Goal: Task Accomplishment & Management: Use online tool/utility

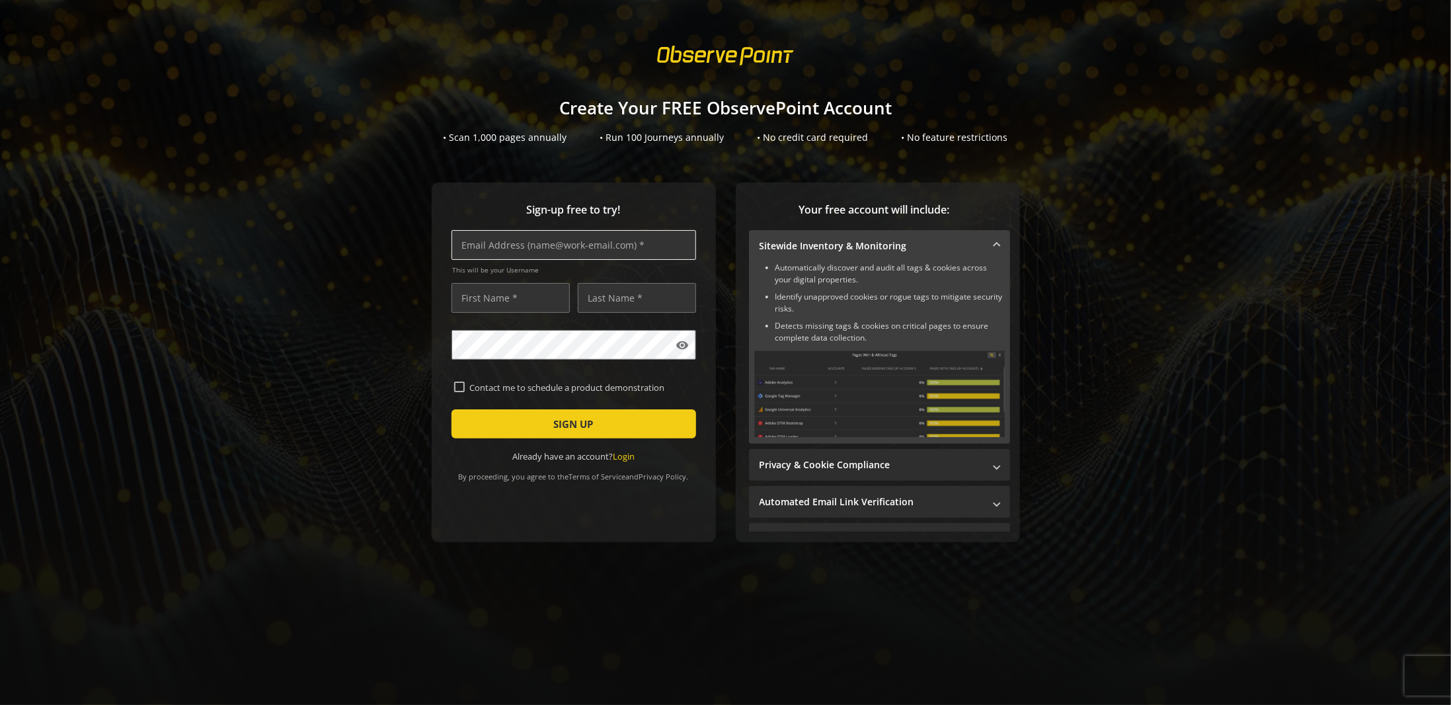
click at [511, 245] on input "text" at bounding box center [574, 245] width 245 height 30
type input "[PERSON_NAME][EMAIL_ADDRESS][PERSON_NAME][DOMAIN_NAME]"
type input "Richard"
type input "Robertson"
click at [357, 347] on div "Sign-up free to try! richard.robertson@rentokil-initial.com This will be your U…" at bounding box center [726, 388] width 1420 height 413
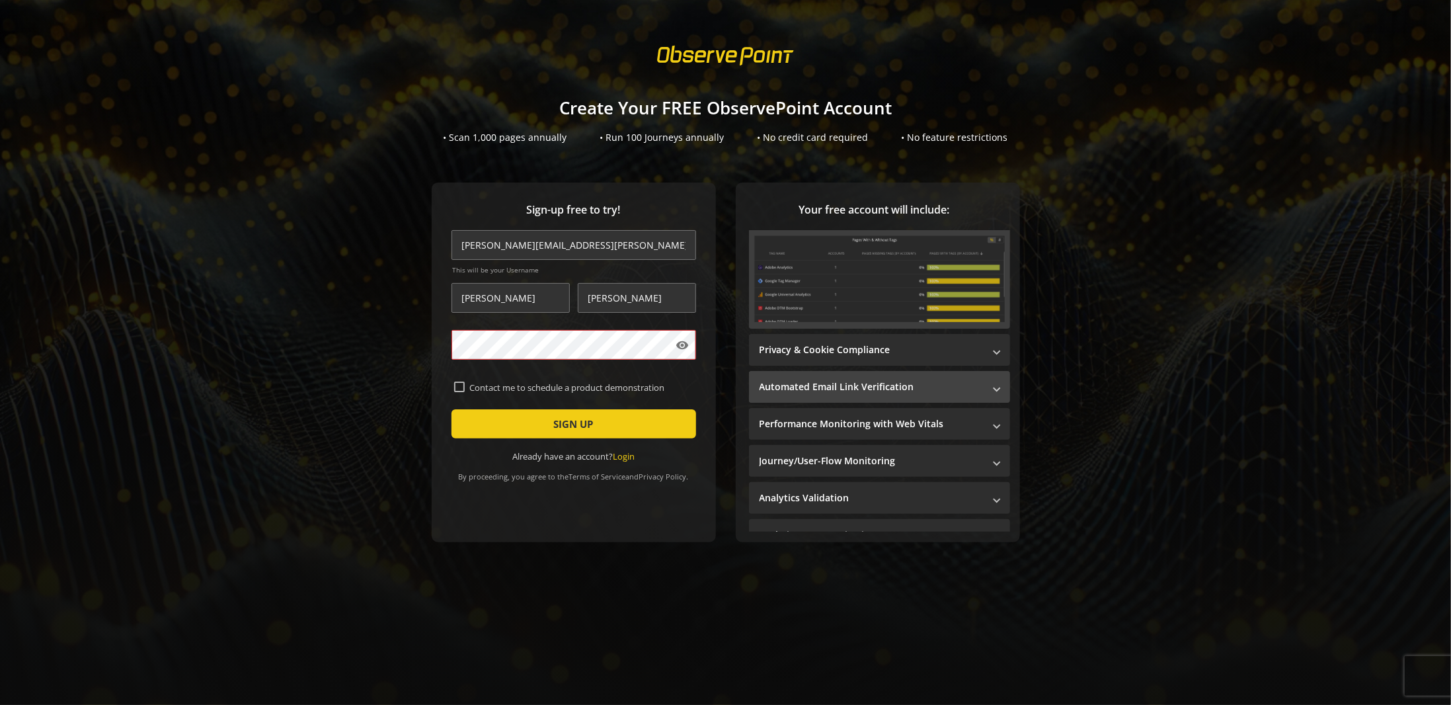
scroll to position [132, 0]
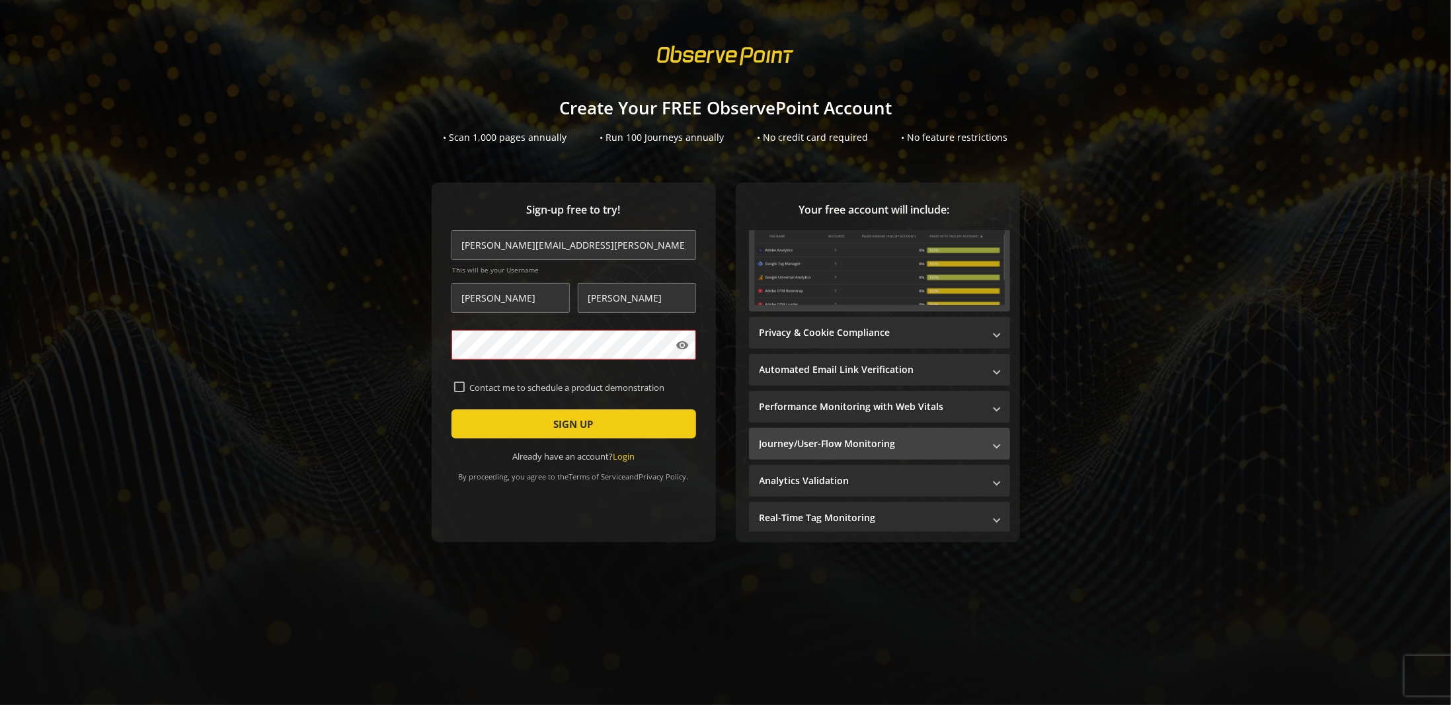
click at [878, 440] on mat-panel-title "Journey/User-Flow Monitoring" at bounding box center [872, 443] width 224 height 13
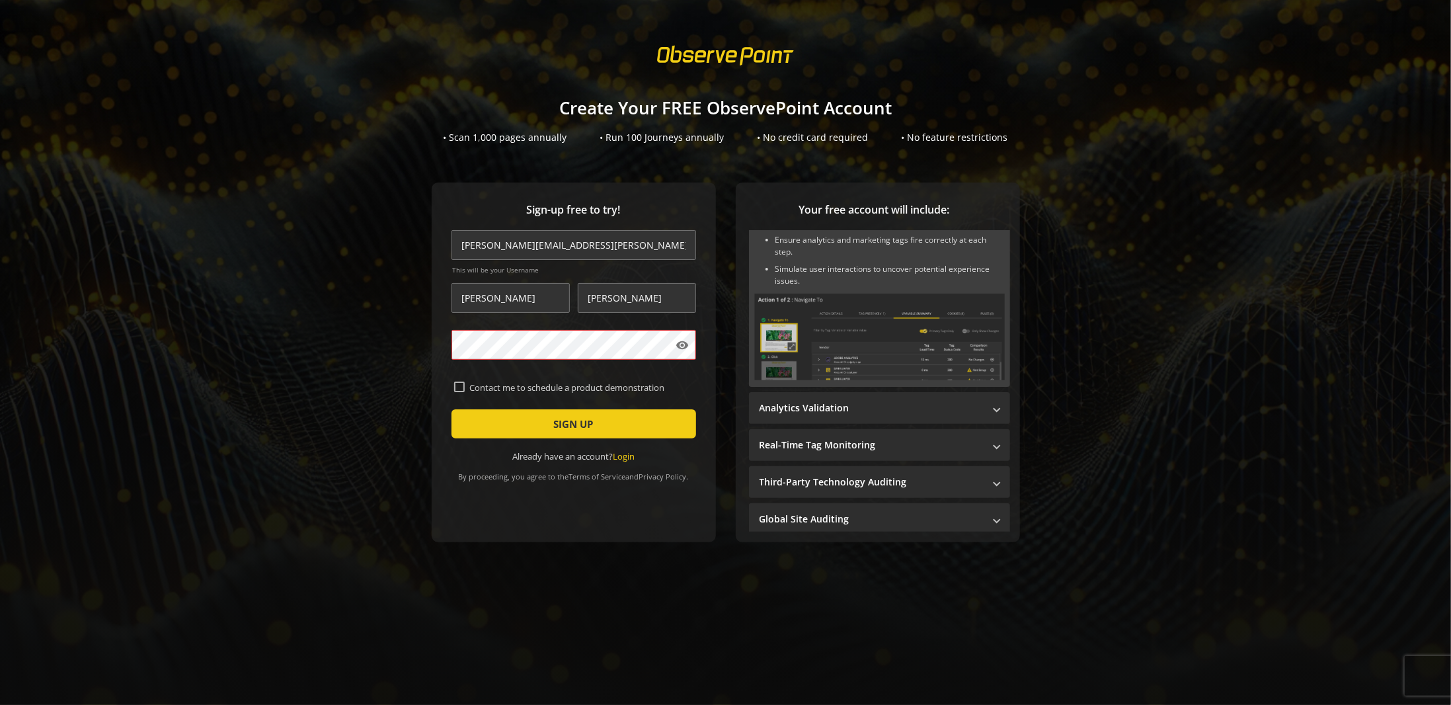
scroll to position [206, 0]
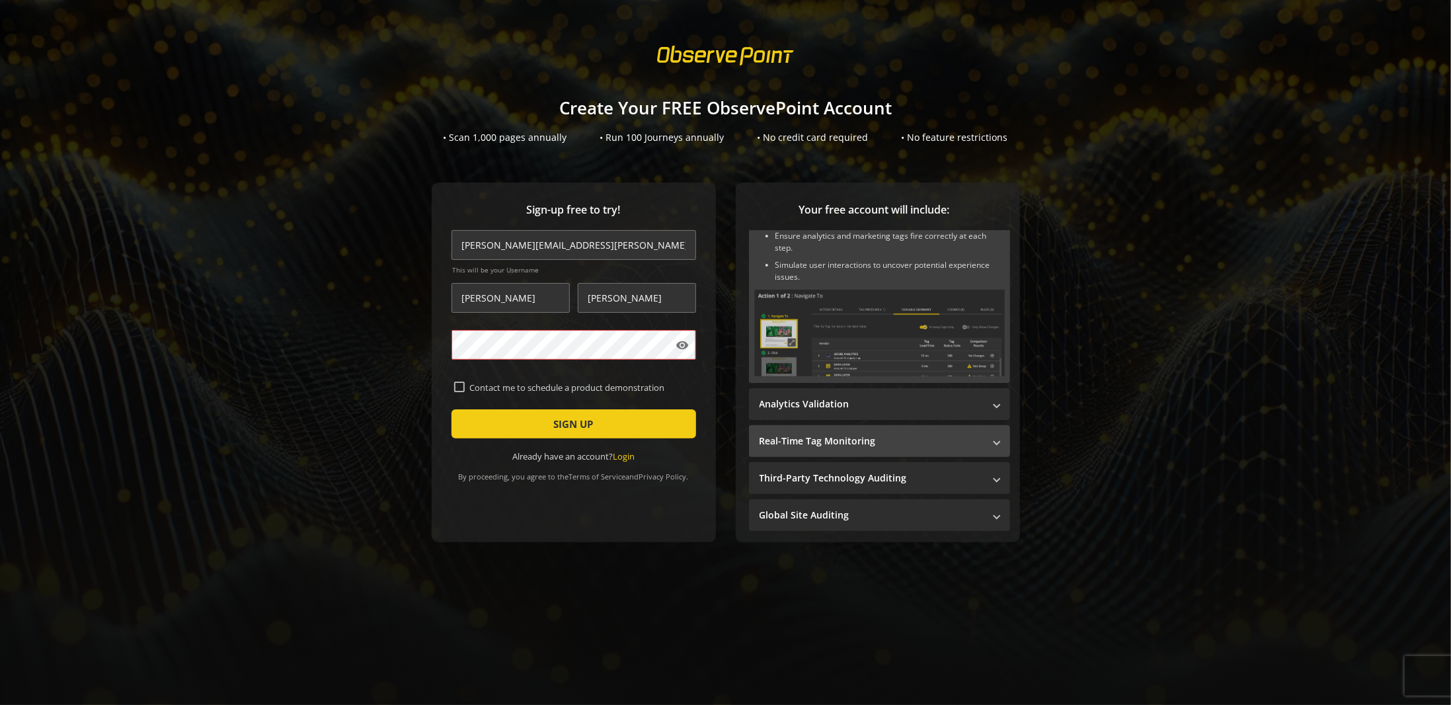
click at [841, 435] on mat-panel-title "Real-Time Tag Monitoring" at bounding box center [872, 440] width 224 height 13
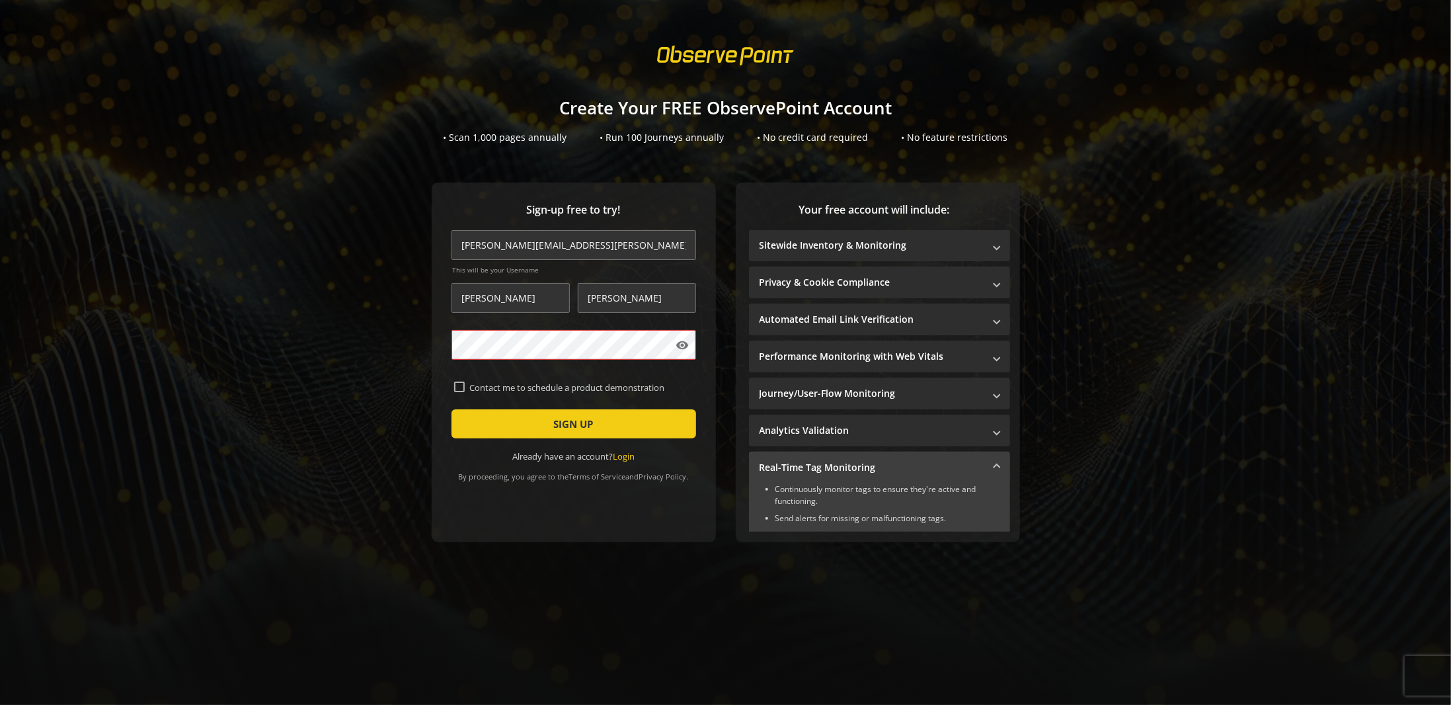
scroll to position [0, 0]
click at [518, 424] on span "submit" at bounding box center [574, 424] width 245 height 32
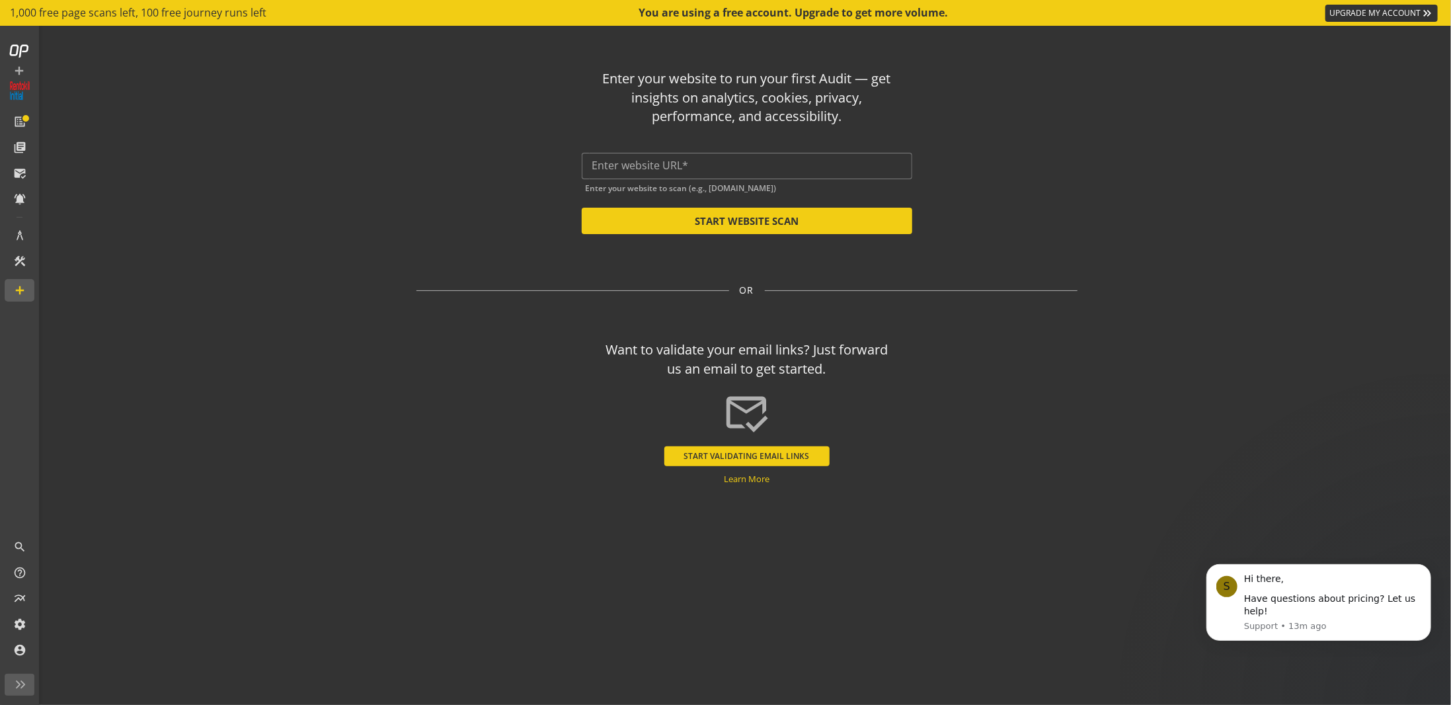
click at [759, 77] on div "Enter your website to run your first Audit — get insights on analytics, cookies…" at bounding box center [747, 97] width 294 height 57
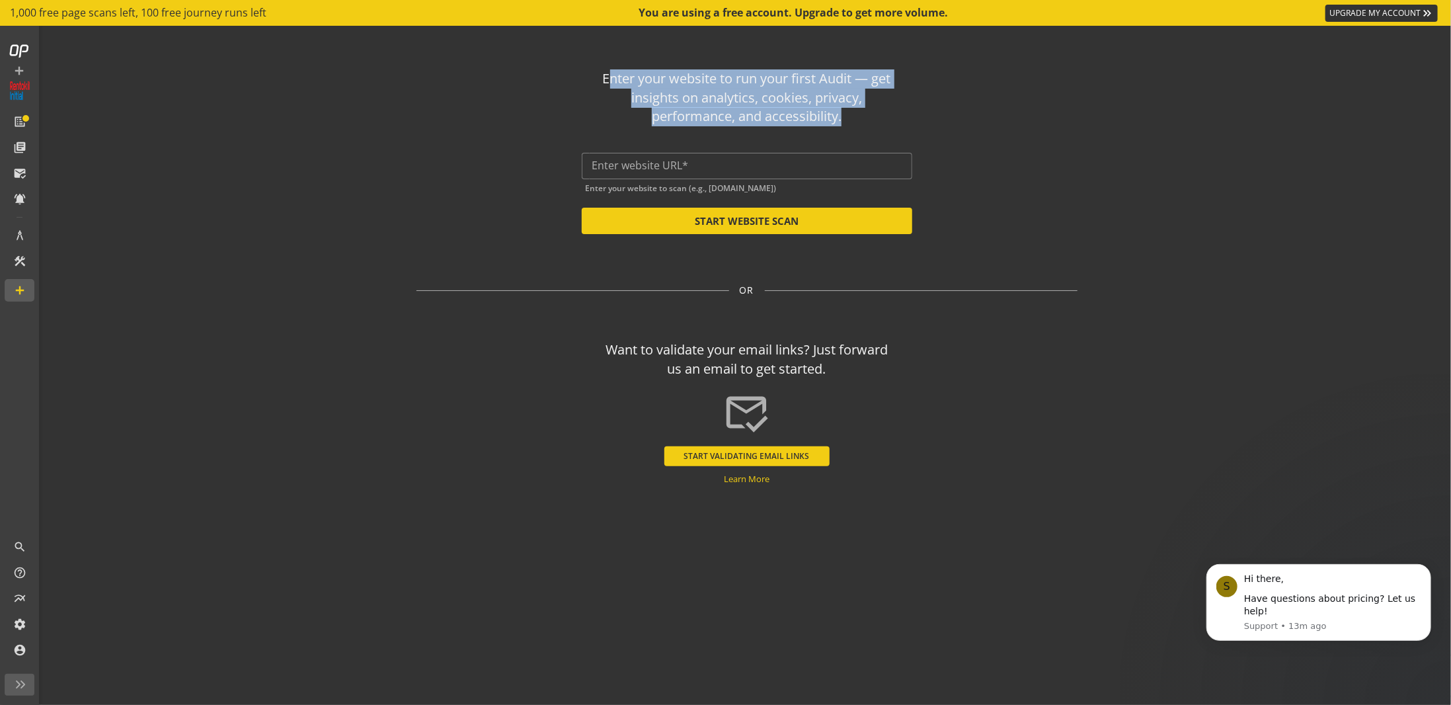
drag, startPoint x: 759, startPoint y: 77, endPoint x: 748, endPoint y: 104, distance: 29.3
click at [759, 78] on div "Enter your website to run your first Audit — get insights on analytics, cookies…" at bounding box center [747, 97] width 294 height 57
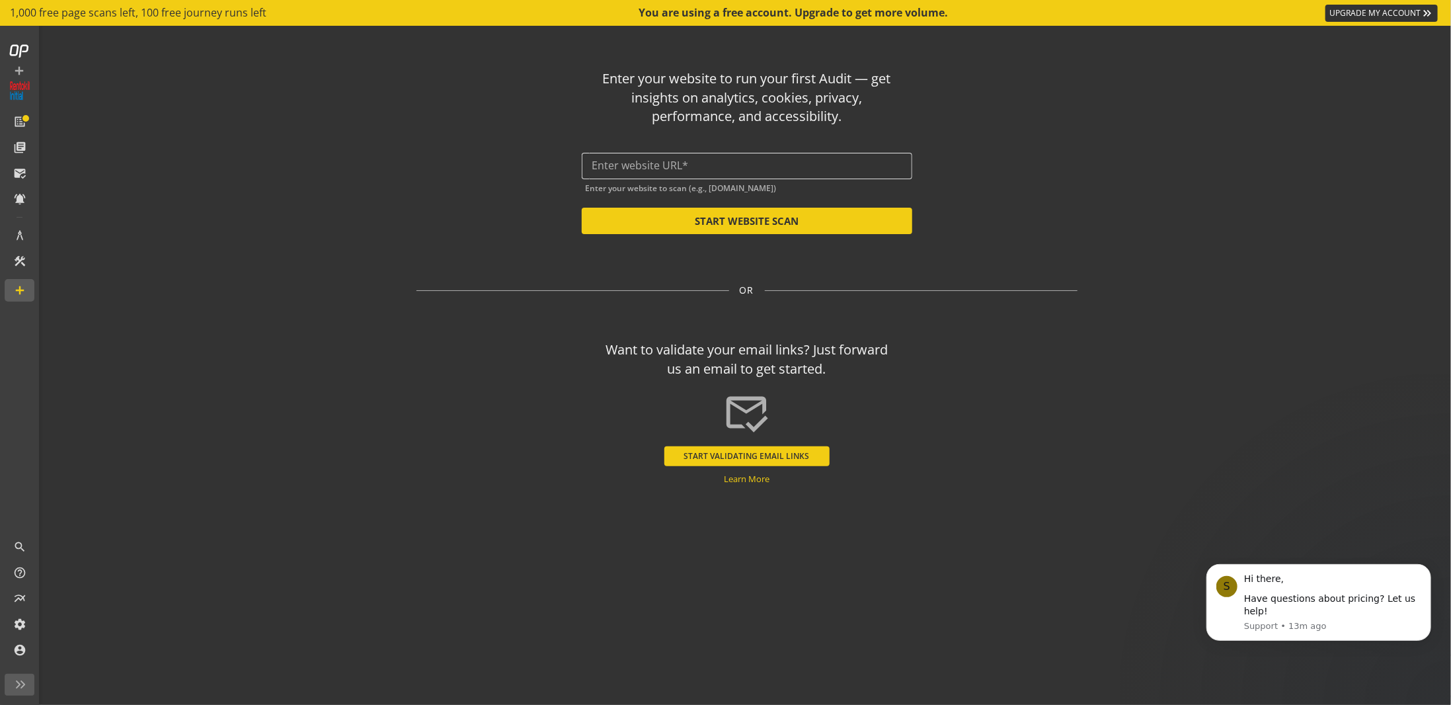
click at [741, 161] on input "text" at bounding box center [746, 165] width 309 height 13
click at [639, 166] on input "text" at bounding box center [746, 165] width 309 height 13
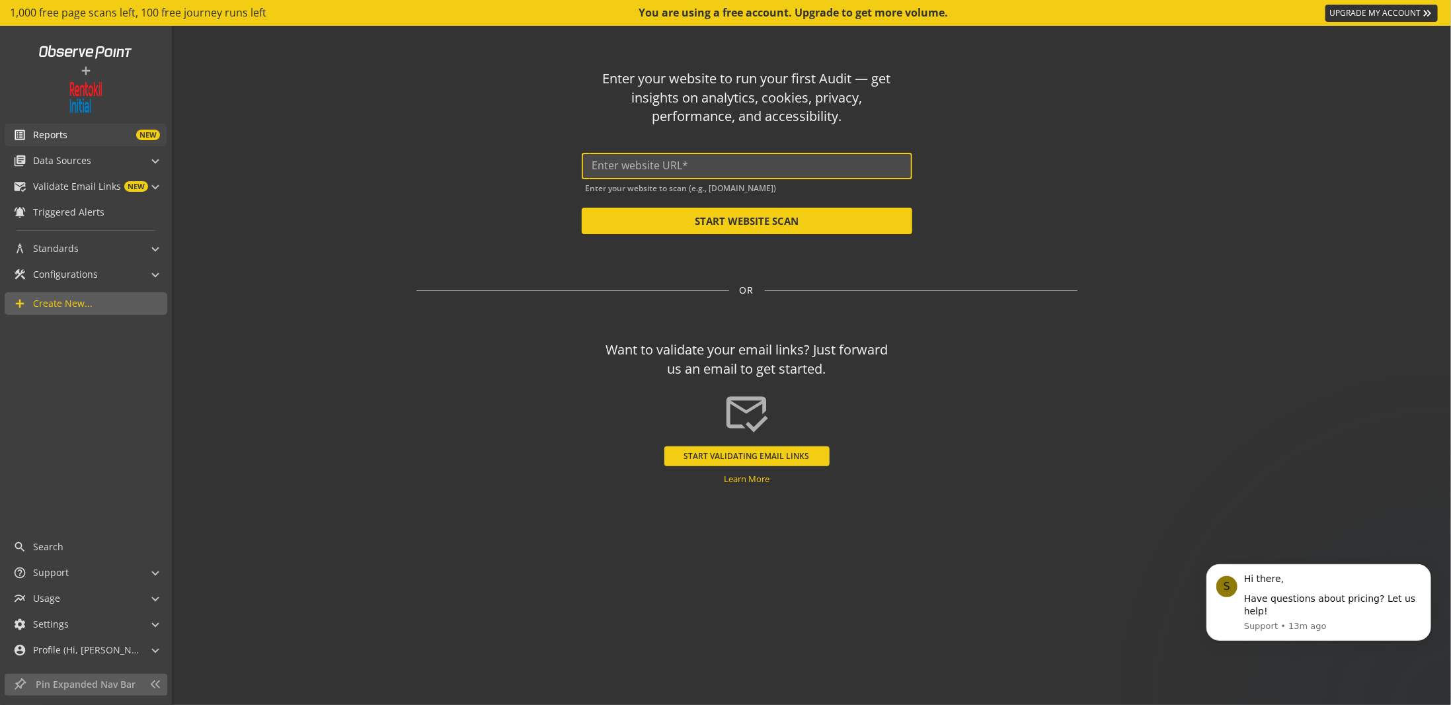
click at [84, 138] on span "NEW" at bounding box center [113, 135] width 93 height 11
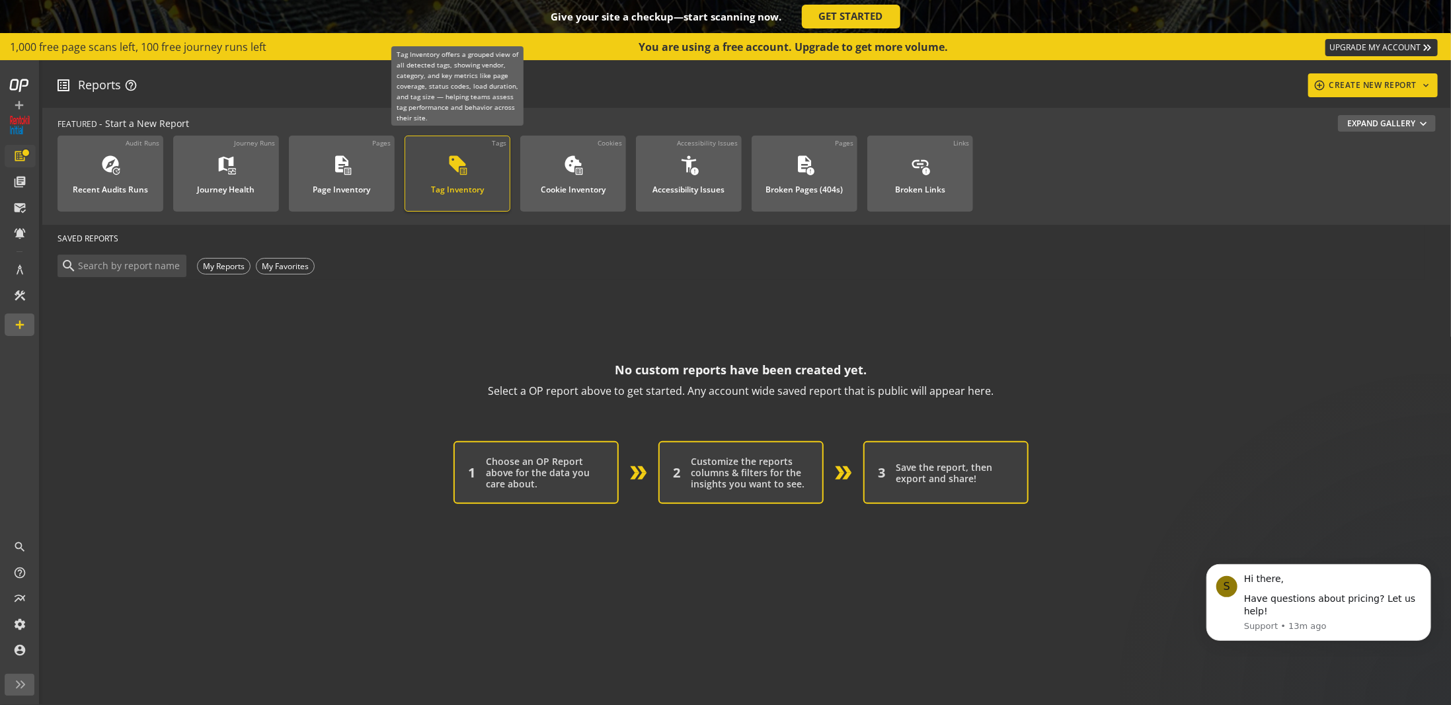
click at [508, 184] on link "Tags sell list_alt Tag Inventory" at bounding box center [458, 174] width 106 height 76
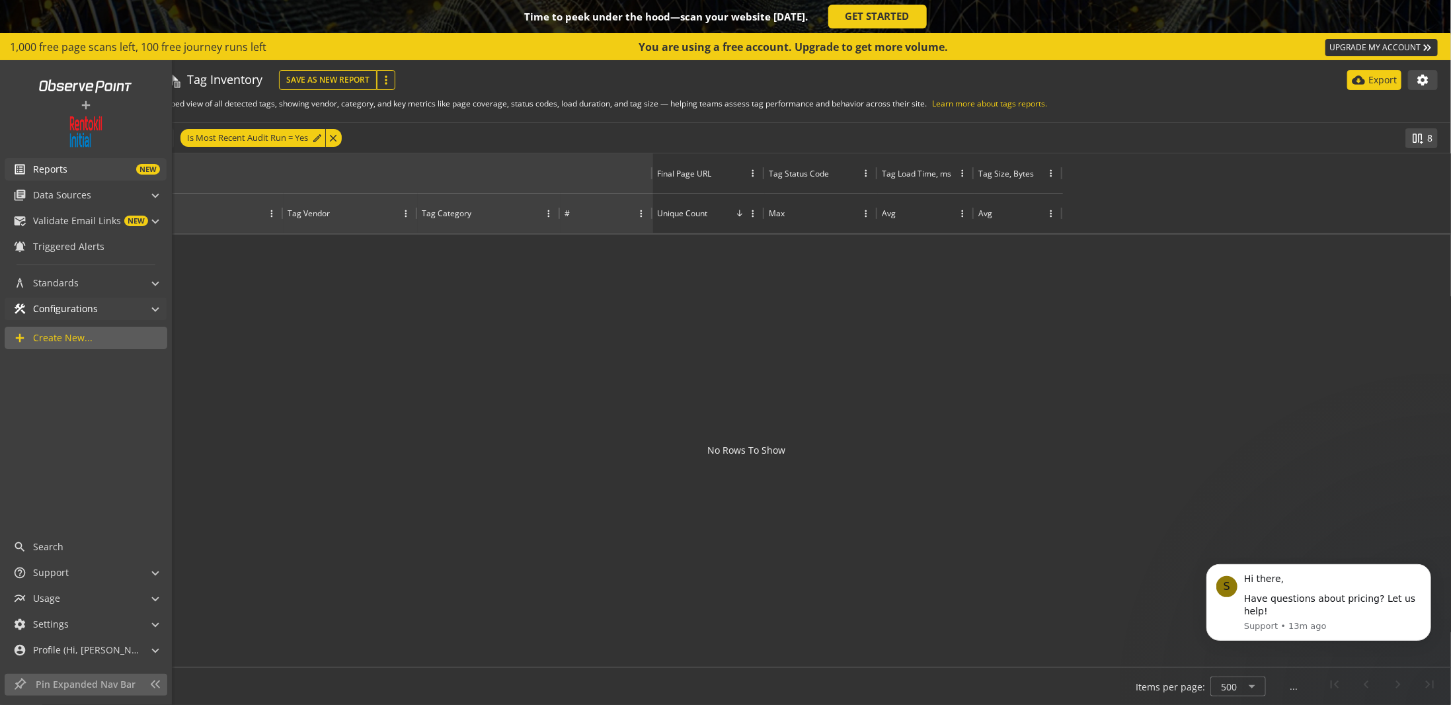
click at [107, 310] on mat-panel-title "construction Configurations" at bounding box center [77, 309] width 129 height 22
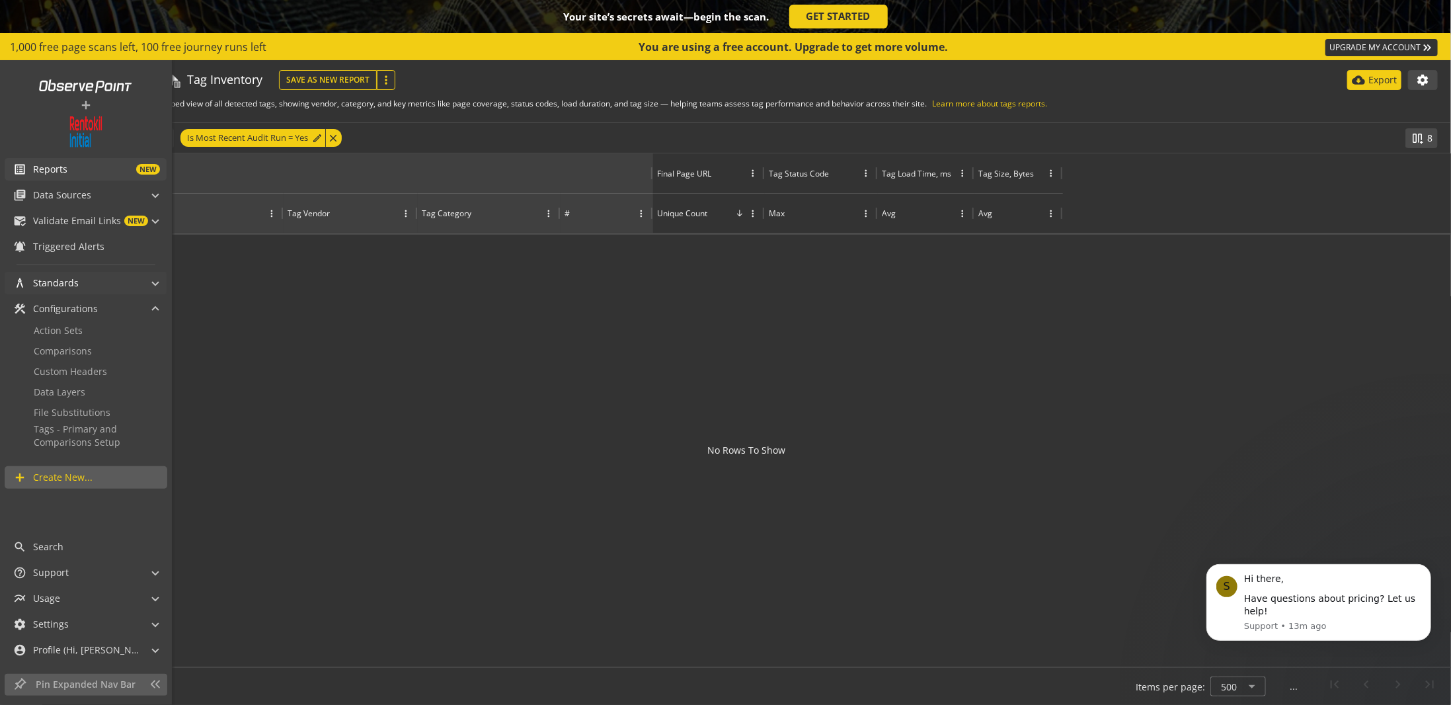
click at [83, 285] on mat-panel-title "architecture Standards" at bounding box center [77, 283] width 129 height 22
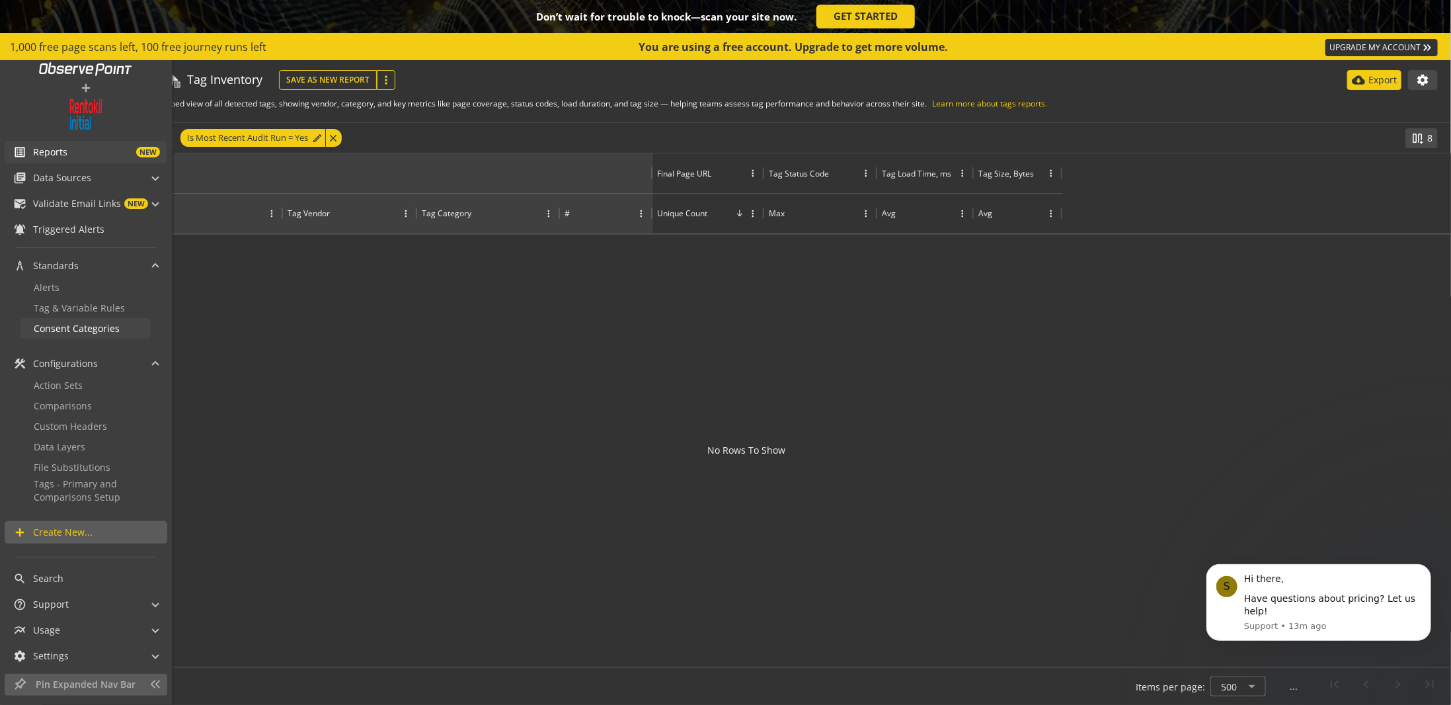
scroll to position [33, 0]
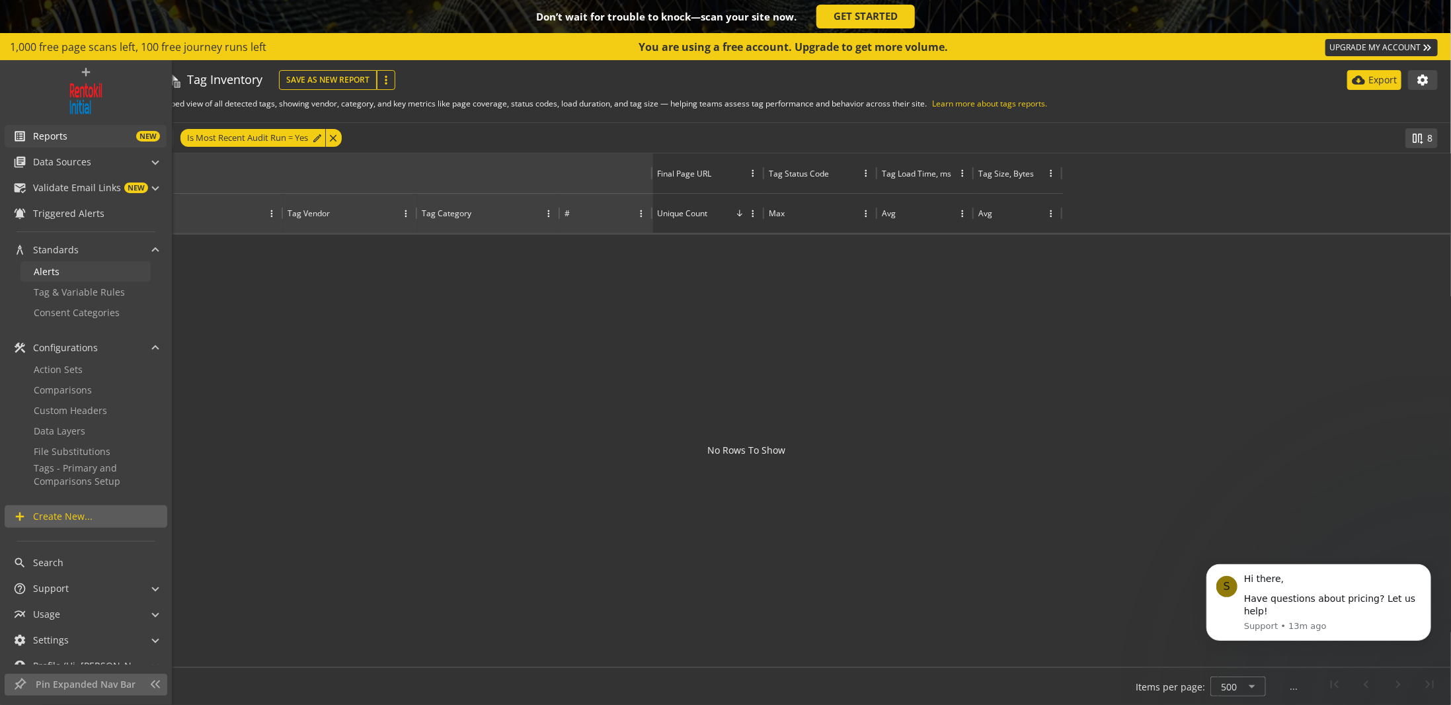
click at [61, 274] on link "Alerts" at bounding box center [85, 271] width 130 height 20
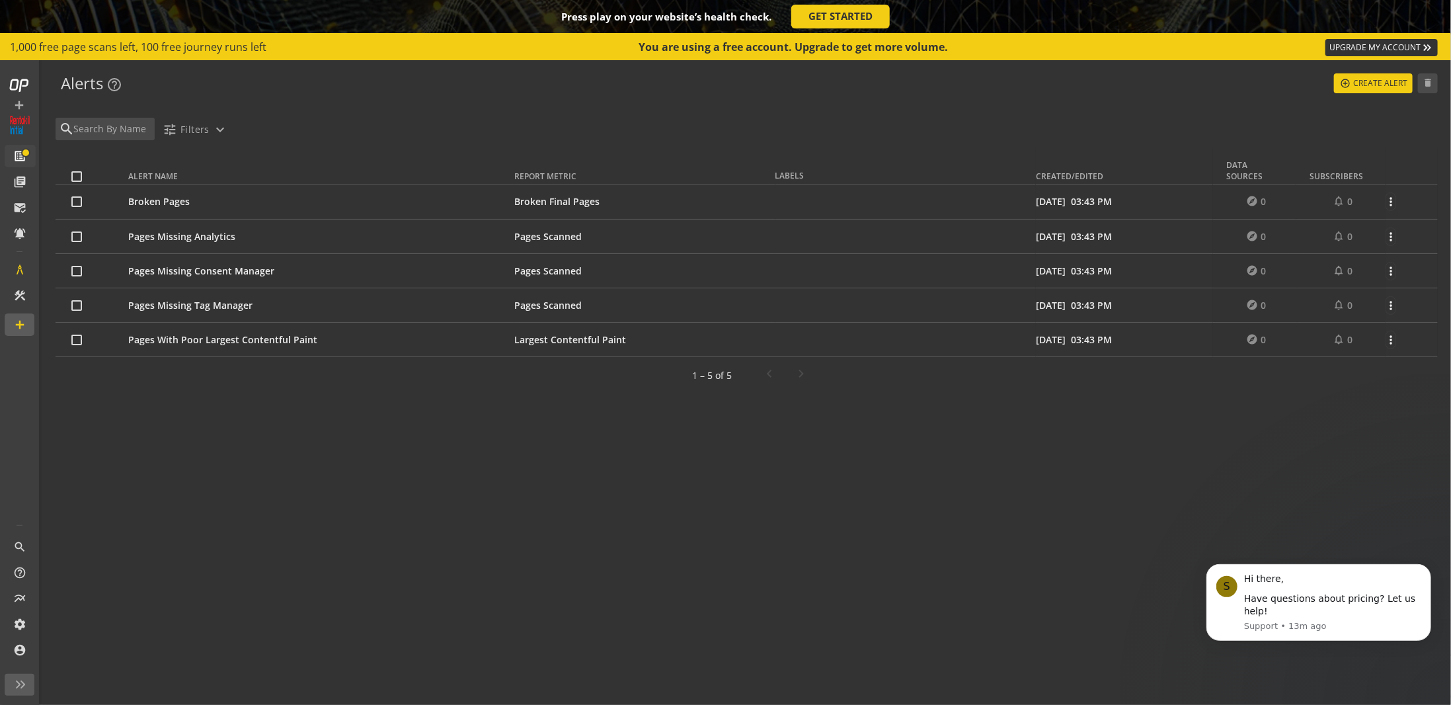
click at [159, 236] on span "Pages Missing Analytics" at bounding box center [181, 236] width 107 height 13
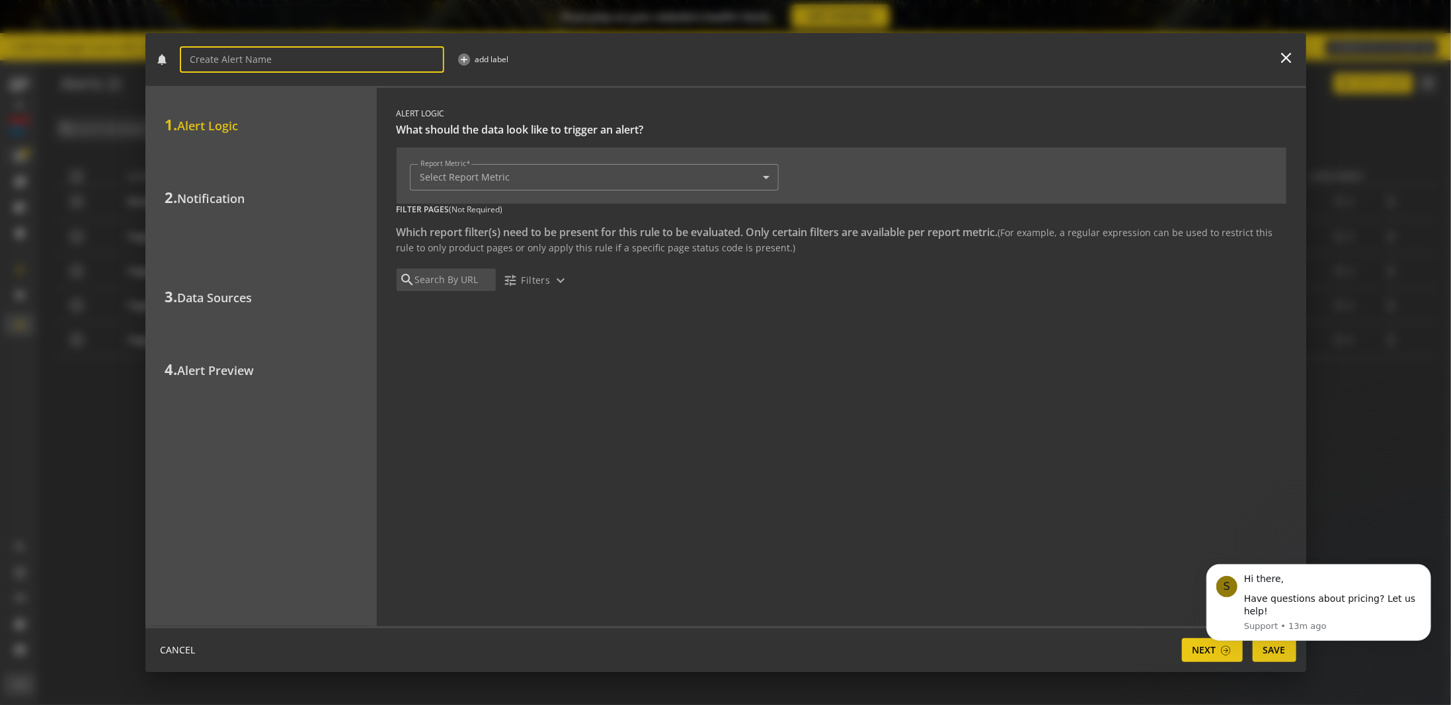
type input "Pages Missing Analytics"
type input "Tag Inventory - Pages Scanned"
type input "0"
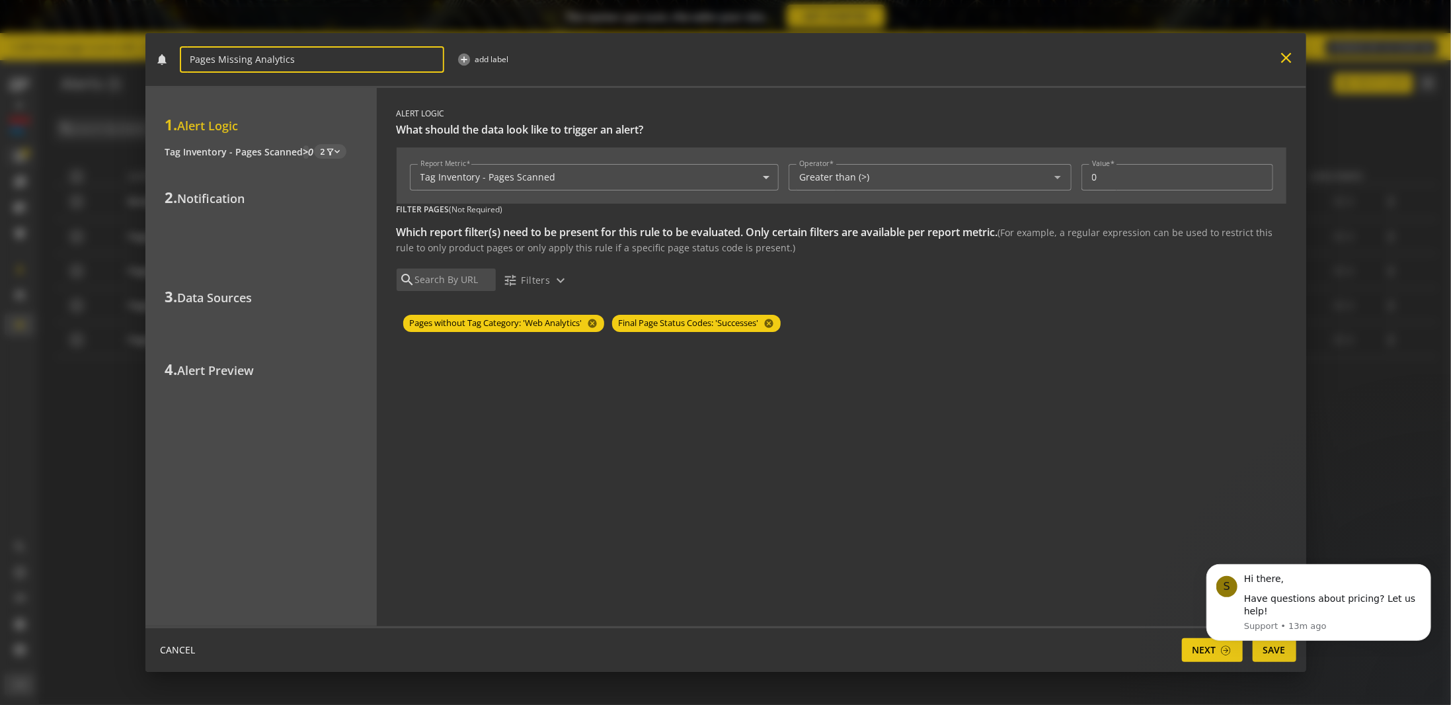
click at [1285, 58] on mat-icon "close" at bounding box center [1287, 58] width 18 height 18
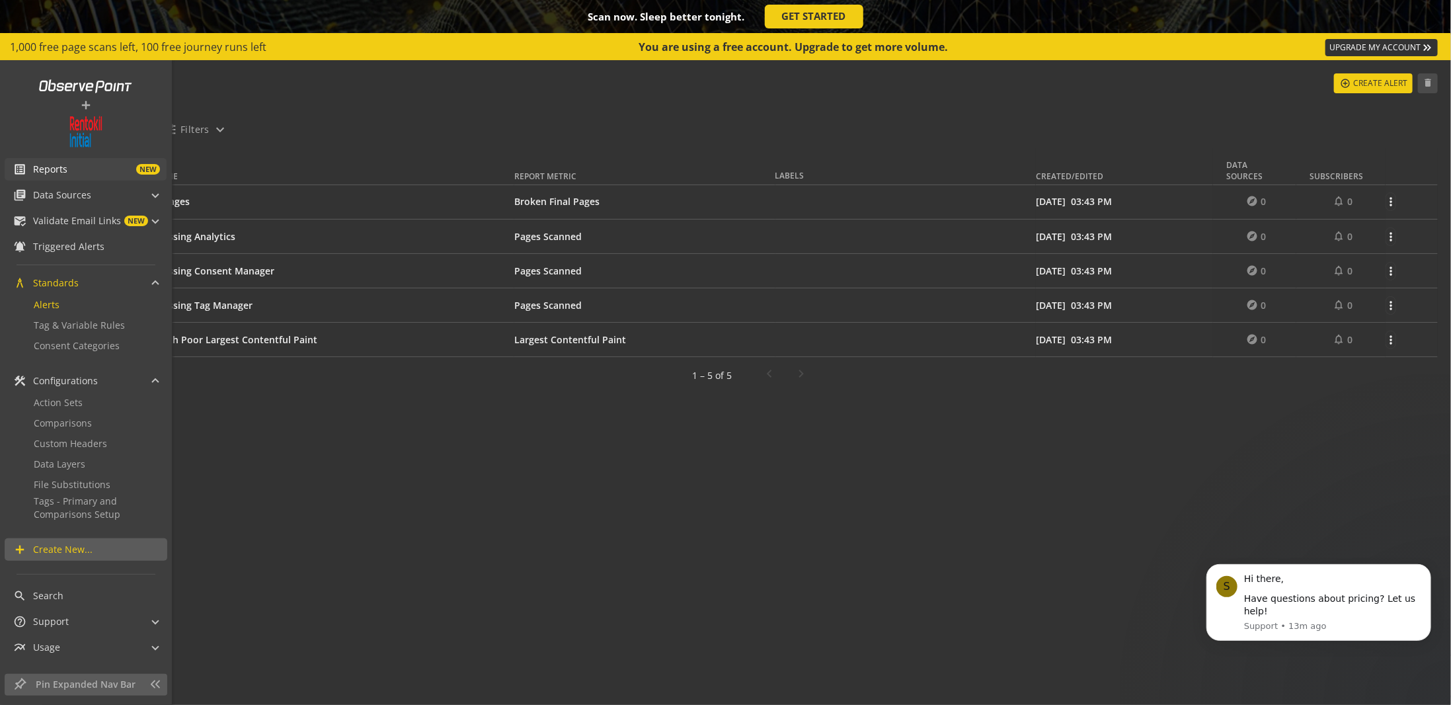
click at [76, 173] on span "NEW" at bounding box center [113, 169] width 93 height 11
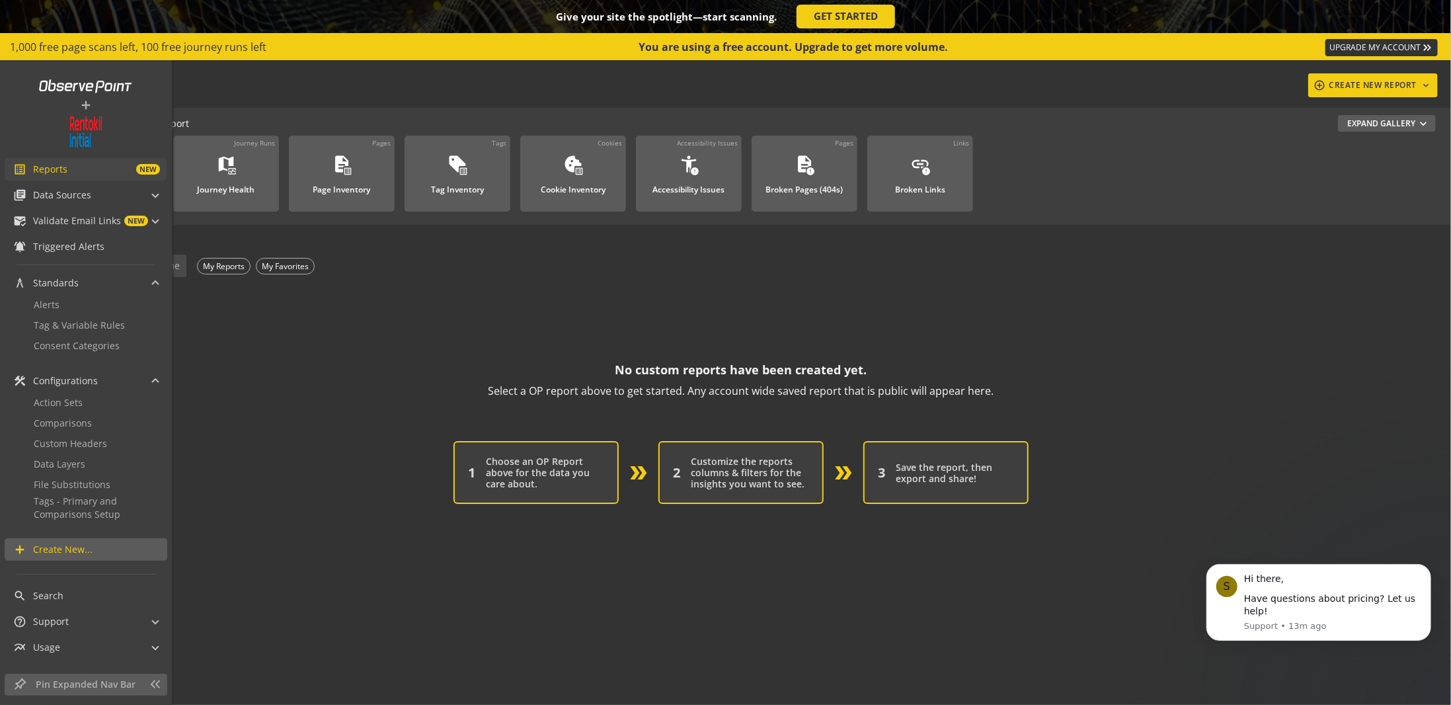
click at [50, 175] on span "Reports" at bounding box center [50, 169] width 34 height 13
click at [61, 199] on span "Data Sources" at bounding box center [62, 194] width 58 height 13
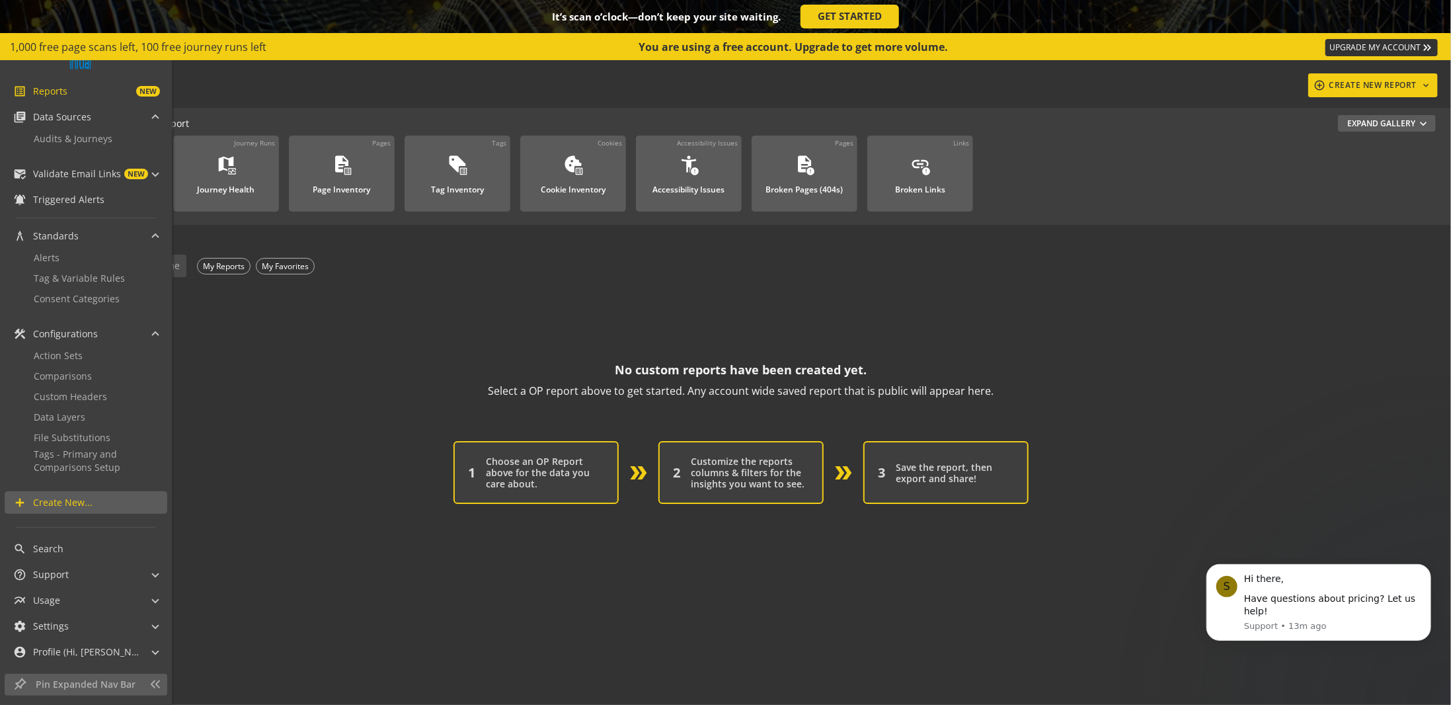
scroll to position [79, 0]
click at [69, 143] on span "Audits & Journeys" at bounding box center [73, 138] width 79 height 13
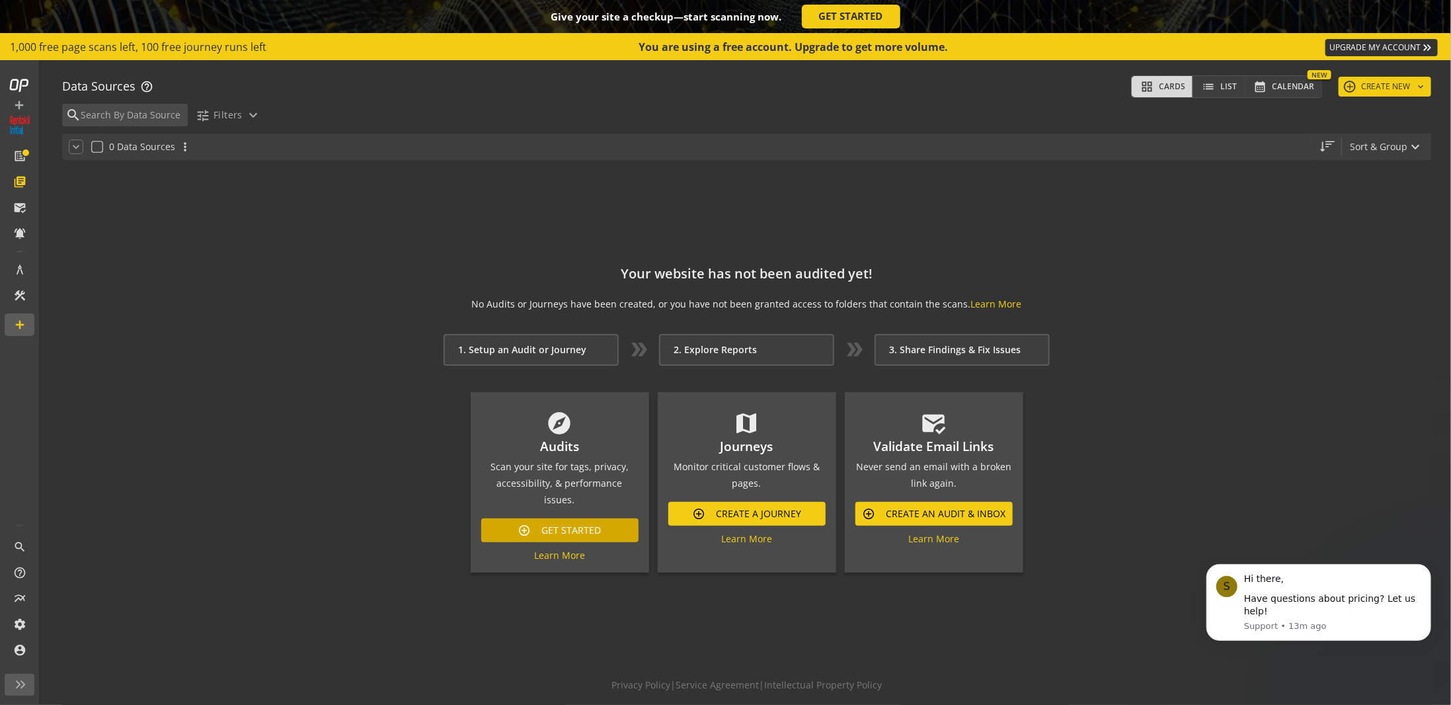
click at [565, 518] on span "Get Started" at bounding box center [572, 530] width 60 height 24
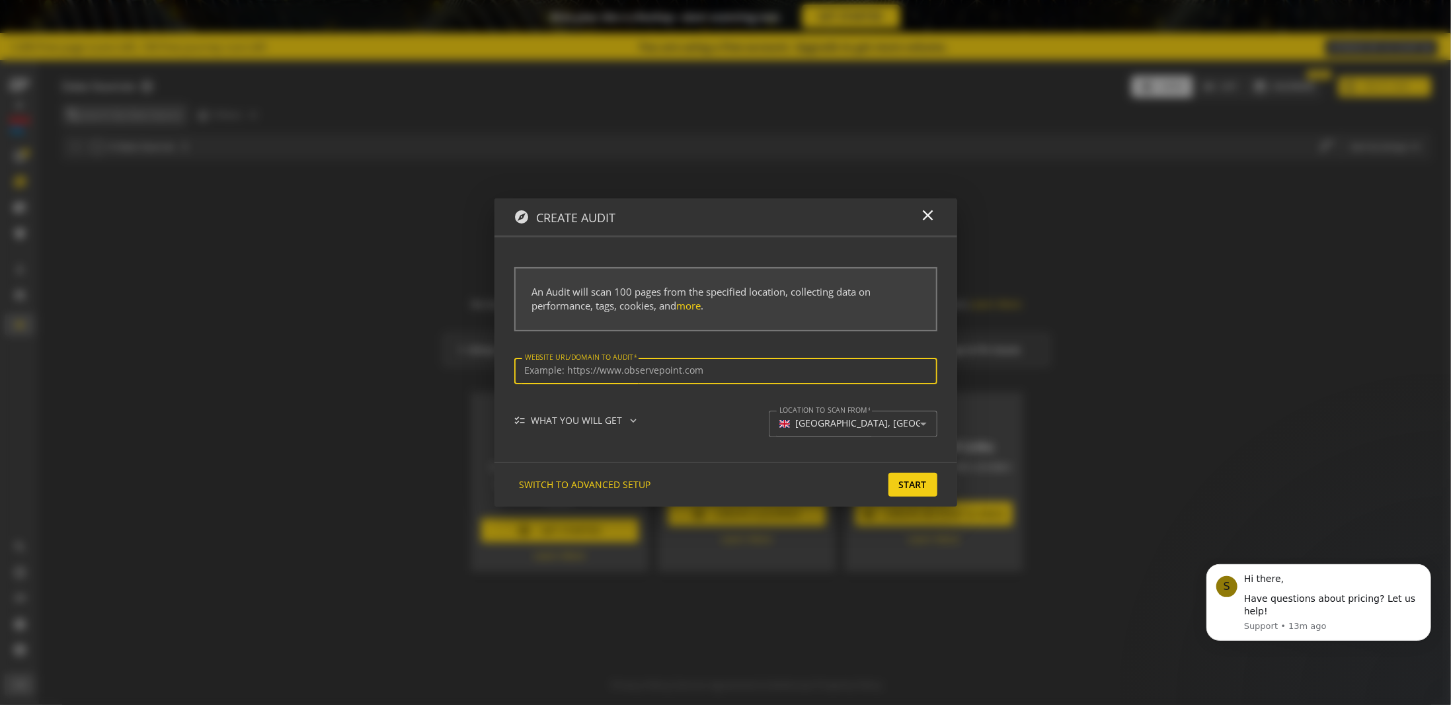
click at [707, 292] on span "An Audit will scan 100 pages from the specified location, collecting data on pe…" at bounding box center [701, 298] width 339 height 27
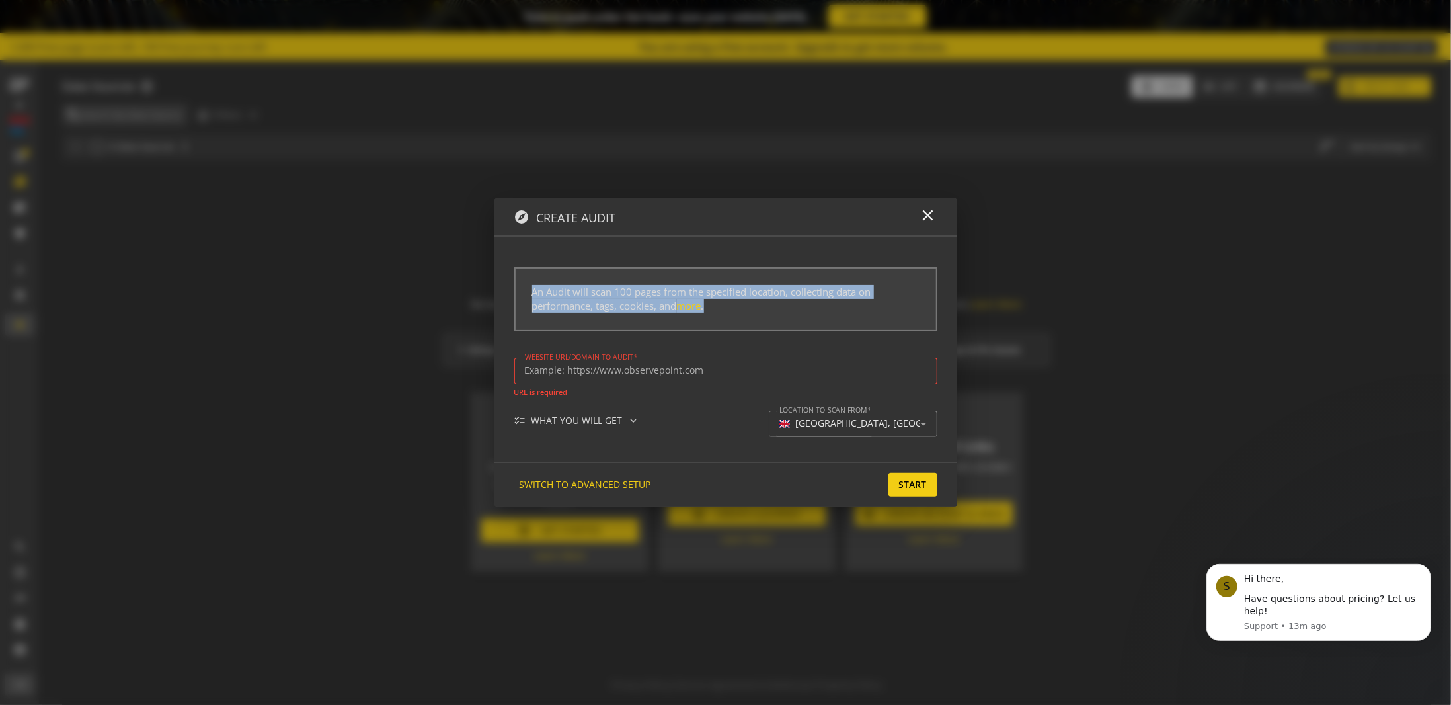
click at [707, 292] on span "An Audit will scan 100 pages from the specified location, collecting data on pe…" at bounding box center [701, 298] width 339 height 27
click at [715, 294] on span "An Audit will scan 100 pages from the specified location, collecting data on pe…" at bounding box center [701, 298] width 339 height 27
drag, startPoint x: 727, startPoint y: 295, endPoint x: 797, endPoint y: 295, distance: 70.1
click at [797, 295] on span "An Audit will scan 100 pages from the specified location, collecting data on pe…" at bounding box center [701, 298] width 339 height 27
click at [798, 295] on span "An Audit will scan 100 pages from the specified location, collecting data on pe…" at bounding box center [701, 298] width 339 height 27
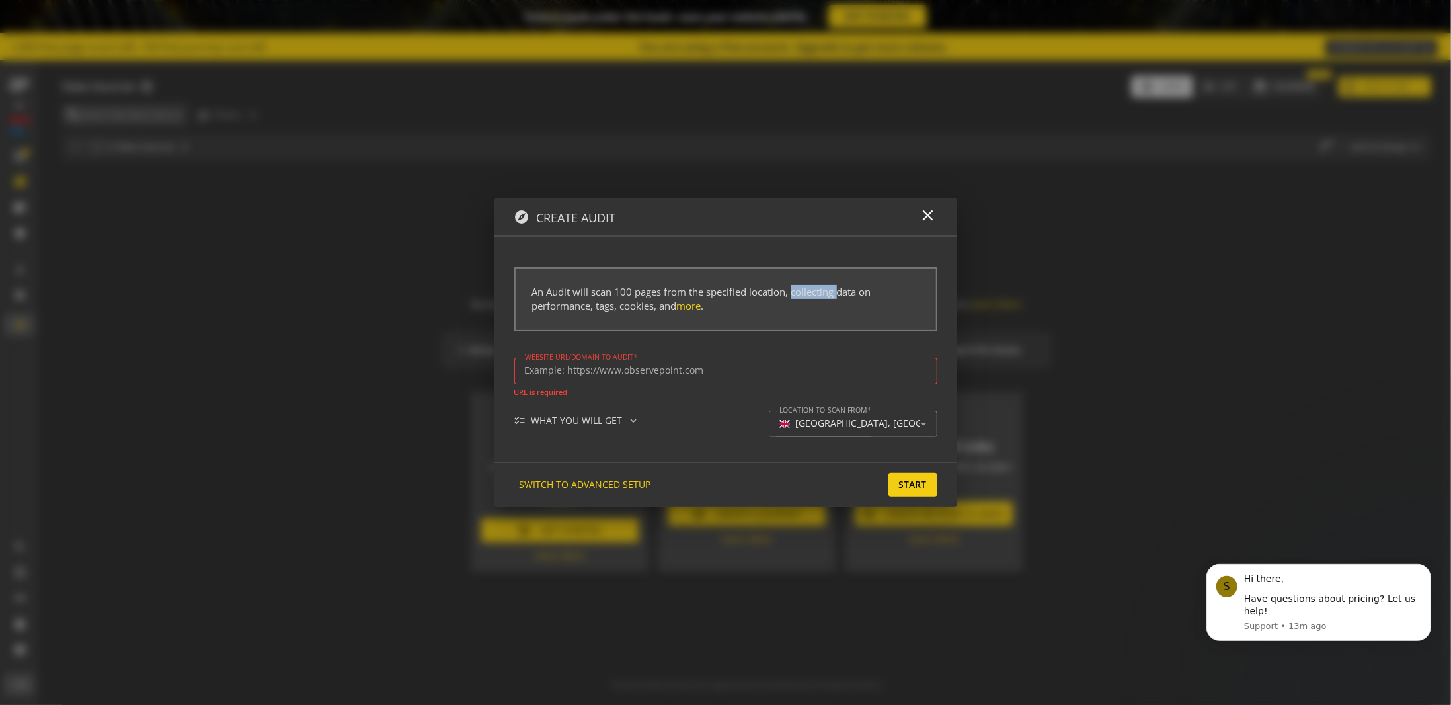
click at [798, 295] on span "An Audit will scan 100 pages from the specified location, collecting data on pe…" at bounding box center [701, 298] width 339 height 27
click at [574, 371] on input "Website url/domain to Audit" at bounding box center [726, 370] width 402 height 11
click at [578, 487] on span "SWITCH TO ADVANCED SETUP" at bounding box center [586, 485] width 132 height 24
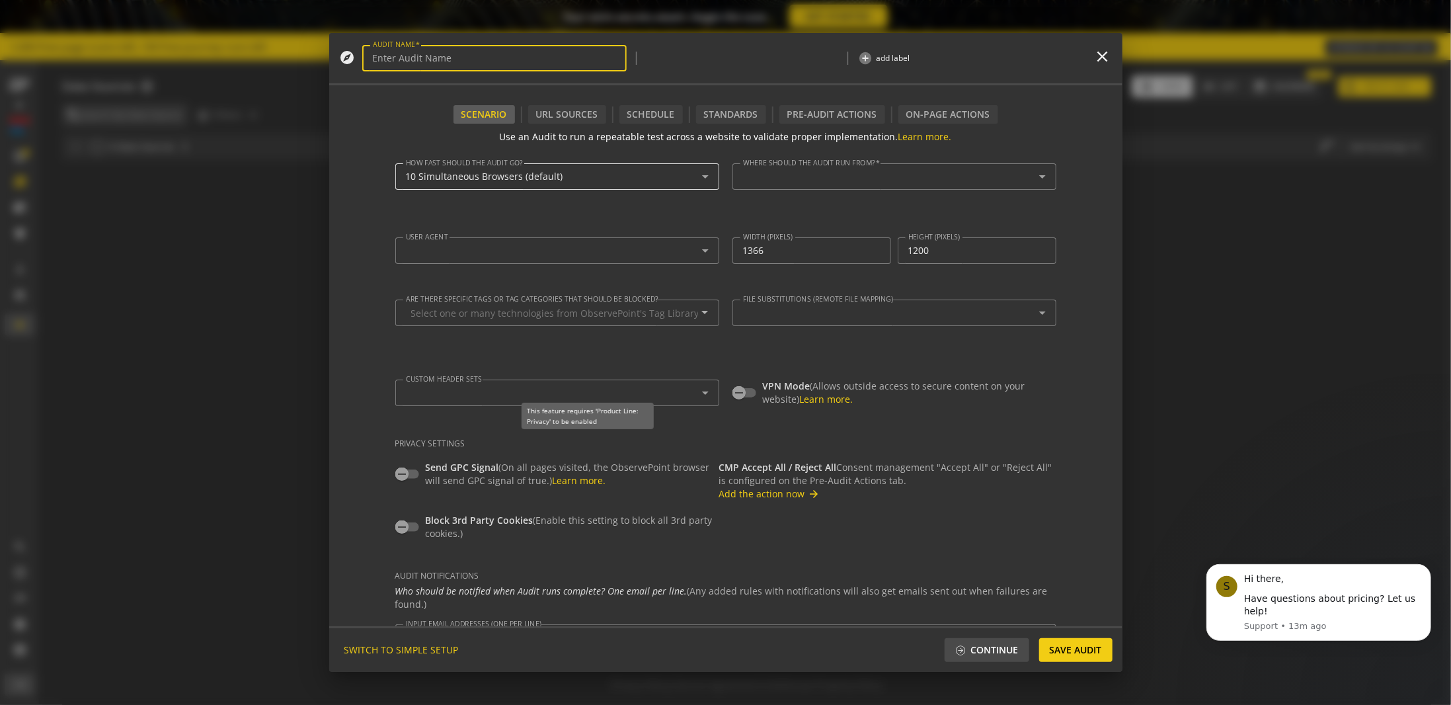
type input "Simple Audit - [DATE] 3:44pm"
type textarea "[PERSON_NAME][EMAIL_ADDRESS][PERSON_NAME][DOMAIN_NAME]"
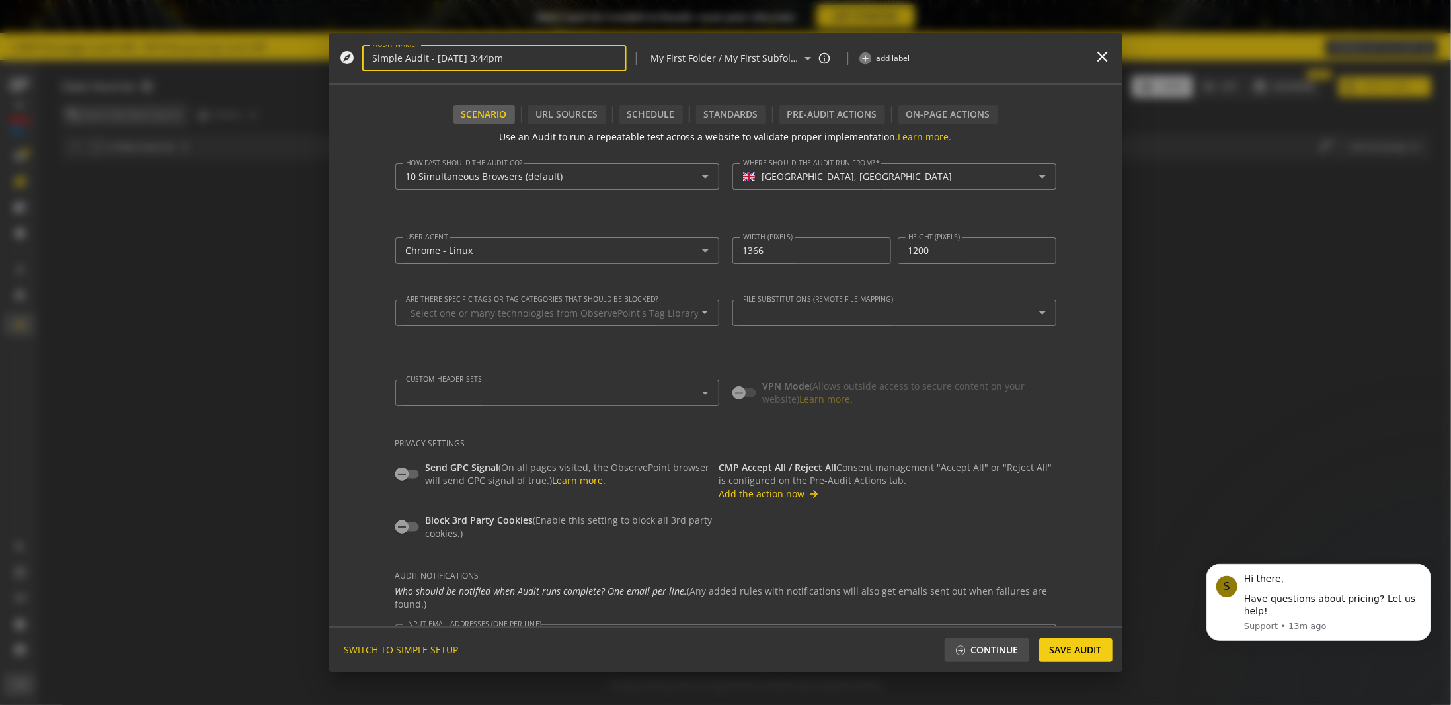
click at [465, 58] on input "Simple Audit - [DATE] 3:44pm" at bounding box center [494, 58] width 243 height 11
drag, startPoint x: 465, startPoint y: 58, endPoint x: 508, endPoint y: 61, distance: 43.2
click at [465, 58] on input "Simple Audit - [DATE] 3:44pm" at bounding box center [494, 58] width 243 height 11
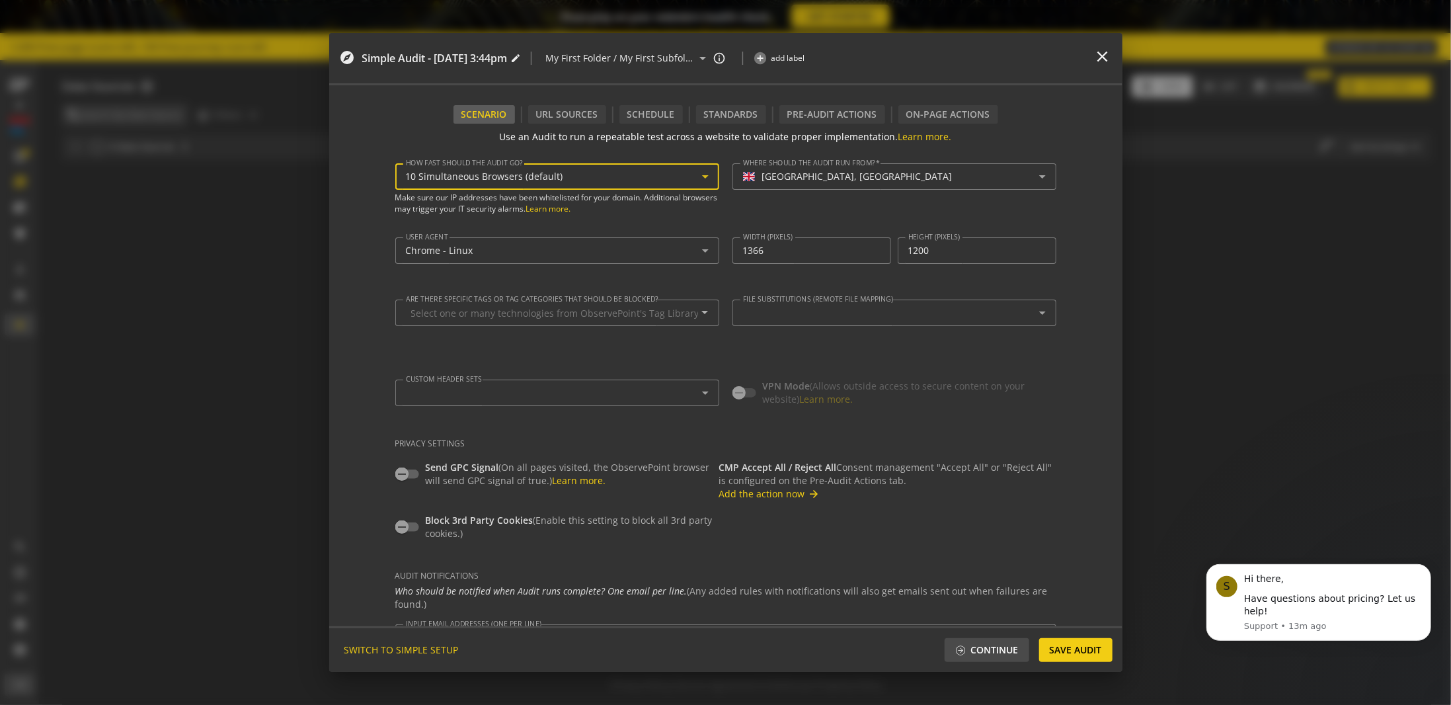
click at [467, 177] on span "10 Simultaneous Browsers (default)" at bounding box center [484, 176] width 157 height 13
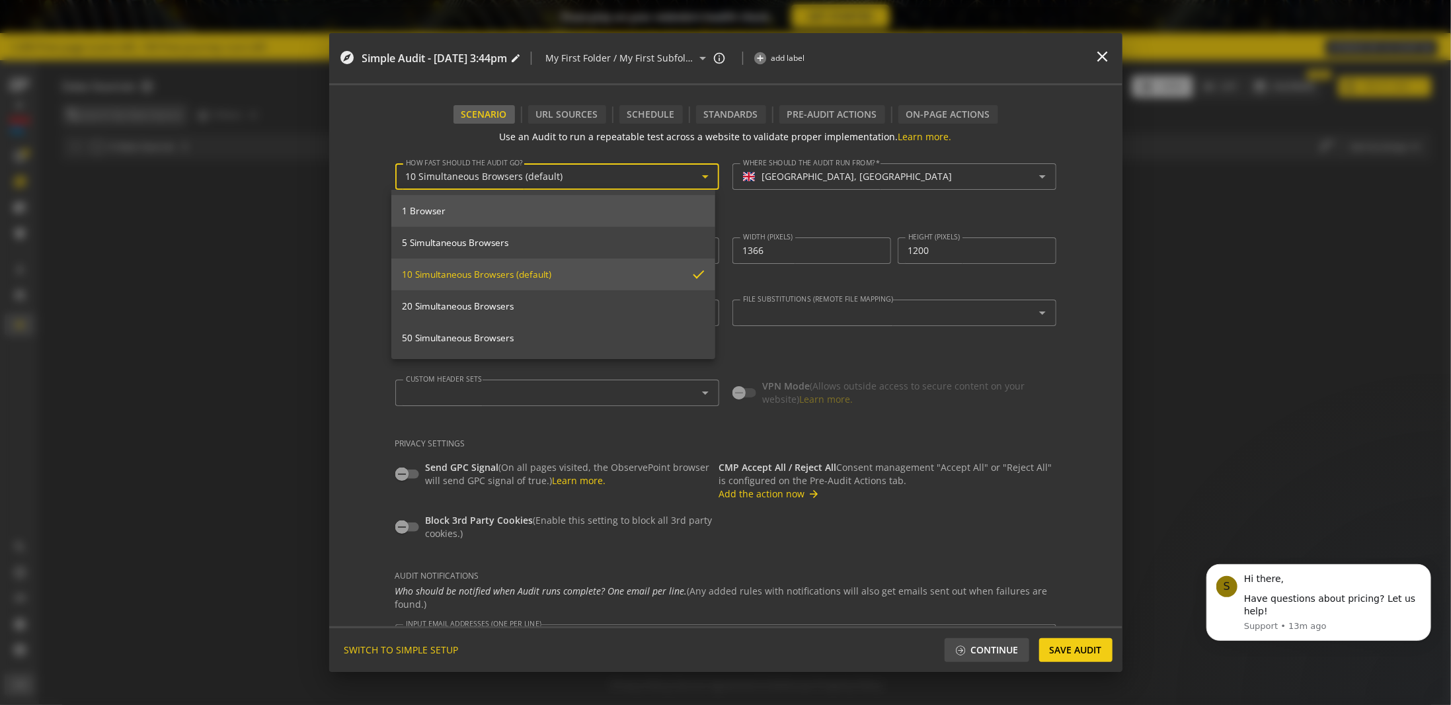
click at [469, 211] on span "1 Browser" at bounding box center [553, 211] width 303 height 12
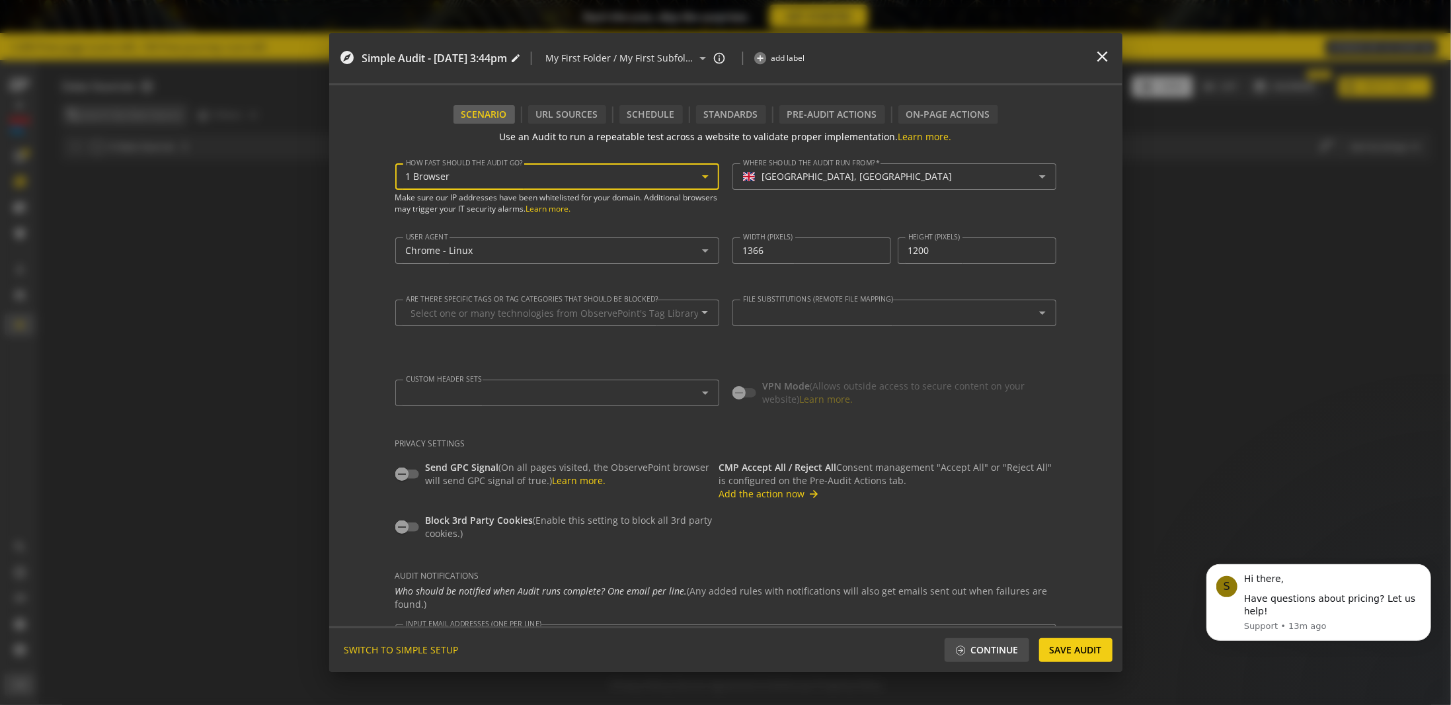
click at [524, 184] on div "1 Browser" at bounding box center [557, 176] width 303 height 26
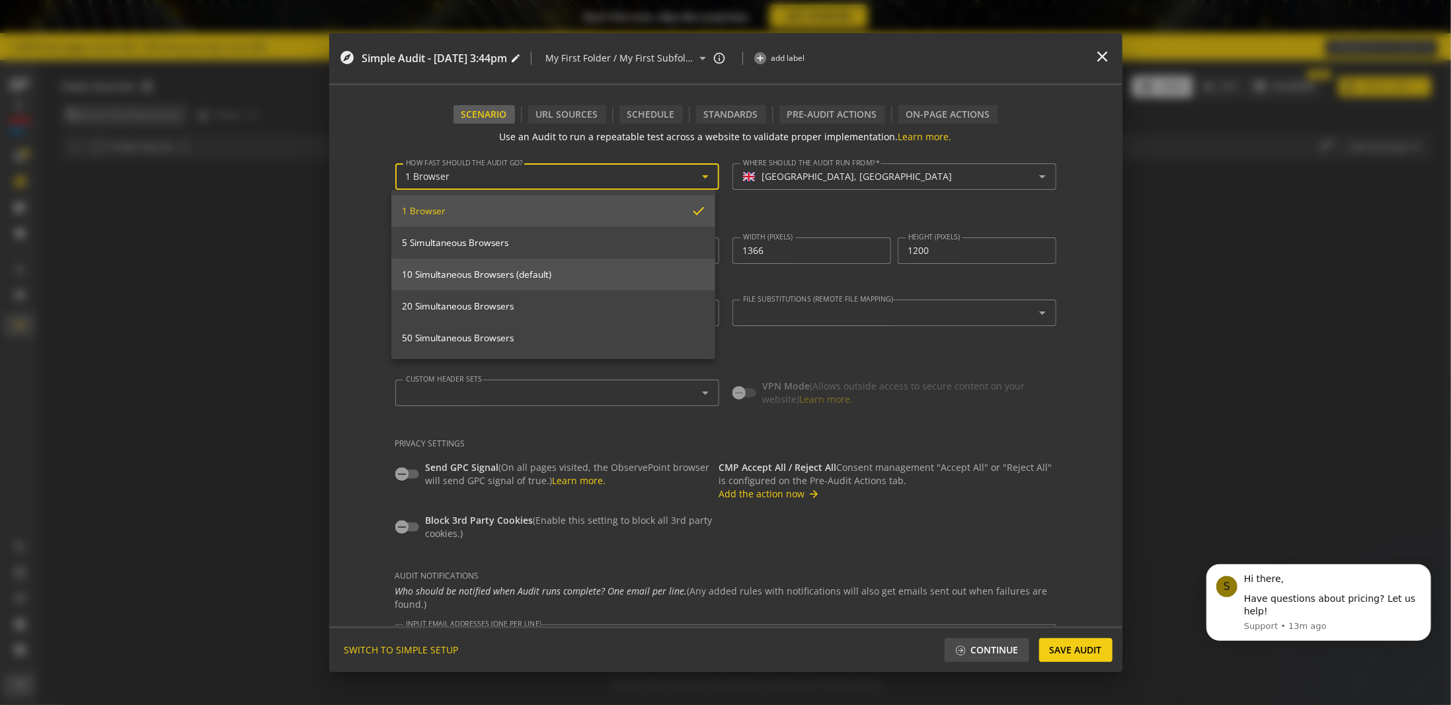
click at [498, 274] on span "10 Simultaneous Browsers (default)" at bounding box center [553, 274] width 303 height 12
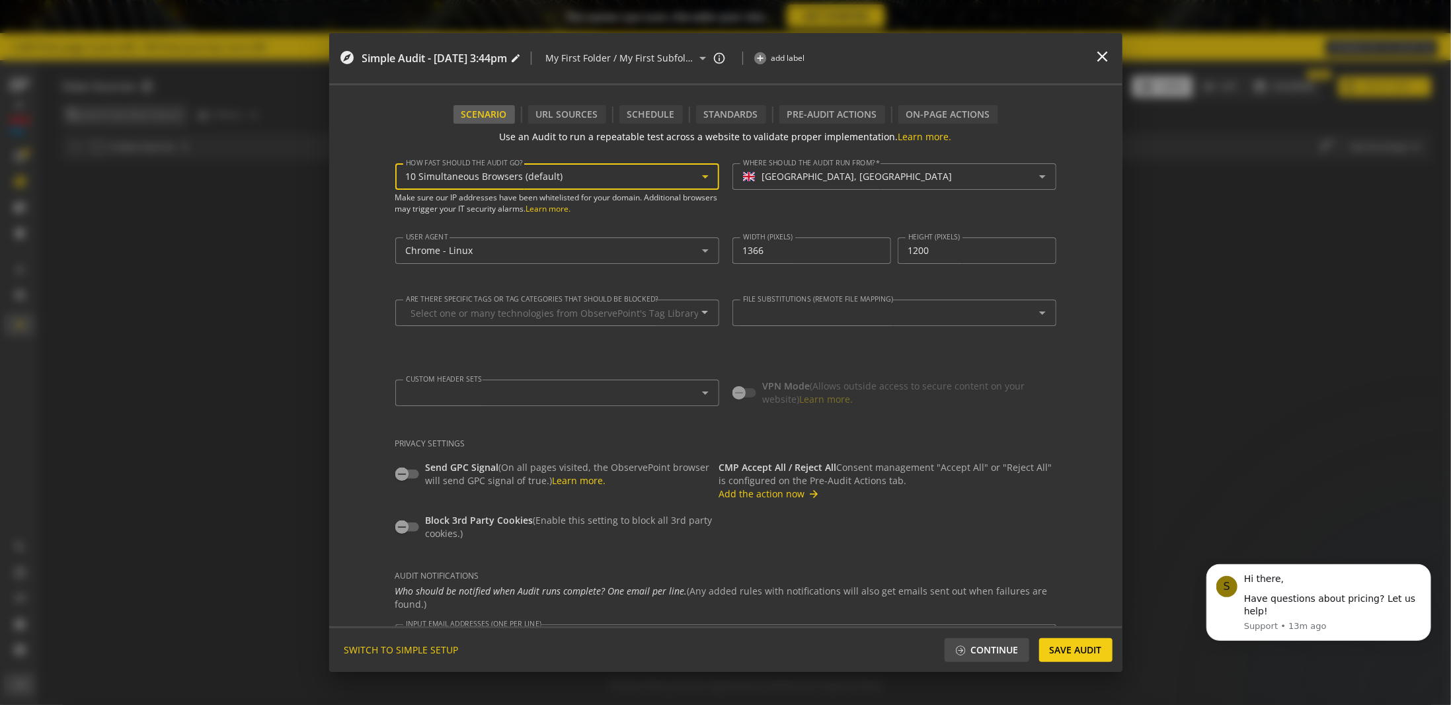
click at [565, 178] on div "10 Simultaneous Browsers (default)" at bounding box center [554, 176] width 296 height 11
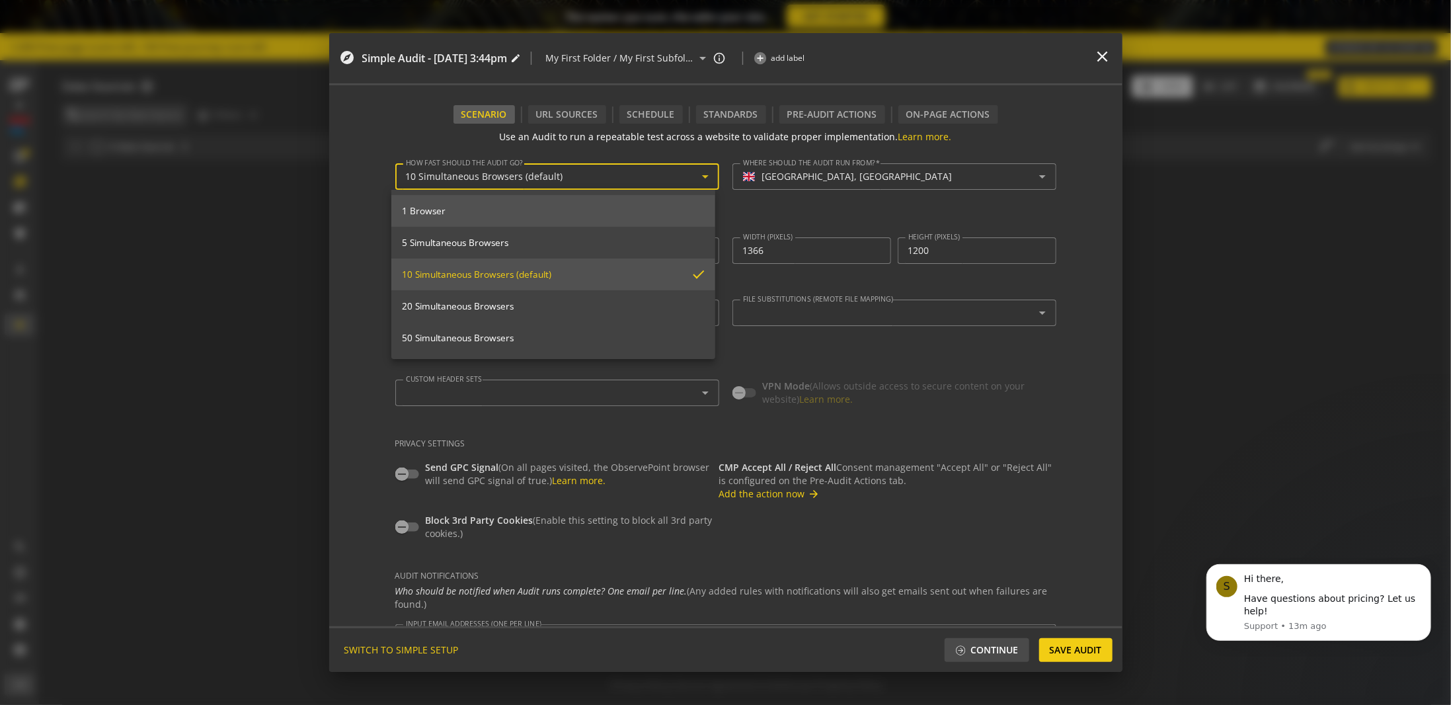
click at [485, 211] on span "1 Browser" at bounding box center [553, 211] width 303 height 12
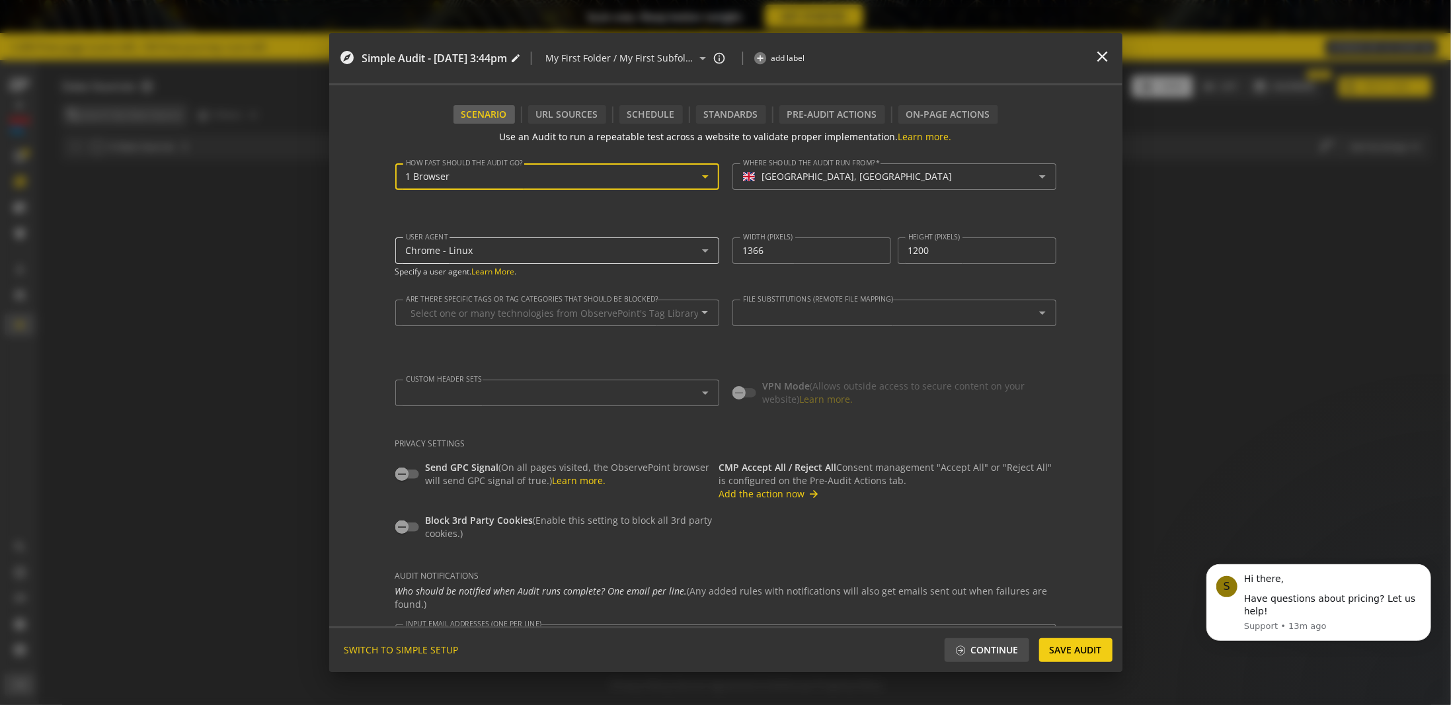
click at [489, 251] on div "Chrome - Linux" at bounding box center [554, 250] width 296 height 11
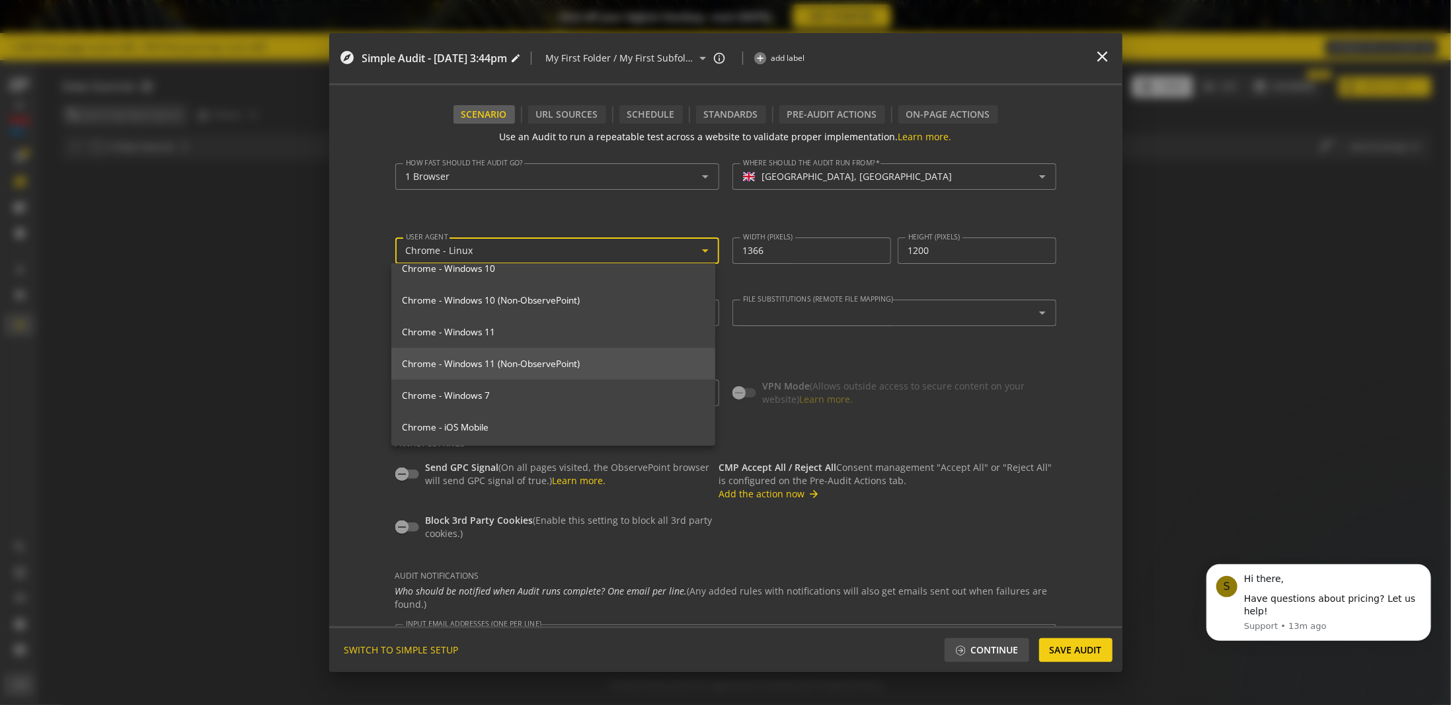
scroll to position [264, 0]
click at [505, 339] on span "Chrome - Windows 11" at bounding box center [553, 338] width 303 height 12
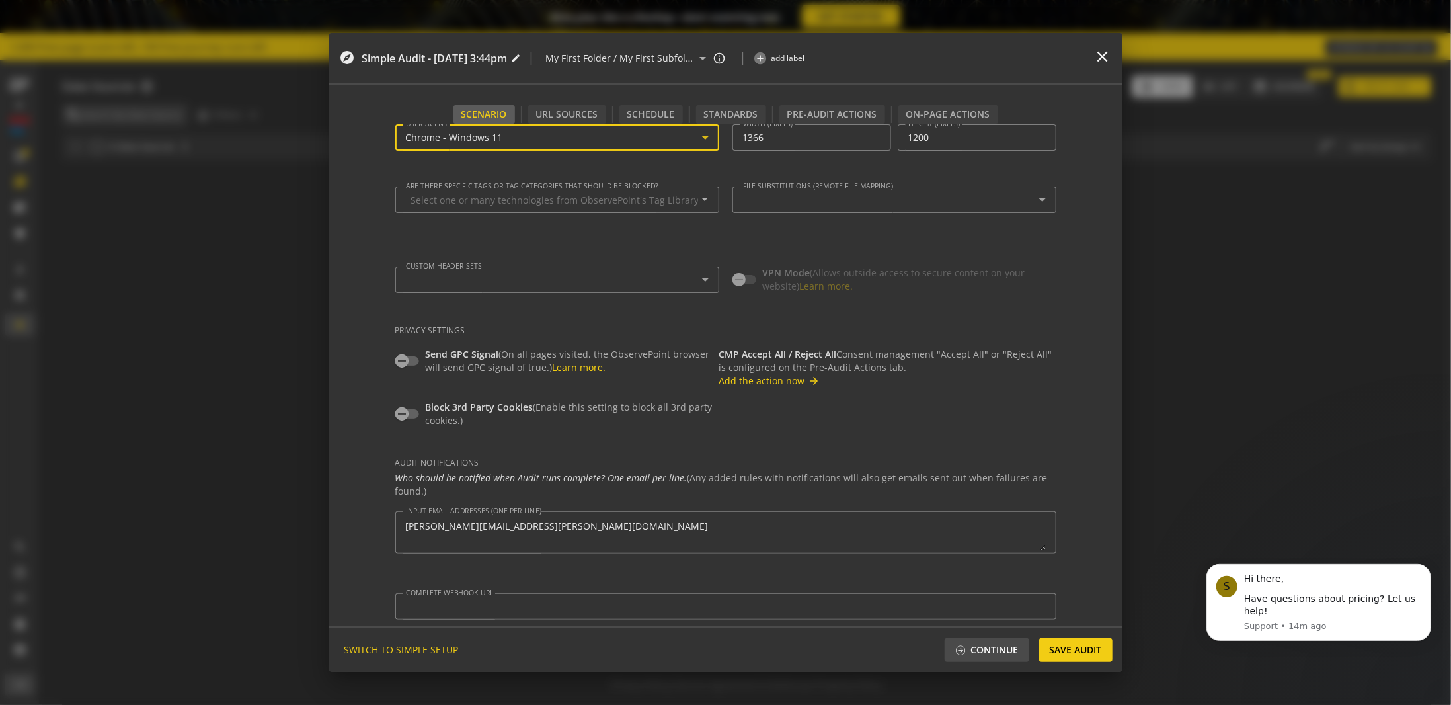
scroll to position [116, 0]
click at [774, 380] on button "Add the action now arrow_forward" at bounding box center [769, 377] width 101 height 13
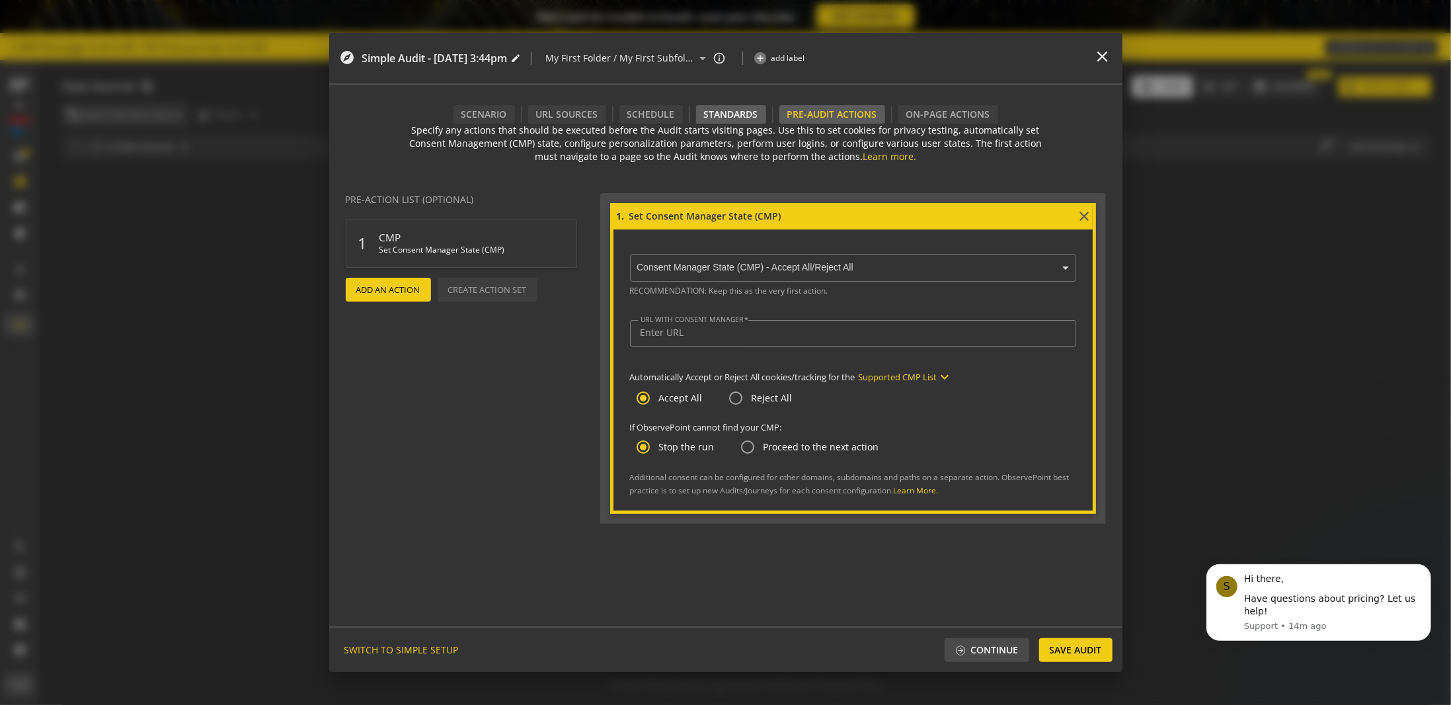
click at [729, 121] on div "Standards" at bounding box center [731, 114] width 70 height 19
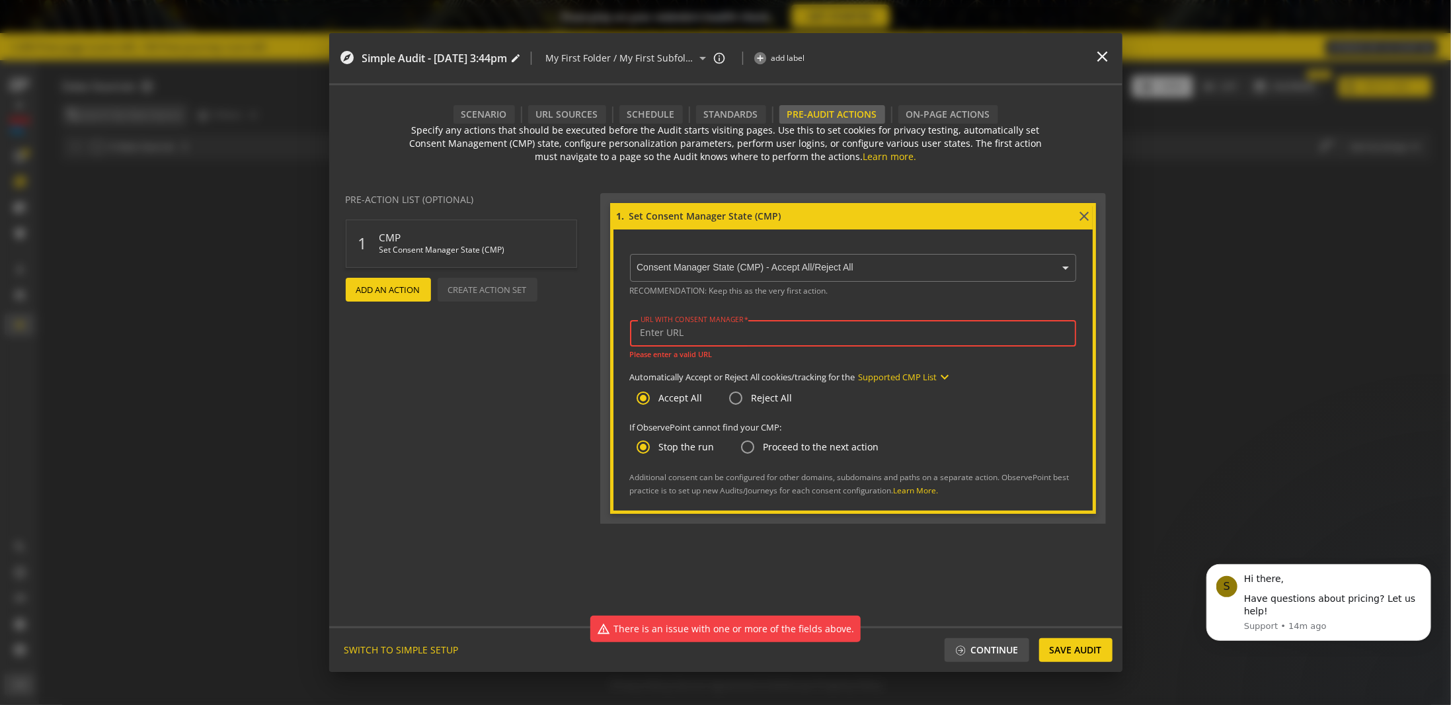
click at [683, 327] on input "URL WITH CONSENT MANAGER" at bounding box center [853, 332] width 425 height 11
click at [704, 330] on input "URL WITH CONSENT MANAGER" at bounding box center [853, 332] width 425 height 11
paste input "[URL][DOMAIN_NAME]"
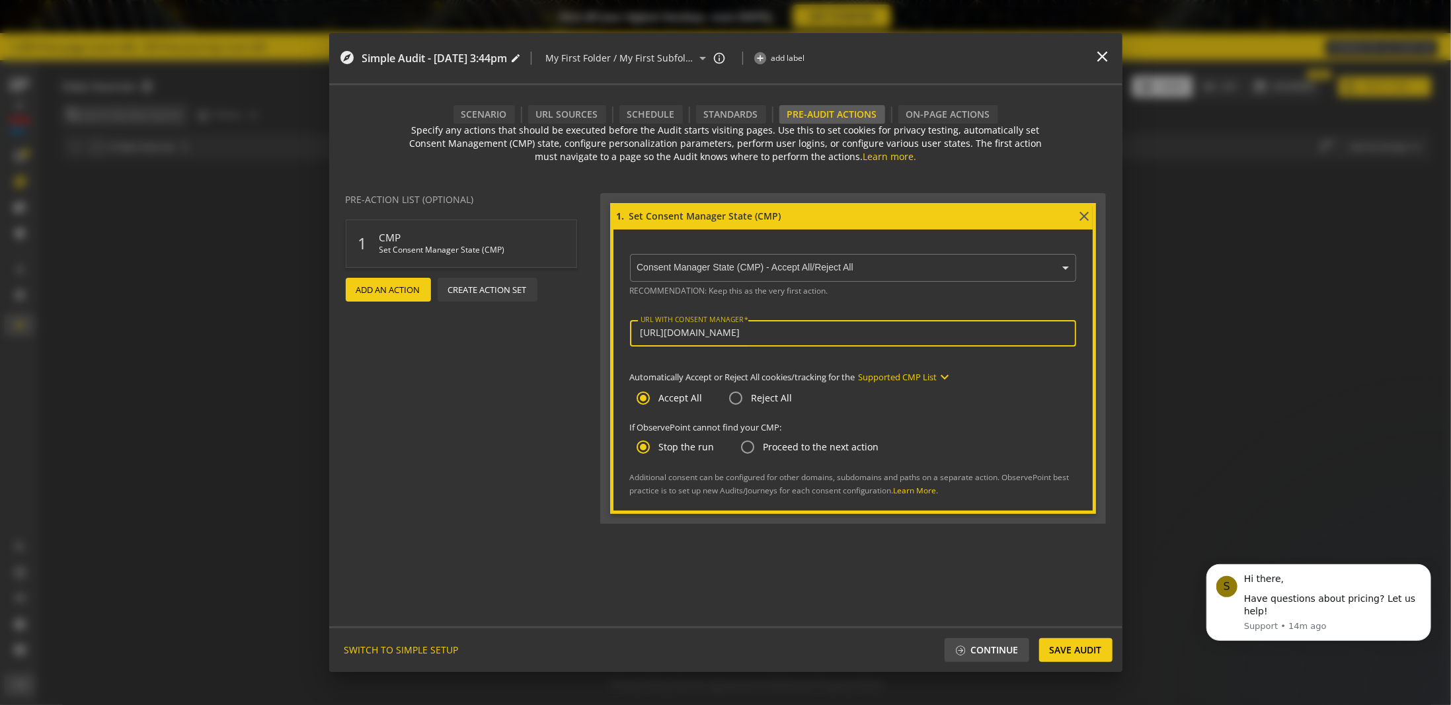
type input "[URL][DOMAIN_NAME]"
click at [774, 358] on div "RECOMMENDATION: Keep this as the very first action. URL WITH CONSENT MANAGER ht…" at bounding box center [853, 390] width 446 height 214
click at [465, 221] on div "1 CMP Set Consent Manager State (CMP) delete" at bounding box center [461, 244] width 231 height 48
click at [471, 238] on span "CMP" at bounding box center [466, 234] width 172 height 19
click at [397, 284] on span "Add An Action" at bounding box center [388, 290] width 64 height 24
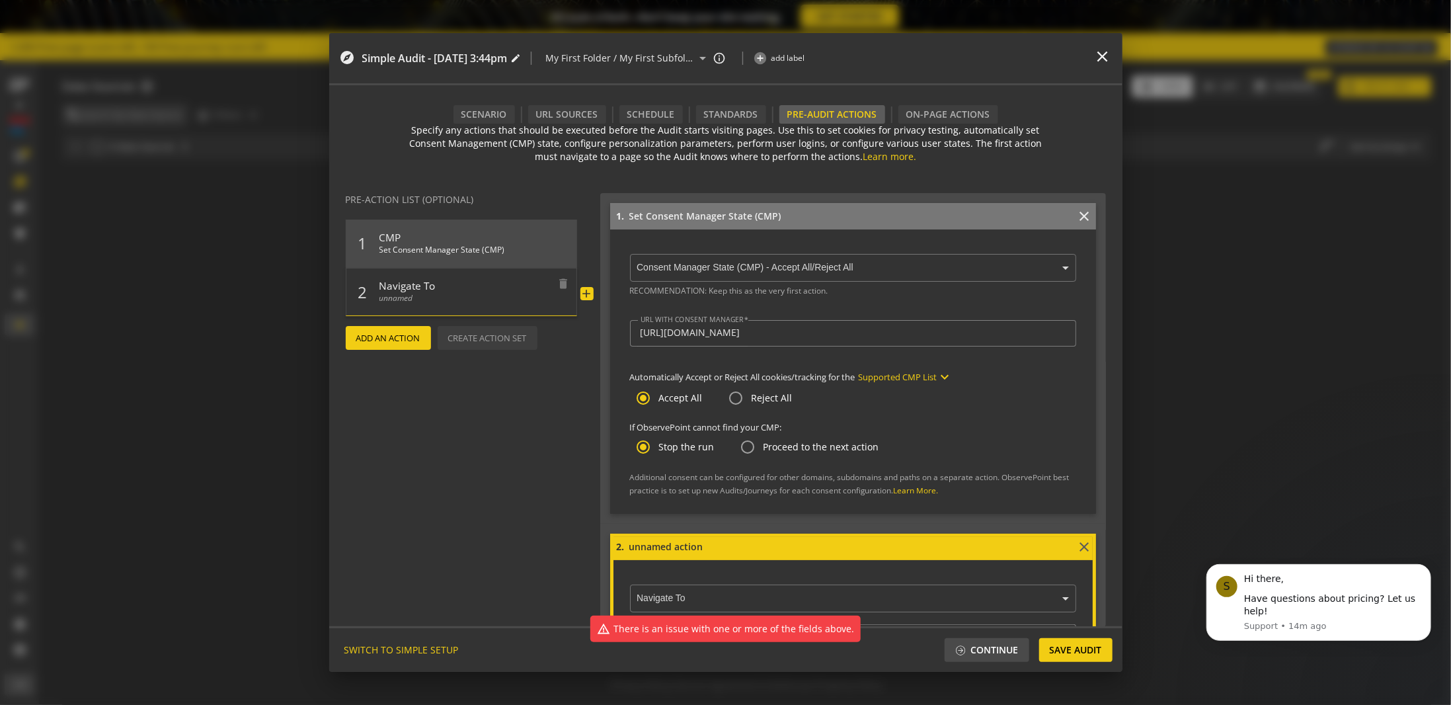
scroll to position [227, 0]
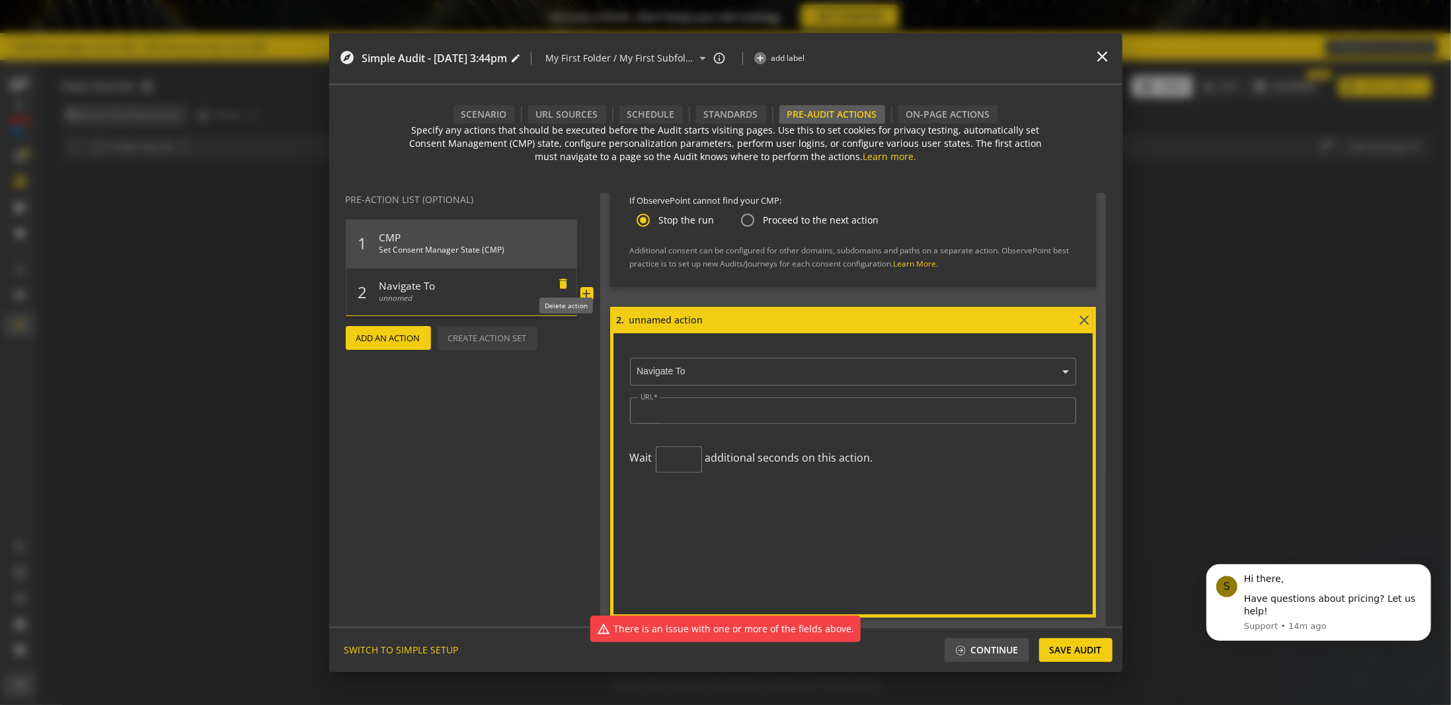
click at [565, 285] on mat-icon "delete" at bounding box center [565, 281] width 16 height 16
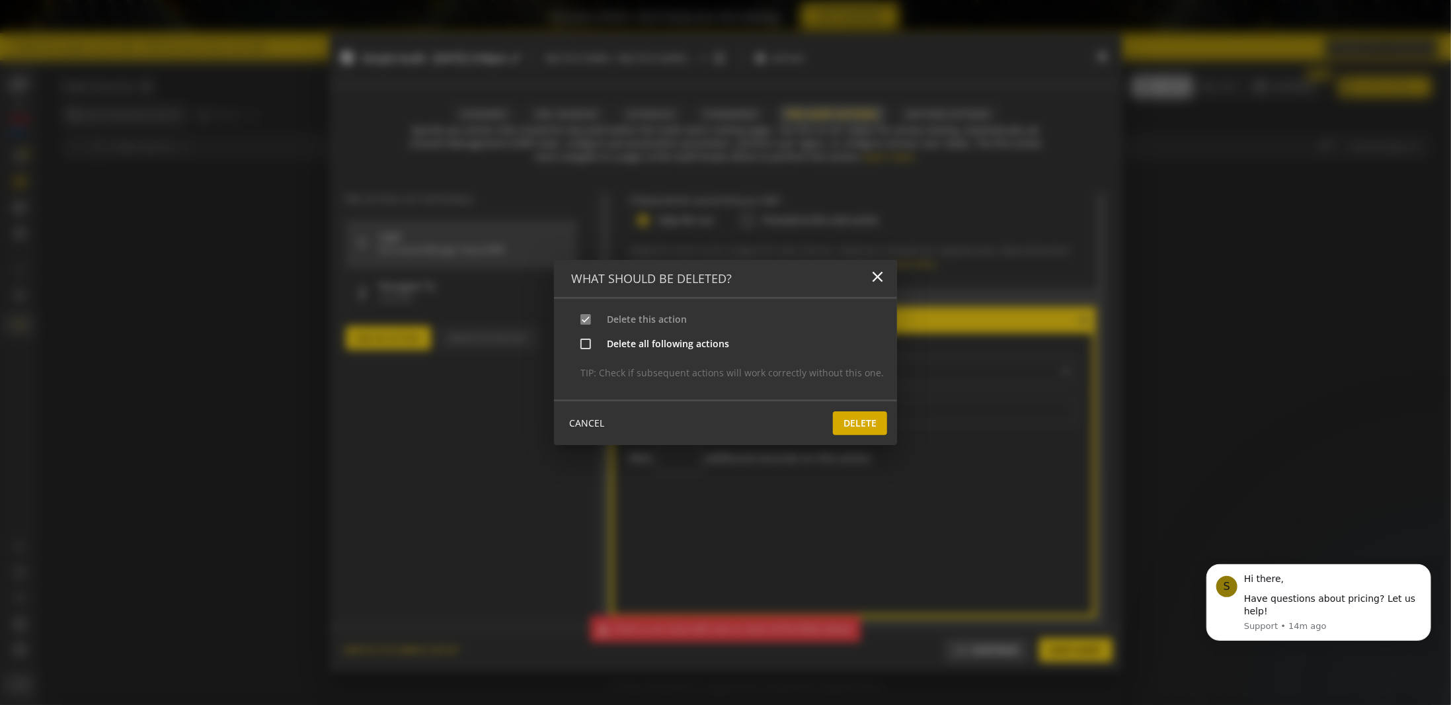
click at [854, 429] on span "Delete" at bounding box center [860, 423] width 33 height 24
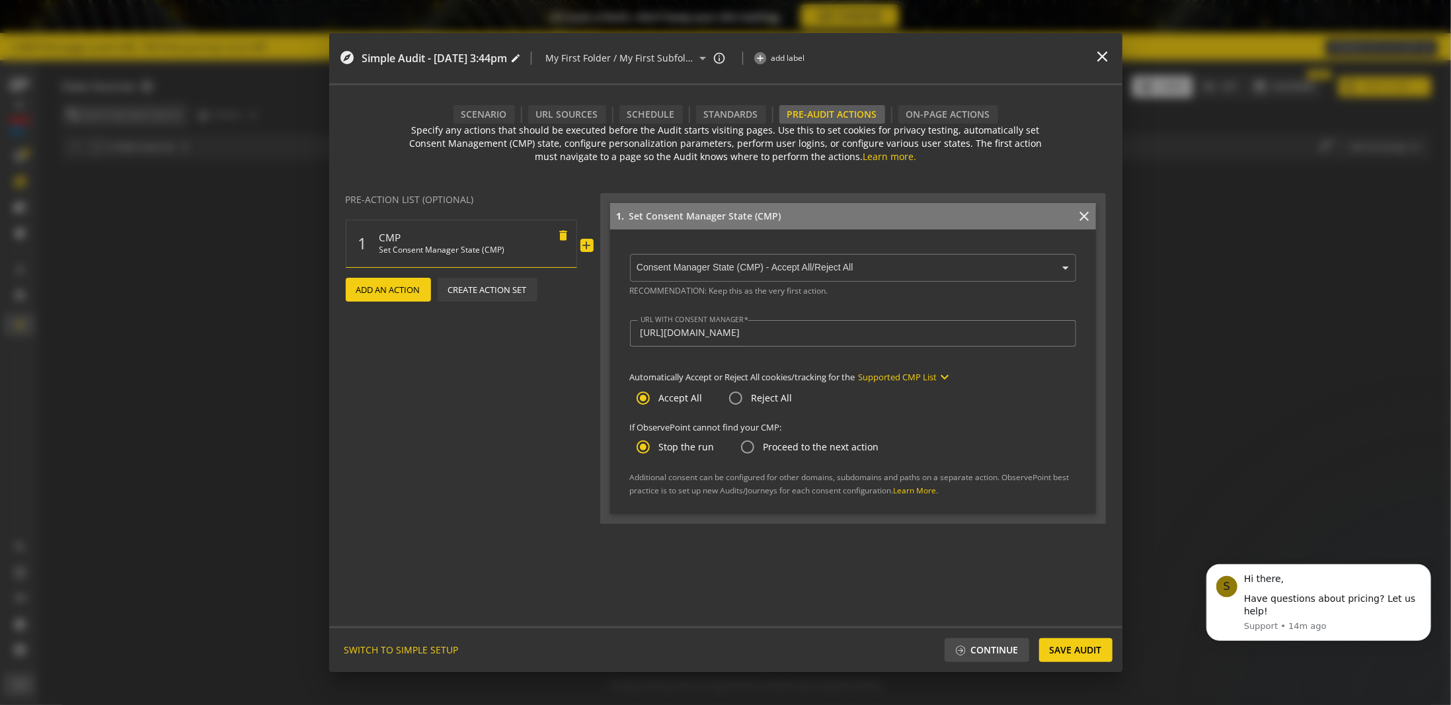
scroll to position [0, 0]
click at [481, 110] on div "Scenario" at bounding box center [484, 114] width 61 height 19
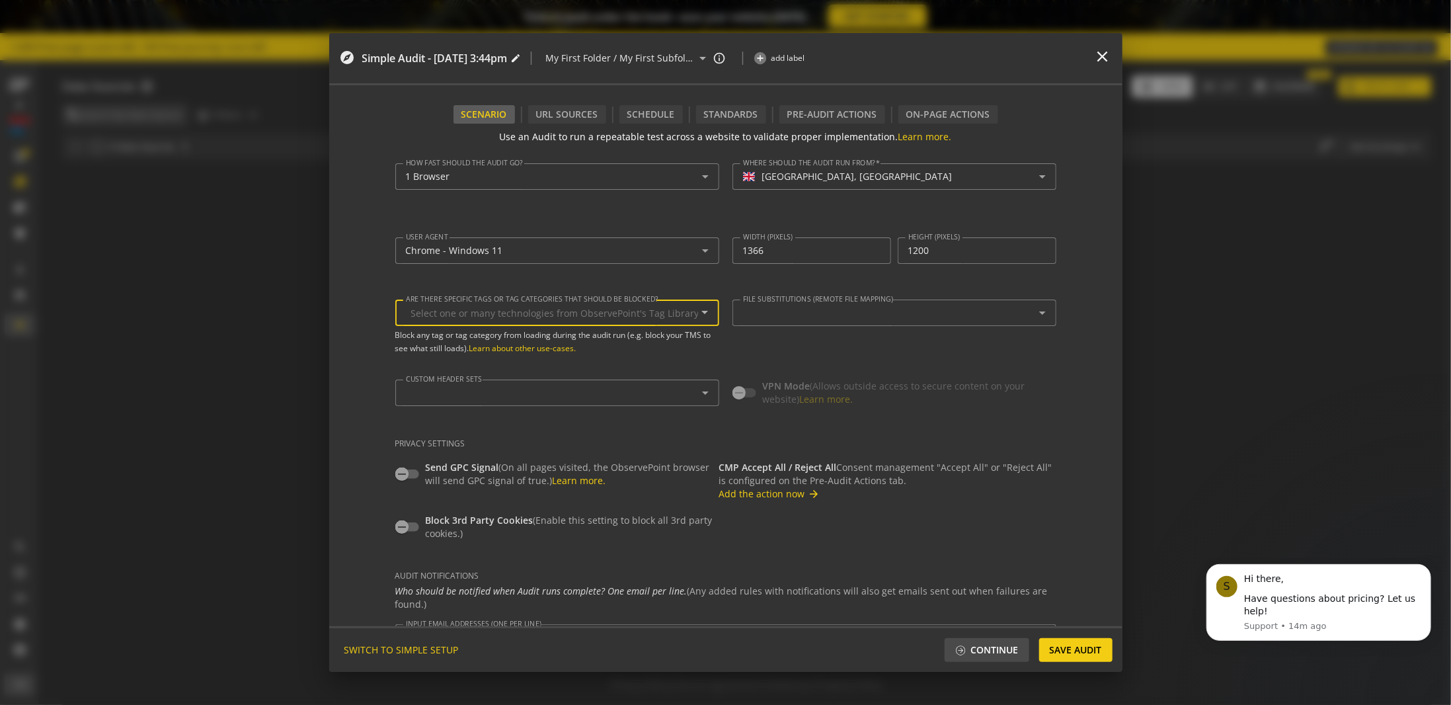
click at [587, 313] on input "Are there specific tags or tag categories that should be blocked?" at bounding box center [554, 313] width 287 height 11
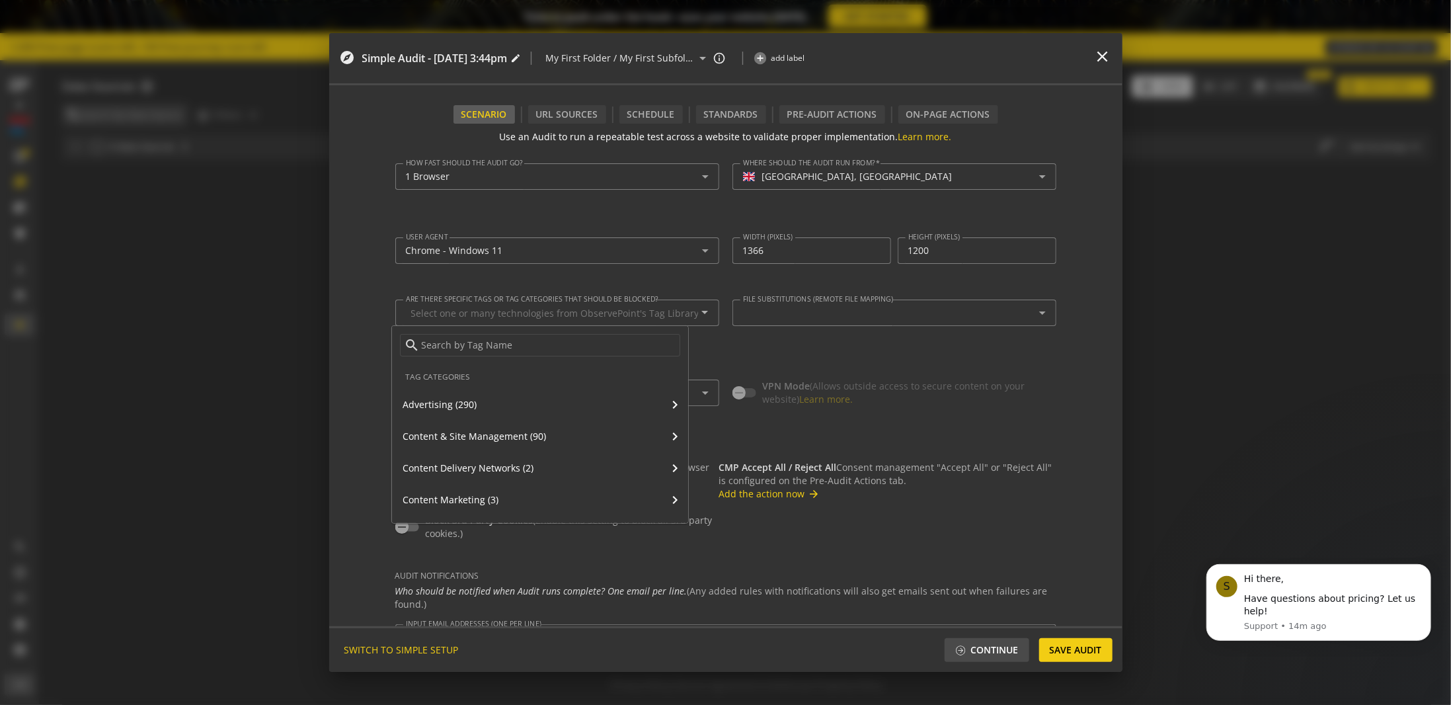
click at [373, 286] on div at bounding box center [725, 352] width 1451 height 705
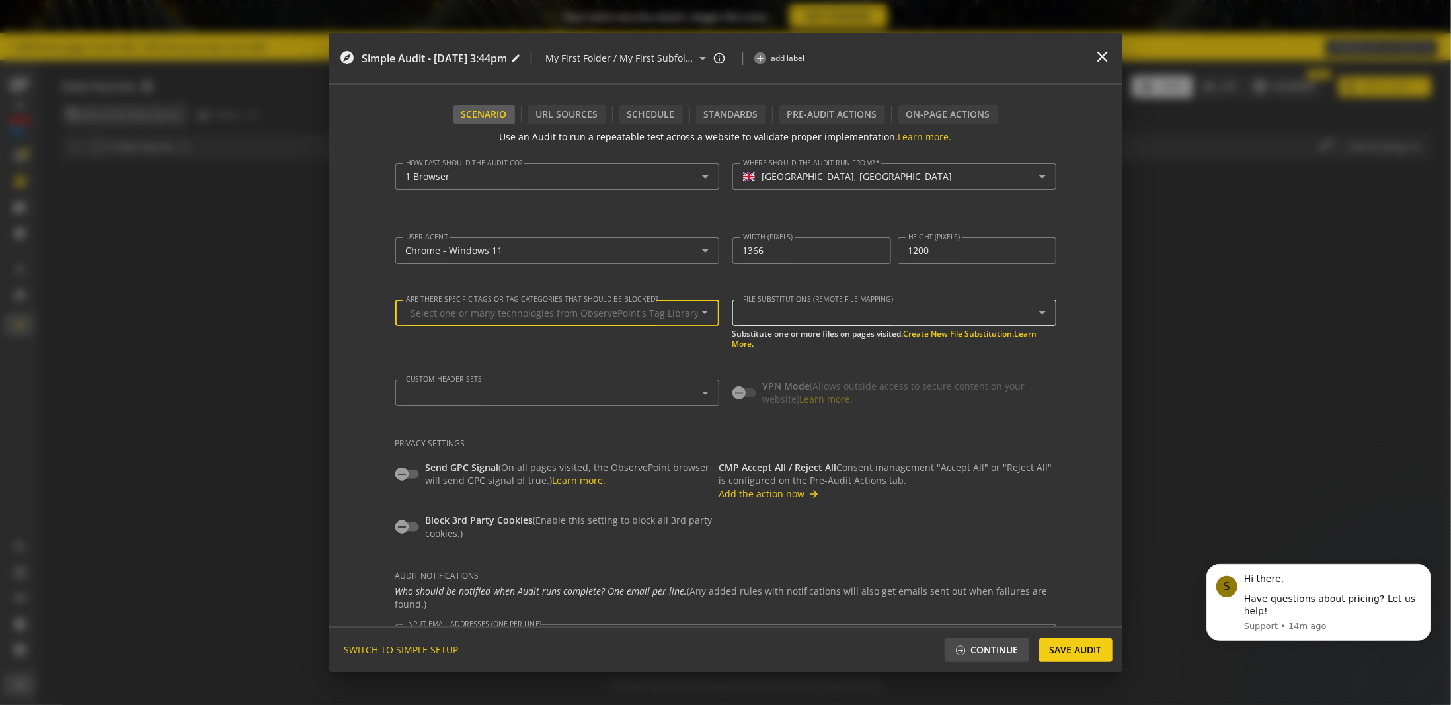
click at [750, 313] on div at bounding box center [891, 312] width 296 height 11
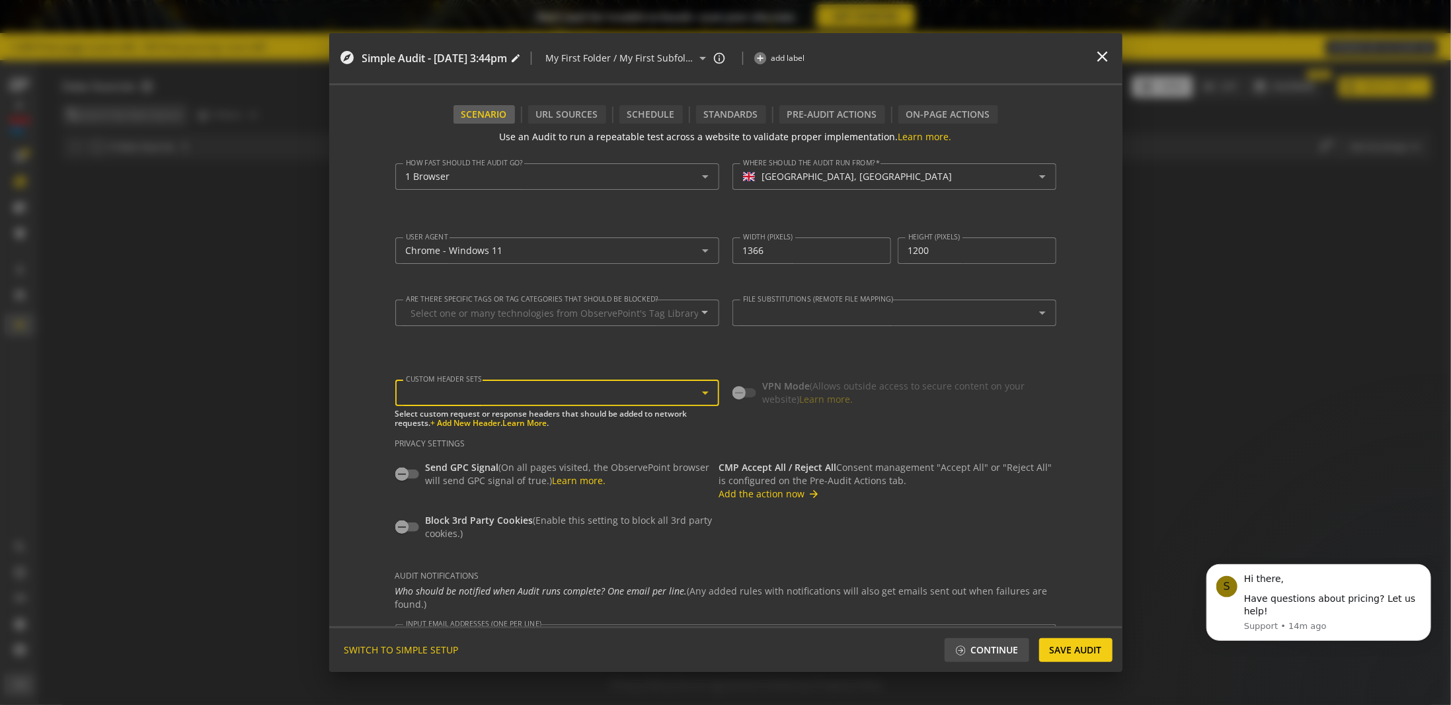
click at [549, 392] on div at bounding box center [554, 392] width 296 height 11
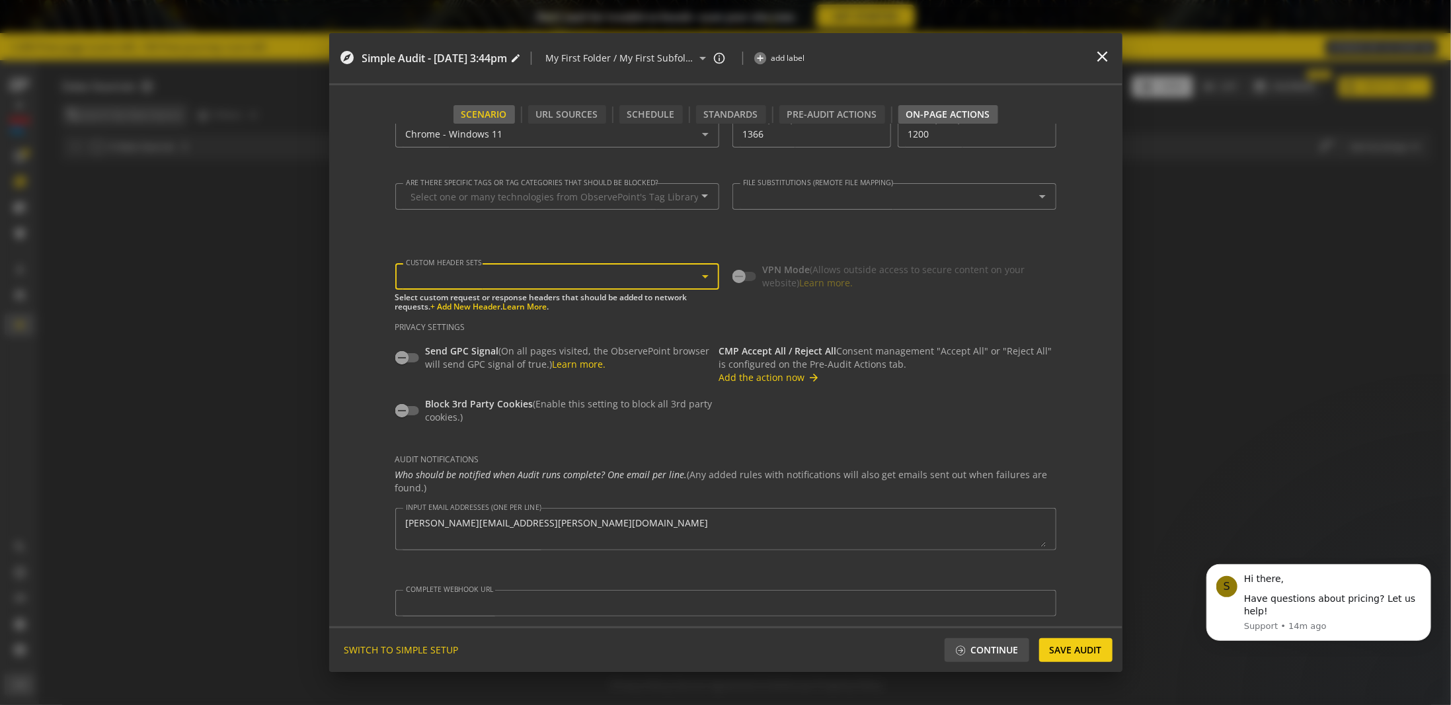
click at [913, 110] on div "On-Page Actions" at bounding box center [949, 114] width 100 height 19
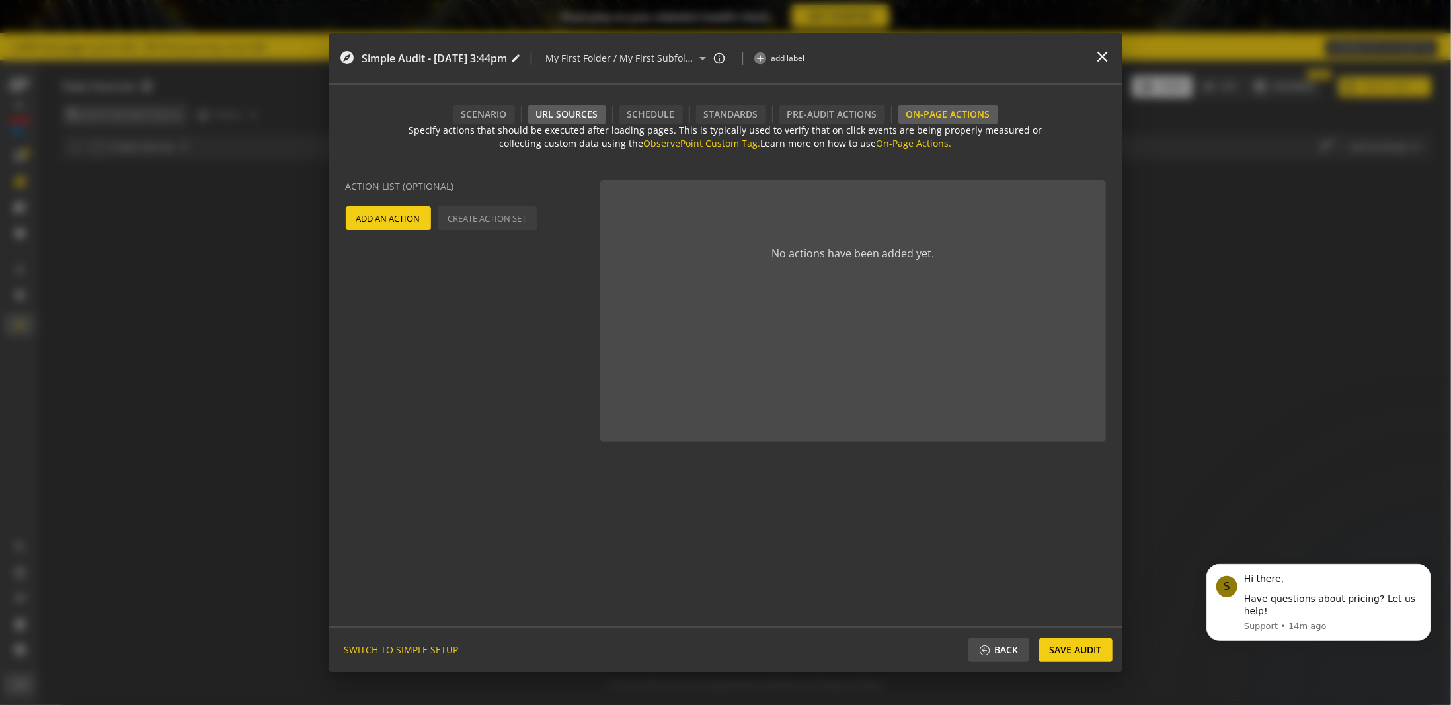
click at [576, 116] on div "URL Sources" at bounding box center [567, 114] width 78 height 19
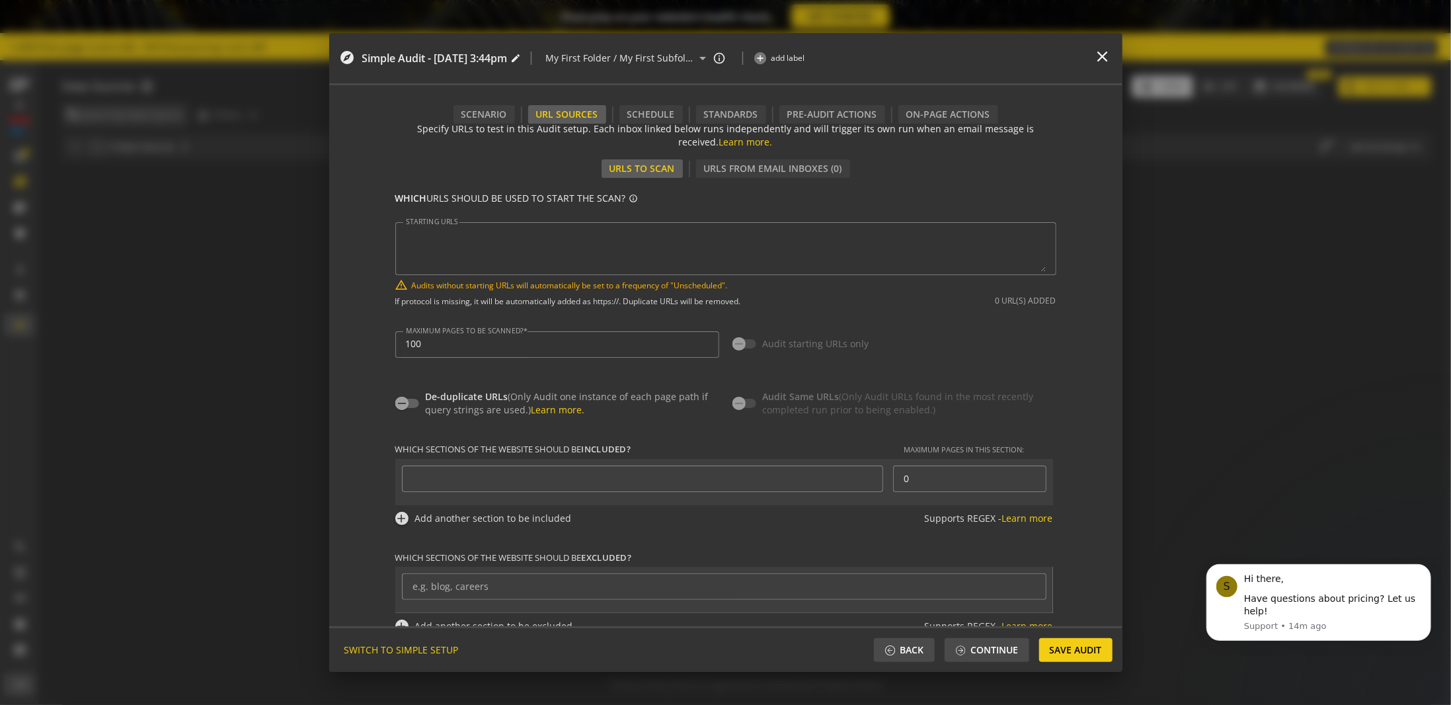
scroll to position [0, 0]
click at [483, 346] on input "100" at bounding box center [557, 345] width 303 height 11
click at [406, 346] on input "100" at bounding box center [557, 345] width 303 height 11
type input "10"
click at [454, 243] on textarea "STARTING URLS" at bounding box center [726, 250] width 640 height 46
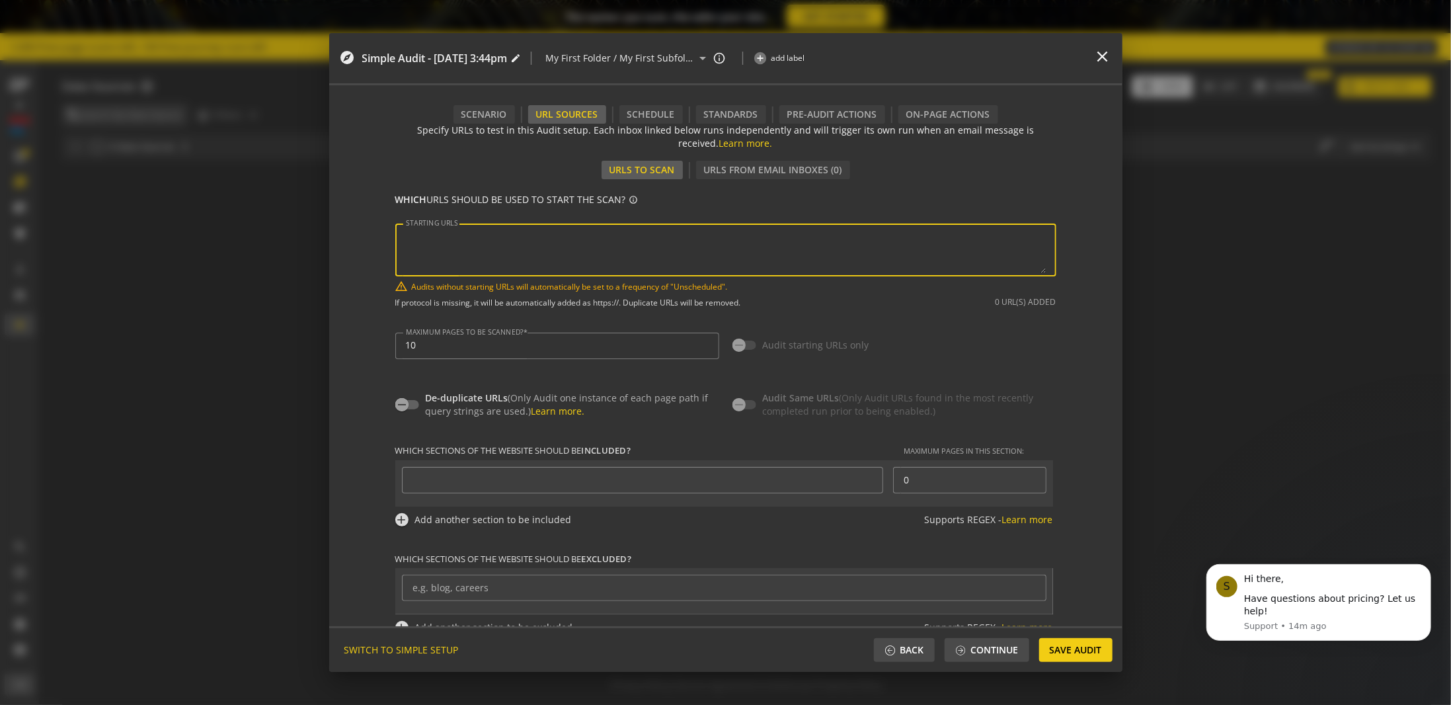
paste textarea "[URL][DOMAIN_NAME]"
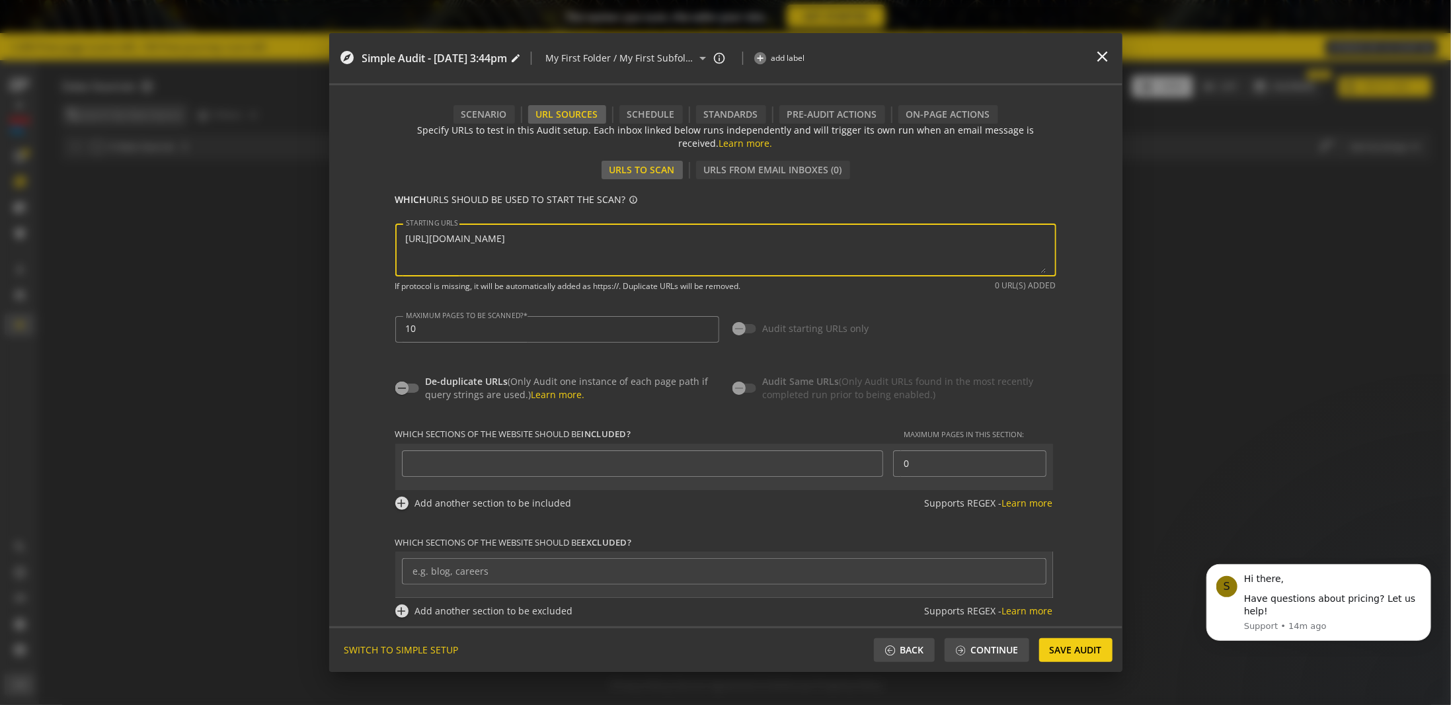
click at [525, 258] on textarea "STARTING URLS" at bounding box center [726, 250] width 640 height 46
type textarea "[URL][DOMAIN_NAME]"
click at [409, 384] on span "button" at bounding box center [402, 384] width 26 height 26
type input "^https?://([^/:\?]*\.)?rentokil.com([^.]|$)"
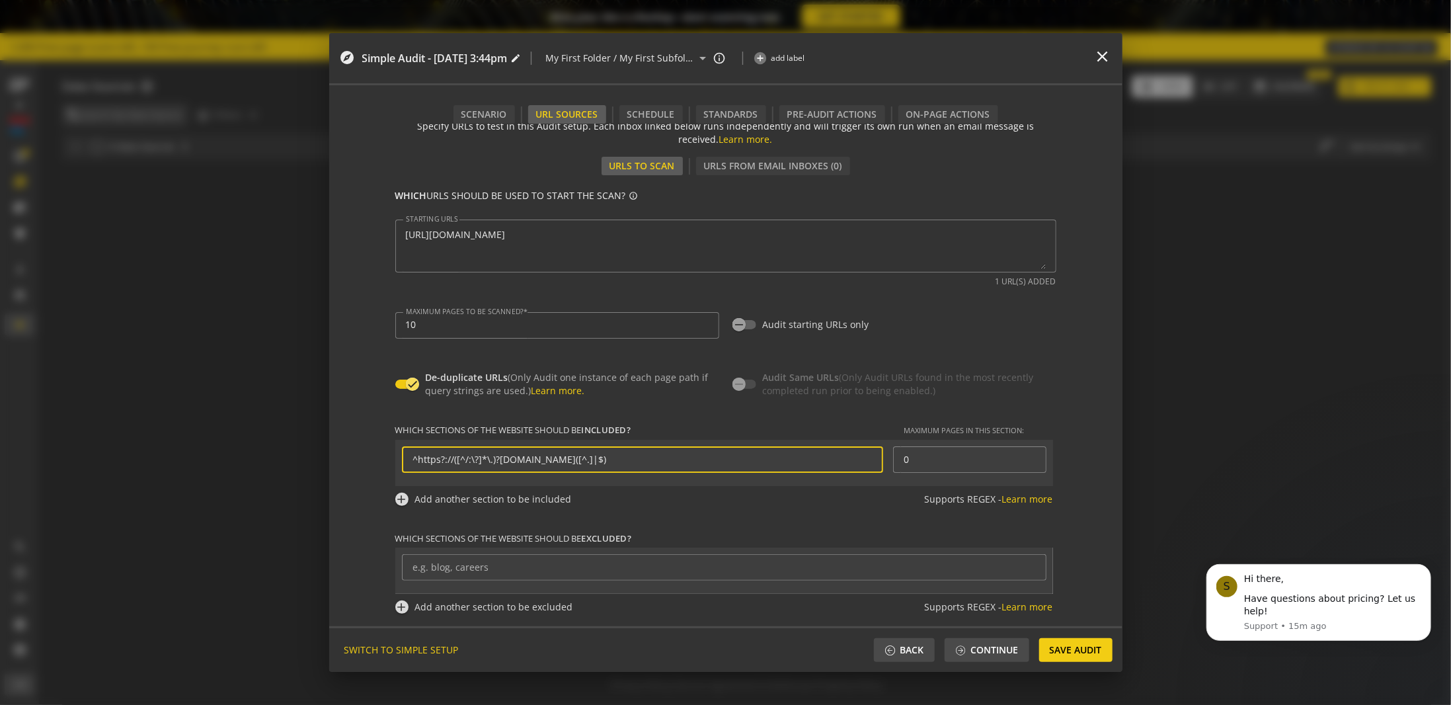
click at [595, 458] on input "^https?://([^/:\?]*\.)?rentokil.com([^.]|$)" at bounding box center [643, 459] width 460 height 11
click at [645, 105] on div "Schedule" at bounding box center [651, 114] width 63 height 19
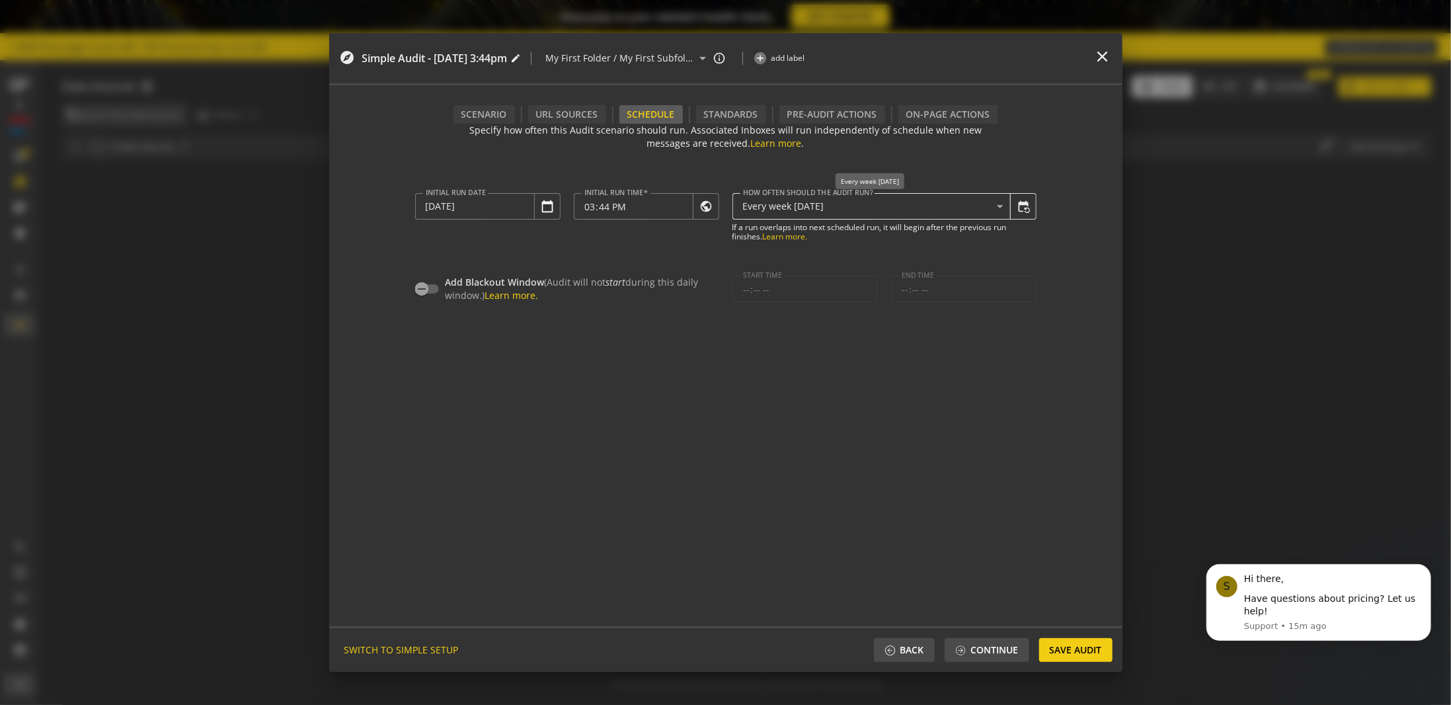
click at [791, 210] on span "Every week on Monday" at bounding box center [783, 206] width 81 height 13
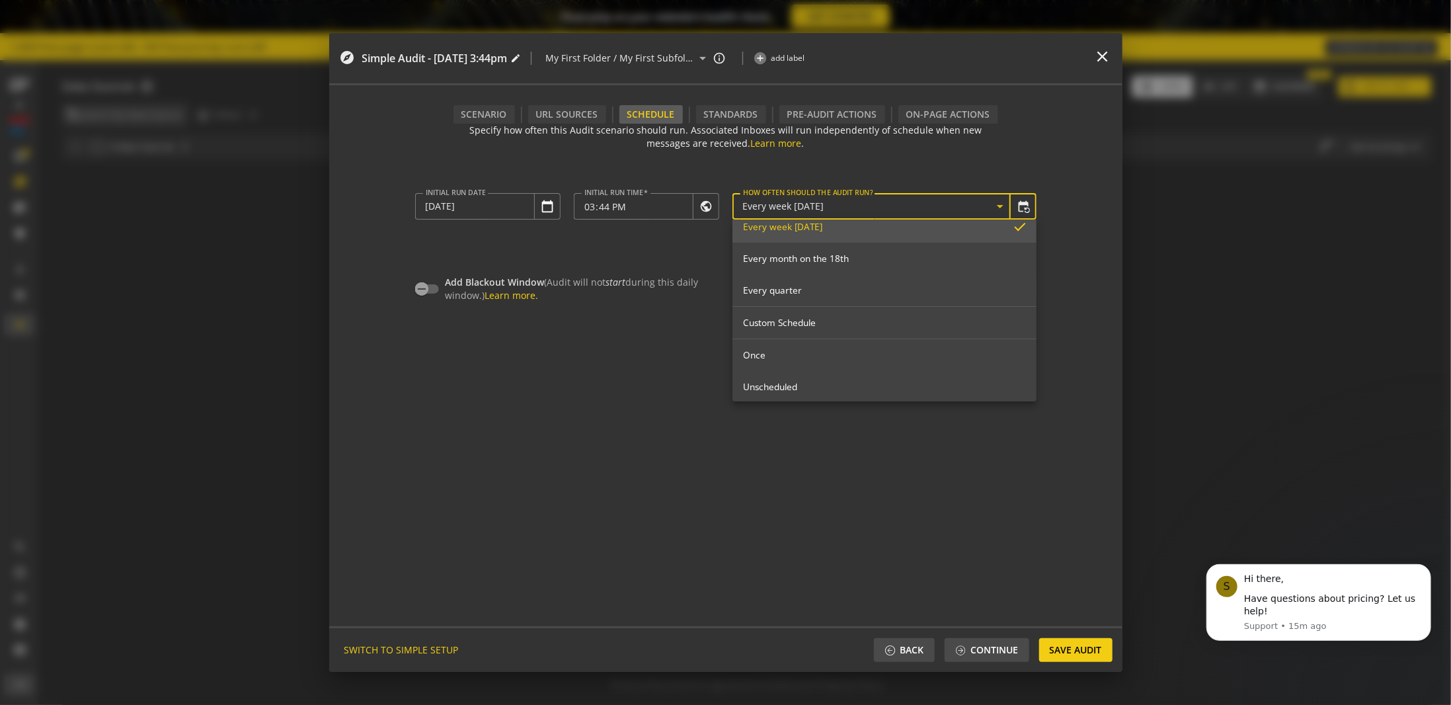
scroll to position [147, 0]
click at [777, 346] on span "Once" at bounding box center [884, 349] width 283 height 12
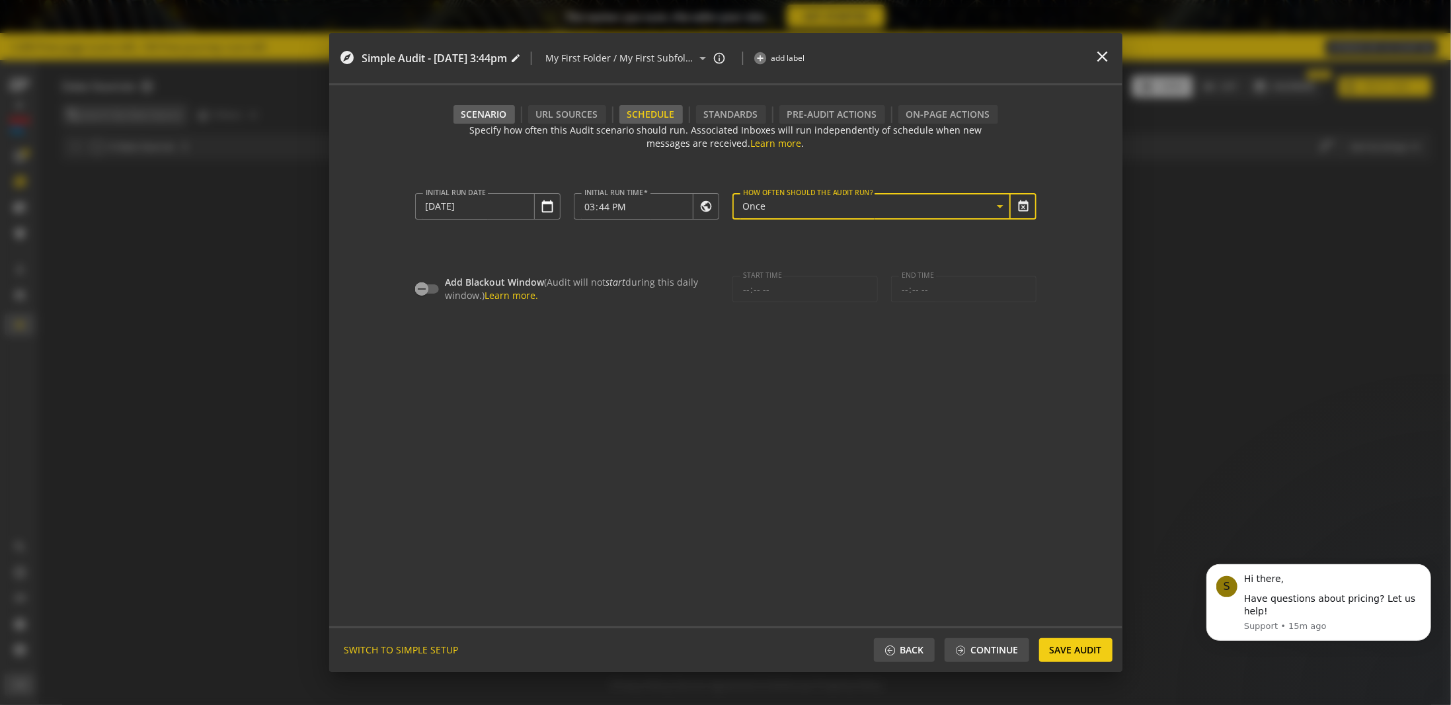
click at [501, 106] on div "Scenario" at bounding box center [484, 114] width 61 height 19
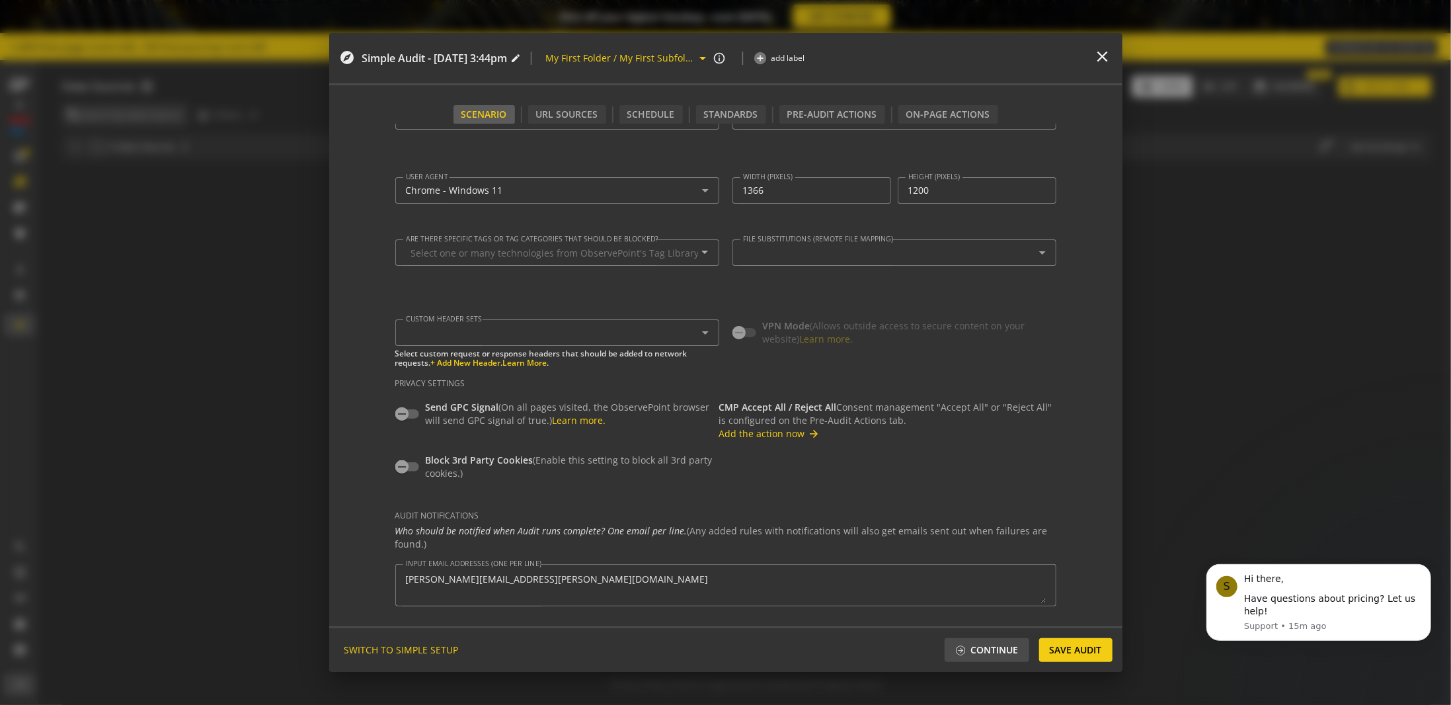
scroll to position [0, 0]
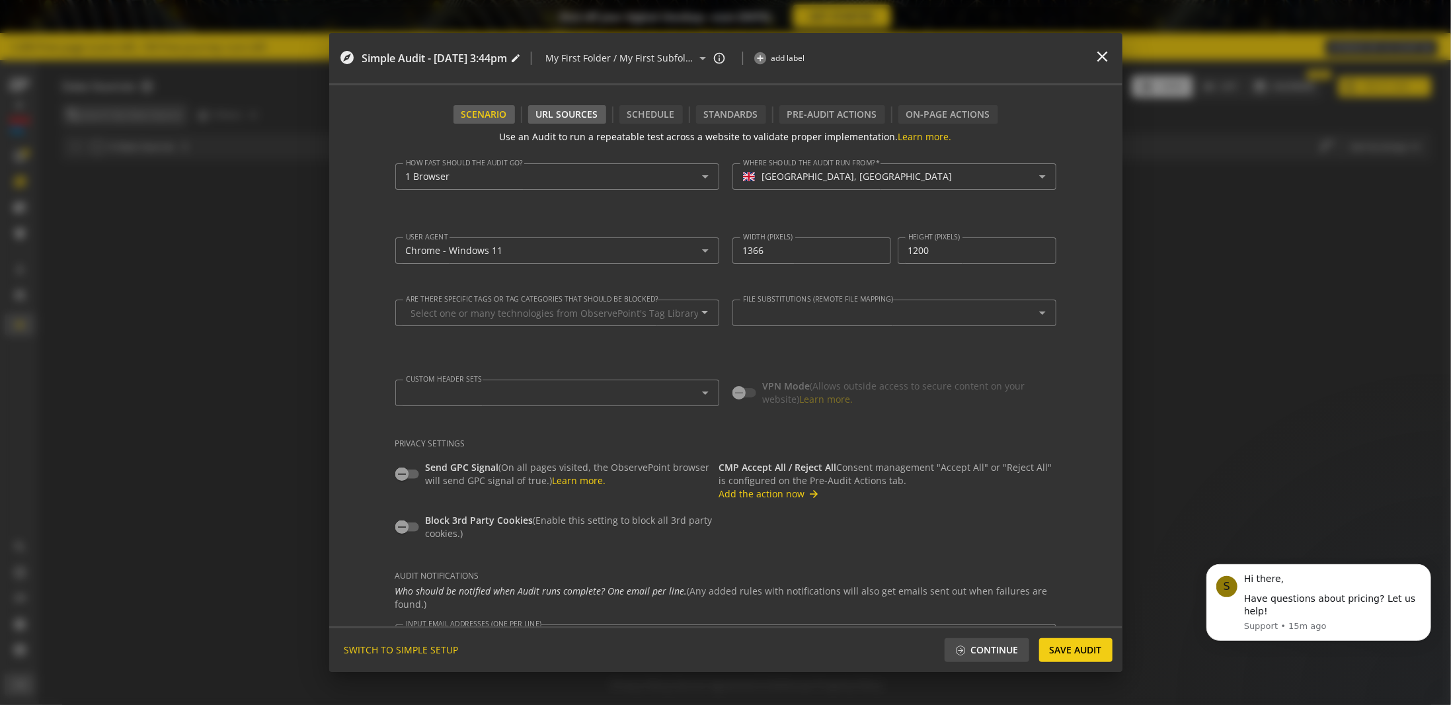
click at [546, 115] on div "URL Sources" at bounding box center [567, 114] width 78 height 19
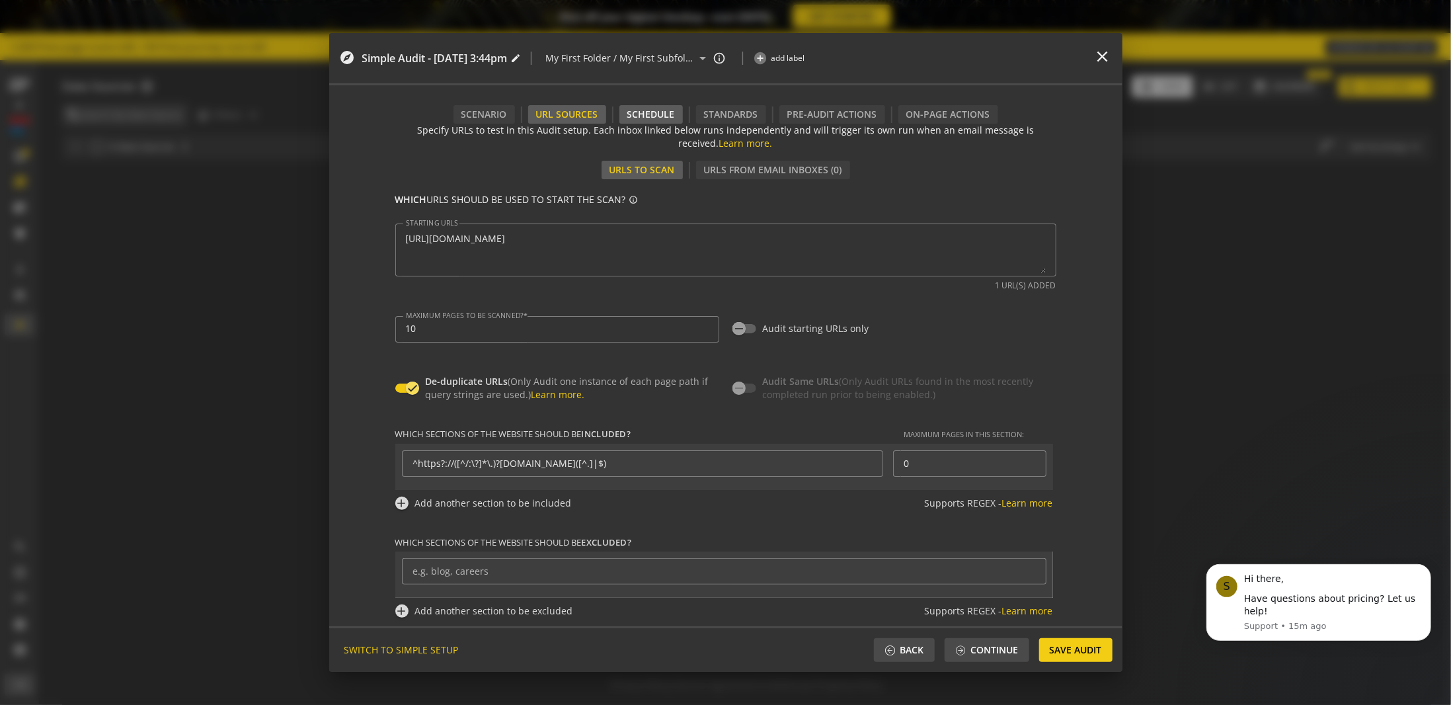
click at [639, 118] on div "Schedule" at bounding box center [651, 114] width 63 height 19
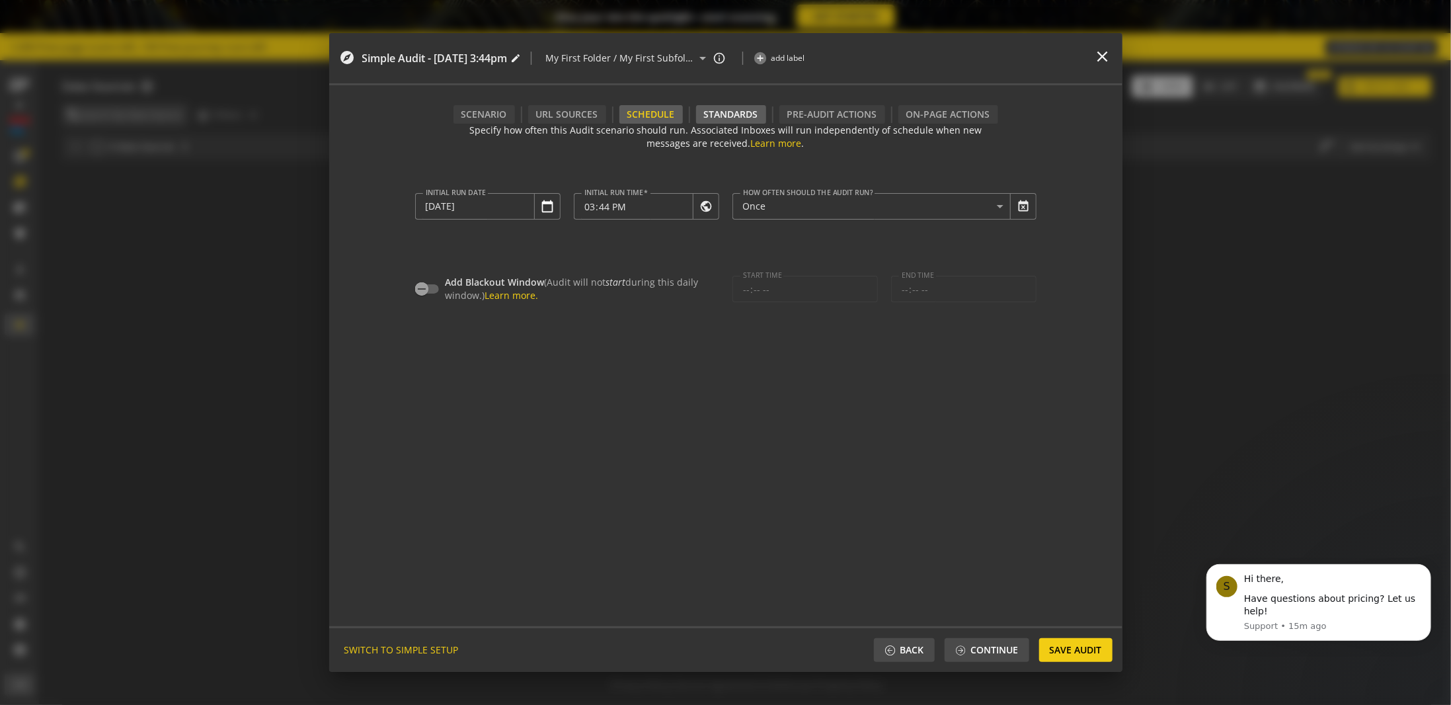
click at [724, 110] on div "Standards" at bounding box center [731, 114] width 70 height 19
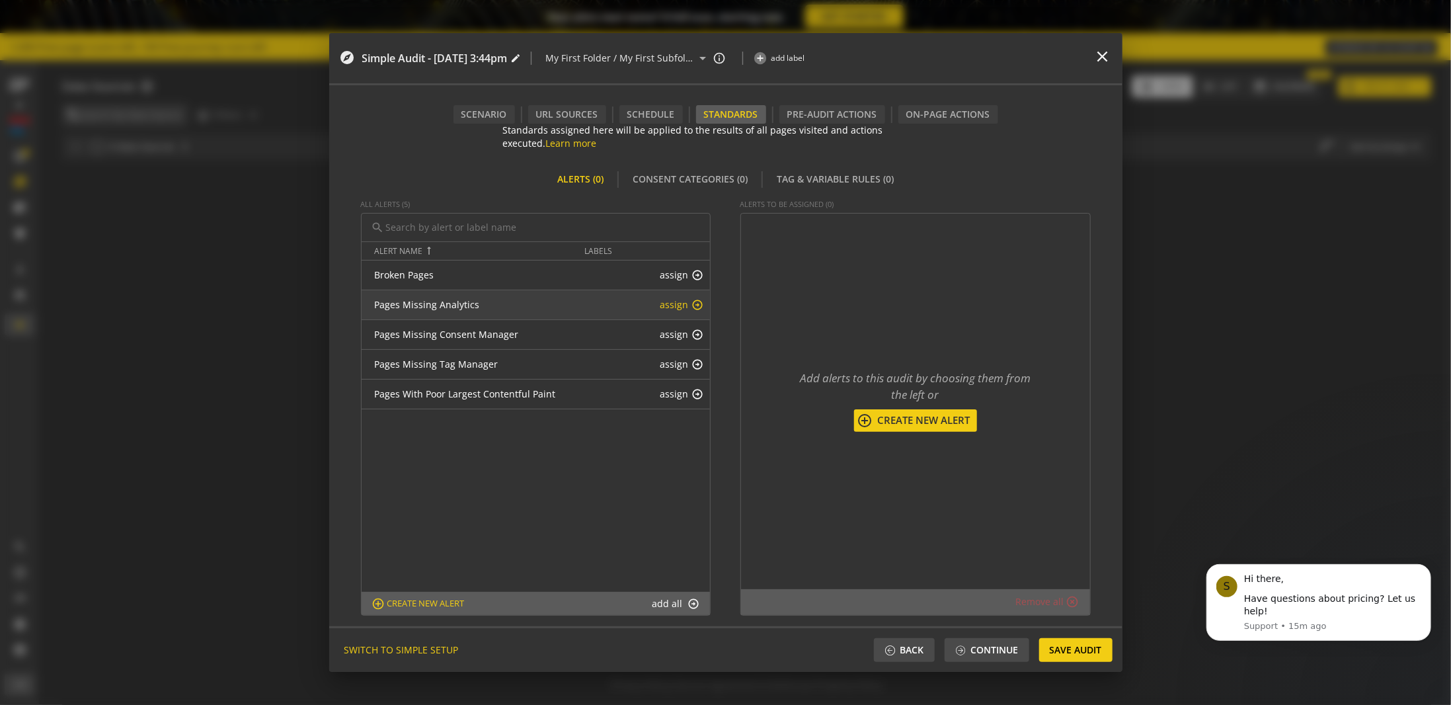
click at [696, 304] on mat-icon "arrow_circle_up" at bounding box center [698, 305] width 12 height 12
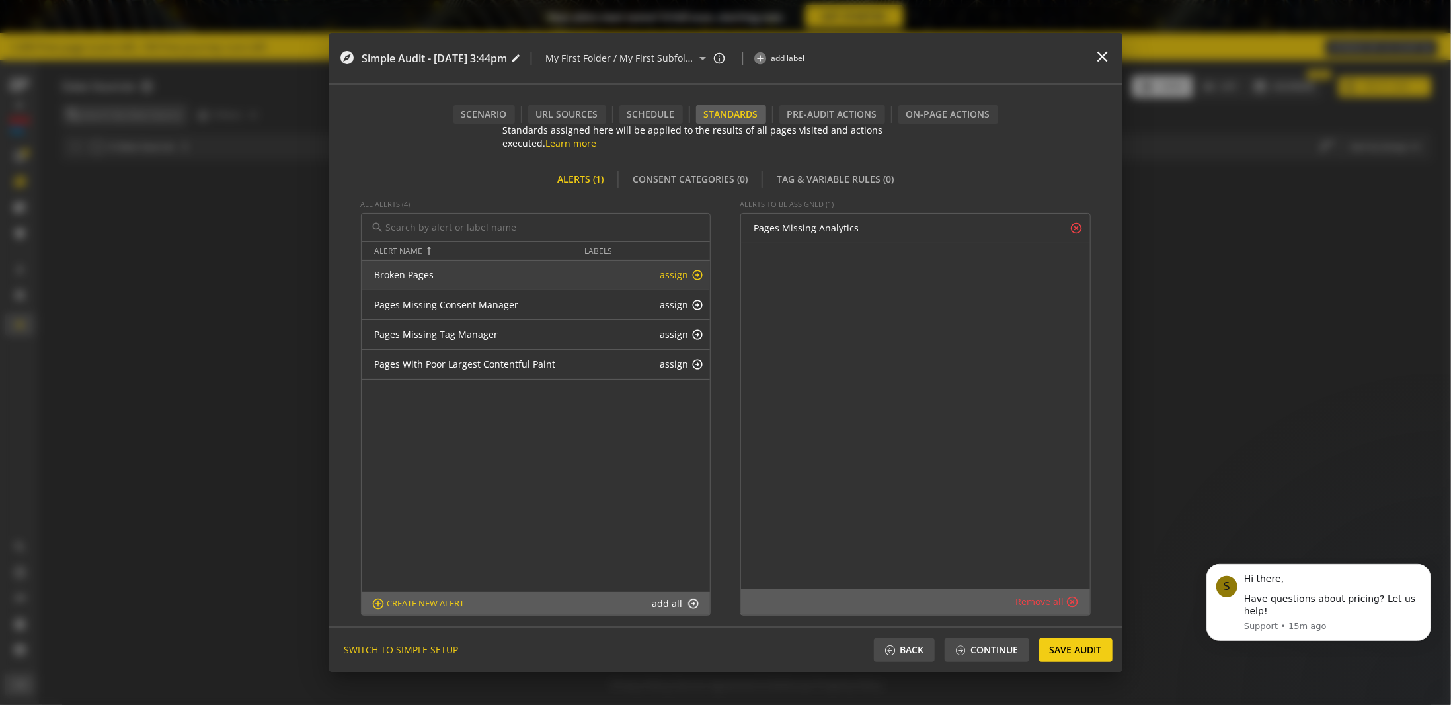
click at [693, 274] on mat-icon "arrow_circle_up" at bounding box center [698, 275] width 12 height 12
click at [692, 304] on mat-icon "arrow_circle_up" at bounding box center [698, 305] width 12 height 12
click at [686, 276] on button "assign arrow_circle_up" at bounding box center [682, 274] width 44 height 13
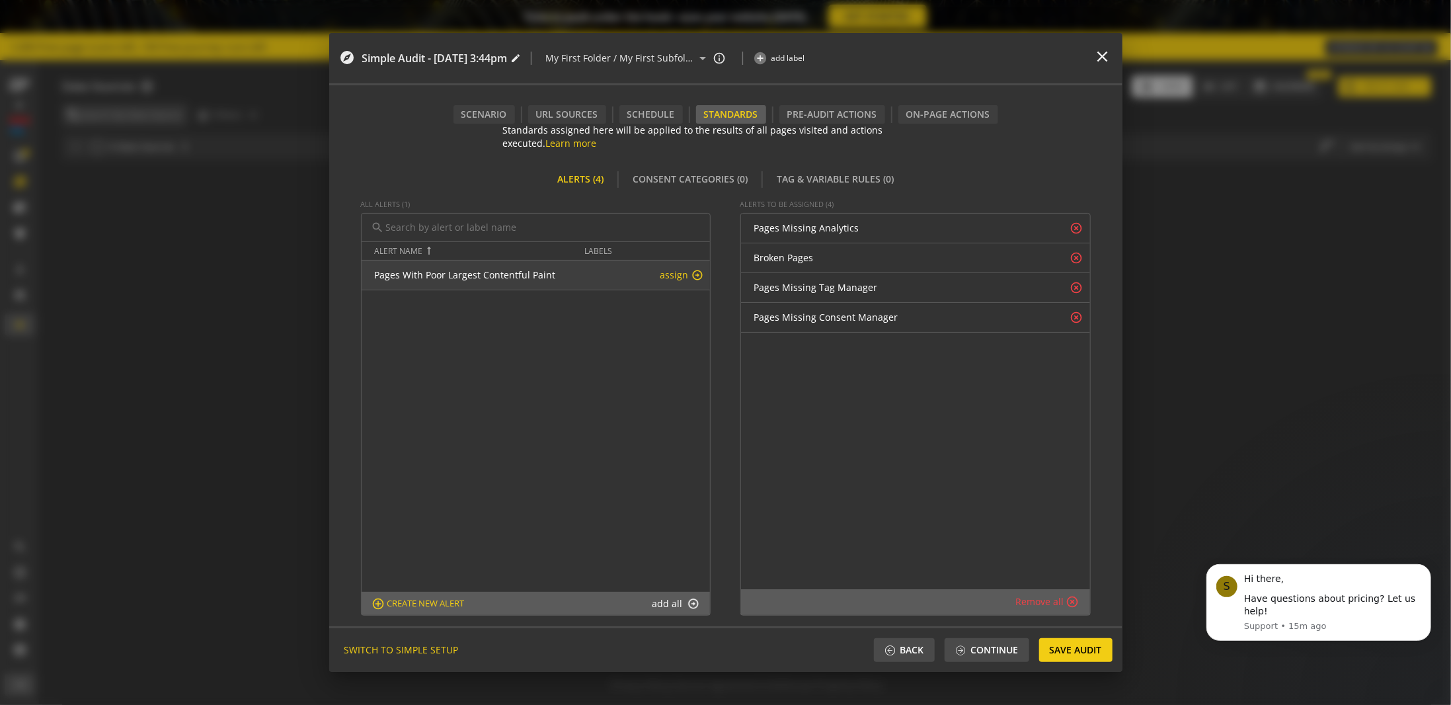
click at [686, 273] on button "assign arrow_circle_up" at bounding box center [682, 274] width 44 height 13
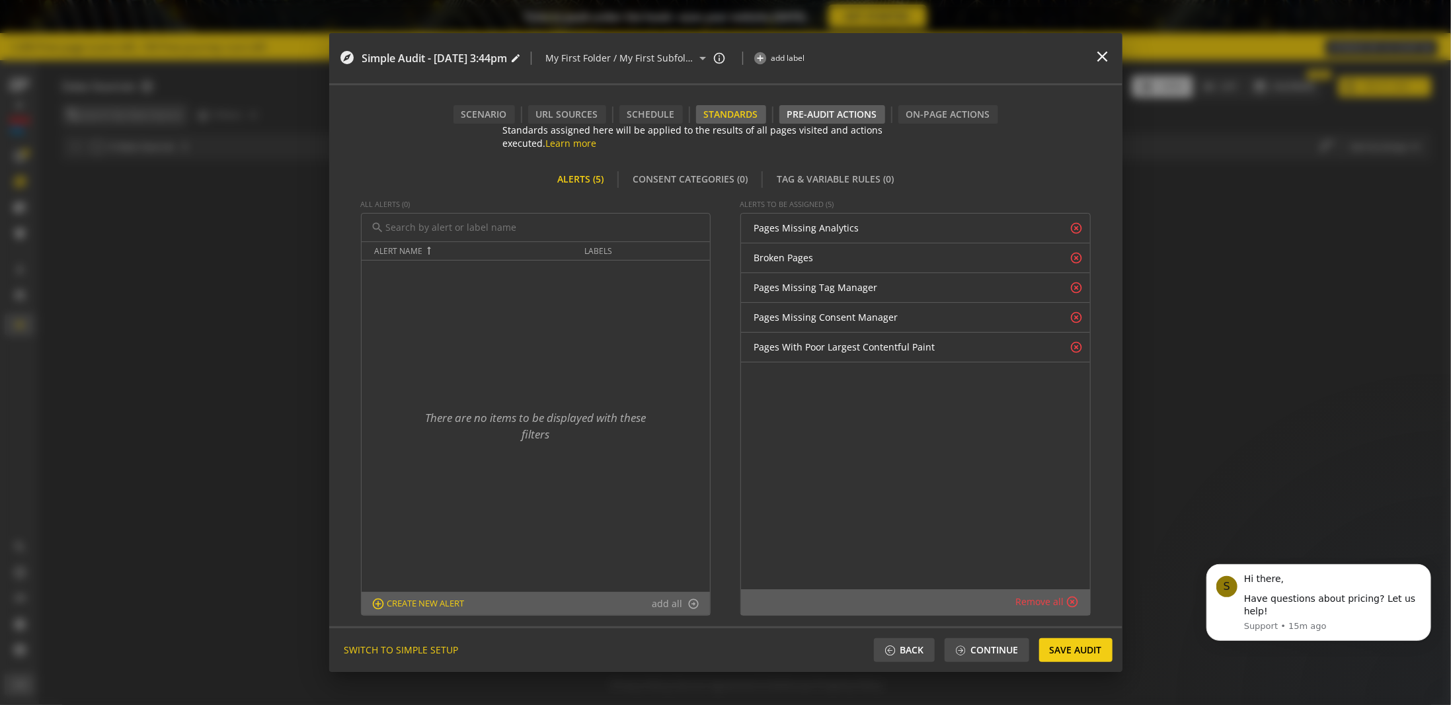
click at [805, 120] on div "Pre-audit Actions" at bounding box center [833, 114] width 106 height 19
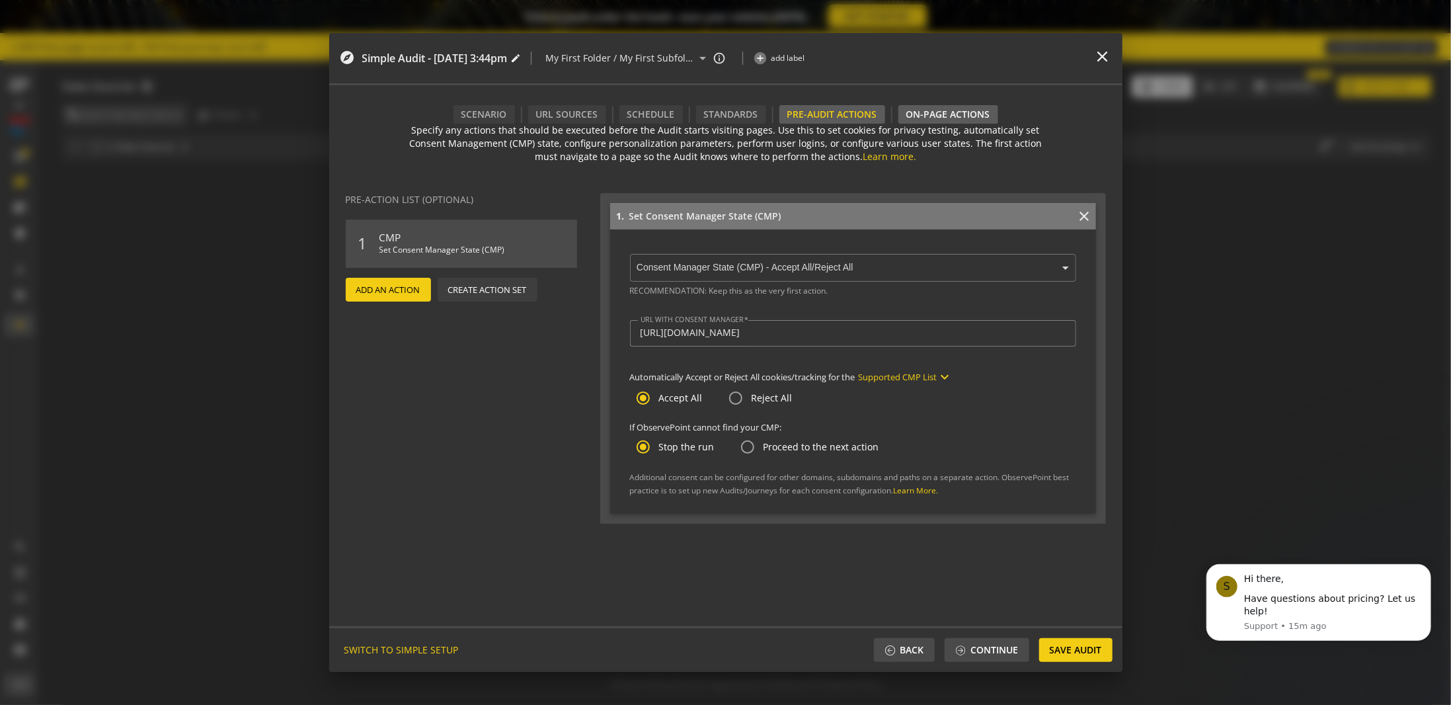
click at [916, 120] on div "On-Page Actions" at bounding box center [949, 114] width 100 height 19
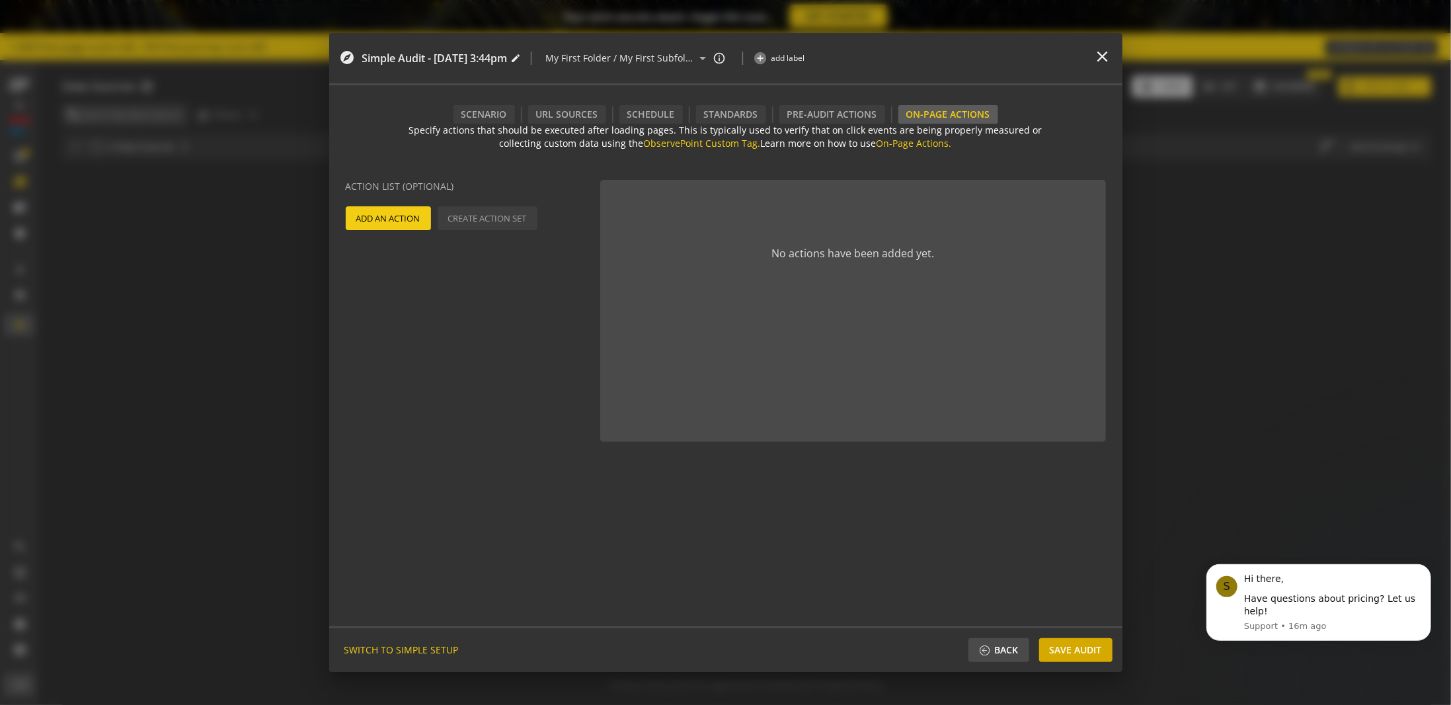
click at [1084, 651] on span "Save Audit" at bounding box center [1076, 650] width 52 height 24
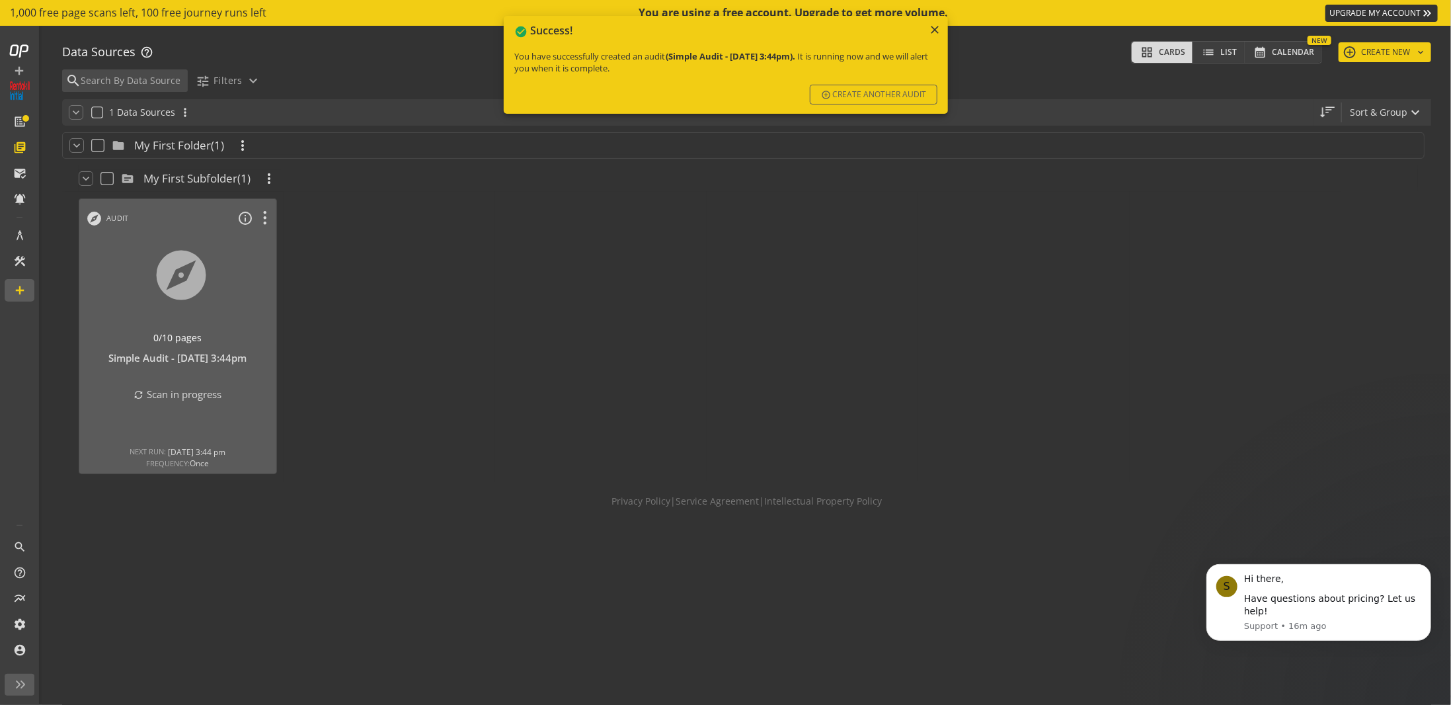
drag, startPoint x: 937, startPoint y: 26, endPoint x: 929, endPoint y: 61, distance: 35.3
click at [937, 27] on mat-icon "close" at bounding box center [934, 29] width 13 height 13
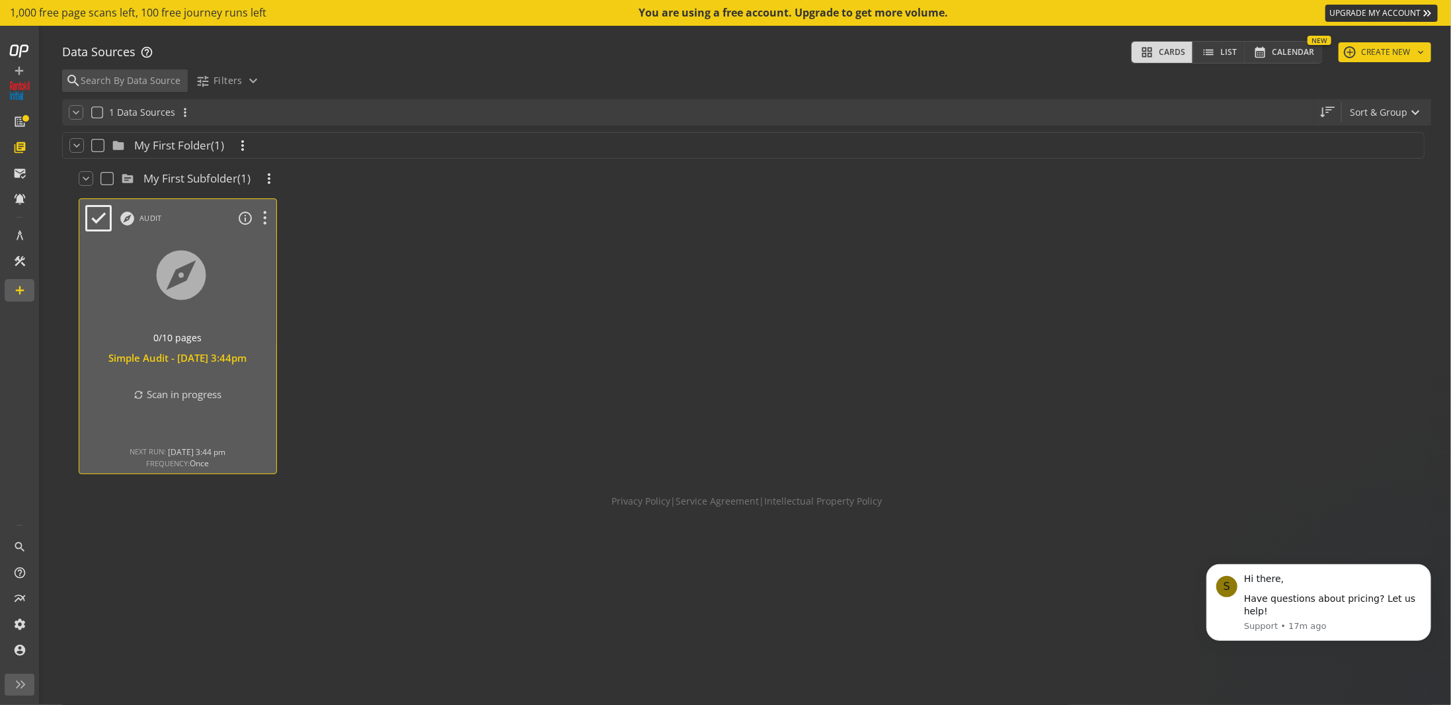
click at [204, 311] on div at bounding box center [178, 291] width 207 height 111
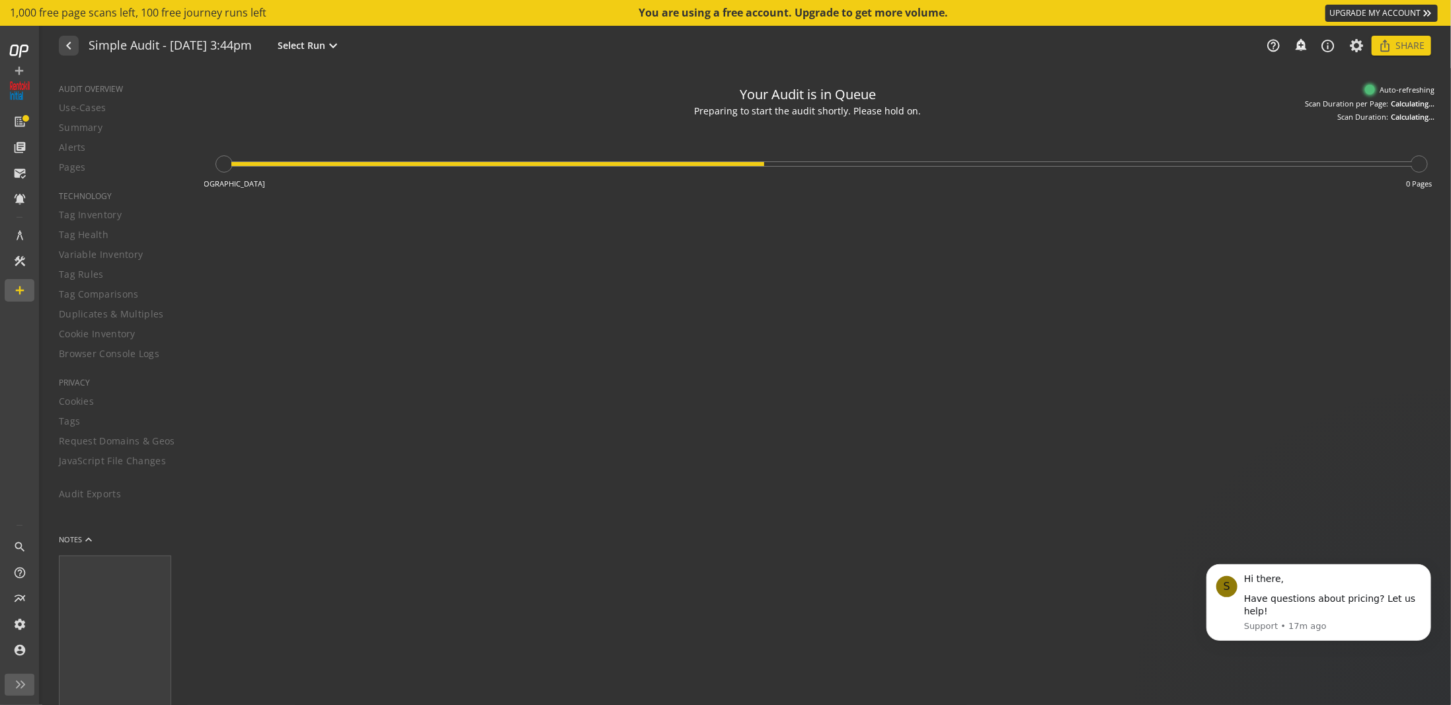
type textarea "Notes can include: -a description of what this audit is validating -changes in …"
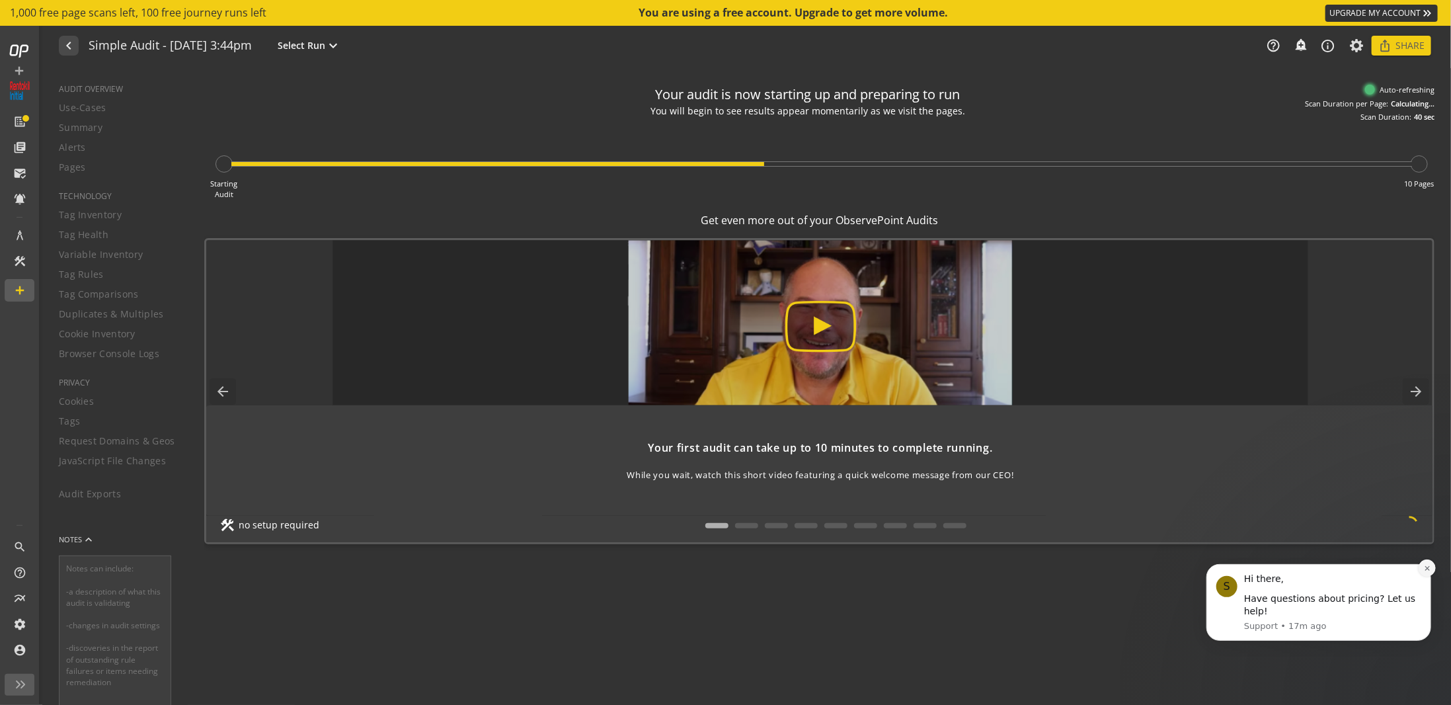
click at [1429, 569] on icon "Dismiss notification" at bounding box center [1426, 567] width 5 height 5
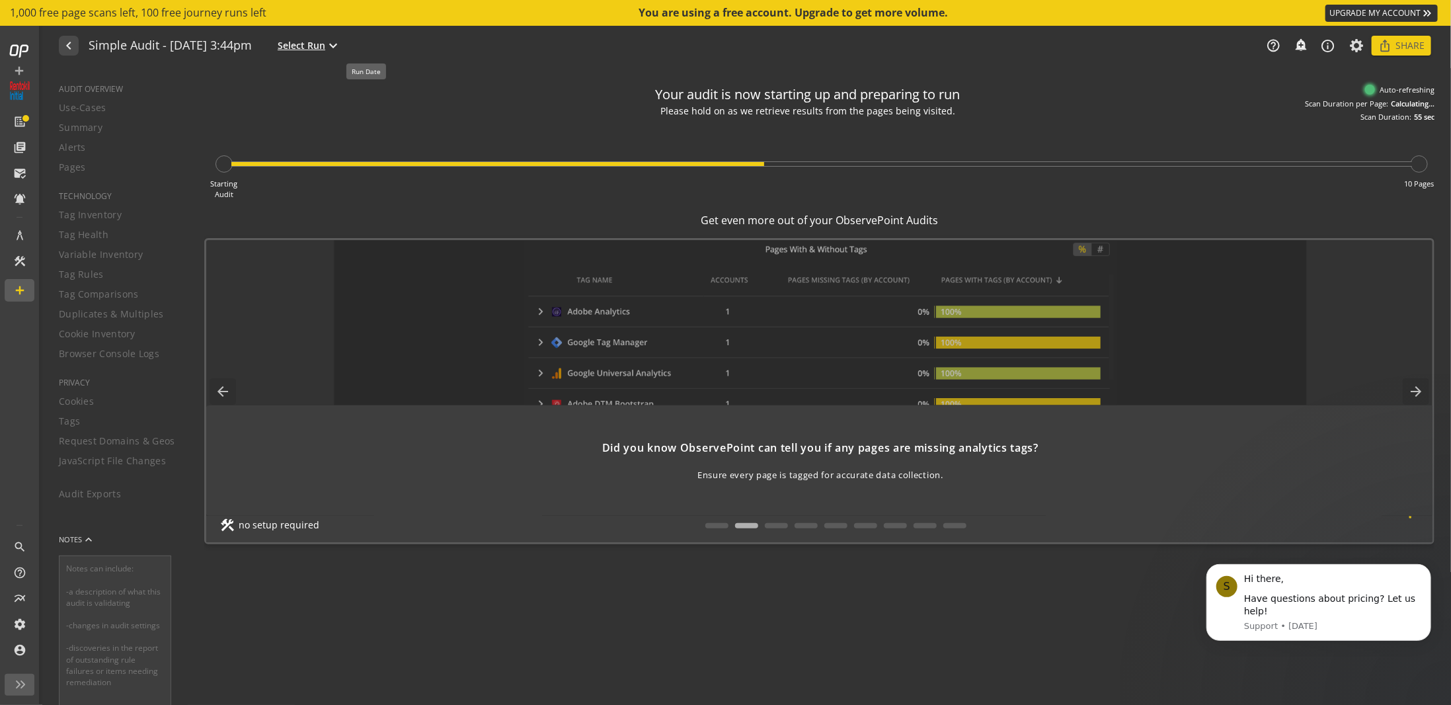
click at [325, 42] on span "Select Run" at bounding box center [302, 45] width 48 height 13
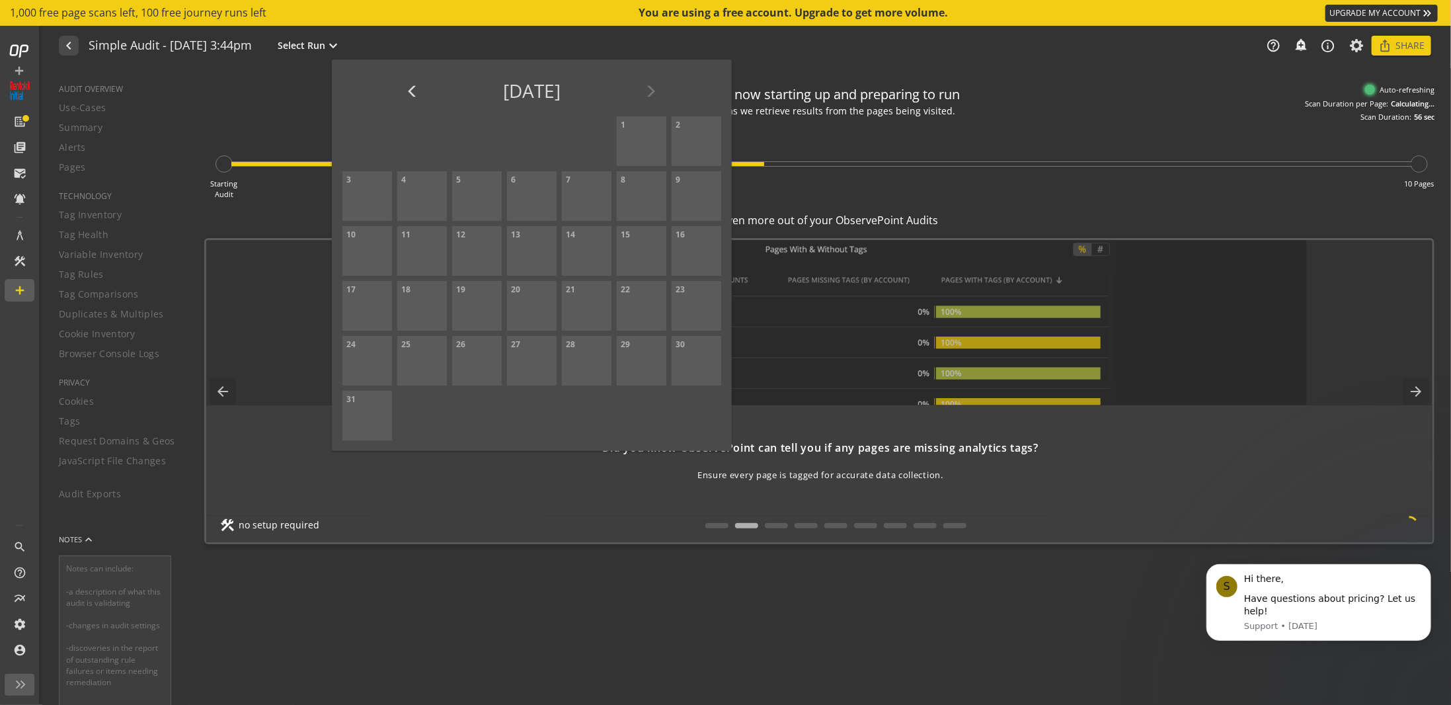
click at [306, 67] on div at bounding box center [725, 352] width 1451 height 705
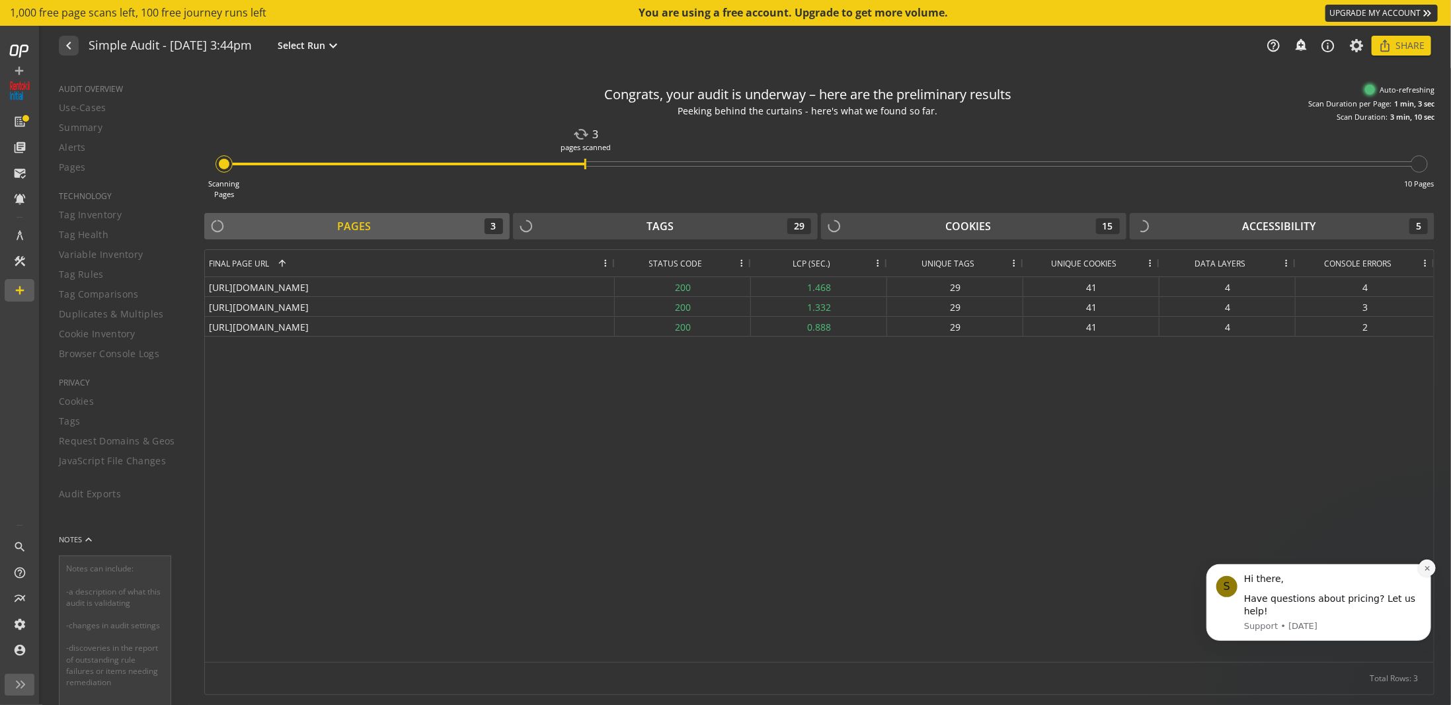
click at [1428, 569] on icon "Dismiss notification" at bounding box center [1426, 567] width 5 height 5
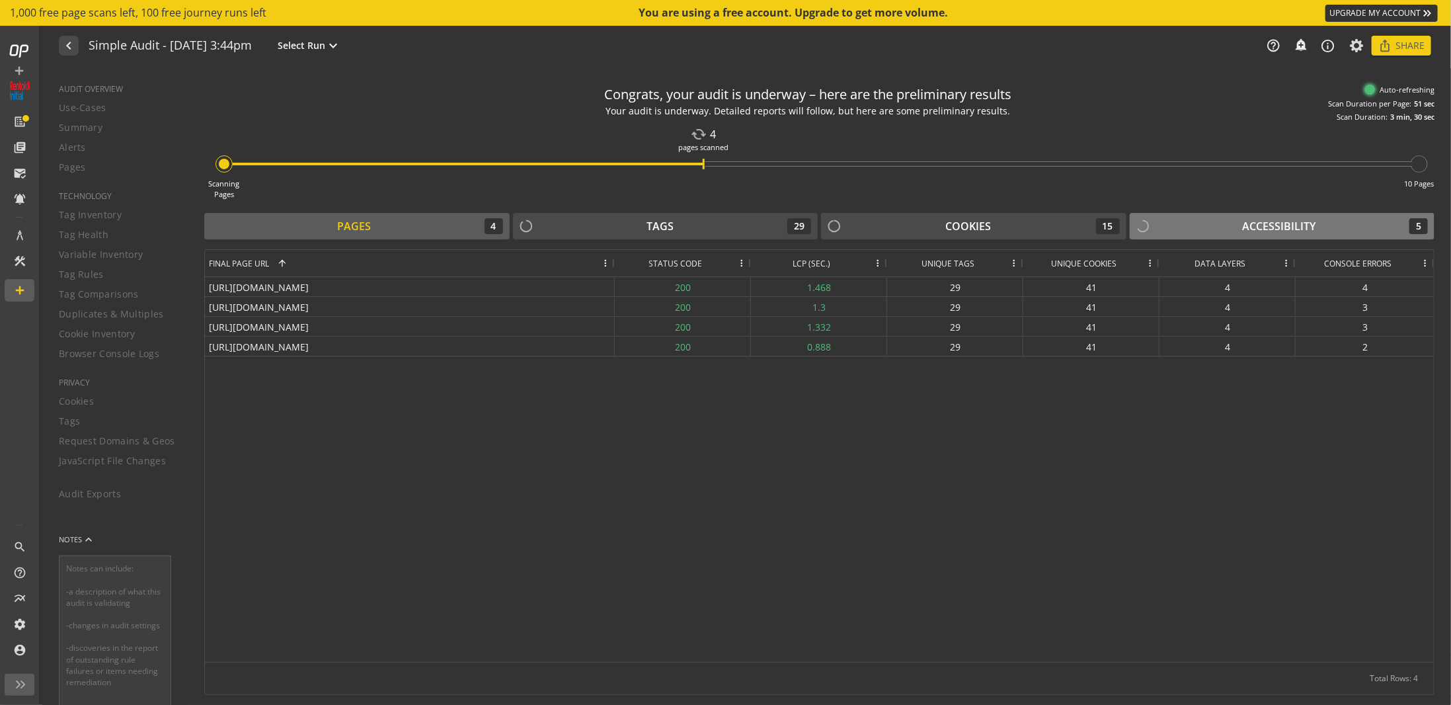
click at [1258, 227] on div "Accessibility" at bounding box center [1279, 226] width 73 height 15
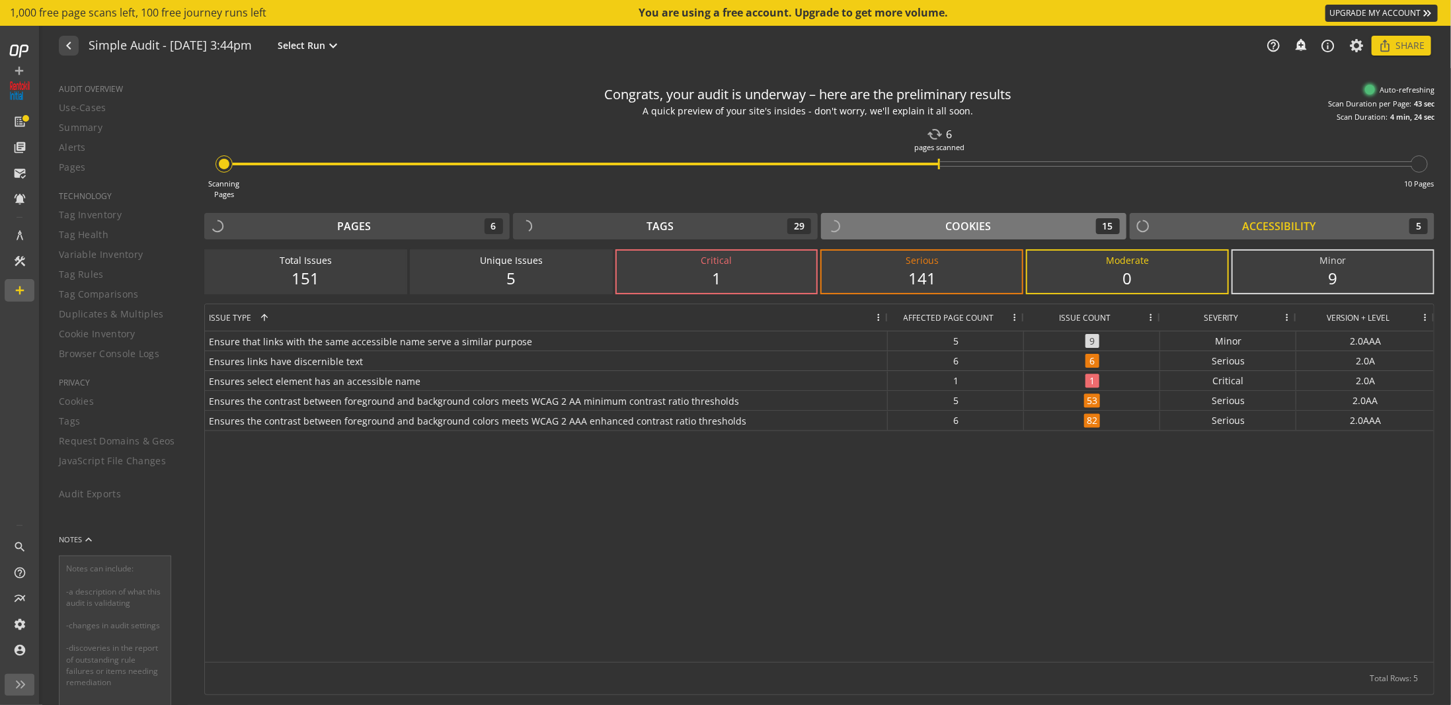
click at [961, 231] on div "Cookies" at bounding box center [969, 226] width 46 height 15
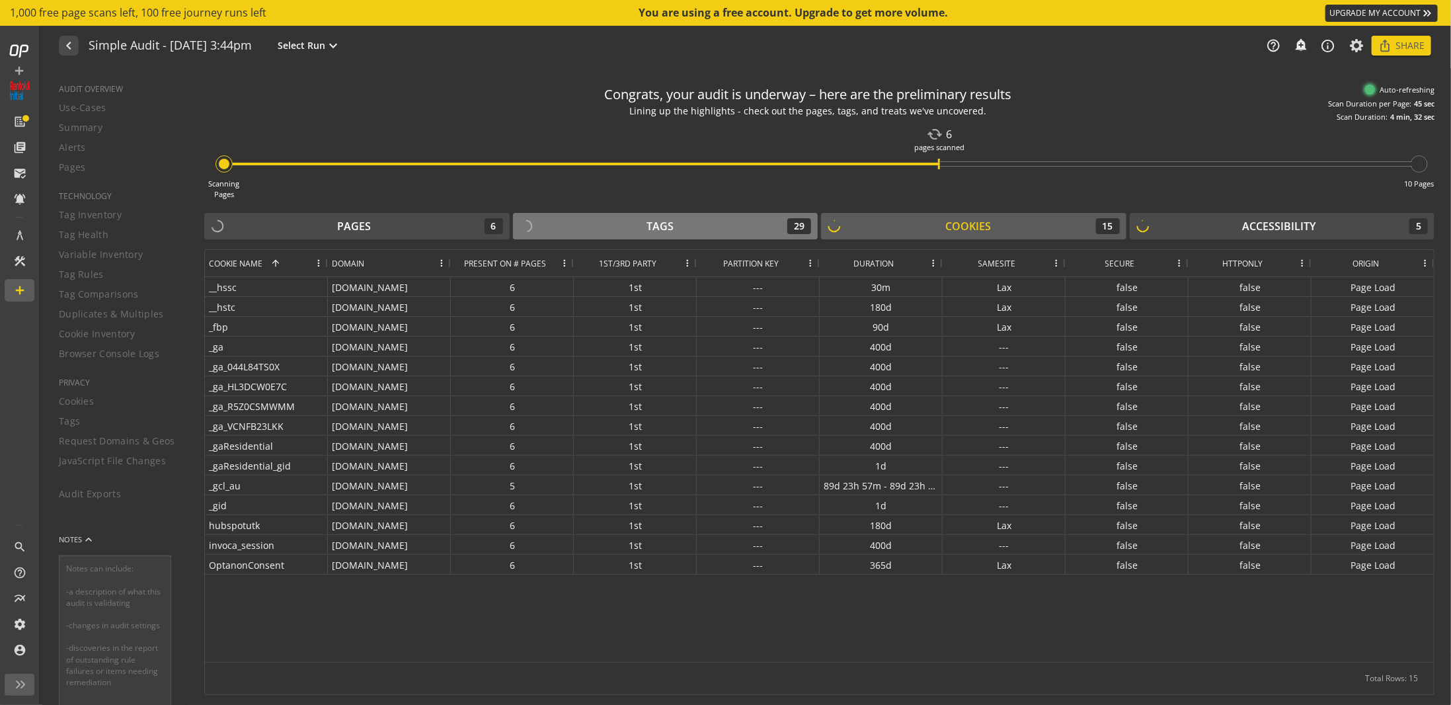
click at [741, 229] on div "Tags 29" at bounding box center [666, 226] width 292 height 16
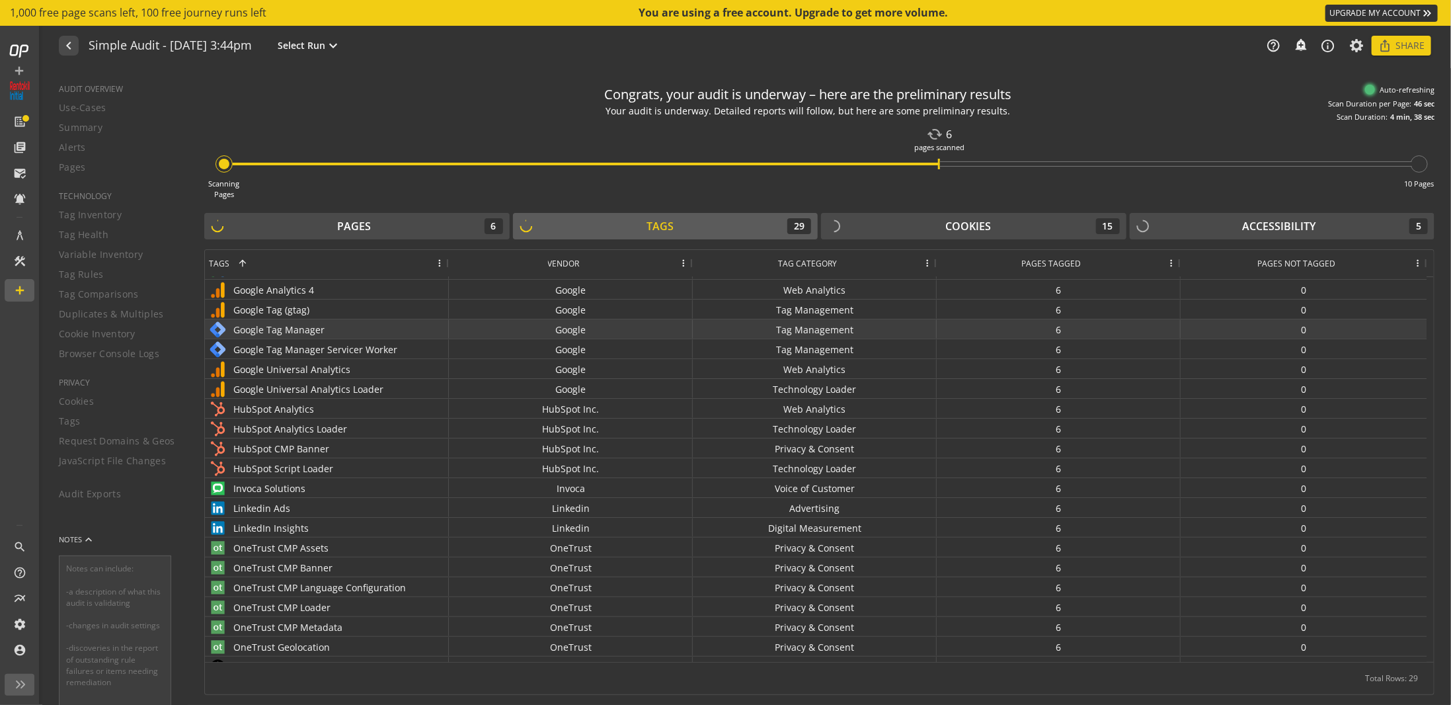
scroll to position [189, 0]
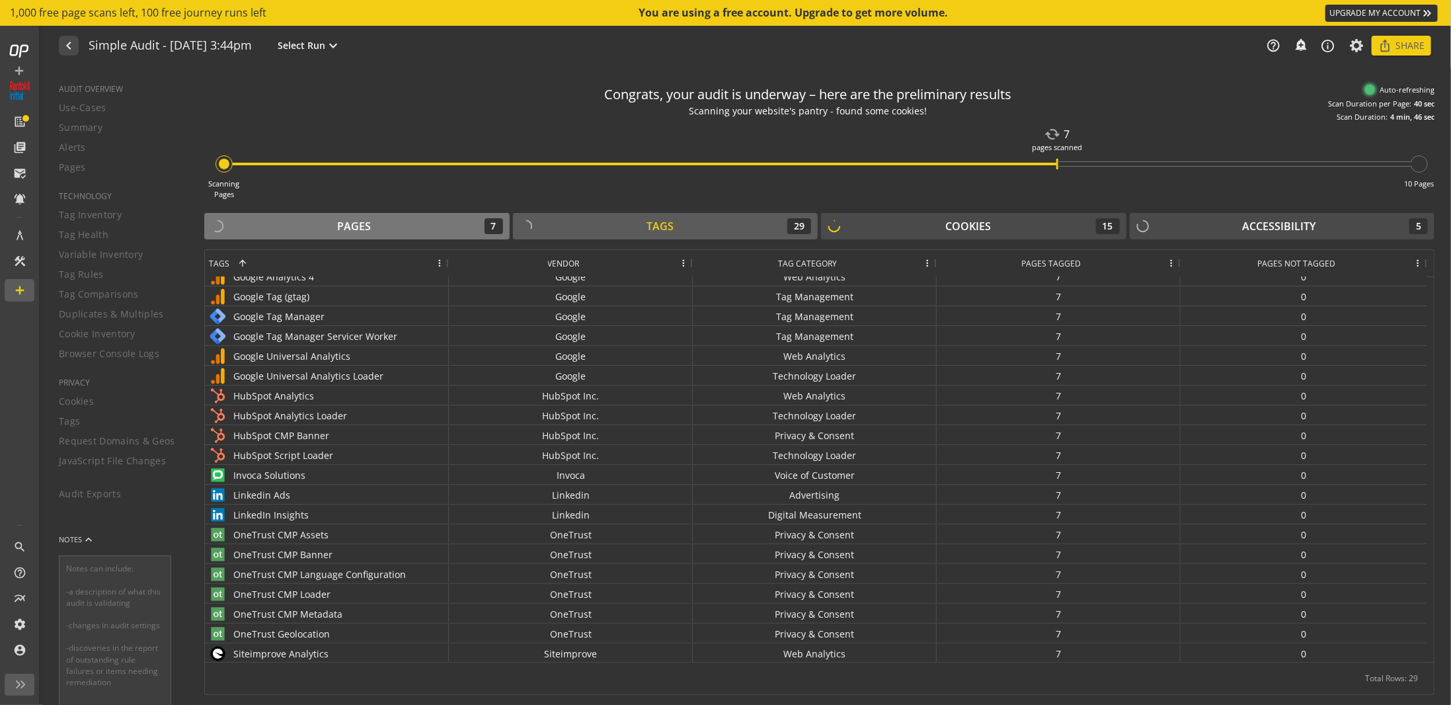
click at [311, 216] on button "Pages 7" at bounding box center [356, 226] width 305 height 26
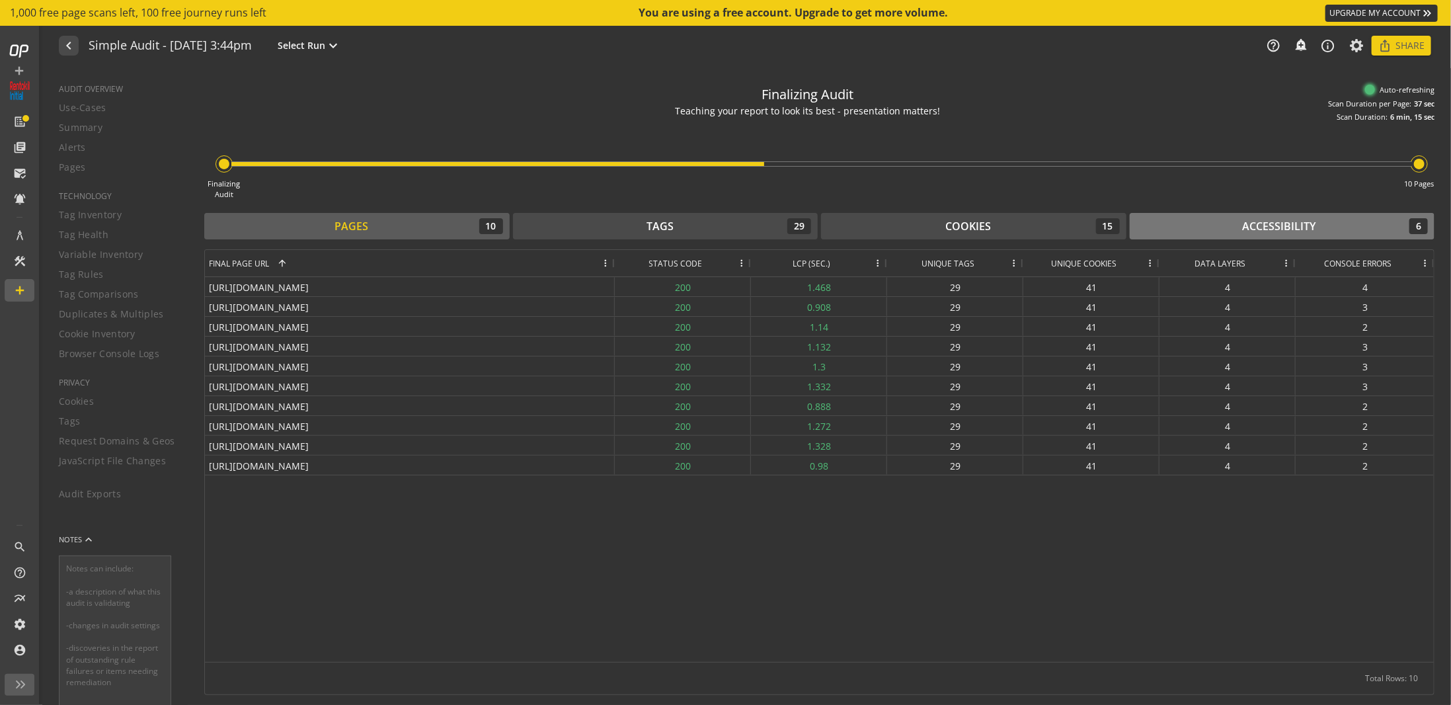
click at [1223, 230] on div "Accessibility 6" at bounding box center [1283, 226] width 292 height 16
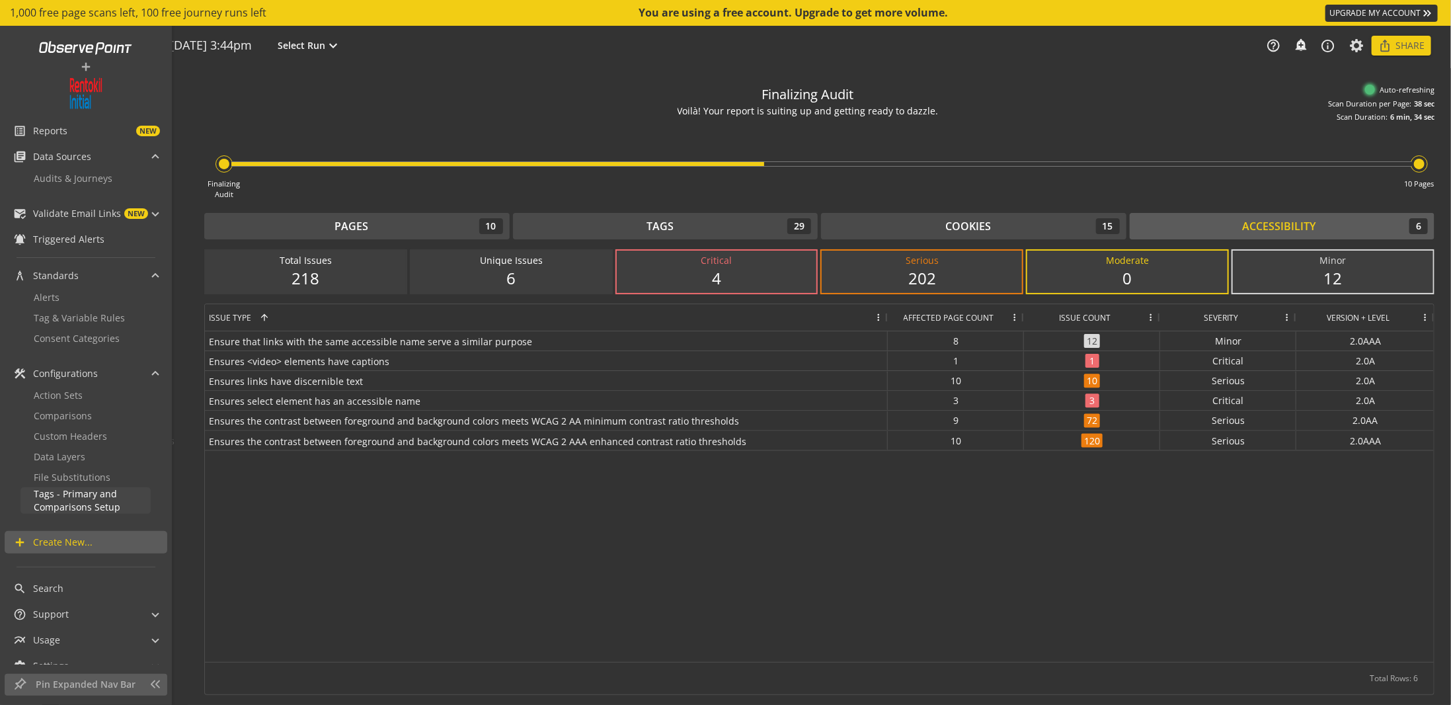
scroll to position [0, 0]
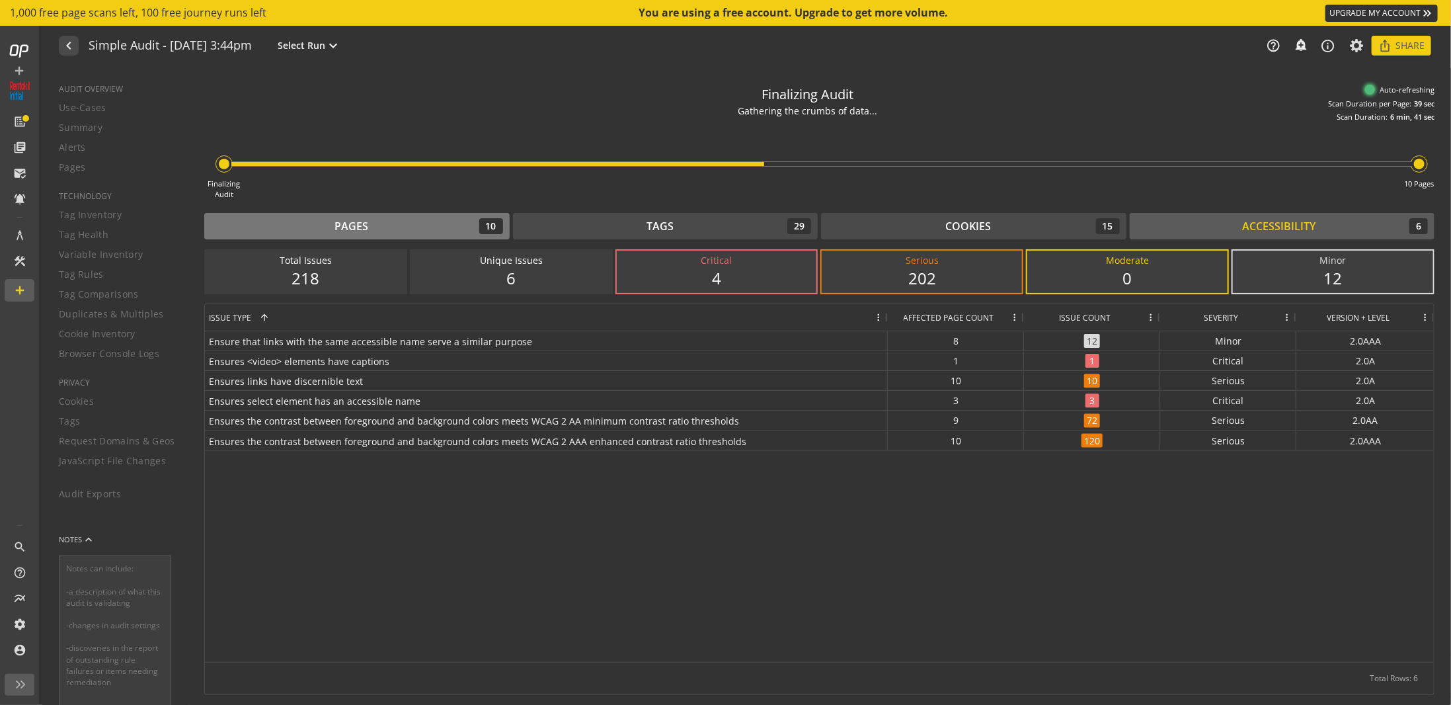
click at [476, 225] on div "Pages 10" at bounding box center [357, 226] width 292 height 16
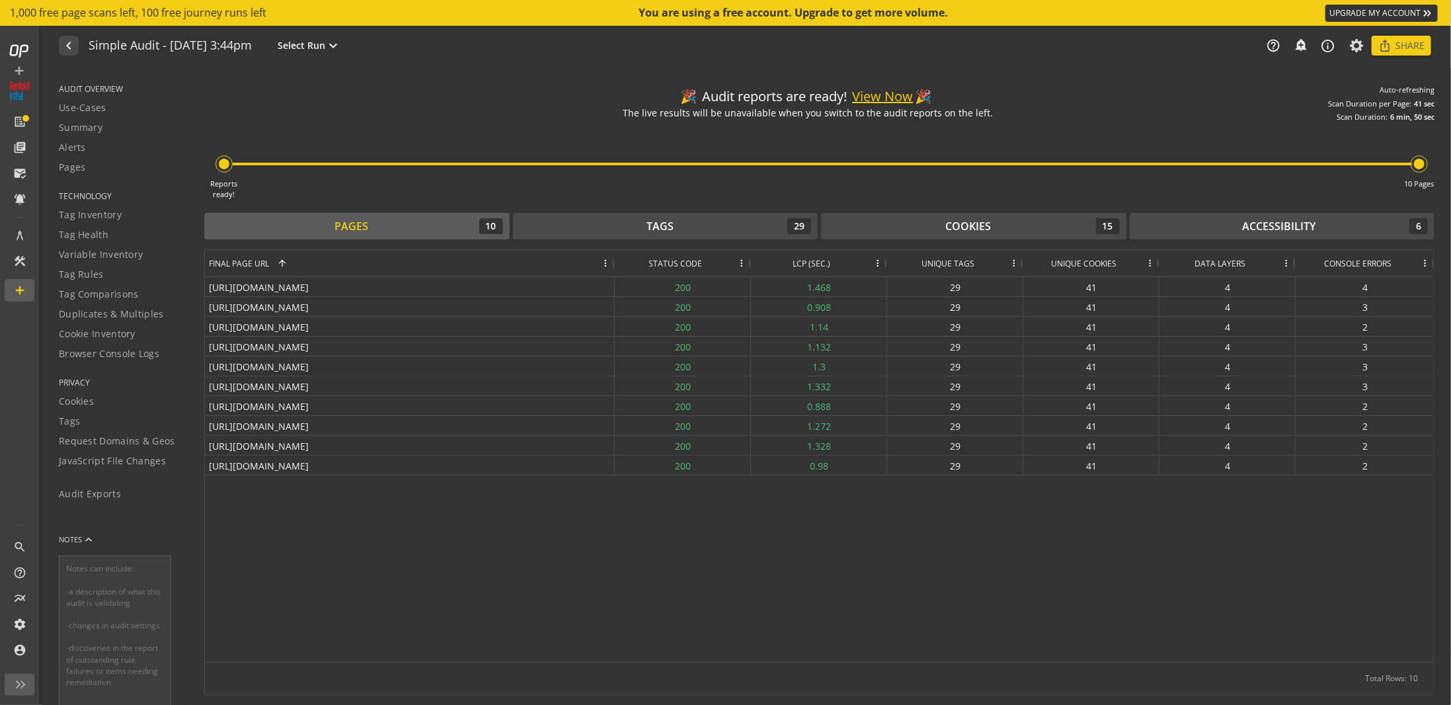
click at [880, 99] on button "View Now" at bounding box center [883, 96] width 61 height 19
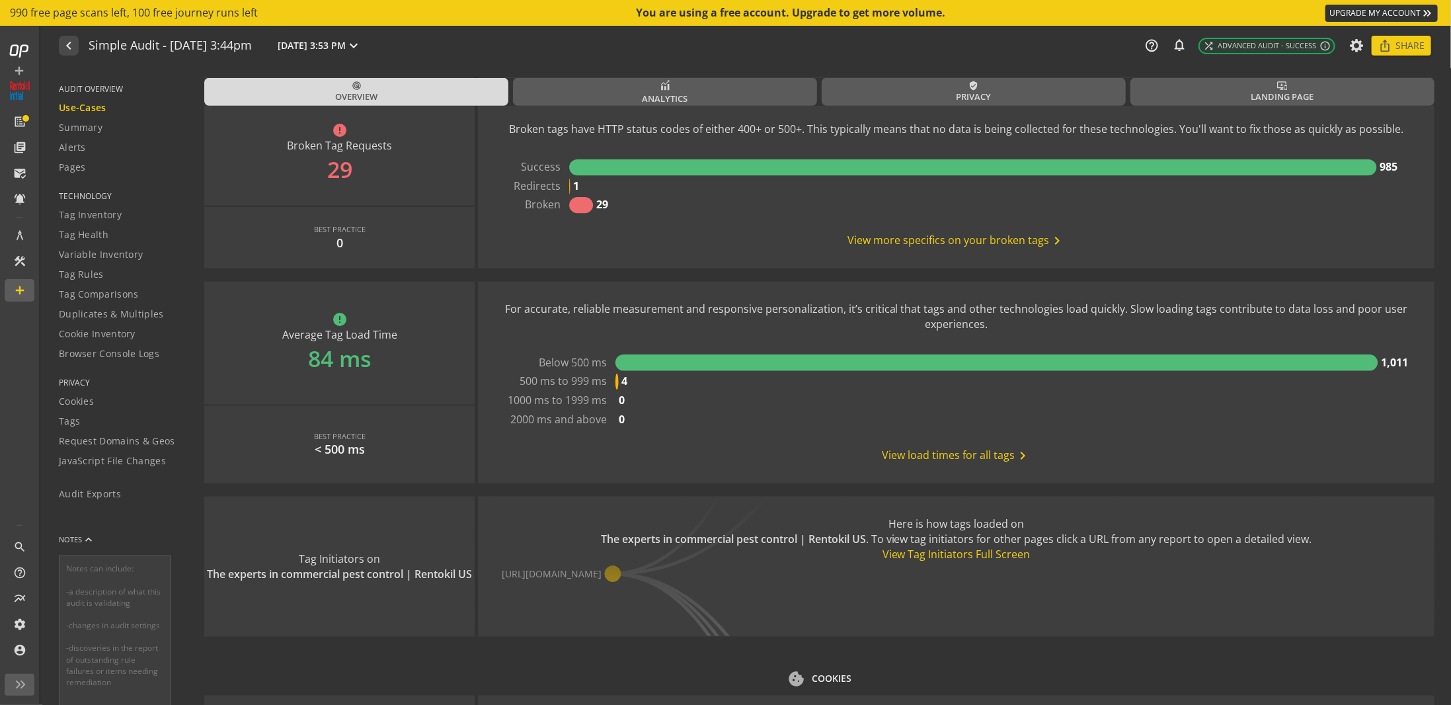
scroll to position [1021, 0]
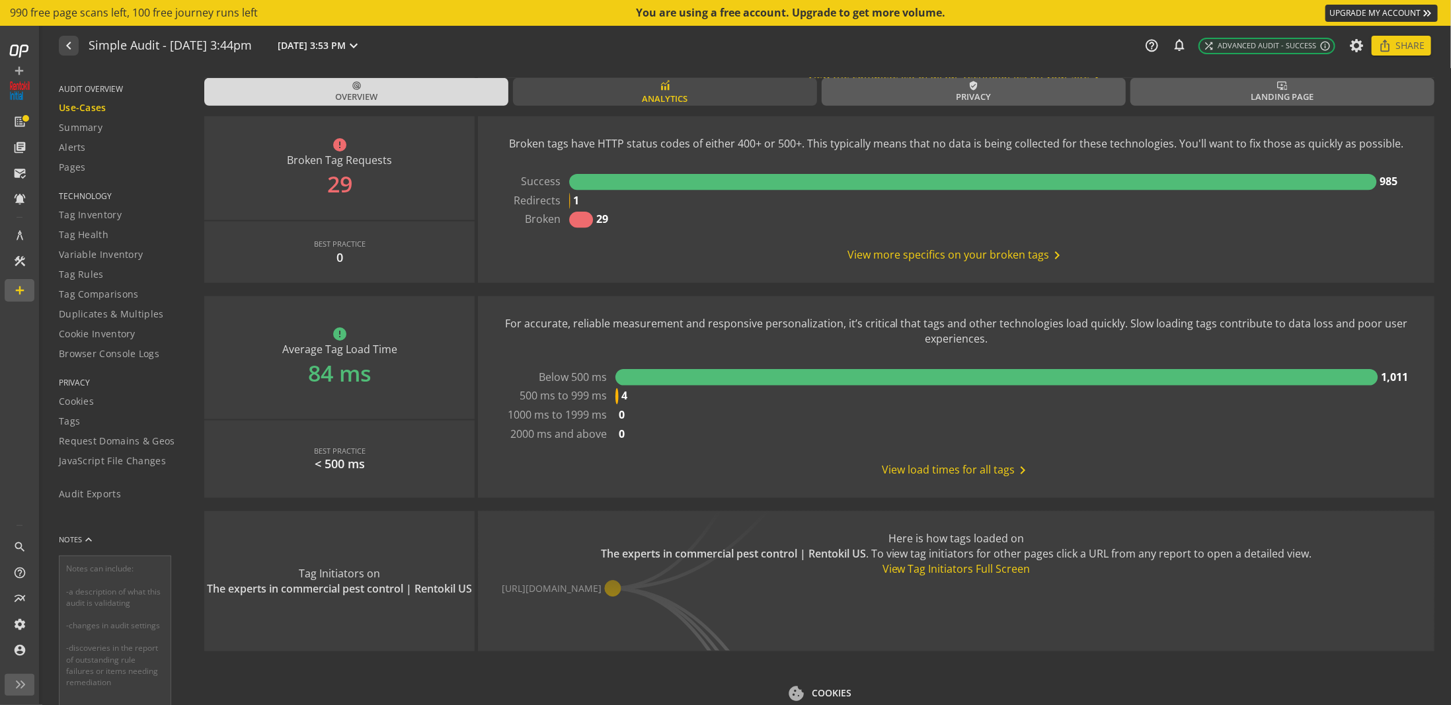
click at [688, 87] on link "Analytics" at bounding box center [665, 92] width 304 height 28
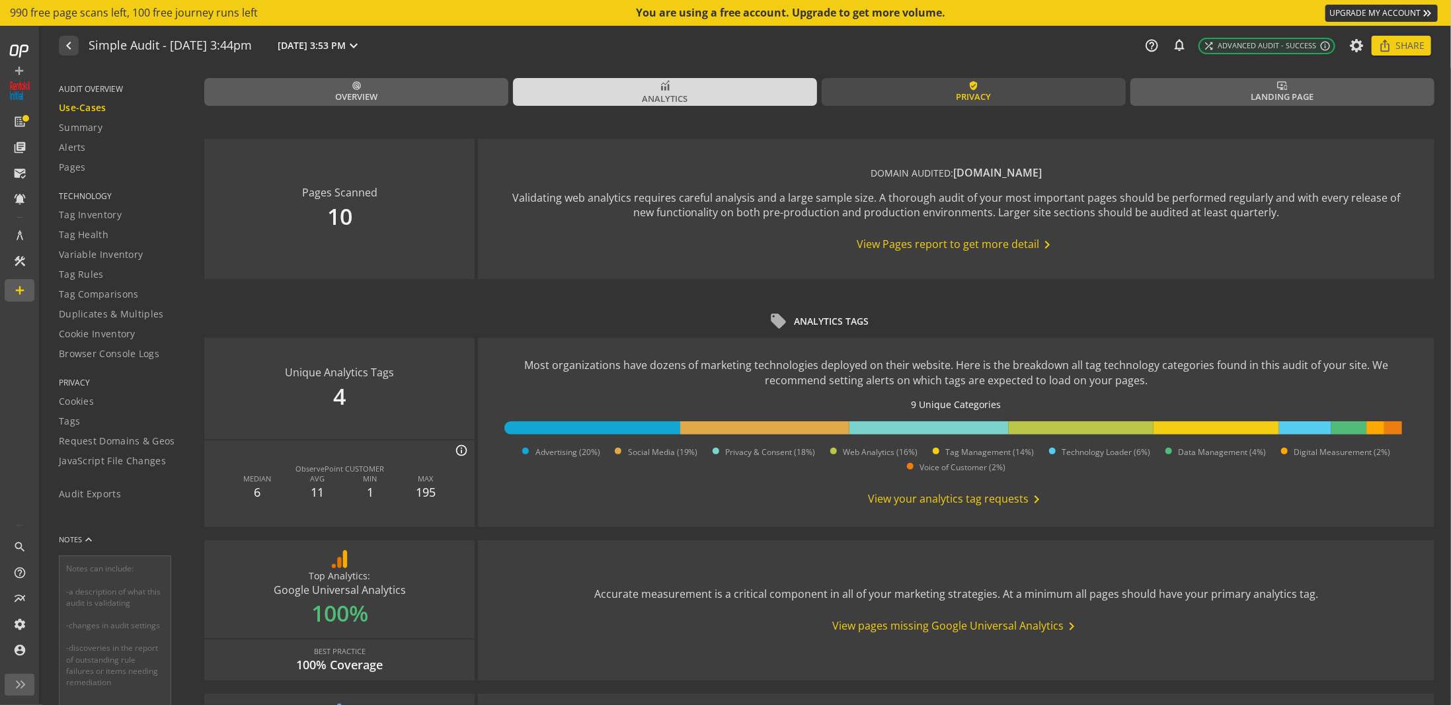
click at [979, 91] on span "Privacy" at bounding box center [973, 97] width 35 height 13
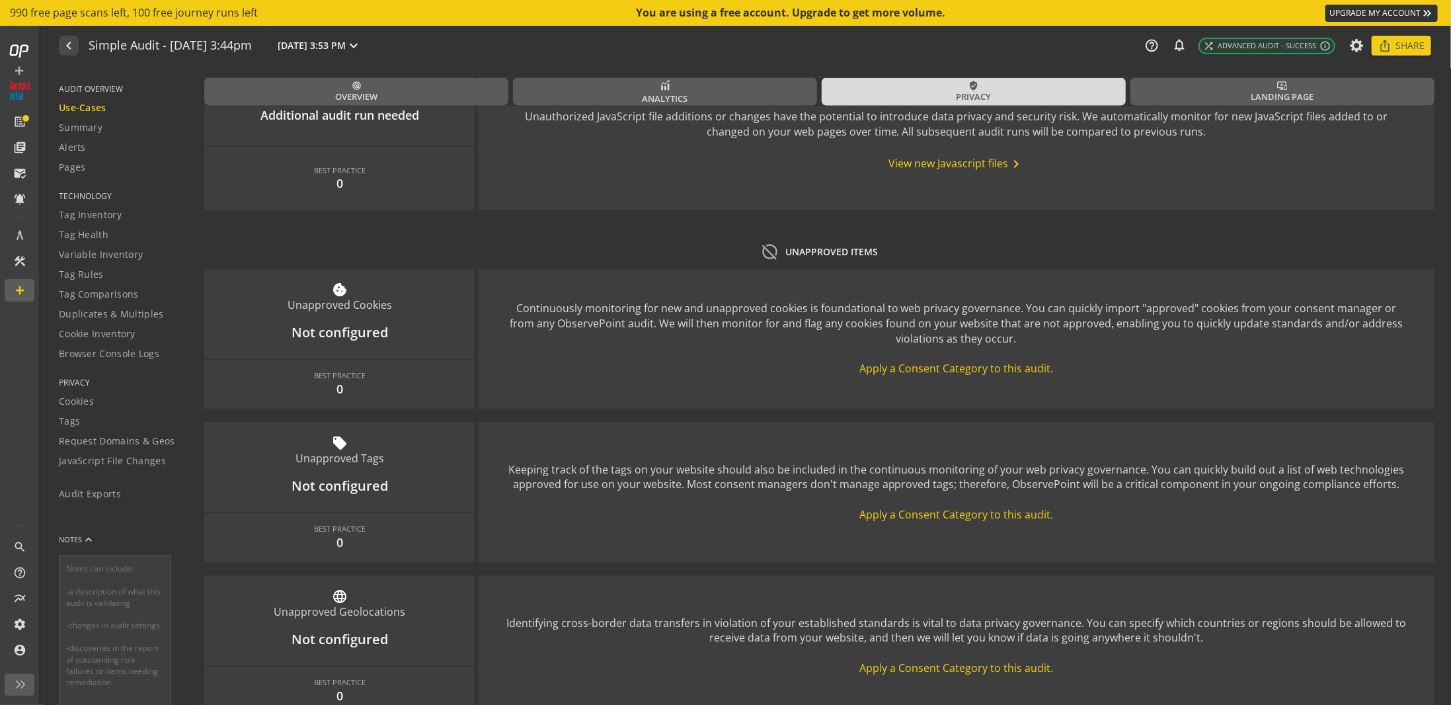
scroll to position [1673, 0]
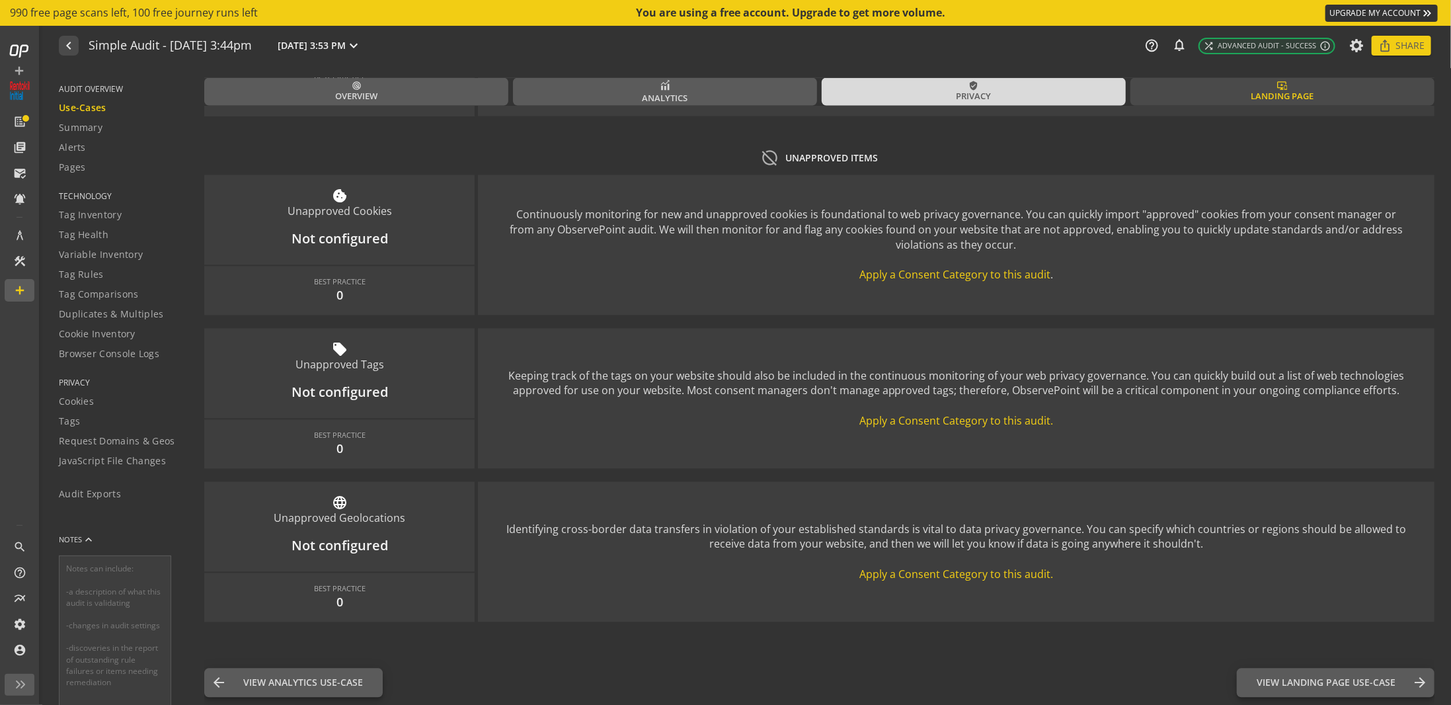
click at [1230, 90] on link "important_devices Landing Page" at bounding box center [1283, 92] width 304 height 28
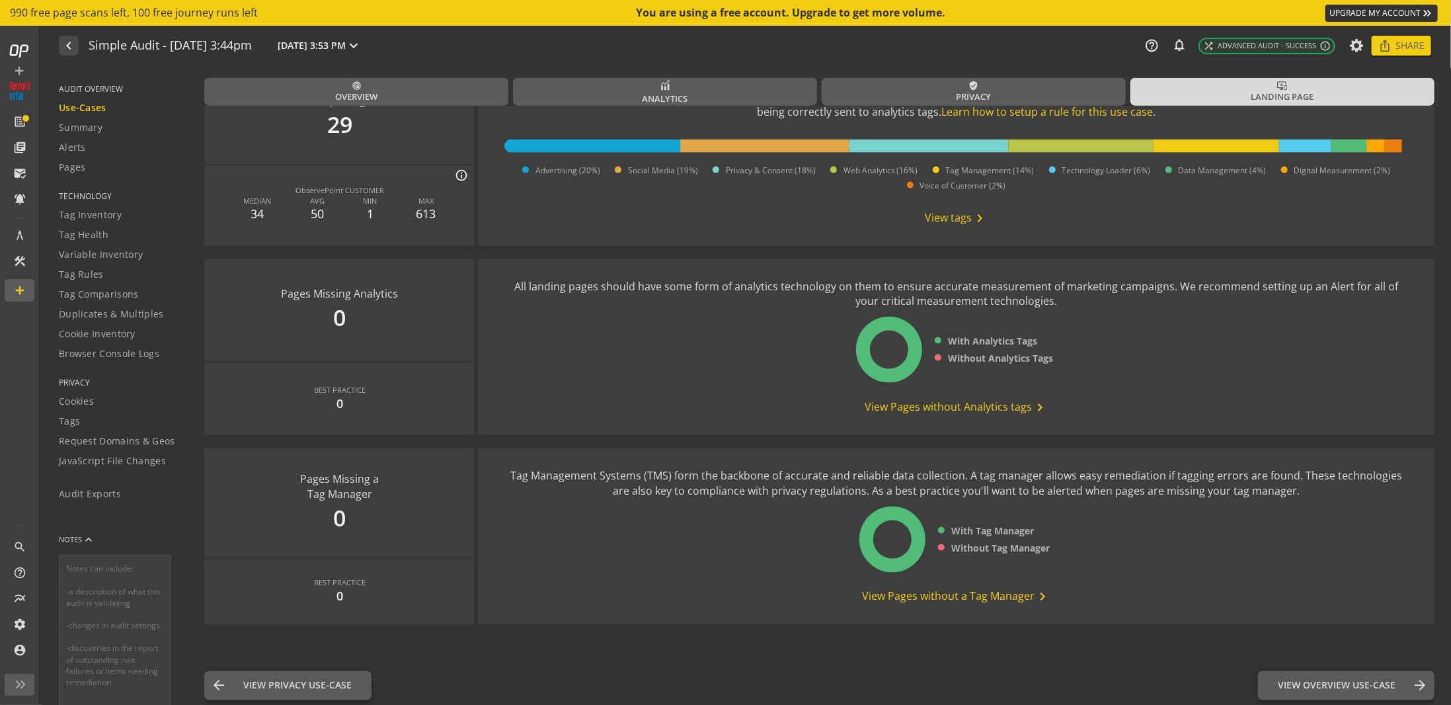
scroll to position [1215, 0]
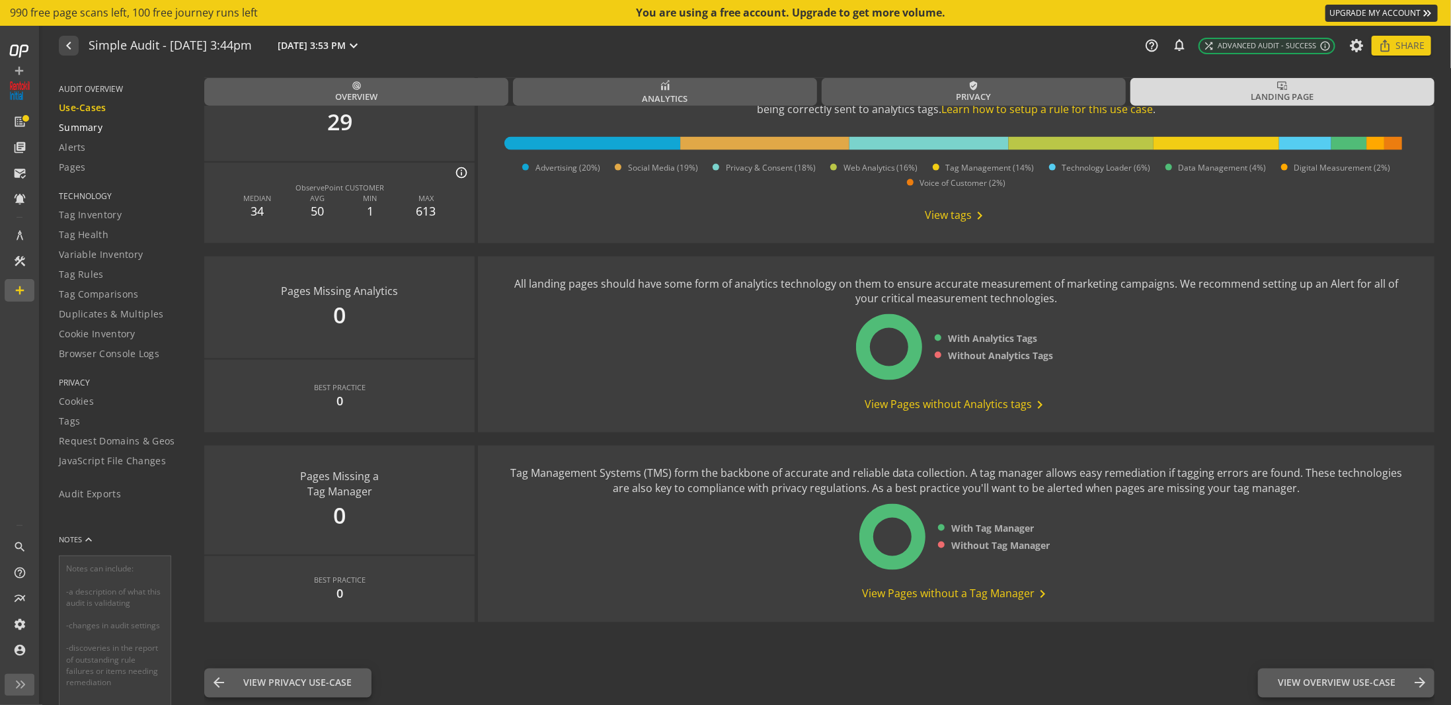
click at [97, 126] on span "Summary" at bounding box center [81, 127] width 44 height 13
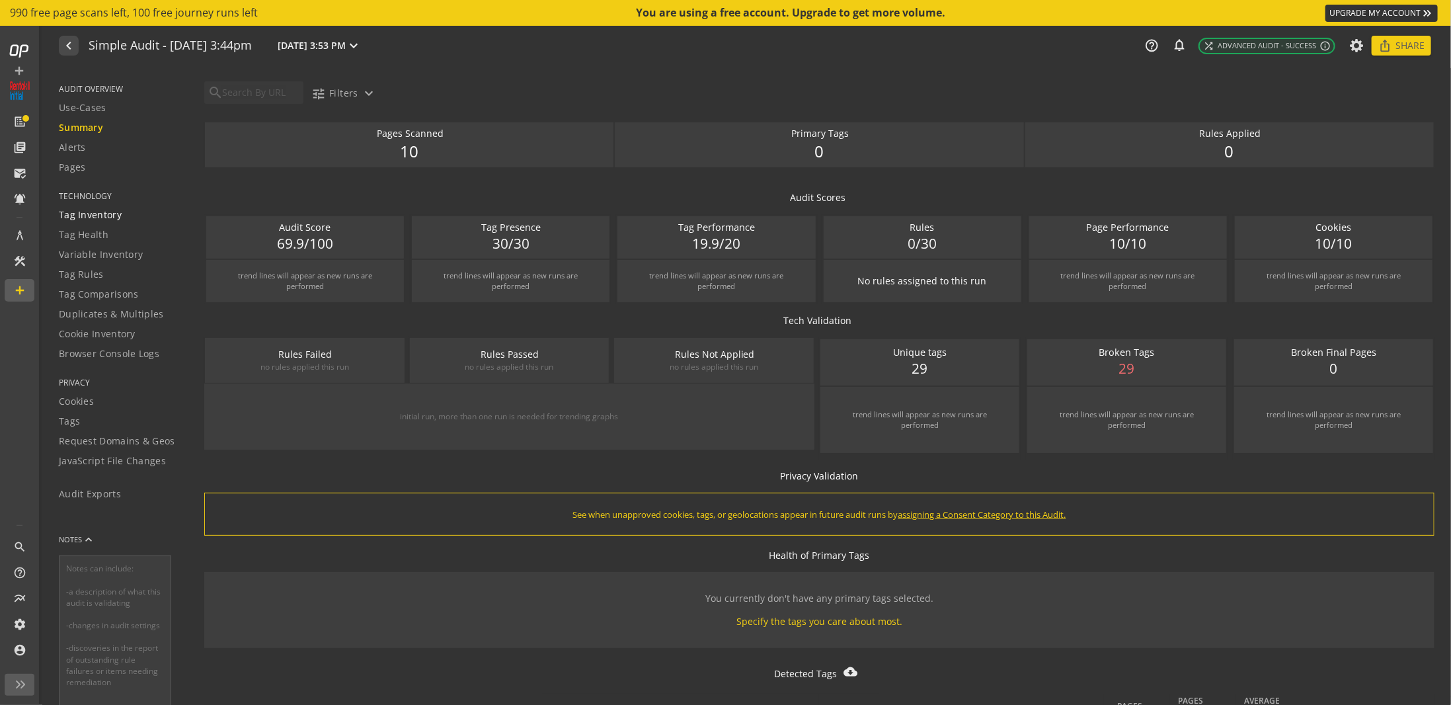
click at [101, 206] on link "Tag Inventory" at bounding box center [123, 215] width 129 height 20
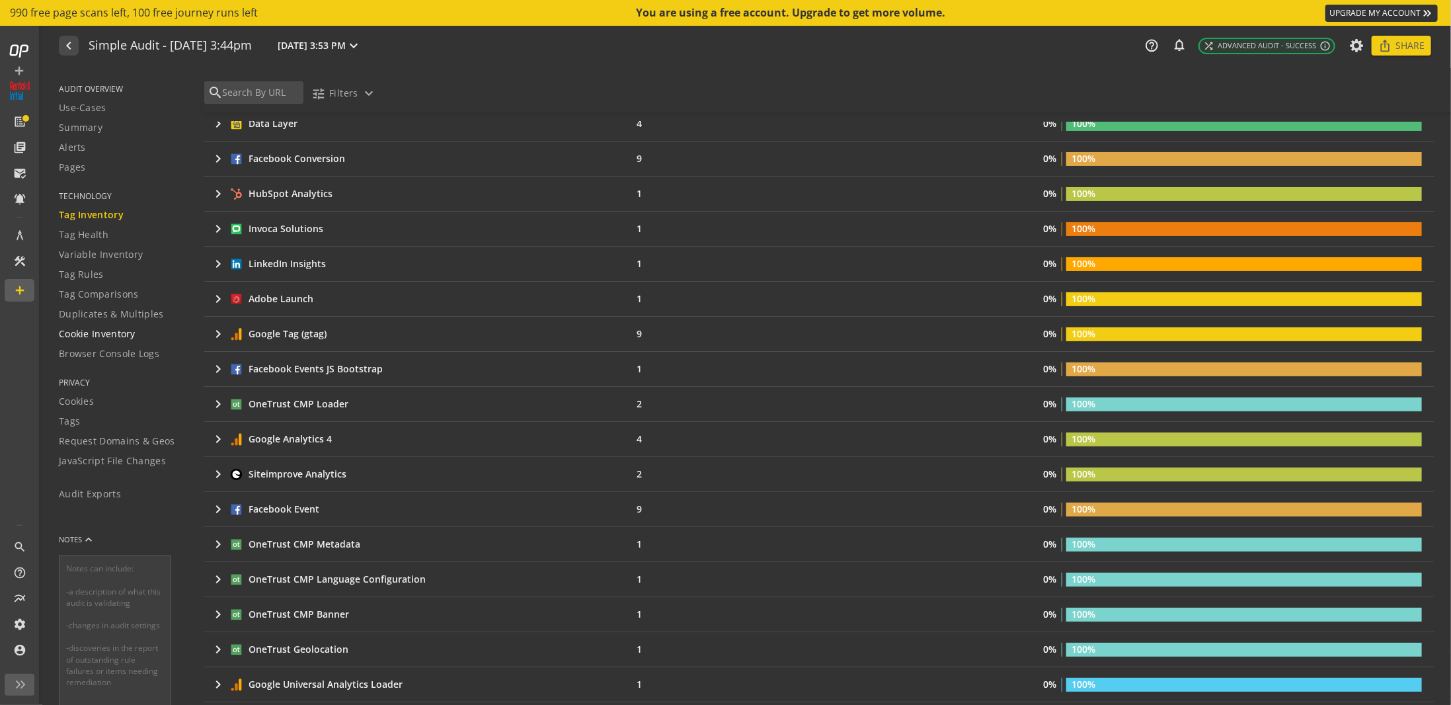
scroll to position [331, 0]
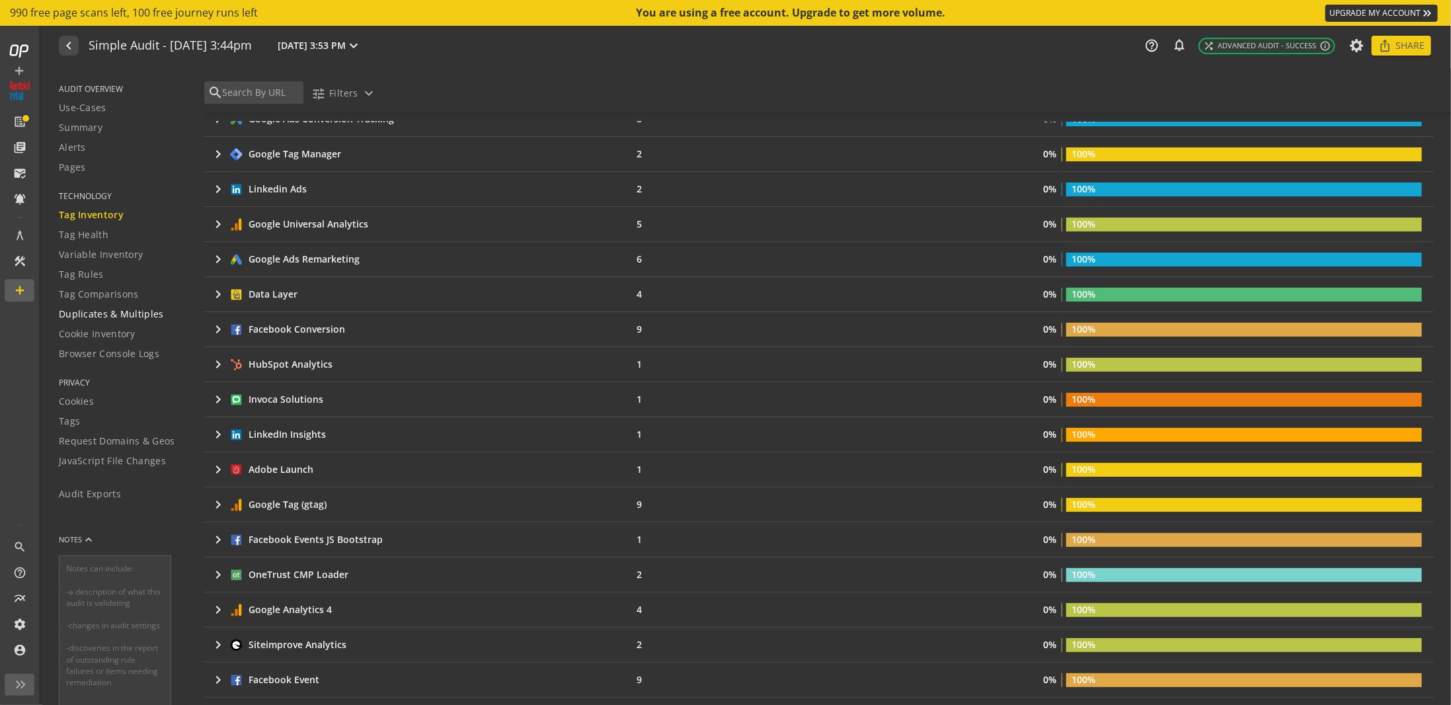
drag, startPoint x: 102, startPoint y: 313, endPoint x: 114, endPoint y: 308, distance: 12.8
click at [102, 313] on span "Duplicates & Multiples" at bounding box center [111, 313] width 105 height 13
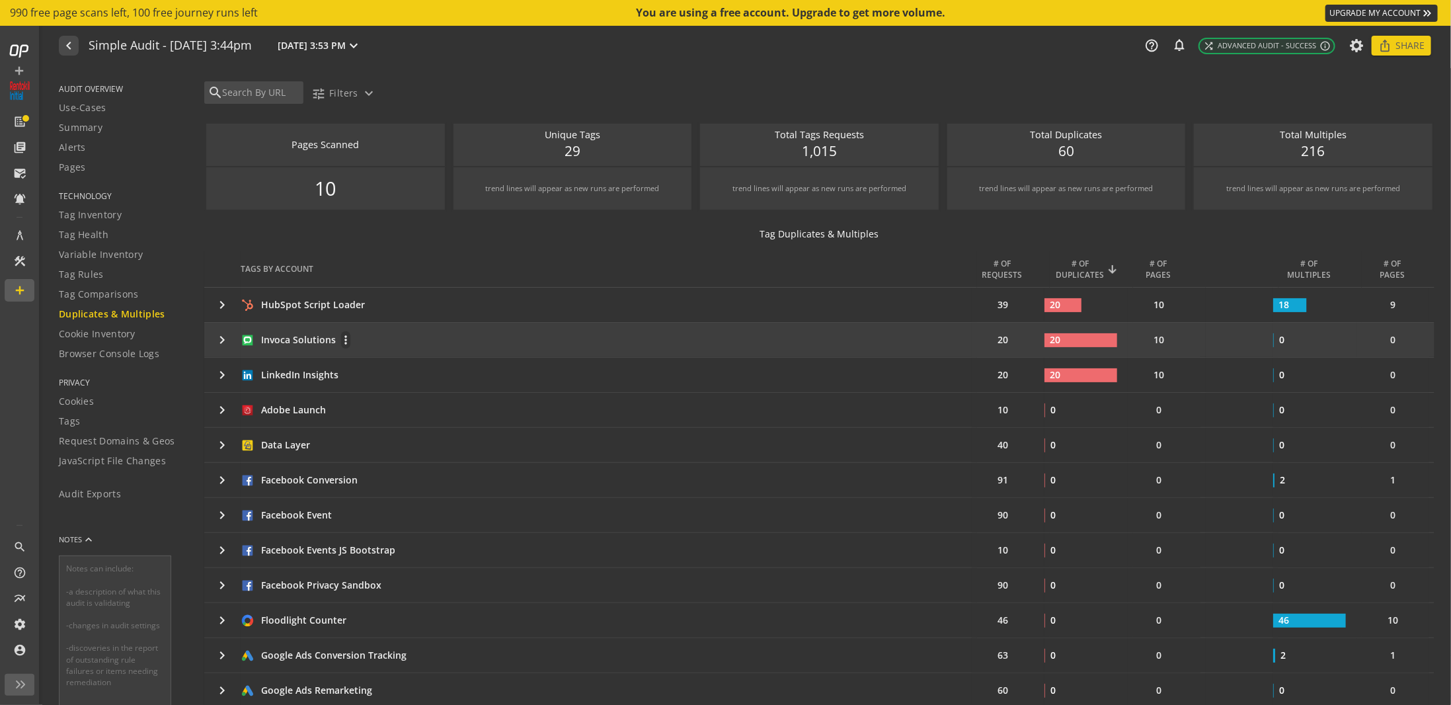
click at [548, 347] on div "Invoca Solutions more_vert" at bounding box center [604, 340] width 726 height 19
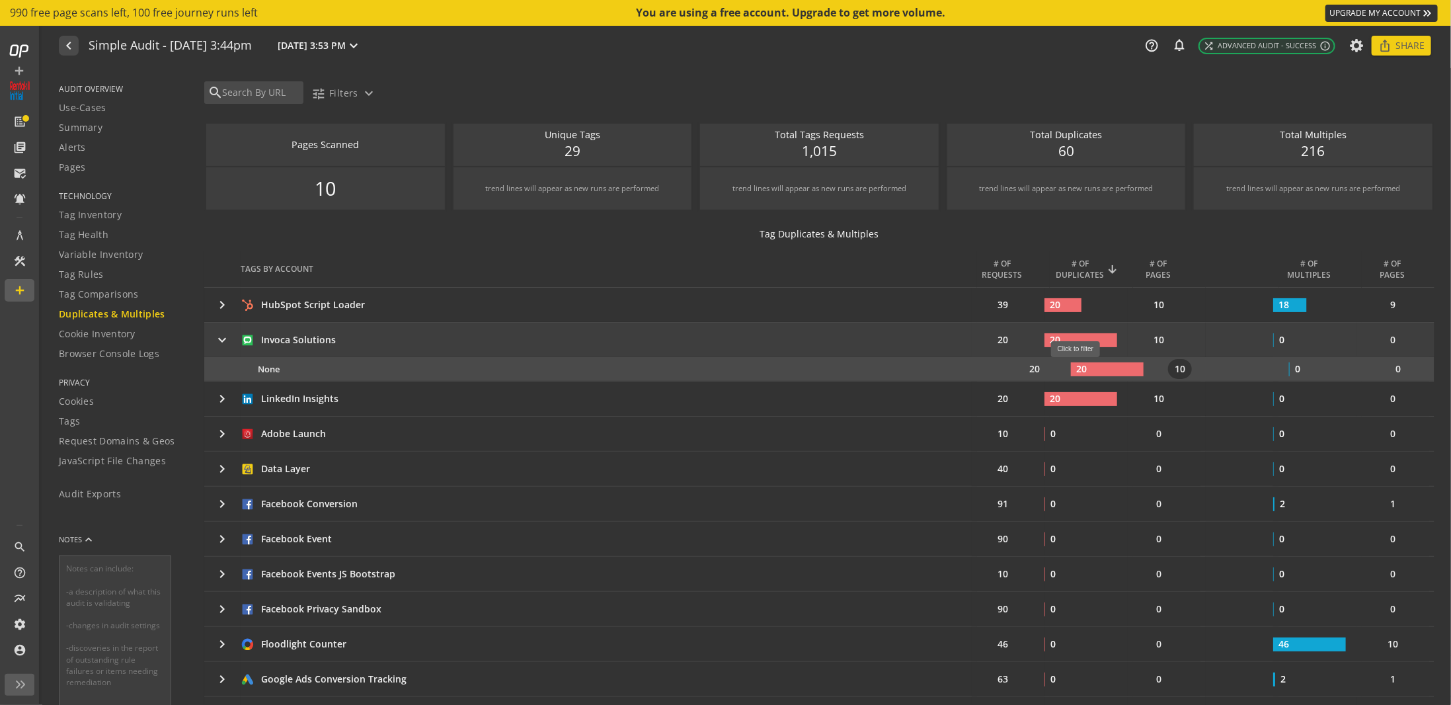
click at [1080, 364] on rect at bounding box center [1107, 369] width 73 height 14
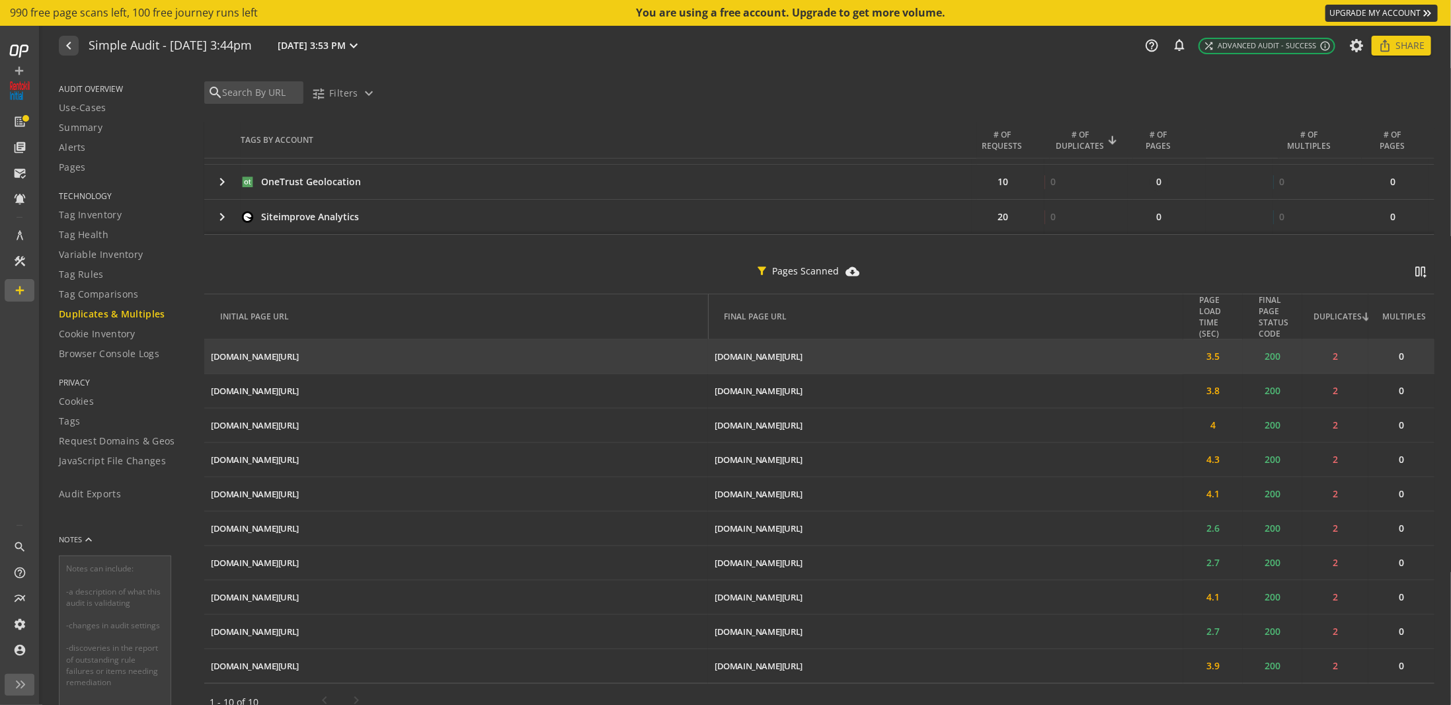
scroll to position [1097, 0]
click at [464, 341] on td "www.rentokil.com/us/ ios_share" at bounding box center [456, 353] width 504 height 34
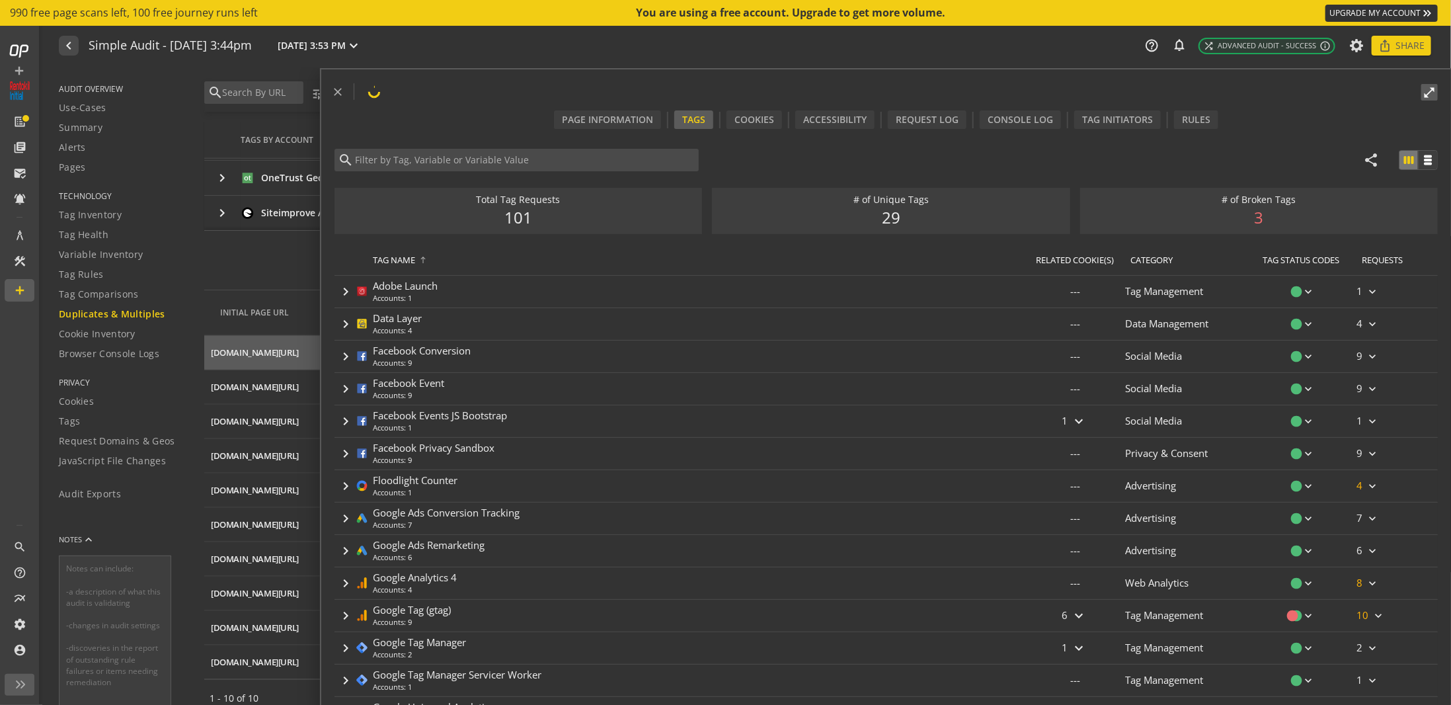
type input "Invoca Solutions"
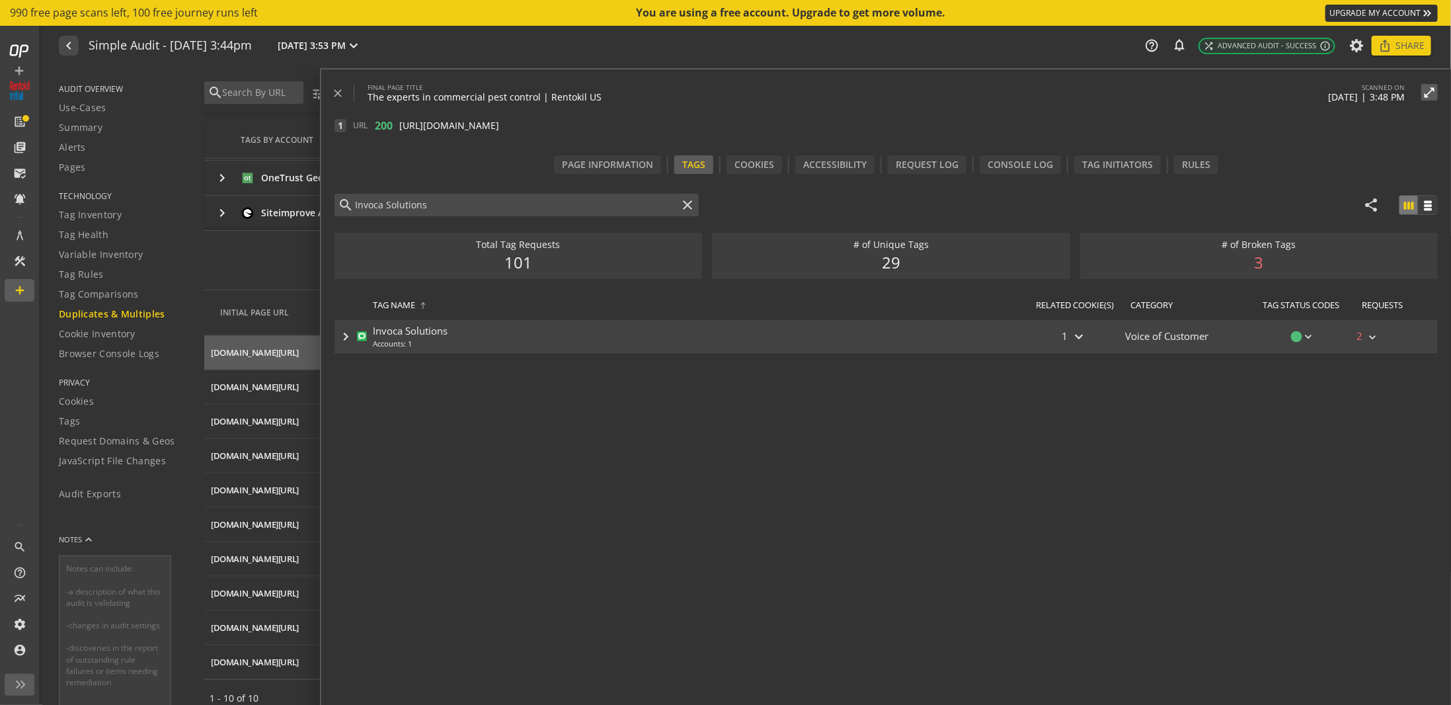
click at [1377, 334] on mat-icon "keyboard_arrow_right" at bounding box center [1372, 337] width 13 height 13
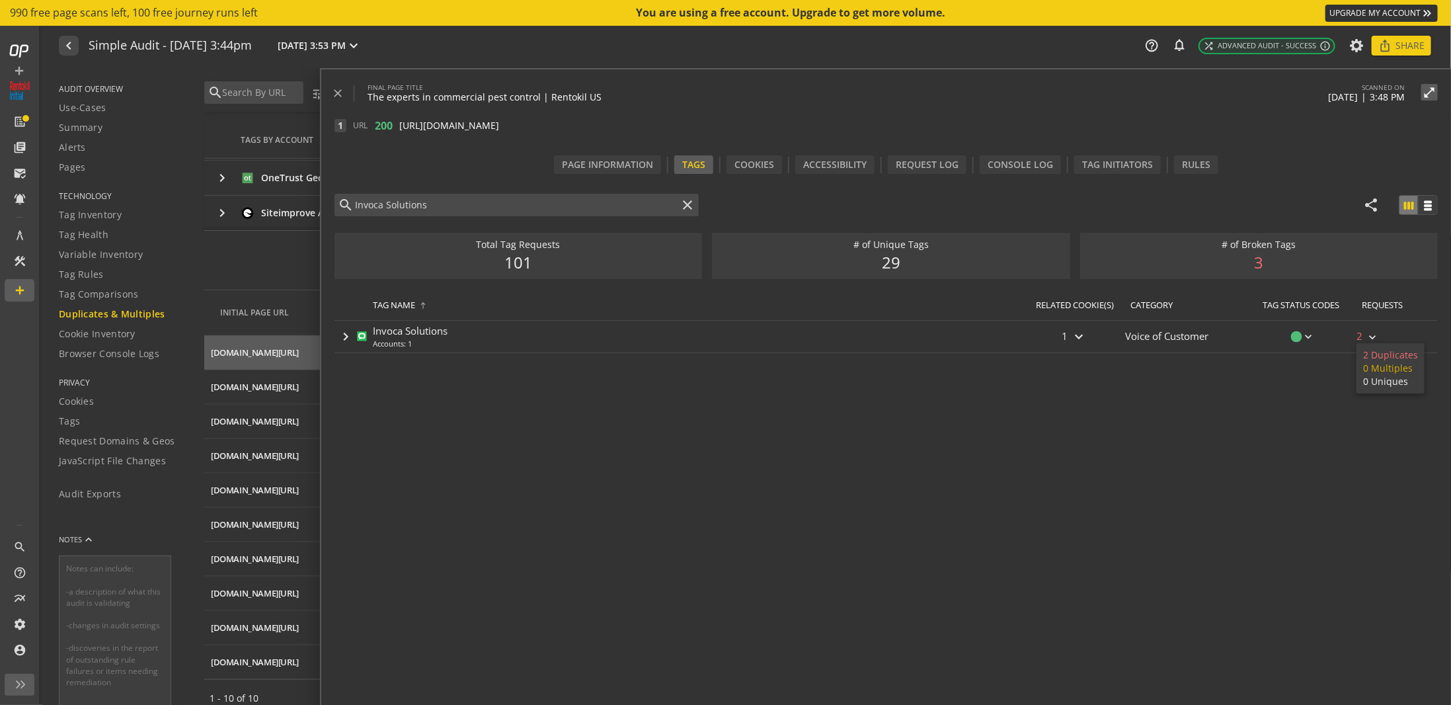
click at [1121, 408] on div at bounding box center [725, 352] width 1451 height 705
click at [342, 89] on mat-icon "close" at bounding box center [337, 93] width 13 height 13
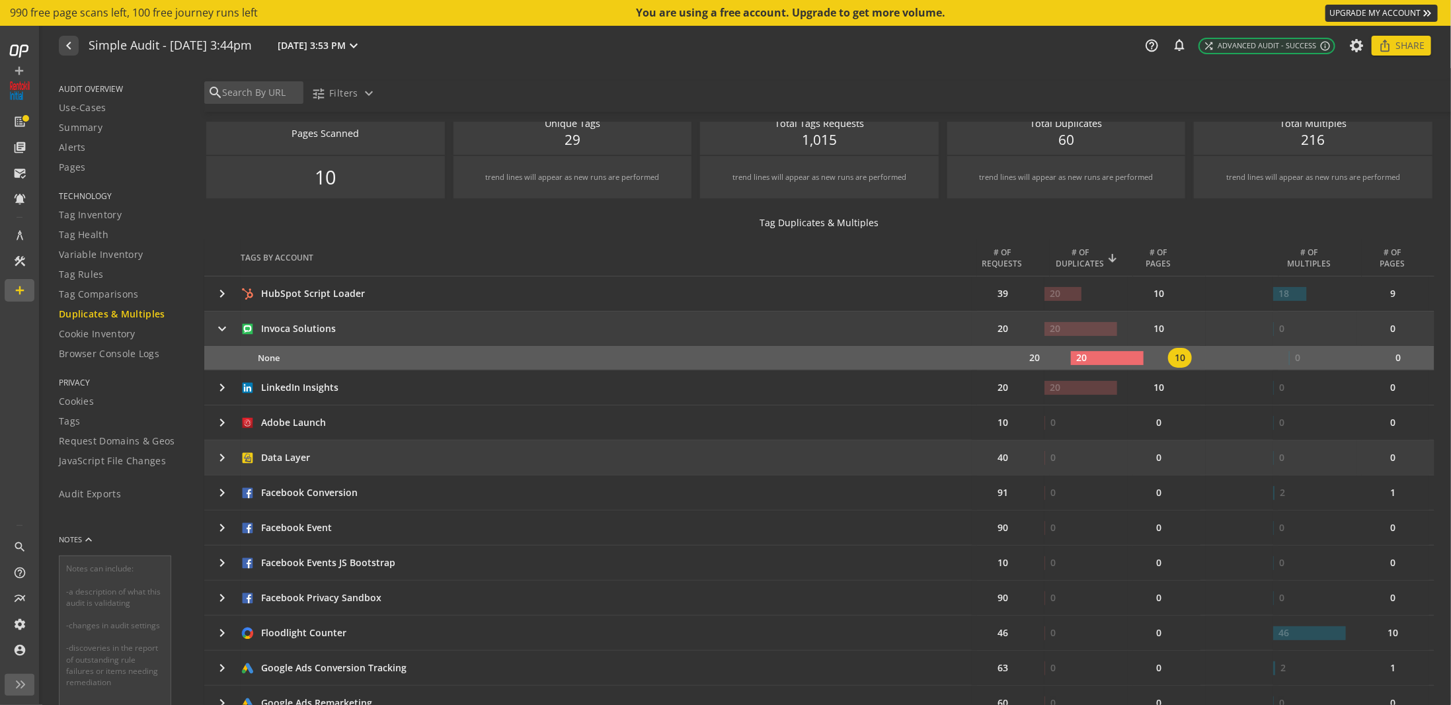
scroll to position [0, 0]
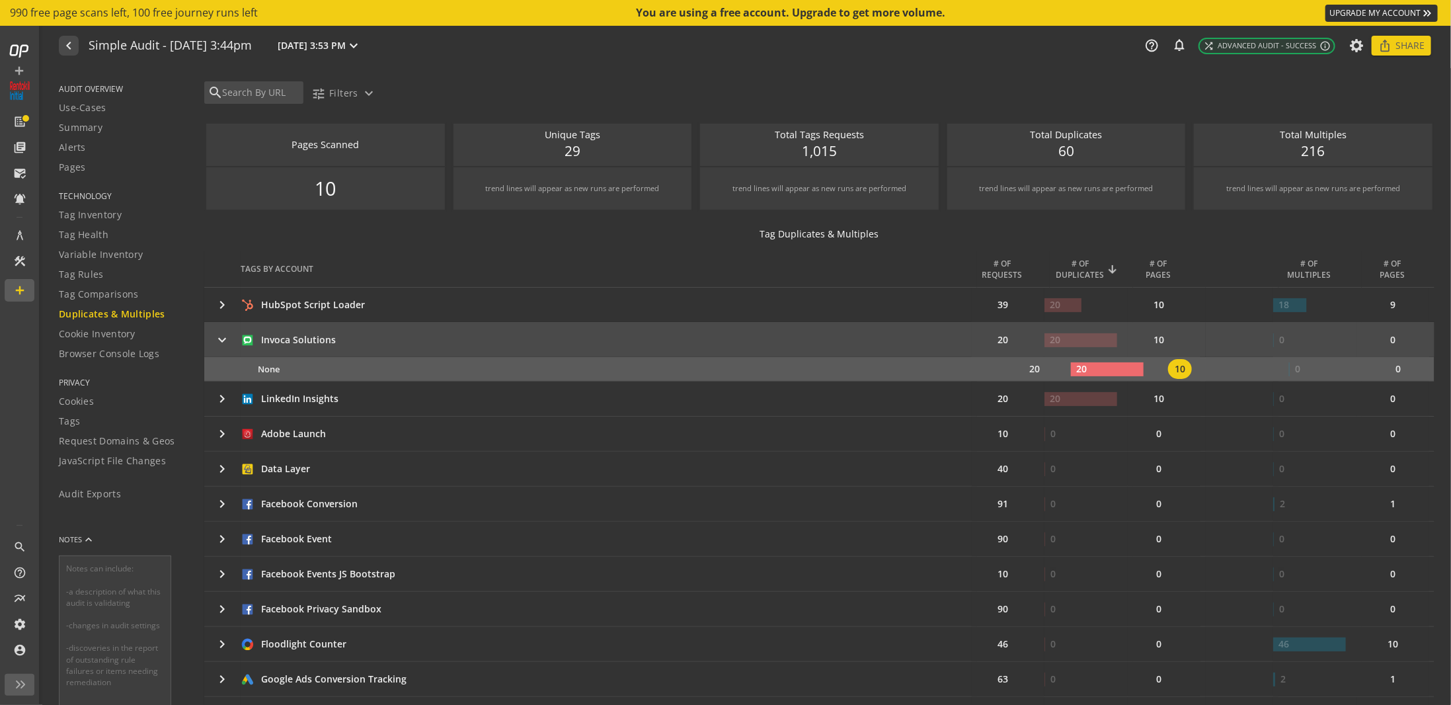
click at [221, 341] on mat-icon "keyboard_arrow_right" at bounding box center [222, 340] width 16 height 16
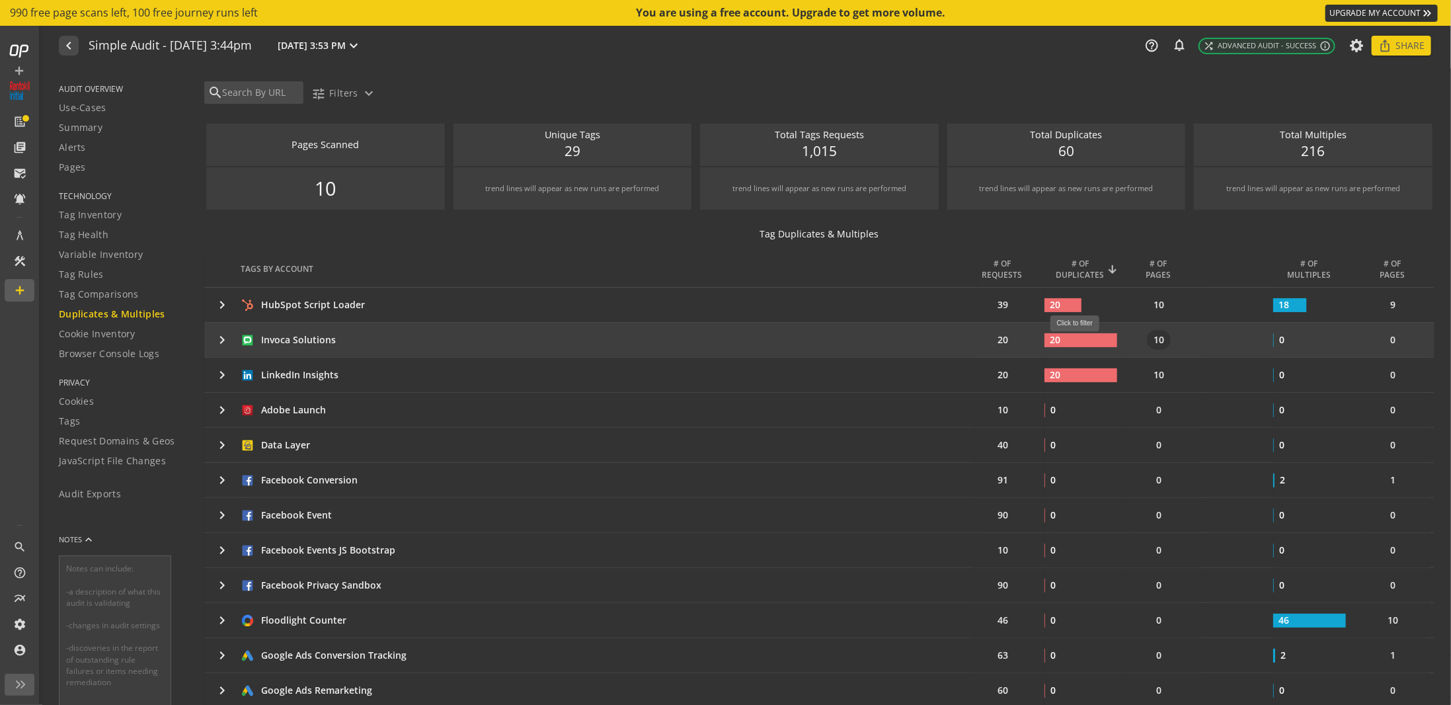
click at [1079, 339] on rect at bounding box center [1081, 340] width 73 height 14
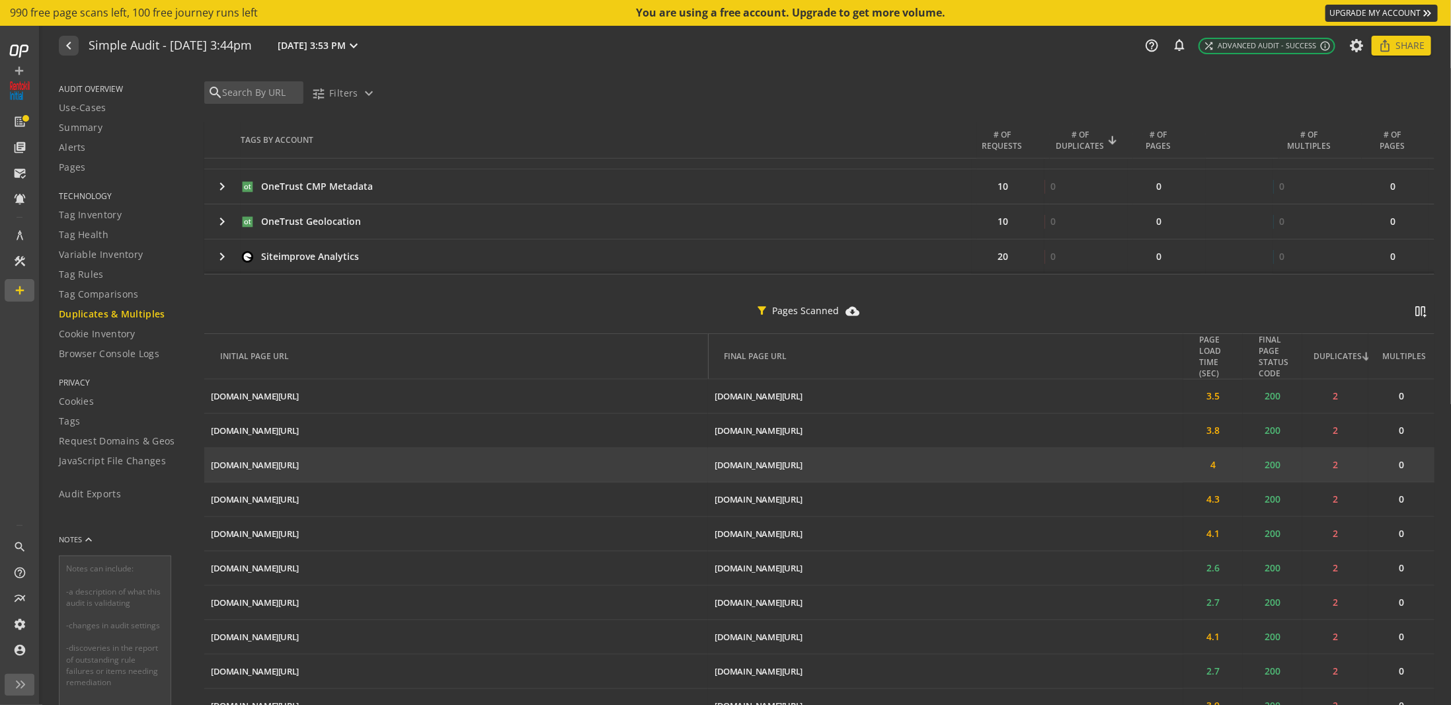
scroll to position [1073, 0]
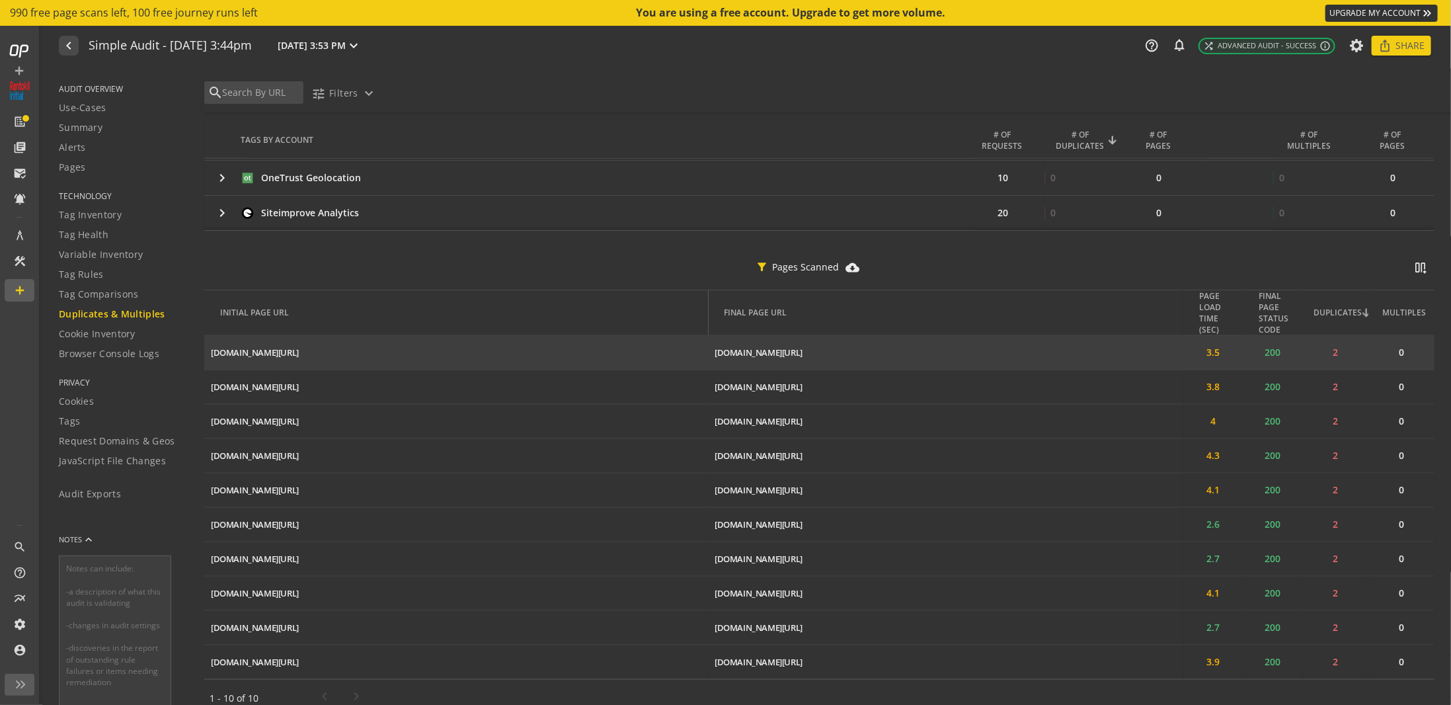
click at [1328, 342] on td "2" at bounding box center [1336, 353] width 66 height 34
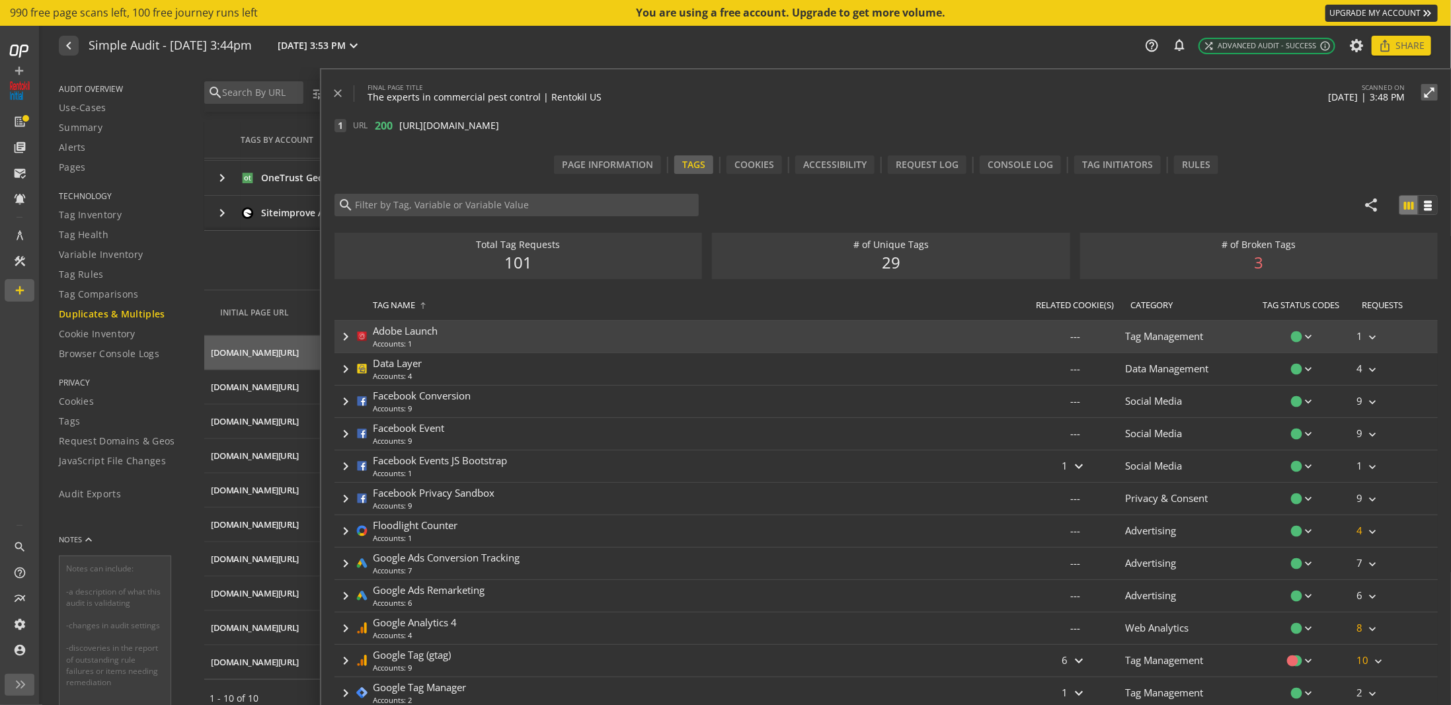
type input "Invoca Solutions"
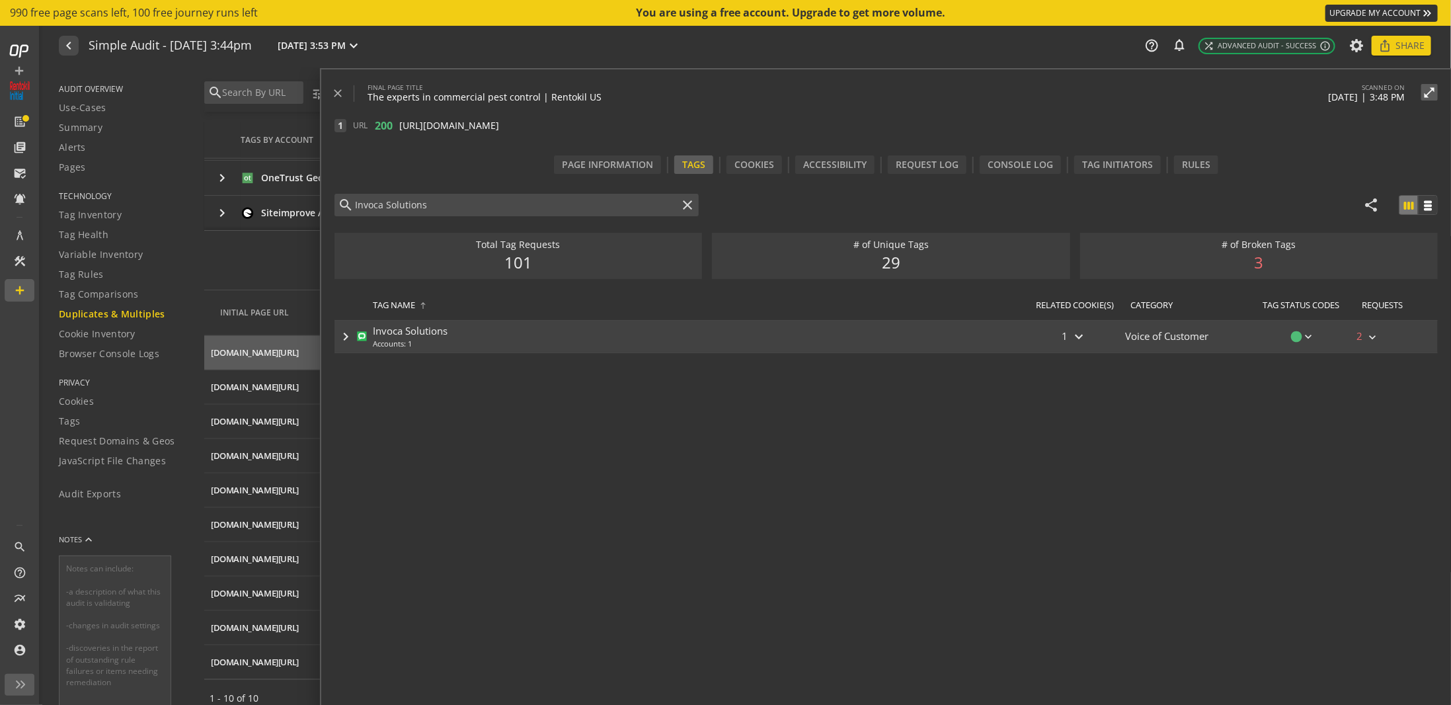
click at [337, 337] on div "keyboard_arrow_right" at bounding box center [345, 337] width 21 height 16
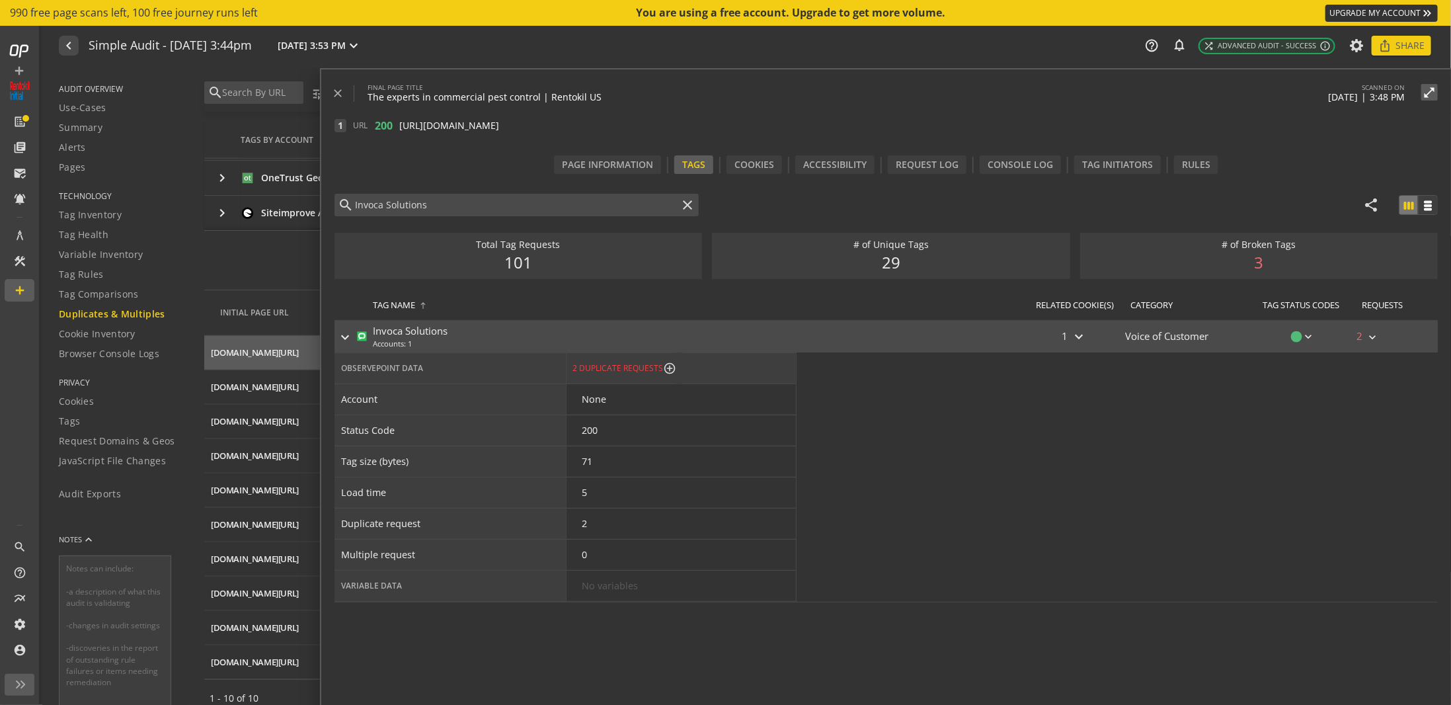
click at [618, 367] on div "2 Duplicate Requests" at bounding box center [618, 367] width 91 height 11
click at [1371, 333] on mat-icon "keyboard_arrow_right" at bounding box center [1372, 337] width 13 height 13
click at [1379, 355] on div "2 Duplicates" at bounding box center [1390, 354] width 55 height 13
click at [929, 167] on div "Request Log" at bounding box center [927, 164] width 79 height 19
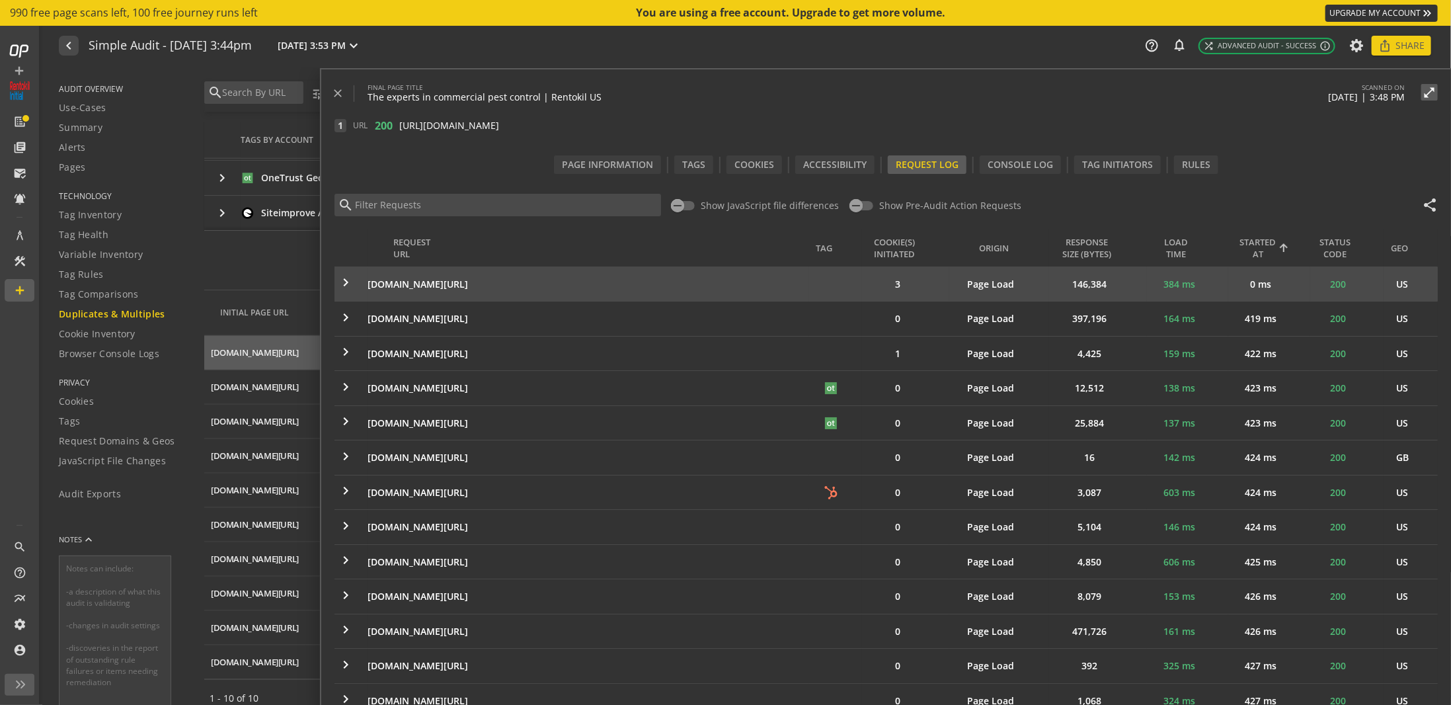
click at [335, 278] on td "keyboard_arrow_right" at bounding box center [351, 283] width 33 height 34
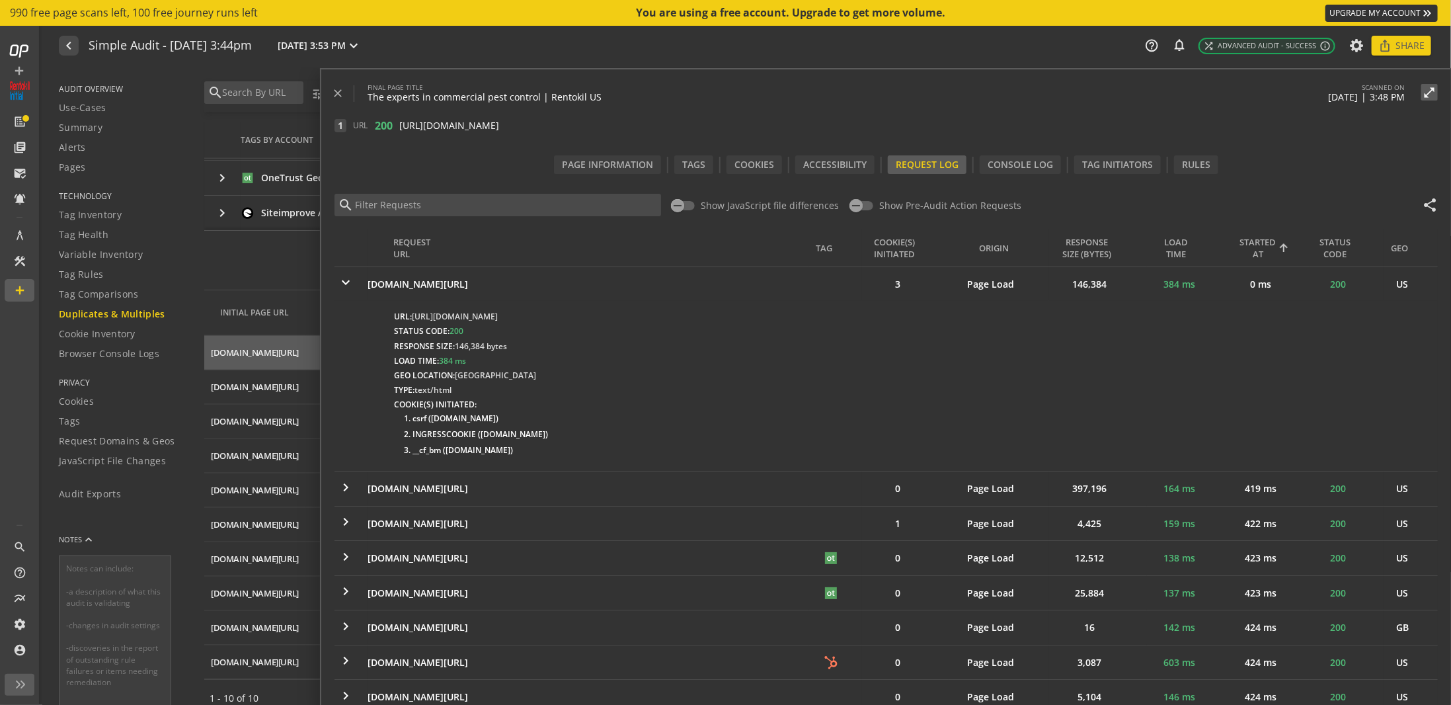
click at [335, 280] on td "keyboard_arrow_right" at bounding box center [351, 283] width 33 height 34
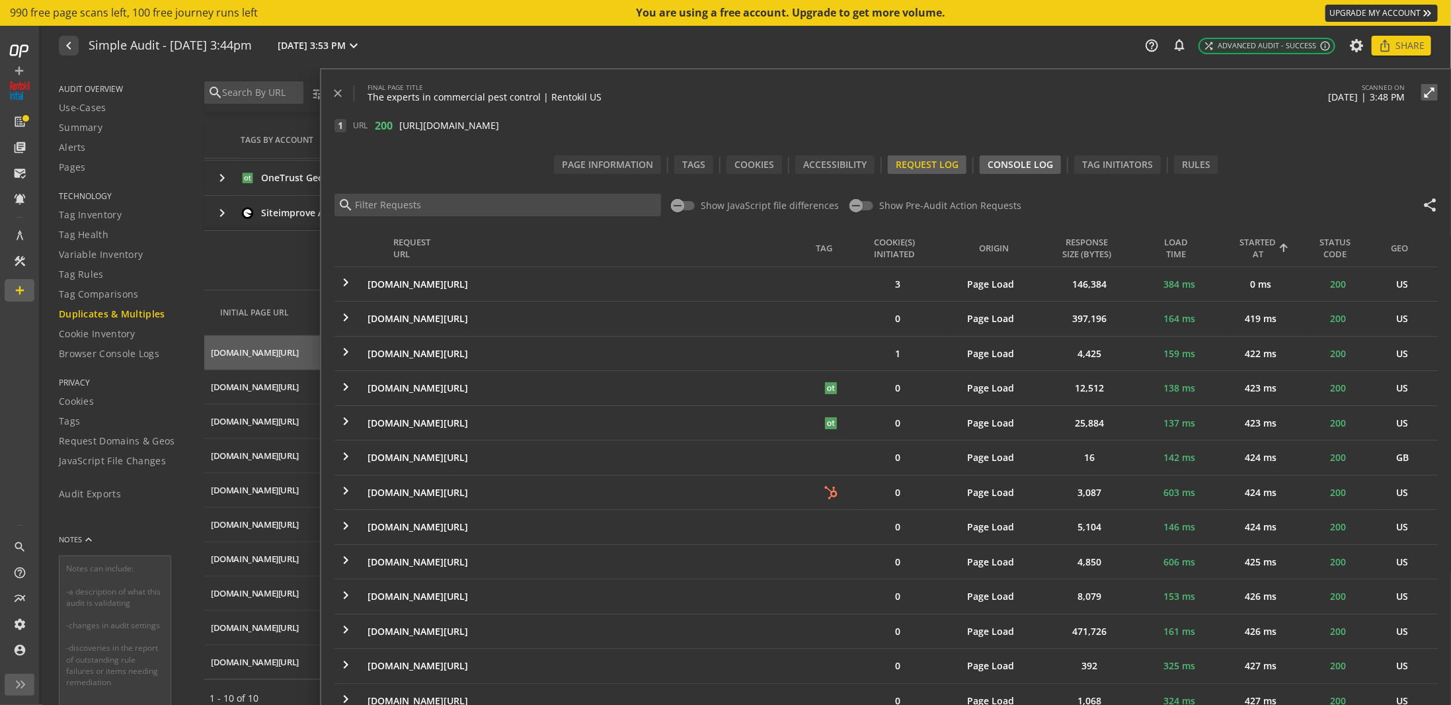
click at [1054, 165] on div "Console Log" at bounding box center [1020, 164] width 81 height 19
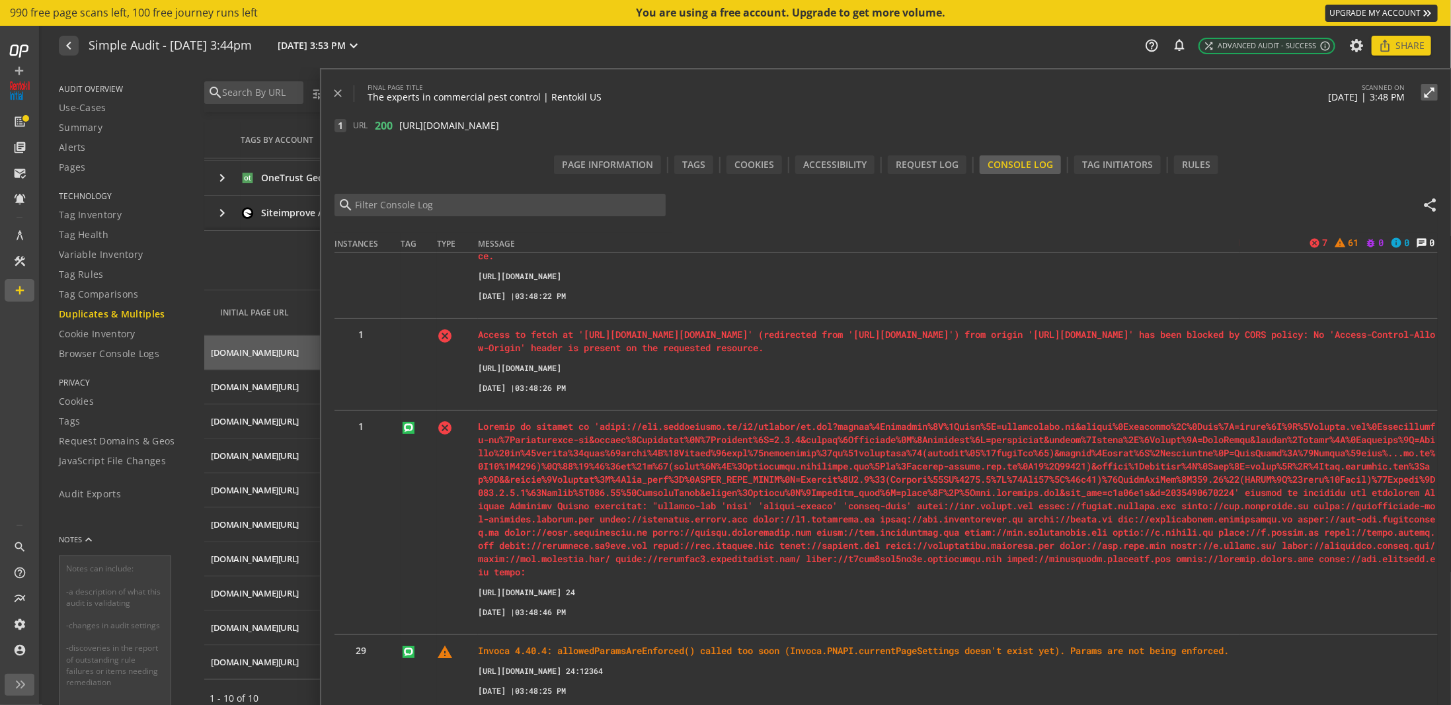
scroll to position [0, 0]
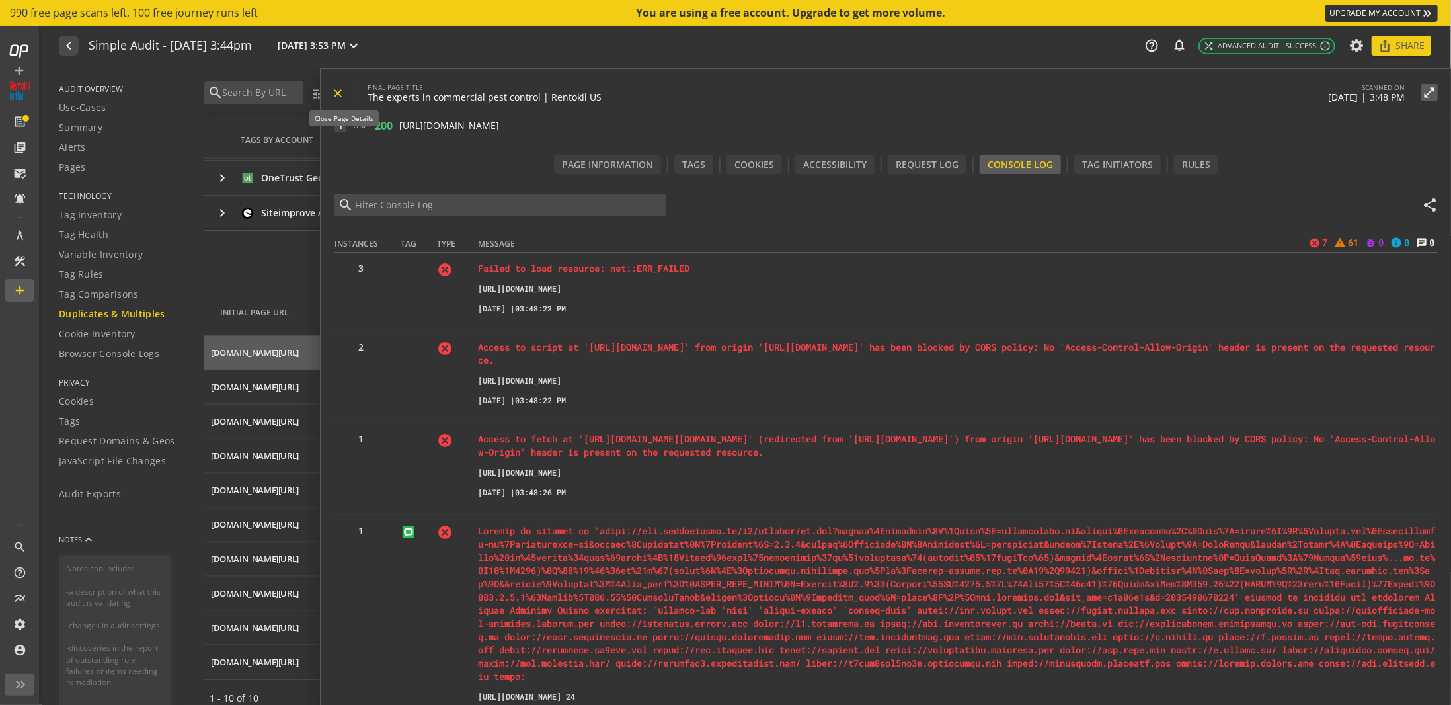
click at [347, 97] on span at bounding box center [342, 93] width 22 height 32
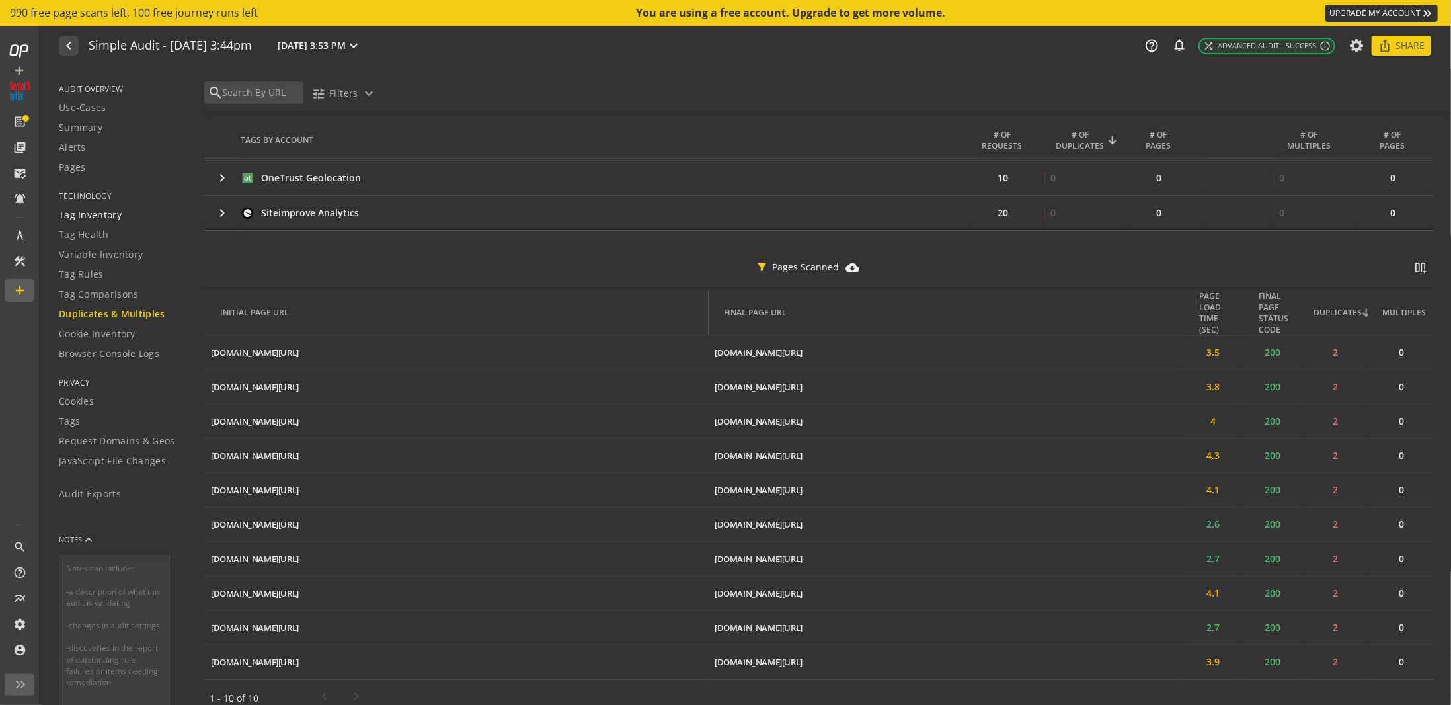
click at [101, 217] on span "Tag Inventory" at bounding box center [90, 214] width 63 height 13
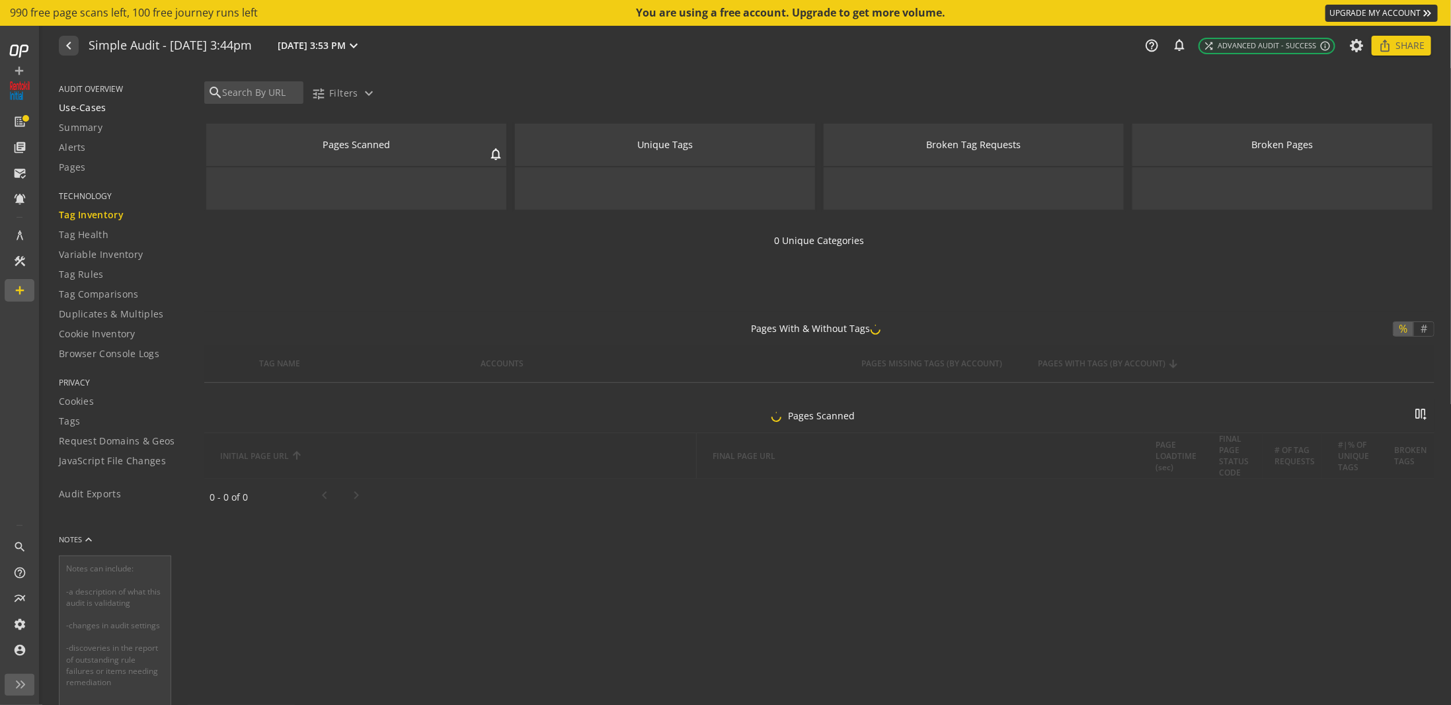
click at [100, 107] on span "Use-Cases" at bounding box center [83, 107] width 48 height 13
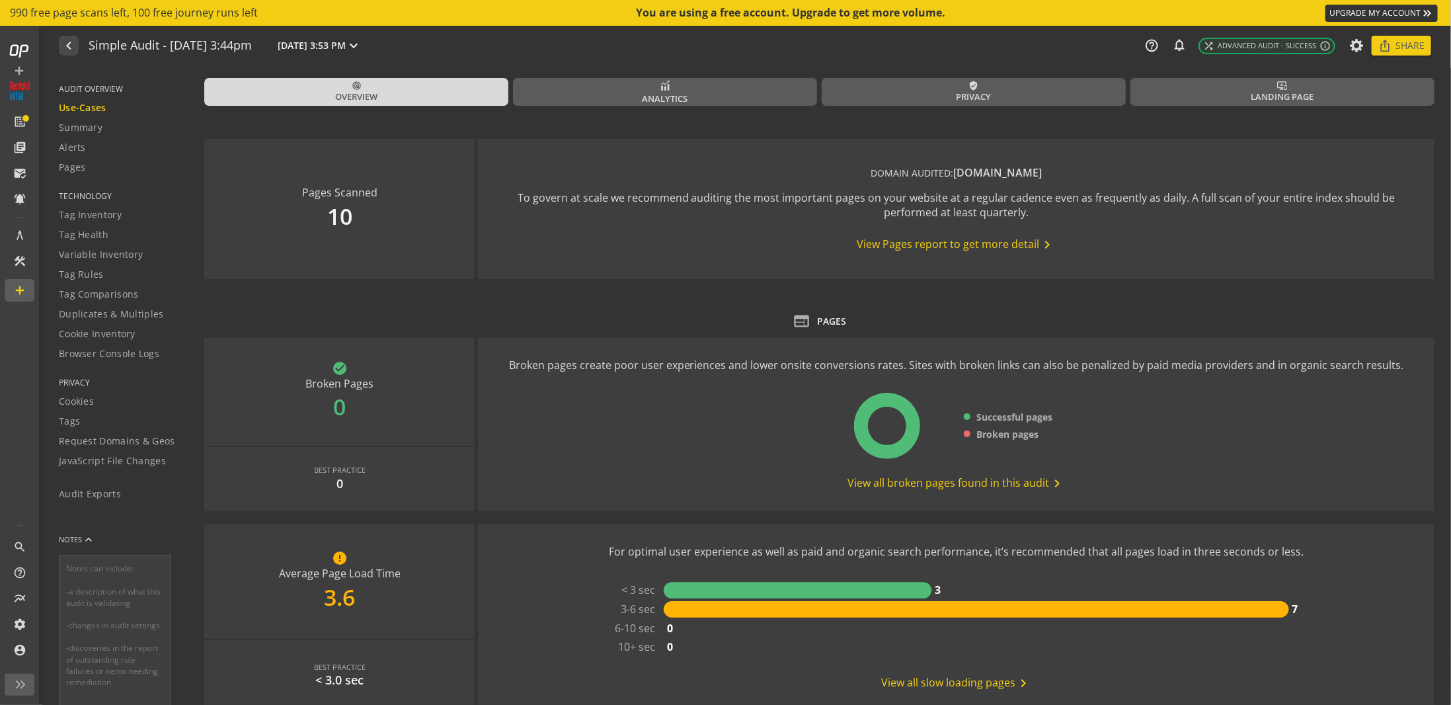
click at [676, 75] on div "radar Overview Analytics verified_user Privacy important_devices Landing Page P…" at bounding box center [827, 390] width 1247 height 645
click at [577, 99] on link "Analytics" at bounding box center [665, 92] width 304 height 28
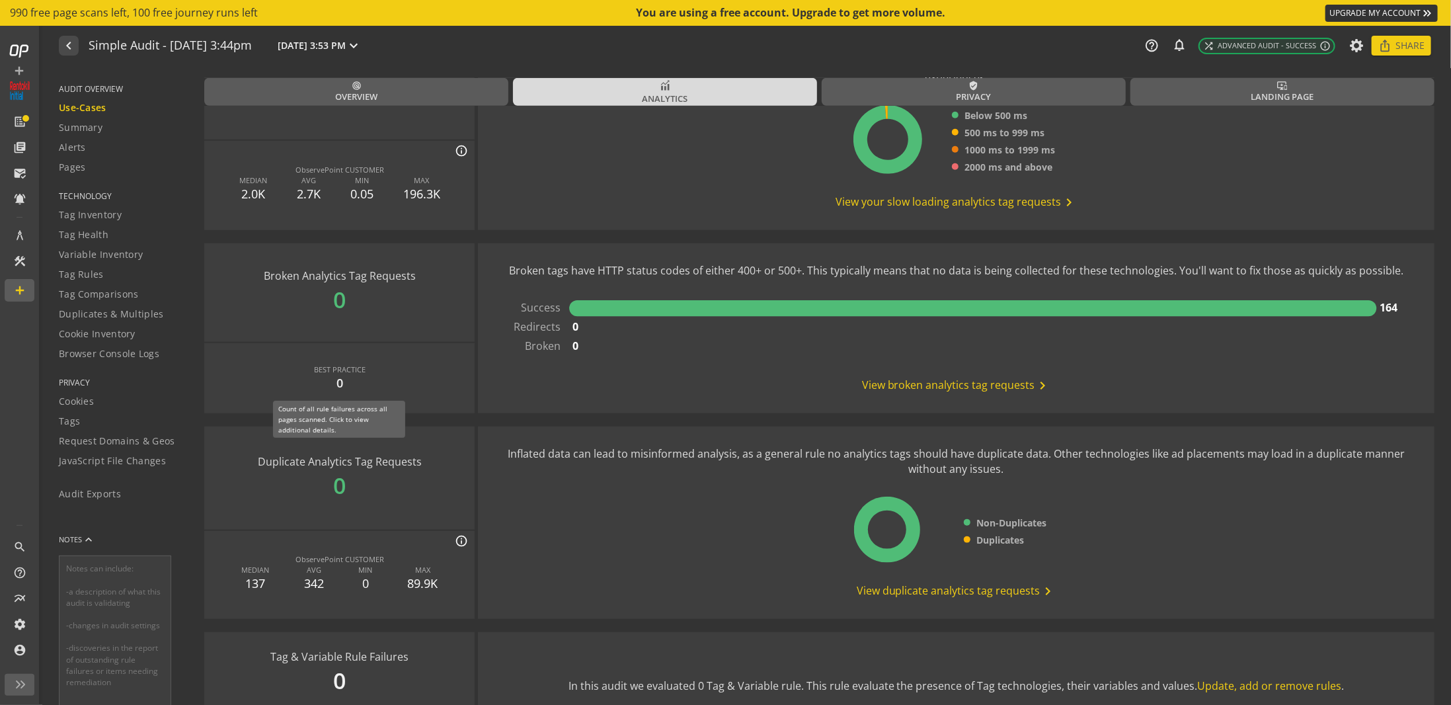
scroll to position [561, 0]
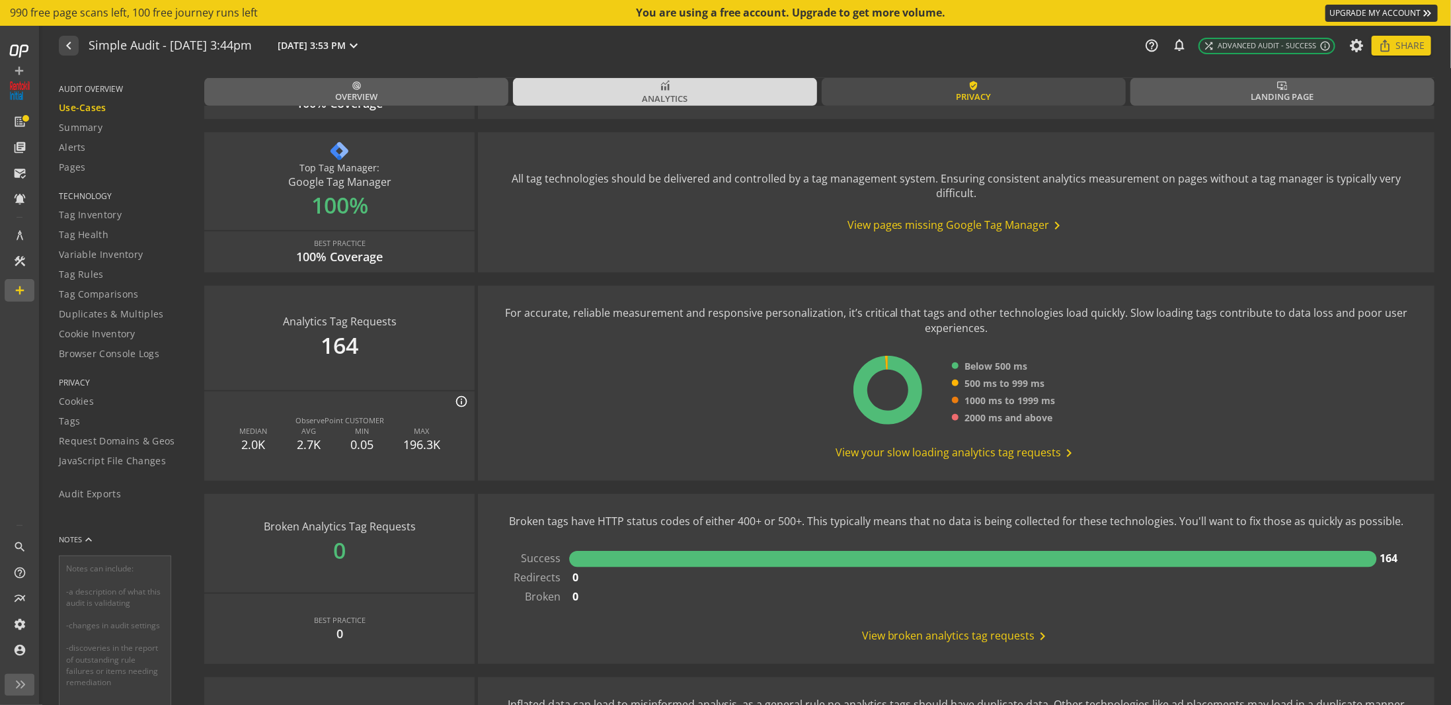
click at [1018, 89] on link "verified_user Privacy" at bounding box center [974, 92] width 304 height 28
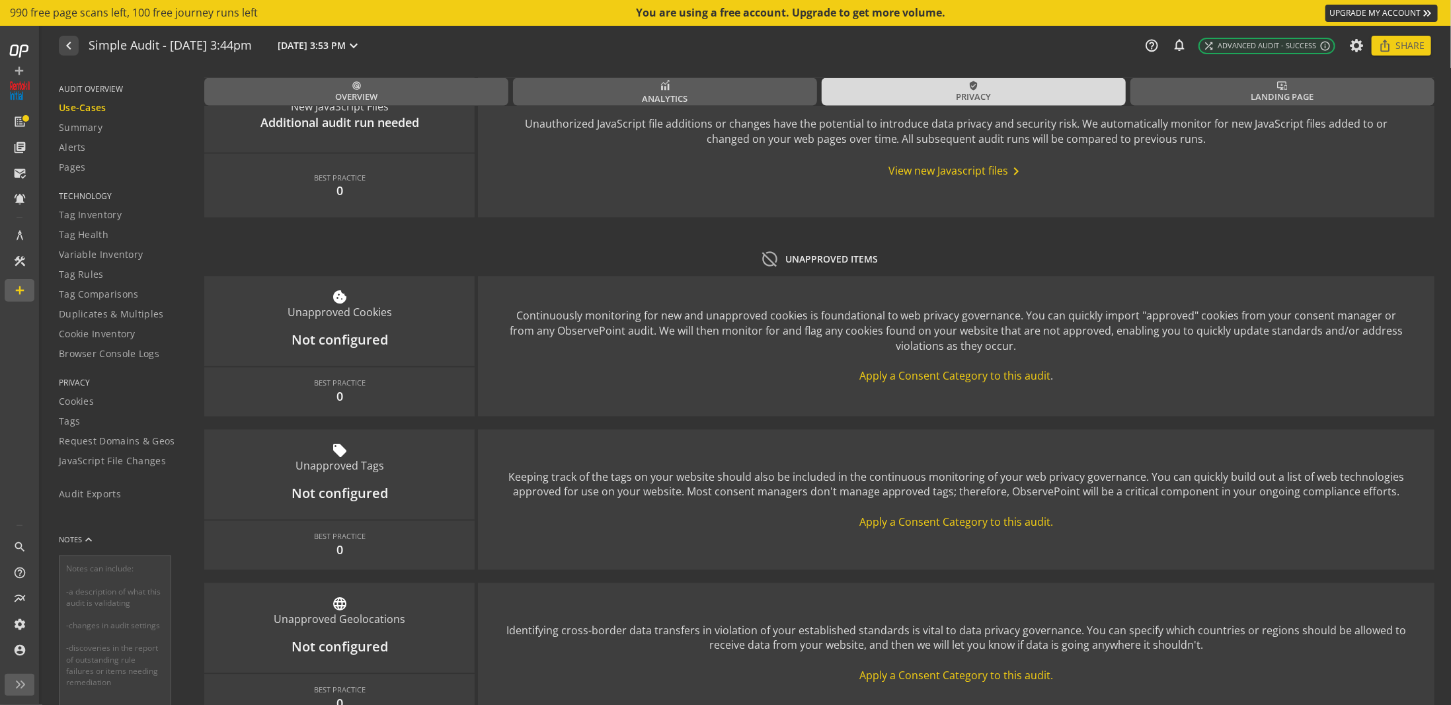
scroll to position [1673, 0]
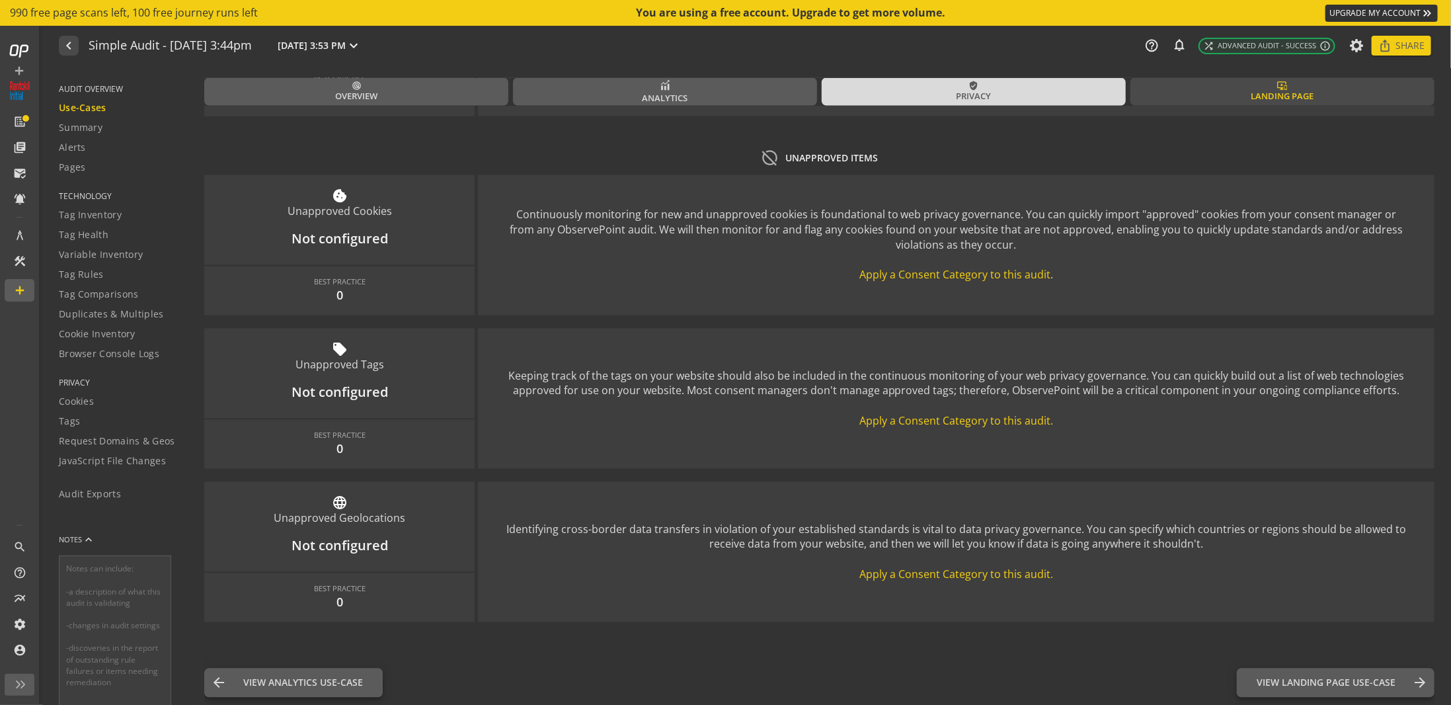
click at [1288, 95] on span "Landing Page" at bounding box center [1282, 97] width 63 height 13
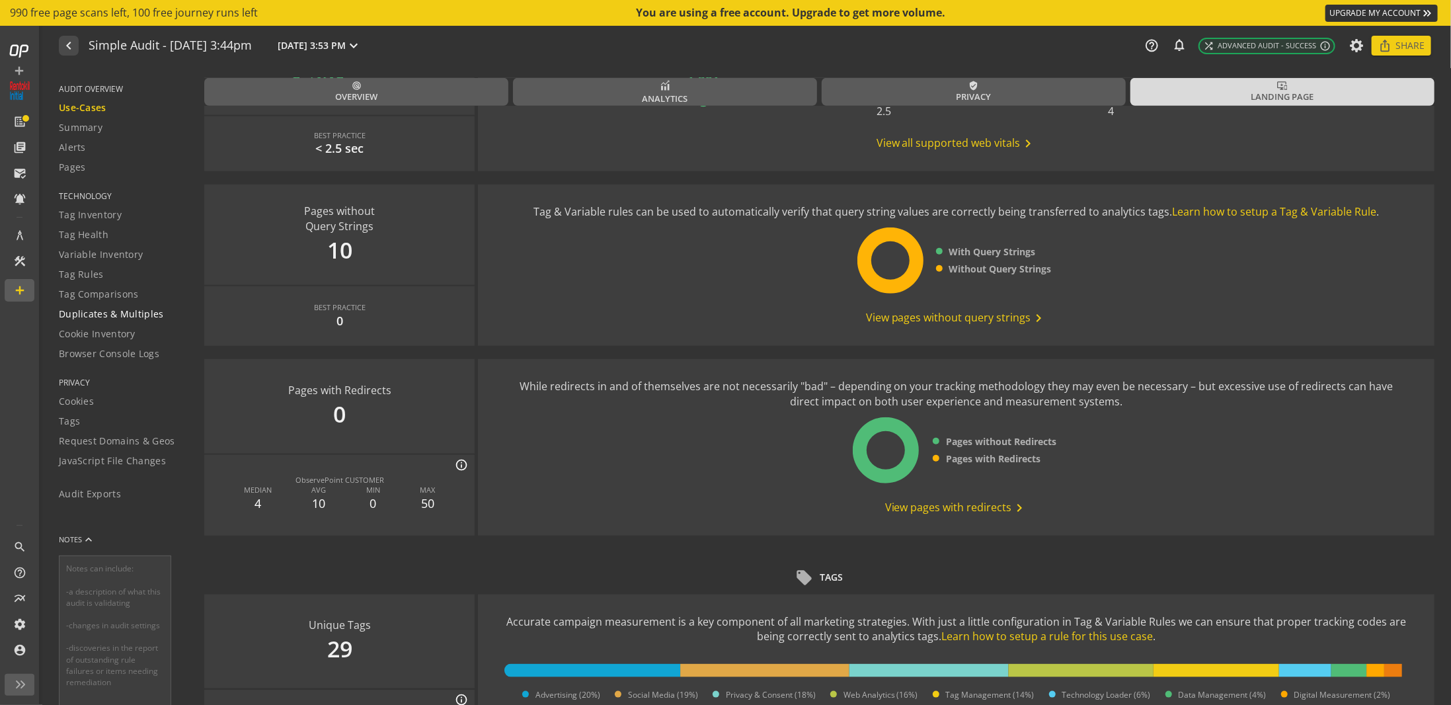
scroll to position [860, 0]
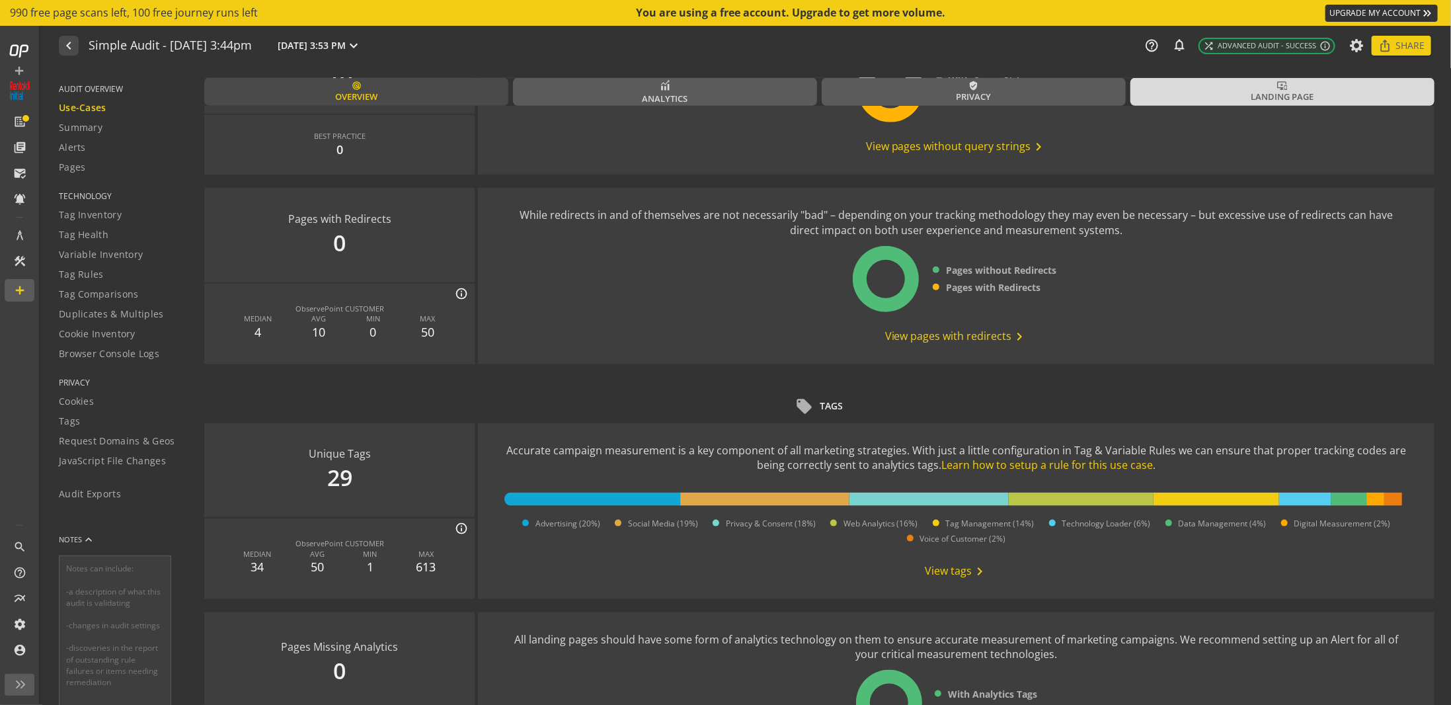
click at [339, 85] on link "radar Overview" at bounding box center [356, 92] width 304 height 28
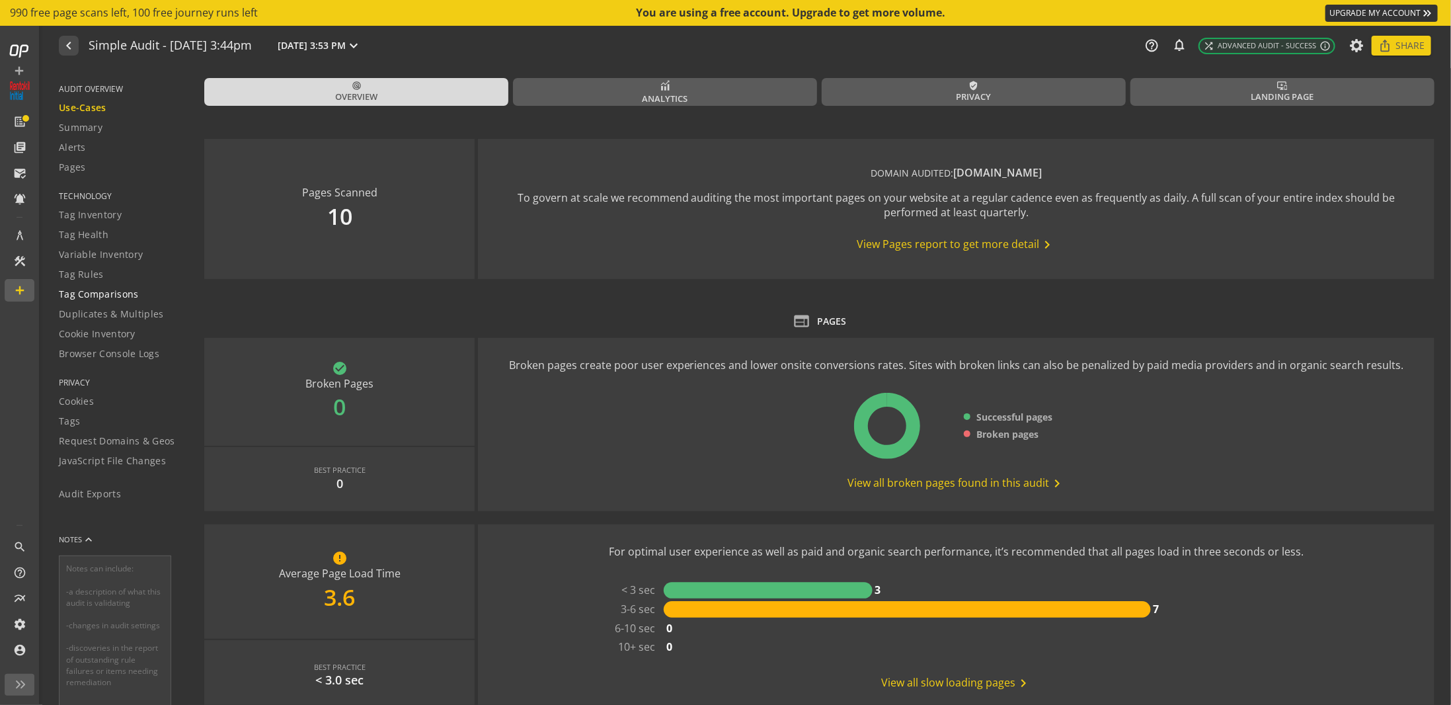
click at [113, 293] on span "Tag Comparisons" at bounding box center [99, 294] width 80 height 13
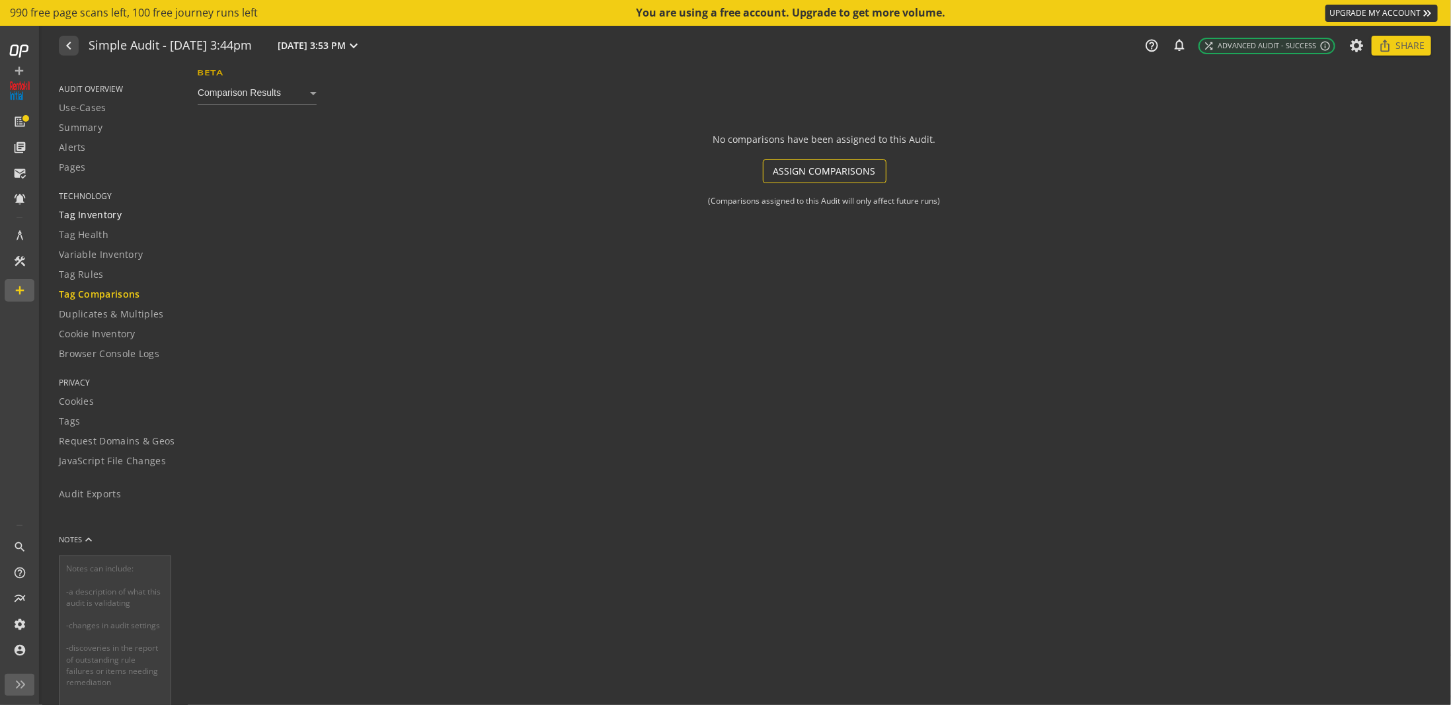
click at [101, 215] on span "Tag Inventory" at bounding box center [90, 214] width 63 height 13
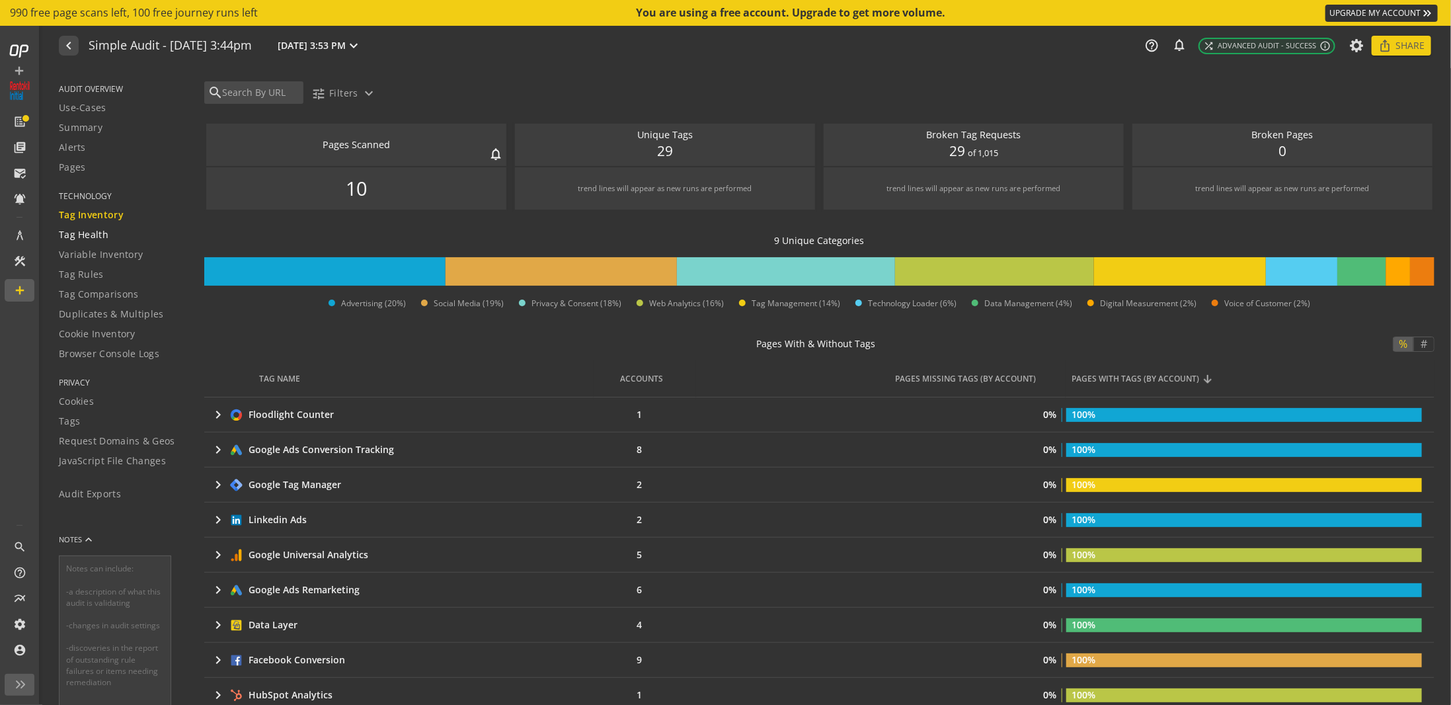
click at [101, 241] on span "Tag Health" at bounding box center [84, 234] width 50 height 13
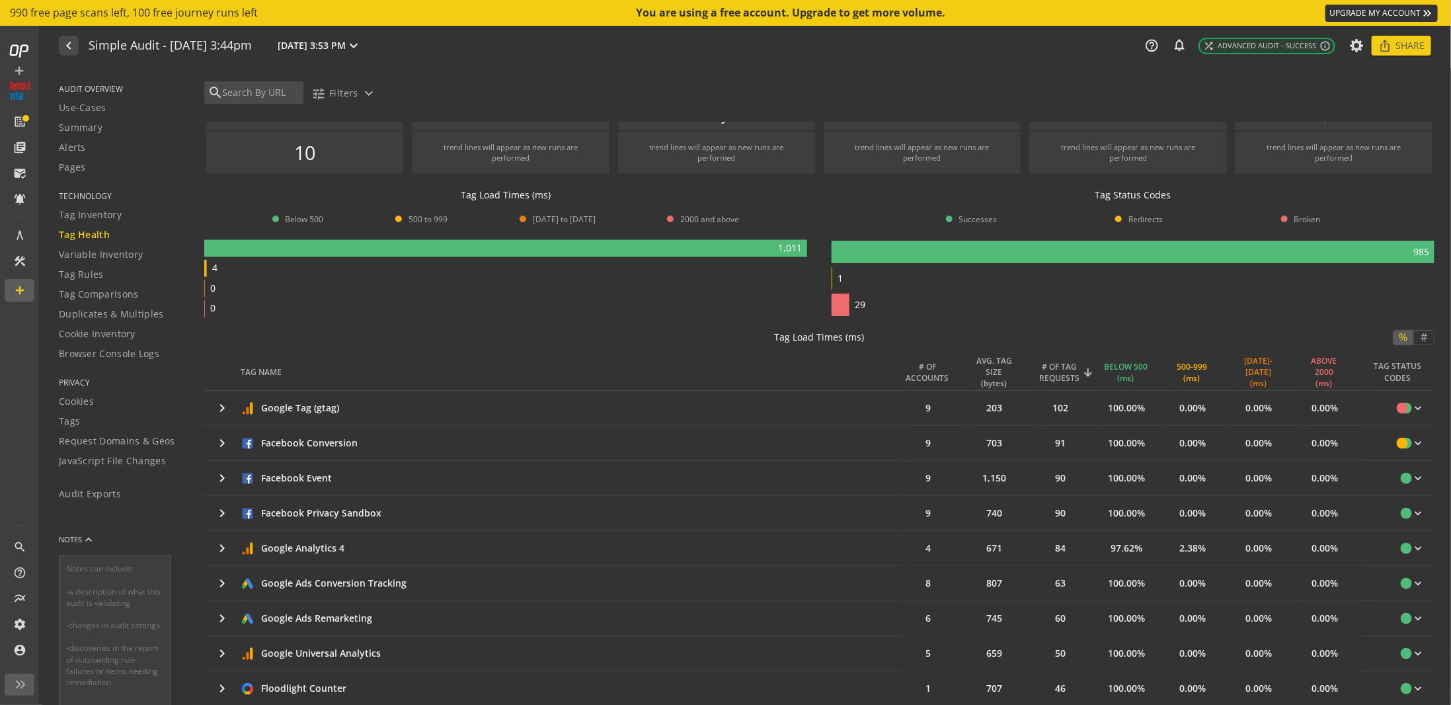
scroll to position [132, 0]
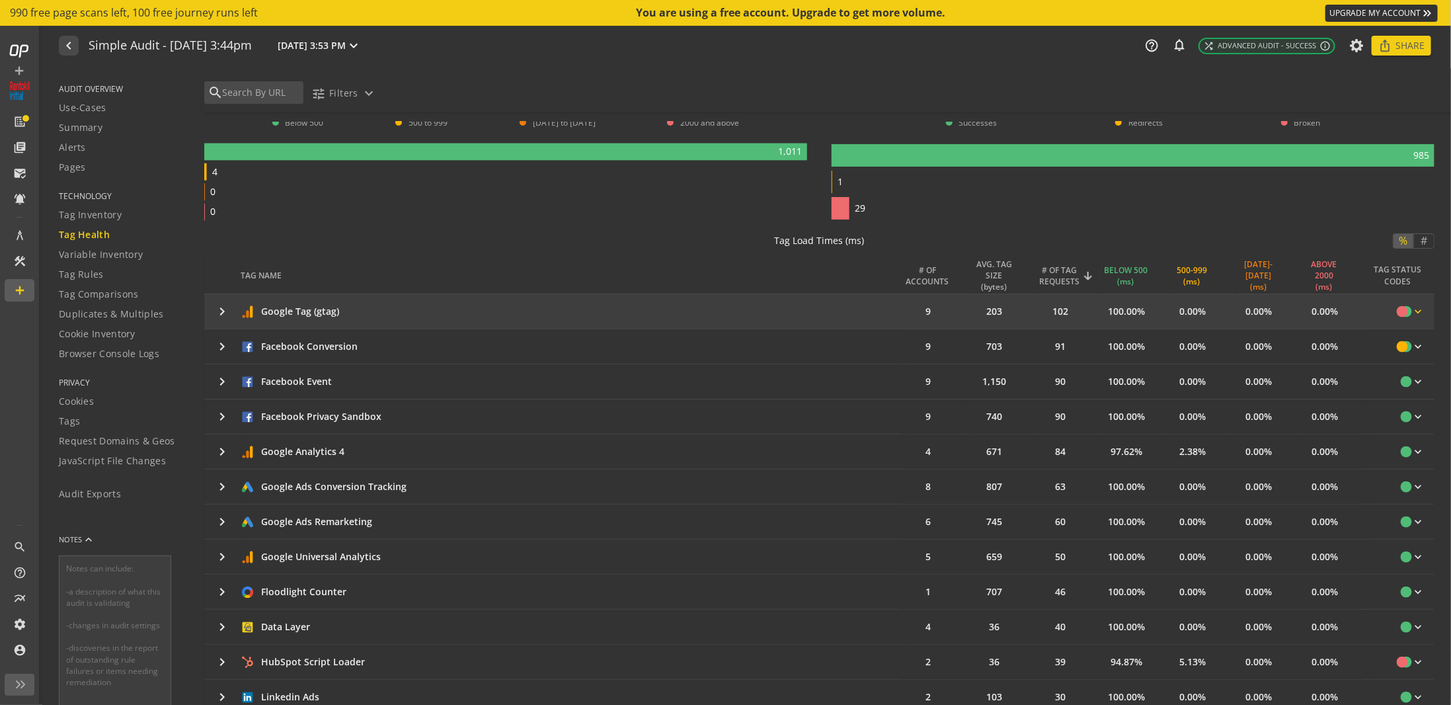
click at [1412, 310] on mat-icon "keyboard_arrow_down" at bounding box center [1418, 311] width 13 height 13
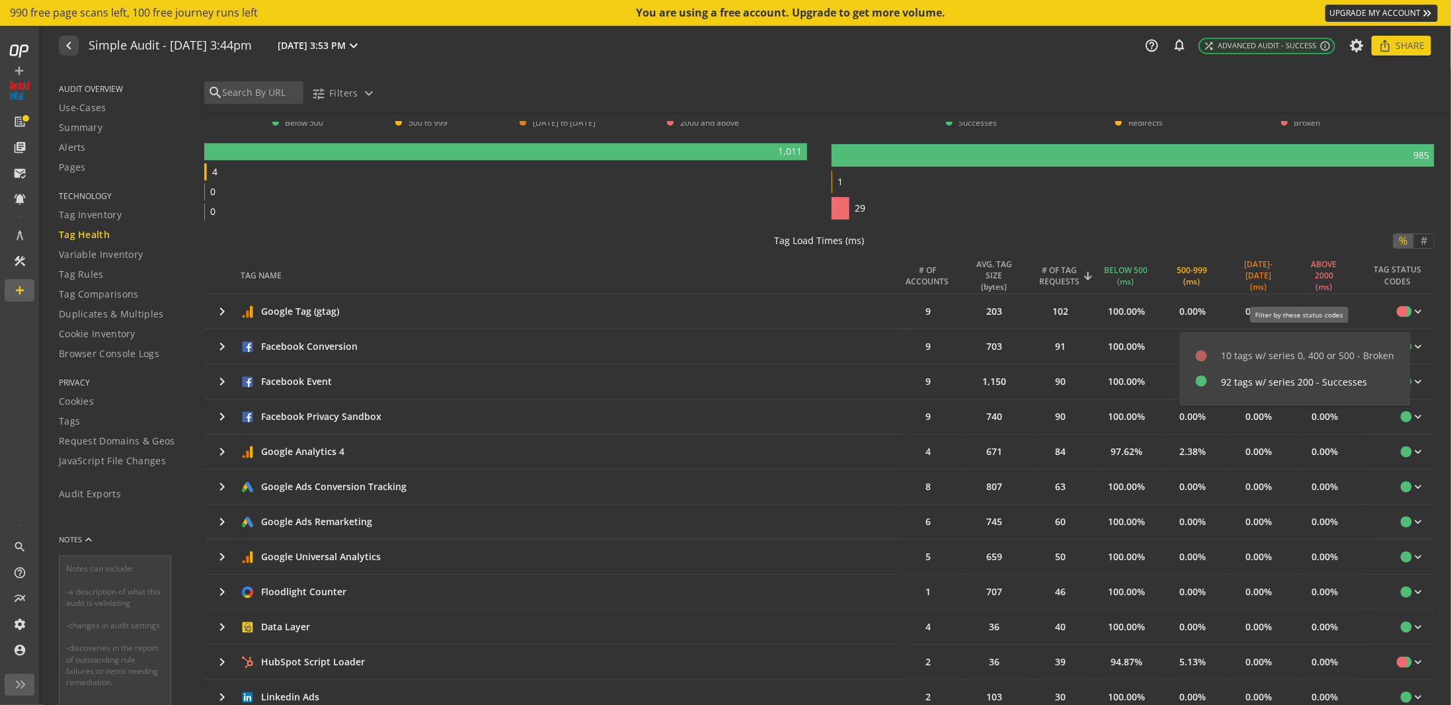
click at [1277, 359] on div "10 tags w/ series 0, 400 or 500 - Broken" at bounding box center [1308, 355] width 173 height 13
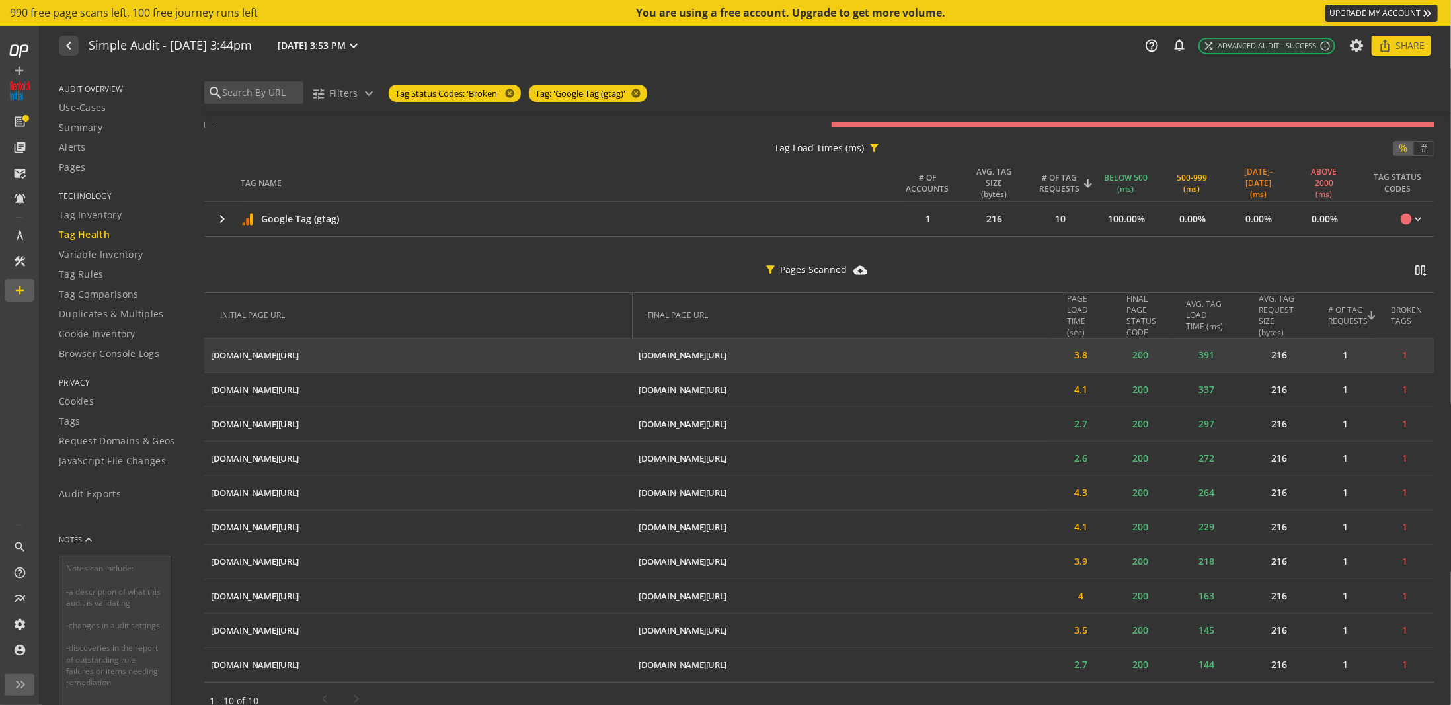
scroll to position [235, 0]
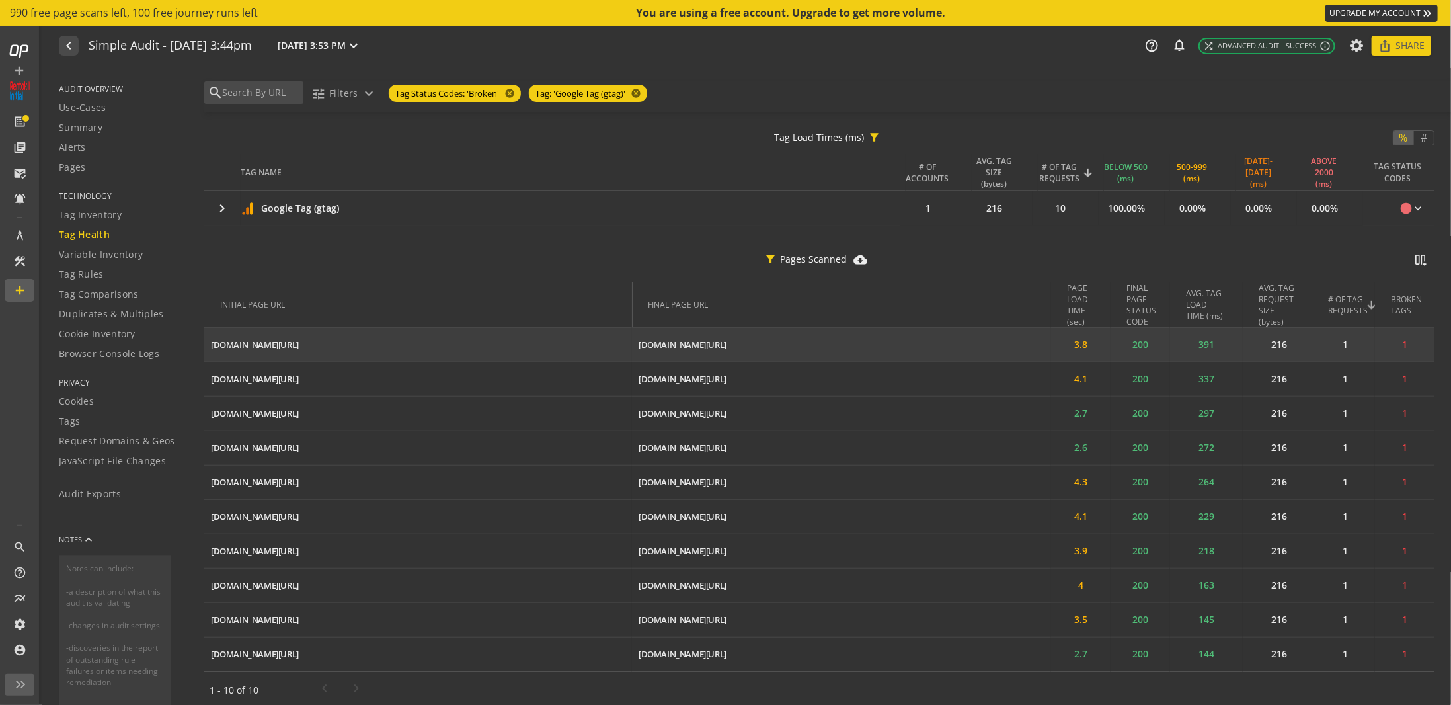
click at [1400, 341] on td "1" at bounding box center [1405, 345] width 60 height 34
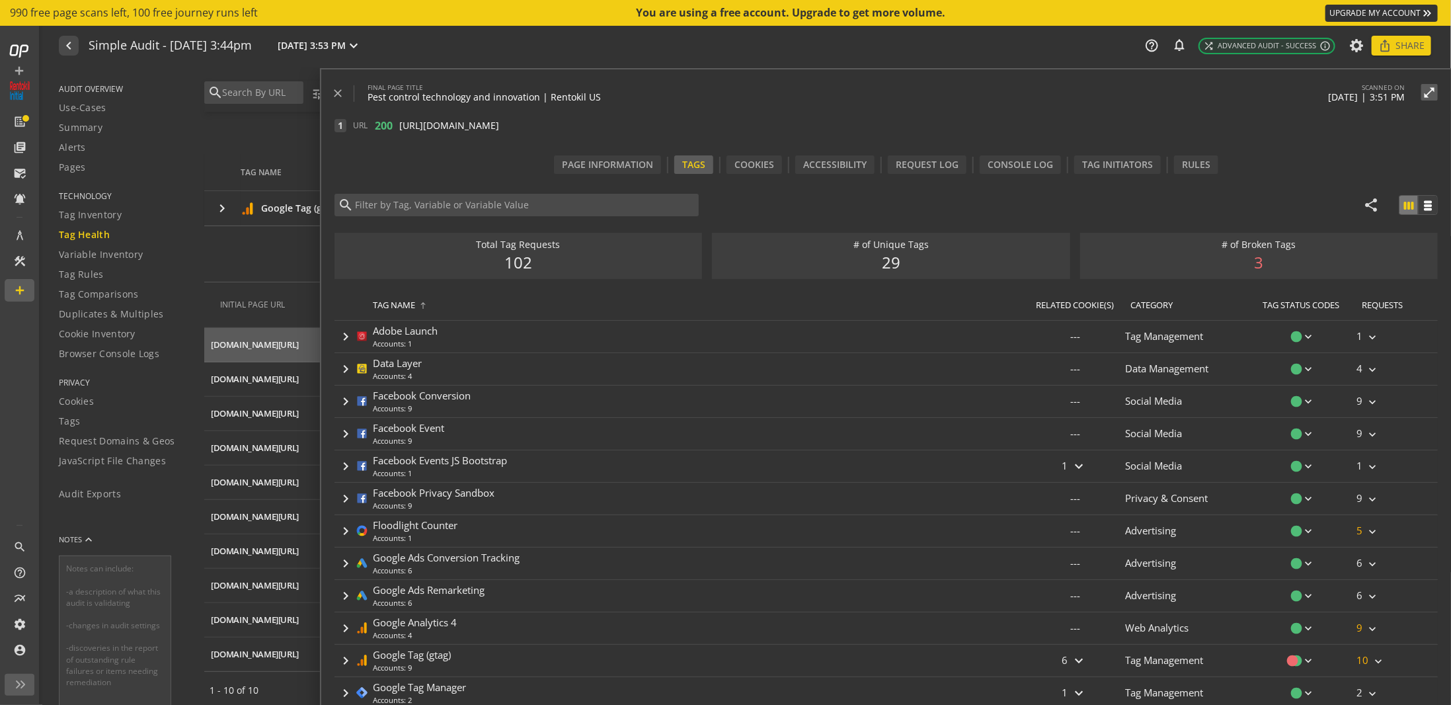
type input "Google Tag (gtag)"
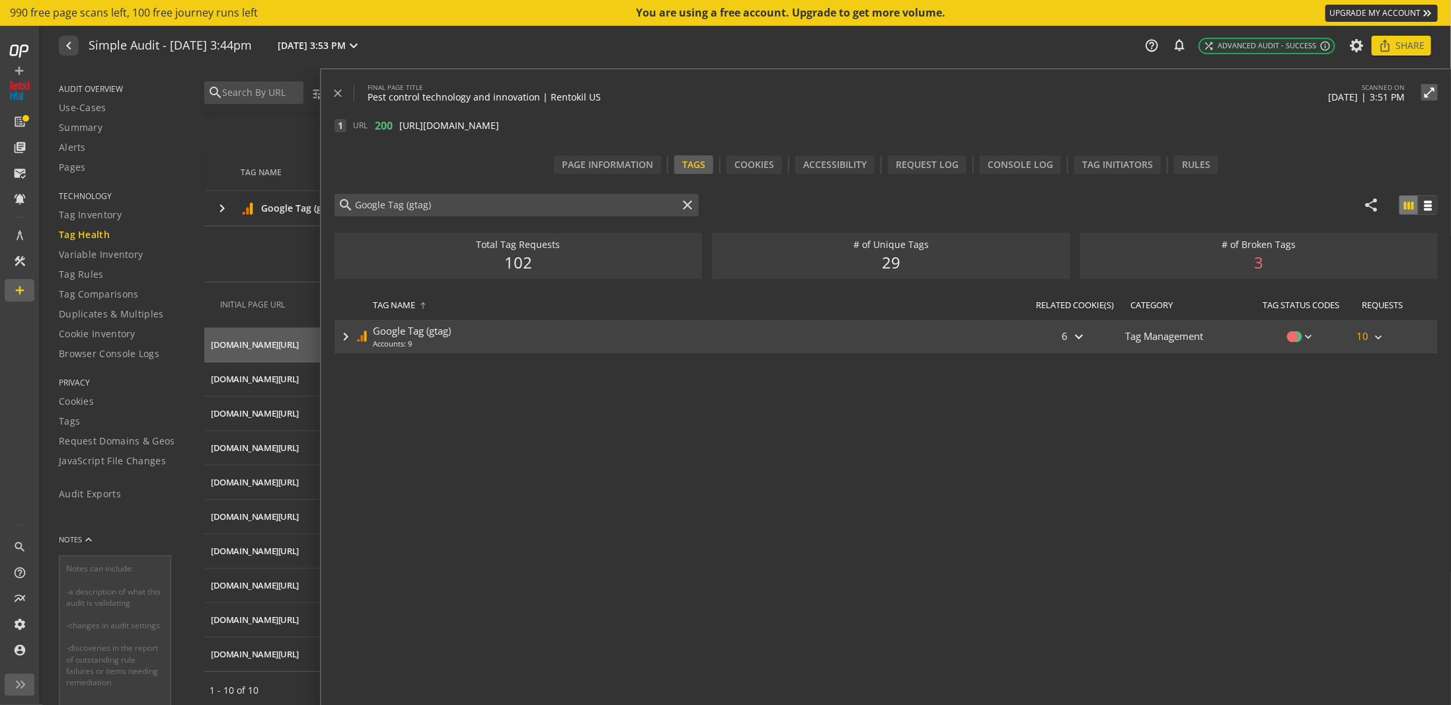
click at [338, 338] on mat-icon "keyboard_arrow_right" at bounding box center [346, 337] width 16 height 16
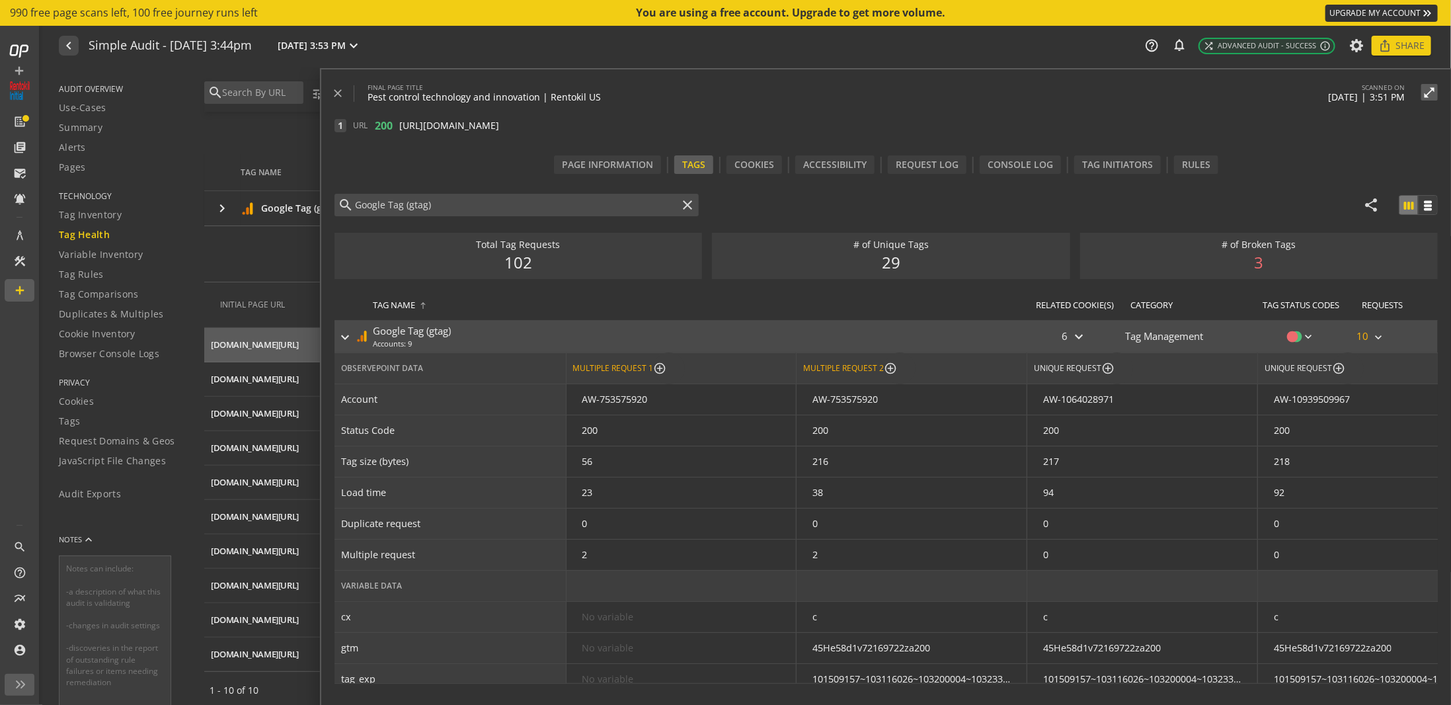
click at [625, 368] on div "Multiple Request 1" at bounding box center [613, 367] width 81 height 11
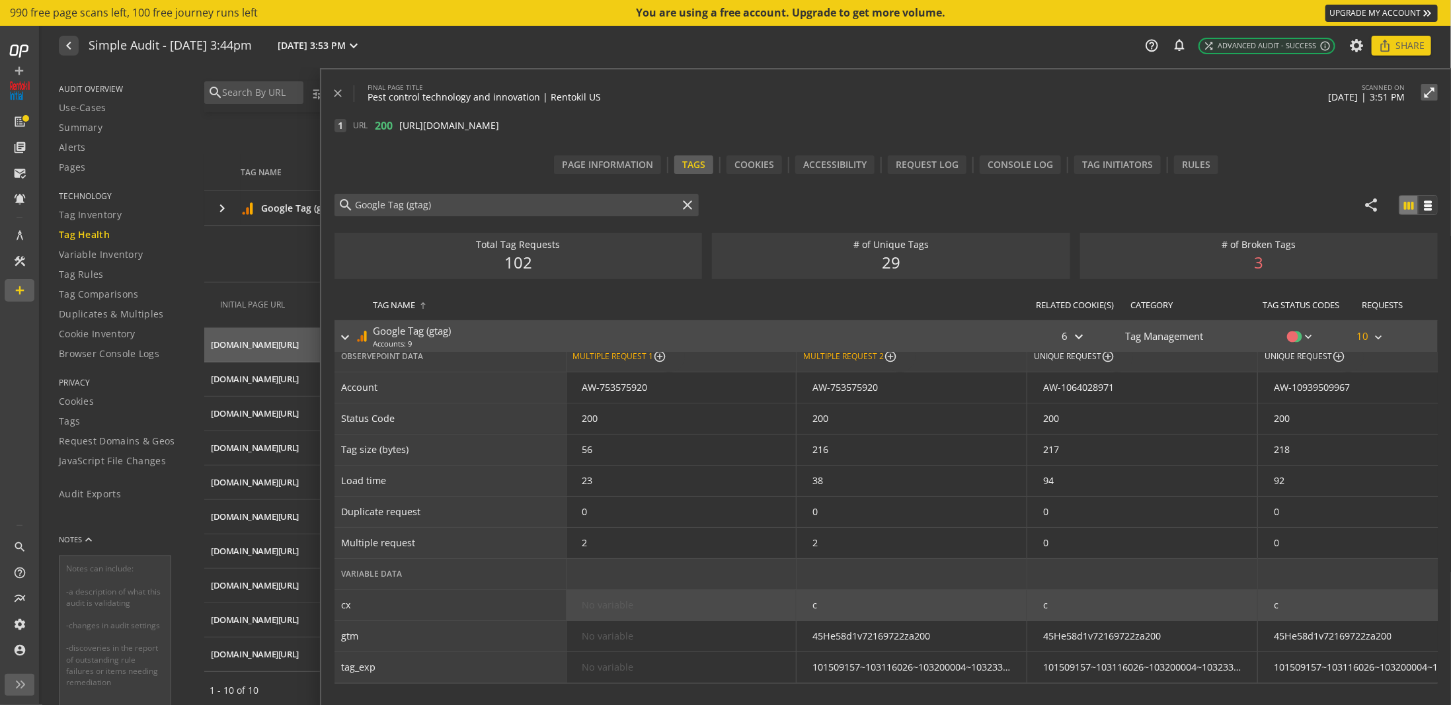
scroll to position [19, 0]
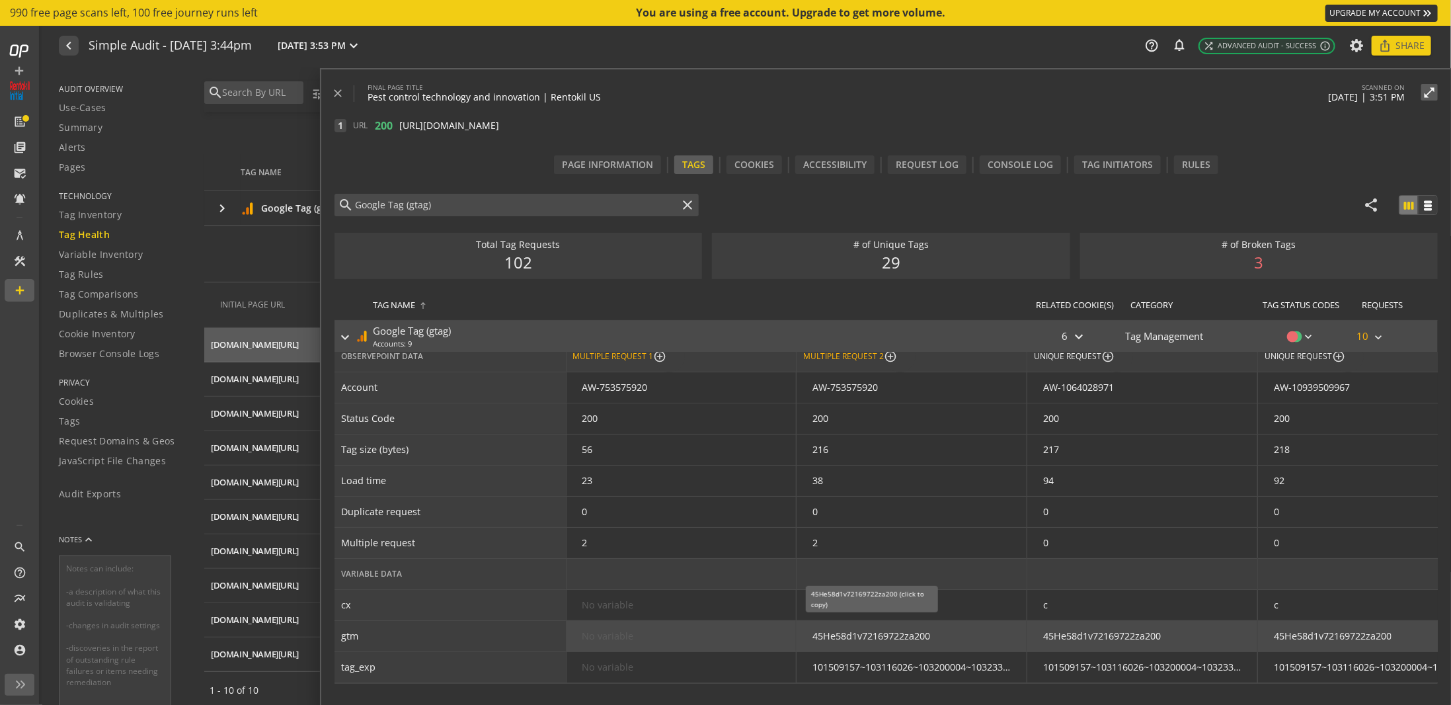
click at [874, 631] on div "45He58d1v72169722za200" at bounding box center [872, 636] width 118 height 14
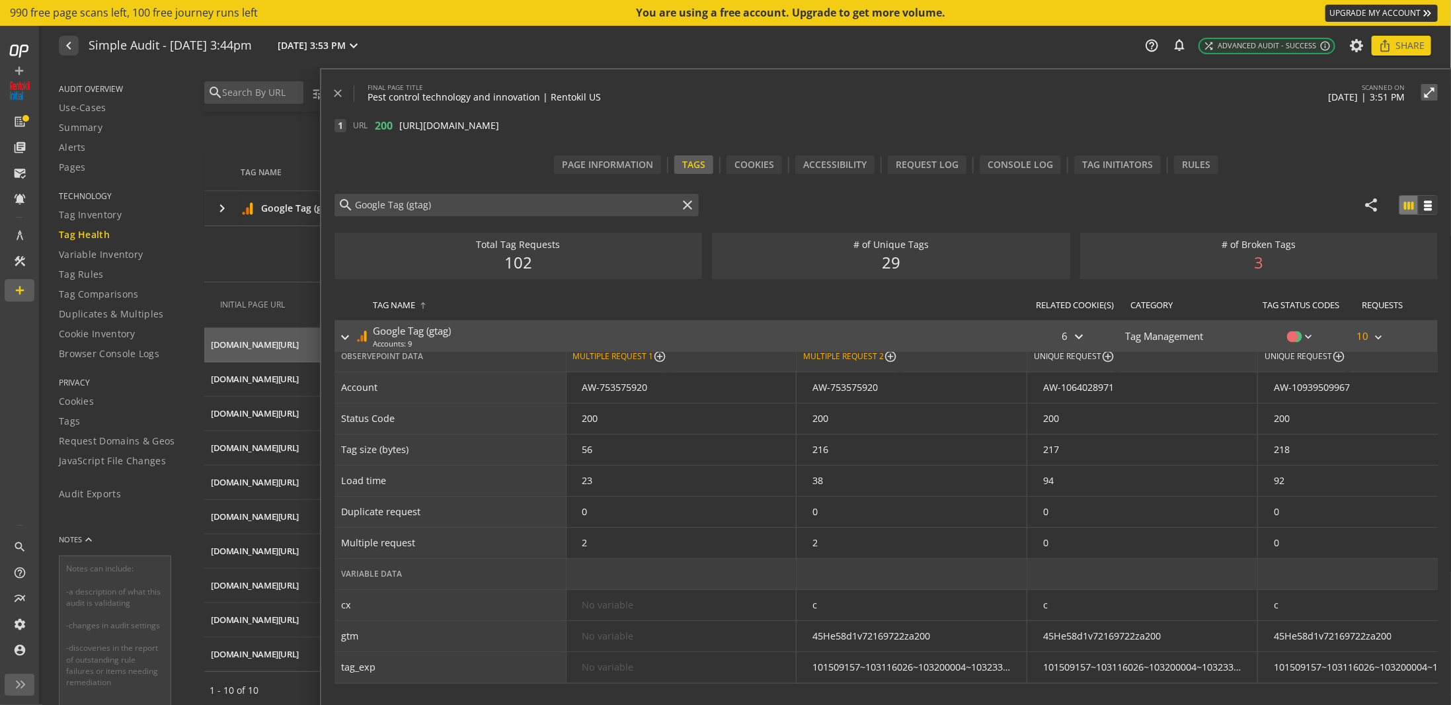
drag, startPoint x: 761, startPoint y: 684, endPoint x: 799, endPoint y: 676, distance: 38.4
click at [799, 676] on div "search Google Tag (gtag) close share view_week view_week Total Tag Requests 102…" at bounding box center [893, 464] width 1117 height 541
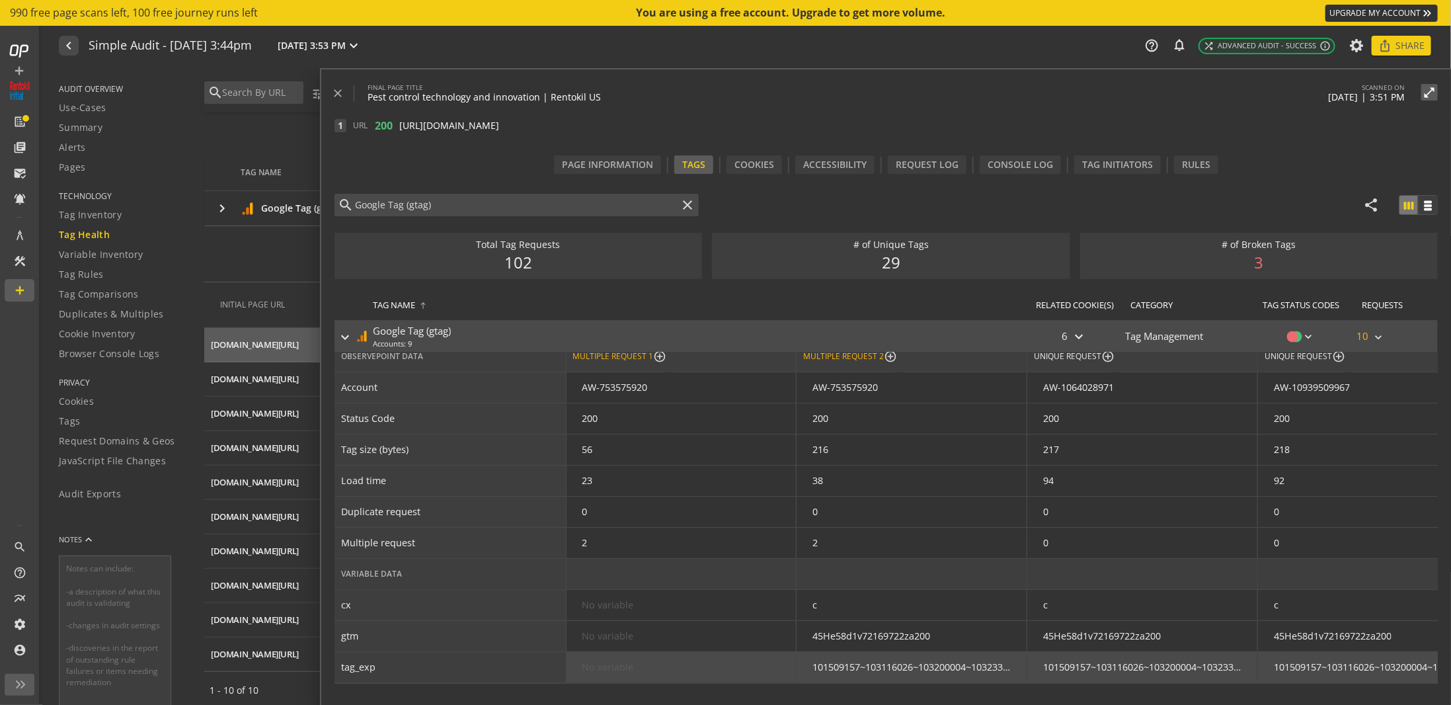
click at [781, 674] on div "No variable" at bounding box center [681, 667] width 231 height 32
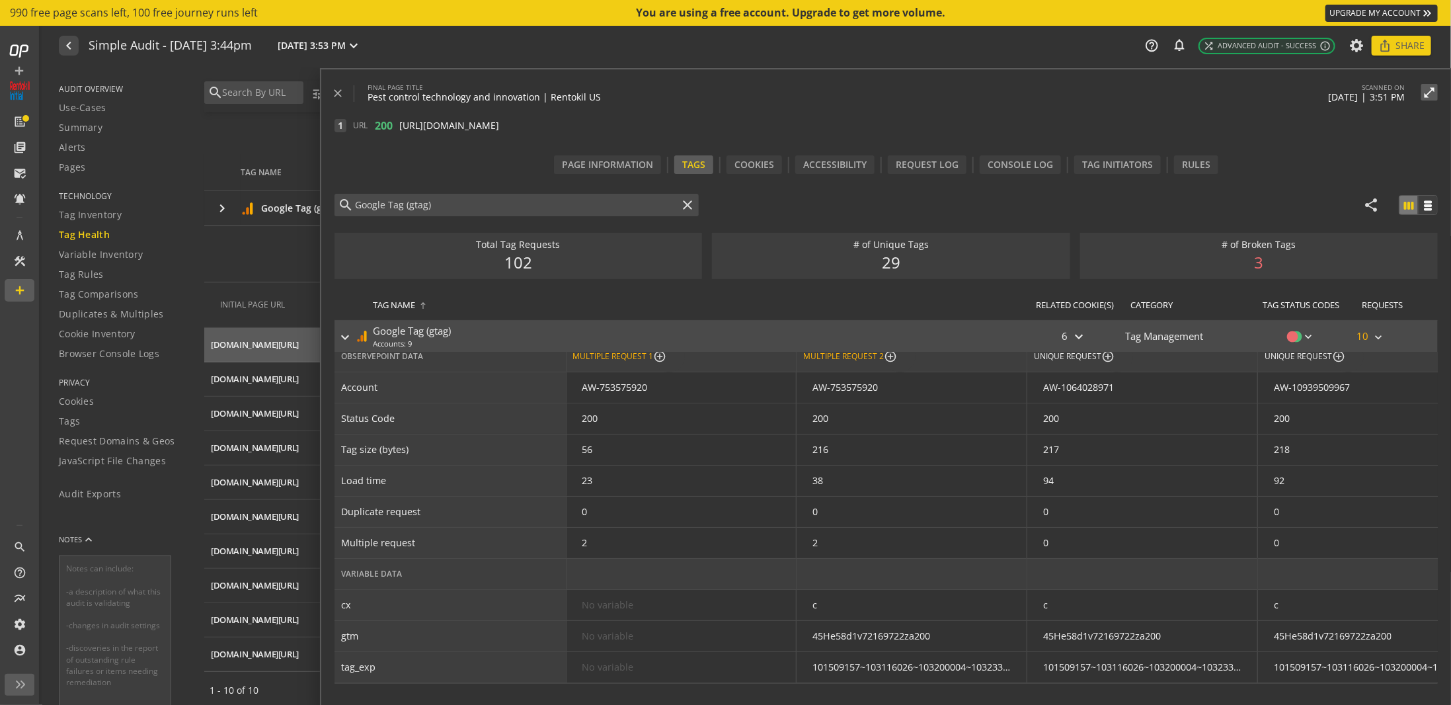
drag, startPoint x: 749, startPoint y: 683, endPoint x: 926, endPoint y: 678, distance: 176.6
click at [926, 678] on div "search Google Tag (gtag) close share view_week view_week Total Tag Requests 102…" at bounding box center [893, 464] width 1117 height 541
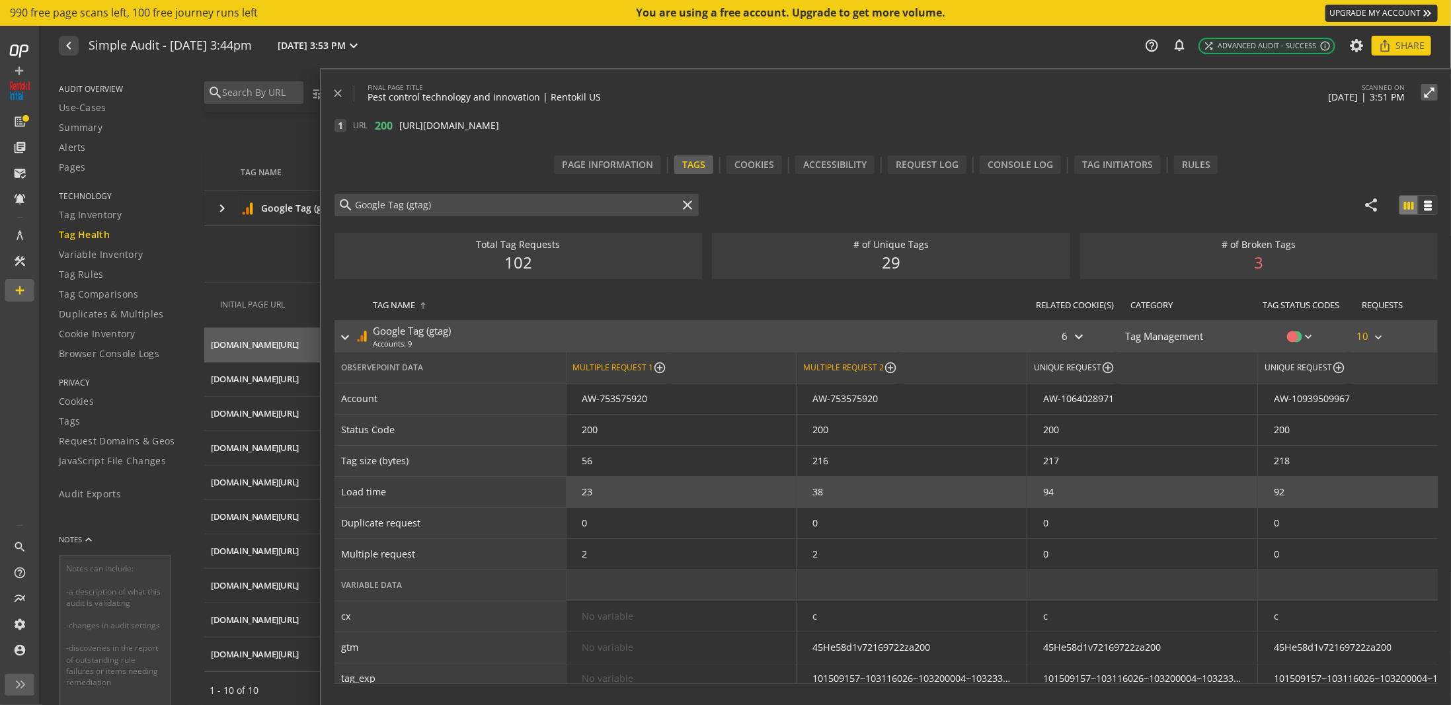
scroll to position [0, 0]
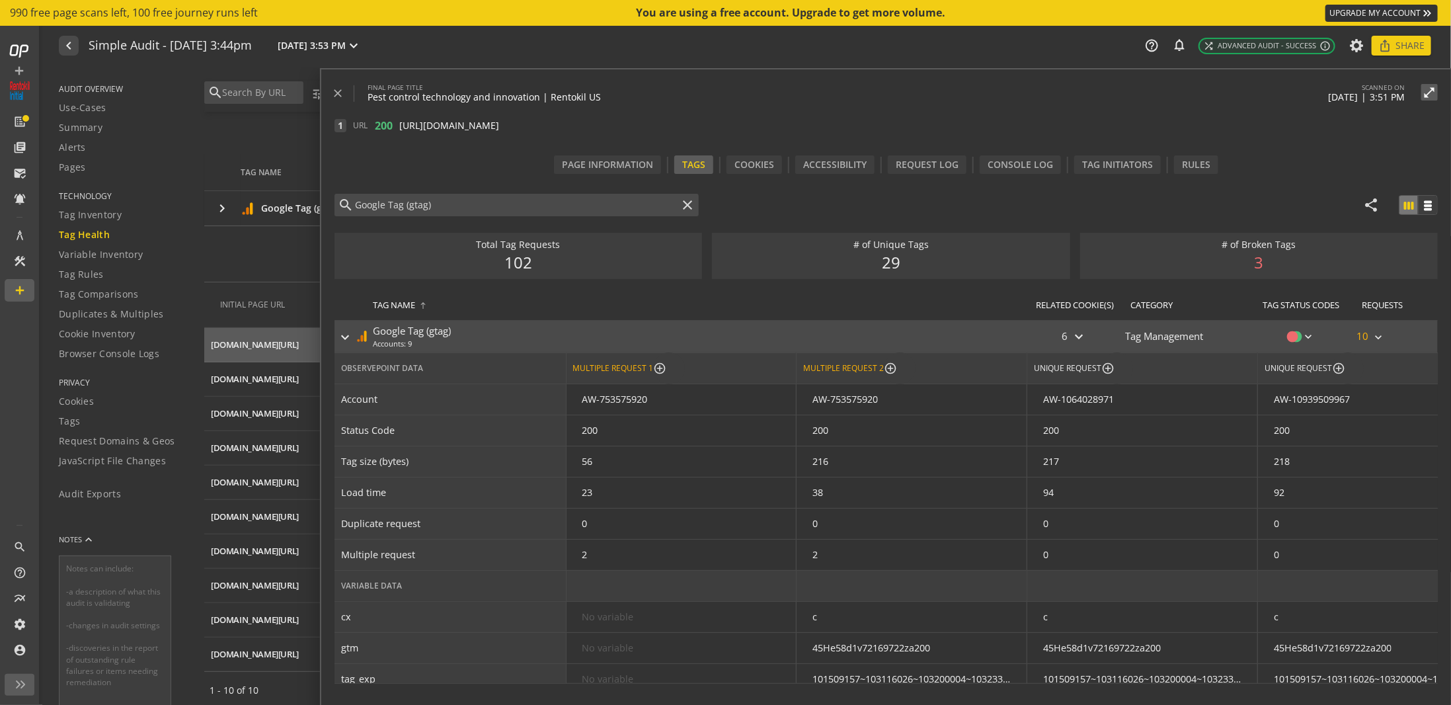
click at [729, 681] on div "search Google Tag (gtag) close share view_week view_week Total Tag Requests 102…" at bounding box center [893, 464] width 1117 height 541
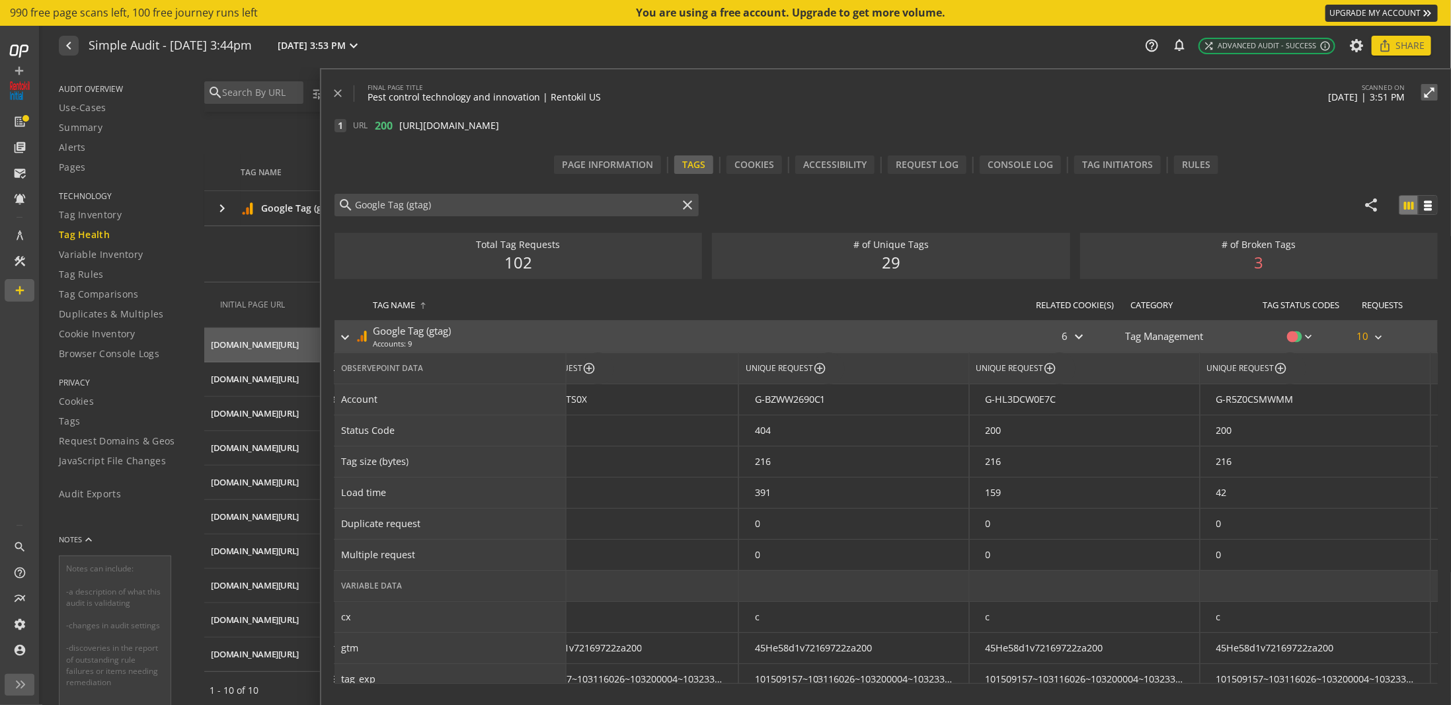
scroll to position [0, 1214]
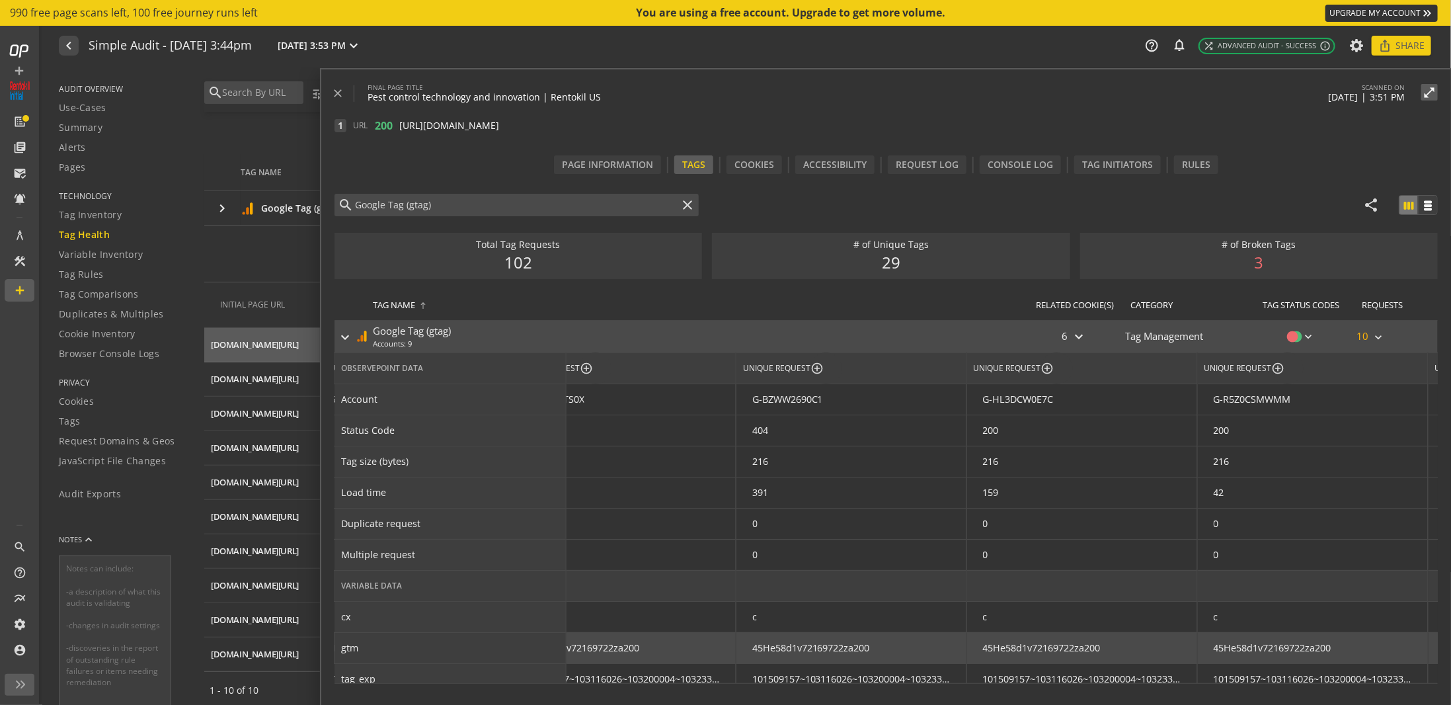
drag, startPoint x: 1119, startPoint y: 638, endPoint x: 1113, endPoint y: 640, distance: 6.9
click at [1117, 639] on div "45He58d1v72169722za200" at bounding box center [1082, 648] width 231 height 32
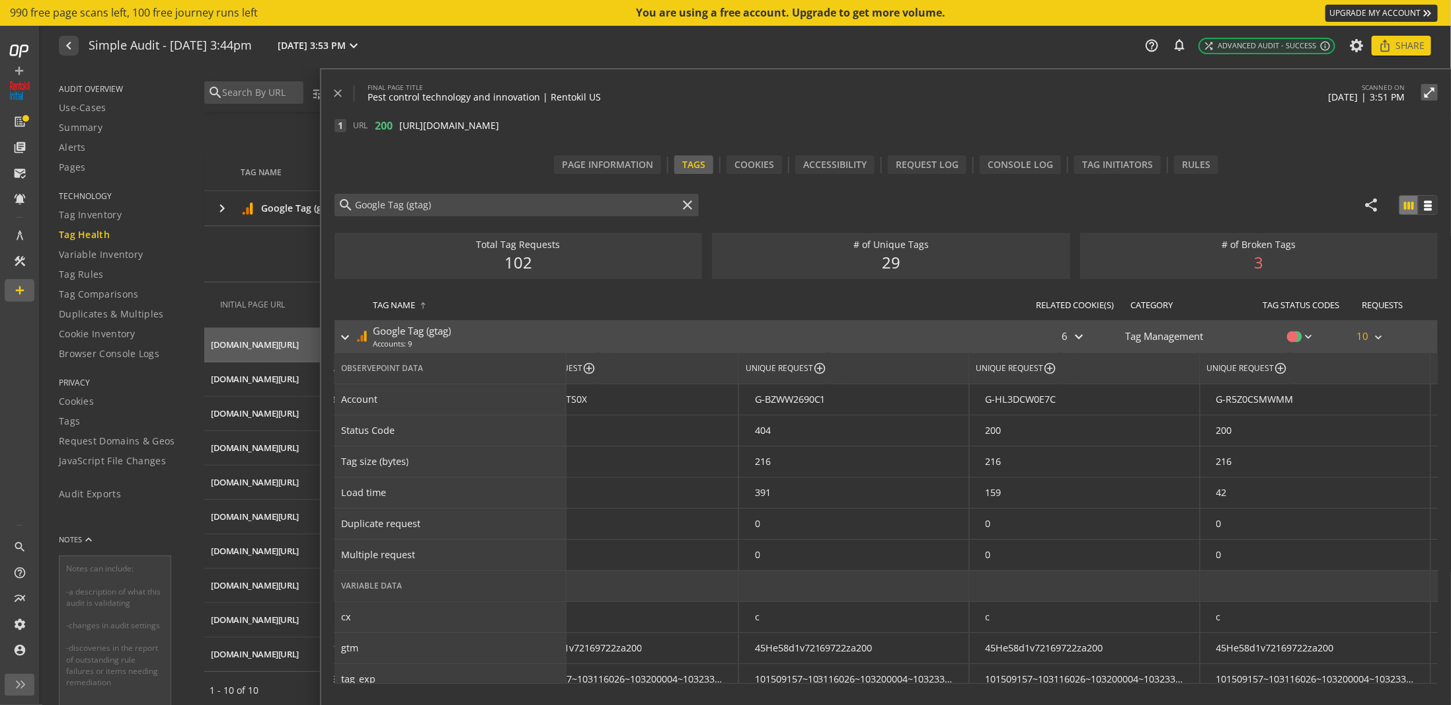
scroll to position [0, 1165]
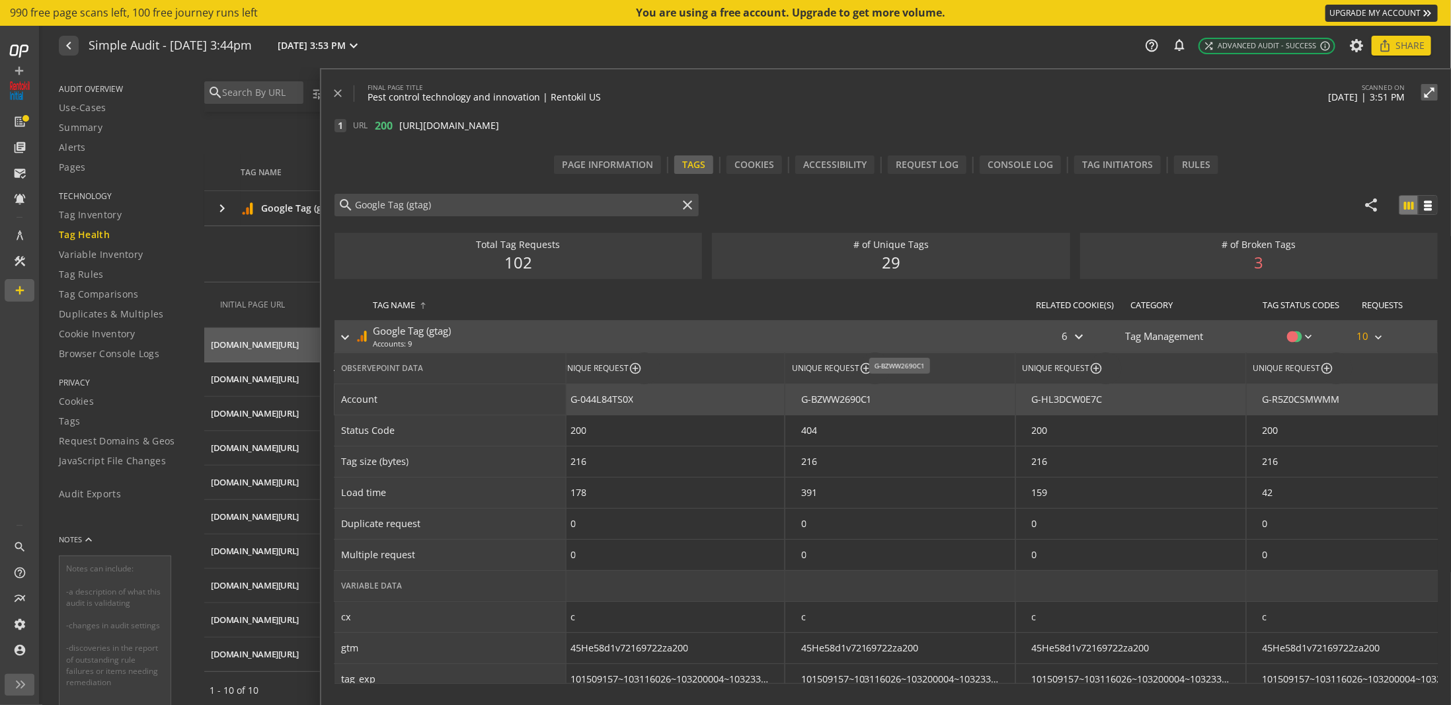
click at [839, 397] on div "G-BZWW2690C1" at bounding box center [836, 400] width 71 height 14
type textarea "G-BZWW2690C1"
click at [839, 397] on div "G-BZWW2690C1" at bounding box center [836, 400] width 71 height 14
drag, startPoint x: 801, startPoint y: 395, endPoint x: 879, endPoint y: 398, distance: 78.1
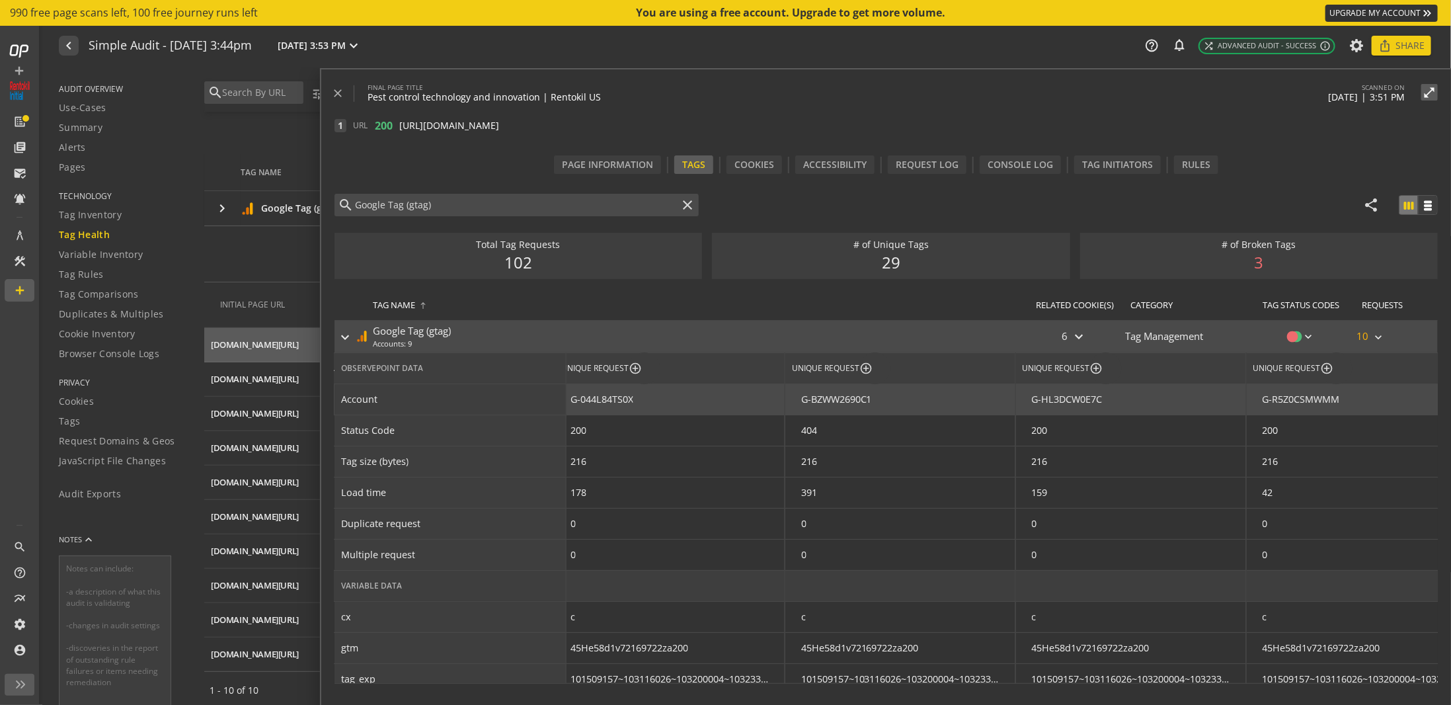
click at [879, 398] on div "G-BZWW2690C1" at bounding box center [901, 400] width 231 height 32
copy div "G-BZWW2690C1"
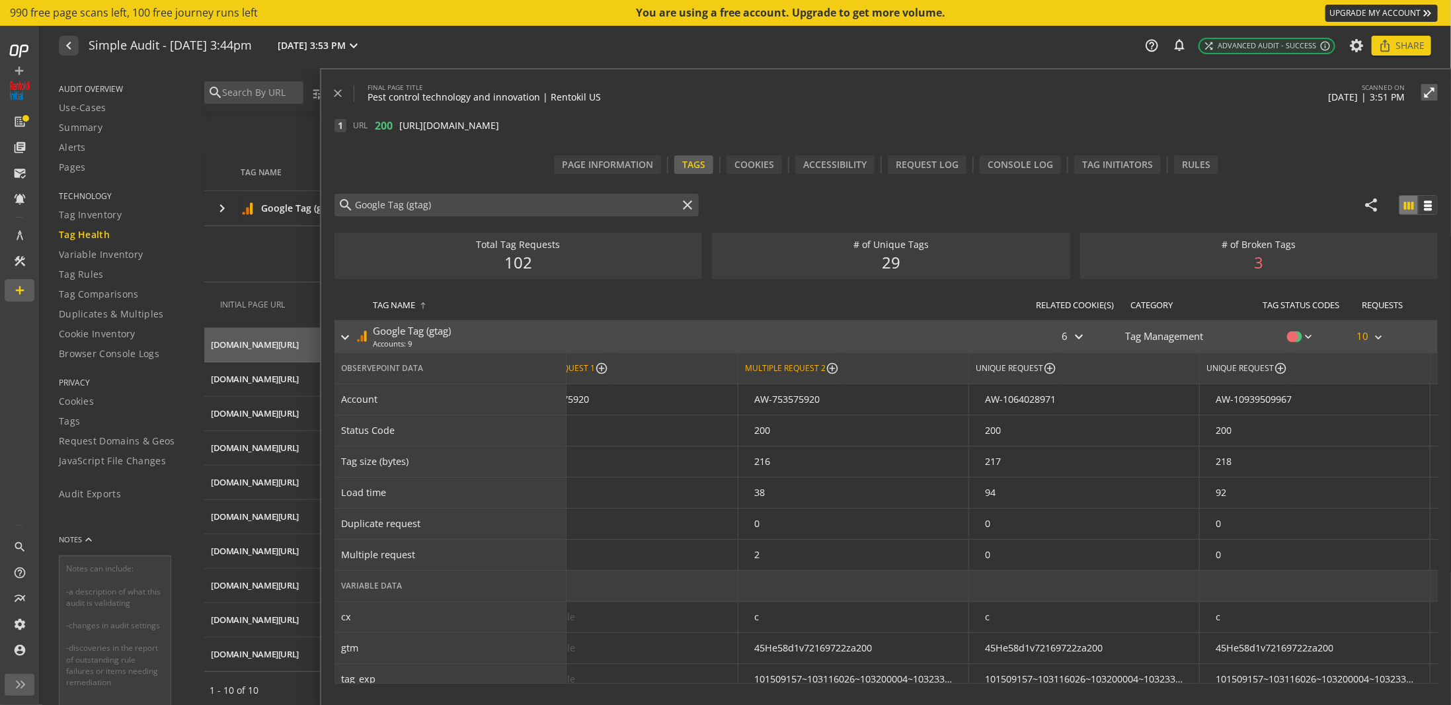
scroll to position [0, 57]
click at [1205, 169] on div "Rules" at bounding box center [1196, 164] width 44 height 19
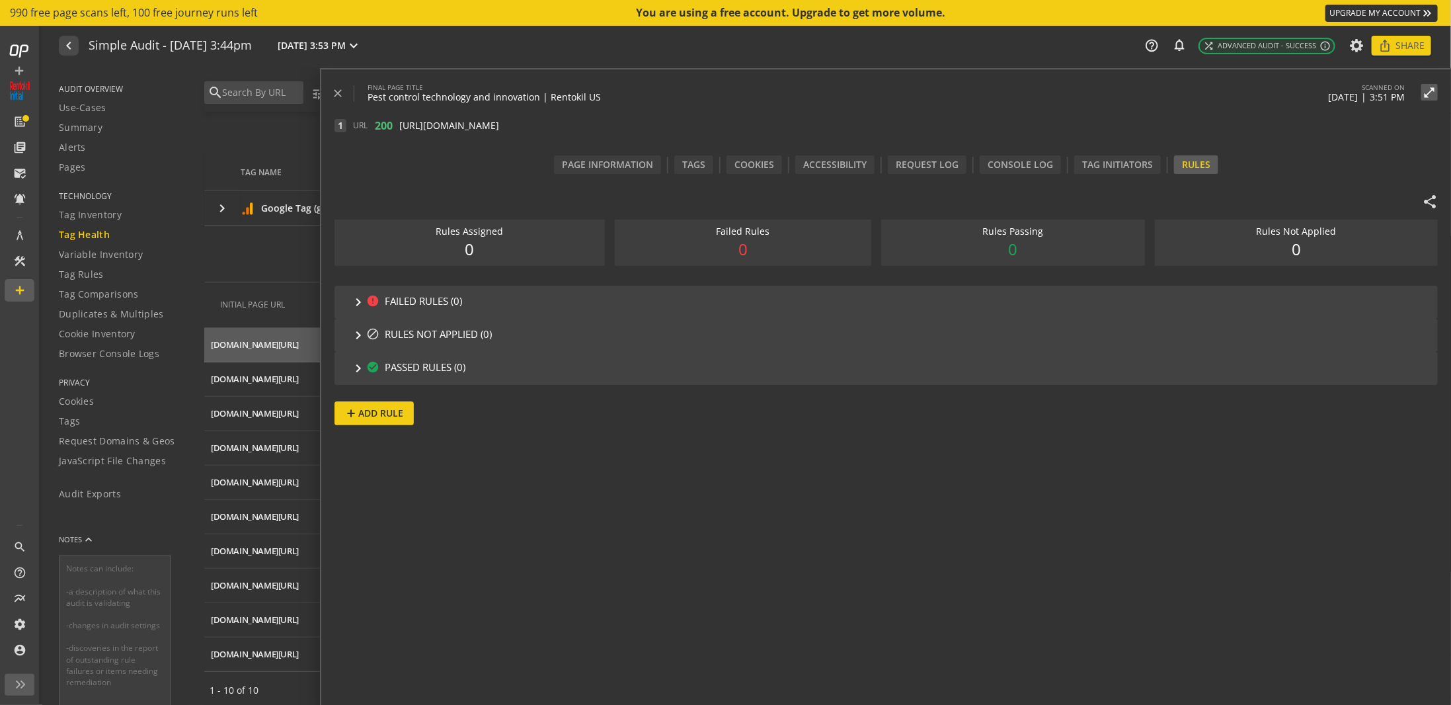
click at [389, 375] on span "PASSED RULES (0)" at bounding box center [425, 368] width 81 height 16
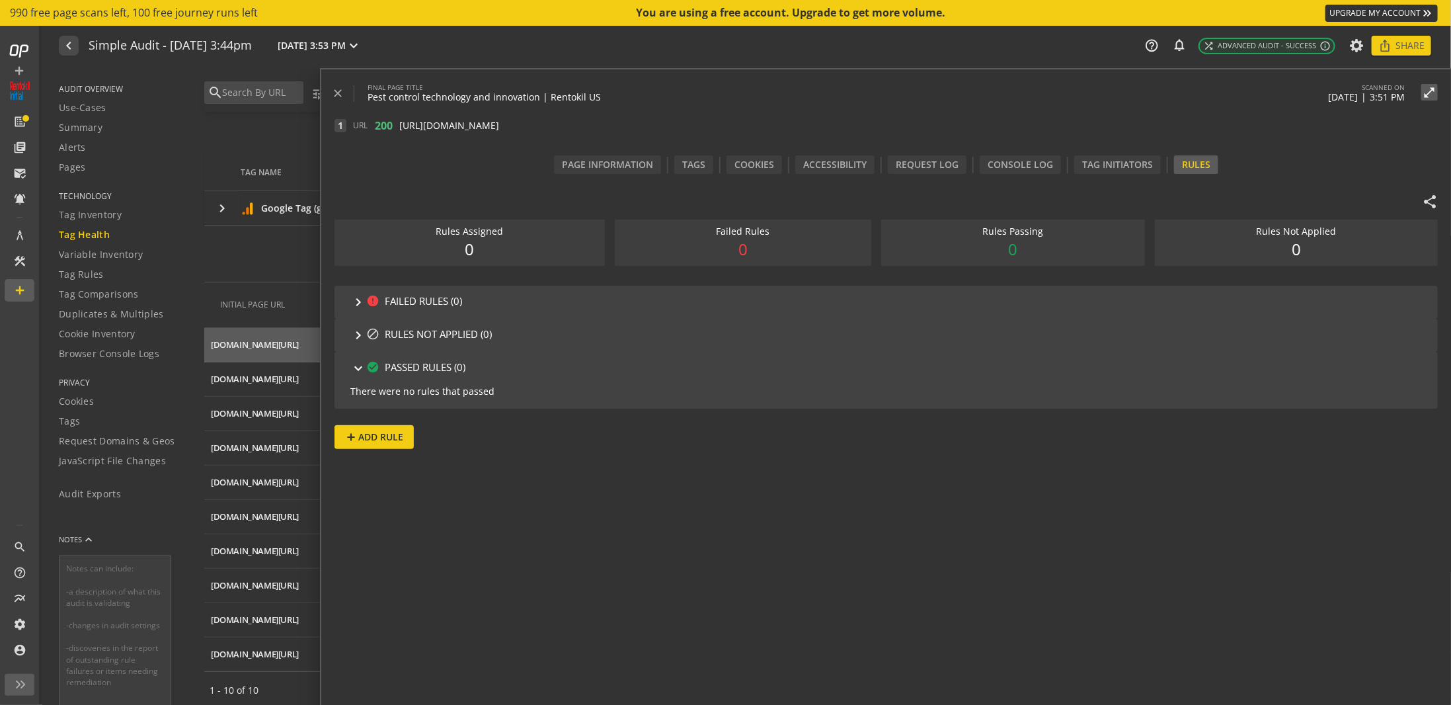
click at [387, 433] on span "Add Rule" at bounding box center [380, 437] width 45 height 24
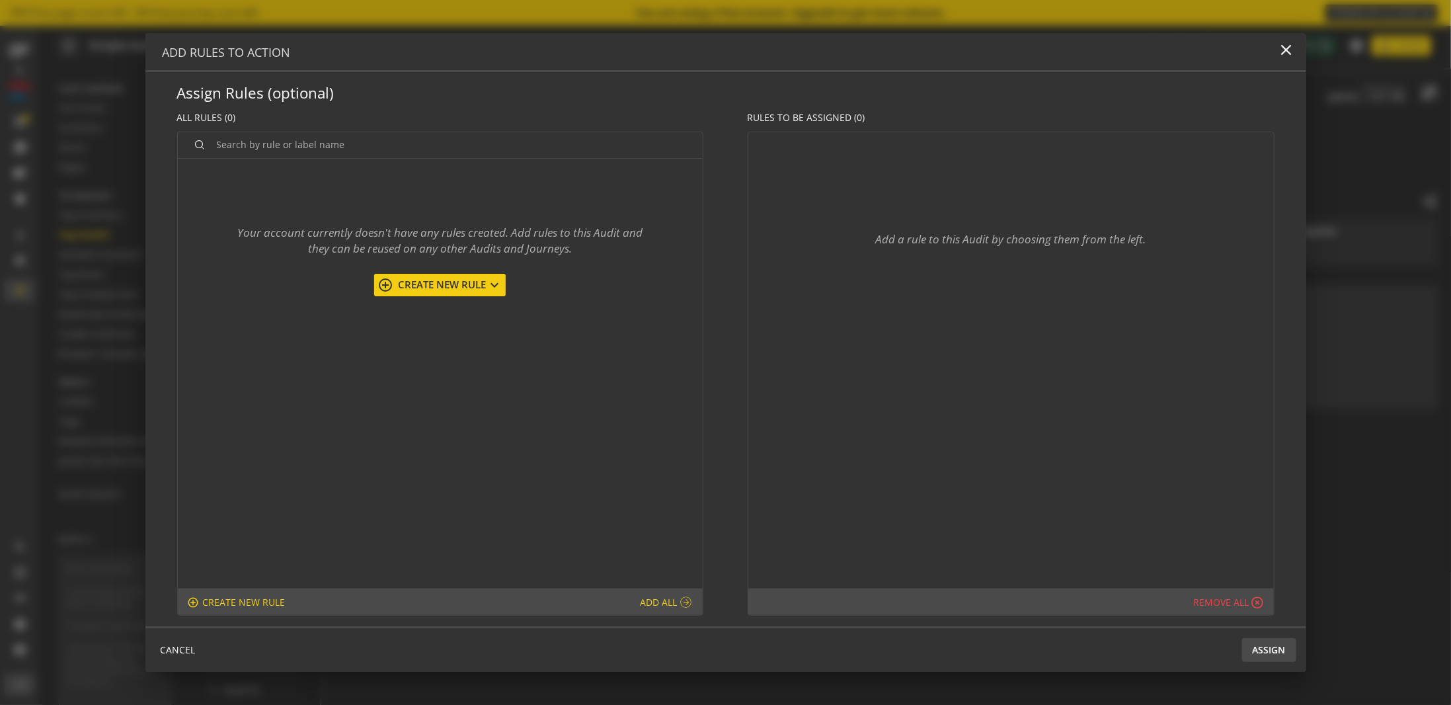
click at [431, 285] on span "Create New Rule" at bounding box center [439, 285] width 93 height 14
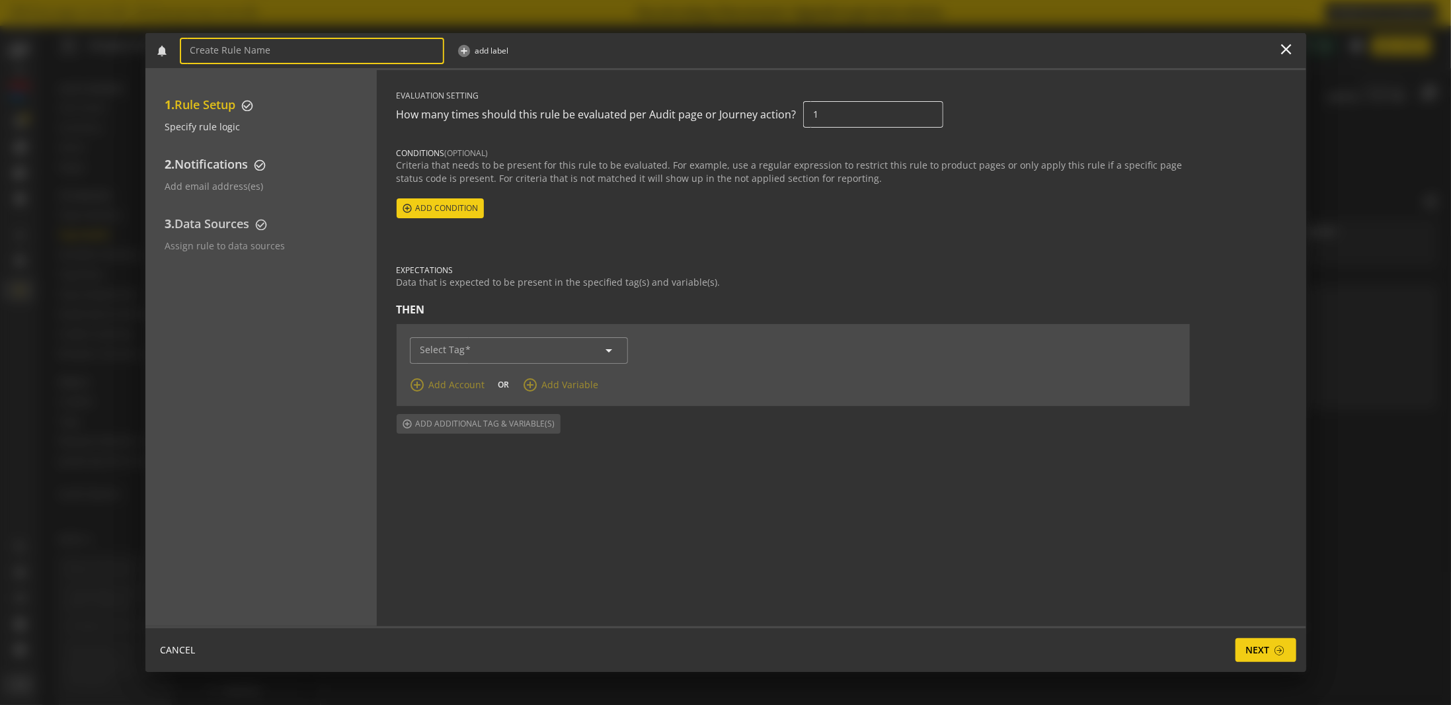
click at [803, 113] on div "1" at bounding box center [873, 114] width 140 height 26
click at [816, 112] on input "1" at bounding box center [873, 114] width 119 height 11
click at [456, 349] on mat-label "Select Tag" at bounding box center [443, 350] width 45 height 13
click at [456, 349] on input "Select Tag" at bounding box center [519, 350] width 197 height 11
click at [458, 212] on span "Add condition" at bounding box center [447, 208] width 63 height 24
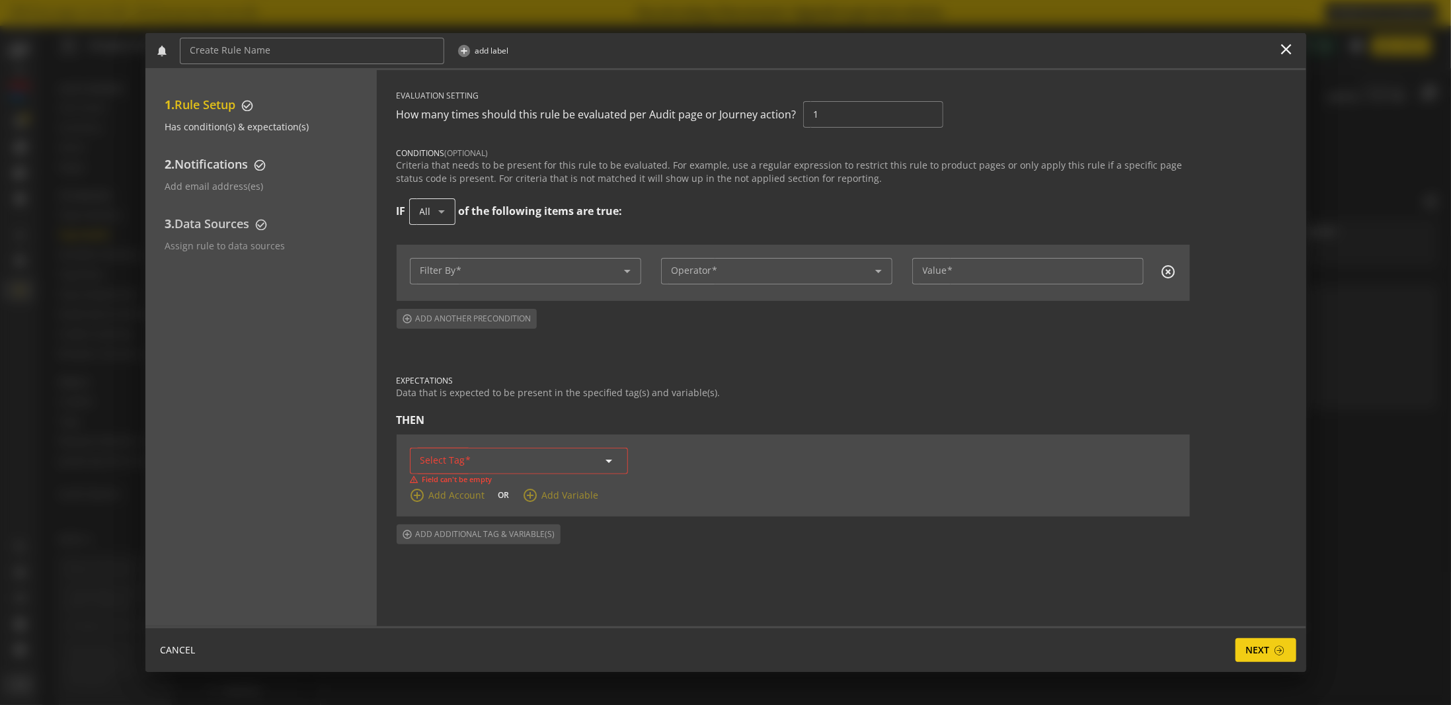
click at [432, 206] on div "All" at bounding box center [429, 211] width 19 height 11
click at [440, 211] on div at bounding box center [725, 352] width 1451 height 705
click at [454, 261] on div at bounding box center [526, 271] width 210 height 26
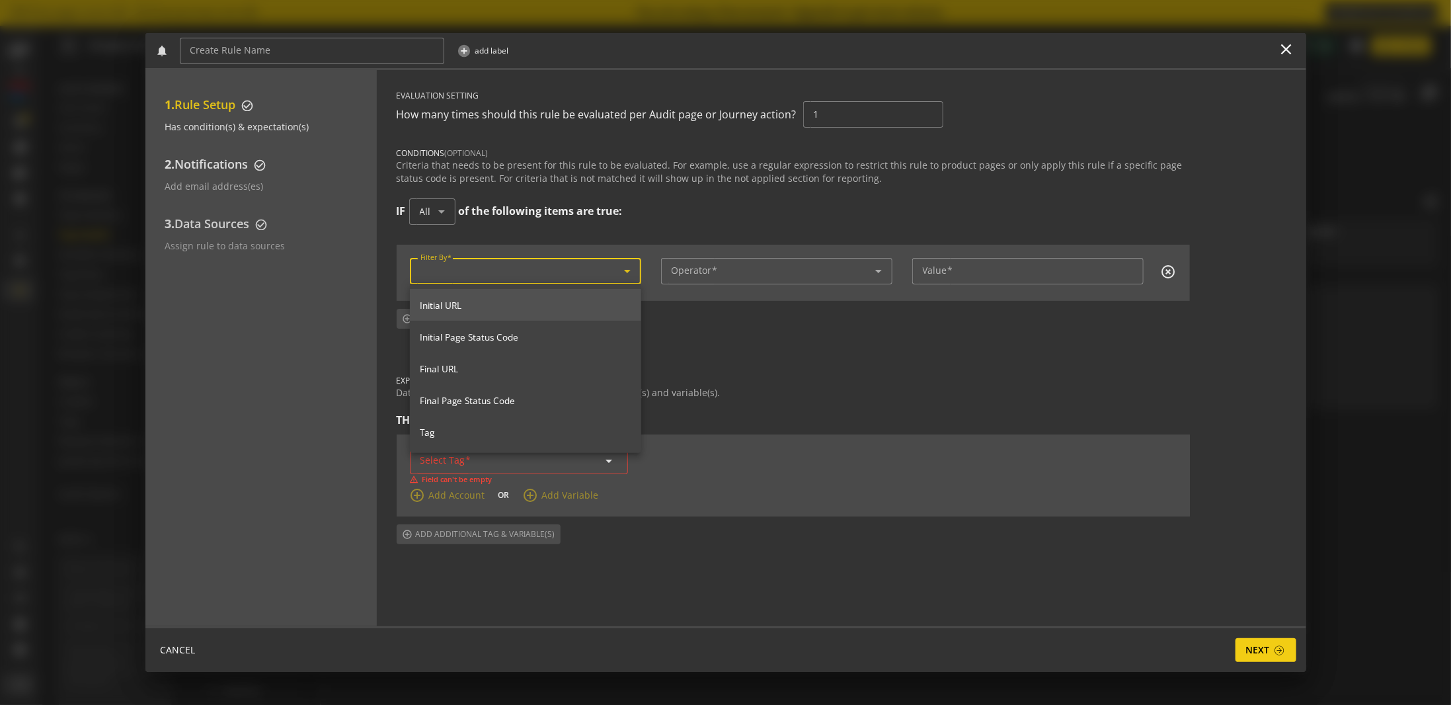
click at [449, 432] on span "Tag" at bounding box center [526, 432] width 210 height 12
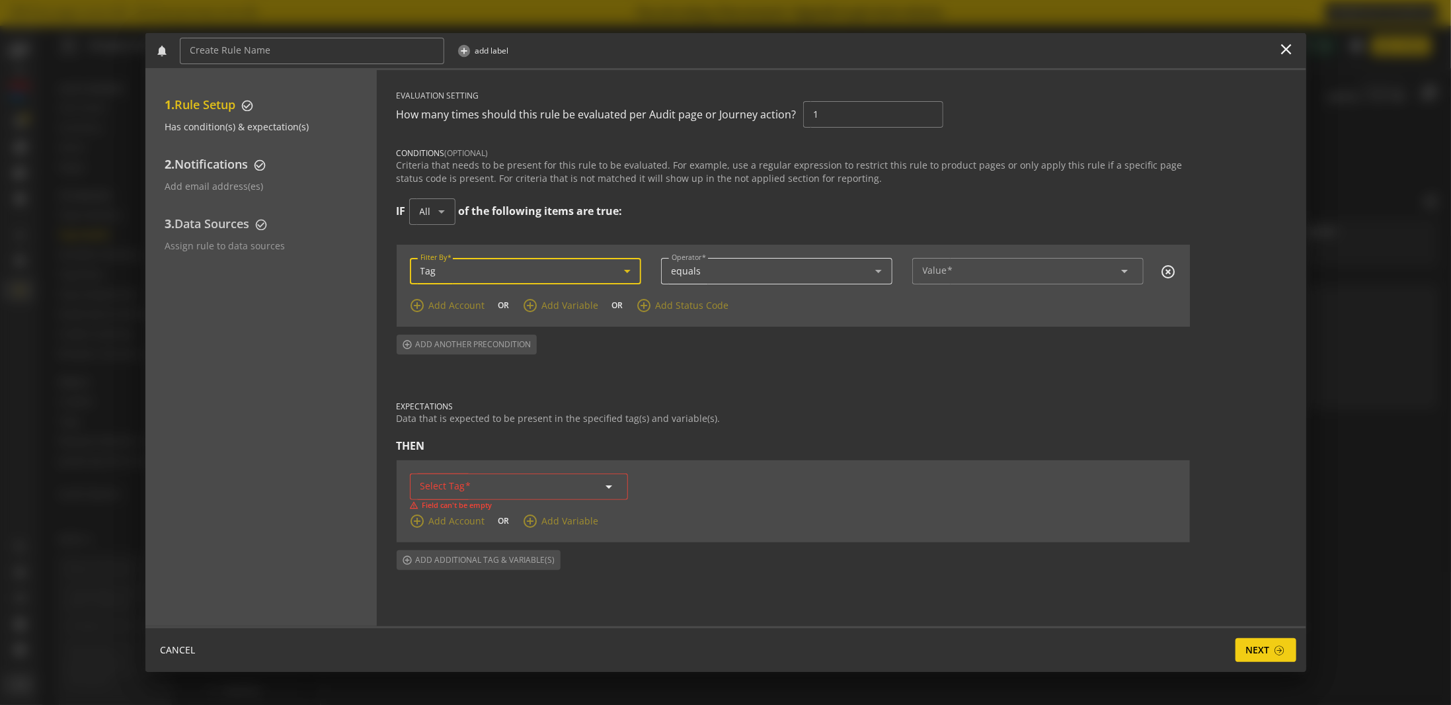
click at [718, 273] on div "equals" at bounding box center [774, 271] width 204 height 11
click at [702, 306] on span "equals" at bounding box center [766, 306] width 188 height 12
click at [960, 263] on div "arrow_drop_down" at bounding box center [1028, 271] width 210 height 26
click at [948, 273] on span at bounding box center [951, 270] width 6 height 13
click at [947, 273] on input "Value" at bounding box center [1028, 271] width 210 height 11
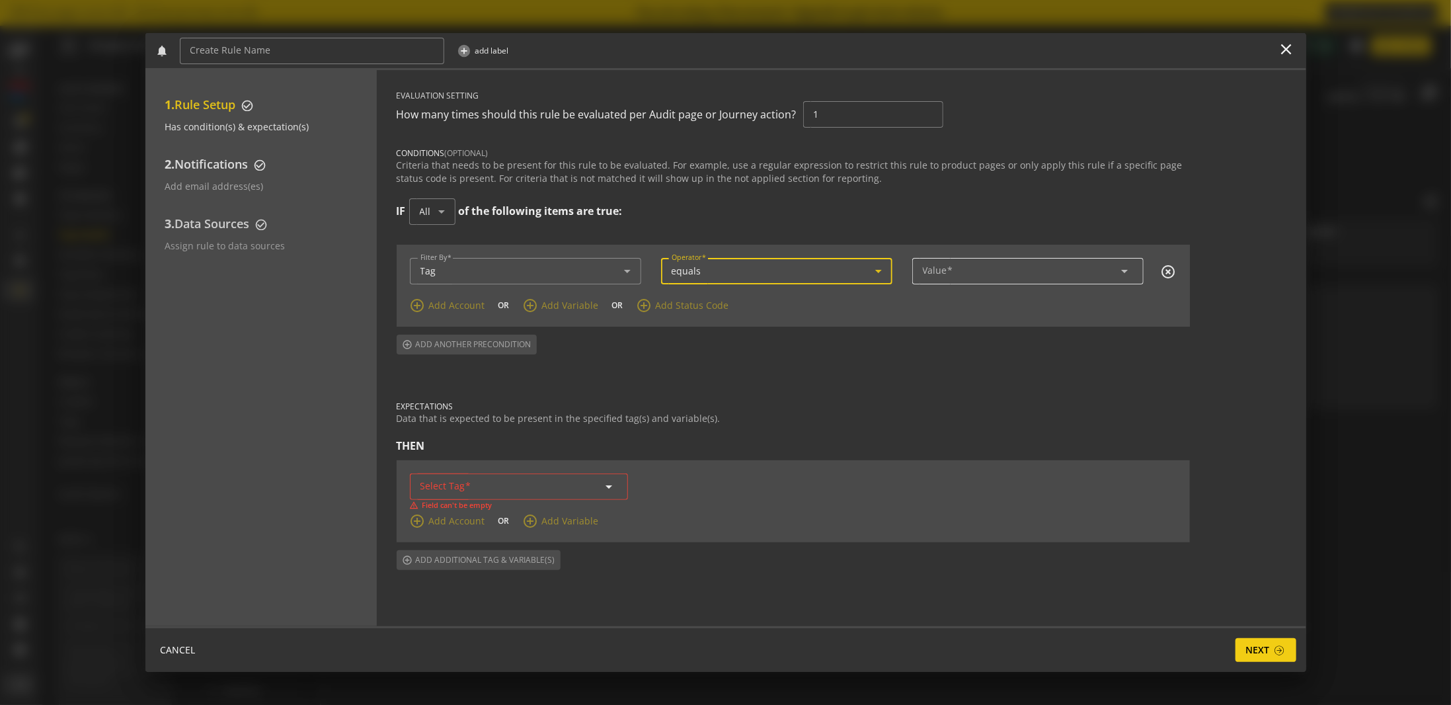
click at [1120, 270] on mat-icon "arrow_drop_down" at bounding box center [1125, 271] width 16 height 16
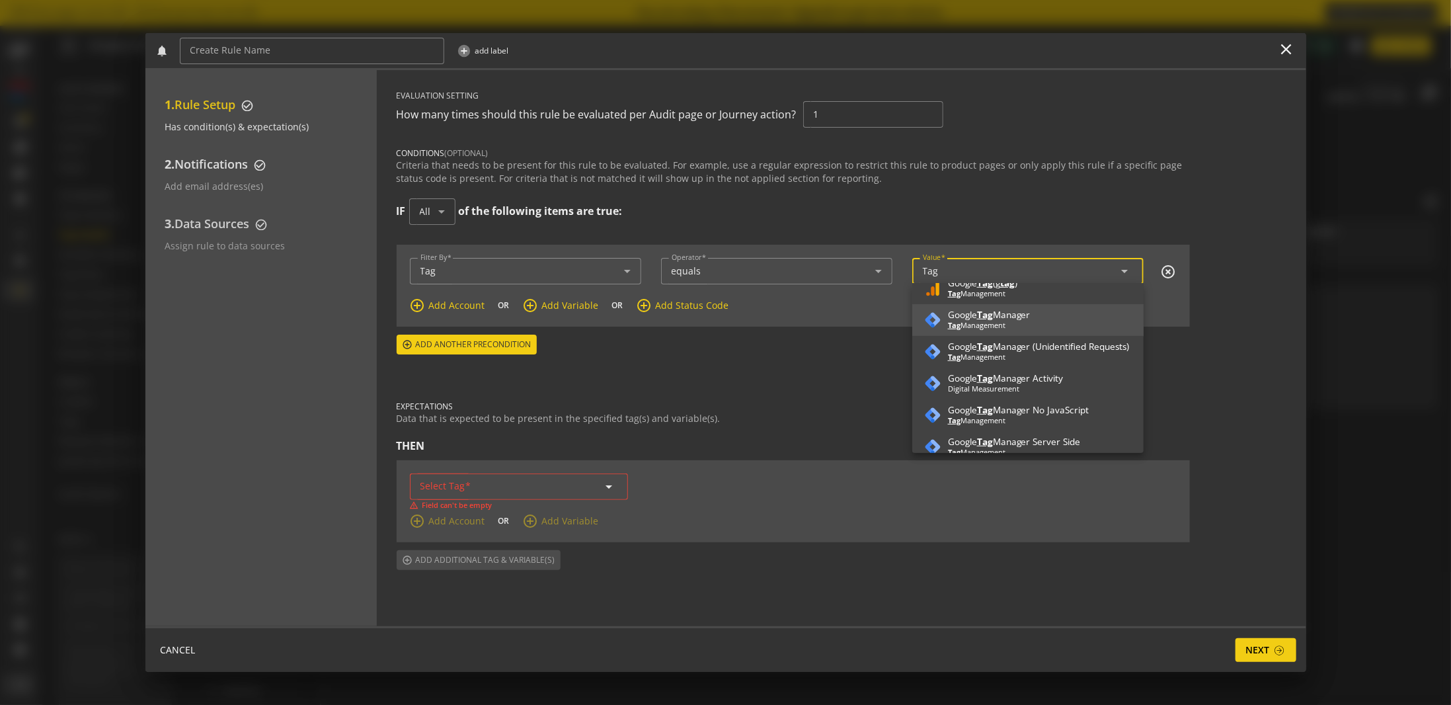
scroll to position [595, 0]
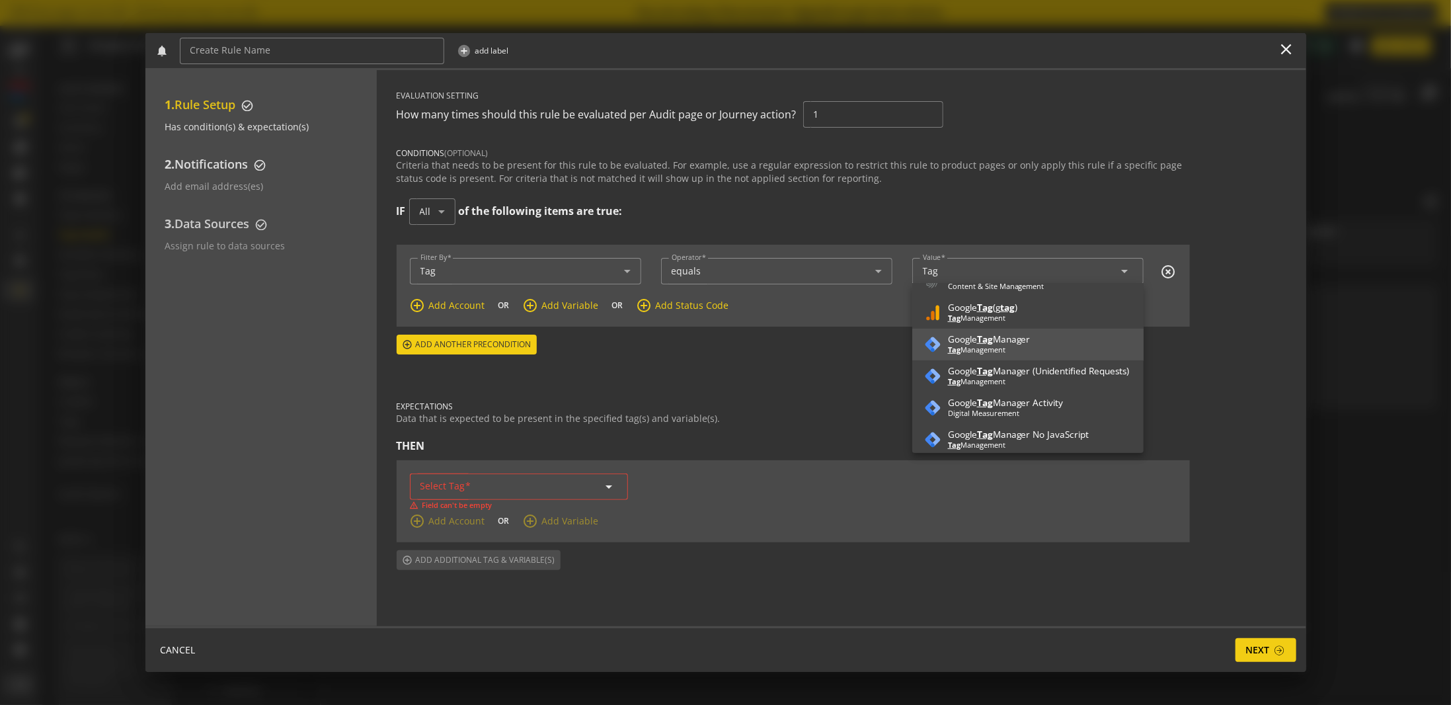
click at [1044, 343] on span "Google Tag Manager Tag Management" at bounding box center [1028, 345] width 210 height 28
type input "Google Tag Manager"
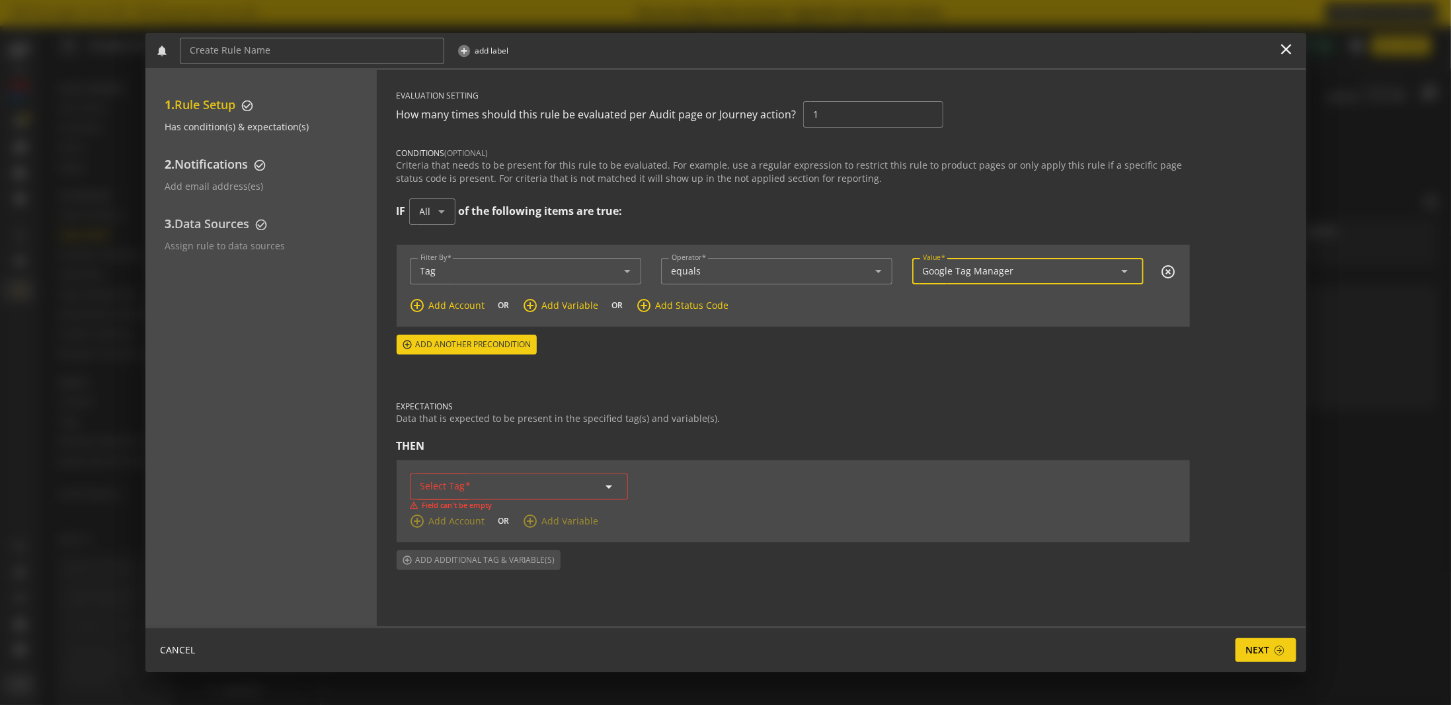
click at [559, 303] on span "Add Variable" at bounding box center [570, 305] width 57 height 13
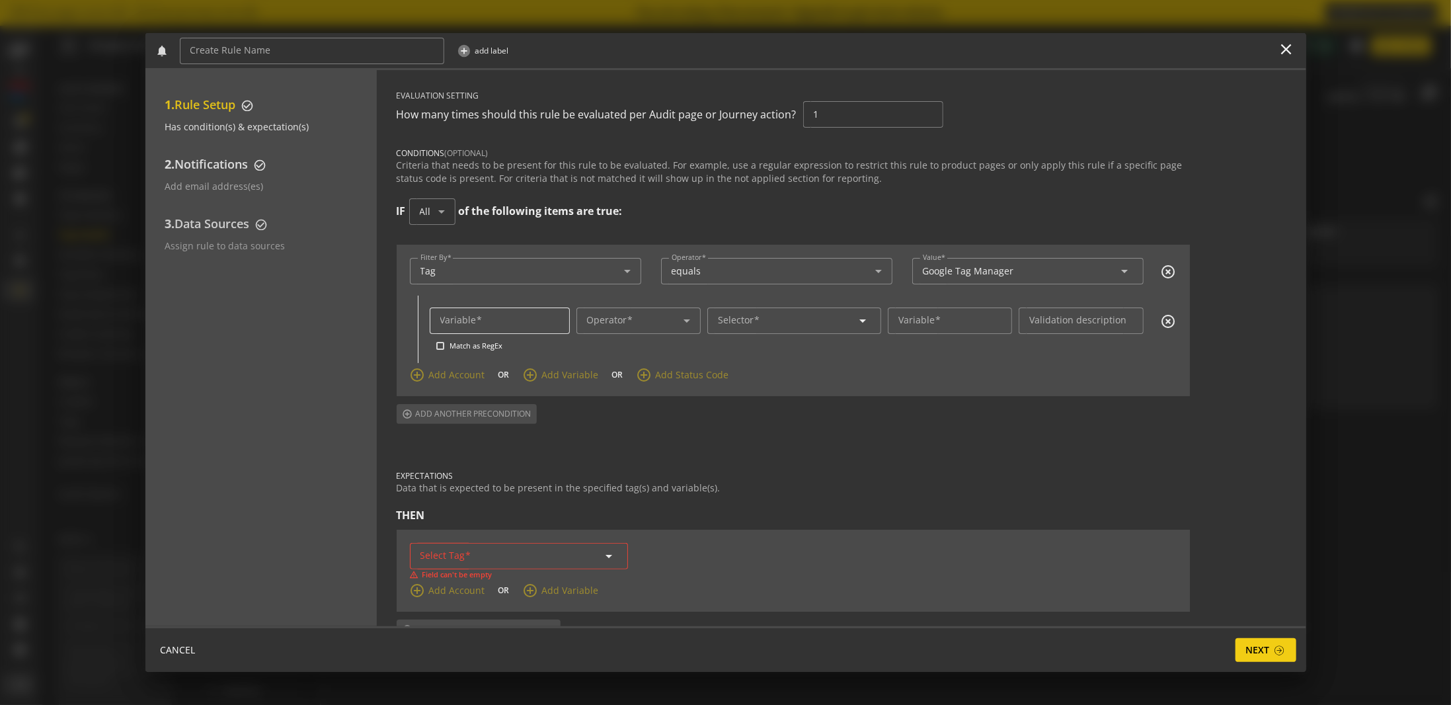
click at [497, 325] on input "Variable" at bounding box center [499, 320] width 119 height 11
click at [598, 320] on mat-label "Operator" at bounding box center [607, 319] width 40 height 13
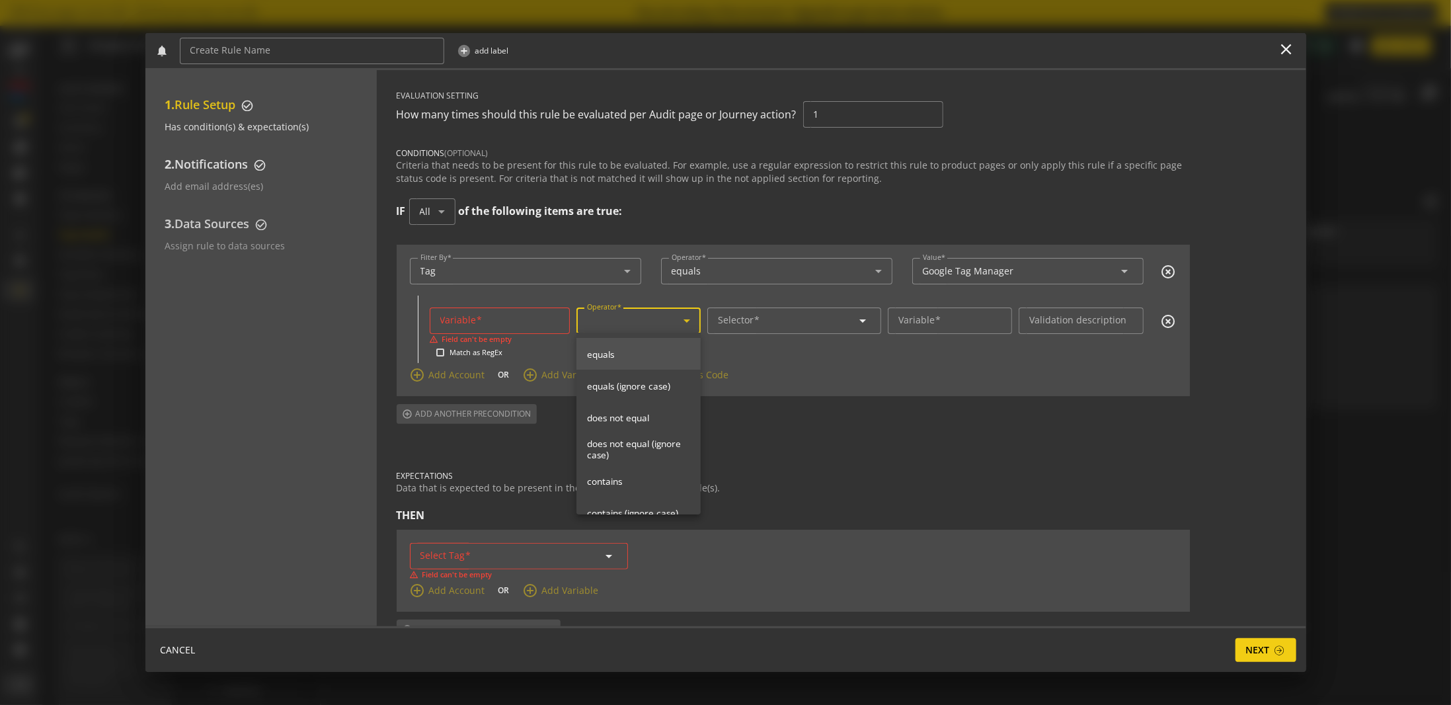
click at [618, 352] on span "equals" at bounding box center [638, 354] width 103 height 12
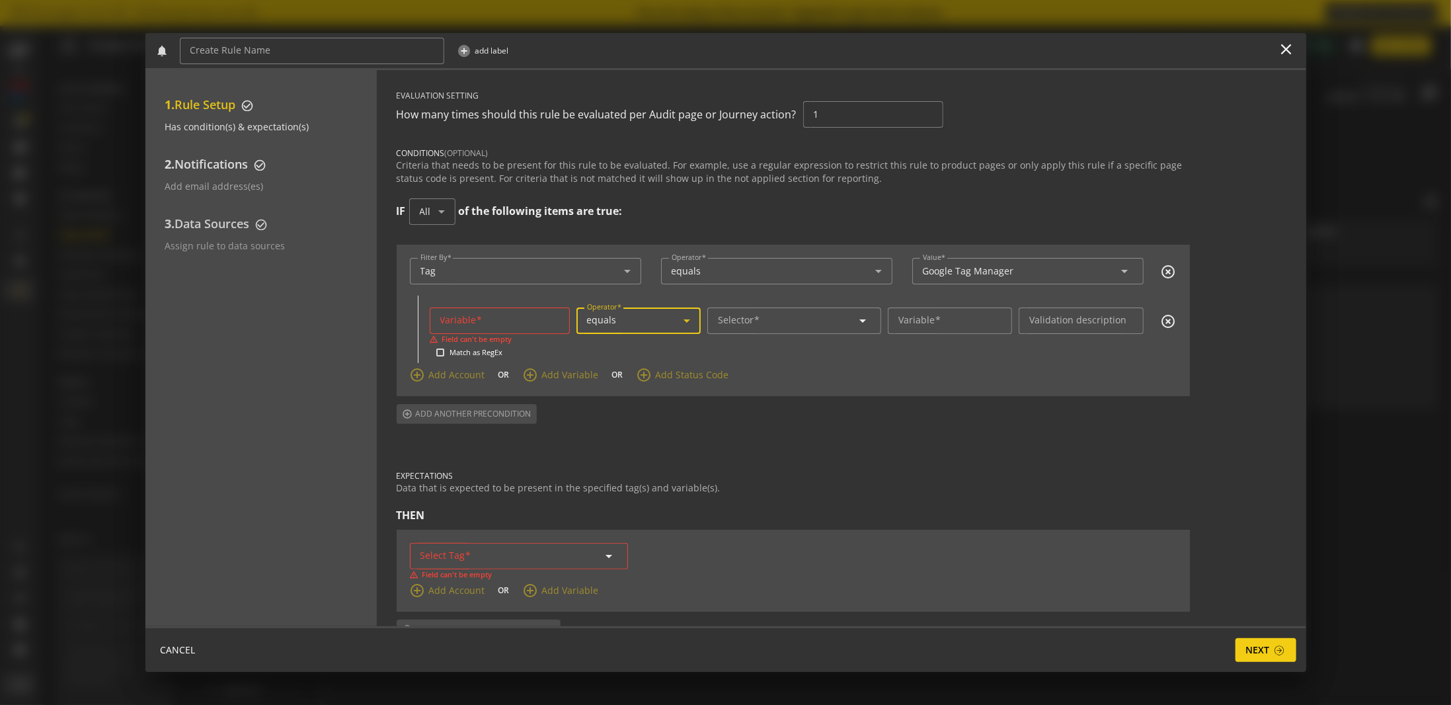
click at [519, 321] on input "Variable" at bounding box center [499, 320] width 119 height 11
type input "container_id"
click at [788, 319] on input "Selector" at bounding box center [794, 320] width 153 height 11
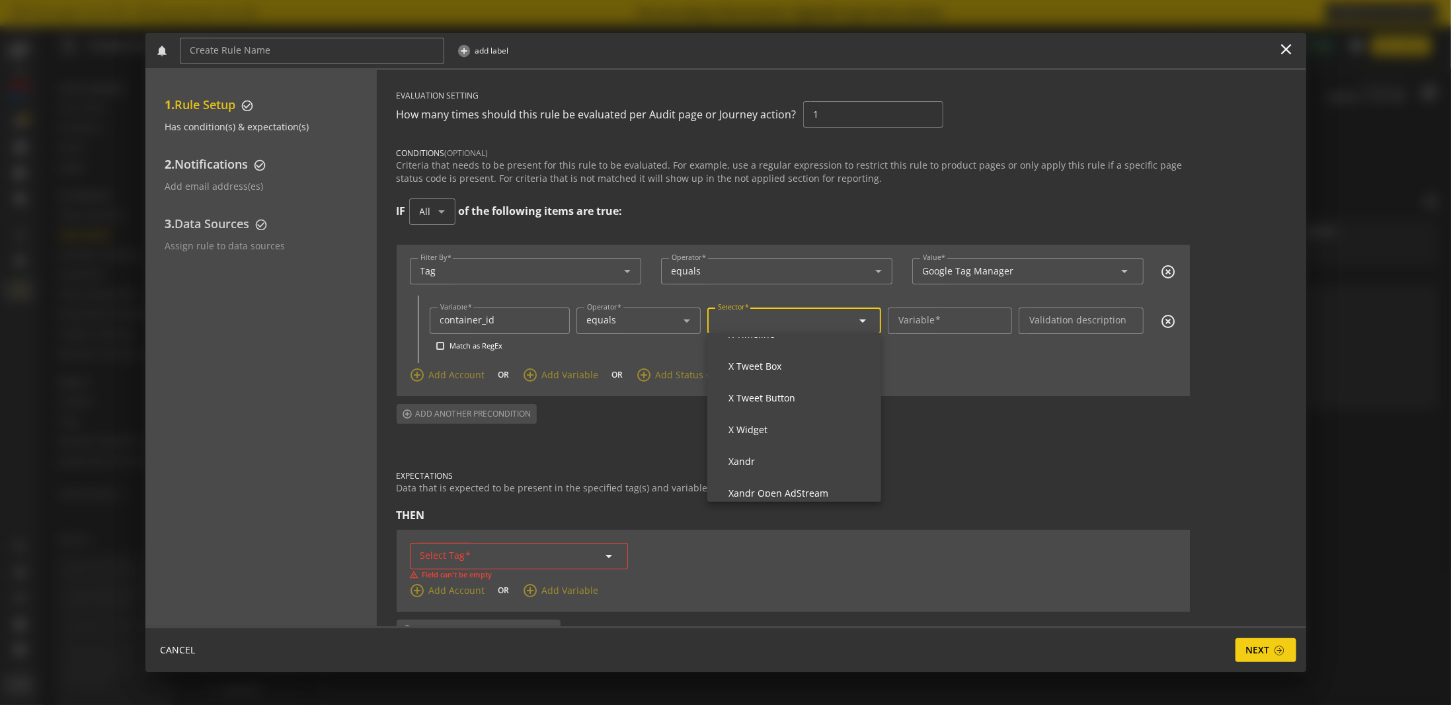
scroll to position [37388, 0]
click at [1004, 347] on form "Variable container_id Match as RegEx Operator equals Selector arrow_drop_down V…" at bounding box center [803, 337] width 747 height 60
click at [807, 320] on input "Selector" at bounding box center [794, 320] width 153 height 11
type input "T"
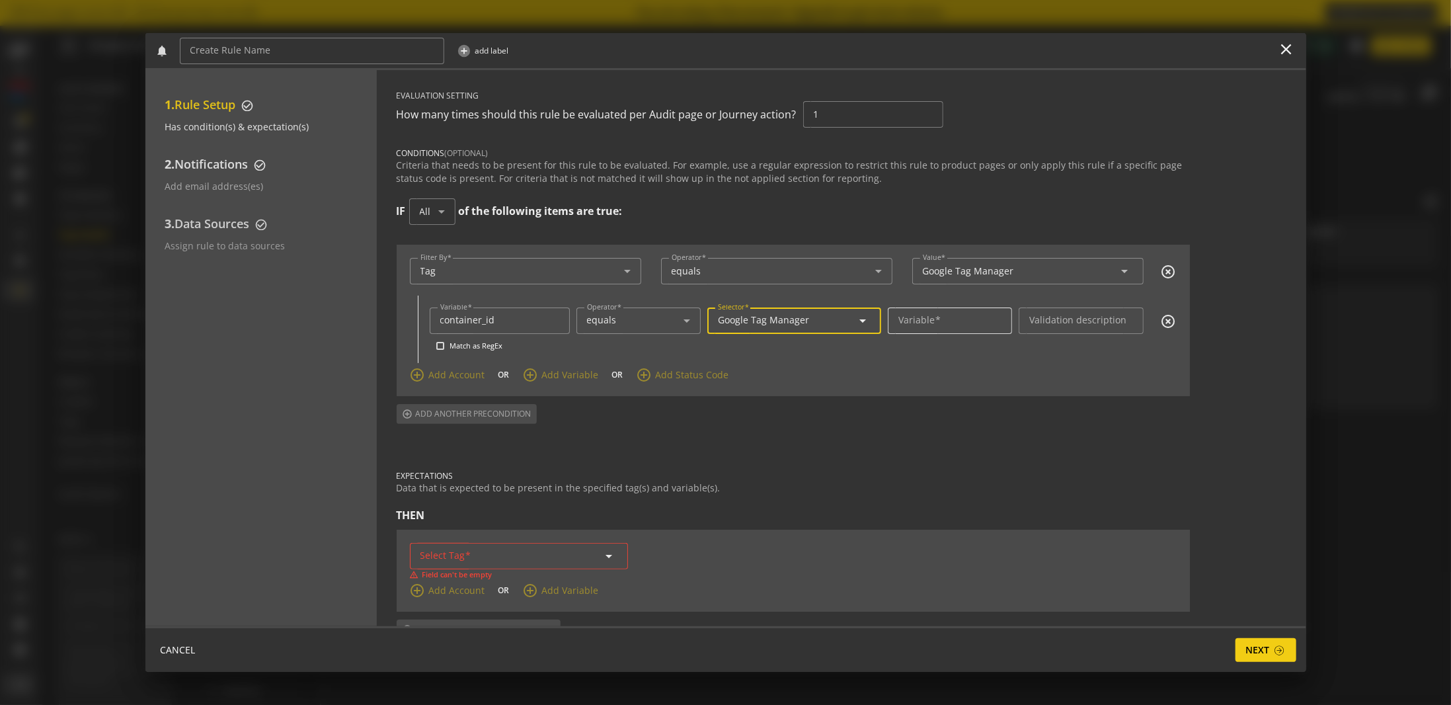
type input "Google Tag Manager"
drag, startPoint x: 933, startPoint y: 318, endPoint x: 897, endPoint y: 321, distance: 35.8
click at [930, 318] on mat-label "Variable" at bounding box center [917, 319] width 36 height 13
click at [930, 318] on input "Variable" at bounding box center [950, 320] width 103 height 11
click at [487, 317] on input "container_id" at bounding box center [499, 320] width 119 height 11
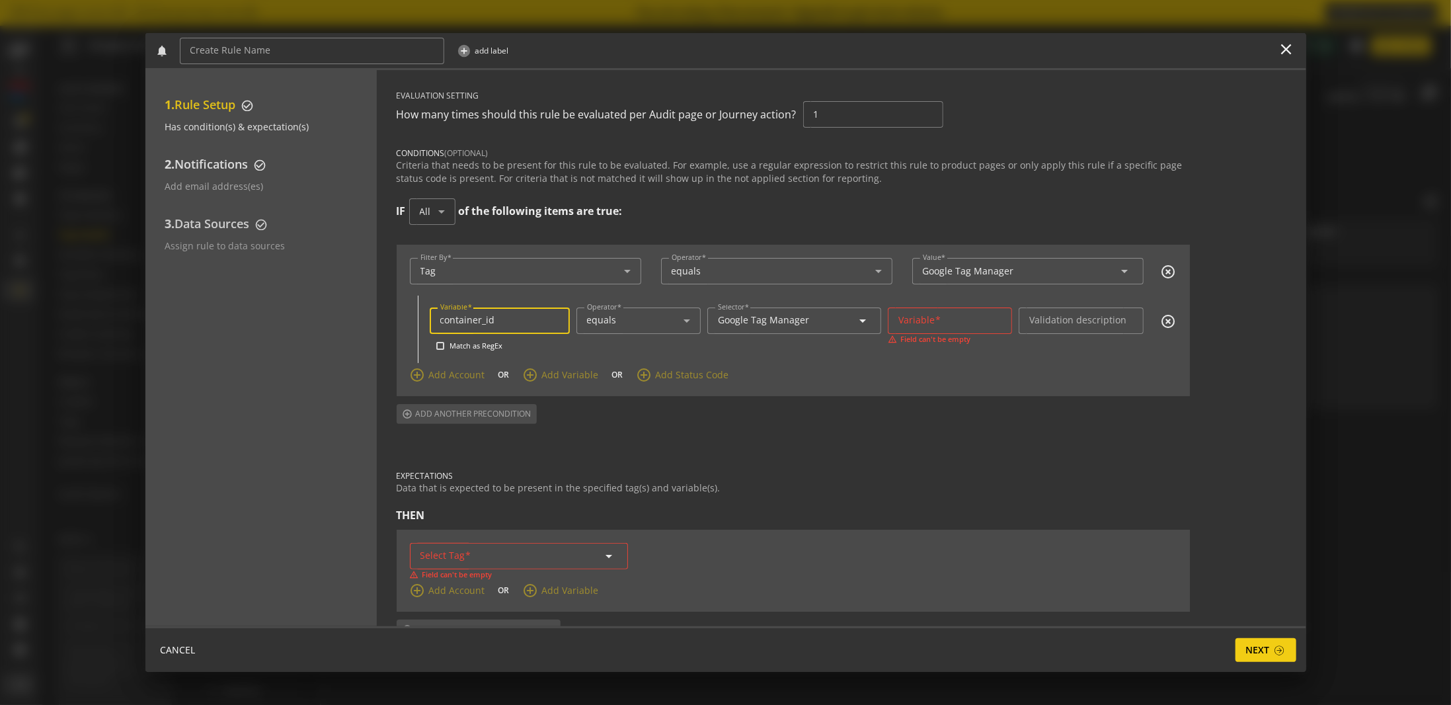
click at [485, 317] on input "container_id" at bounding box center [499, 320] width 119 height 11
drag, startPoint x: 485, startPoint y: 317, endPoint x: 545, endPoint y: 330, distance: 61.5
click at [485, 318] on input "container_id" at bounding box center [499, 320] width 119 height 11
click at [1072, 324] on mat-label "Validation description" at bounding box center [1078, 319] width 97 height 13
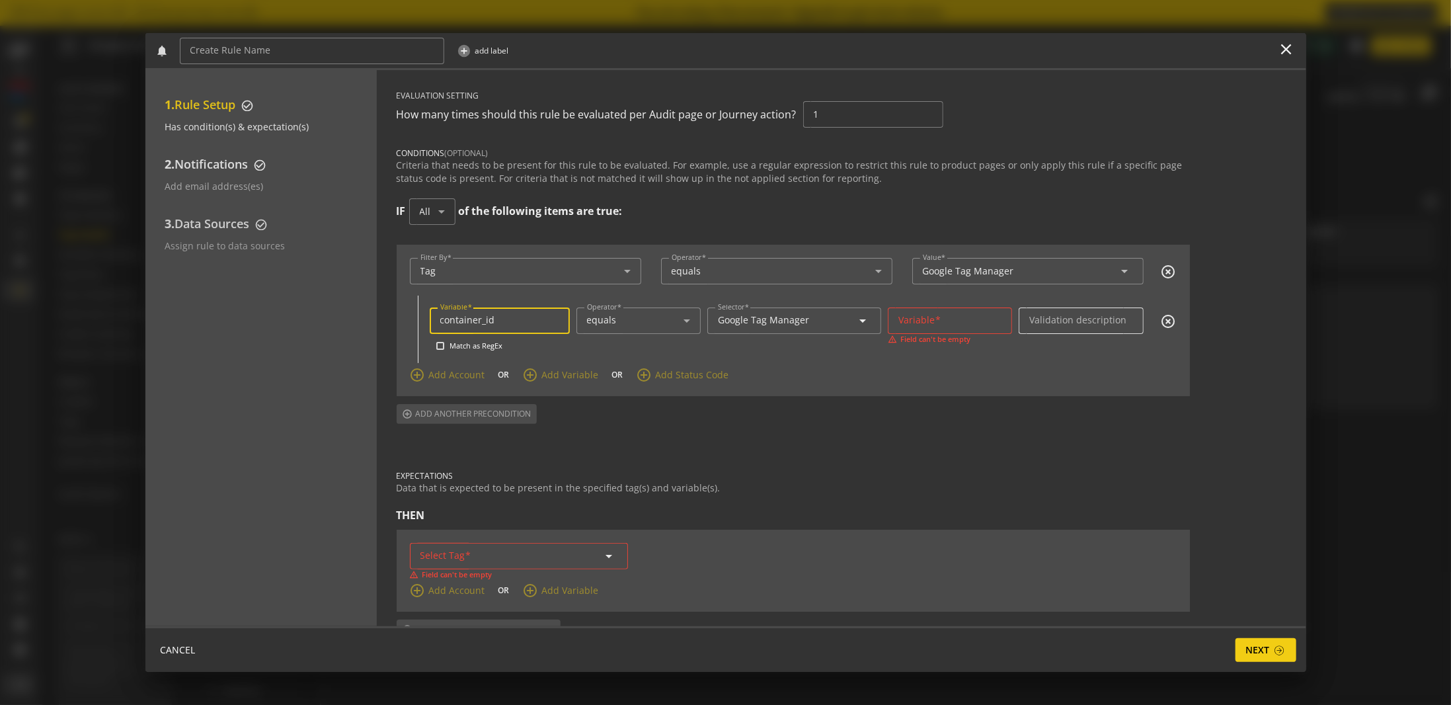
click at [1072, 324] on input "Validation description" at bounding box center [1081, 320] width 103 height 11
drag, startPoint x: 1167, startPoint y: 317, endPoint x: 957, endPoint y: 341, distance: 211.6
click at [1167, 317] on mat-icon "highlight_off" at bounding box center [1169, 321] width 16 height 16
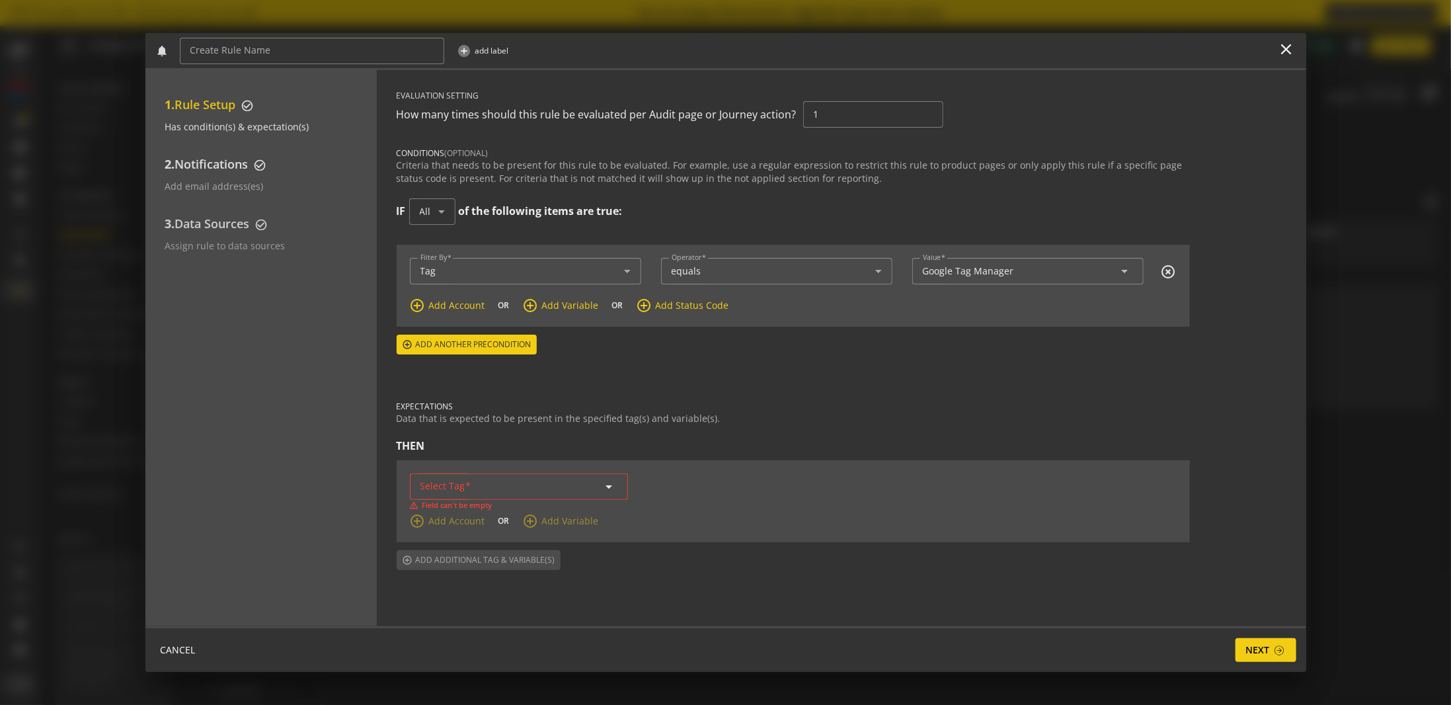
click at [467, 300] on span "Add Account" at bounding box center [457, 305] width 56 height 13
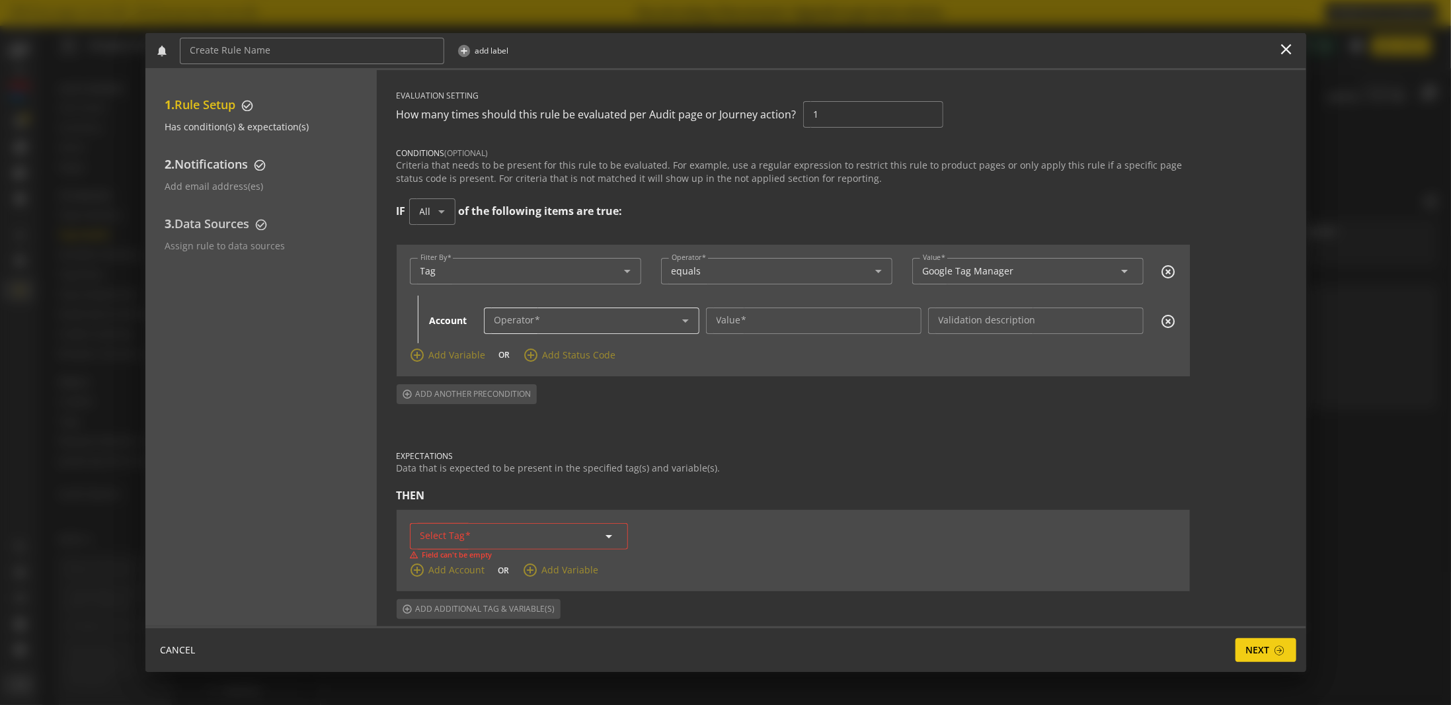
click at [531, 319] on mat-label "Operator" at bounding box center [515, 319] width 40 height 13
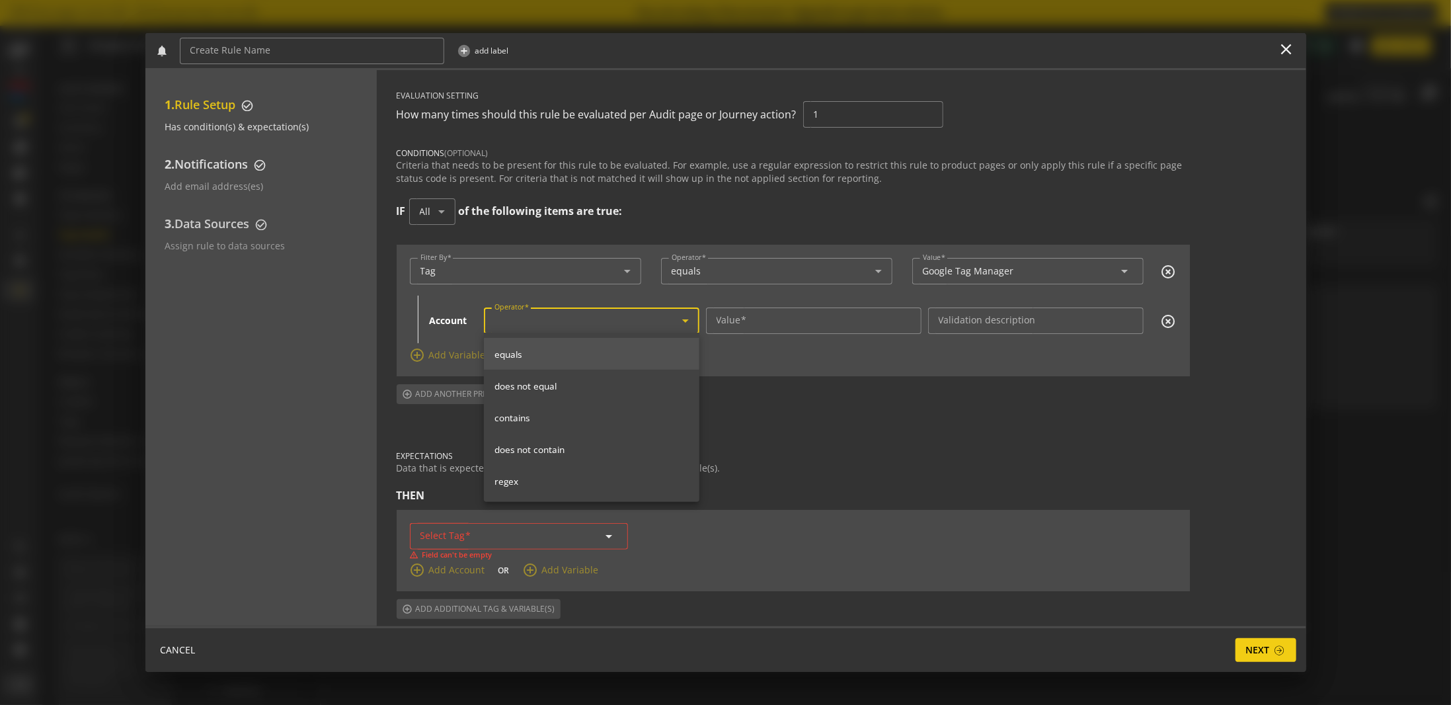
drag, startPoint x: 528, startPoint y: 354, endPoint x: 791, endPoint y: 325, distance: 264.1
click at [529, 354] on span "equals" at bounding box center [592, 354] width 194 height 12
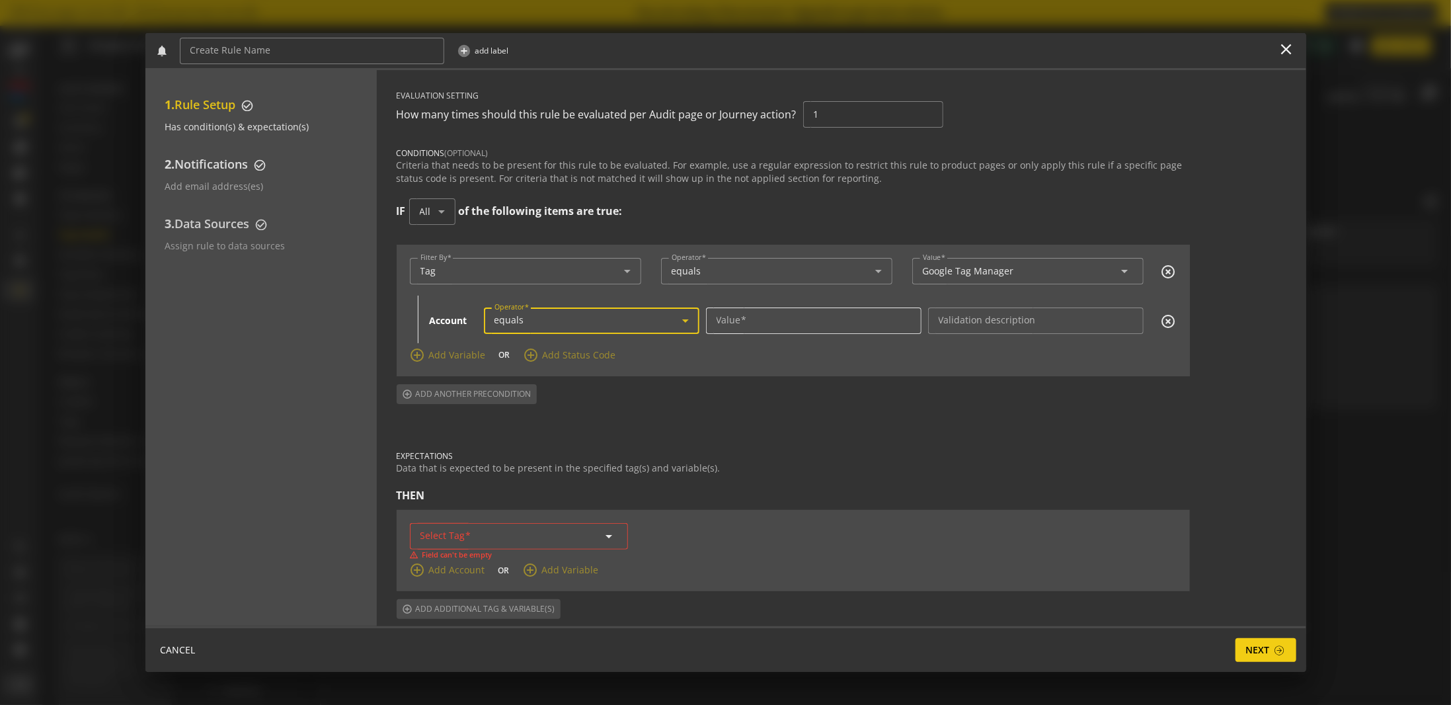
click at [791, 322] on input "Value" at bounding box center [814, 320] width 194 height 11
click at [781, 315] on input "GTM-" at bounding box center [814, 320] width 194 height 11
paste input "5S8P53"
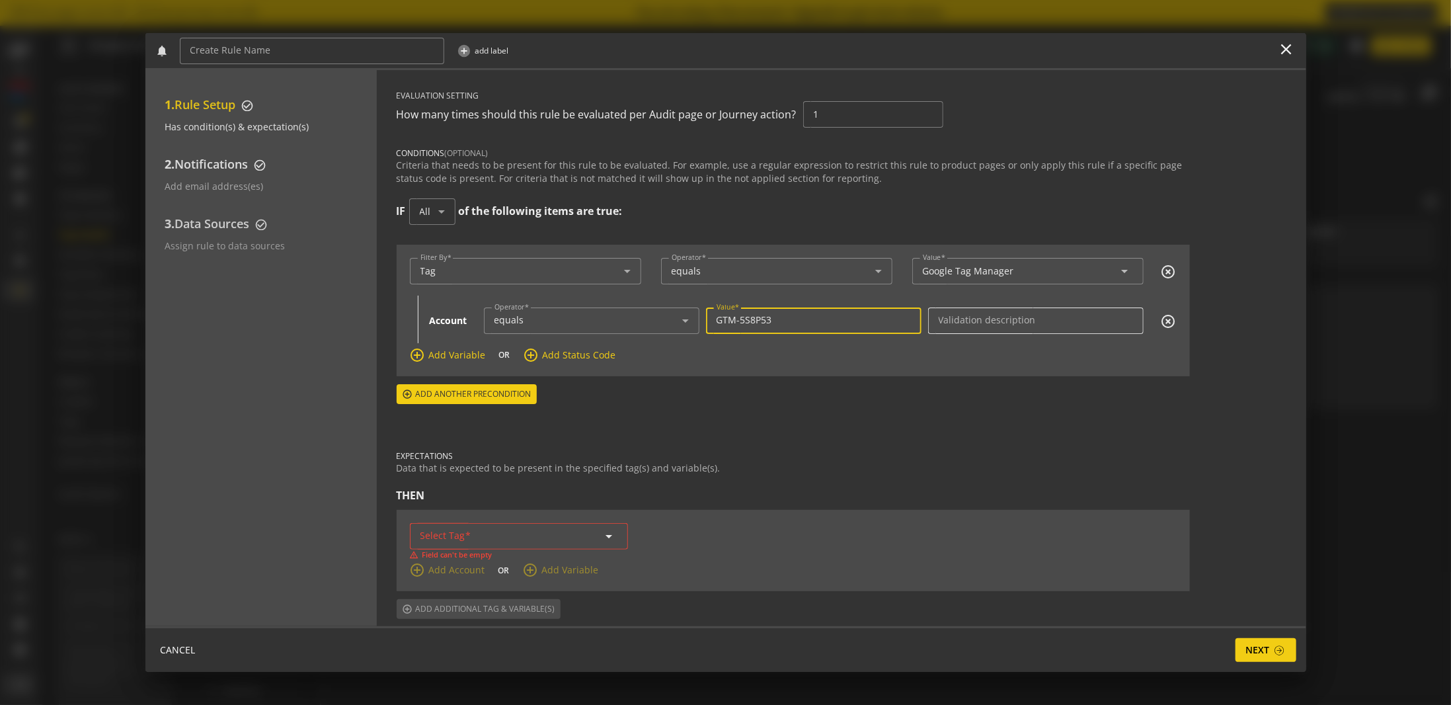
type input "GTM-5S8P53"
click at [1024, 317] on mat-label "Validation description" at bounding box center [987, 319] width 97 height 13
click at [1024, 317] on input "Validation description" at bounding box center [1036, 320] width 194 height 11
type input "G"
type input "Correct GTM ID"
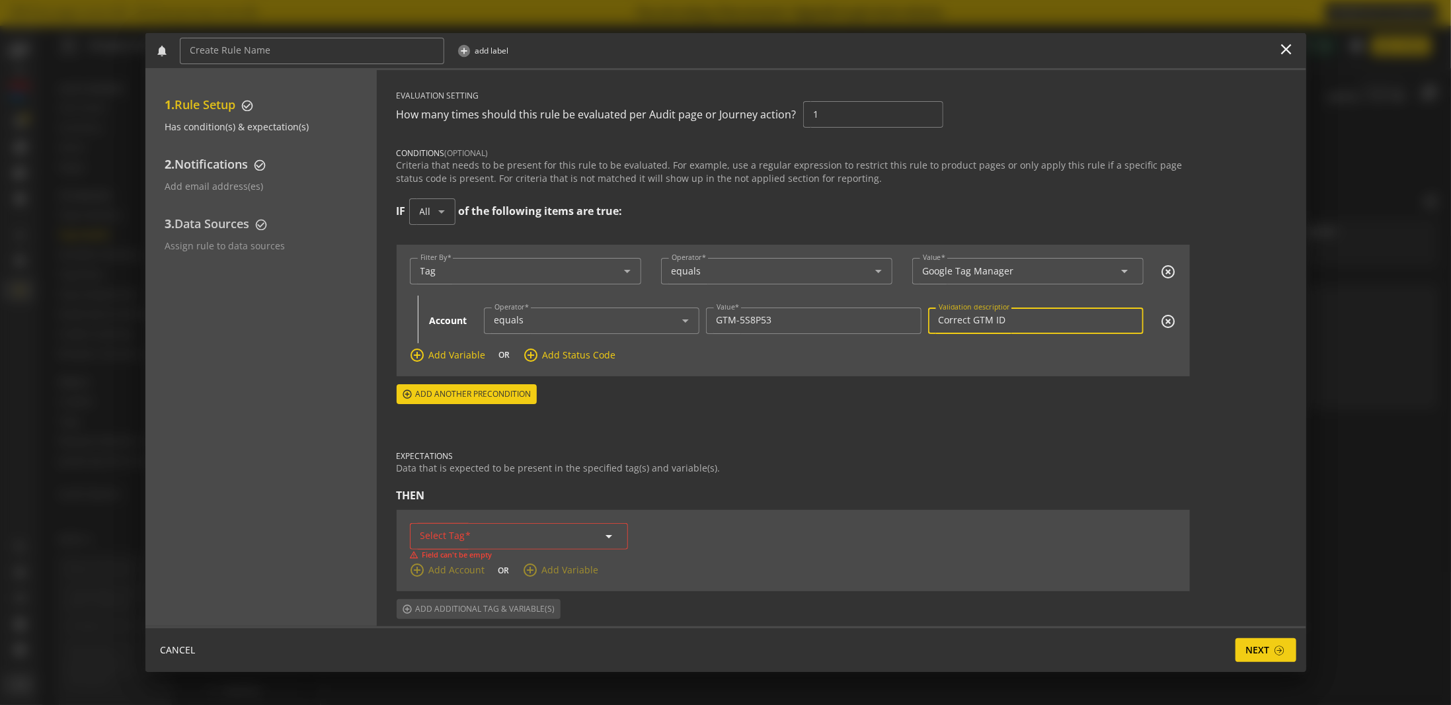
click at [968, 407] on form "EVALUATION SETTING How many times should this rule be evaluated per Audit page …" at bounding box center [793, 354] width 793 height 529
click at [530, 523] on div "arrow_drop_down" at bounding box center [519, 536] width 197 height 26
click at [538, 532] on input "Select Tag" at bounding box center [519, 535] width 197 height 11
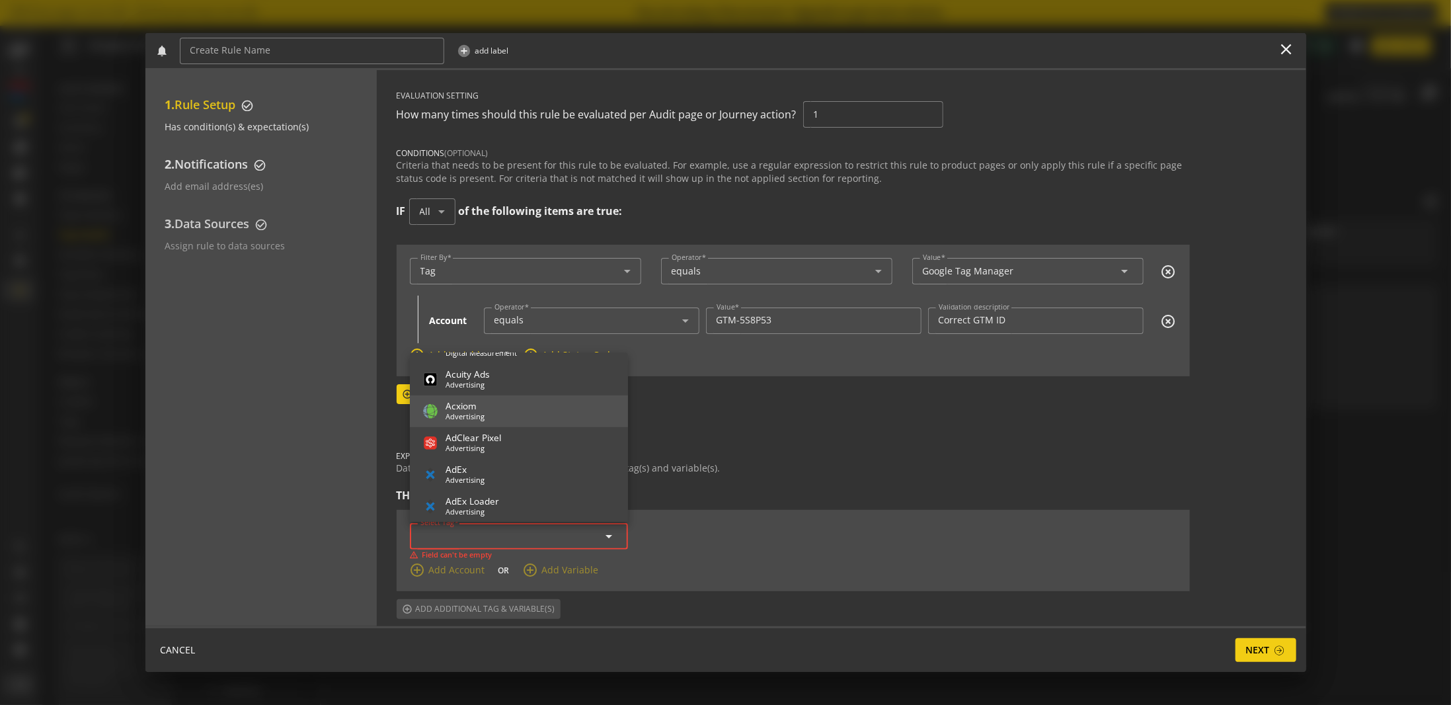
scroll to position [661, 0]
click at [436, 216] on icon at bounding box center [442, 212] width 16 height 16
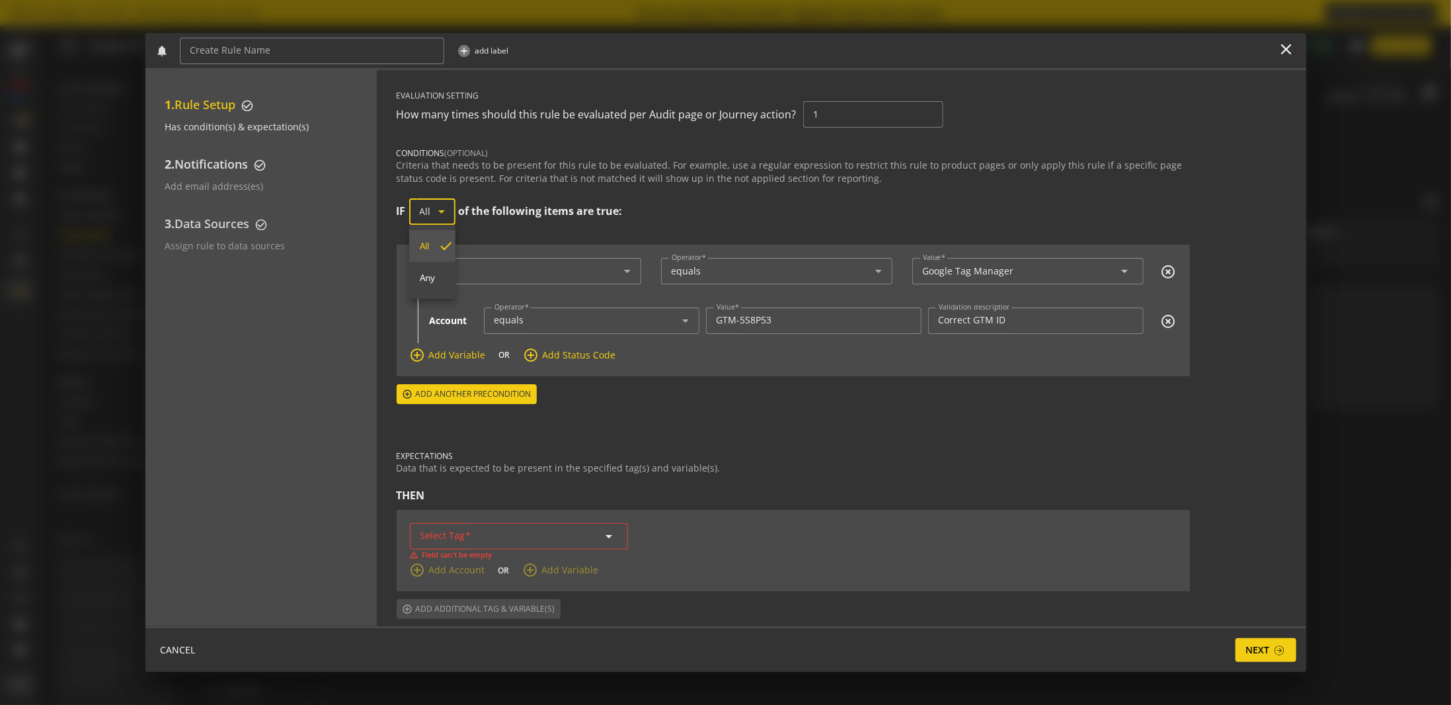
click at [489, 169] on div at bounding box center [725, 352] width 1451 height 705
click at [566, 169] on div "Criteria that needs to be present for this rule to be evaluated. For example, u…" at bounding box center [793, 172] width 793 height 26
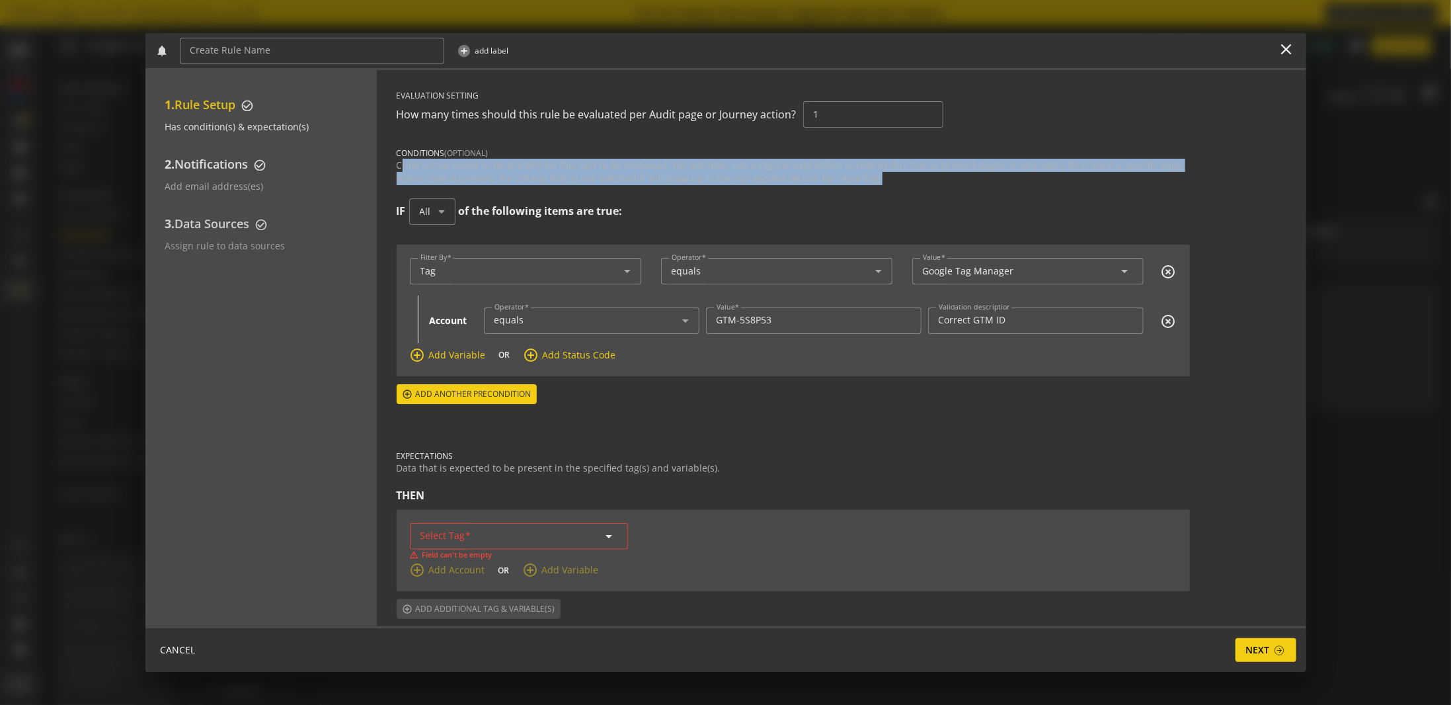
click at [566, 169] on div "Criteria that needs to be present for this rule to be evaluated. For example, u…" at bounding box center [793, 172] width 793 height 26
click at [585, 181] on div "Criteria that needs to be present for this rule to be evaluated. For example, u…" at bounding box center [793, 172] width 793 height 26
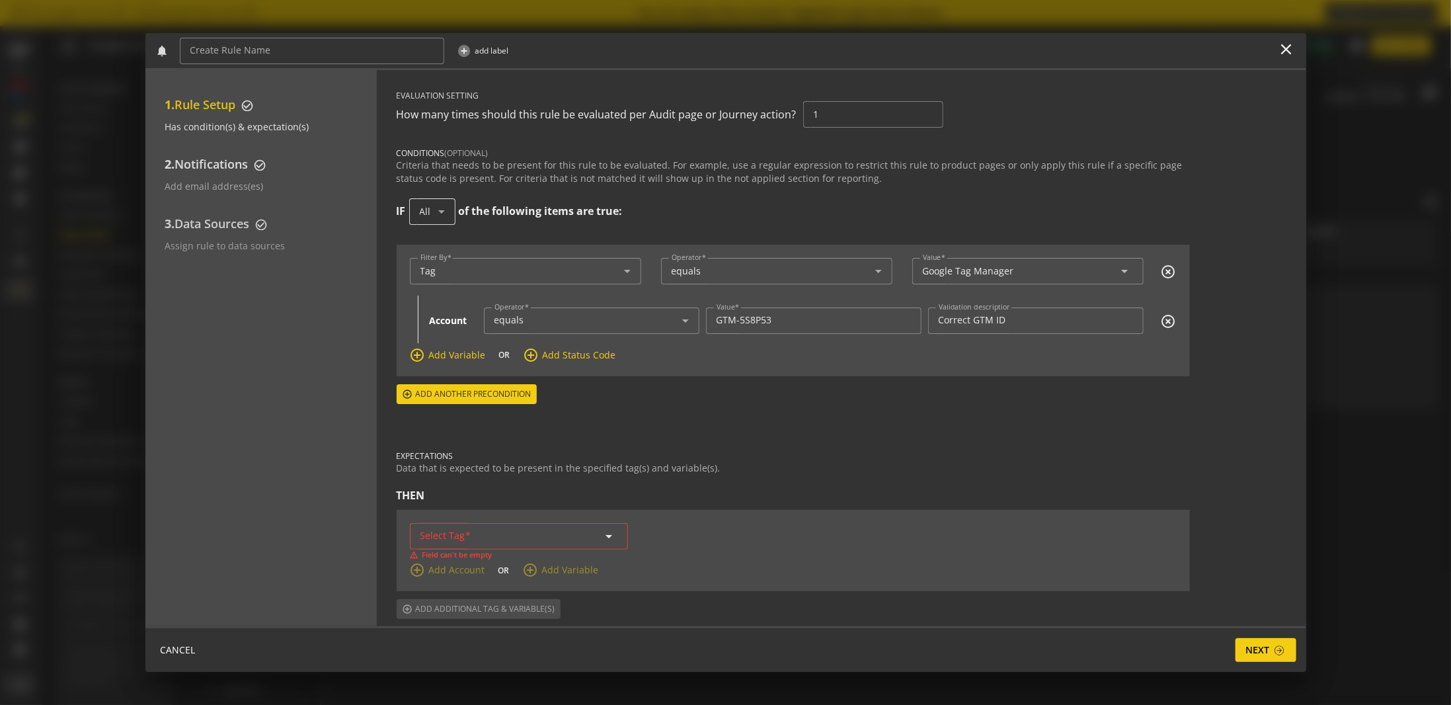
click at [436, 208] on icon at bounding box center [442, 212] width 16 height 16
click at [441, 278] on span "Any" at bounding box center [432, 278] width 25 height 12
click at [1172, 314] on mat-icon "highlight_off" at bounding box center [1169, 321] width 16 height 16
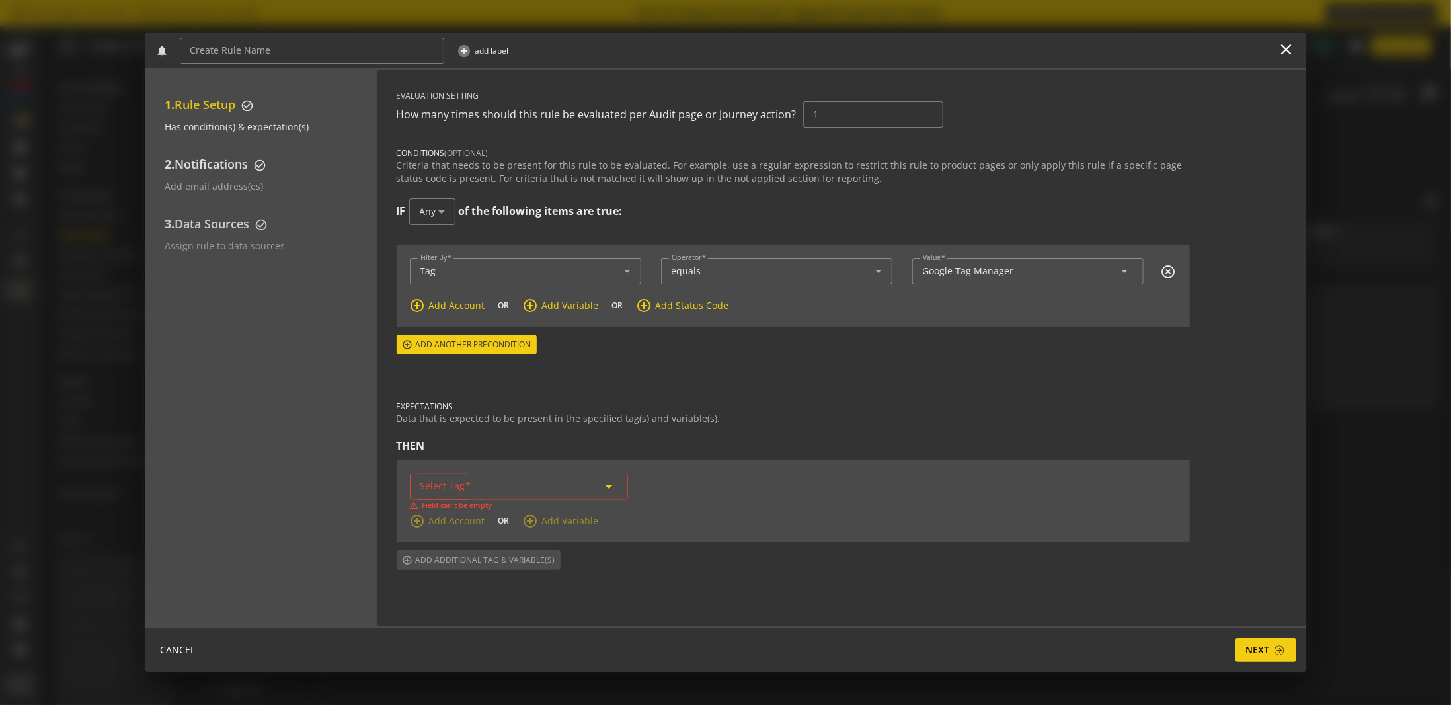
click at [524, 484] on input "Select Tag" at bounding box center [519, 486] width 197 height 11
click at [621, 489] on div "Select Tag arrow_drop_down" at bounding box center [519, 486] width 218 height 26
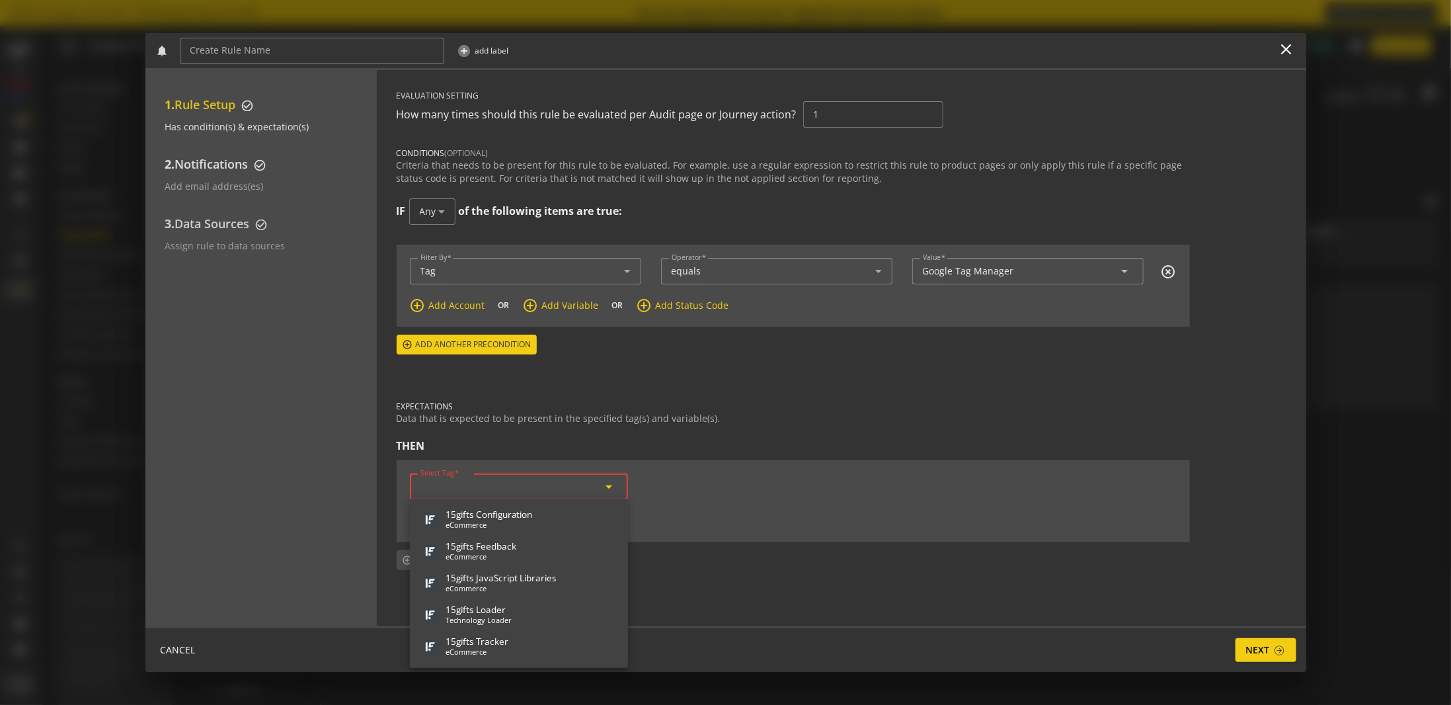
drag, startPoint x: 602, startPoint y: 483, endPoint x: 499, endPoint y: 346, distance: 171.4
click at [602, 482] on mat-icon "arrow_drop_down" at bounding box center [610, 487] width 16 height 16
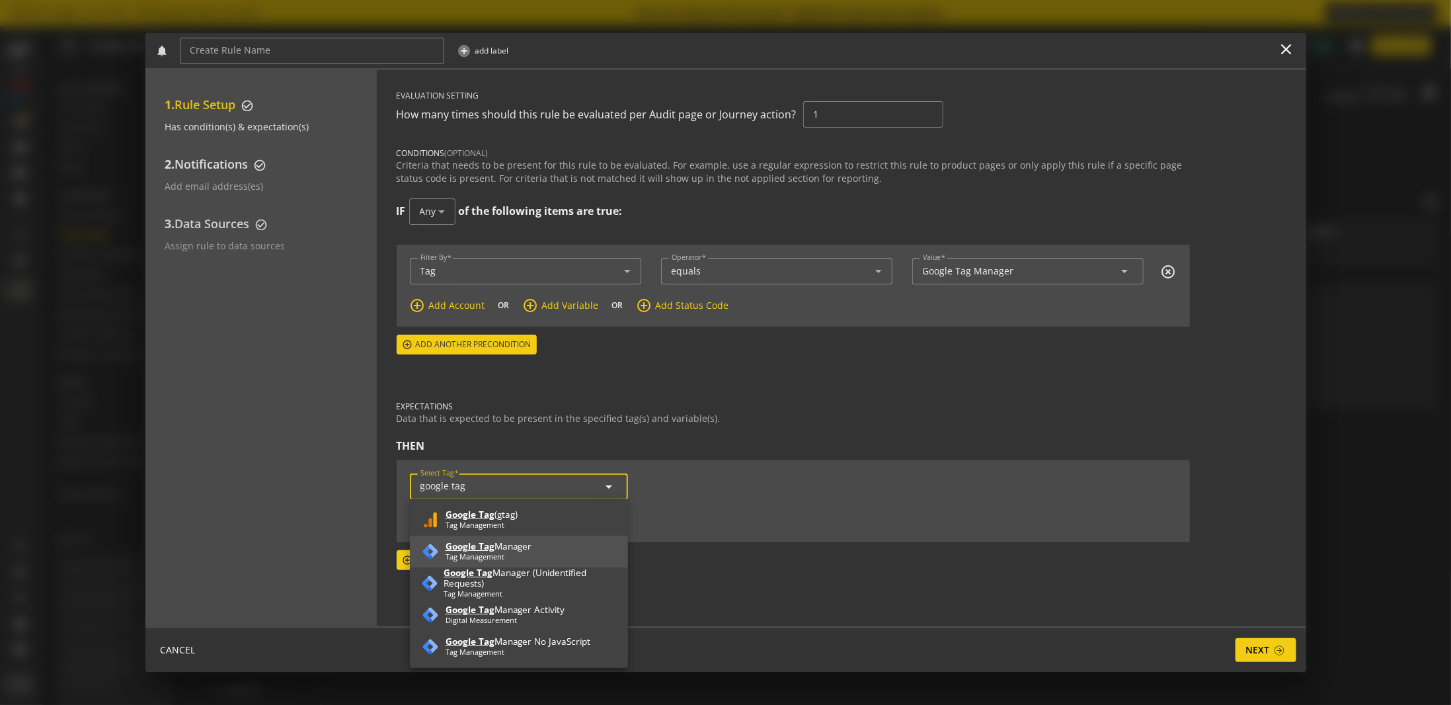
click at [512, 550] on div "Google Tag Manager" at bounding box center [489, 546] width 87 height 11
type input "Google Tag Manager"
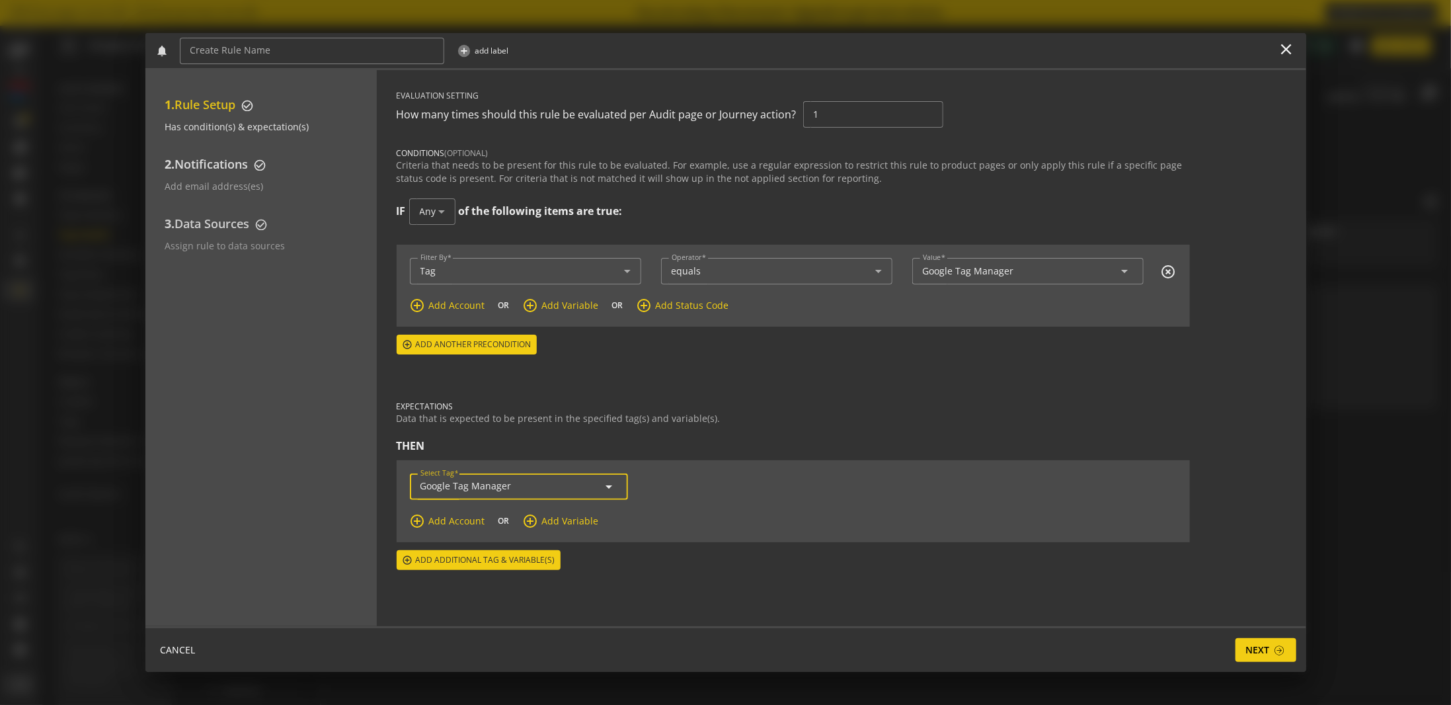
click at [477, 516] on span "Add Account" at bounding box center [457, 520] width 56 height 13
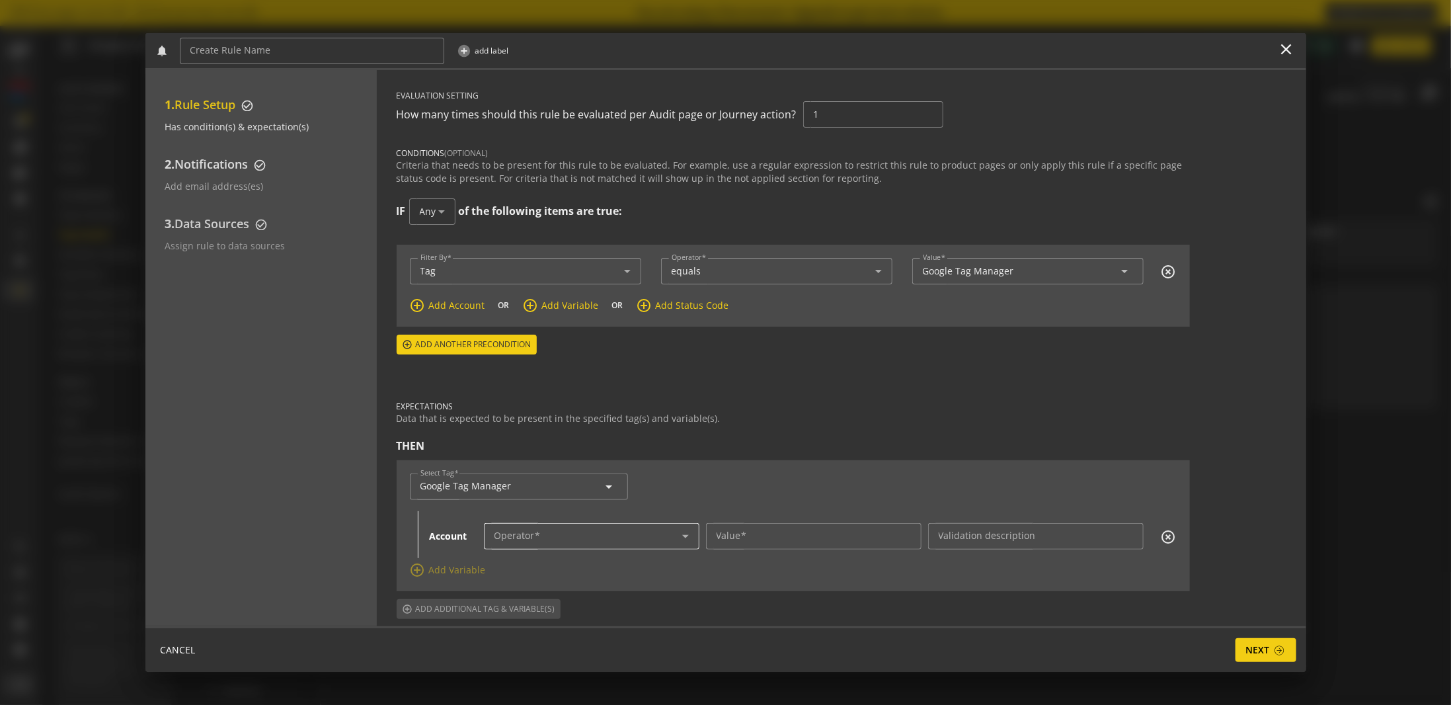
click at [538, 537] on span at bounding box center [538, 535] width 6 height 13
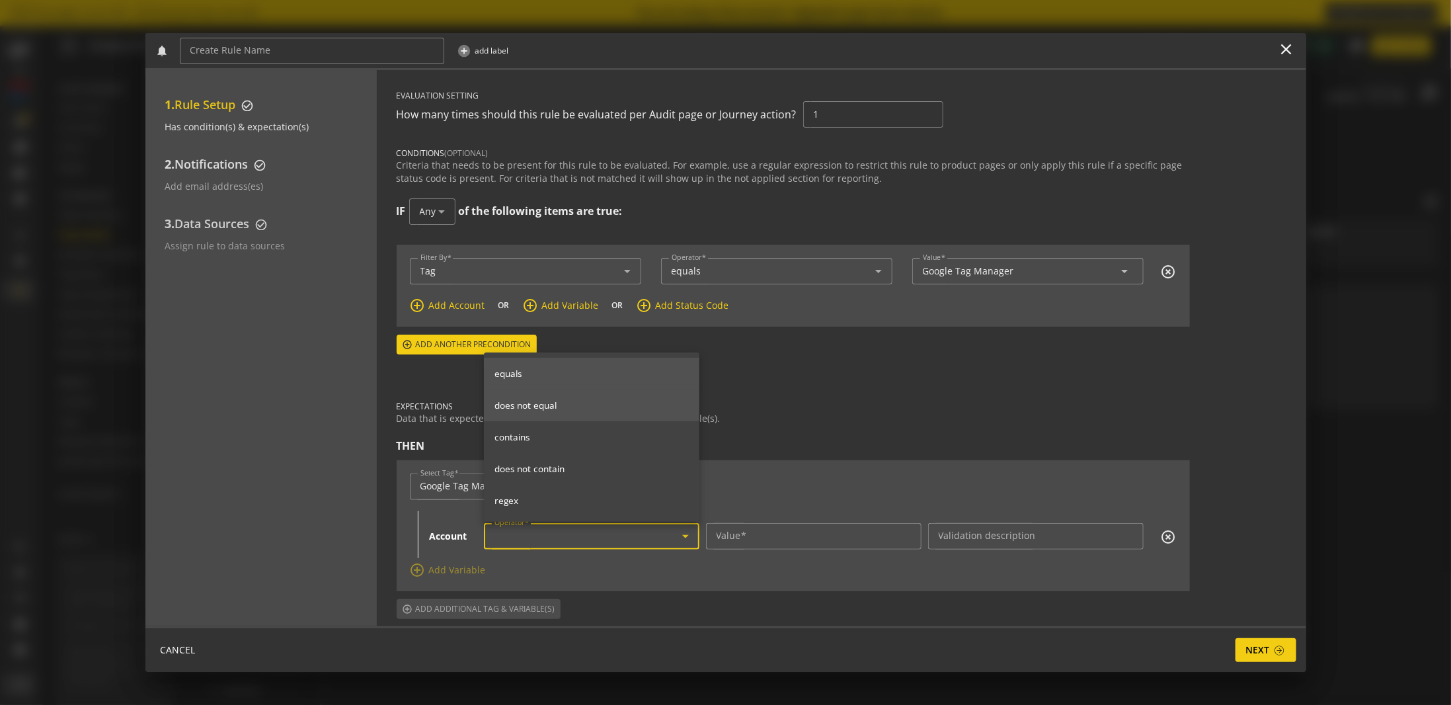
click at [551, 383] on mat-option "equals" at bounding box center [592, 374] width 216 height 32
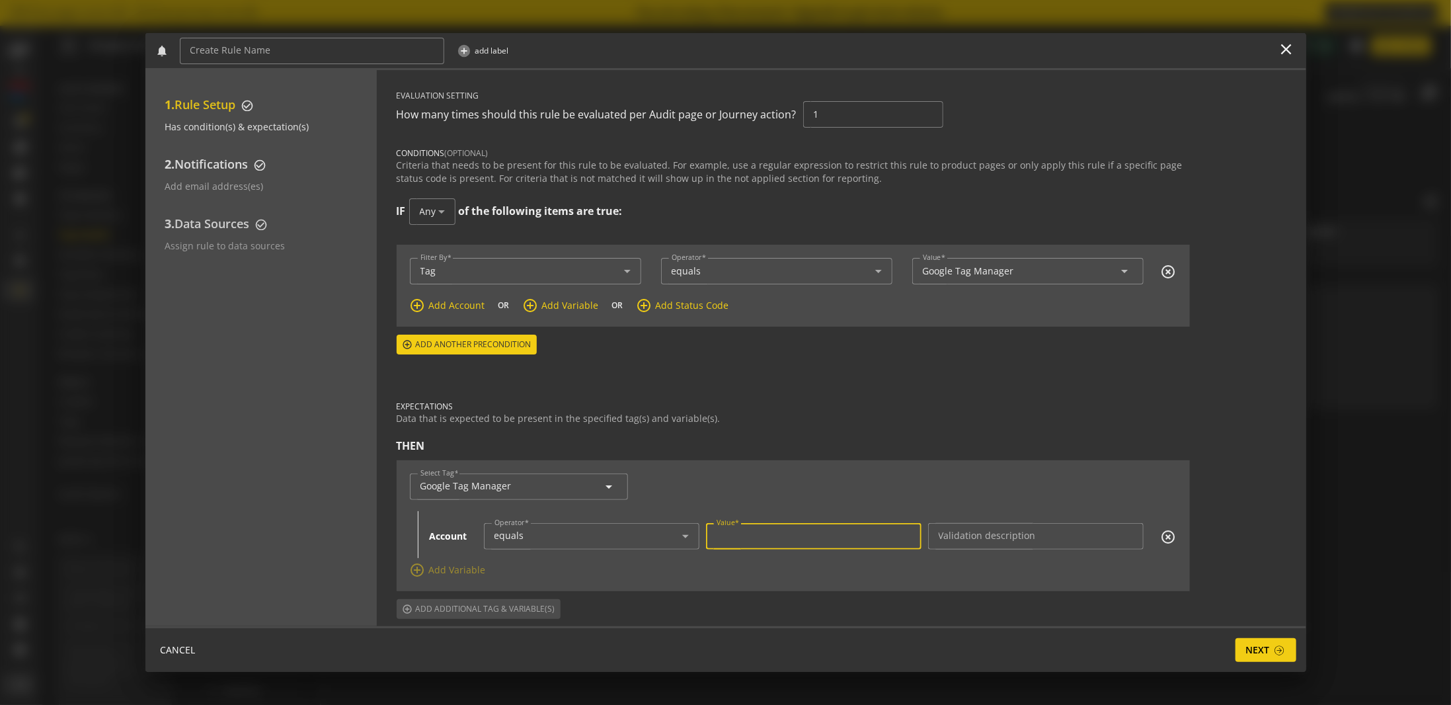
click at [784, 535] on input "Value" at bounding box center [814, 535] width 194 height 11
paste input "GTM-5S8P53"
type input "GTM-5S8P53"
click at [972, 531] on mat-label "Validation description" at bounding box center [987, 535] width 97 height 13
click at [972, 531] on input "Validation description" at bounding box center [1036, 535] width 194 height 11
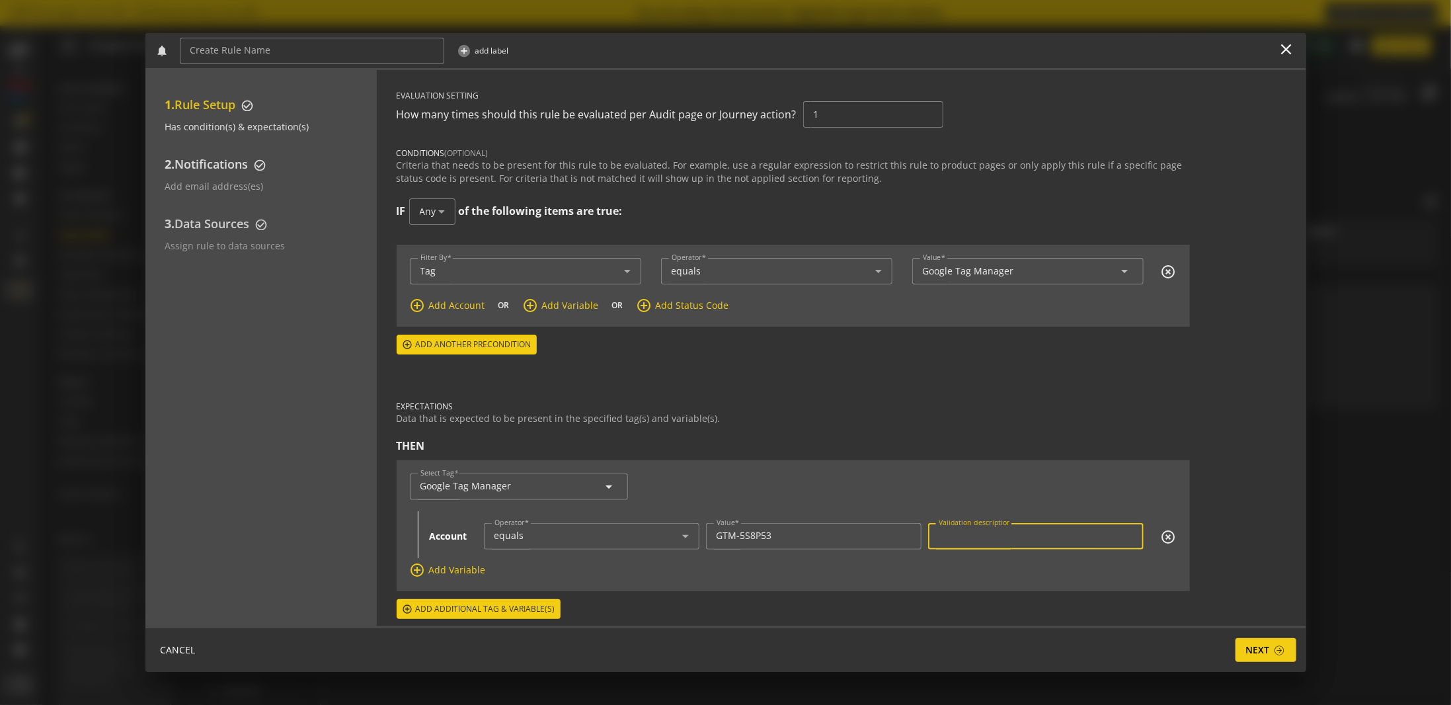
type input "C"
type input "G"
type input "Correct Container ID"
click at [1273, 648] on span "Next" at bounding box center [1266, 650] width 40 height 24
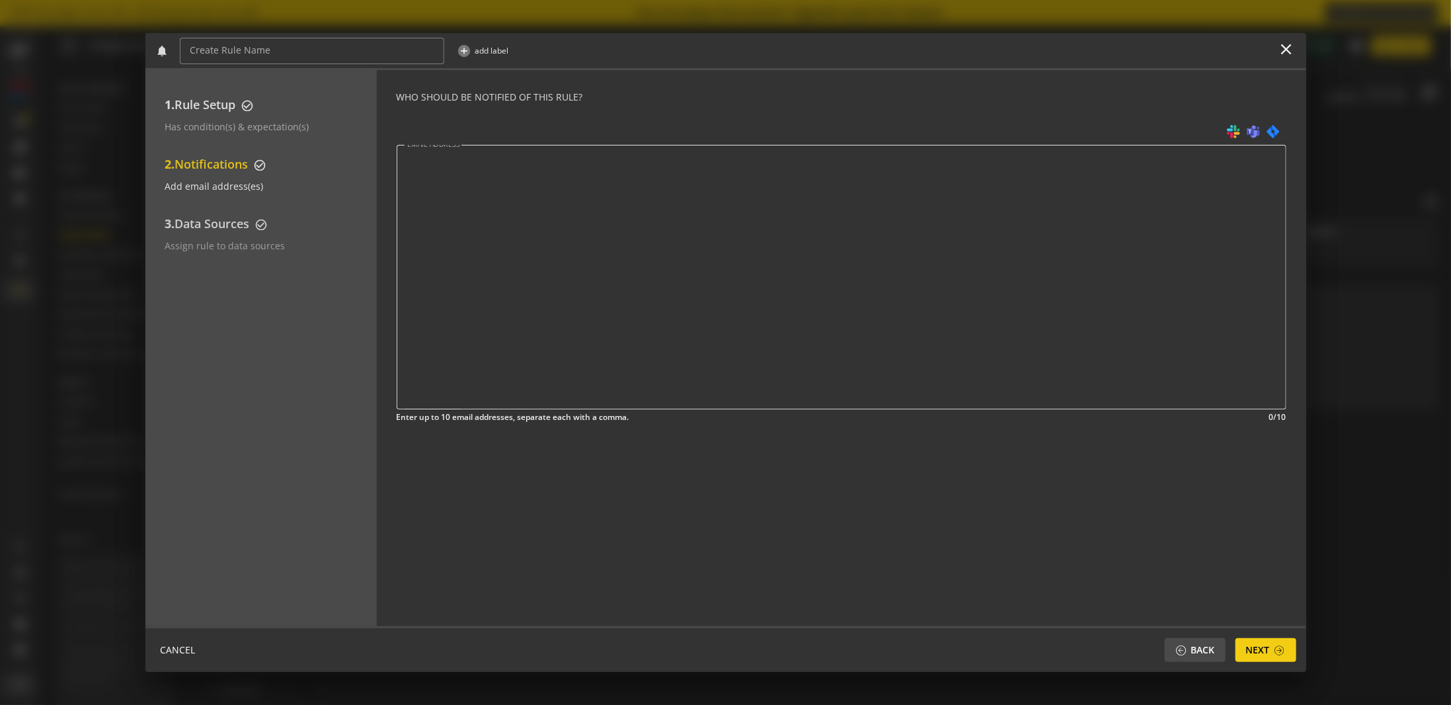
click at [447, 243] on div "EMAIL ADDRESS" at bounding box center [842, 277] width 890 height 264
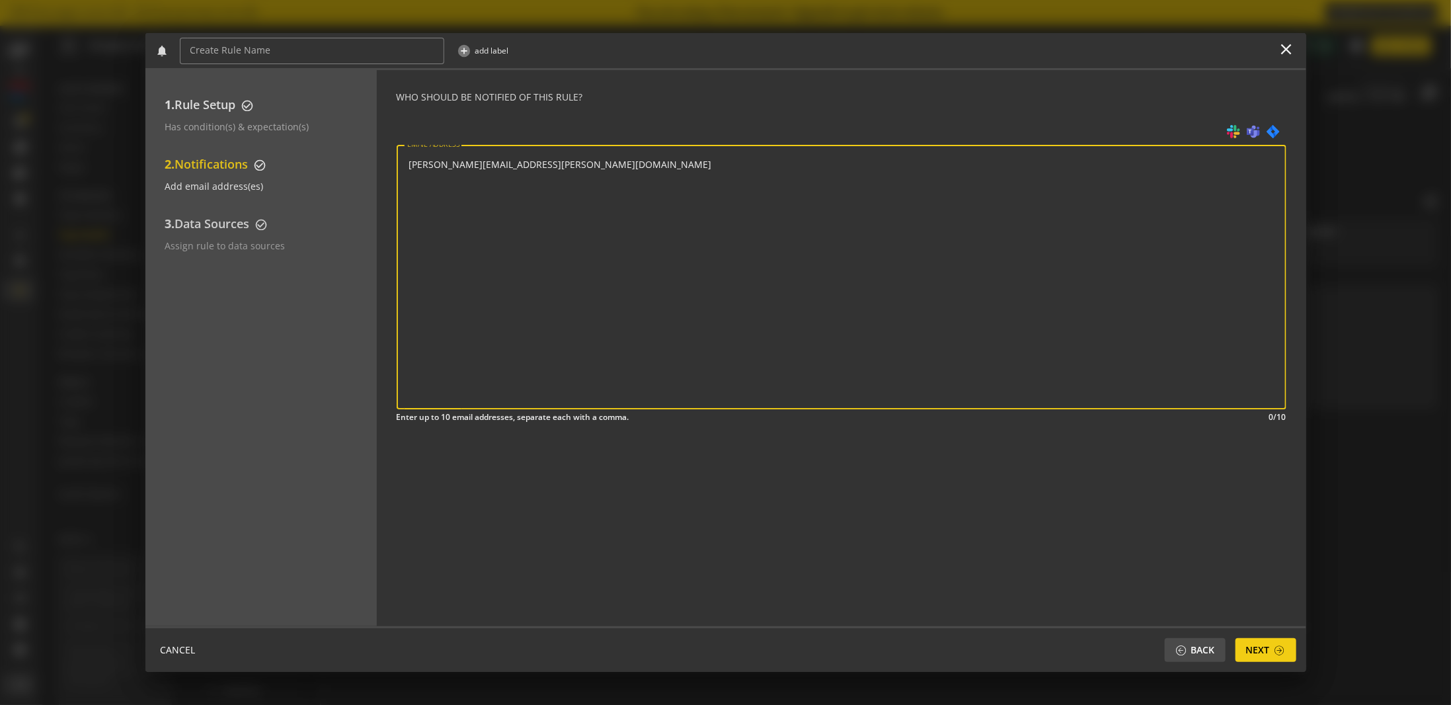
type input "[PERSON_NAME][EMAIL_ADDRESS][PERSON_NAME][DOMAIN_NAME]"
click at [235, 233] on div "3. Data Sources check_circle_outline Assign rule to data sources" at bounding box center [264, 246] width 198 height 60
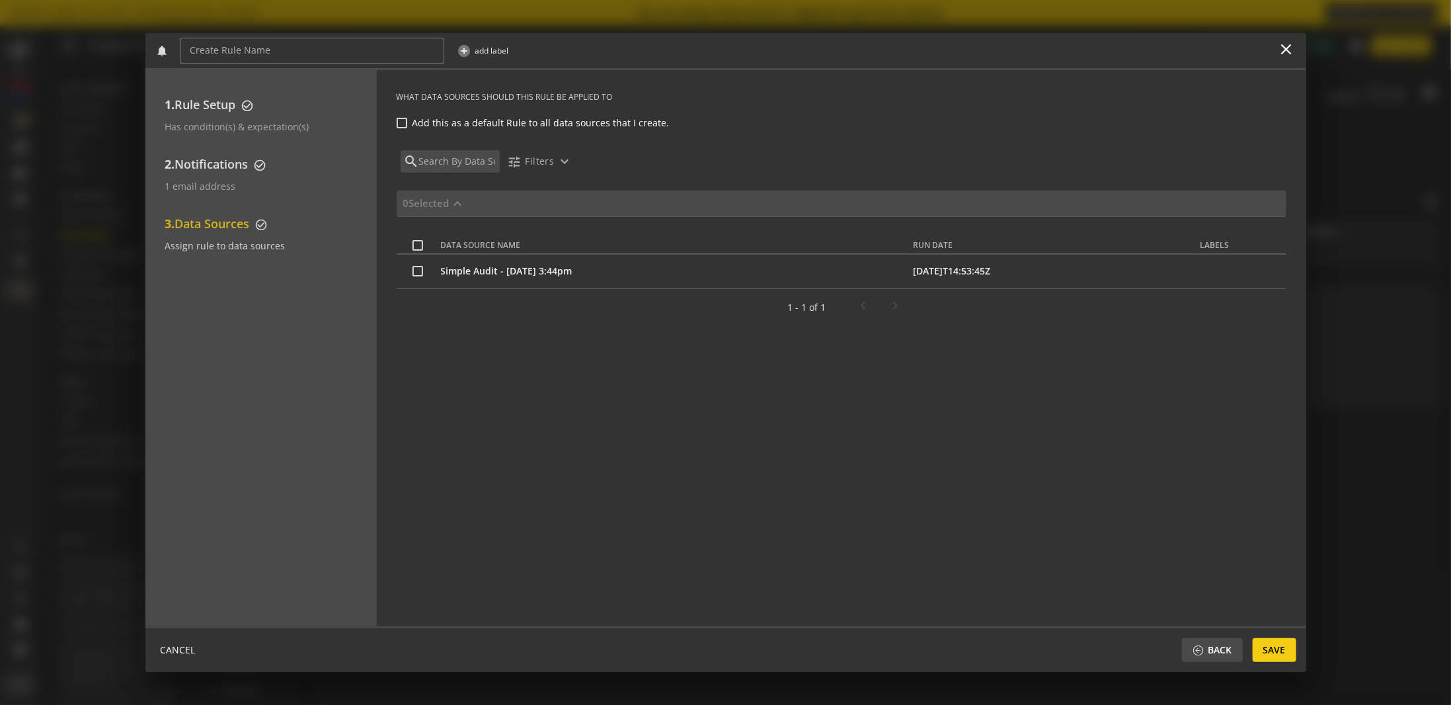
click at [421, 272] on input "checkbox" at bounding box center [418, 271] width 11 height 11
checkbox input "true"
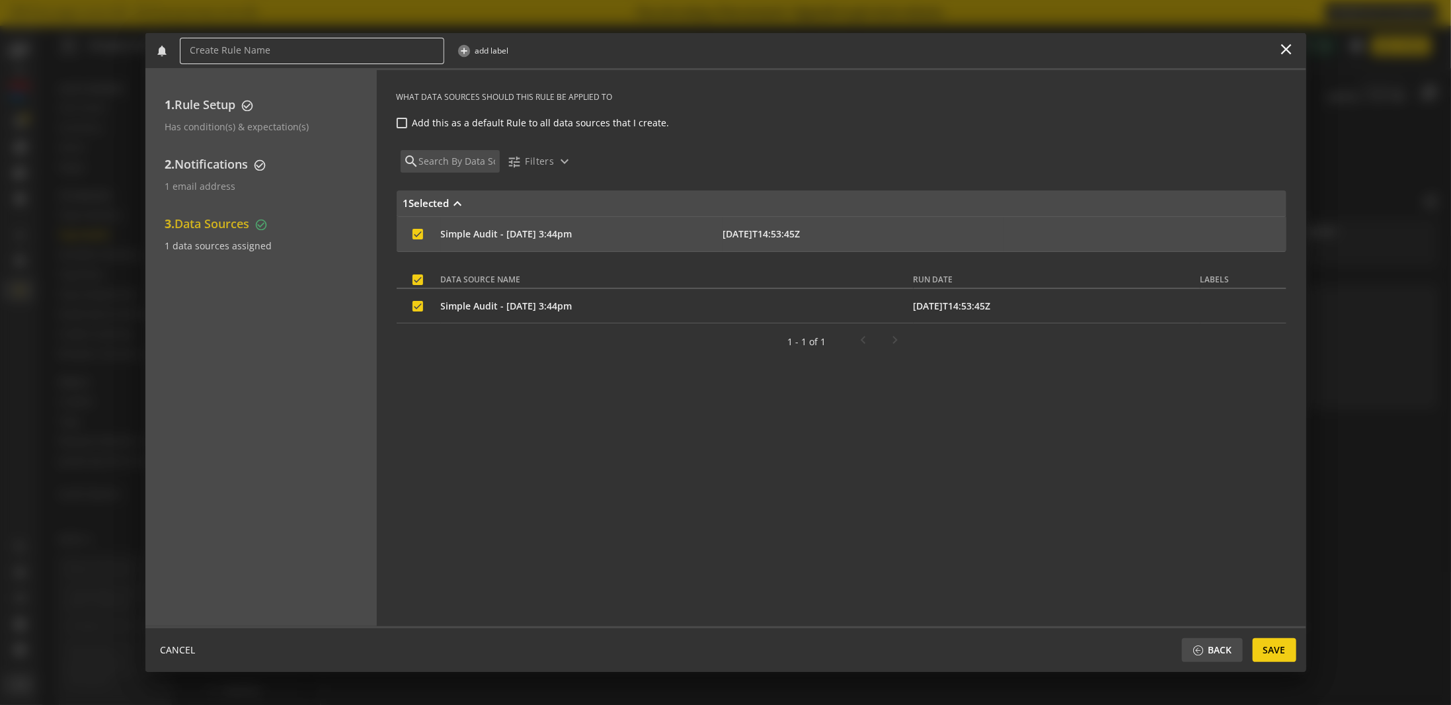
click at [270, 43] on div at bounding box center [311, 51] width 243 height 26
click at [272, 51] on input at bounding box center [311, 50] width 243 height 11
type input "V"
click at [246, 47] on input "Rentokil US - GTM ID Match" at bounding box center [311, 50] width 243 height 11
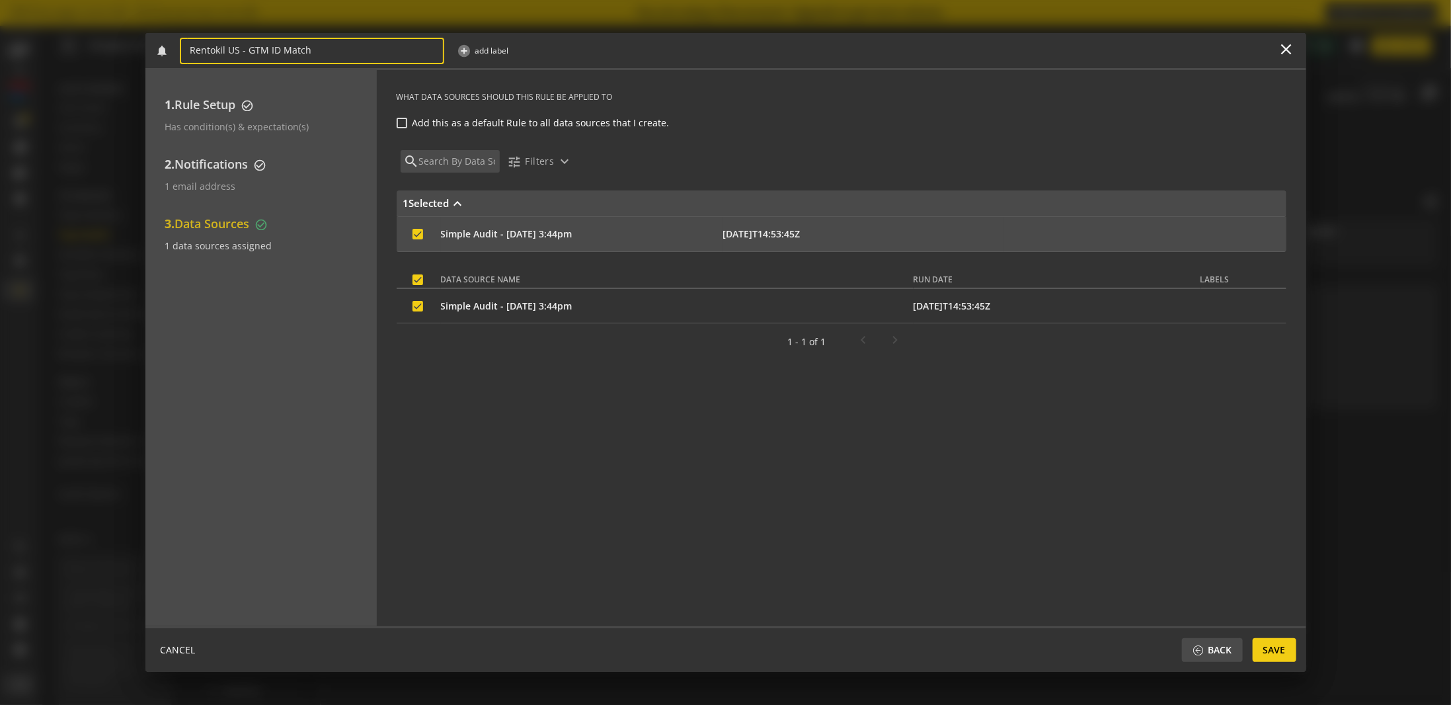
click at [247, 50] on input "Rentokil US - GTM ID Match" at bounding box center [311, 50] width 243 height 11
click at [264, 53] on input "Rentokil US - GTM ID Match" at bounding box center [311, 50] width 243 height 11
drag, startPoint x: 286, startPoint y: 51, endPoint x: 352, endPoint y: 54, distance: 66.2
click at [340, 54] on input "Rentokil US - GTM ID Match" at bounding box center [311, 50] width 243 height 11
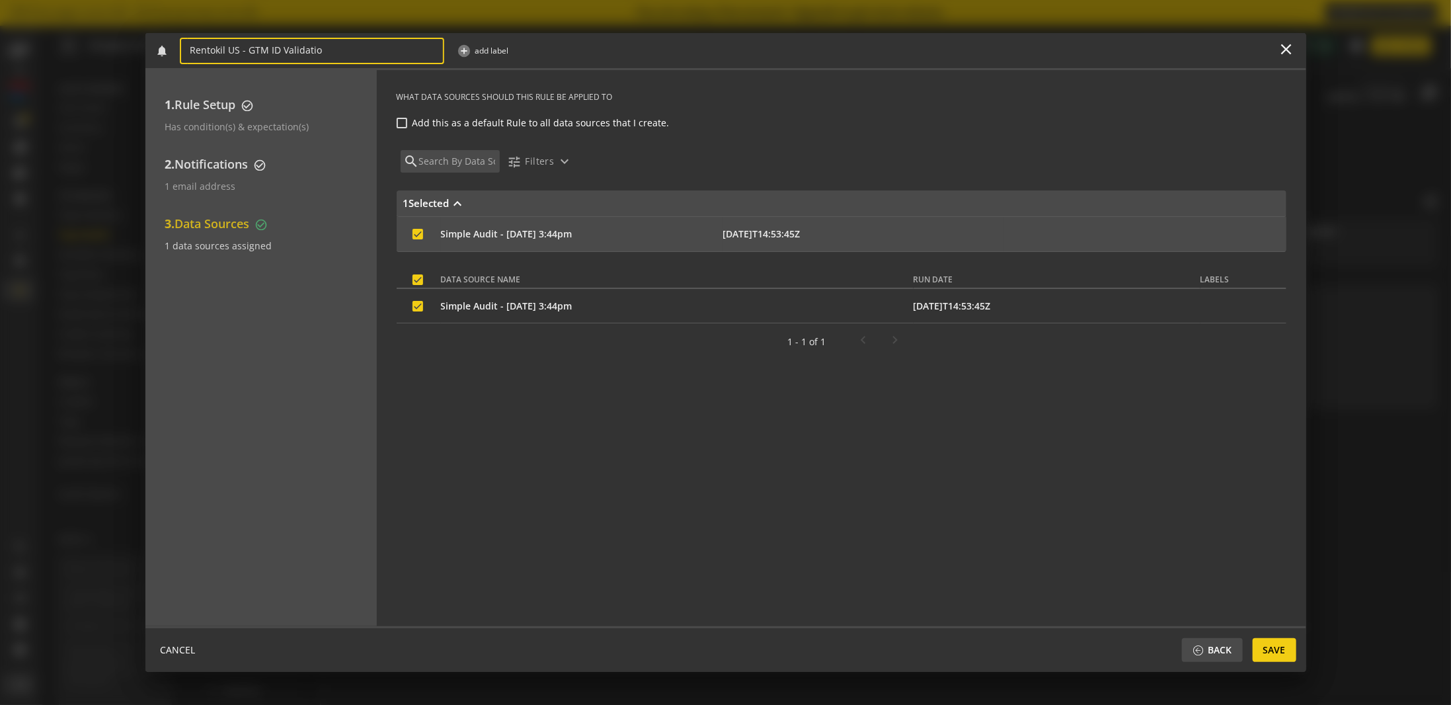
type input "Rentokil US - GTM ID Validation"
click at [1281, 643] on span "Save" at bounding box center [1275, 650] width 22 height 24
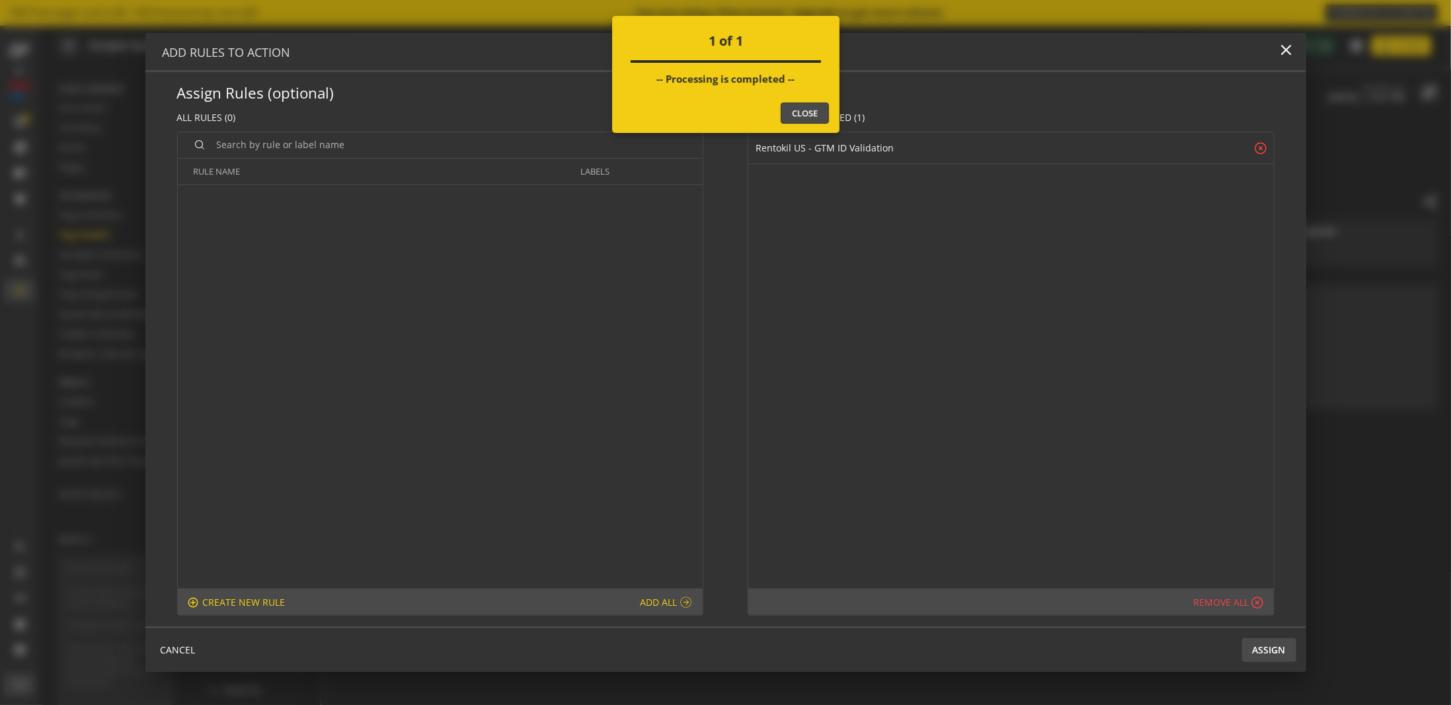
click at [803, 111] on button "Close" at bounding box center [805, 112] width 48 height 21
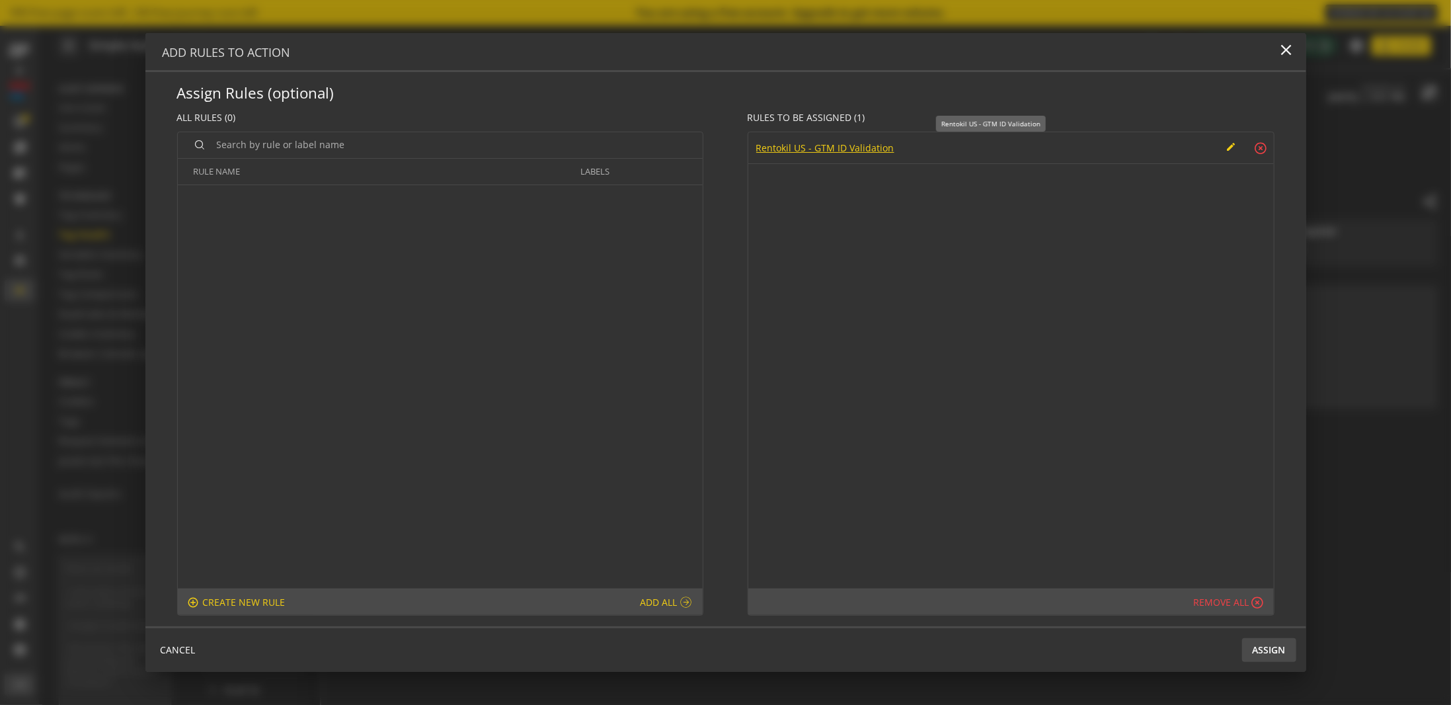
click at [854, 147] on div "Rentokil US - GTM ID Validation" at bounding box center [989, 147] width 466 height 13
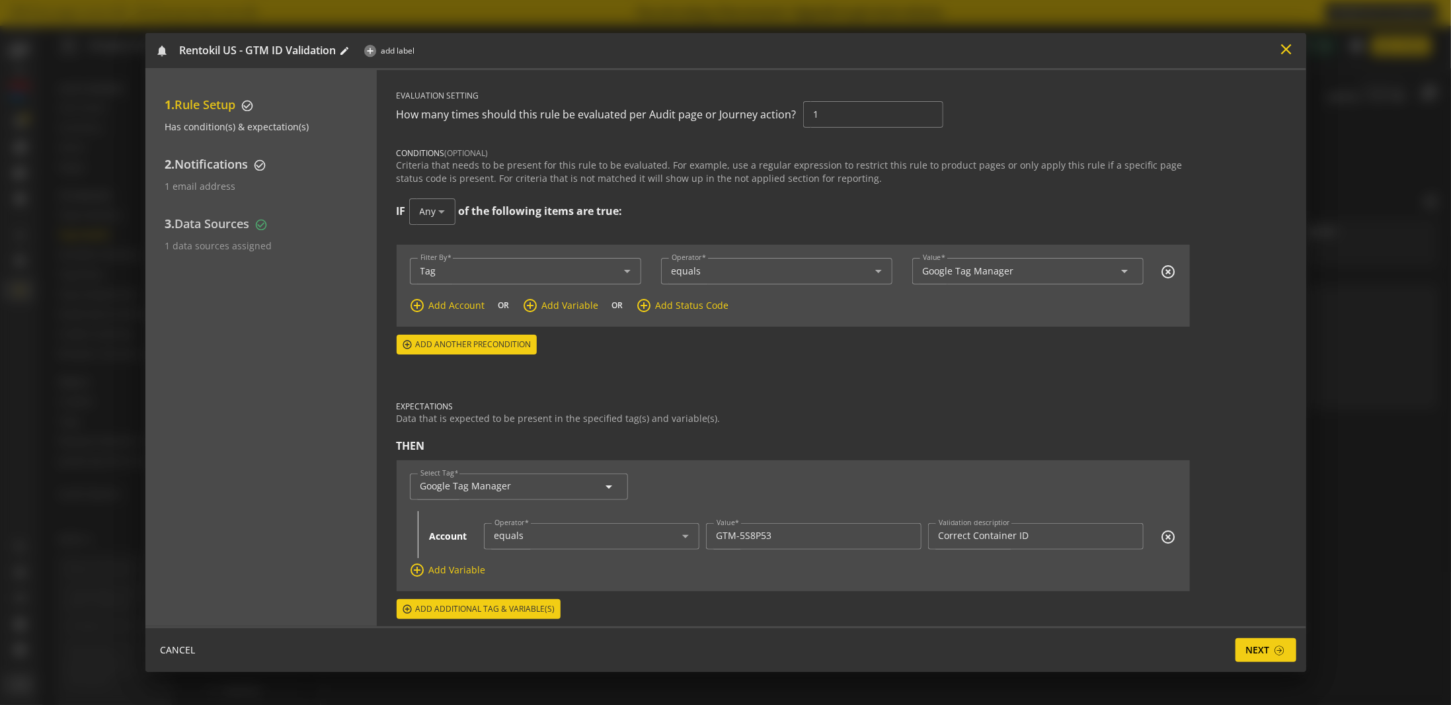
click at [1279, 48] on mat-icon "close" at bounding box center [1287, 49] width 18 height 18
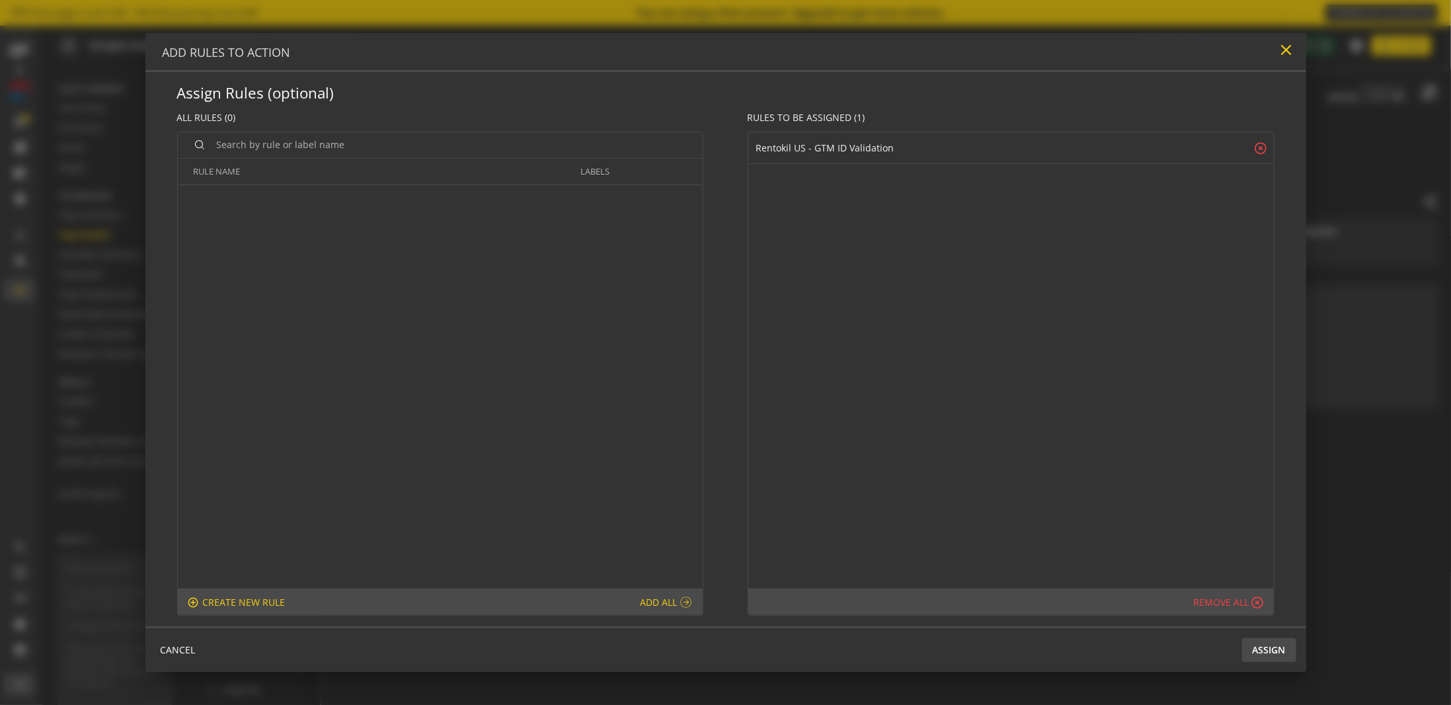
click at [1286, 53] on mat-icon "close" at bounding box center [1287, 50] width 18 height 18
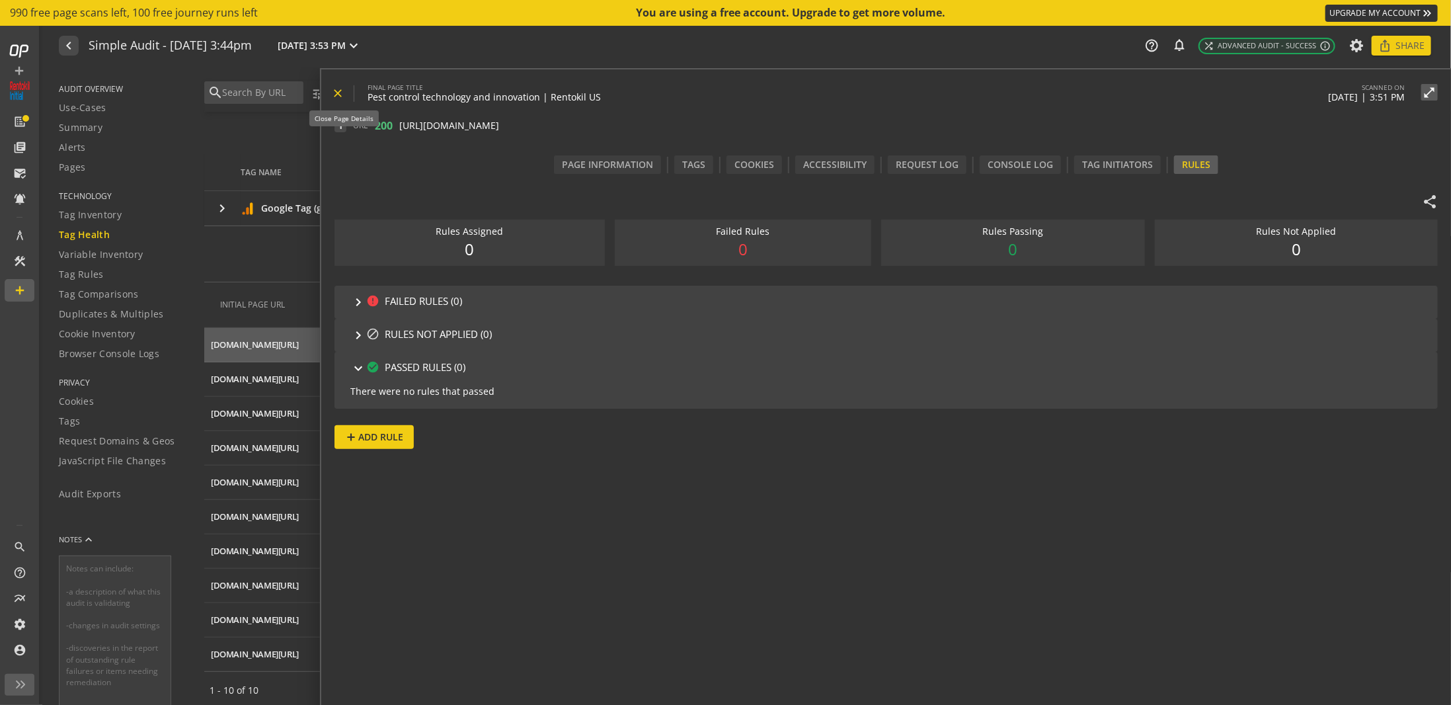
click at [339, 90] on mat-icon "close" at bounding box center [337, 93] width 13 height 13
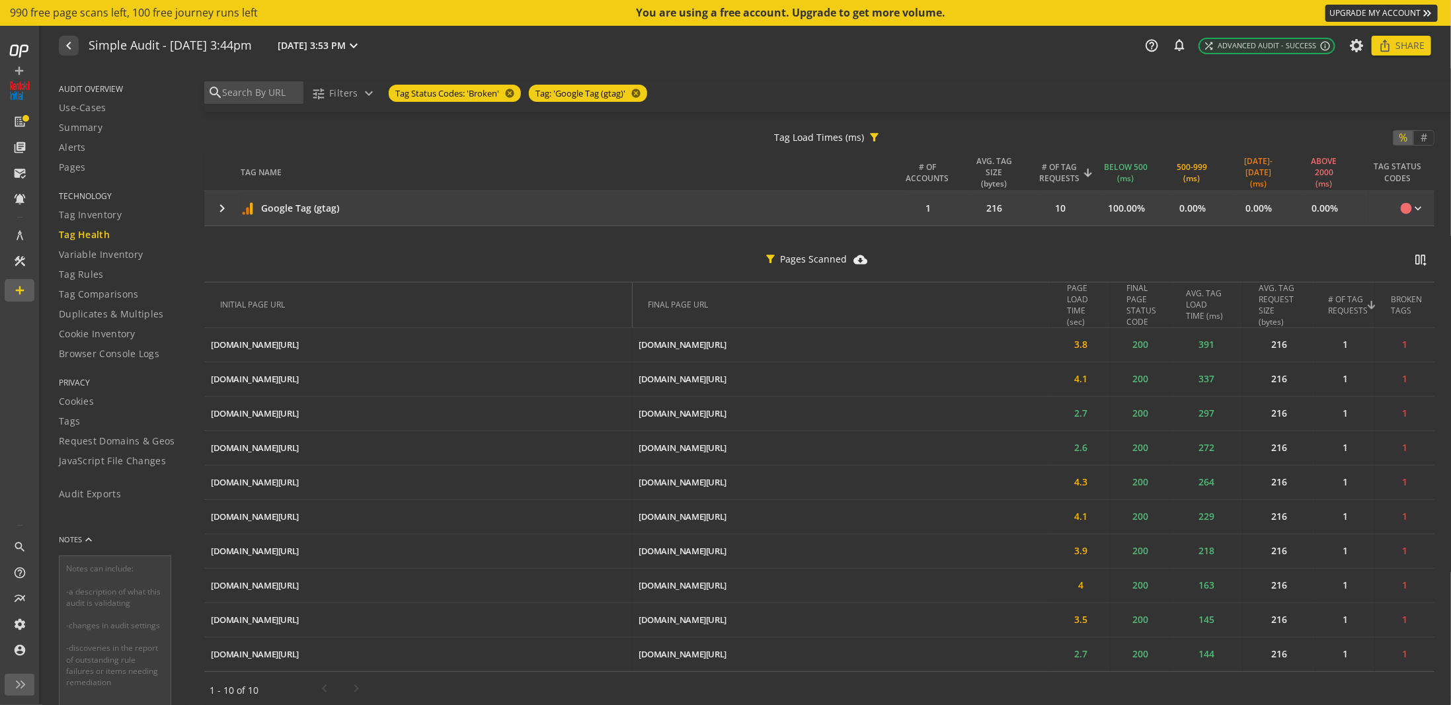
click at [220, 210] on mat-icon "keyboard_arrow_right" at bounding box center [222, 208] width 16 height 16
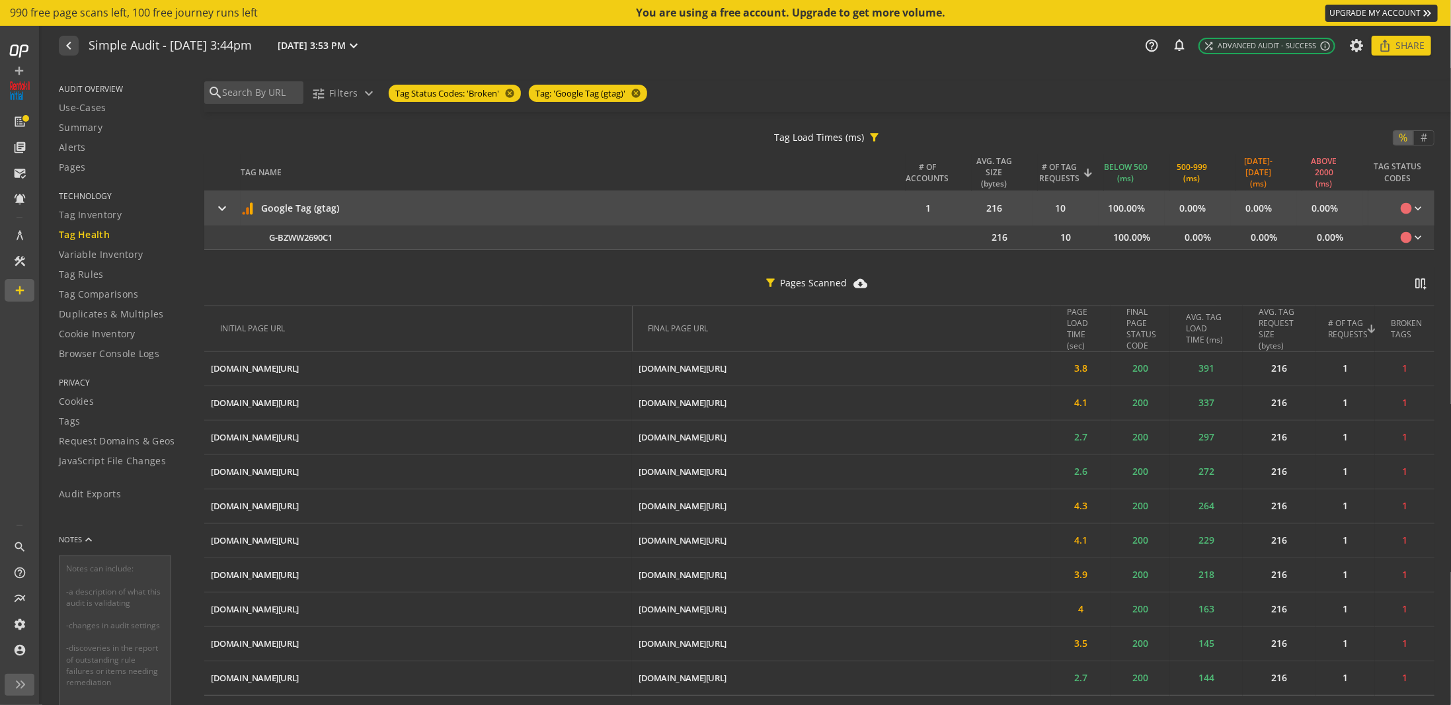
click at [220, 210] on mat-icon "keyboard_arrow_right" at bounding box center [222, 208] width 16 height 16
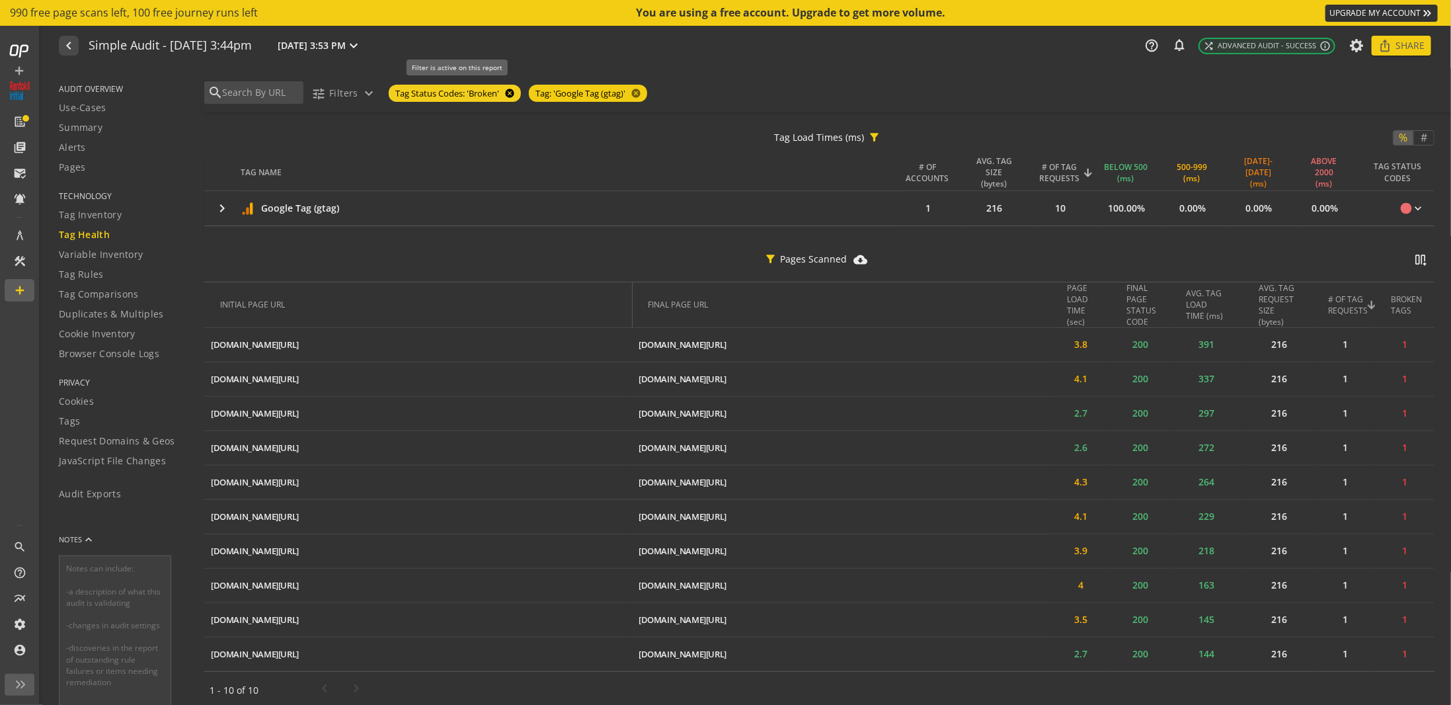
click at [508, 95] on mat-icon "cancel" at bounding box center [508, 93] width 19 height 11
click at [497, 94] on mat-icon "cancel" at bounding box center [494, 93] width 19 height 11
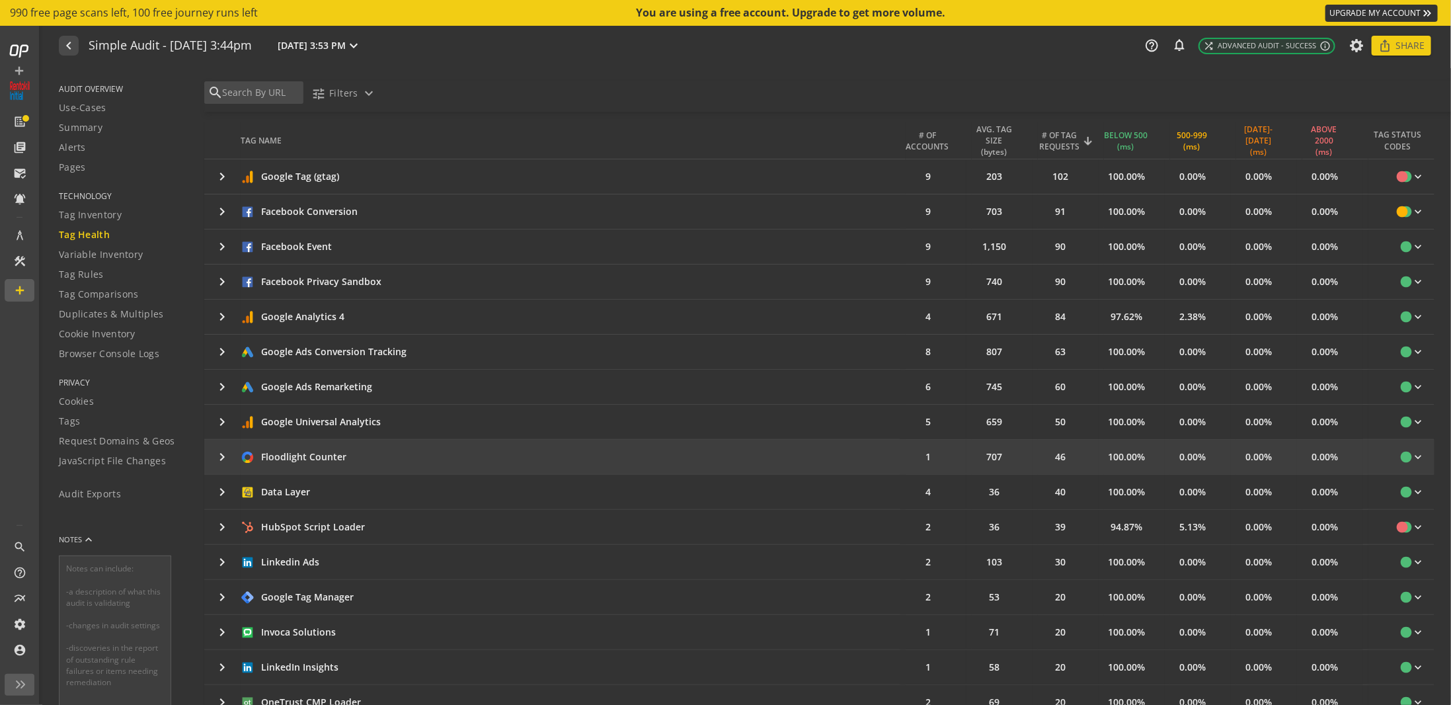
scroll to position [302, 0]
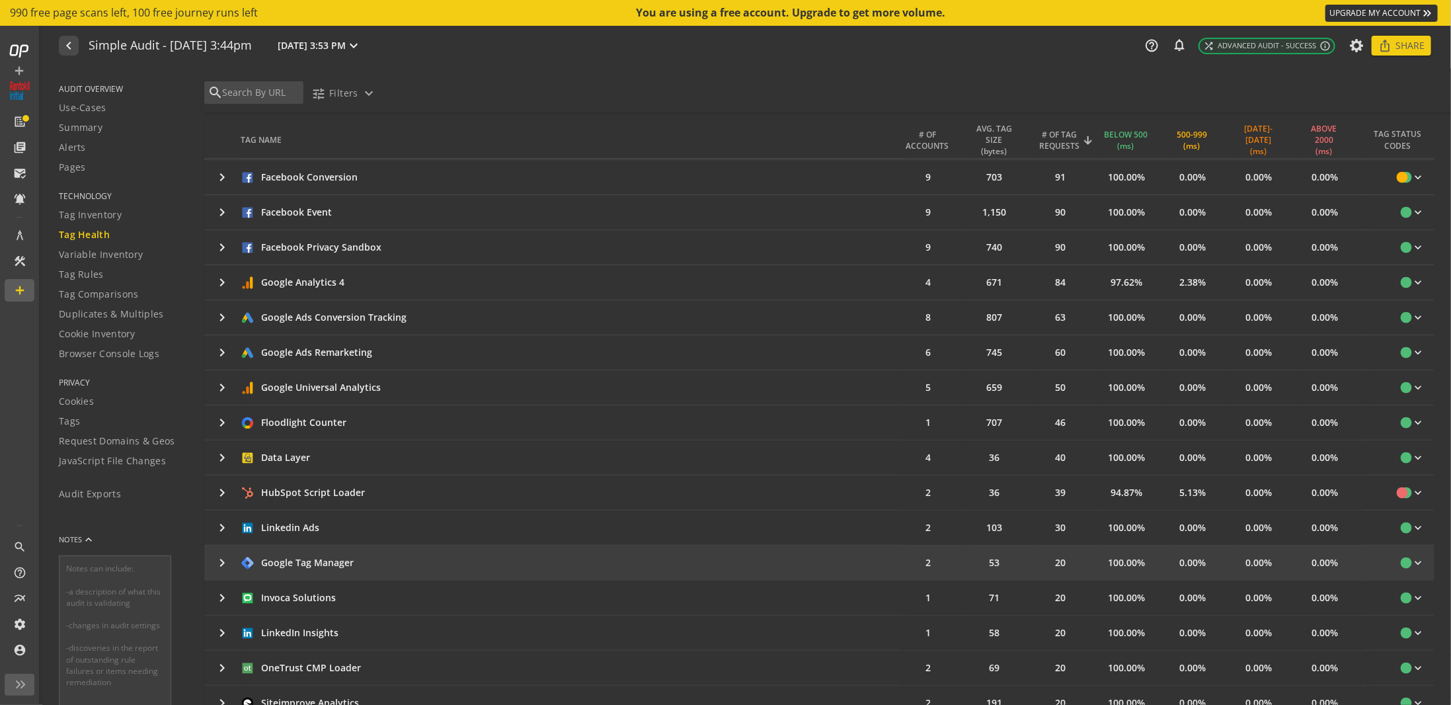
click at [233, 554] on td "keyboard_arrow_right" at bounding box center [222, 563] width 36 height 34
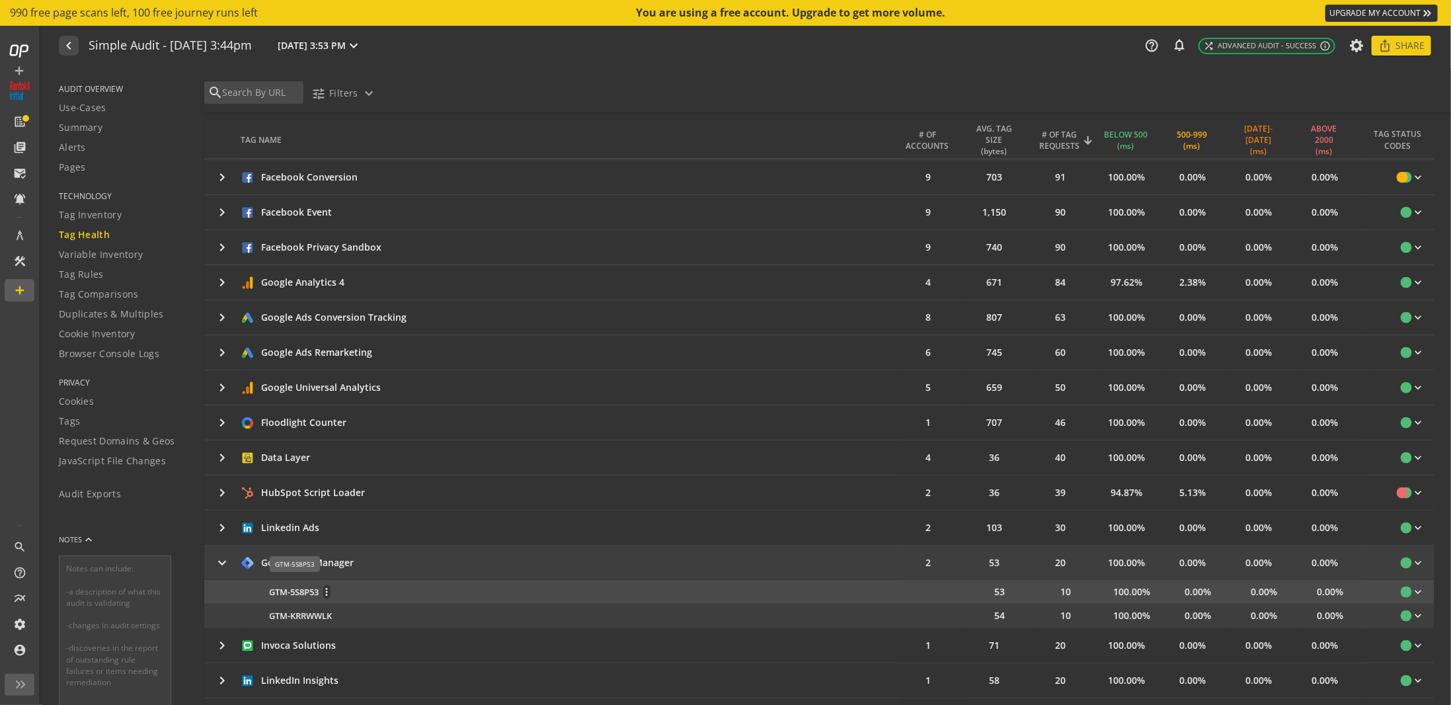
click at [288, 589] on span "GTM-5S8P53" at bounding box center [294, 592] width 50 height 13
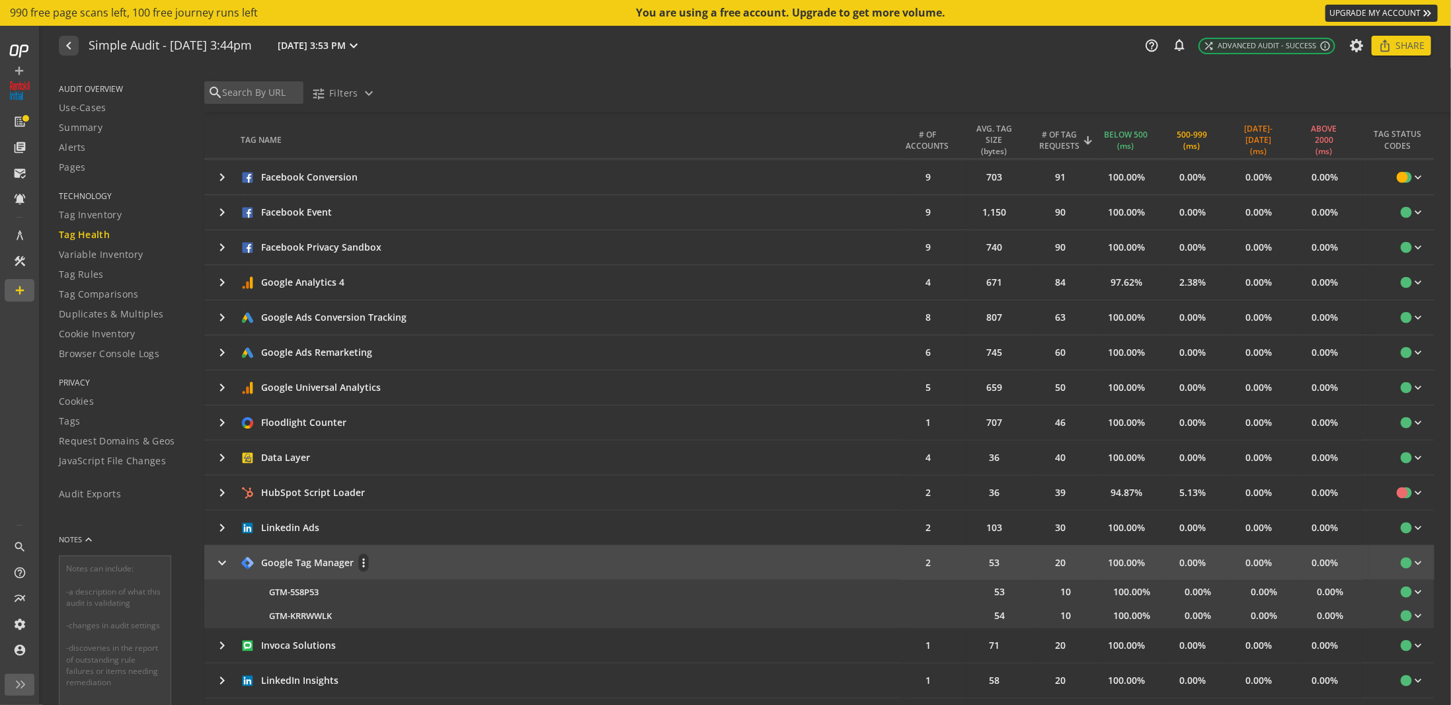
click at [306, 556] on div "Google Tag Manager" at bounding box center [307, 562] width 93 height 13
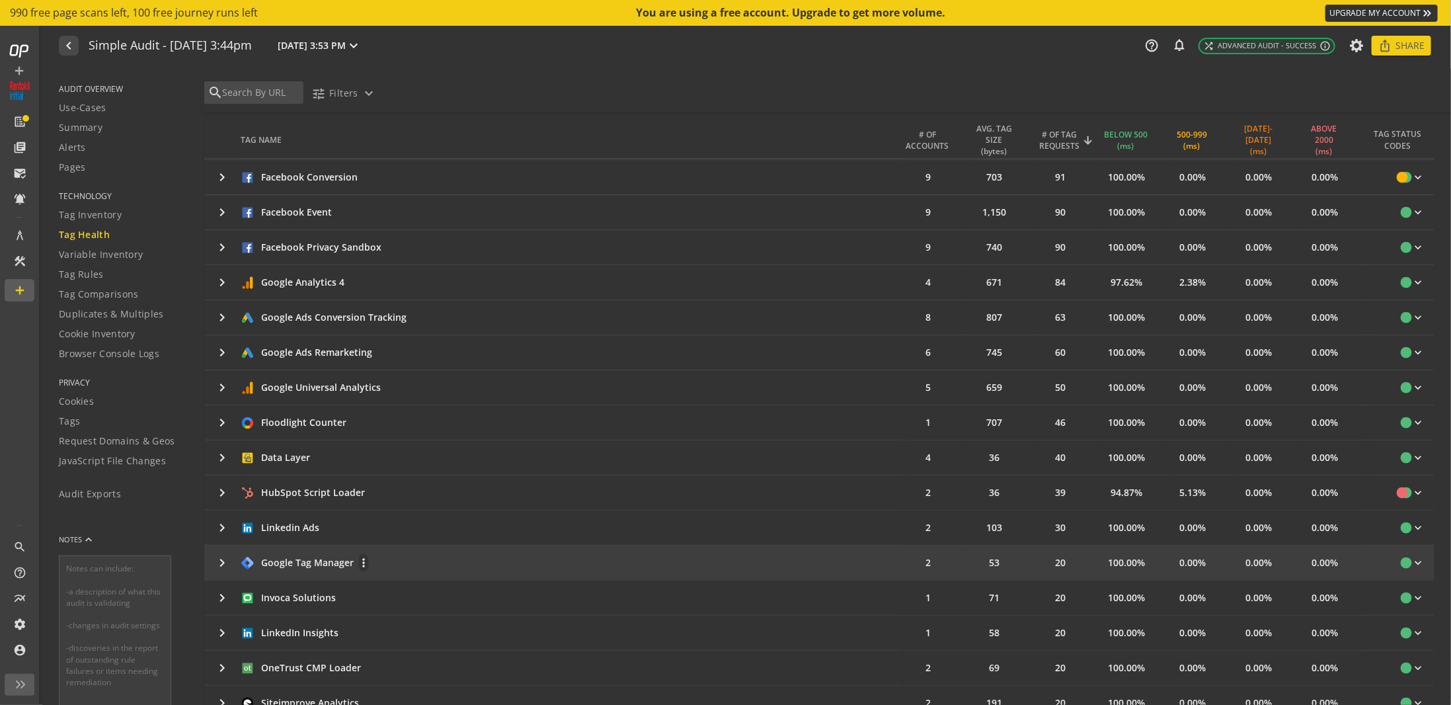
click at [328, 556] on div "Google Tag Manager" at bounding box center [307, 562] width 93 height 13
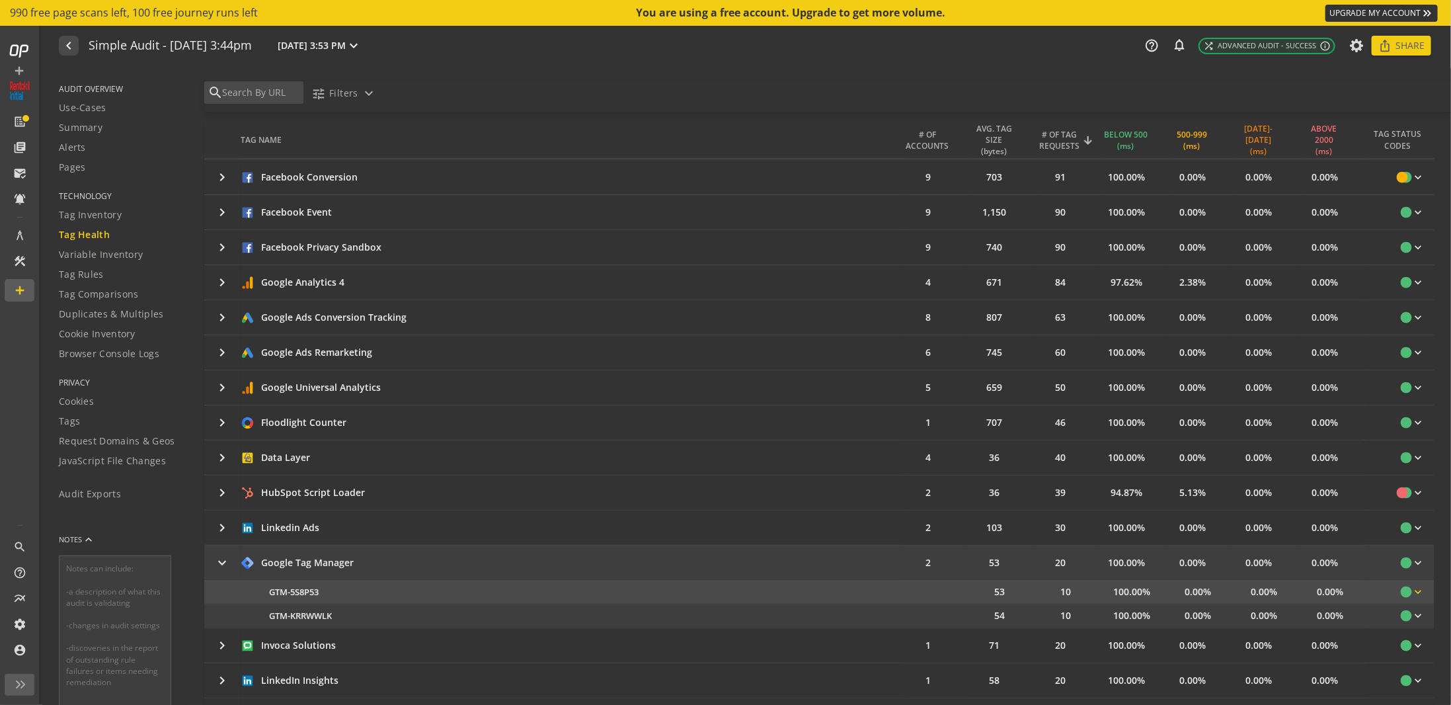
click at [1412, 587] on mat-icon "keyboard_arrow_down" at bounding box center [1418, 591] width 13 height 13
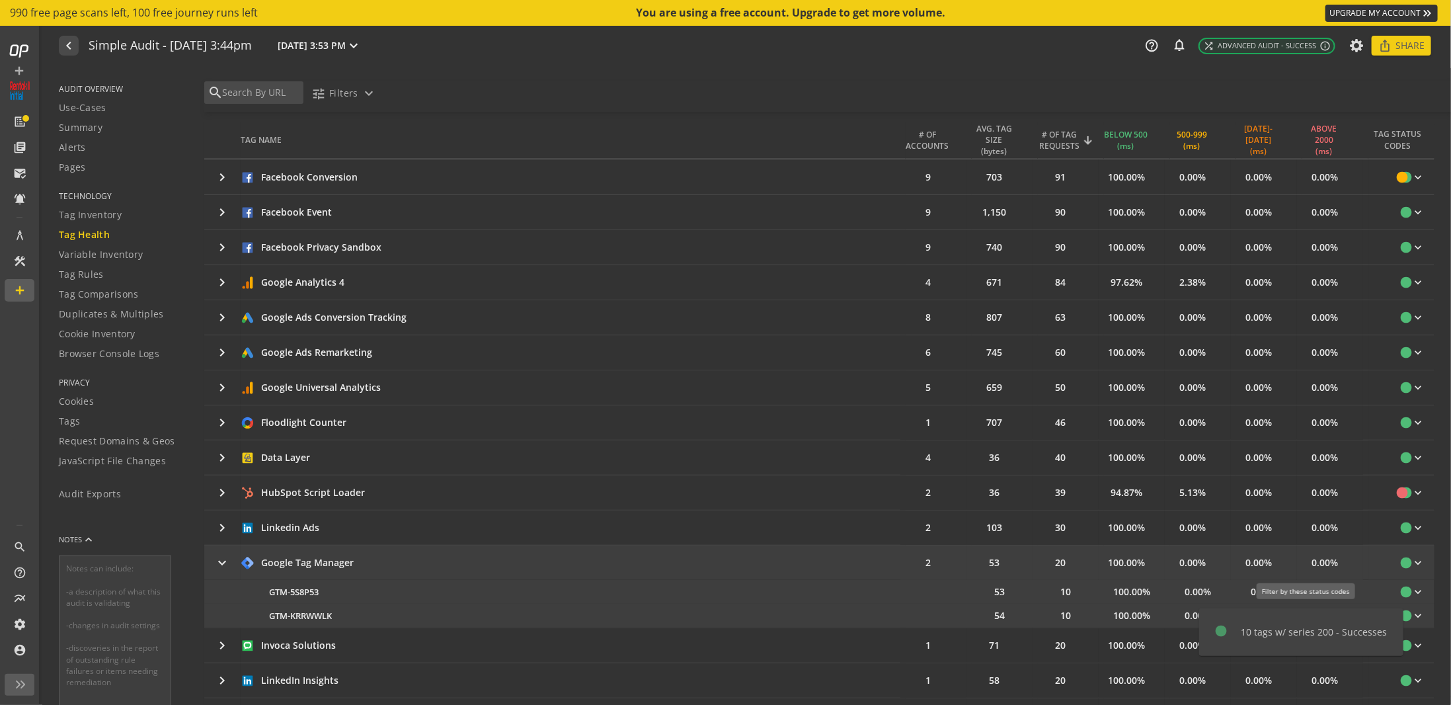
click at [1321, 631] on div "10 tags w/ series 200 - Successes" at bounding box center [1315, 632] width 146 height 13
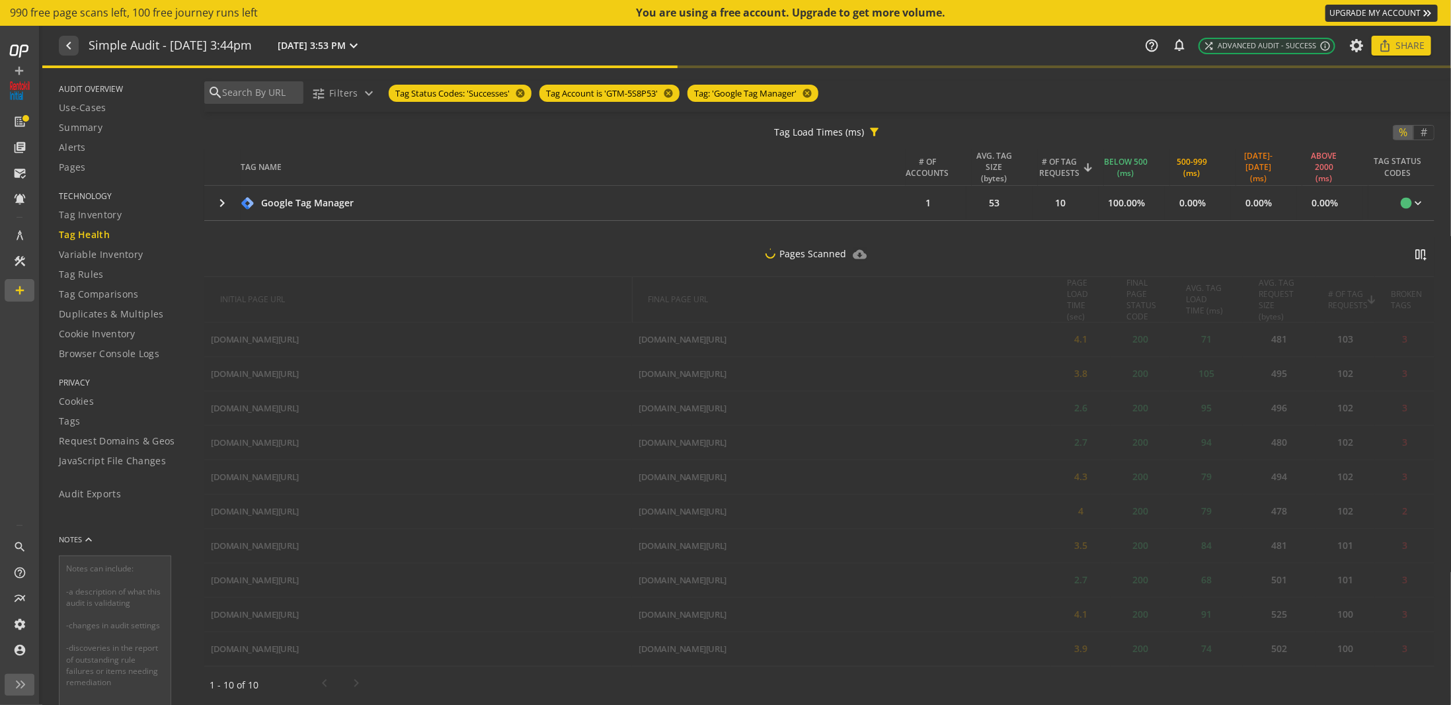
scroll to position [235, 0]
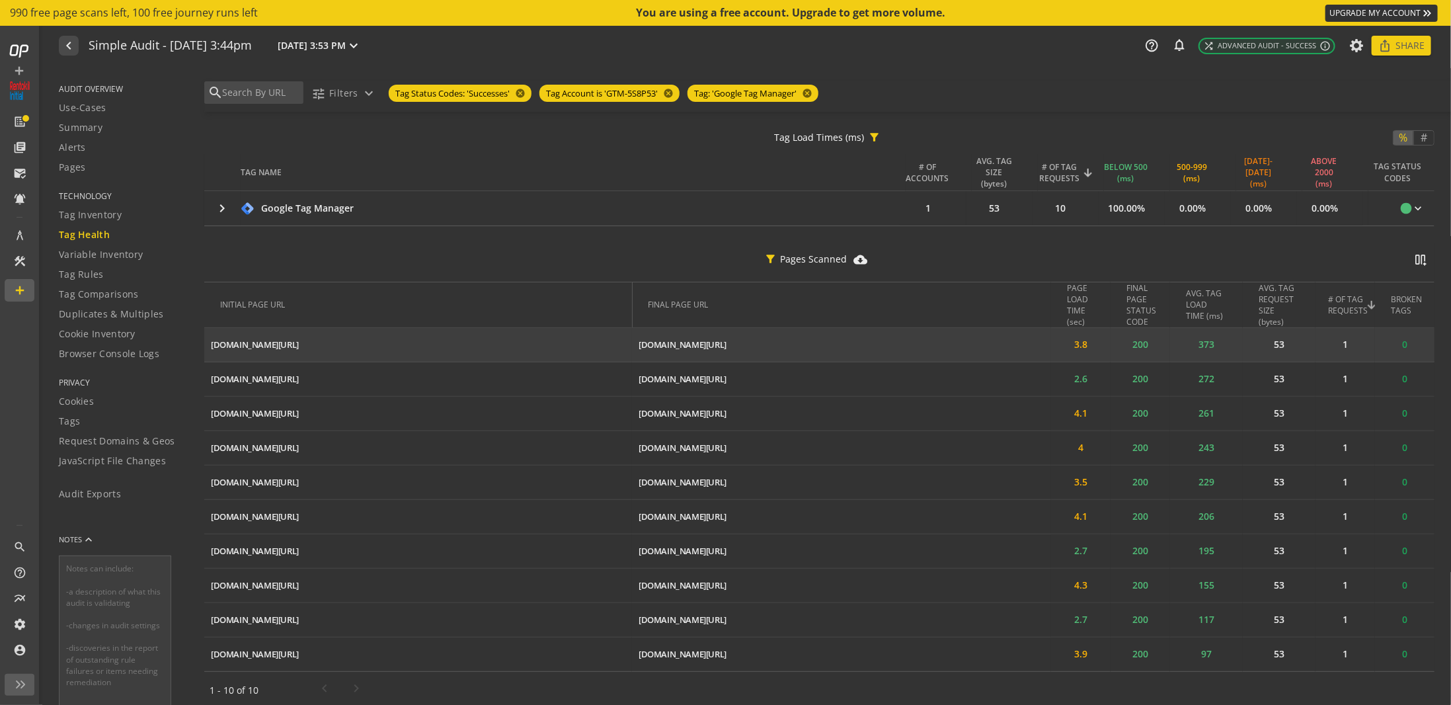
click at [1111, 340] on td "200" at bounding box center [1141, 345] width 60 height 34
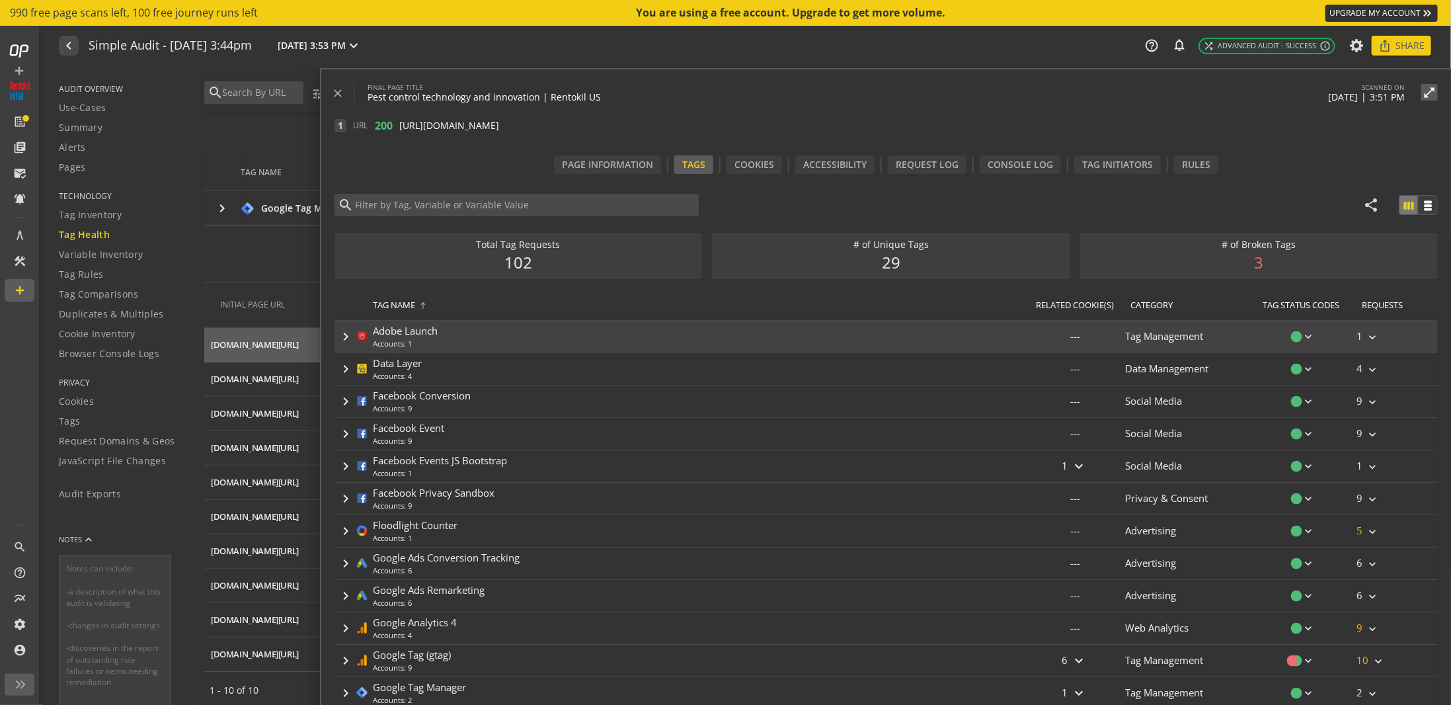
type input "Google Tag Manager"
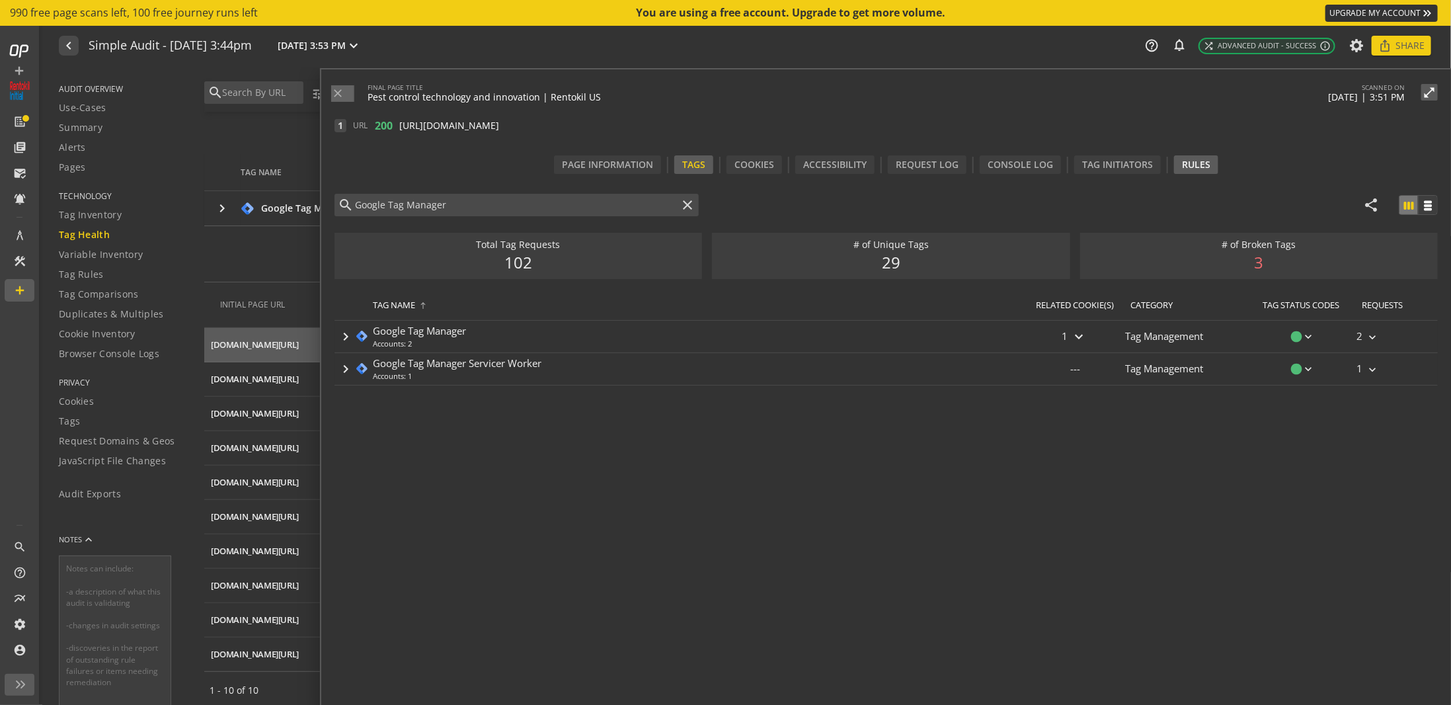
click at [1207, 166] on div "Rules" at bounding box center [1196, 164] width 44 height 19
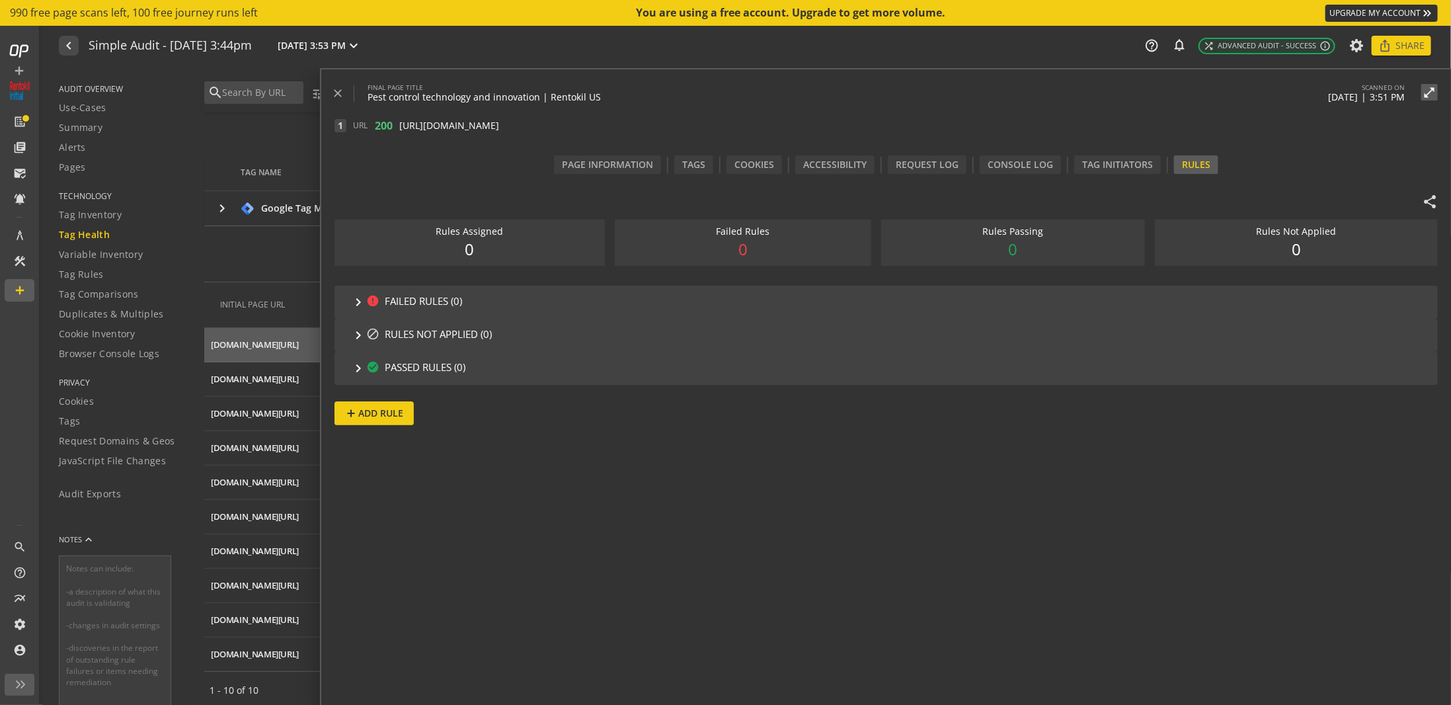
click at [419, 300] on span "FAILED RULES (0)" at bounding box center [423, 302] width 77 height 16
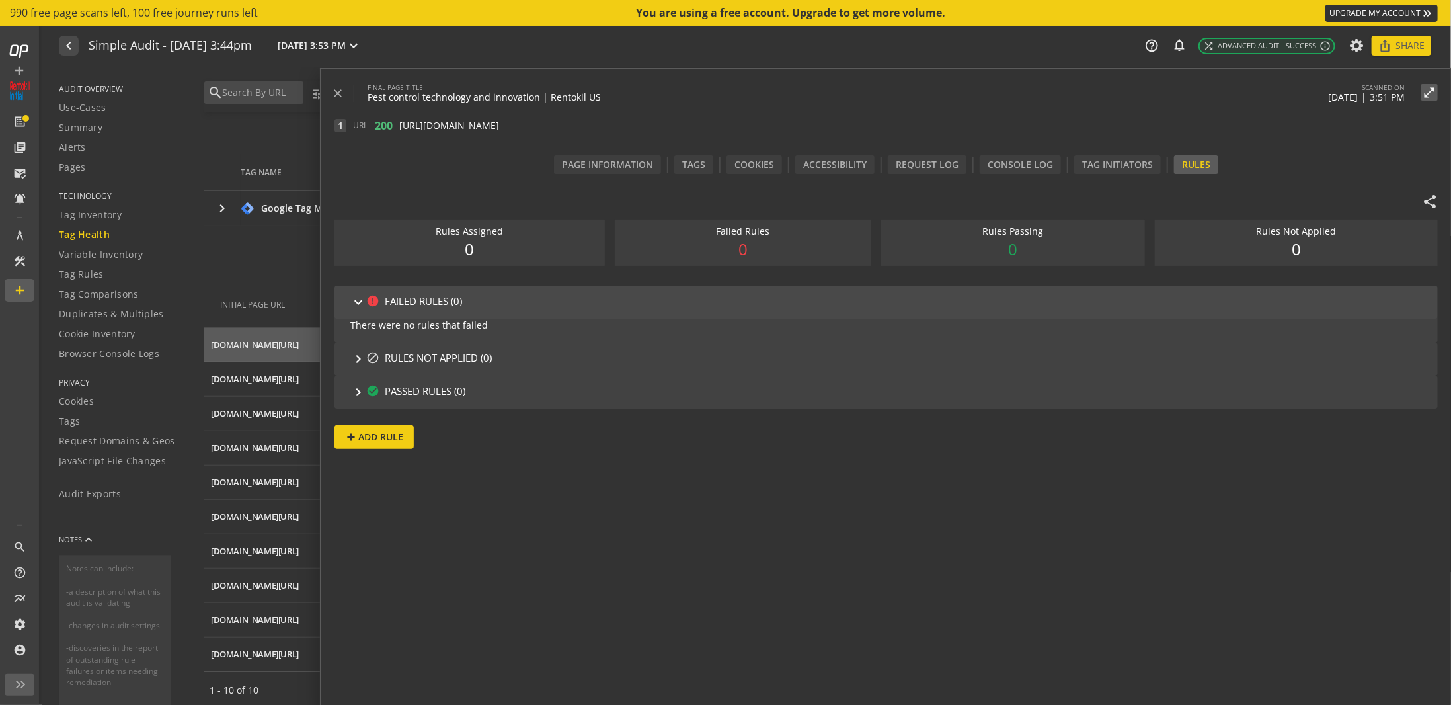
click at [419, 307] on span "FAILED RULES (0)" at bounding box center [423, 302] width 77 height 16
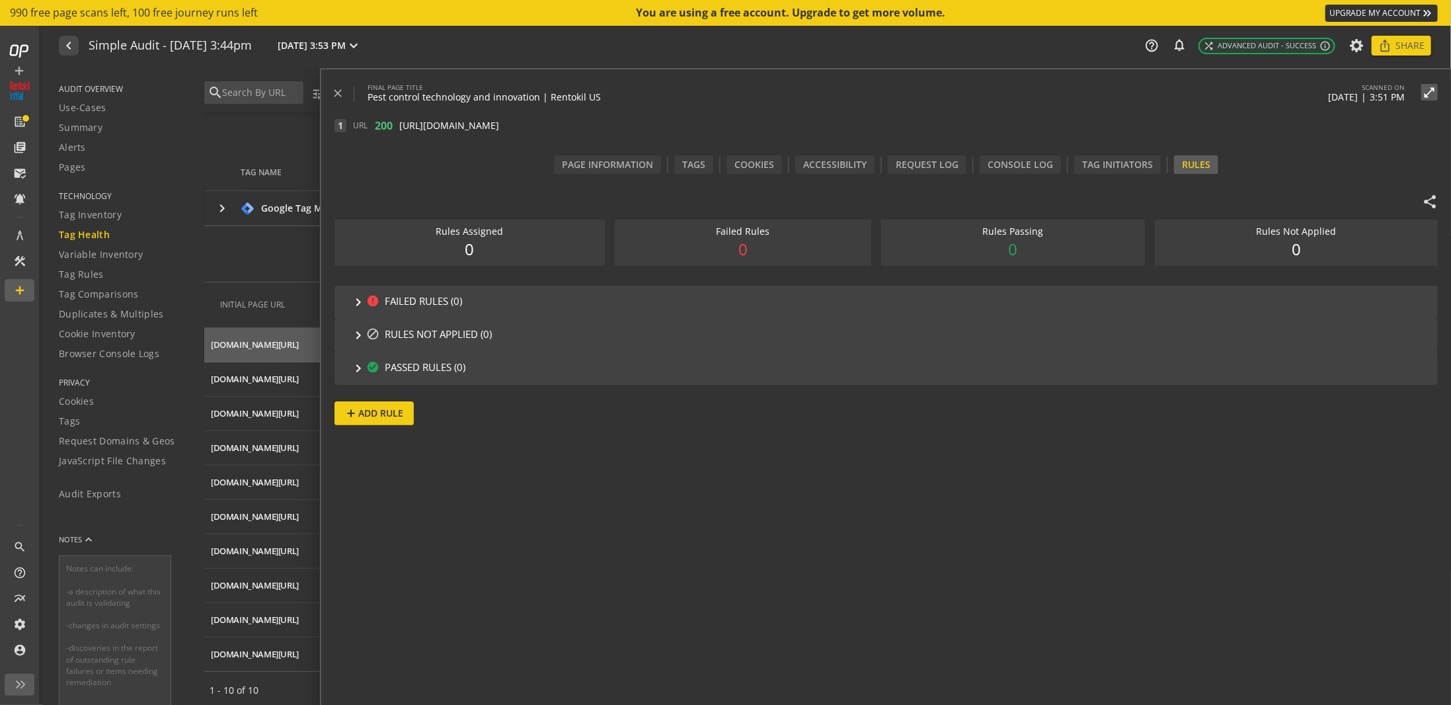
click at [390, 421] on span "Add Rule" at bounding box center [380, 413] width 45 height 24
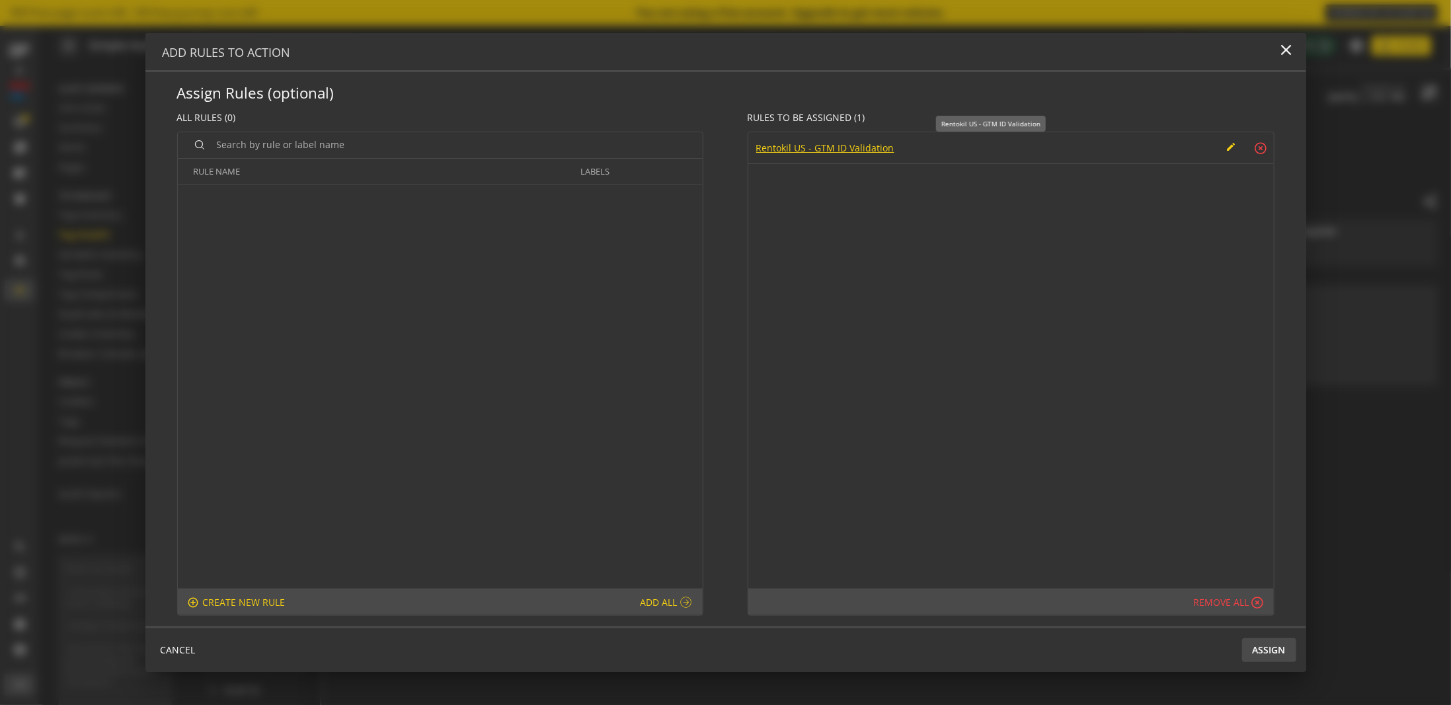
click at [923, 147] on div "Rentokil US - GTM ID Validation" at bounding box center [989, 147] width 466 height 13
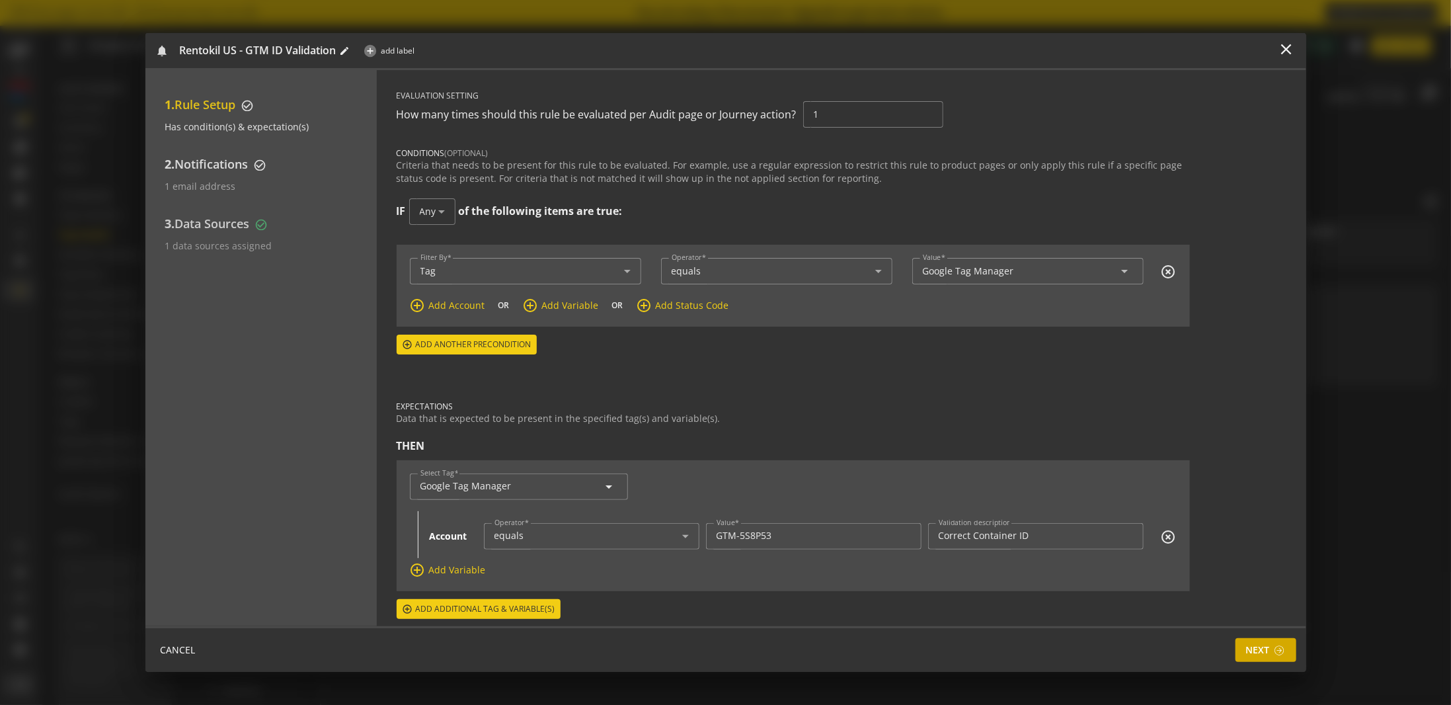
click at [1276, 651] on span at bounding box center [1280, 650] width 12 height 11
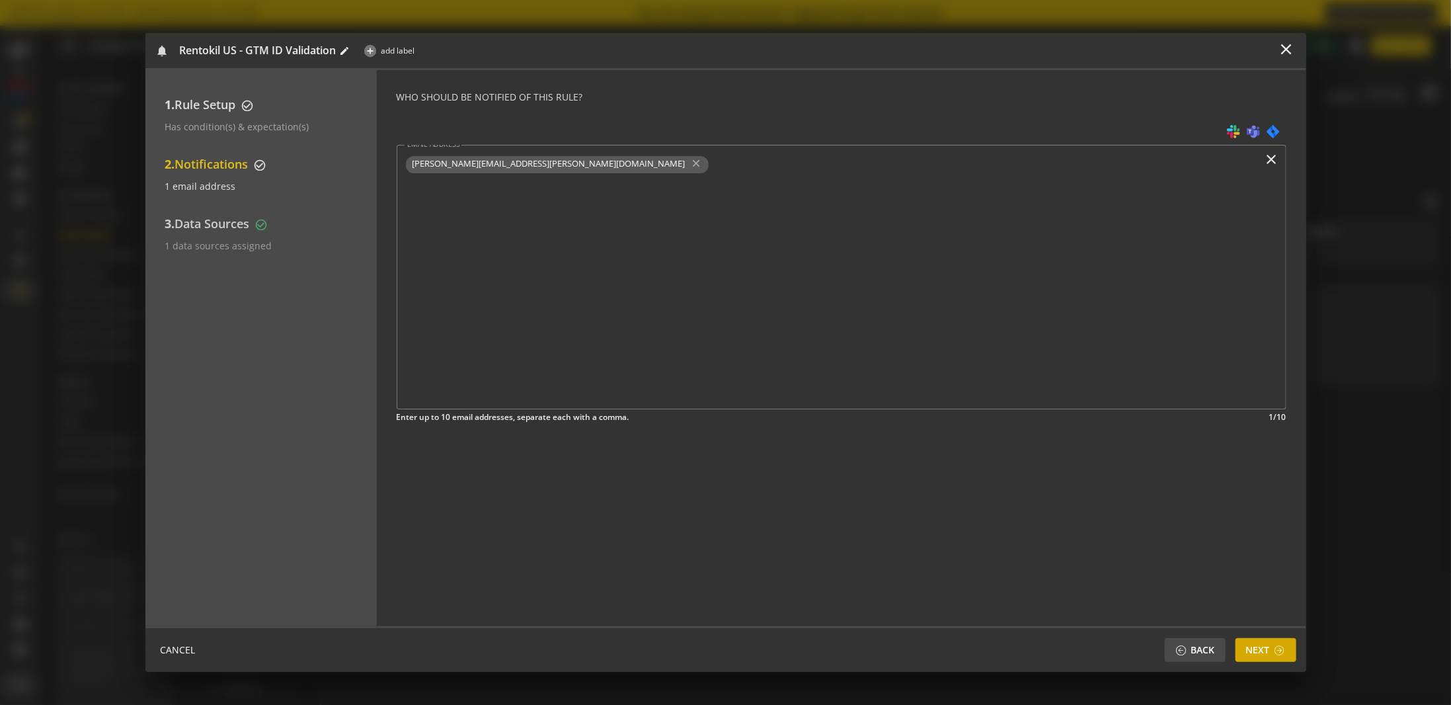
click at [1267, 651] on span "Next" at bounding box center [1258, 650] width 24 height 24
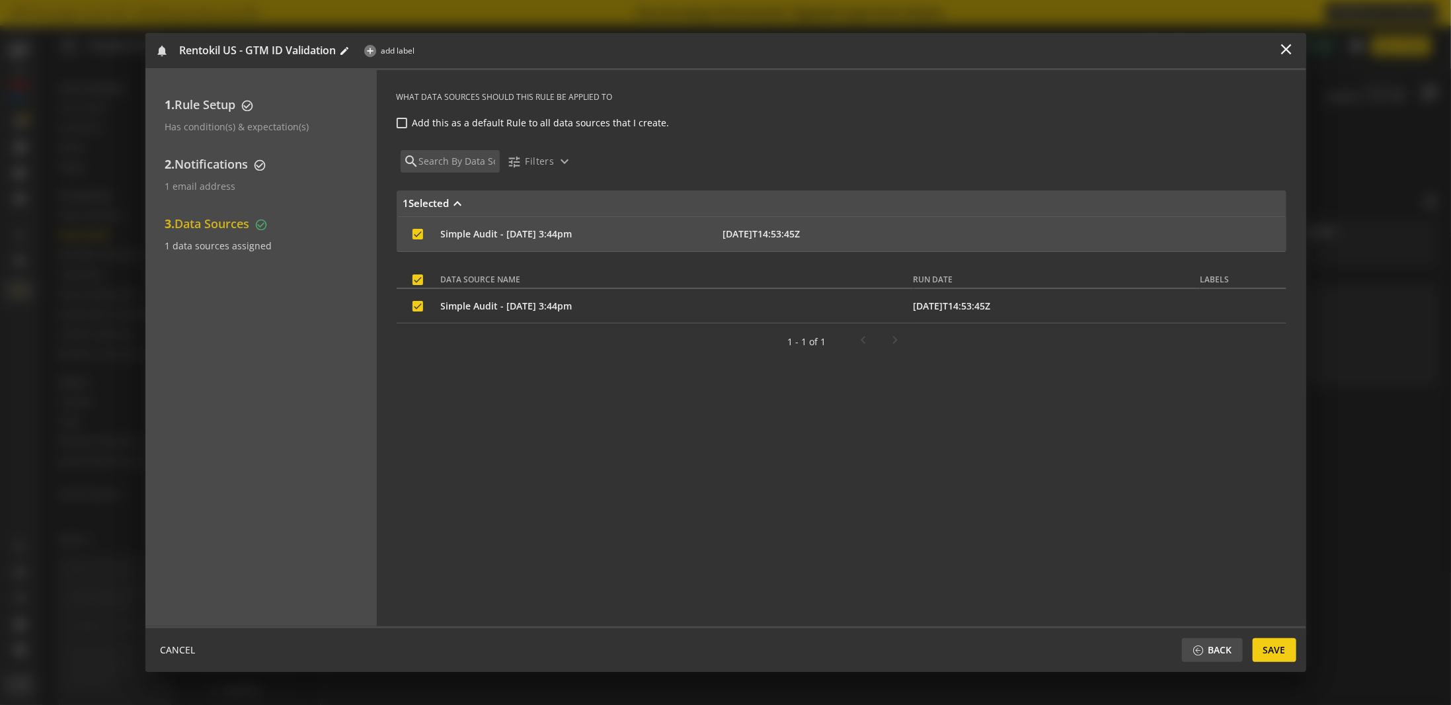
click at [1267, 651] on span "Save" at bounding box center [1275, 650] width 22 height 24
click at [1276, 651] on span "Assign" at bounding box center [1269, 650] width 33 height 24
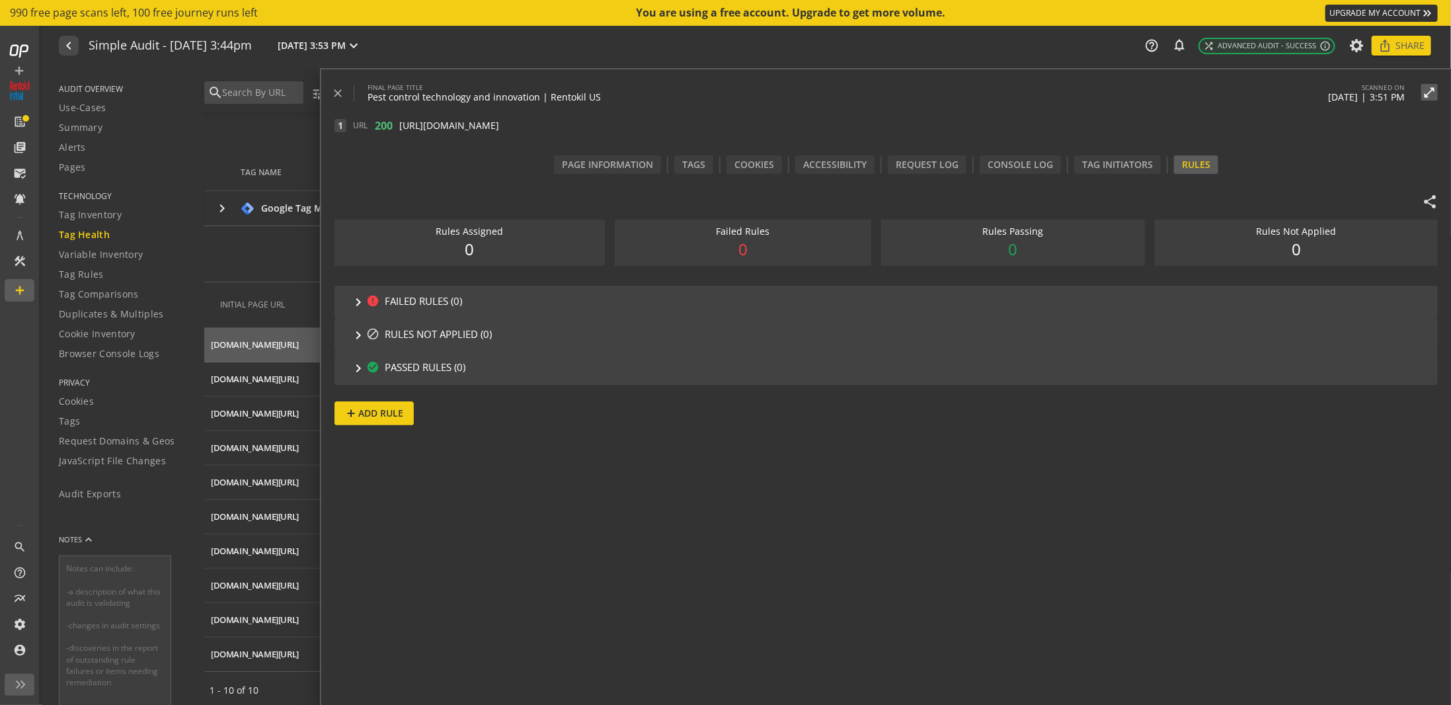
click at [349, 333] on mat-expansion-panel-header "keyboard_arrow_right block RULES NOT APPLIED (0)" at bounding box center [887, 335] width 1104 height 33
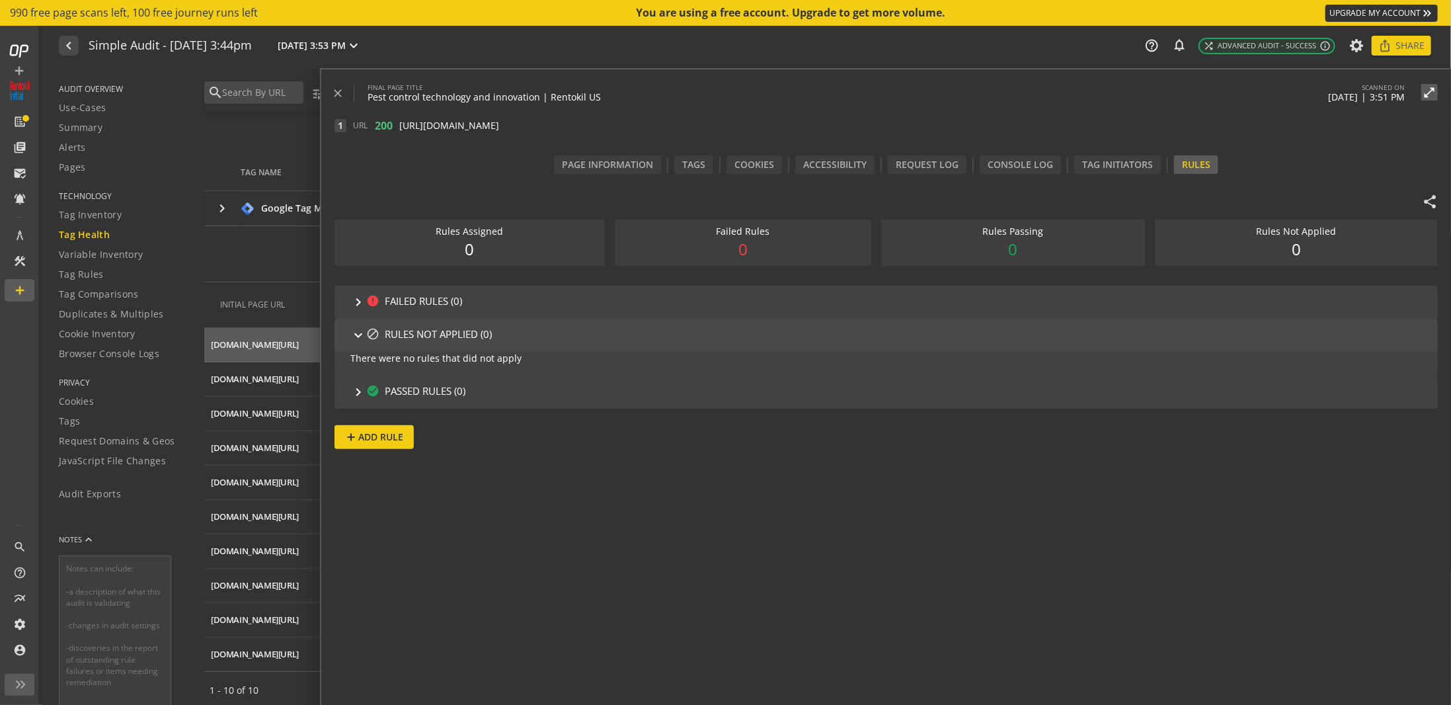
click at [356, 335] on mat-icon "keyboard_arrow_right" at bounding box center [358, 335] width 16 height 16
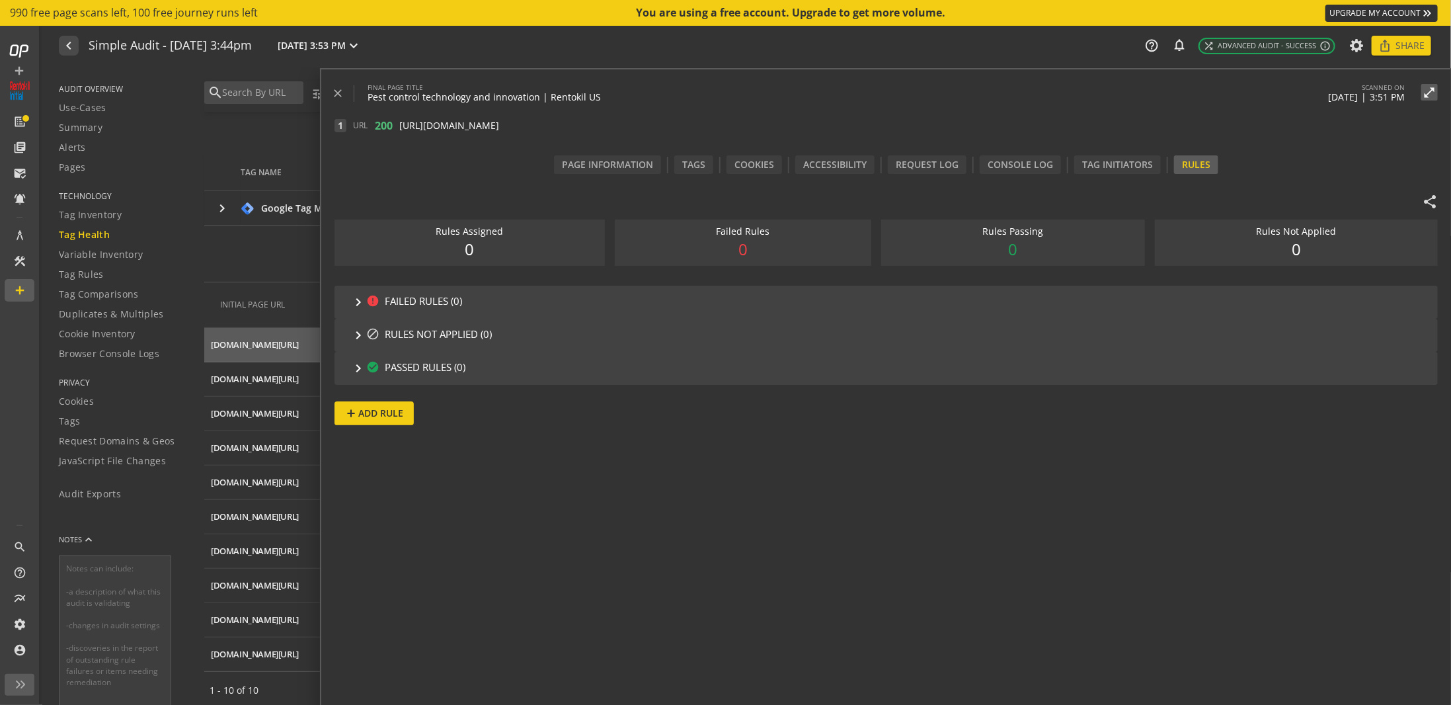
click at [355, 309] on mat-icon "keyboard_arrow_right" at bounding box center [358, 302] width 16 height 16
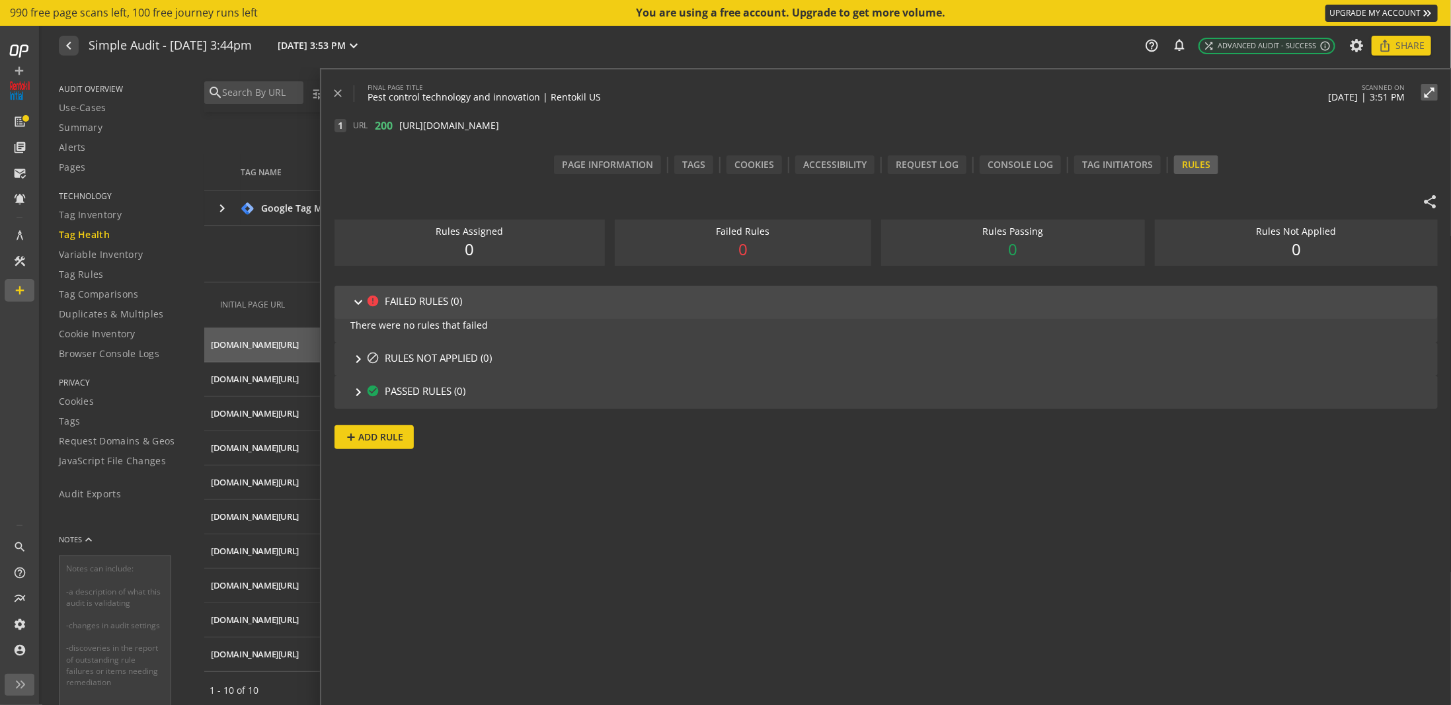
click at [355, 307] on mat-icon "keyboard_arrow_right" at bounding box center [358, 302] width 16 height 16
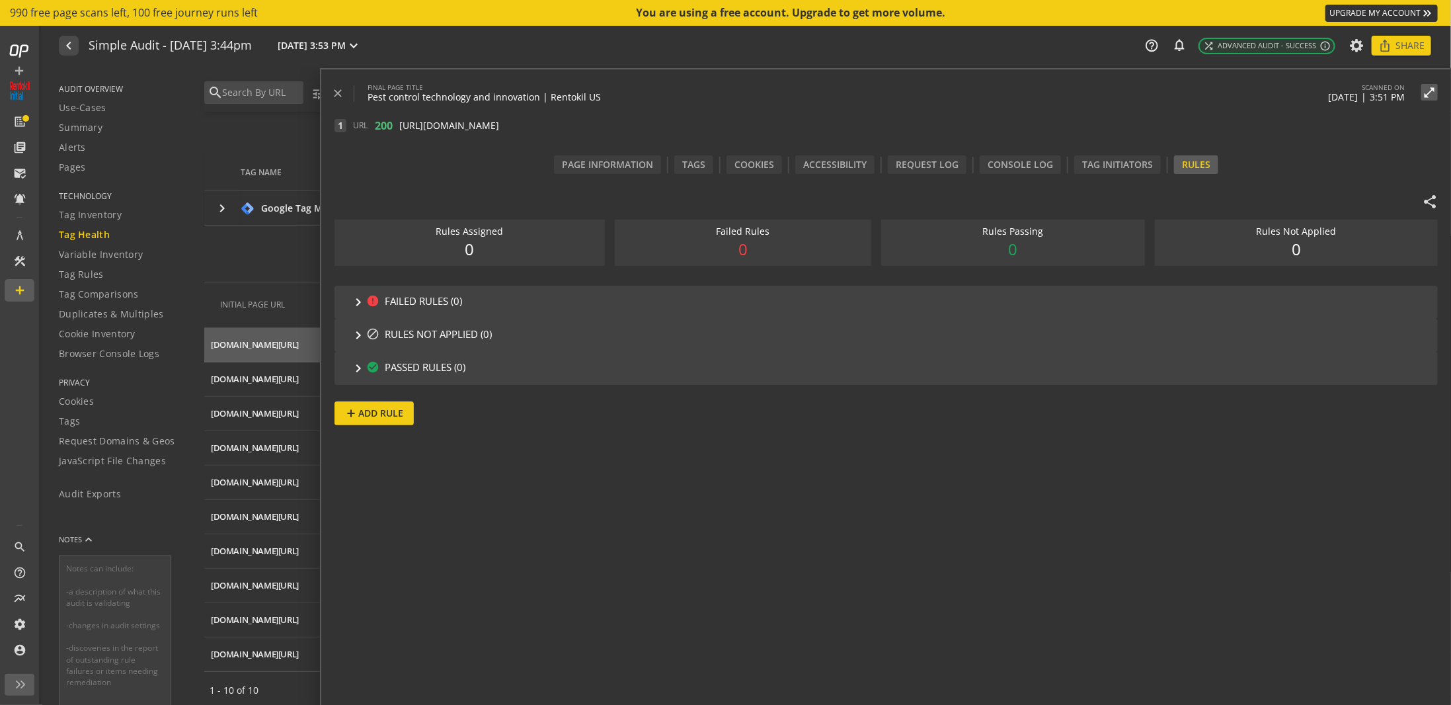
click at [362, 363] on mat-icon "keyboard_arrow_right" at bounding box center [358, 368] width 16 height 16
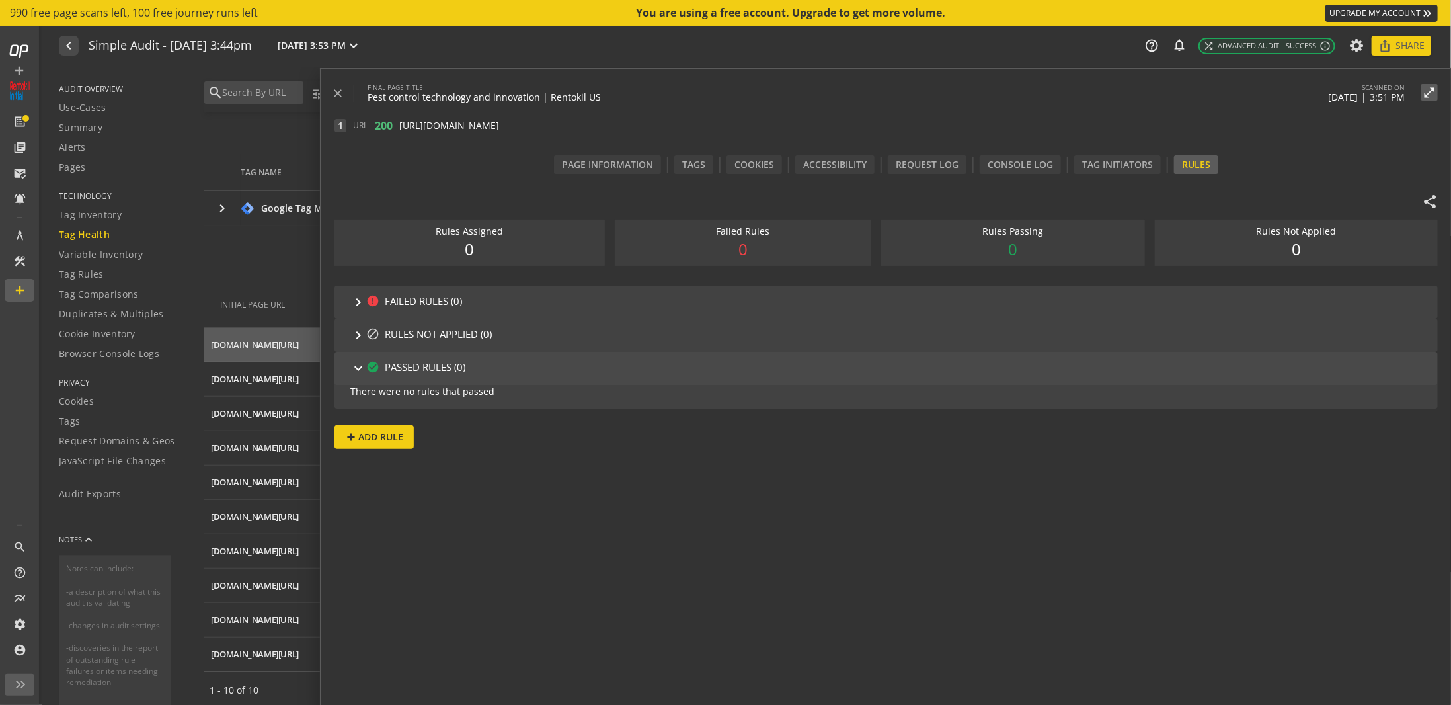
click at [366, 372] on mat-icon "check_circle" at bounding box center [372, 368] width 13 height 16
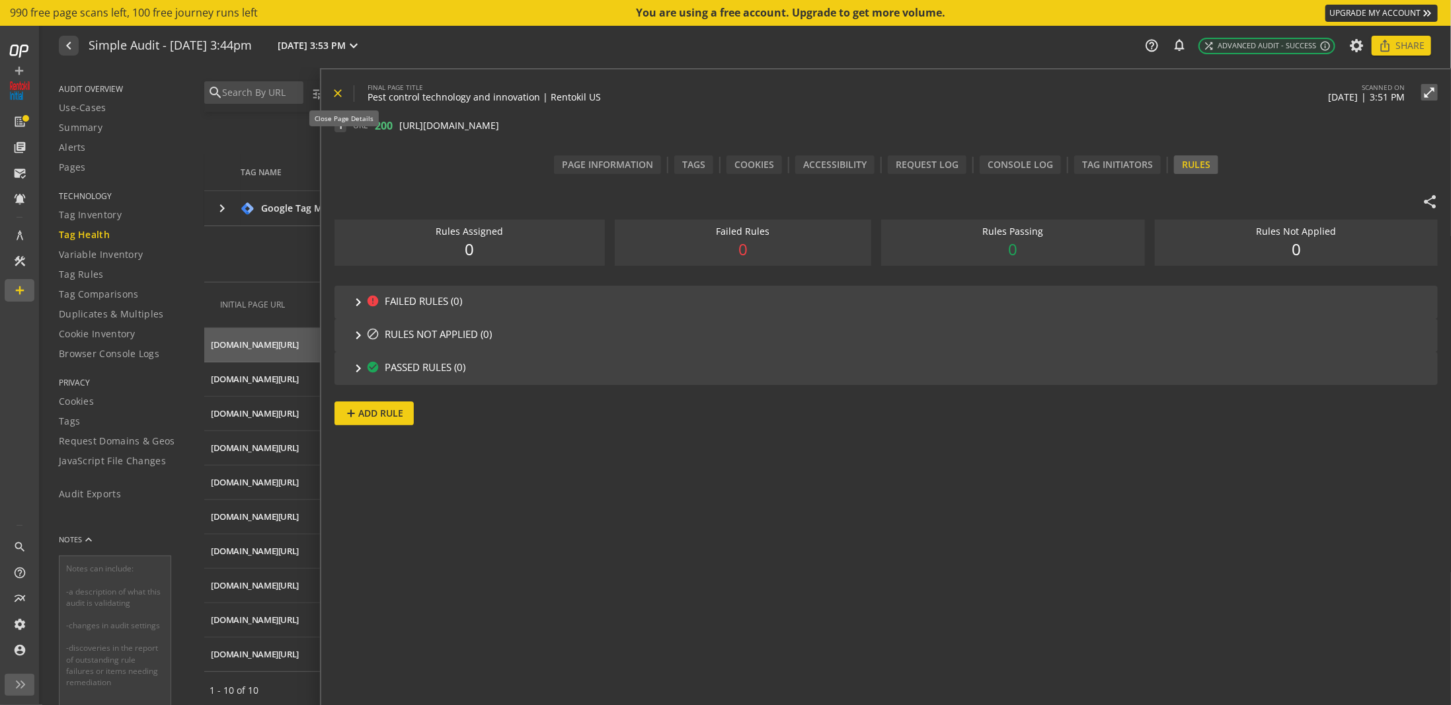
click at [337, 95] on mat-icon "close" at bounding box center [337, 93] width 13 height 13
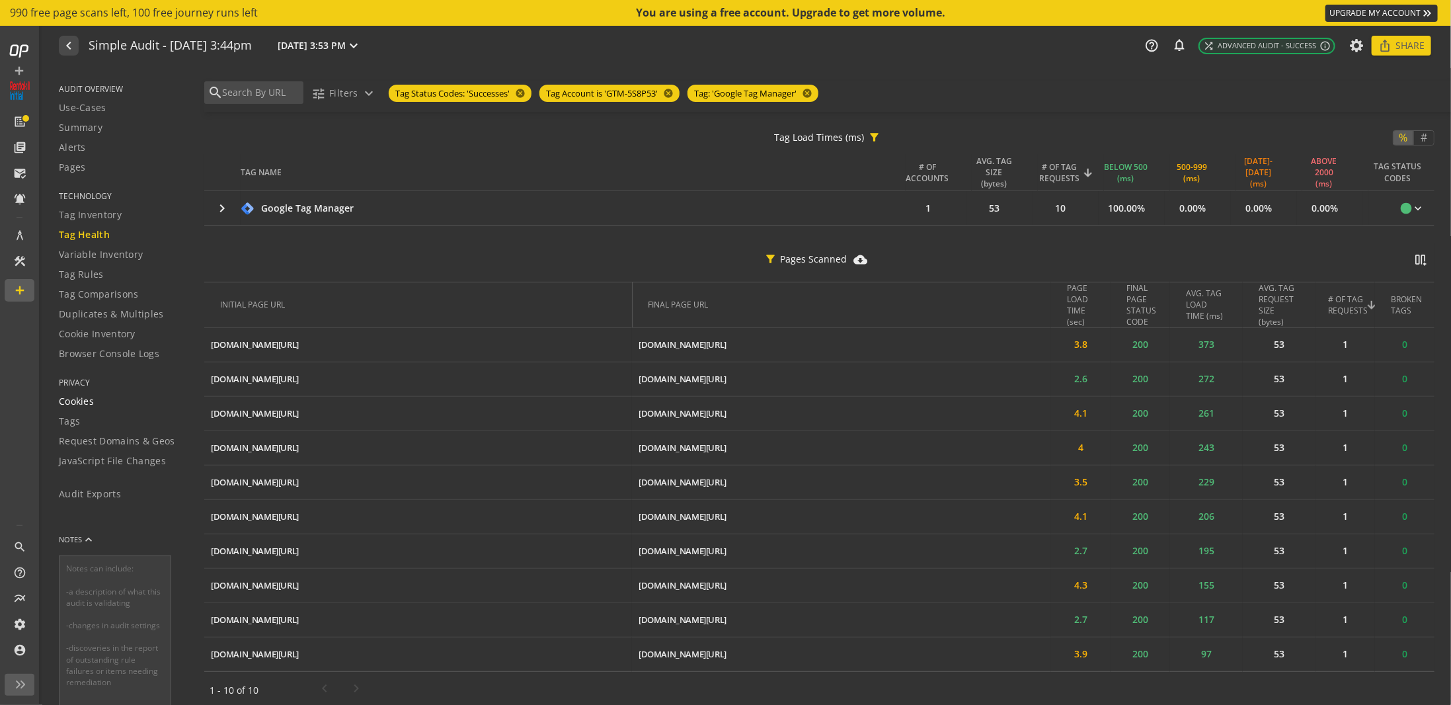
click at [87, 399] on span "Cookies" at bounding box center [76, 401] width 35 height 13
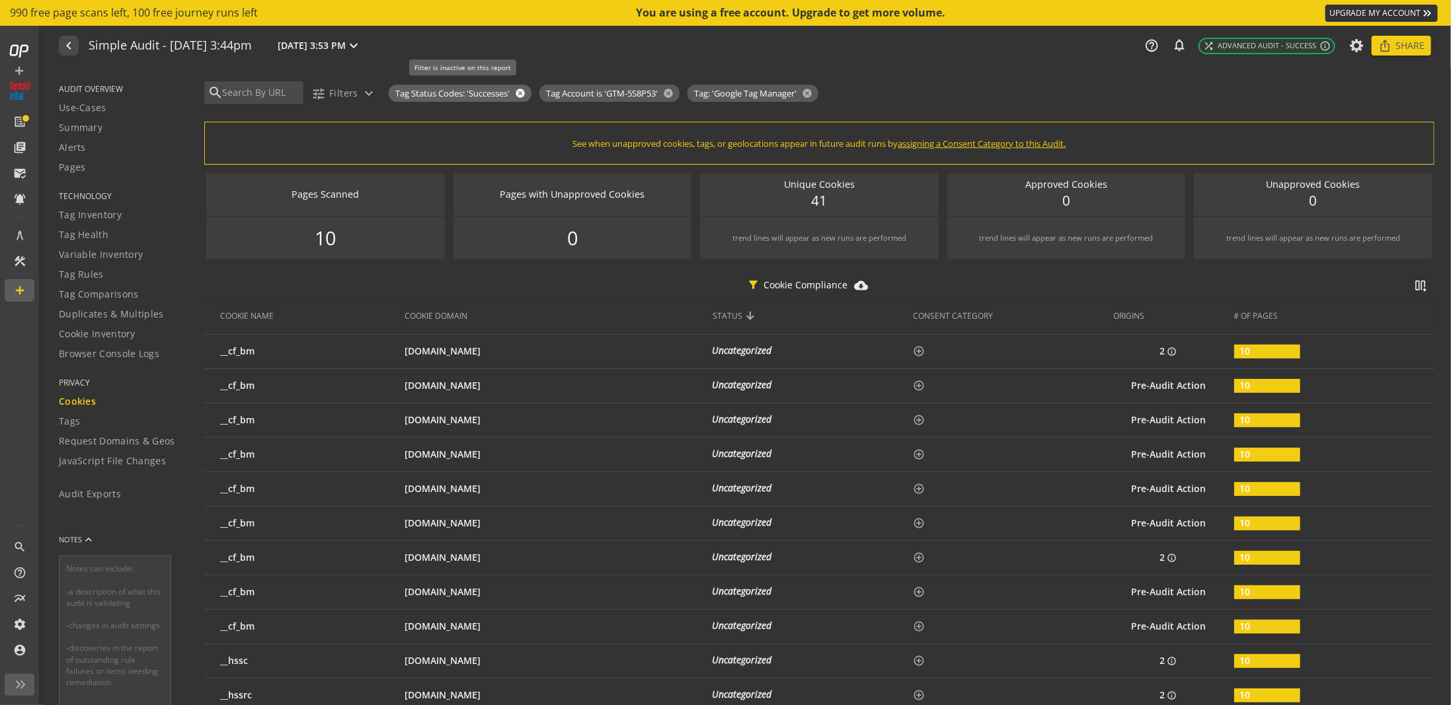
click at [523, 93] on mat-icon "cancel" at bounding box center [519, 93] width 19 height 11
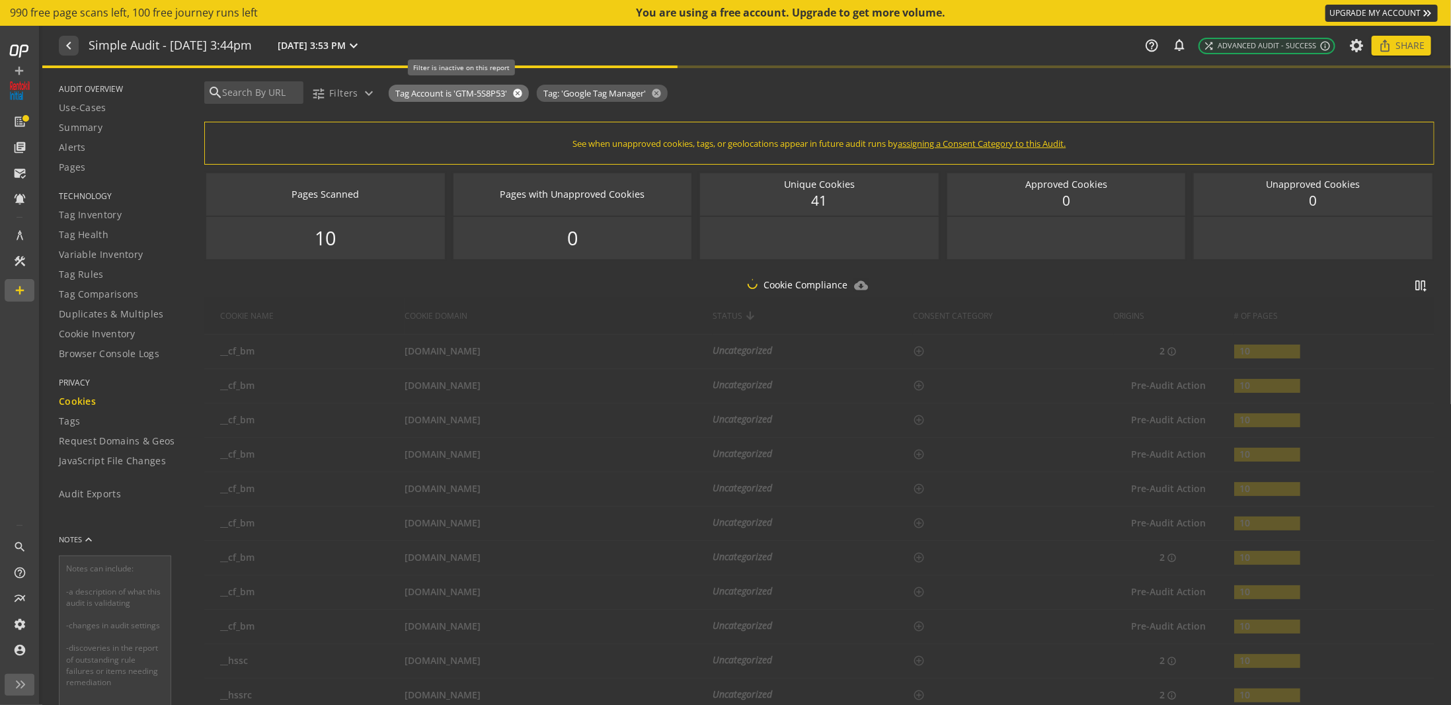
click at [523, 93] on mat-icon "cancel" at bounding box center [516, 93] width 19 height 11
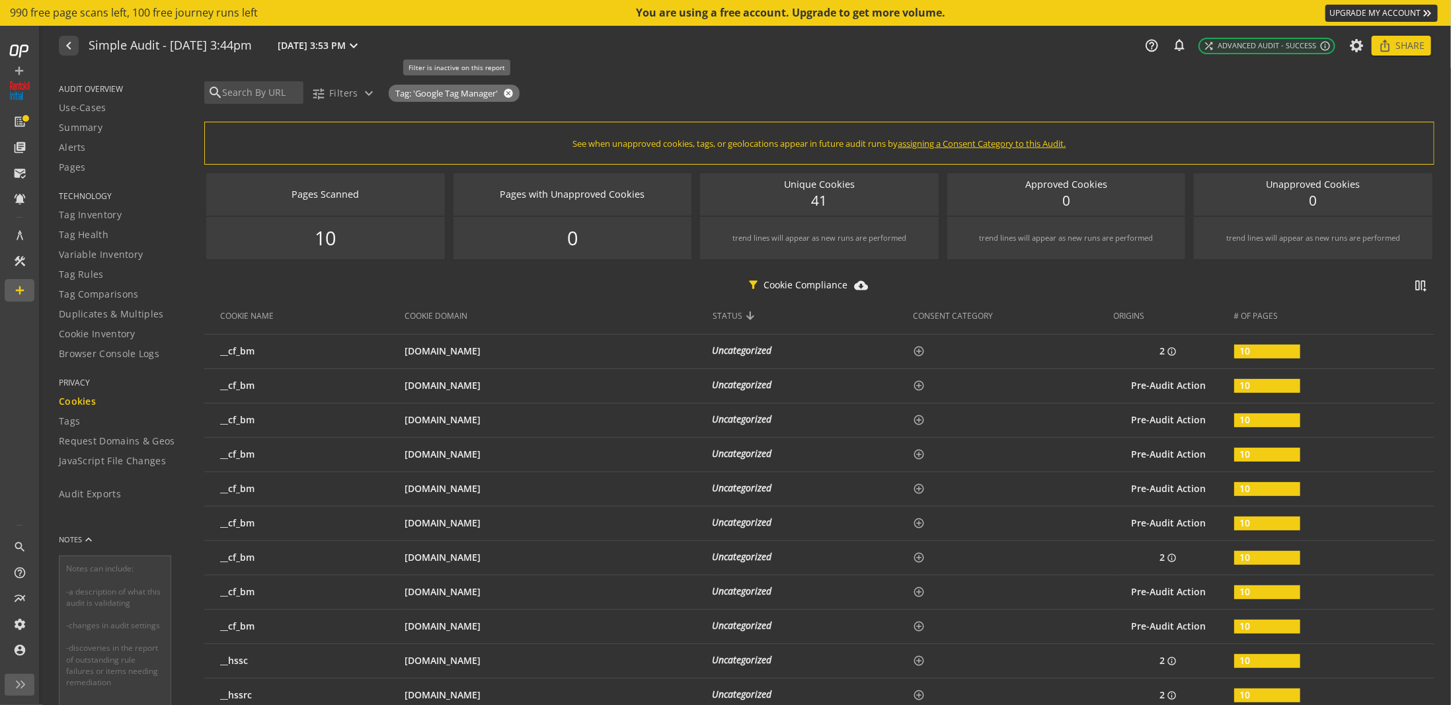
click at [505, 96] on mat-icon "cancel" at bounding box center [507, 93] width 19 height 11
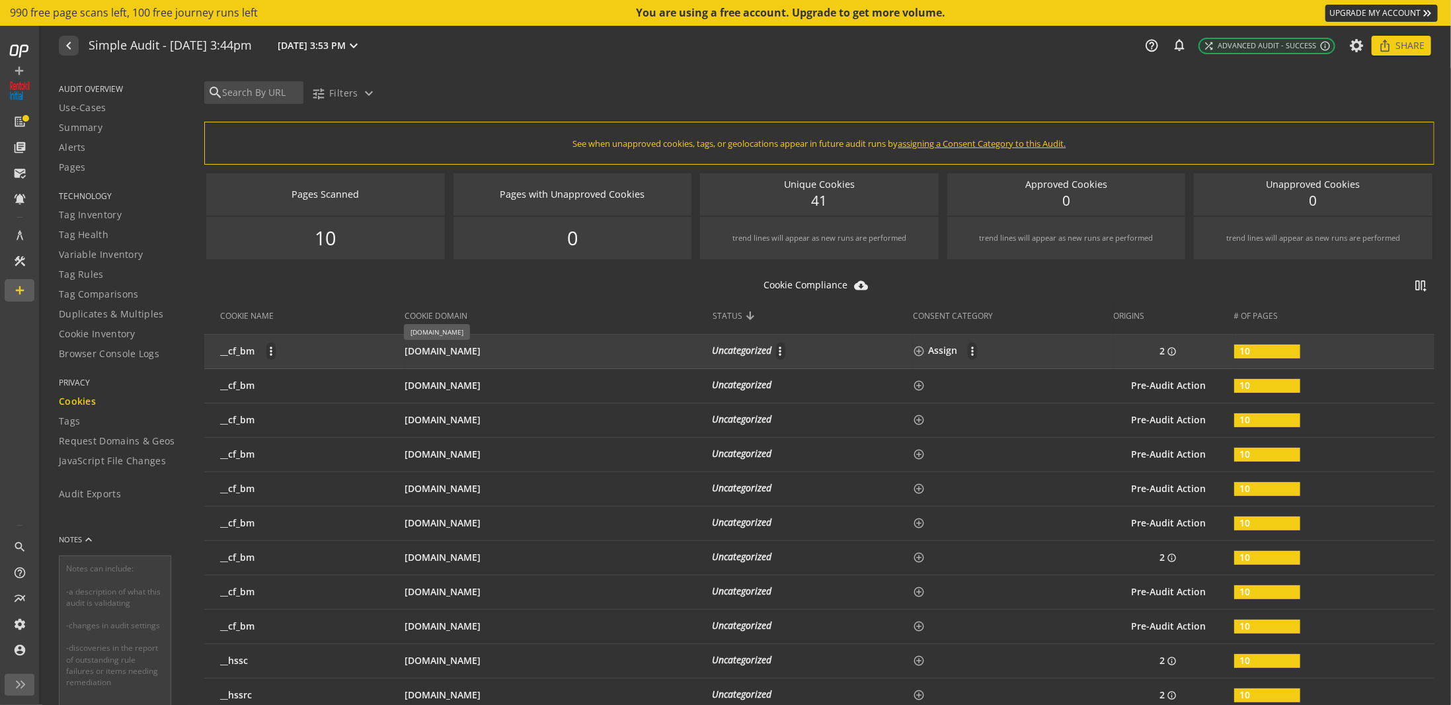
click at [559, 352] on div "[DOMAIN_NAME]" at bounding box center [549, 350] width 289 height 13
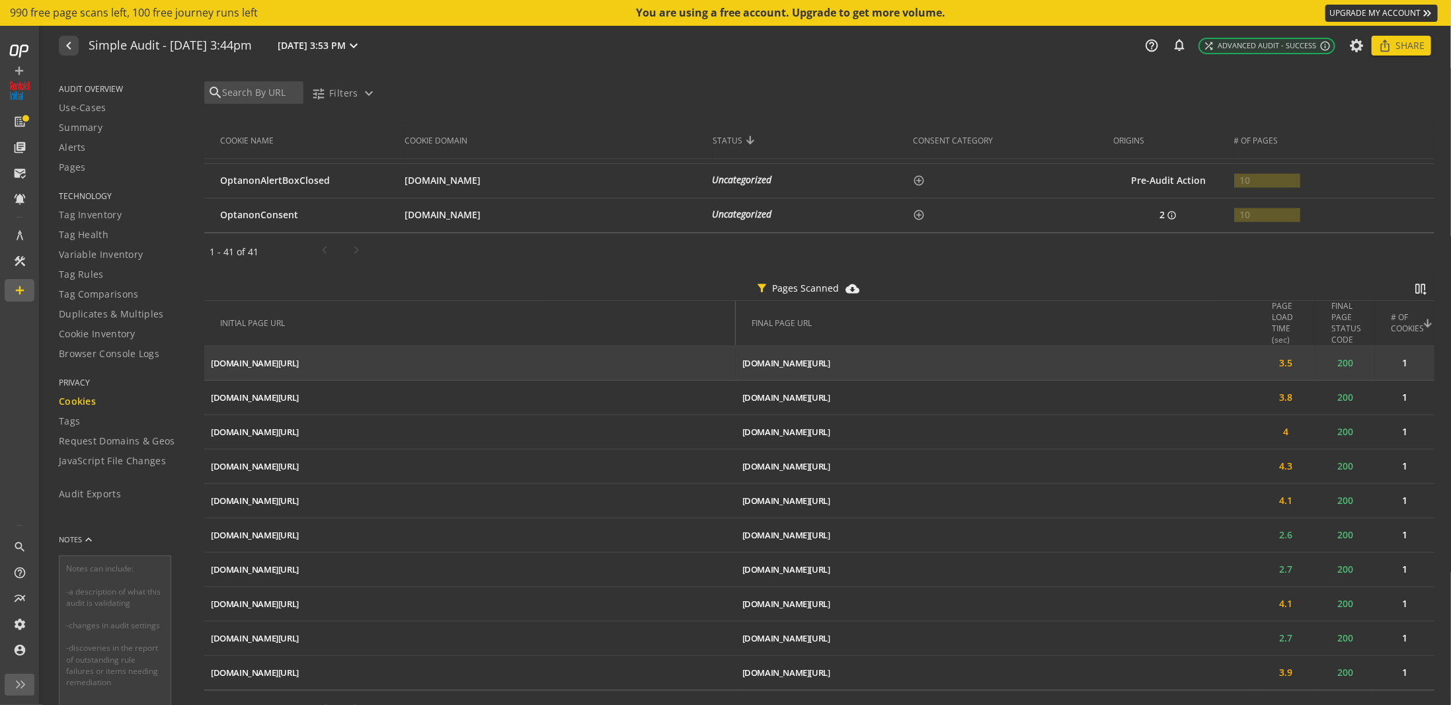
scroll to position [1531, 0]
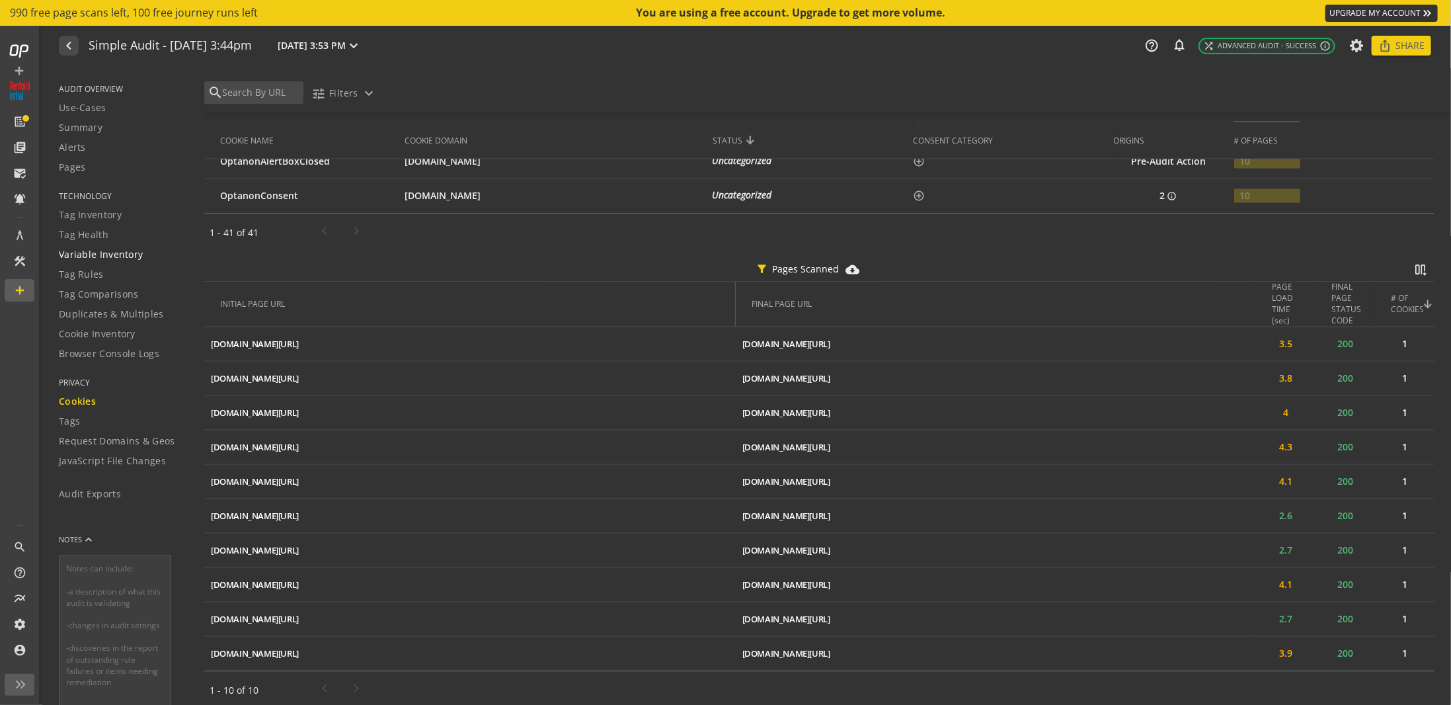
click at [119, 259] on span "Variable Inventory" at bounding box center [101, 254] width 84 height 13
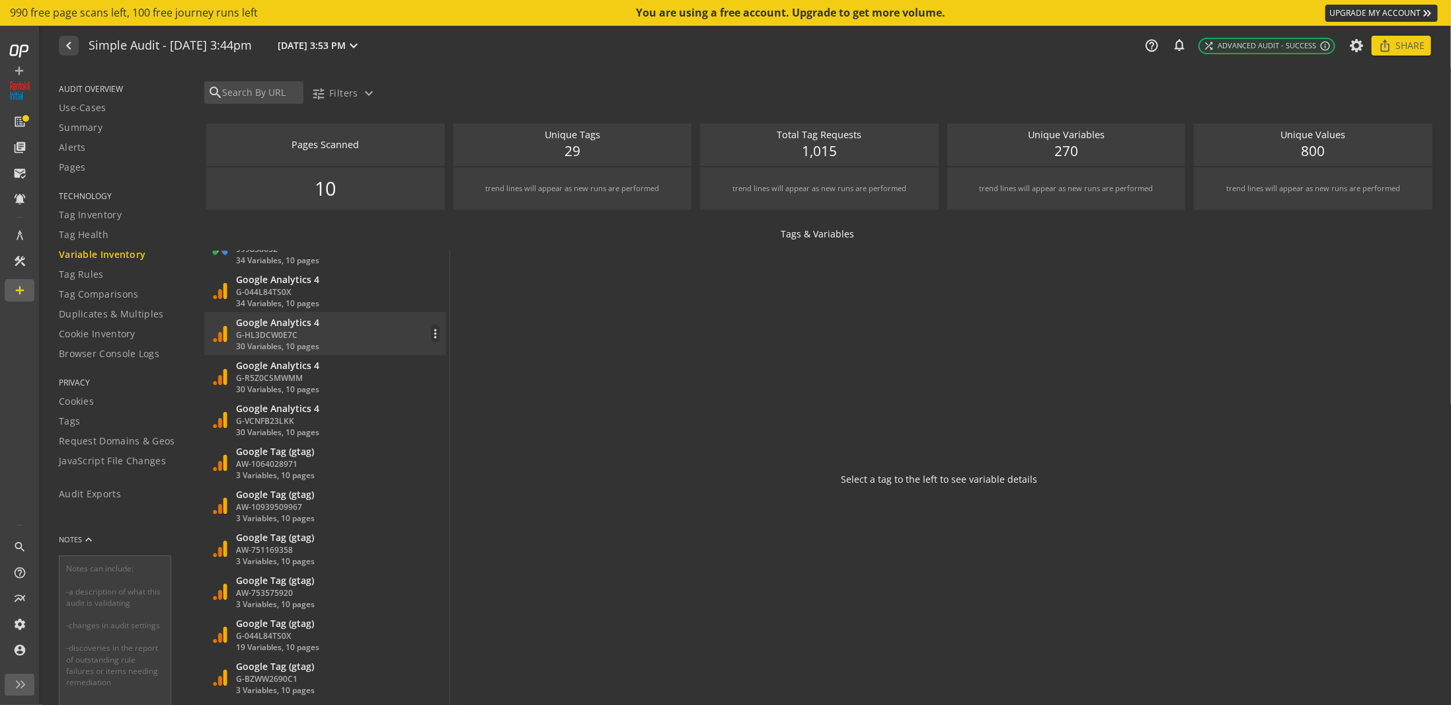
scroll to position [1984, 0]
click at [311, 284] on div "Google Analytics 4" at bounding box center [277, 280] width 83 height 13
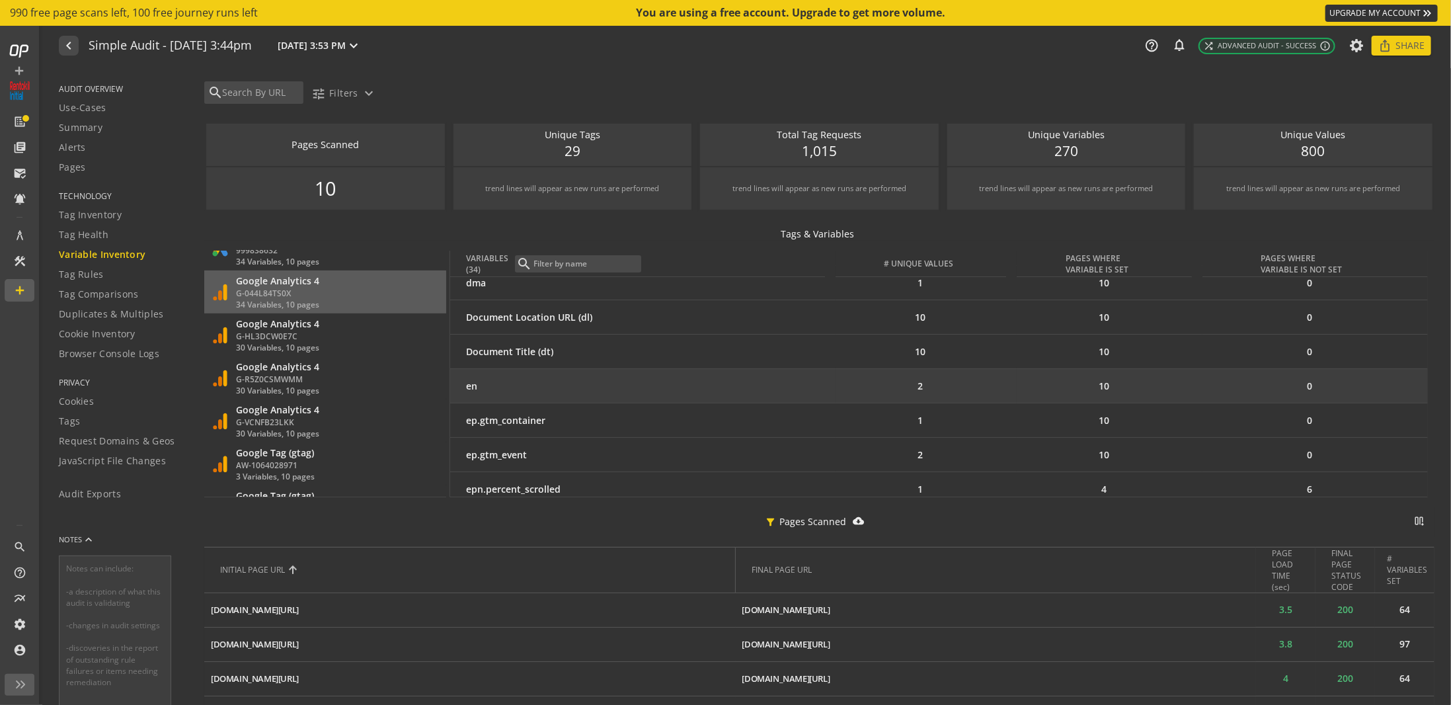
scroll to position [198, 0]
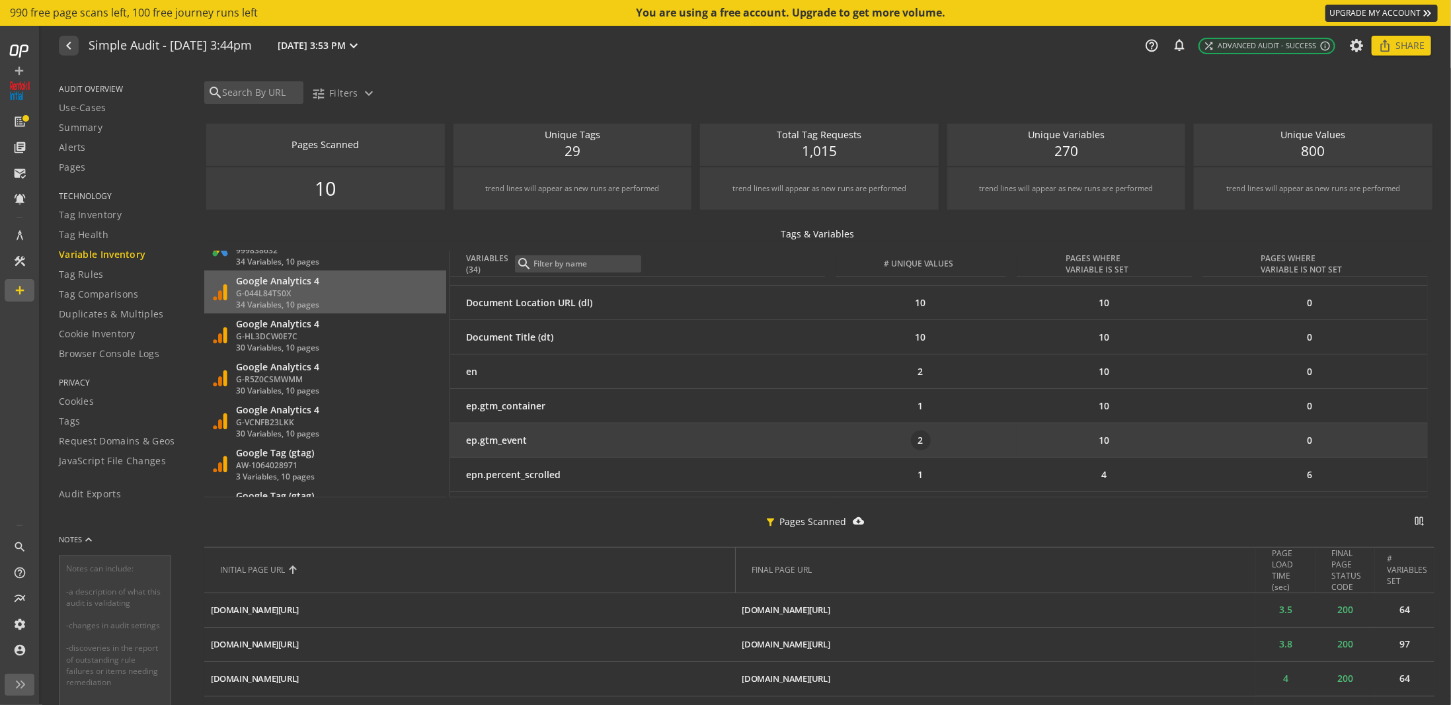
click at [931, 440] on div "2" at bounding box center [921, 440] width 20 height 20
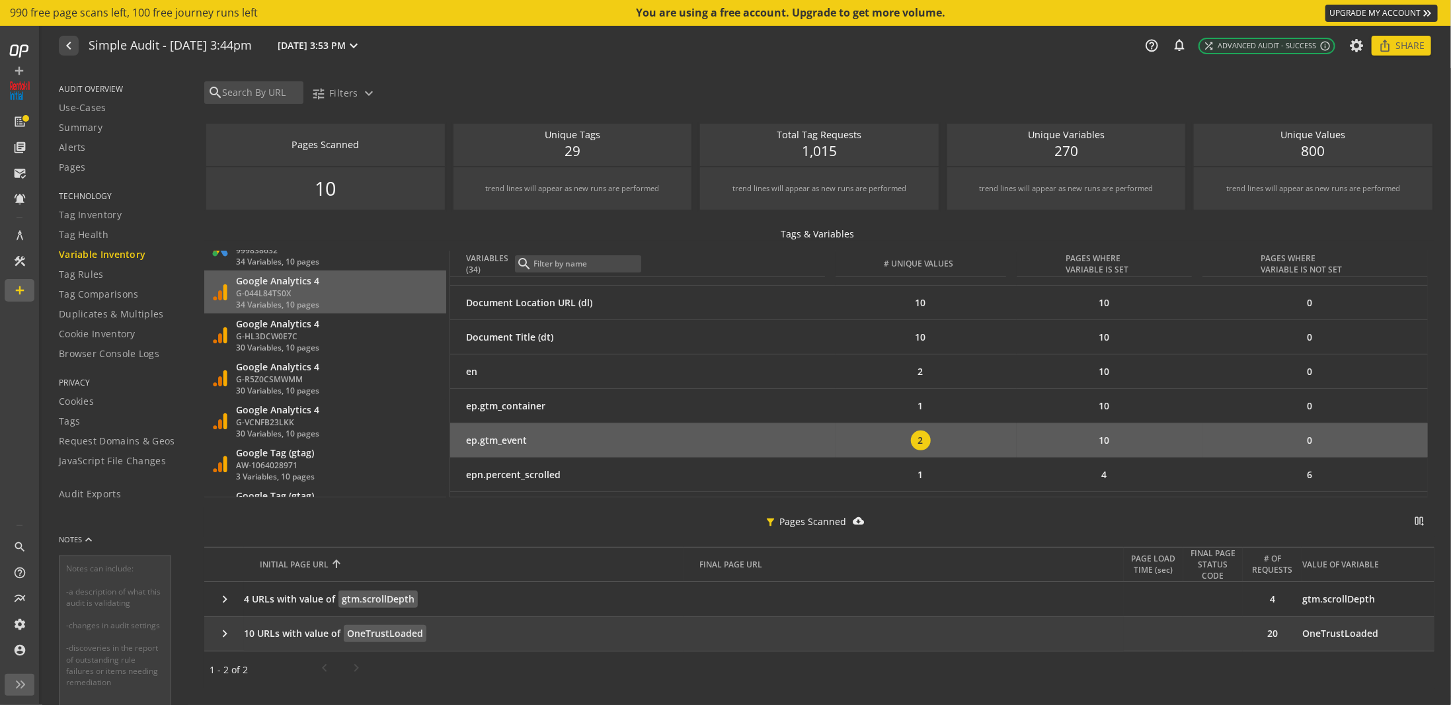
click at [320, 633] on span "10 URLs with value of" at bounding box center [292, 633] width 97 height 13
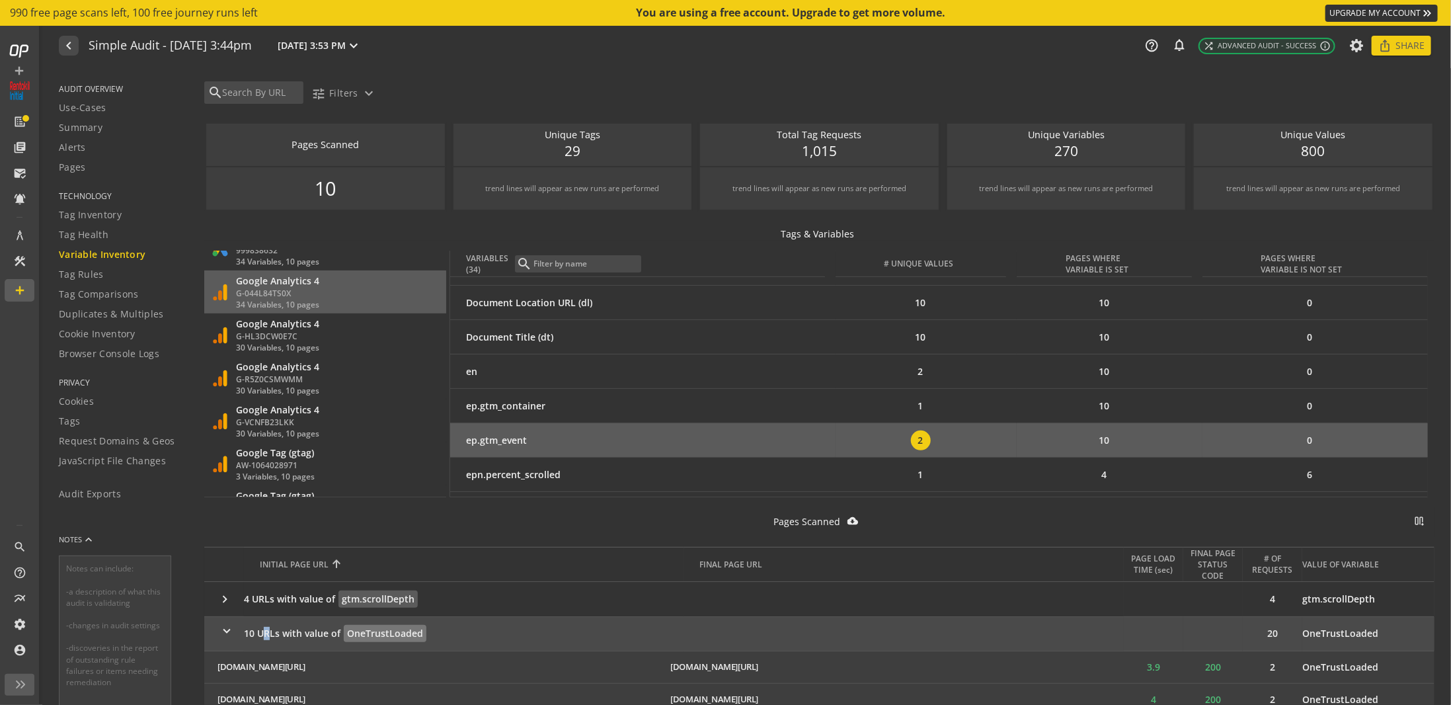
click at [266, 627] on span "10 URLs with value of" at bounding box center [292, 633] width 97 height 13
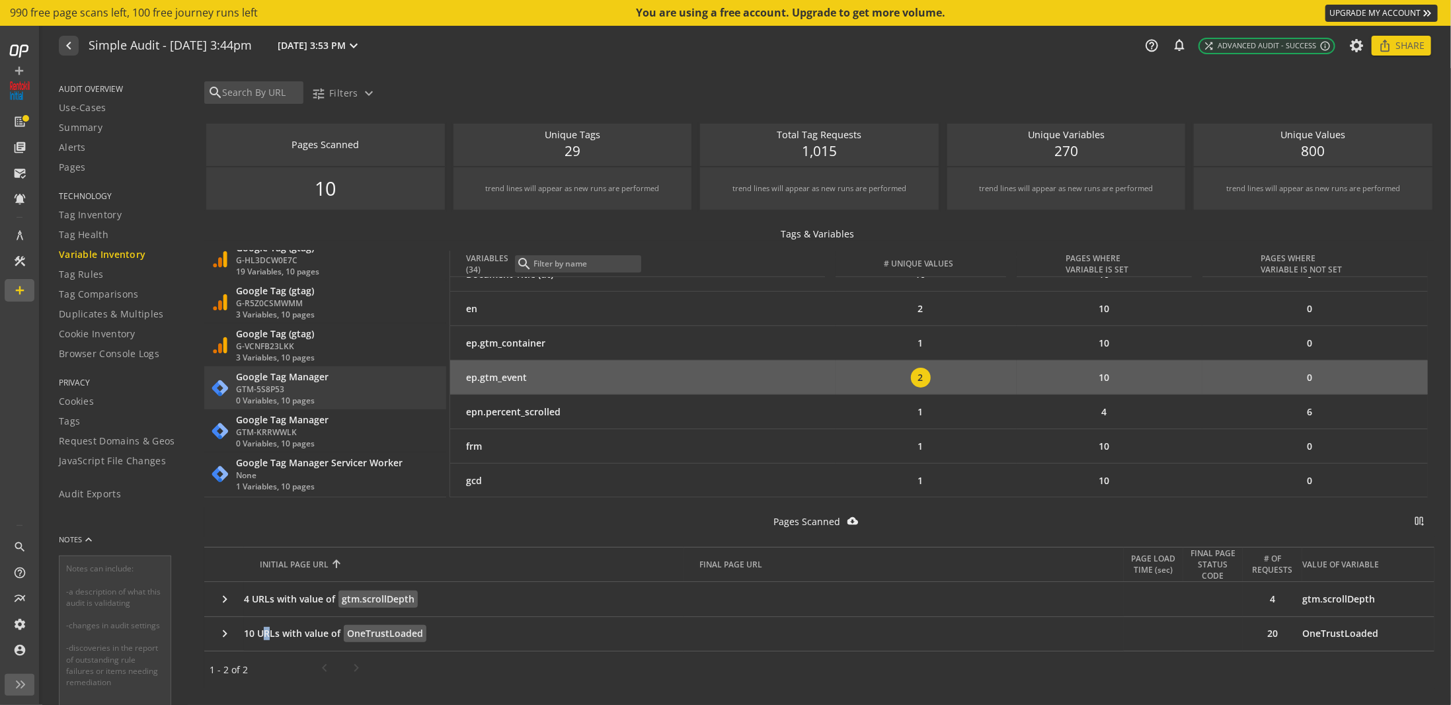
scroll to position [264, 0]
click at [352, 389] on div "Google Tag Manager GTM-5S8P53 0 Variables, 10 pages more_vert" at bounding box center [325, 388] width 229 height 36
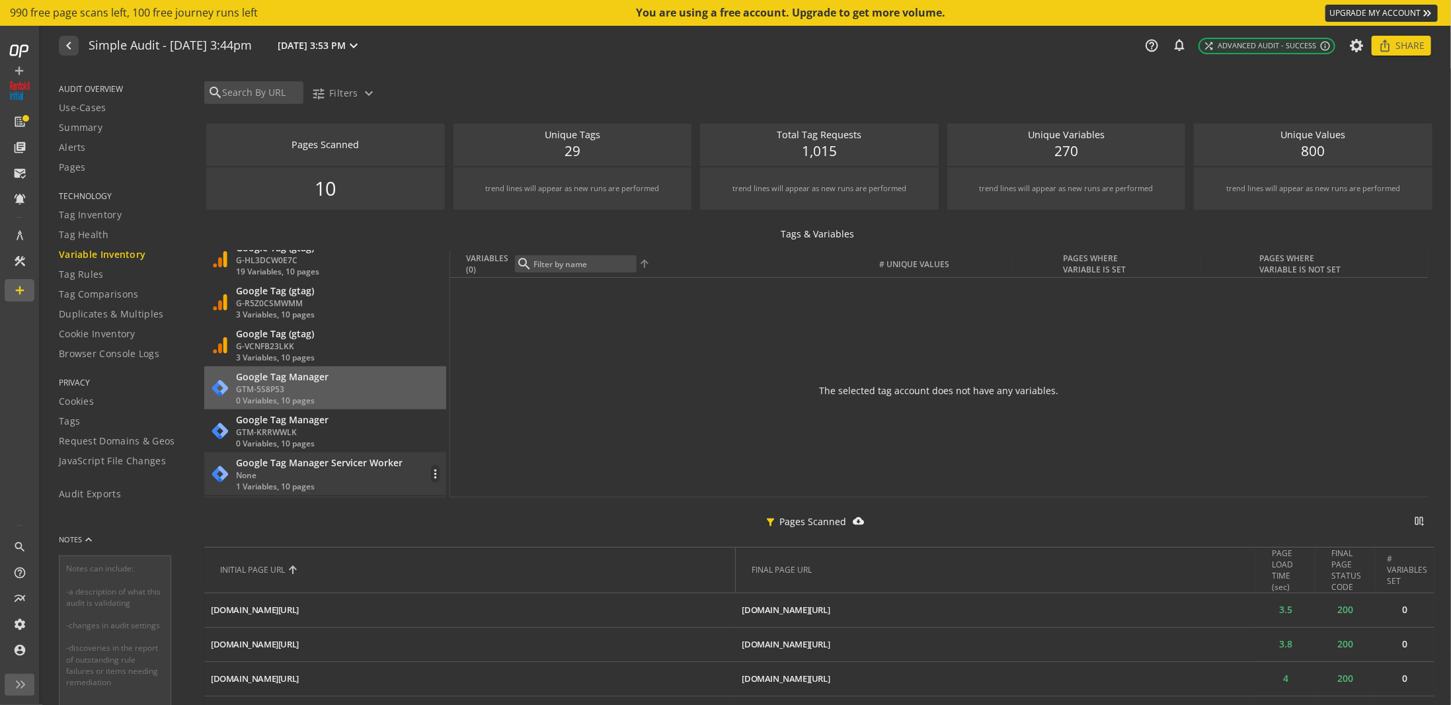
scroll to position [2513, 0]
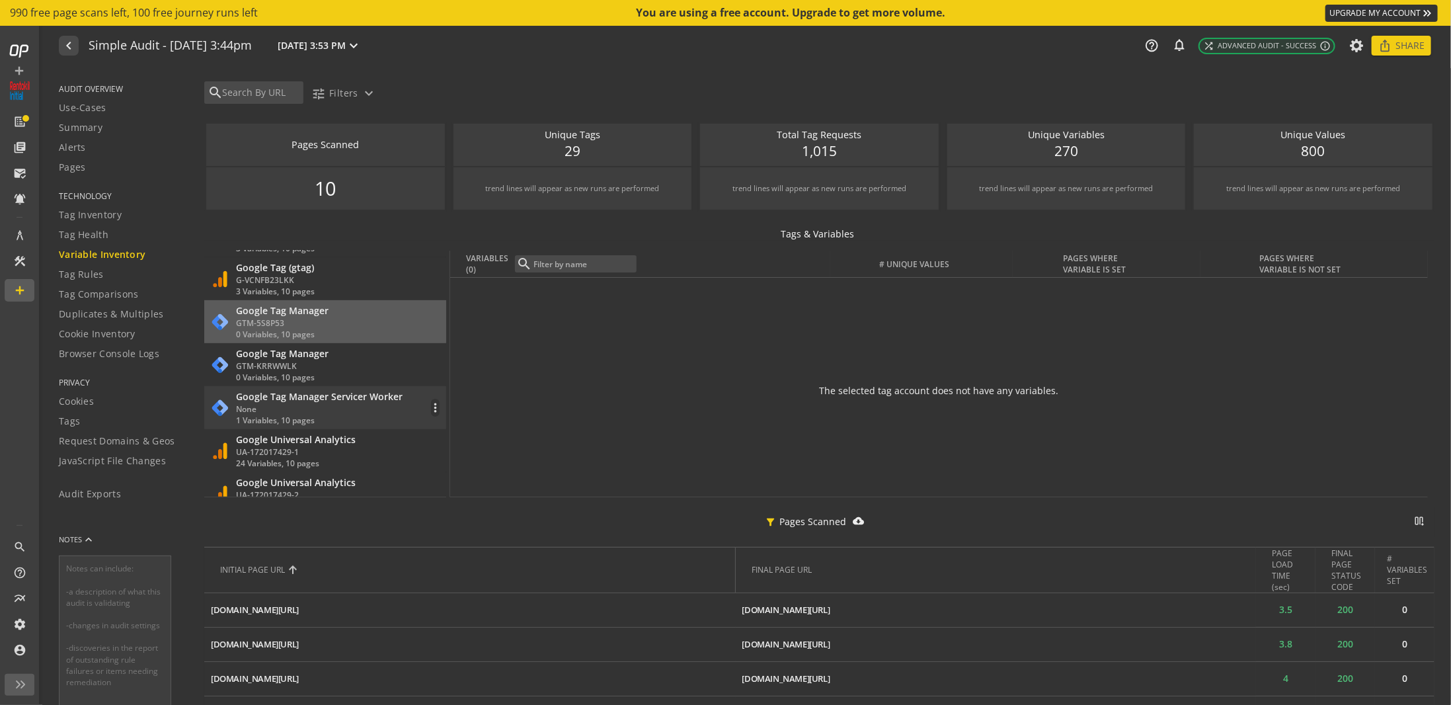
click at [352, 405] on div "None" at bounding box center [319, 408] width 167 height 11
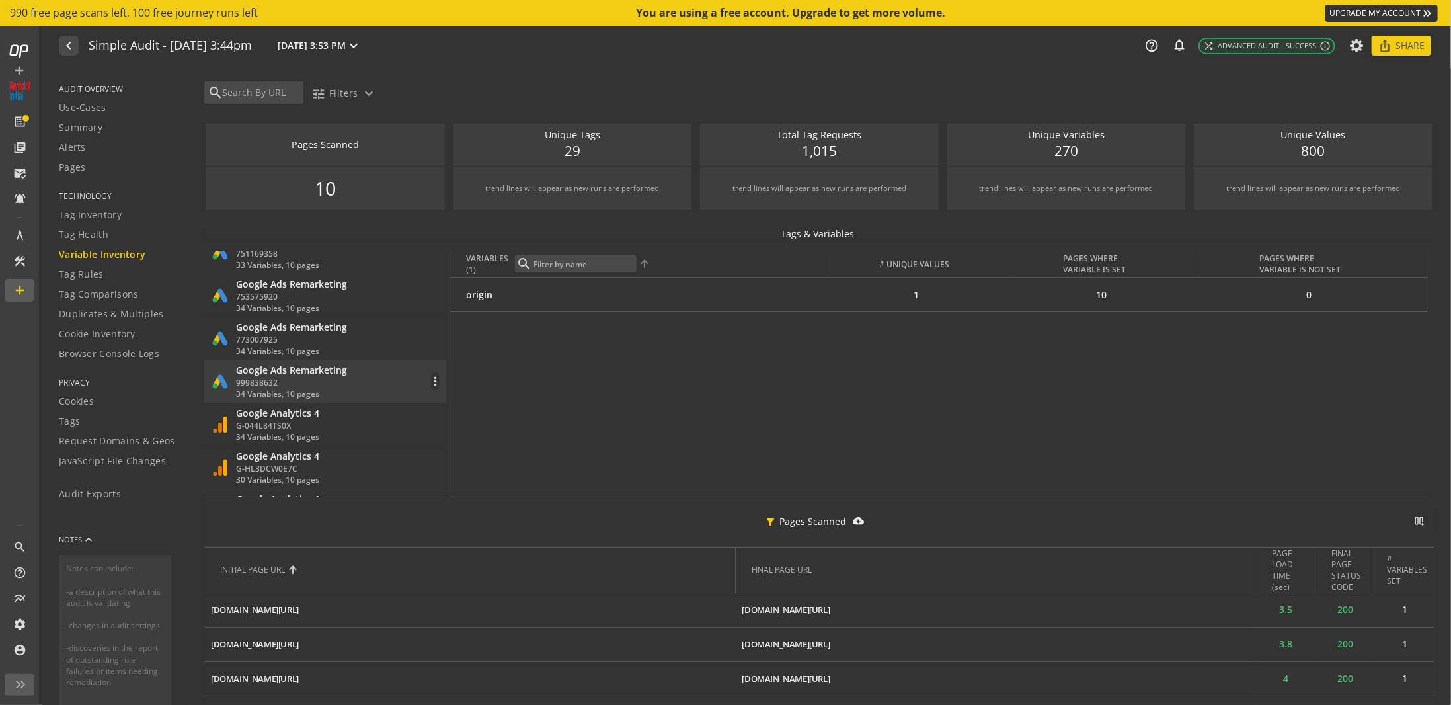
scroll to position [1984, 0]
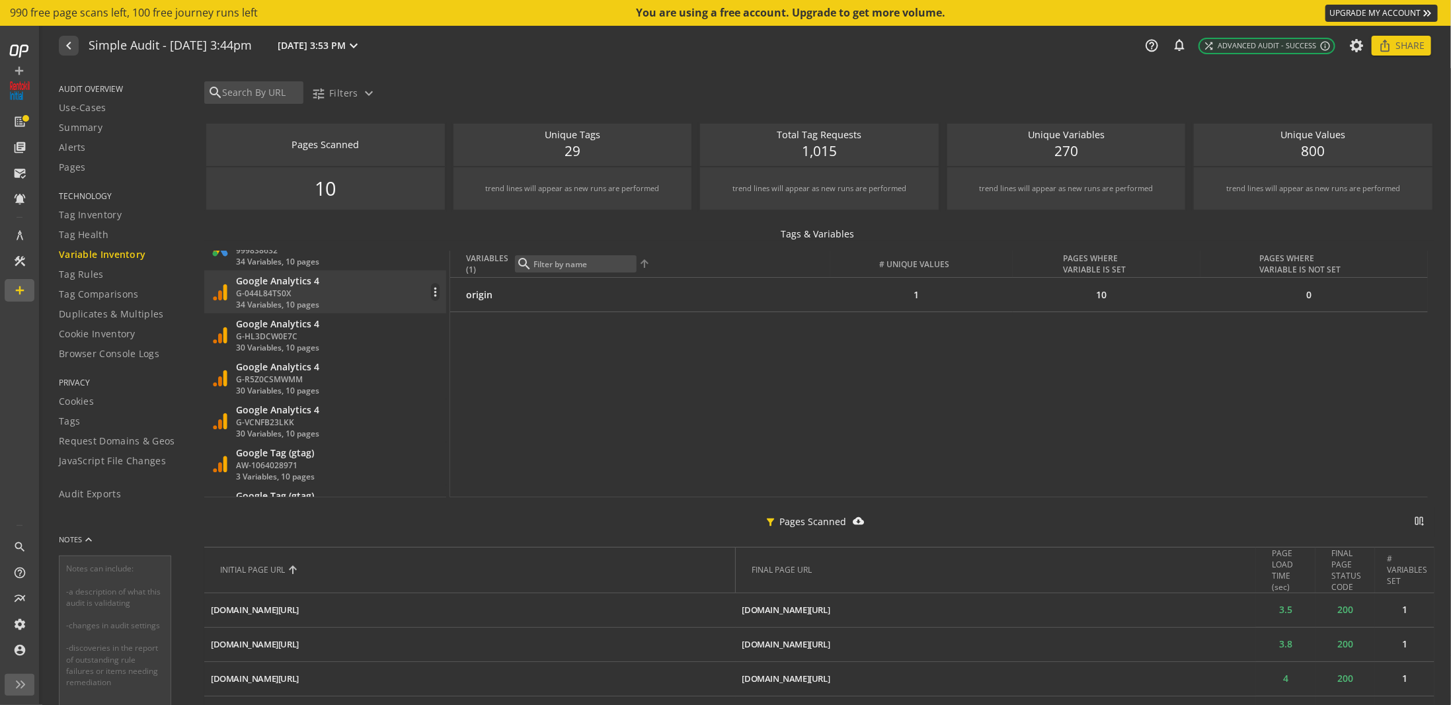
click at [315, 301] on div "34 Variables, 10 pages" at bounding box center [277, 304] width 83 height 11
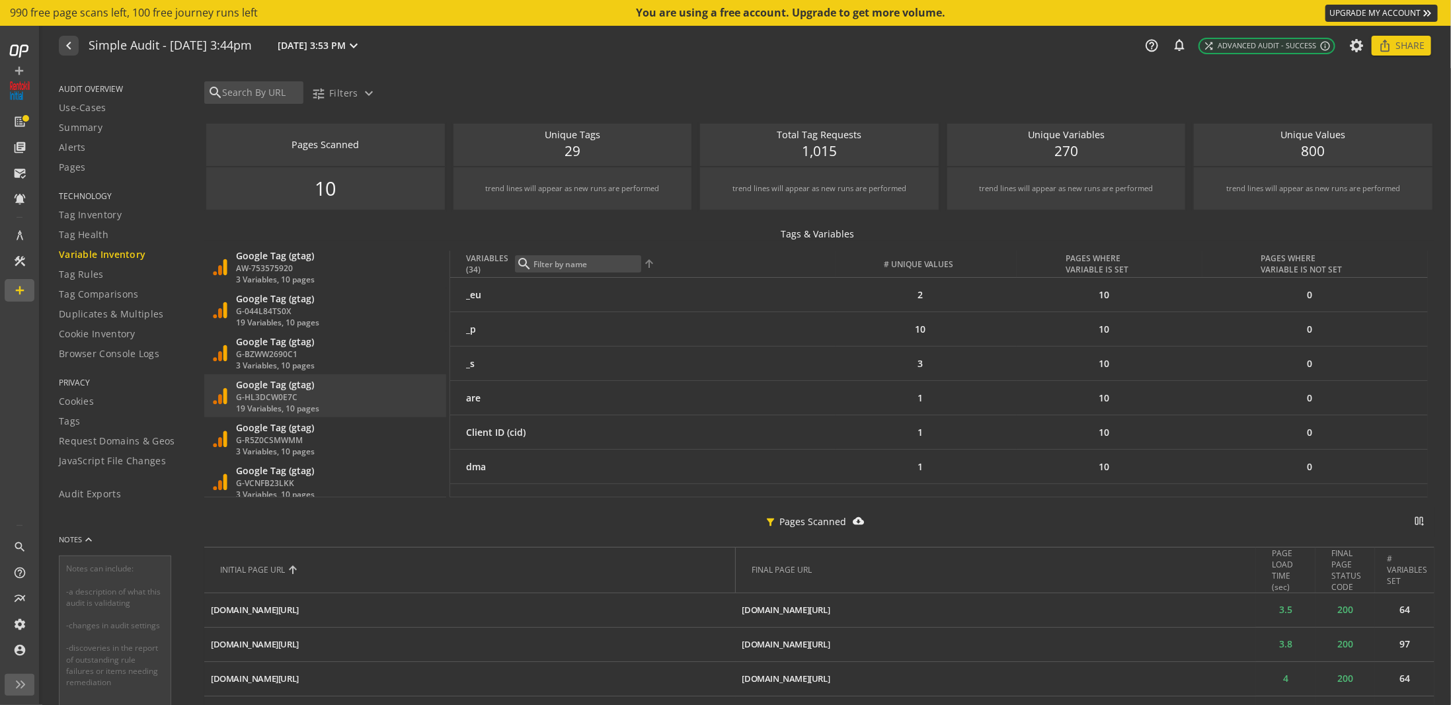
scroll to position [2314, 0]
click at [329, 337] on div "Google Tag (gtag) G-BZWW2690C1 3 Variables, 10 pages more_vert" at bounding box center [325, 349] width 229 height 36
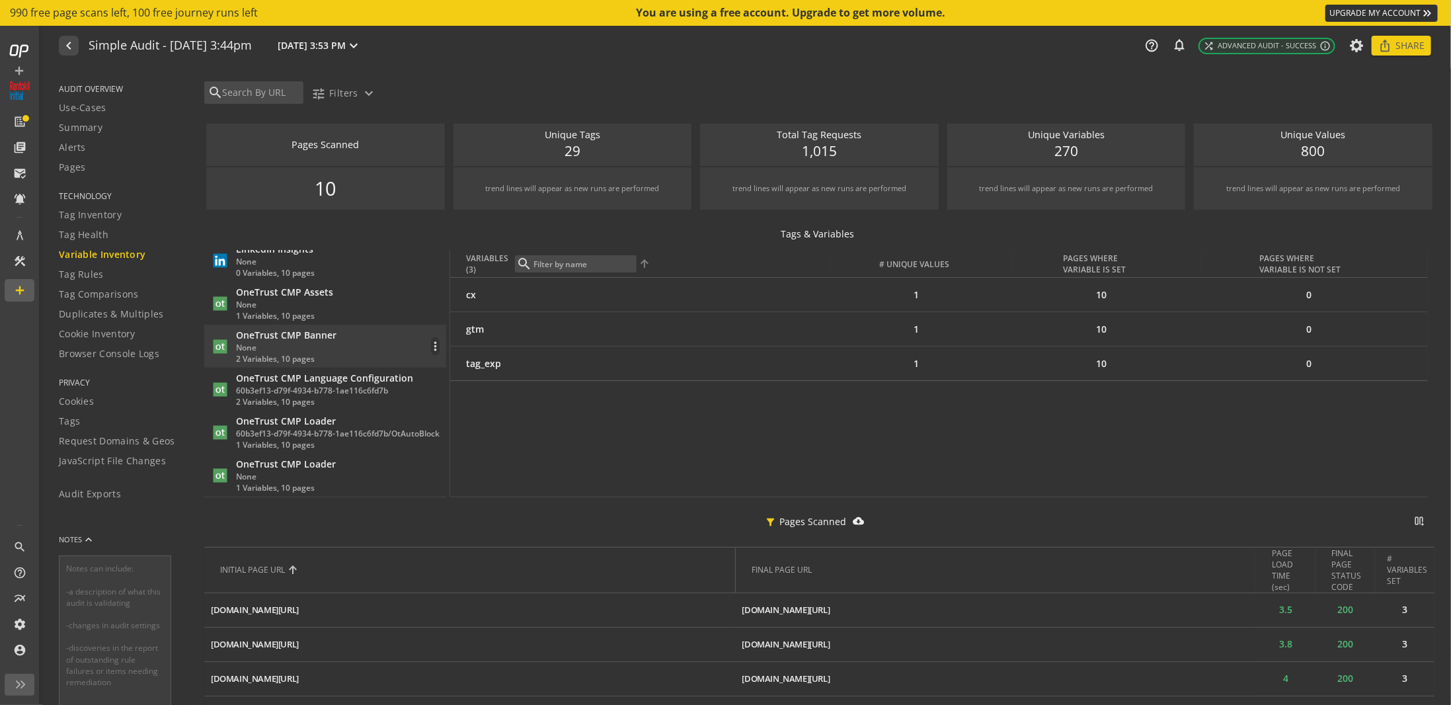
scroll to position [3306, 0]
click at [339, 340] on div "OneTrust CMP Banner None 2 Variables, 10 pages more_vert" at bounding box center [325, 345] width 229 height 36
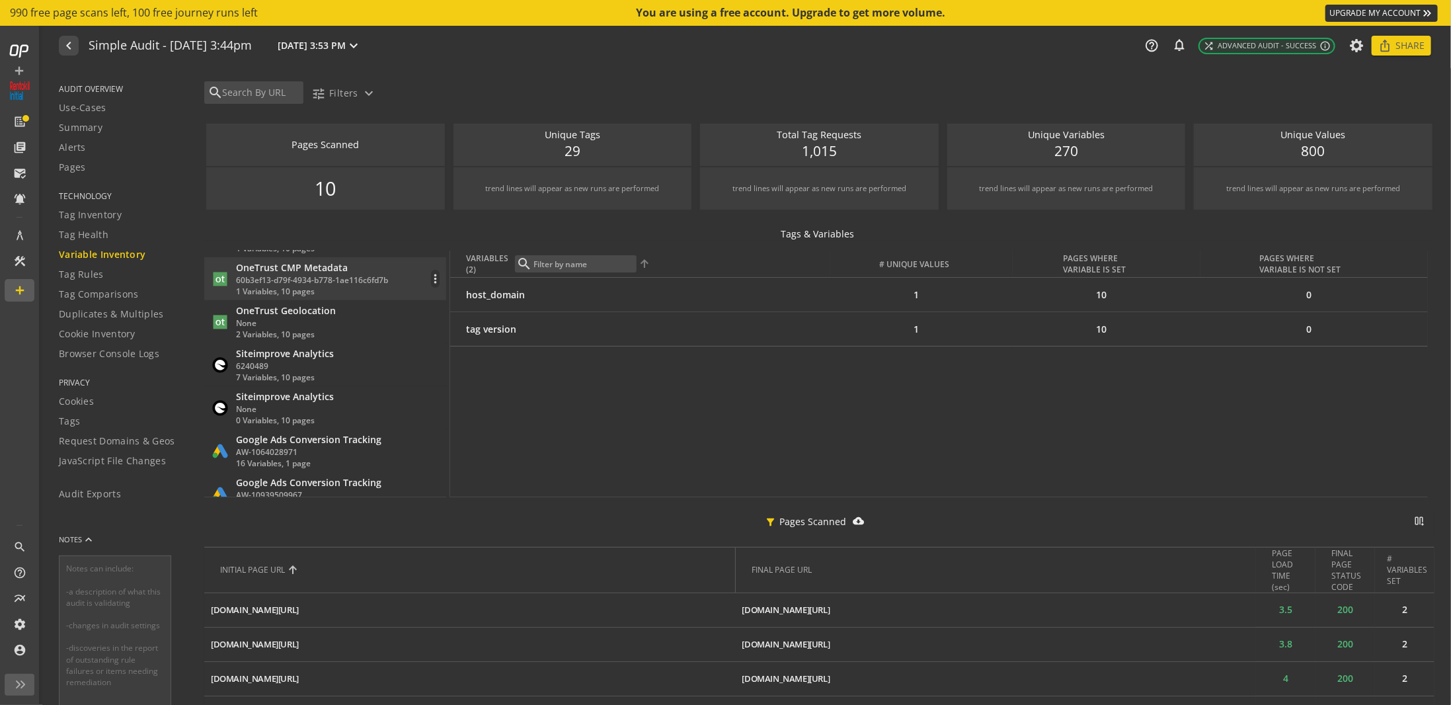
scroll to position [3563, 0]
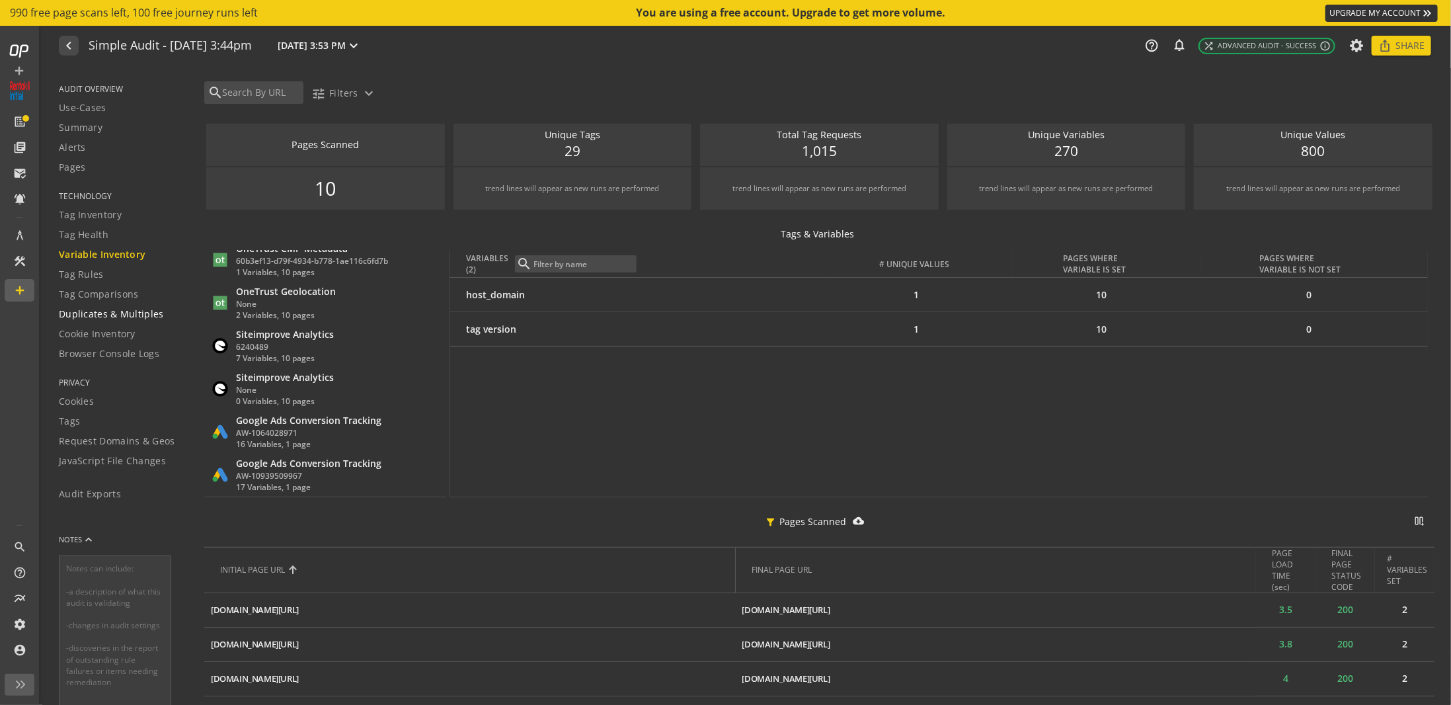
click at [104, 309] on span "Duplicates & Multiples" at bounding box center [111, 313] width 105 height 13
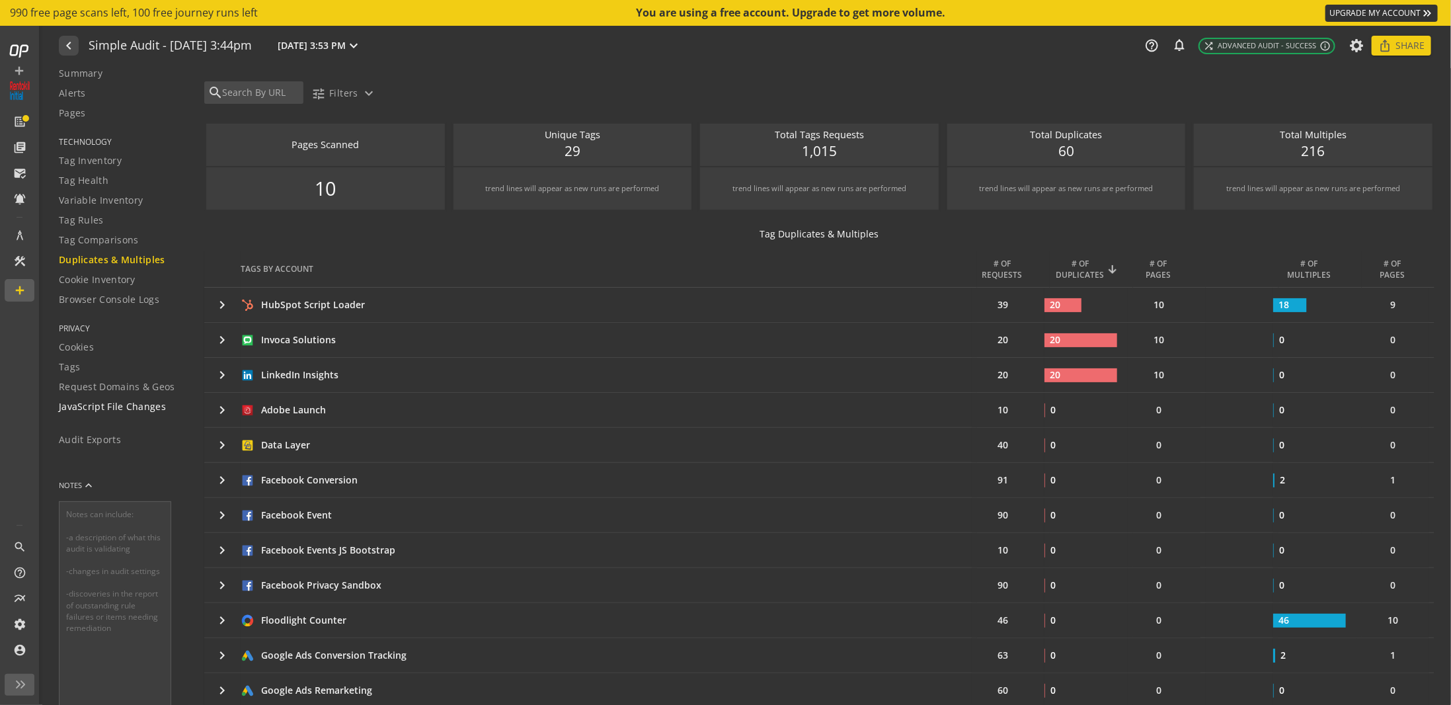
scroll to position [70, 0]
click at [141, 391] on span "JavaScript File Changes" at bounding box center [112, 390] width 107 height 13
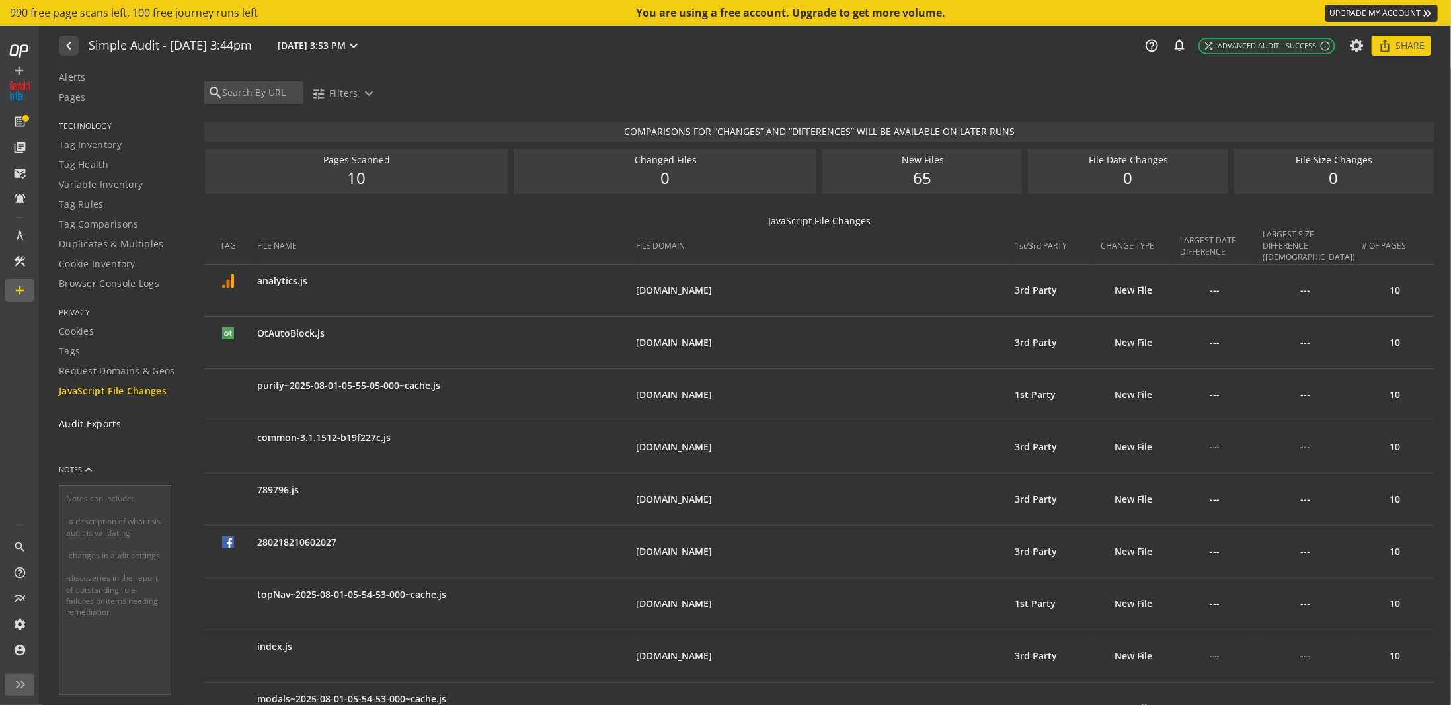
click at [91, 423] on span "Audit Exports" at bounding box center [90, 423] width 62 height 13
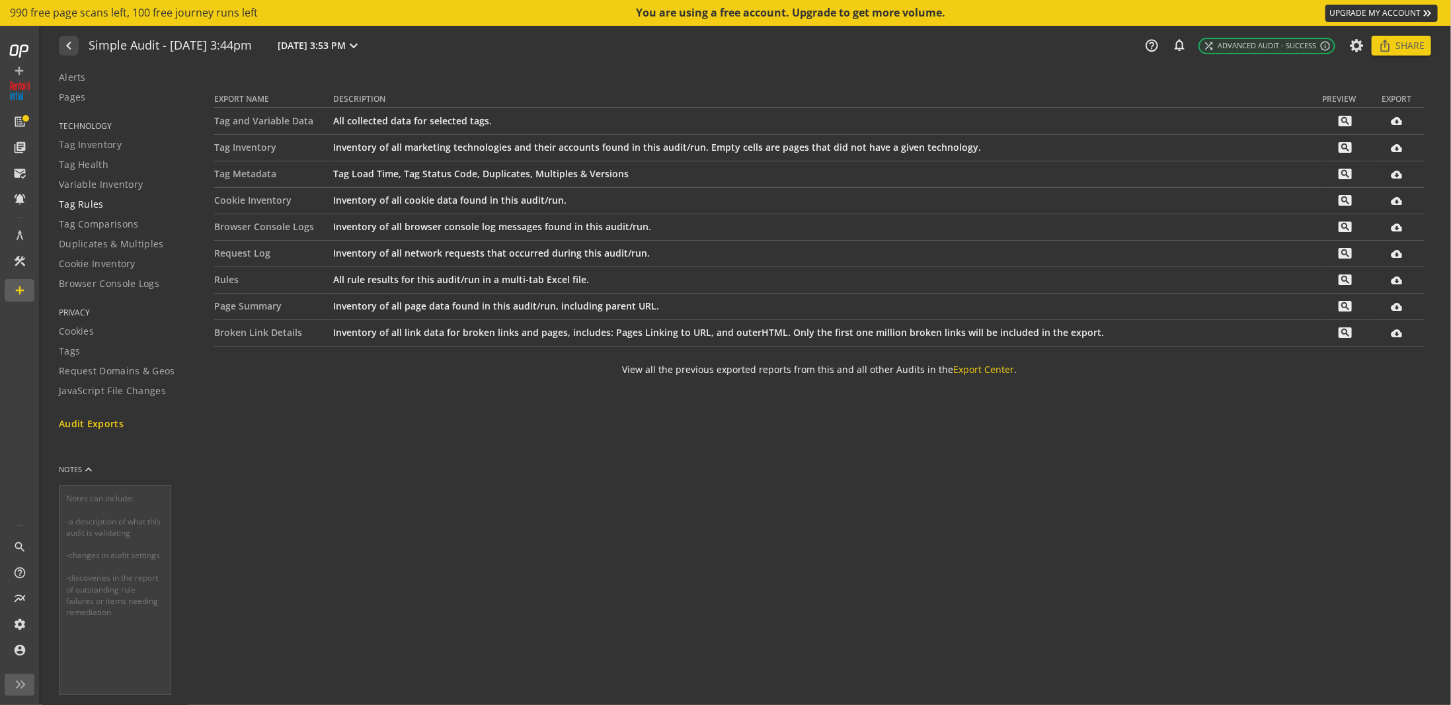
click at [87, 205] on span "Tag Rules" at bounding box center [81, 204] width 45 height 13
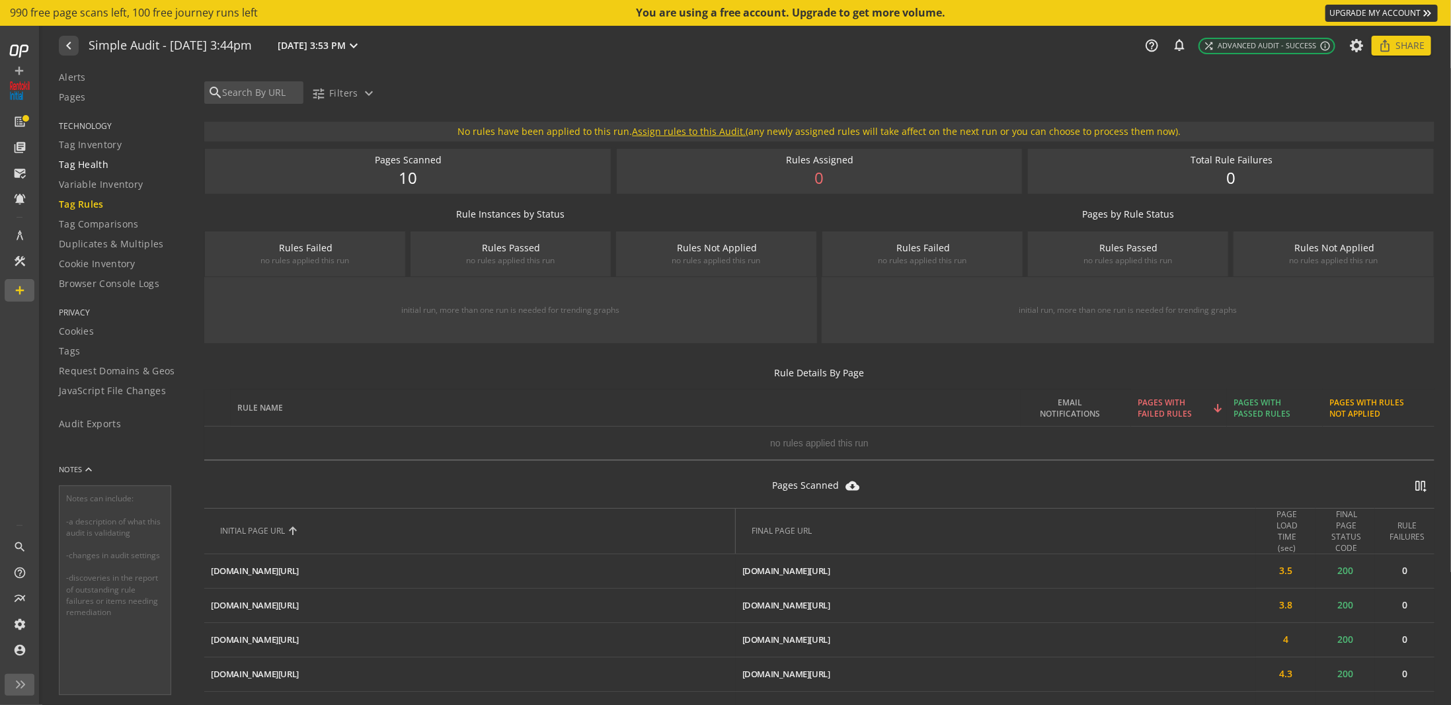
click at [101, 167] on span "Tag Health" at bounding box center [84, 164] width 50 height 13
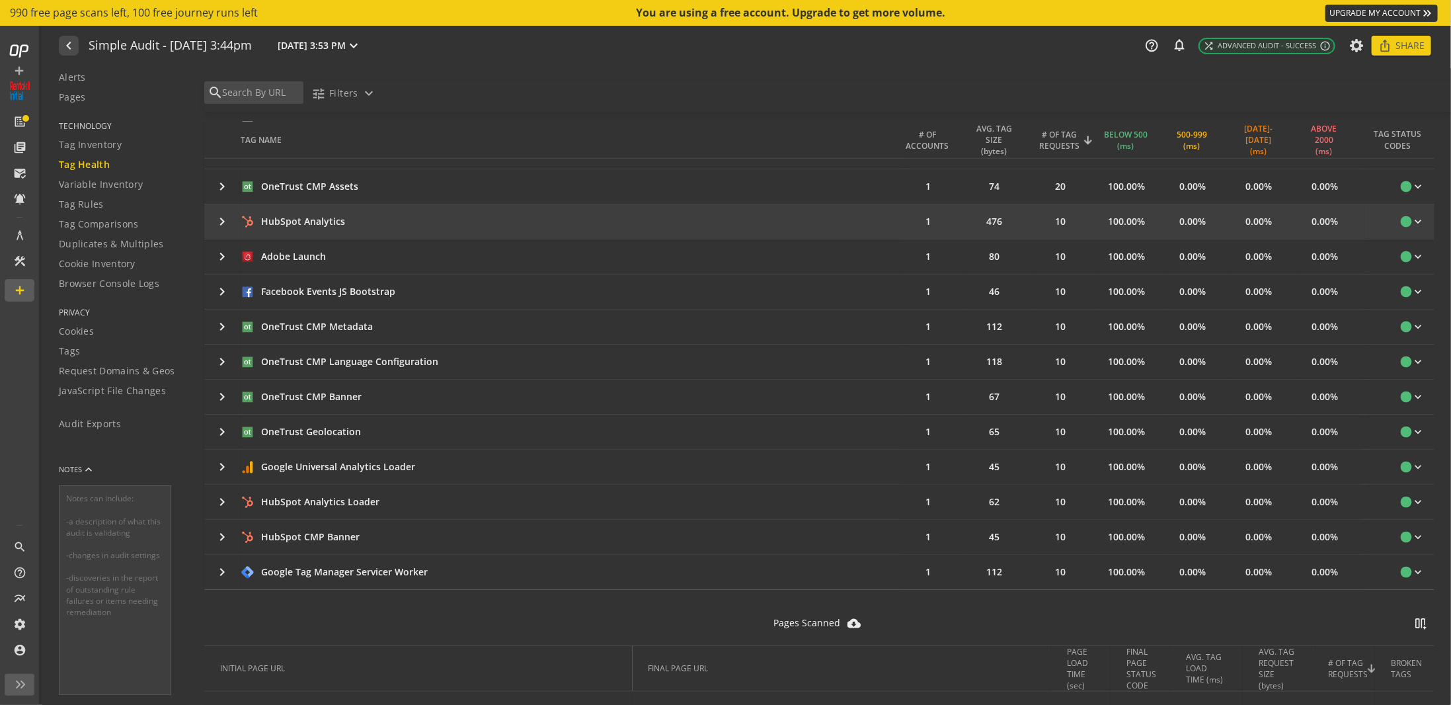
scroll to position [860, 0]
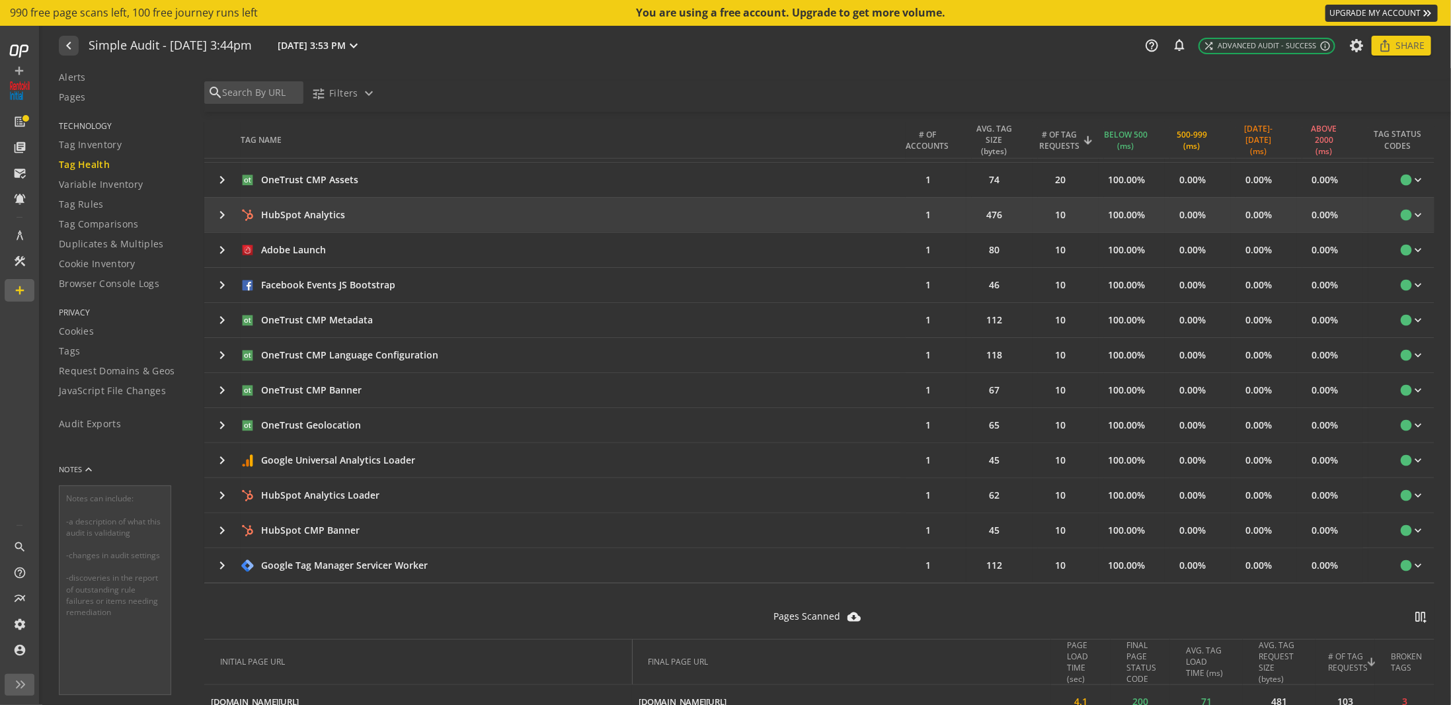
click at [215, 209] on mat-icon "keyboard_arrow_right" at bounding box center [222, 215] width 16 height 16
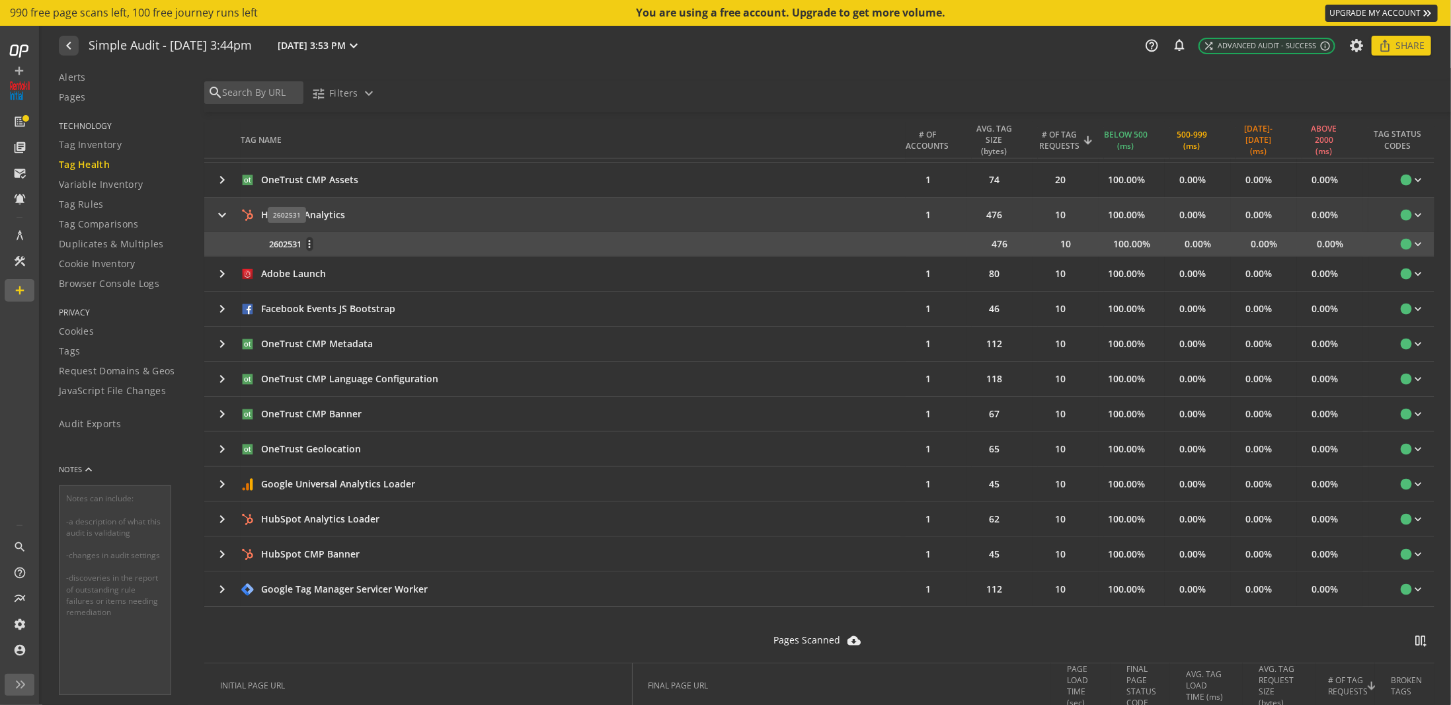
click at [287, 238] on span "2602531" at bounding box center [285, 244] width 32 height 13
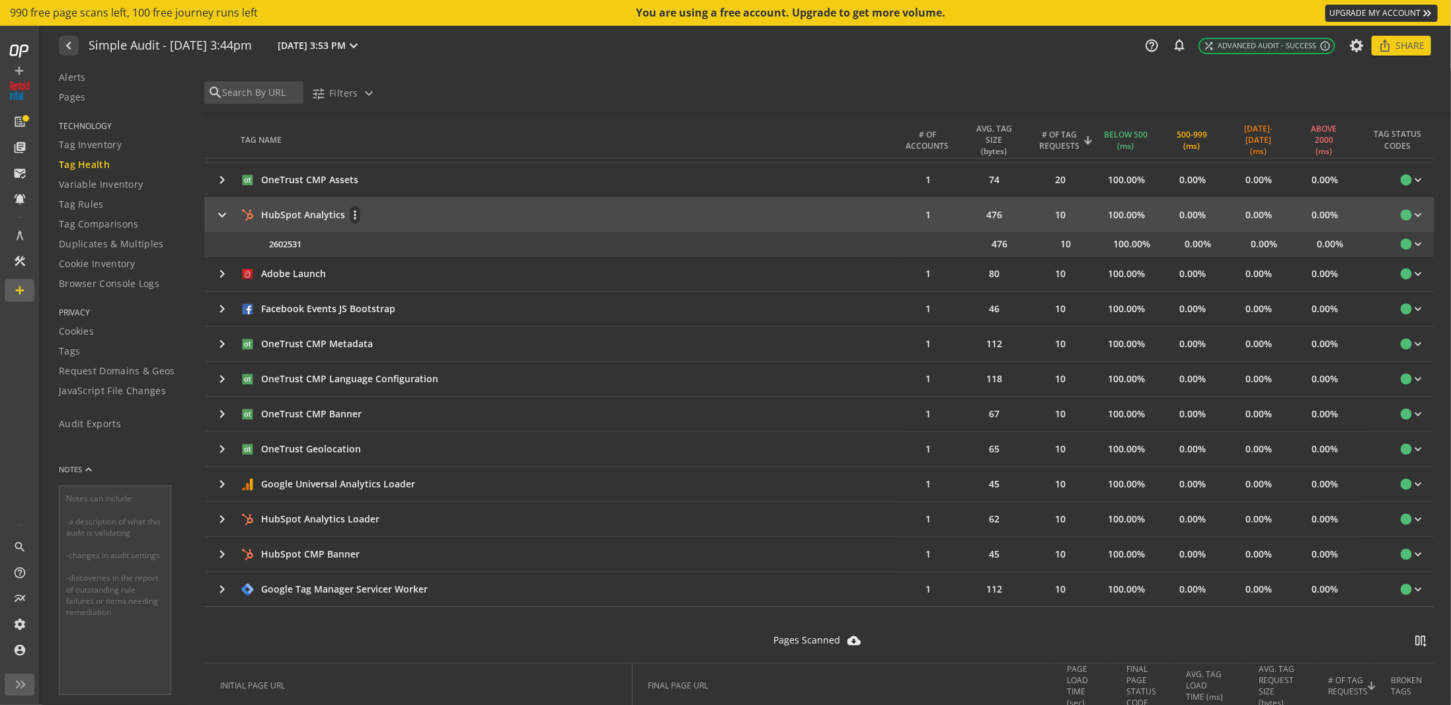
click at [393, 210] on div "HubSpot Analytics more_vert" at bounding box center [568, 215] width 655 height 19
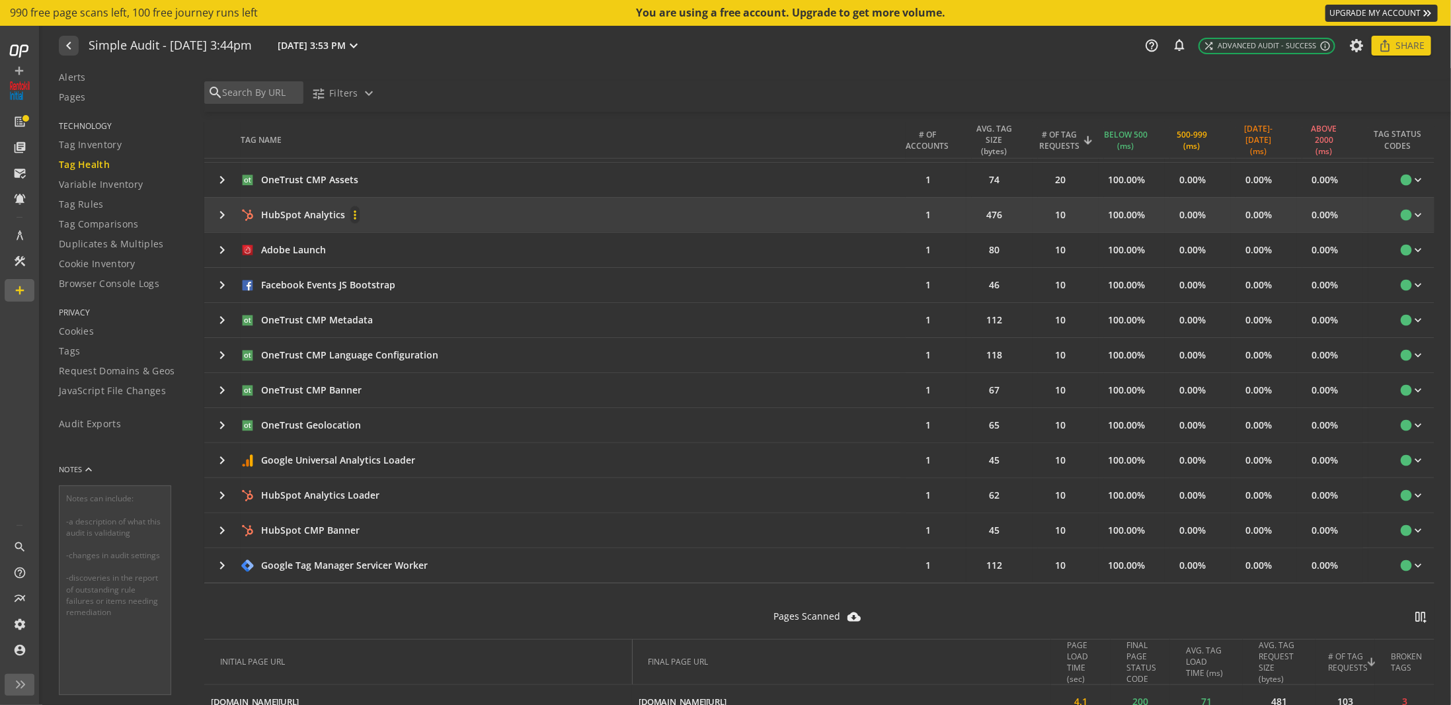
click at [355, 208] on mat-icon "more_vert" at bounding box center [354, 214] width 9 height 13
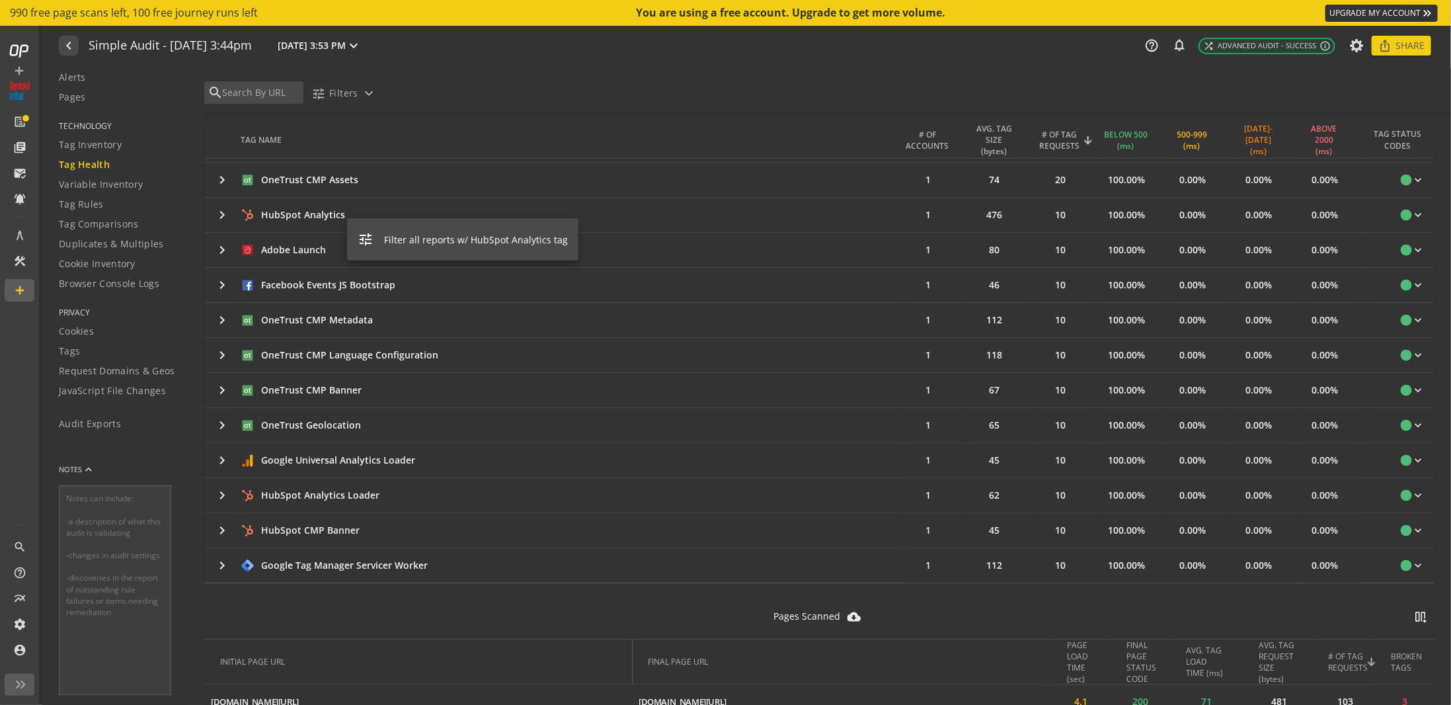
click at [524, 227] on button "tune Filter all reports w/ HubSpot Analytics tag" at bounding box center [462, 239] width 231 height 32
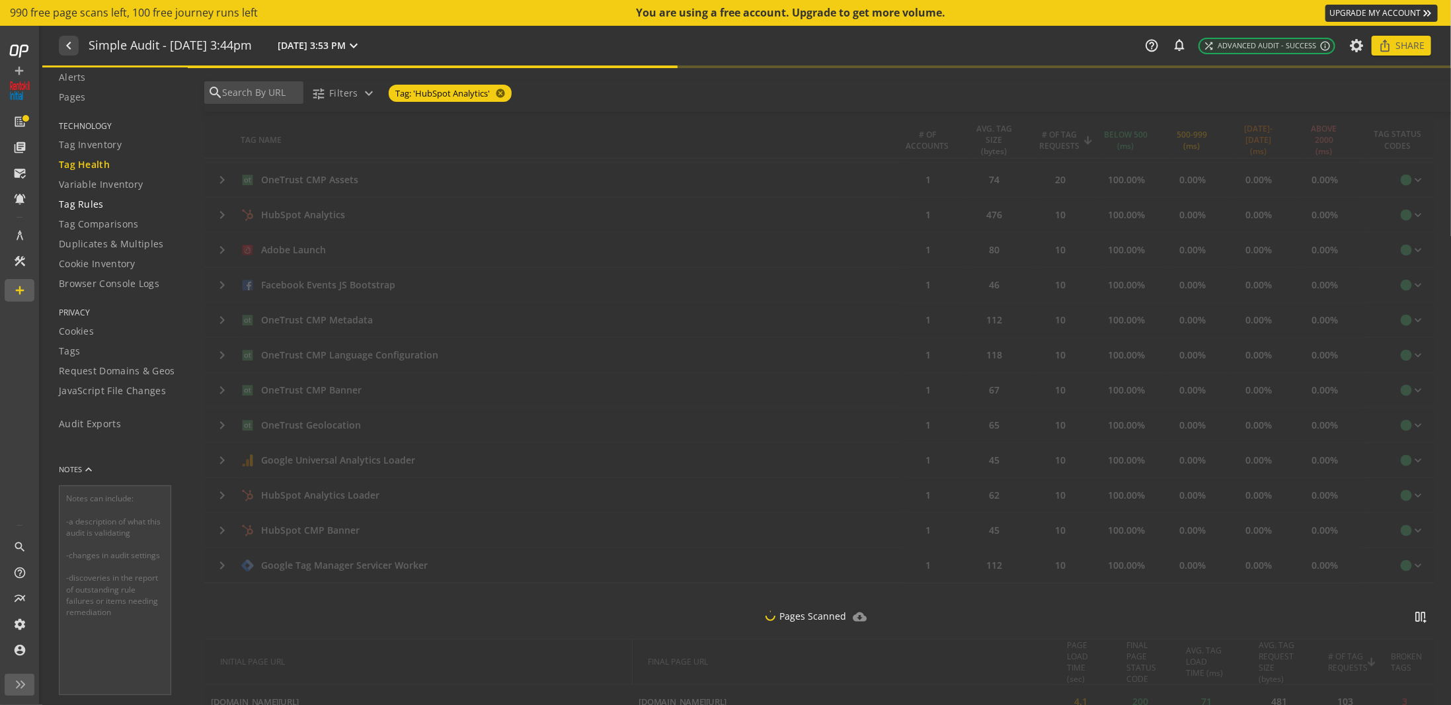
scroll to position [235, 0]
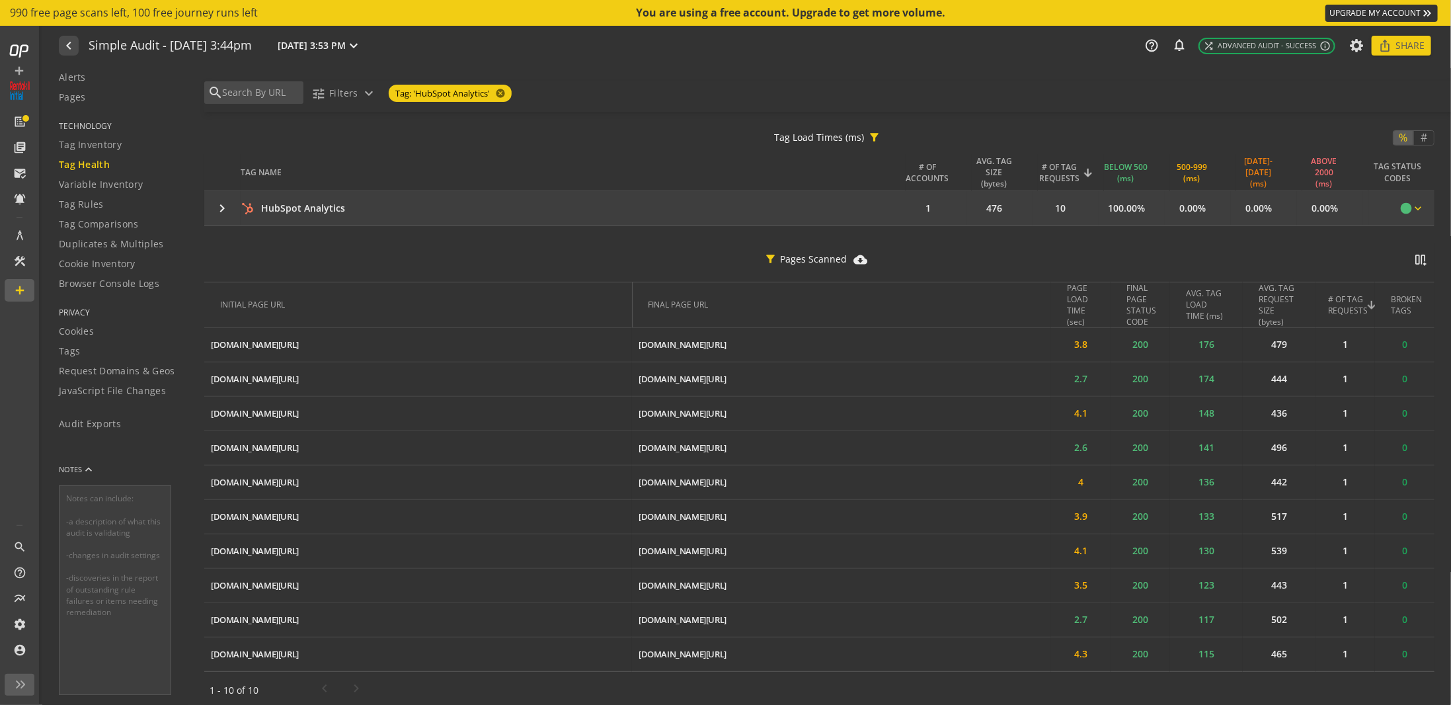
click at [1413, 206] on mat-icon "keyboard_arrow_down" at bounding box center [1418, 208] width 13 height 13
click at [1413, 206] on div at bounding box center [725, 352] width 1451 height 705
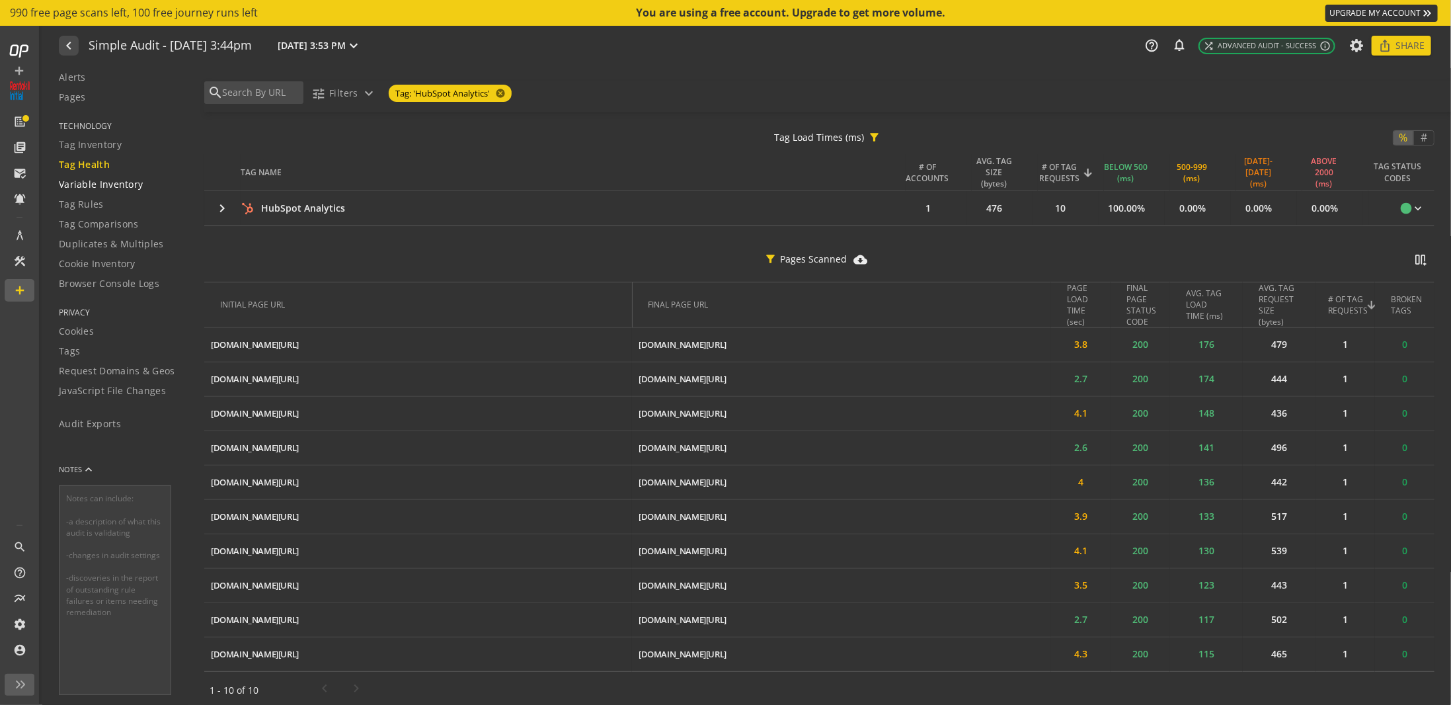
click at [97, 182] on span "Variable Inventory" at bounding box center [101, 184] width 84 height 13
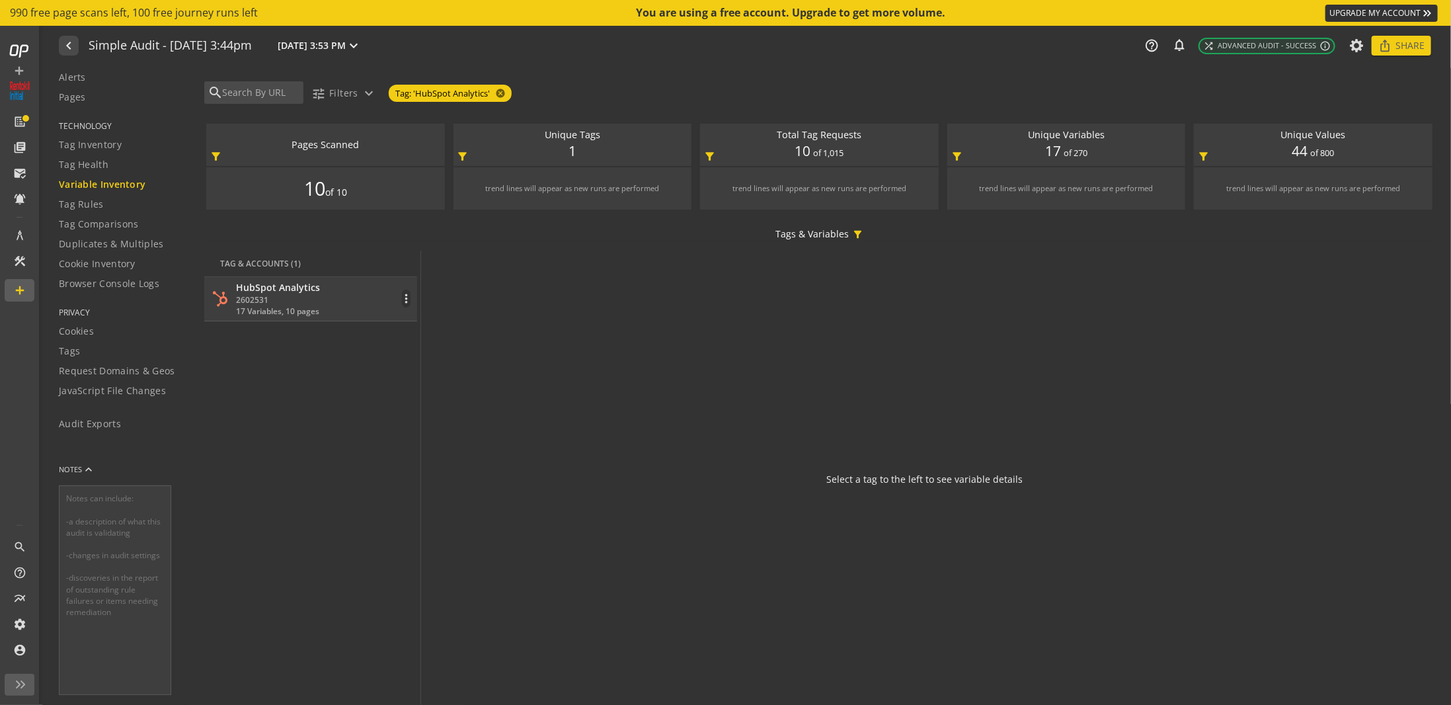
click at [340, 281] on div "HubSpot Analytics 2602531 17 Variables, 10 pages more_vert" at bounding box center [311, 299] width 200 height 36
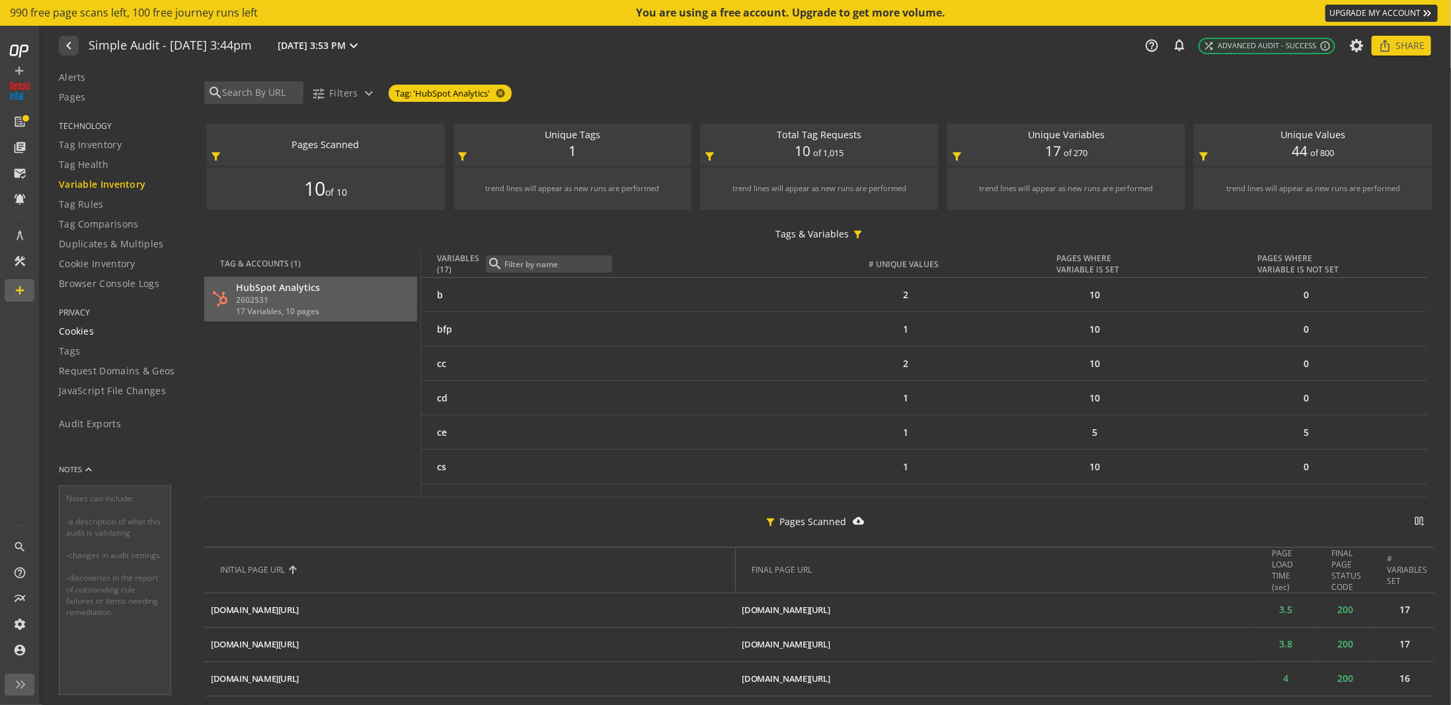
click at [78, 326] on span "Cookies" at bounding box center [76, 331] width 35 height 13
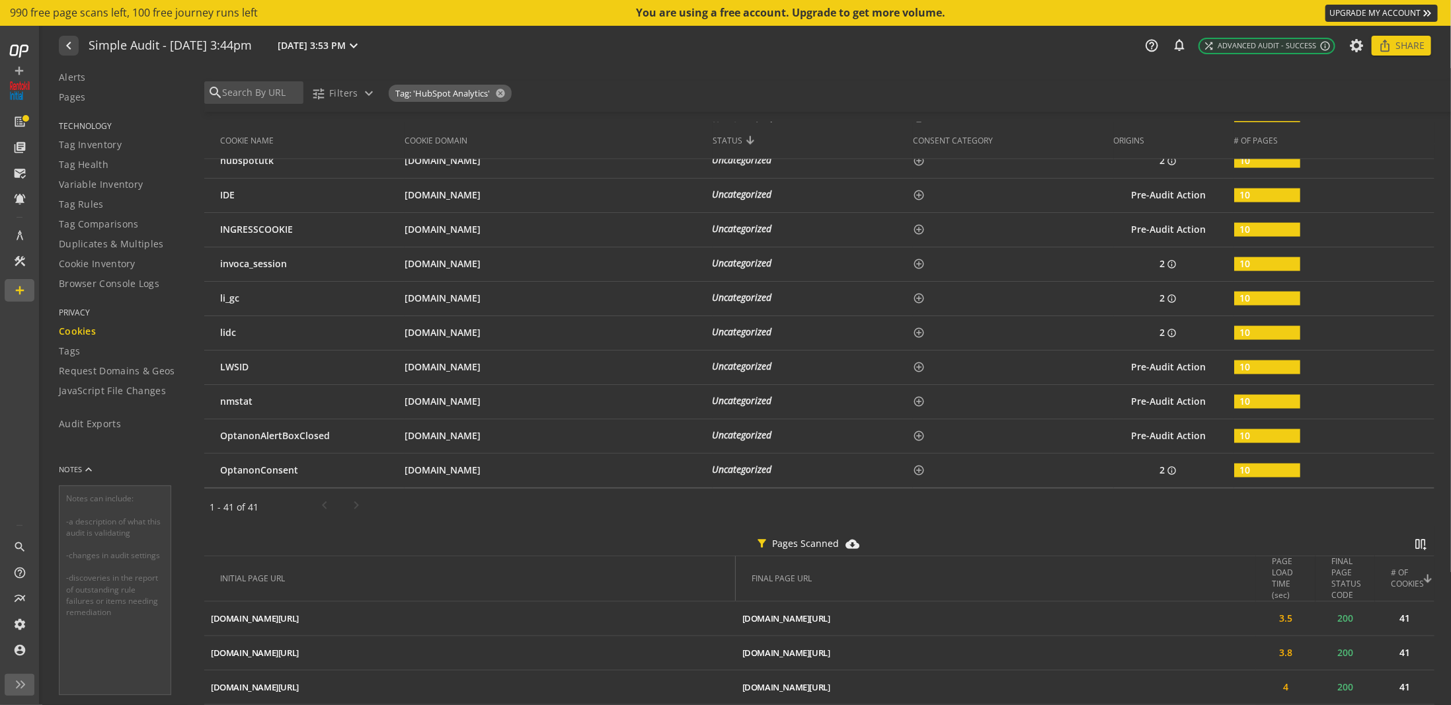
scroll to position [1531, 0]
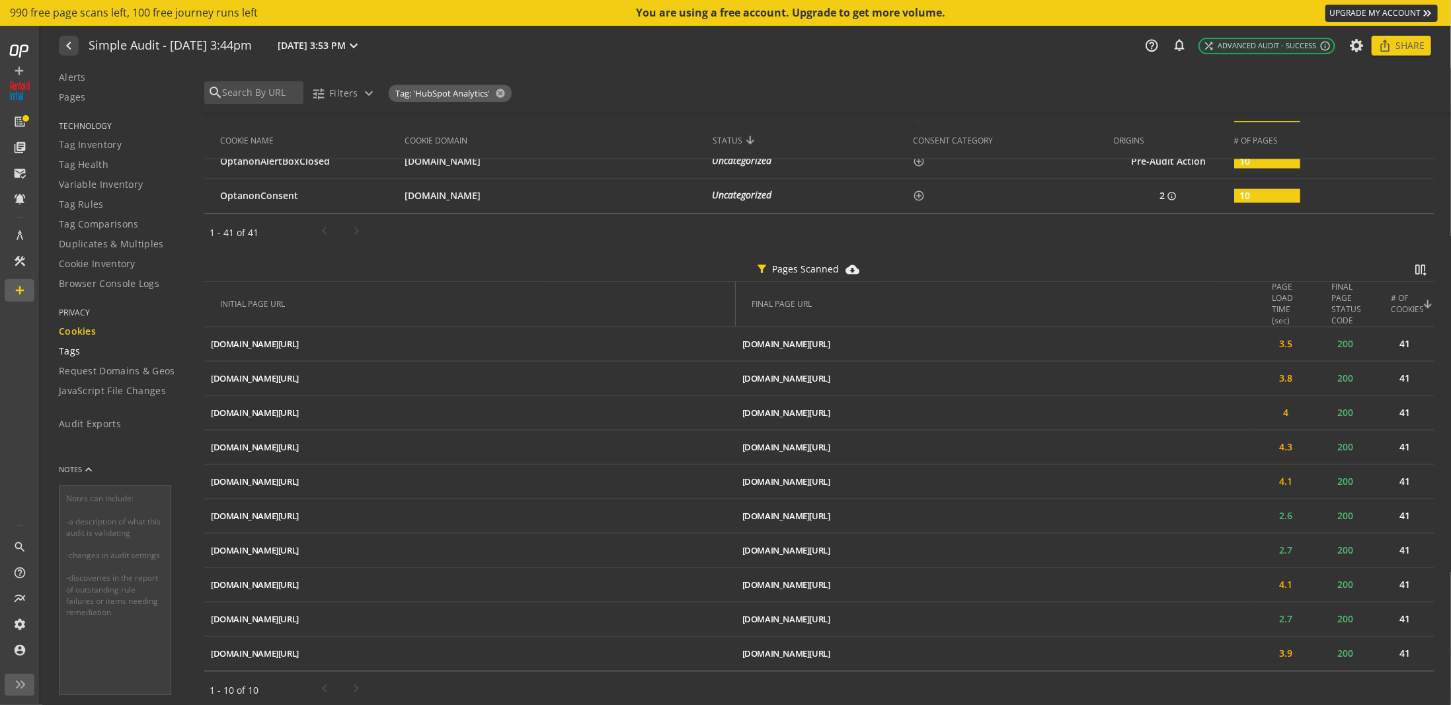
click at [77, 355] on span "Tags" at bounding box center [69, 350] width 21 height 13
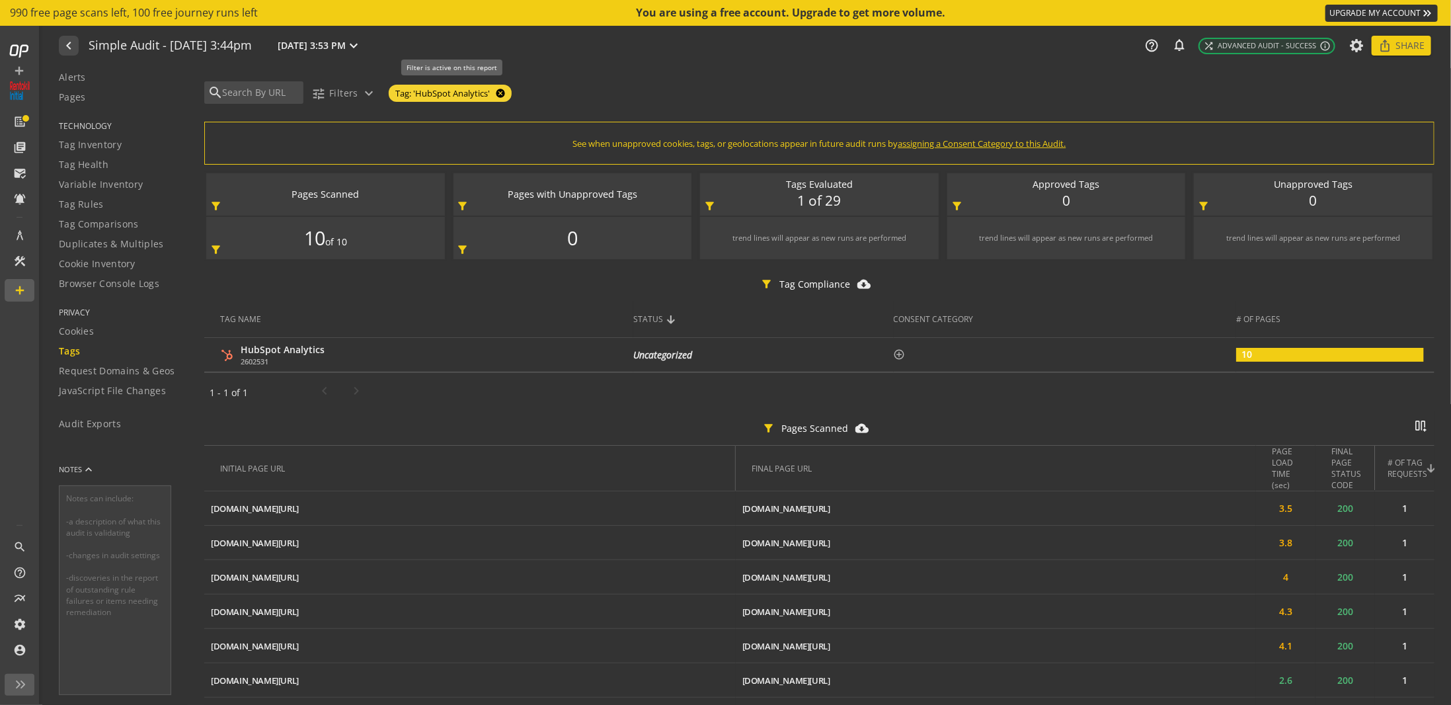
click at [501, 93] on mat-icon "cancel" at bounding box center [499, 93] width 19 height 11
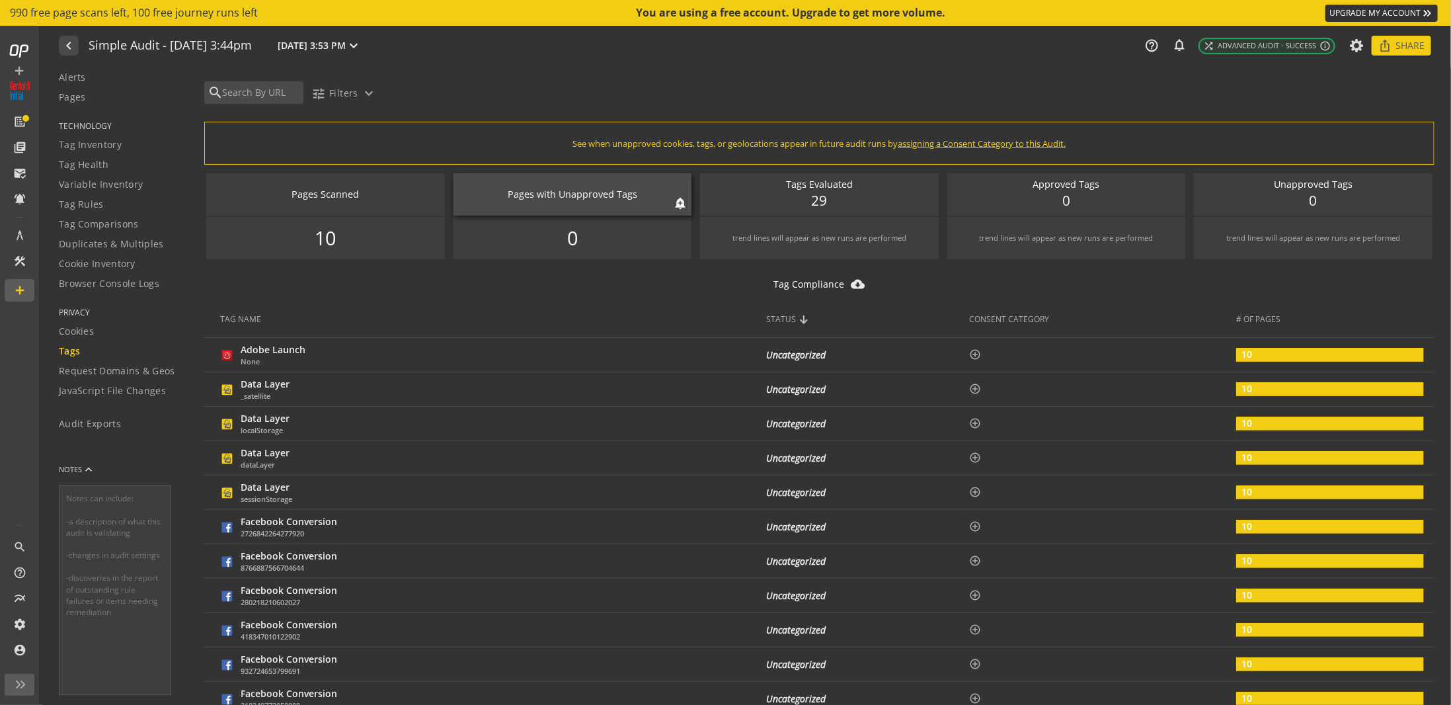
click at [594, 192] on div "Pages with Unapproved Tags" at bounding box center [572, 195] width 225 height 14
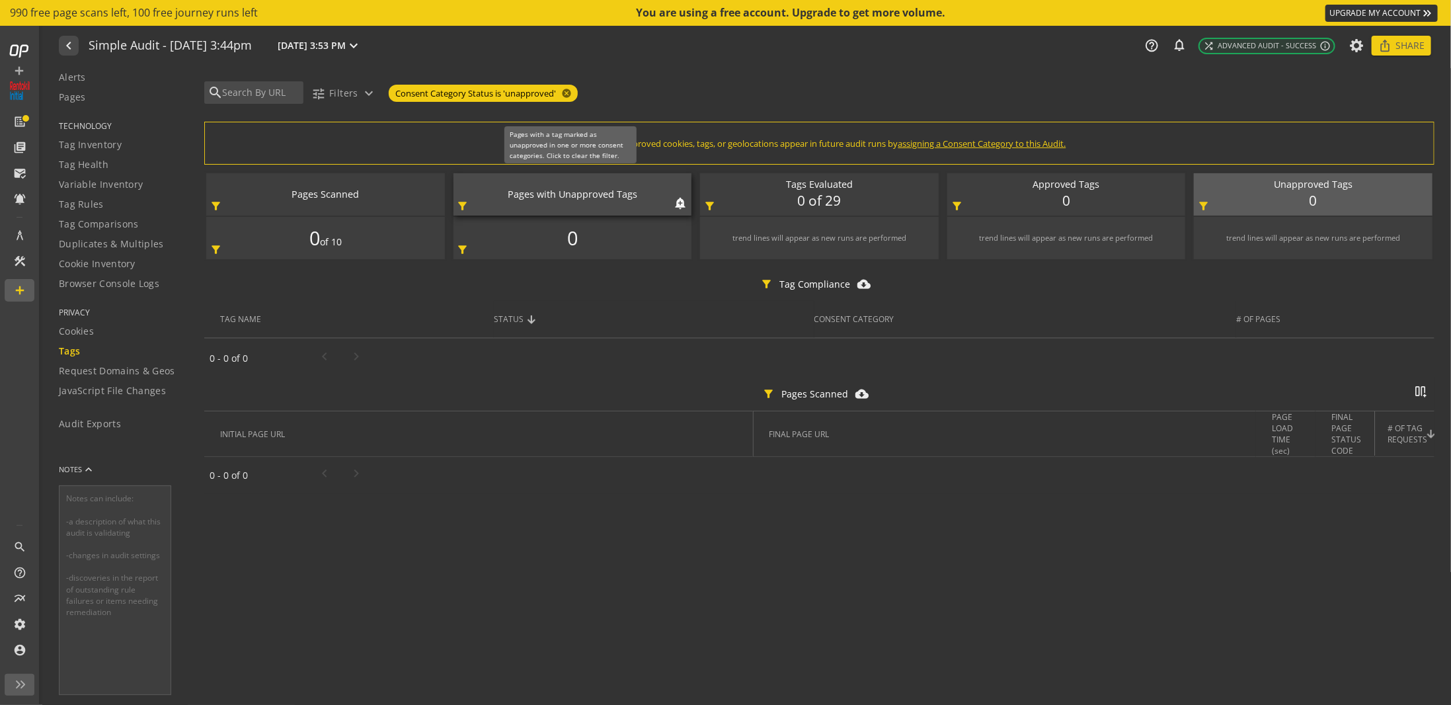
click at [596, 192] on div "Pages with Unapproved Tags" at bounding box center [572, 195] width 225 height 14
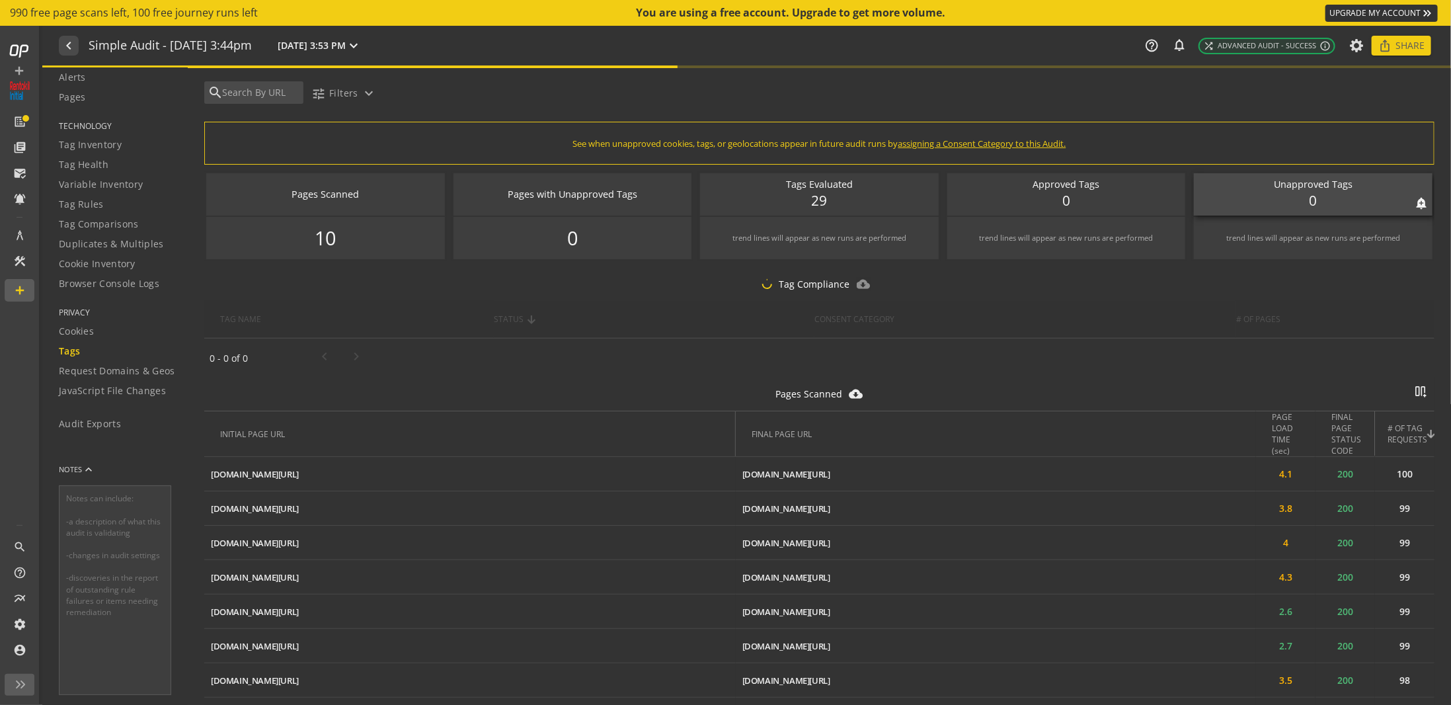
click at [1297, 190] on div "Unapproved Tags" at bounding box center [1313, 185] width 225 height 14
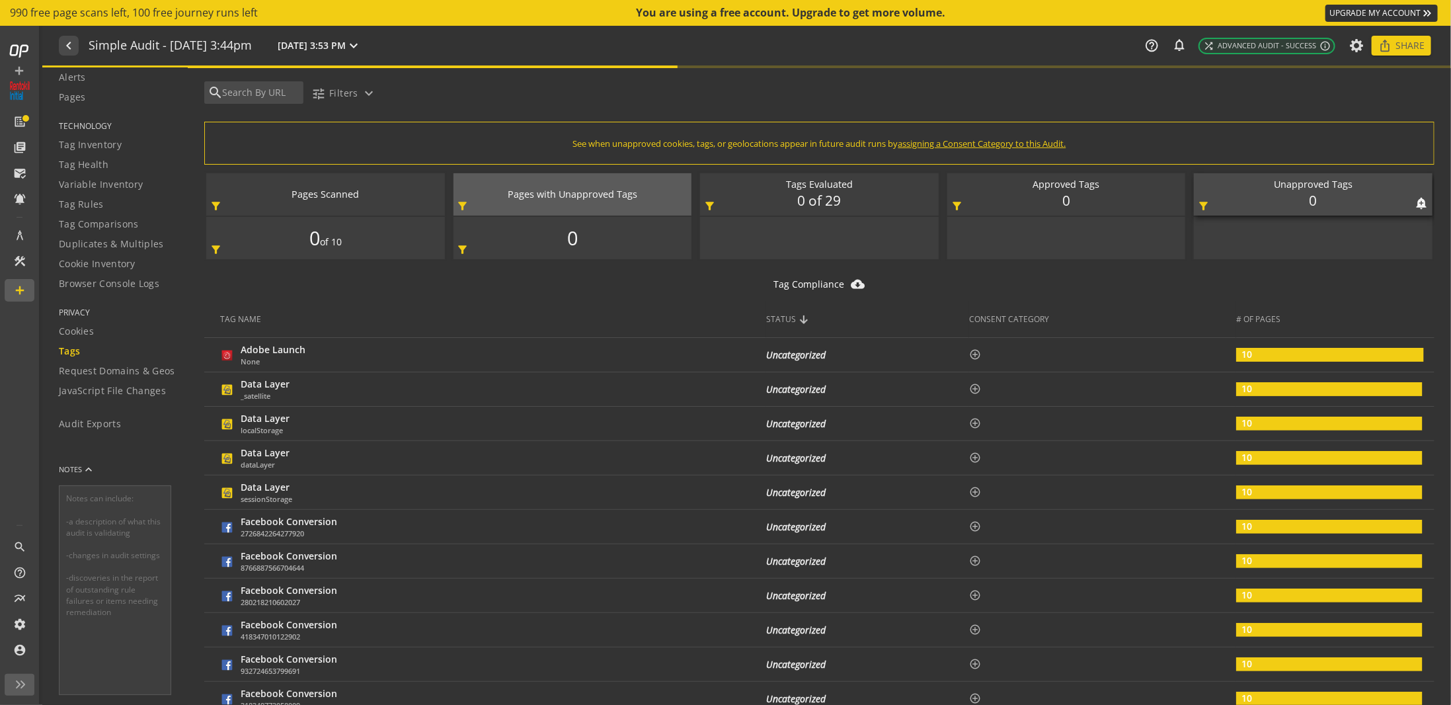
click at [1291, 192] on div "Unapproved Tags notifications_none add_alert 0 filter_alt" at bounding box center [1313, 194] width 239 height 42
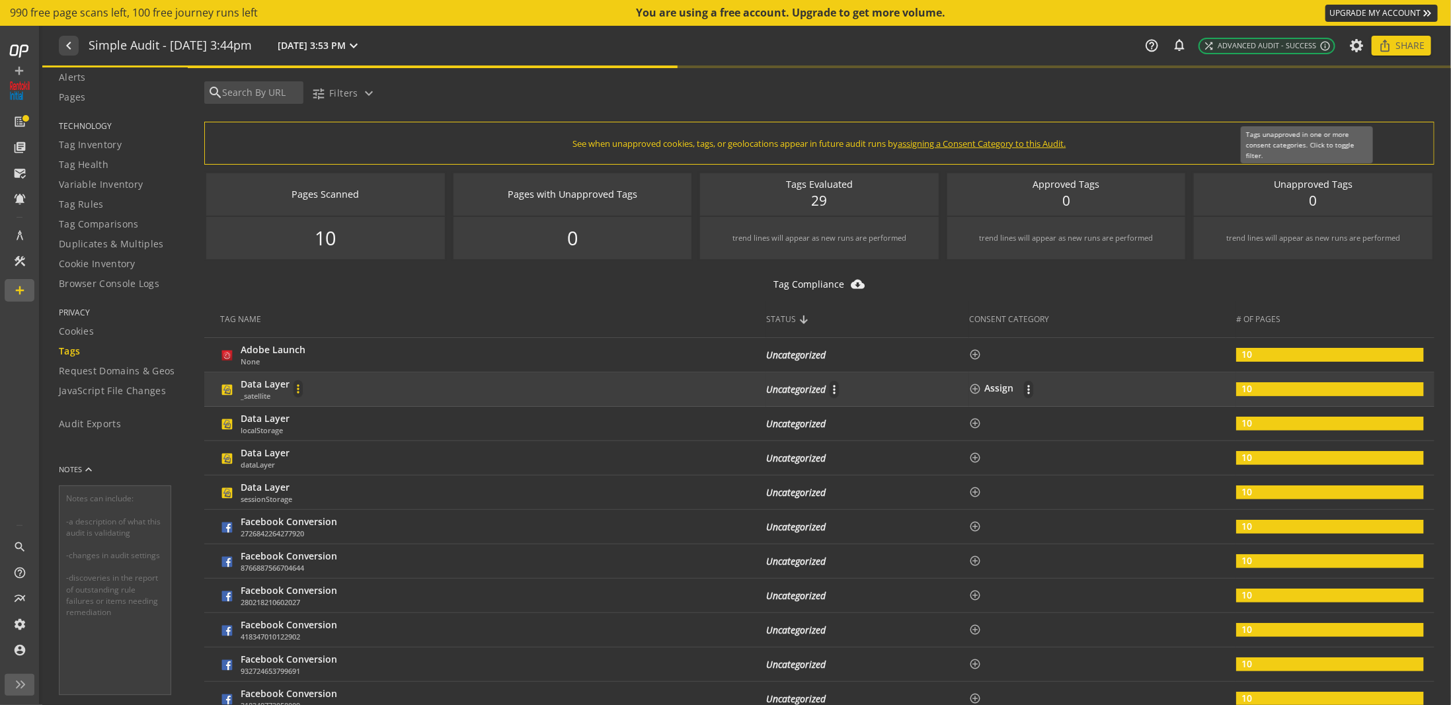
click at [297, 388] on mat-icon "more_vert" at bounding box center [298, 388] width 9 height 13
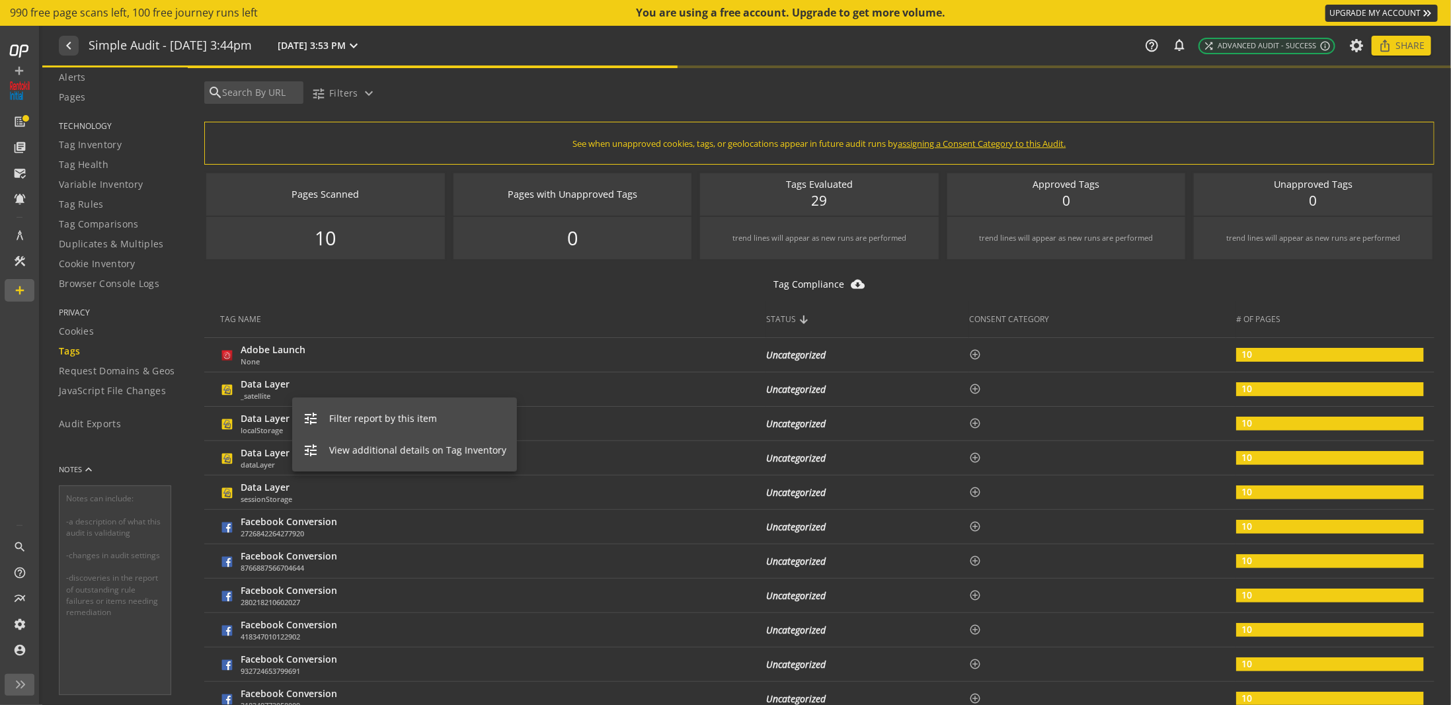
click at [385, 458] on button "tune View additional details on Tag Inventory" at bounding box center [404, 450] width 225 height 32
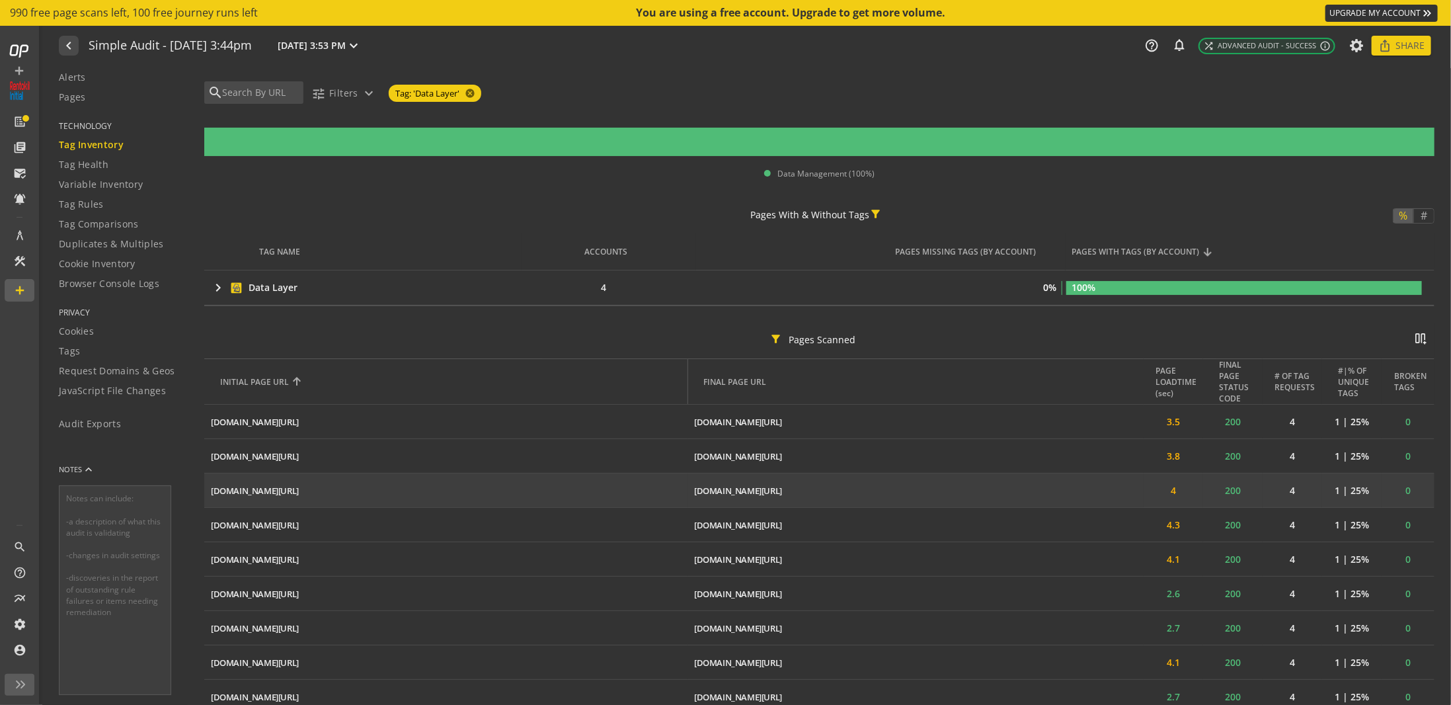
scroll to position [206, 0]
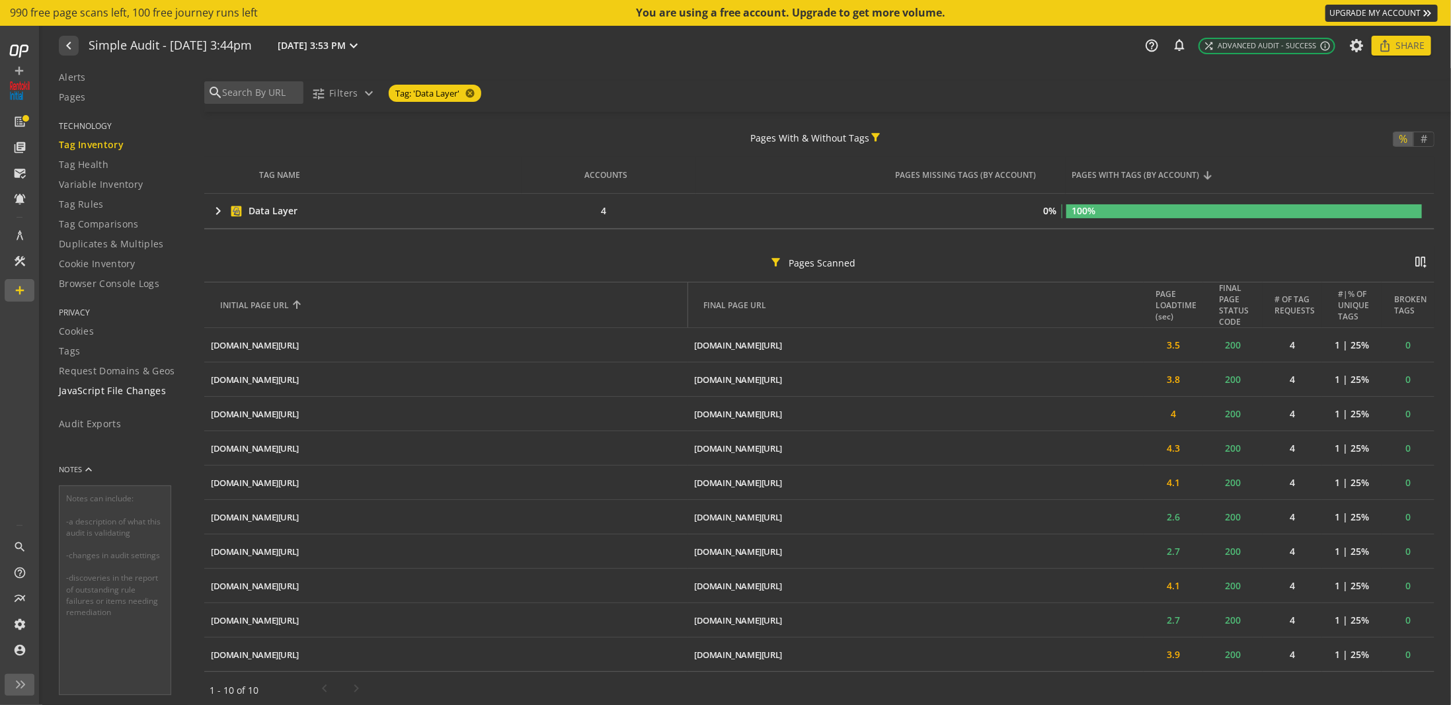
click at [97, 393] on span "JavaScript File Changes" at bounding box center [112, 390] width 107 height 13
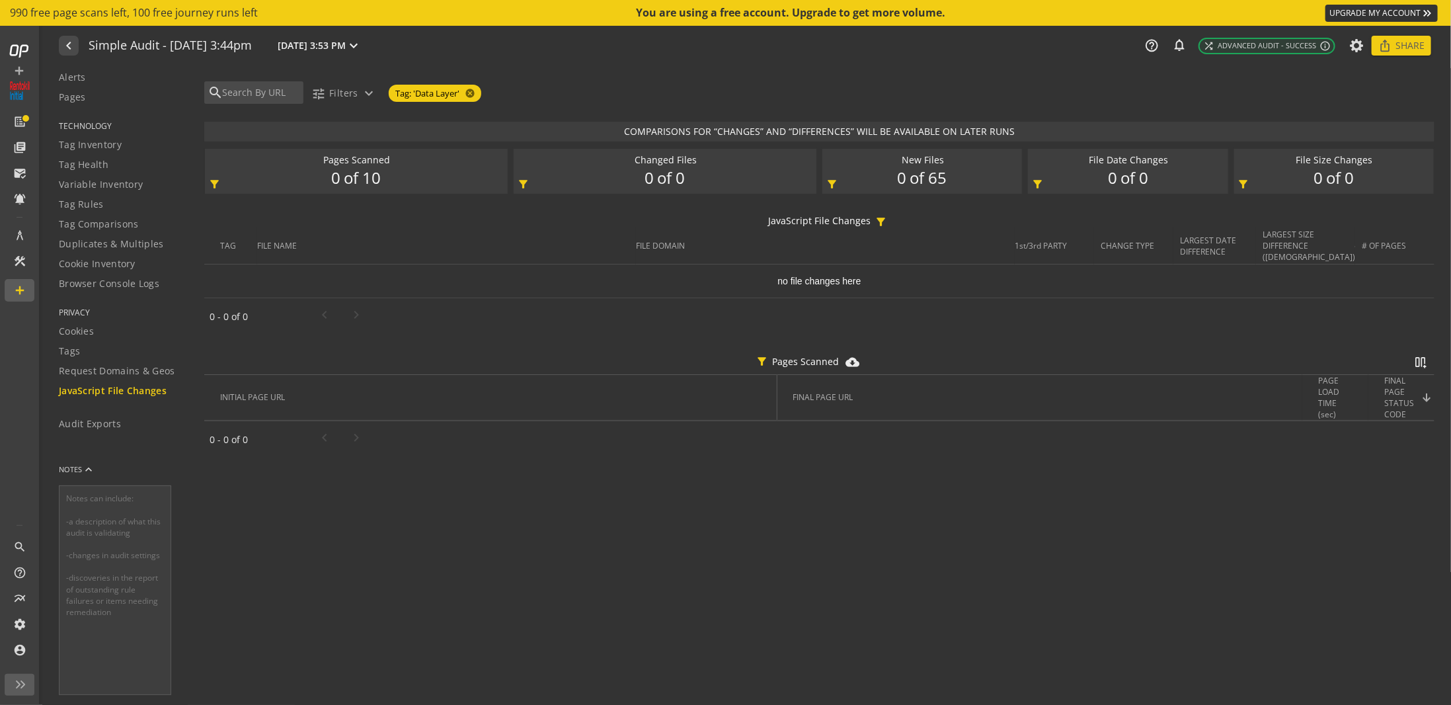
click at [631, 130] on span "COMPARISONS FOR “CHANGES” AND “DIFFERENCES” WILL BE AVAILABLE ON LATER RUNS" at bounding box center [819, 131] width 391 height 13
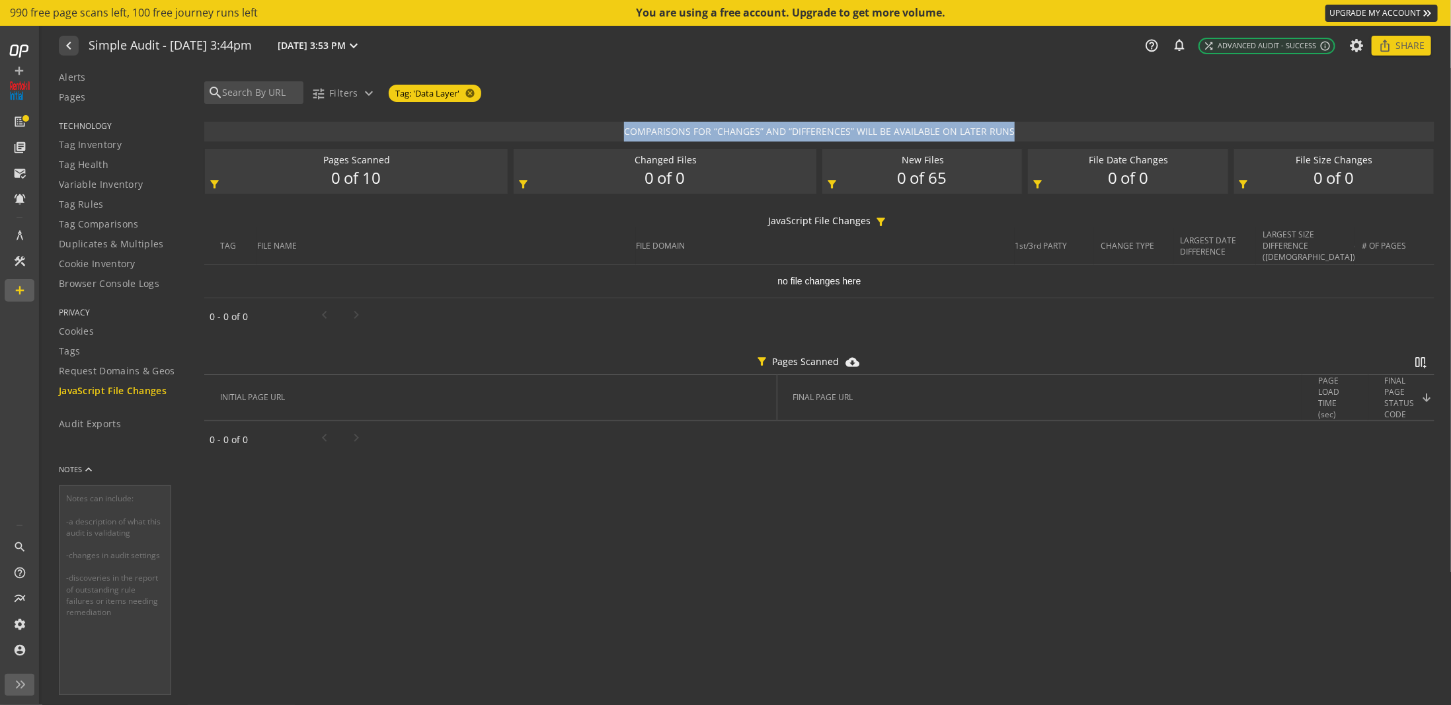
click at [631, 130] on span "COMPARISONS FOR “CHANGES” AND “DIFFERENCES” WILL BE AVAILABLE ON LATER RUNS" at bounding box center [819, 131] width 391 height 13
click at [471, 94] on mat-icon "cancel" at bounding box center [469, 93] width 19 height 11
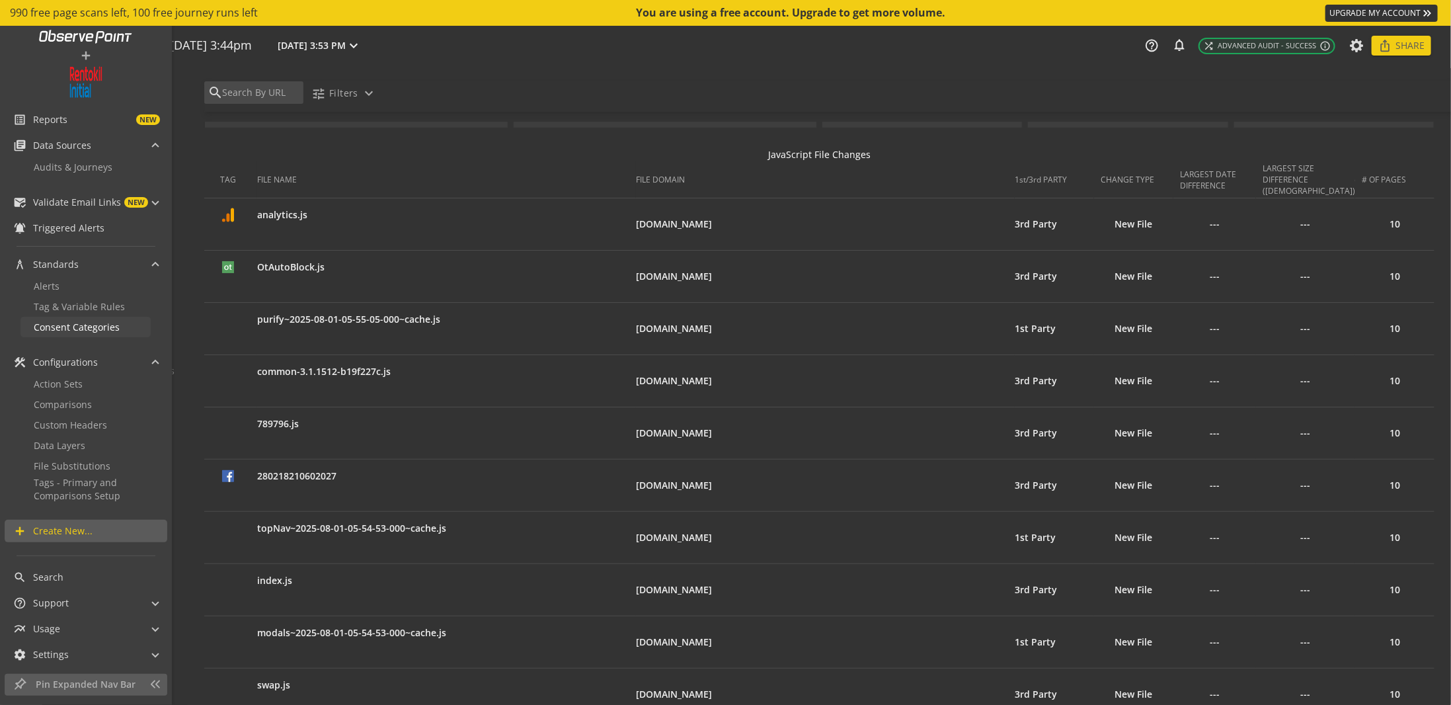
scroll to position [45, 0]
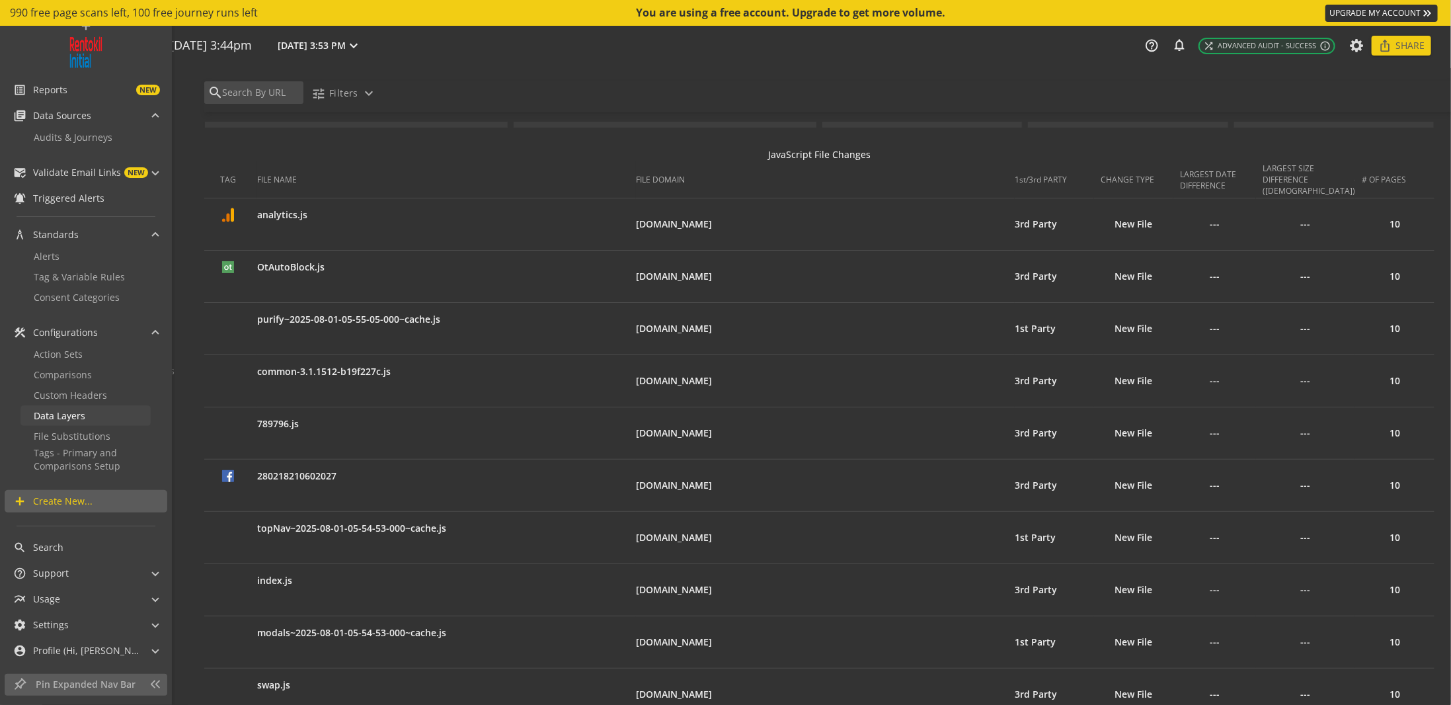
click at [69, 415] on span "Data Layers" at bounding box center [60, 415] width 52 height 13
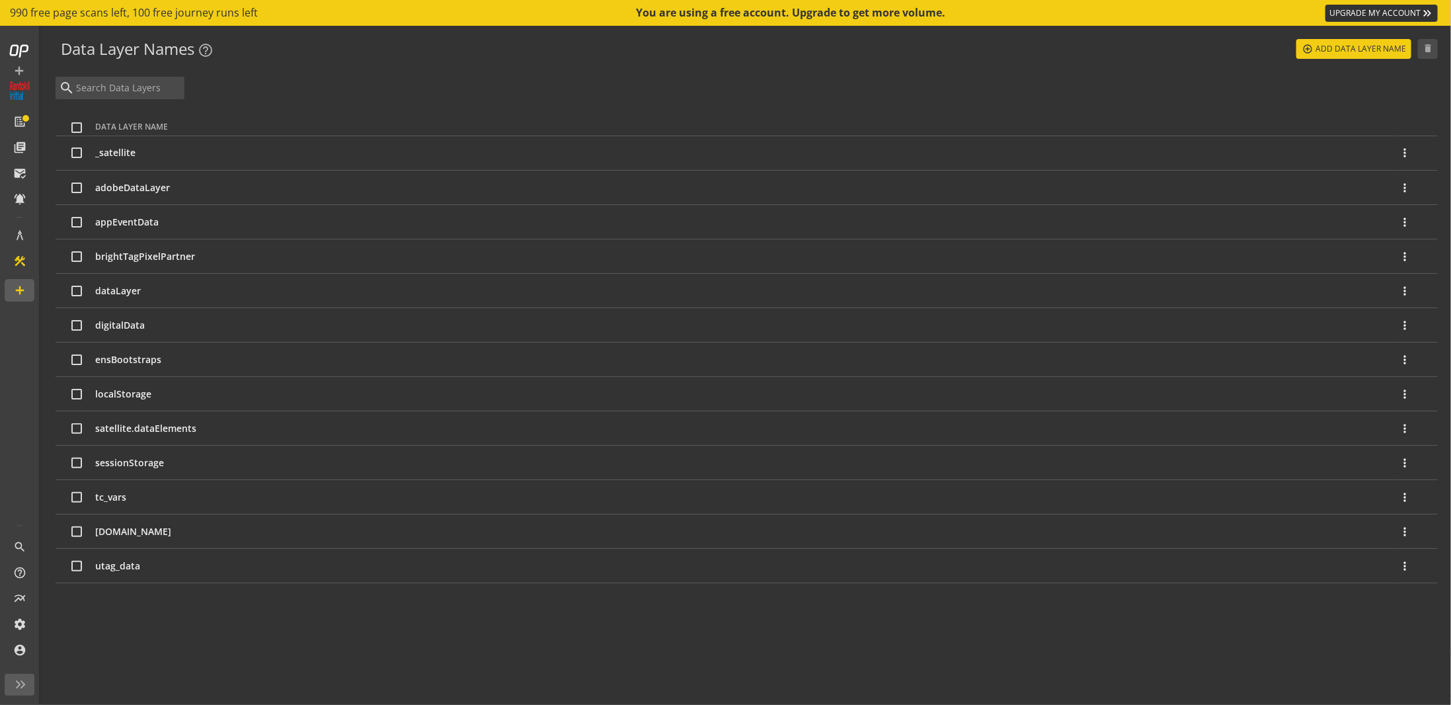
click at [81, 289] on input "checkbox" at bounding box center [76, 291] width 11 height 11
checkbox input "true"
click at [1326, 47] on span "Add Data Layer Name" at bounding box center [1361, 49] width 91 height 24
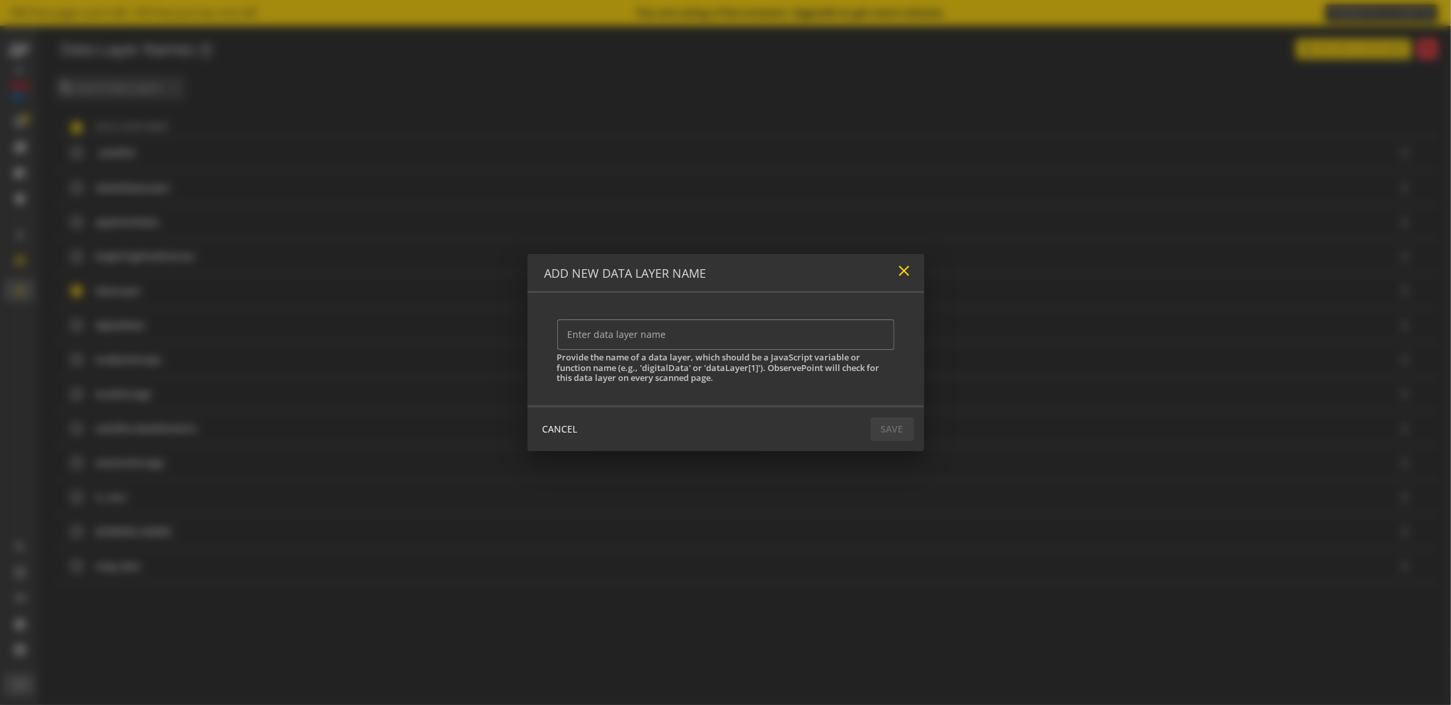
click at [905, 275] on mat-icon "close" at bounding box center [905, 271] width 18 height 18
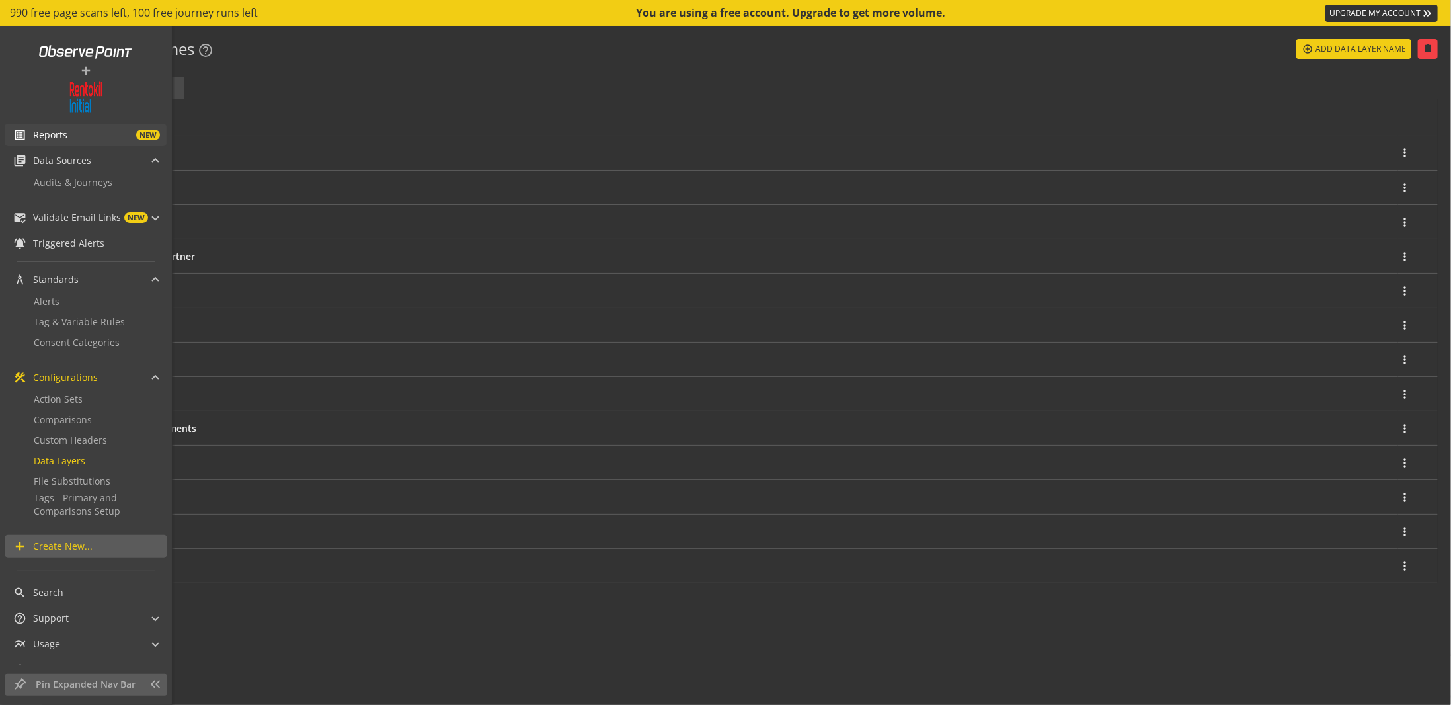
click at [47, 143] on link "list_alt Reports NEW" at bounding box center [86, 135] width 162 height 22
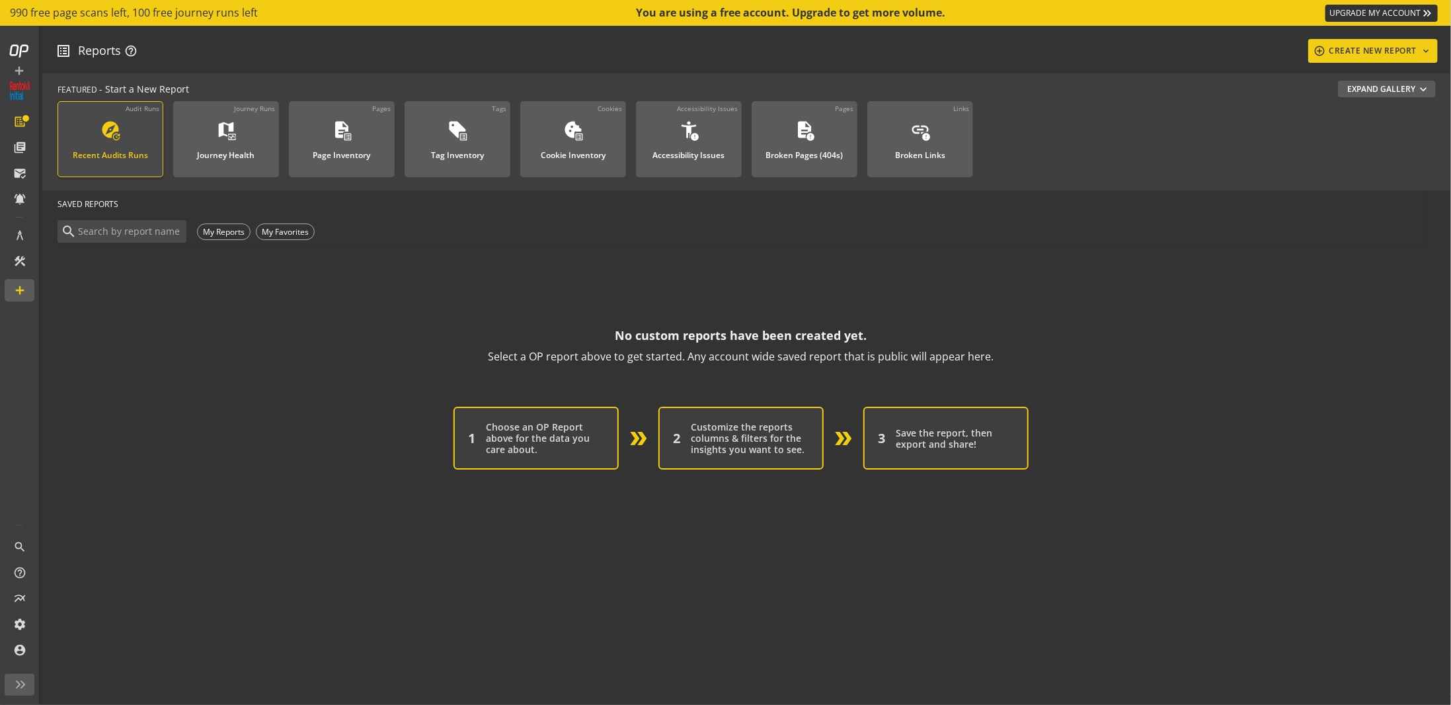
click at [122, 140] on div "explore update Recent Audits Runs" at bounding box center [110, 142] width 89 height 44
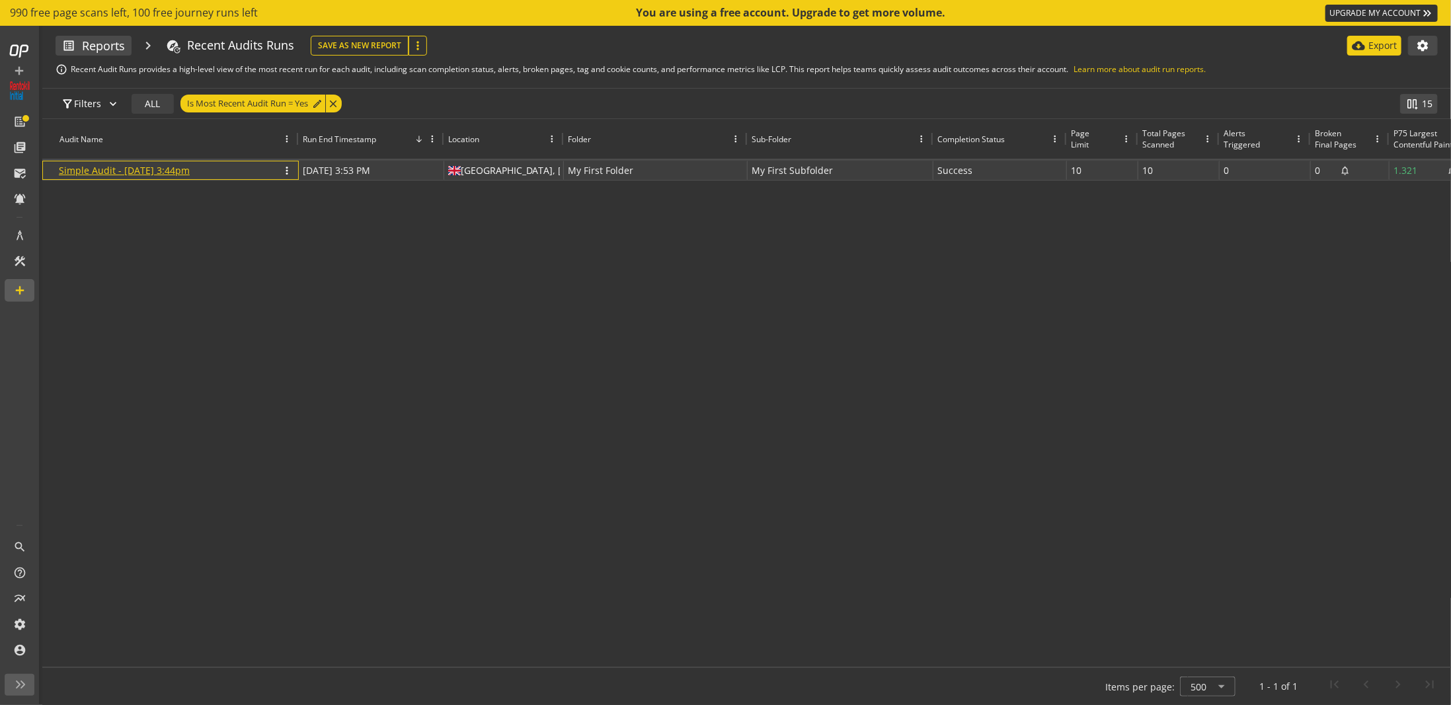
click at [190, 167] on link "Simple Audit - [DATE] 3:44pm" at bounding box center [124, 170] width 131 height 13
click at [178, 165] on link "Simple Audit - [DATE] 3:44pm" at bounding box center [124, 170] width 131 height 13
